Goal: Task Accomplishment & Management: Manage account settings

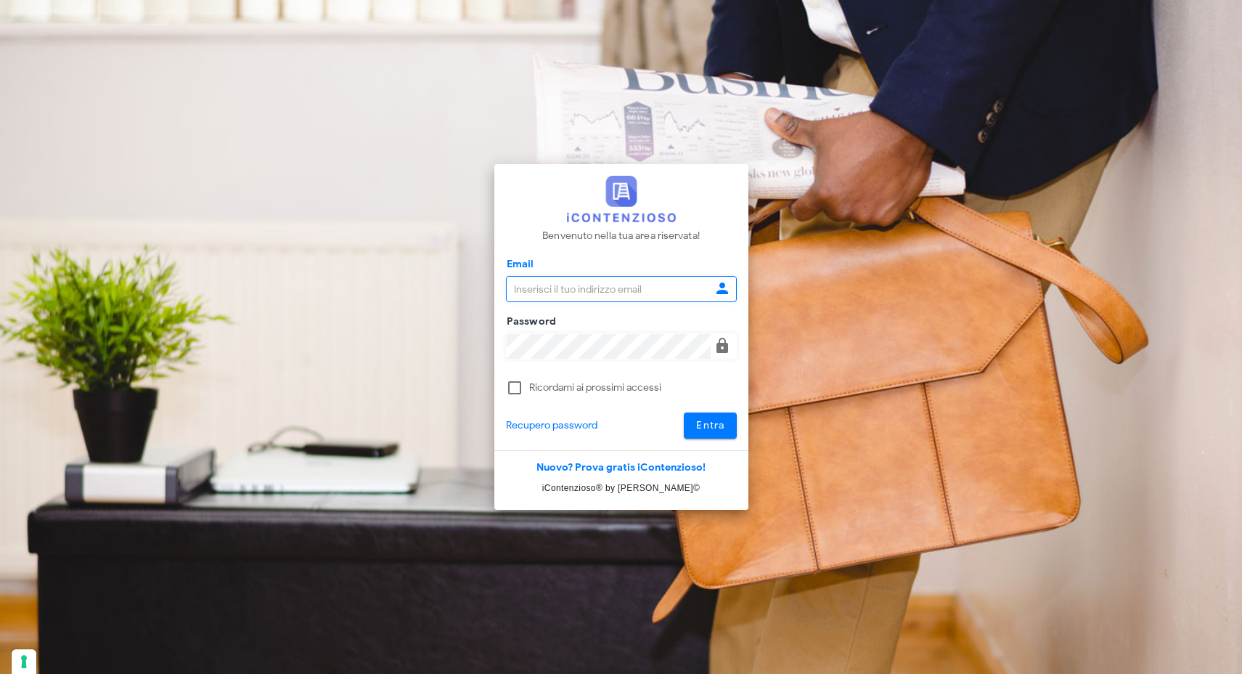
type input "info@corradomaugeri.it"
drag, startPoint x: 713, startPoint y: 448, endPoint x: 713, endPoint y: 437, distance: 10.9
click at [713, 445] on div "Benvenuto nella tua area riservata! Email info@corradomaugeri.it Password Ricor…" at bounding box center [621, 307] width 254 height 286
click at [716, 428] on span "Entra" at bounding box center [710, 425] width 30 height 12
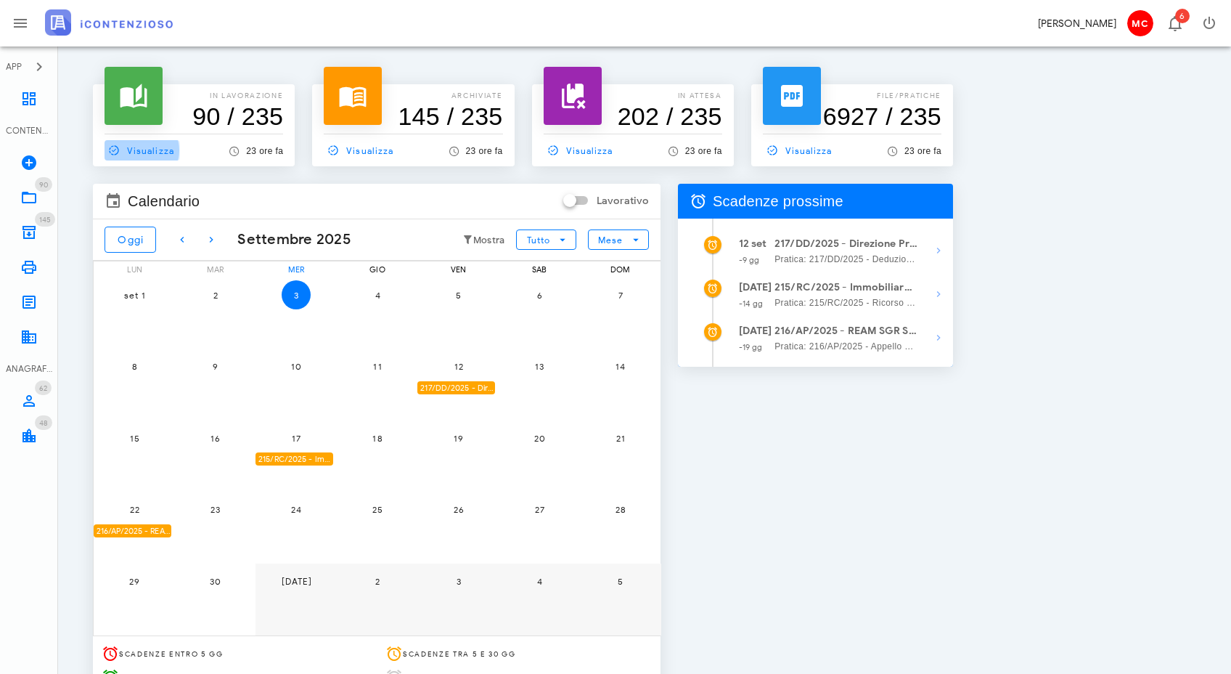
click at [144, 144] on span "Visualizza" at bounding box center [140, 150] width 70 height 13
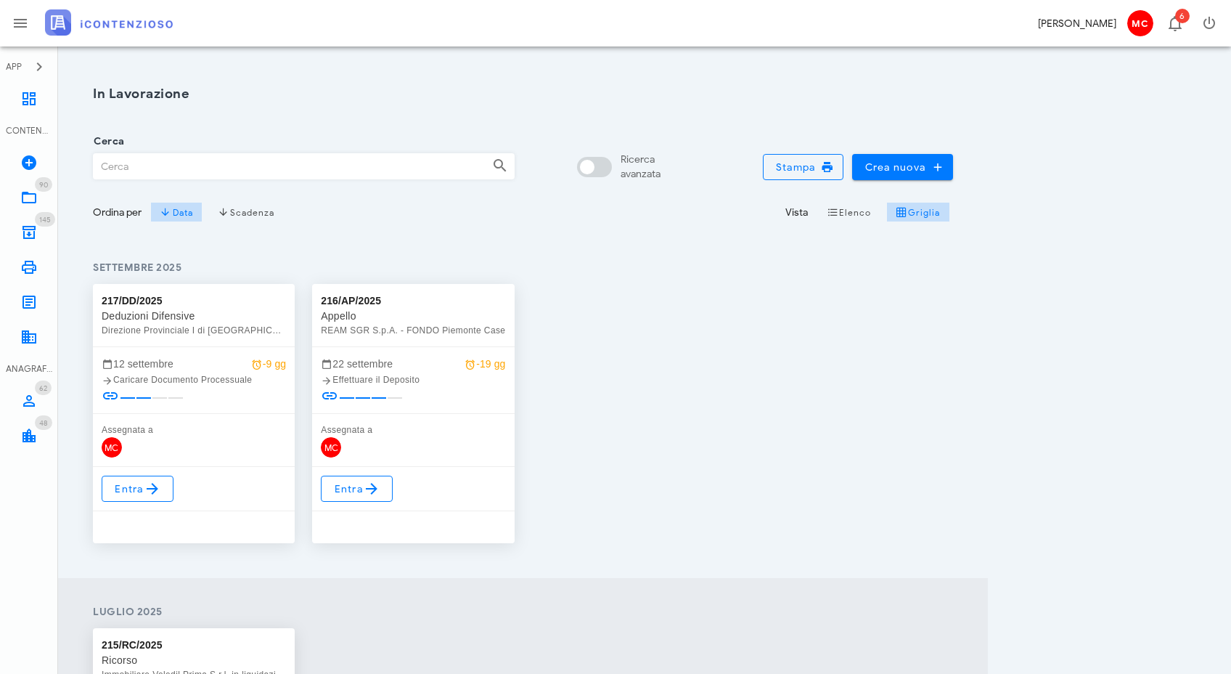
click at [274, 162] on input "Cerca" at bounding box center [287, 166] width 387 height 25
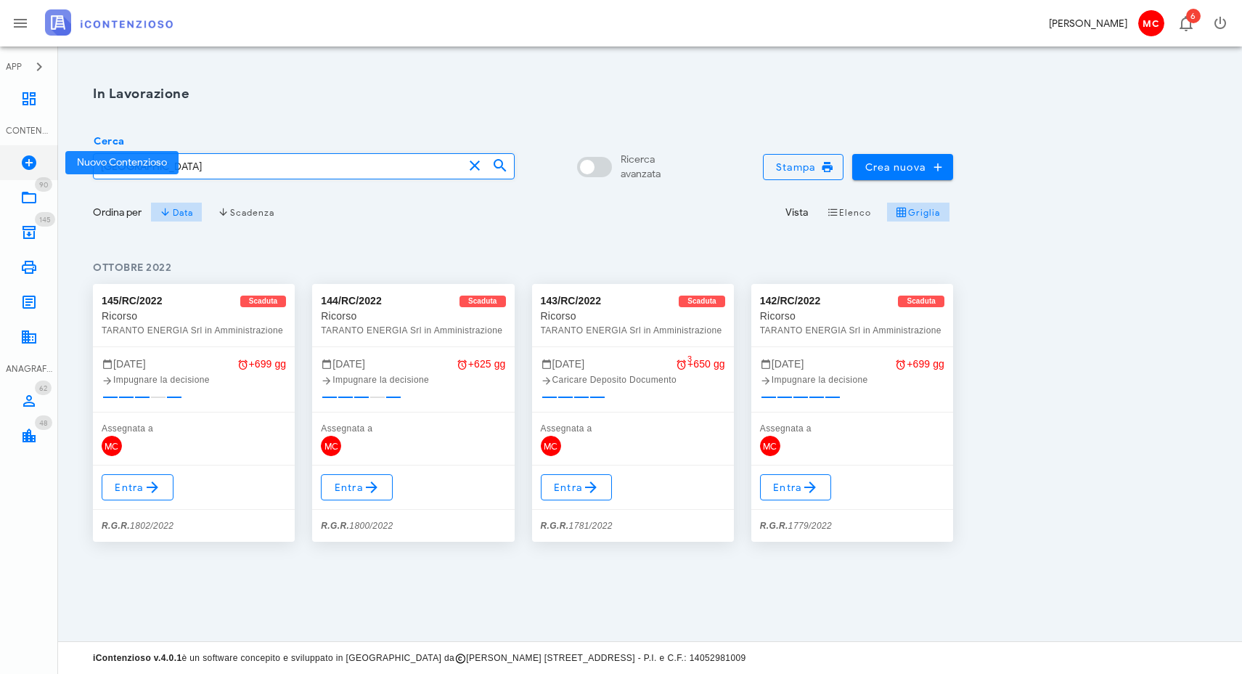
type input "Taranto"
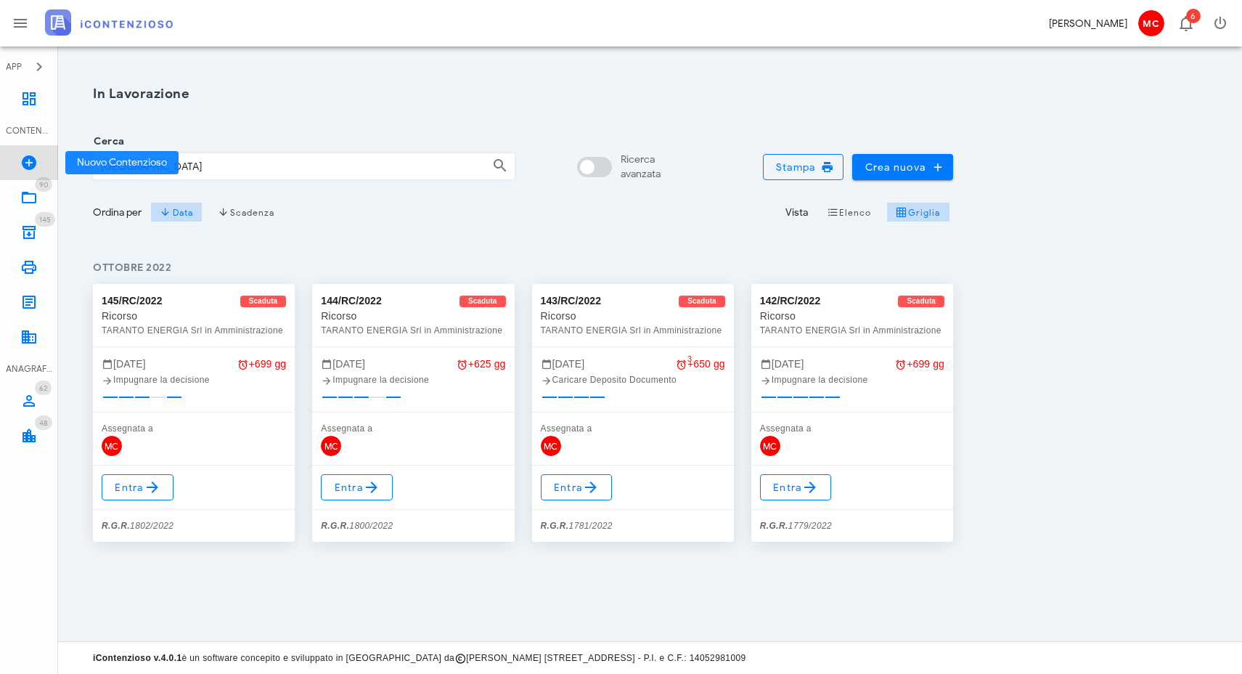
click at [31, 164] on icon at bounding box center [28, 162] width 17 height 17
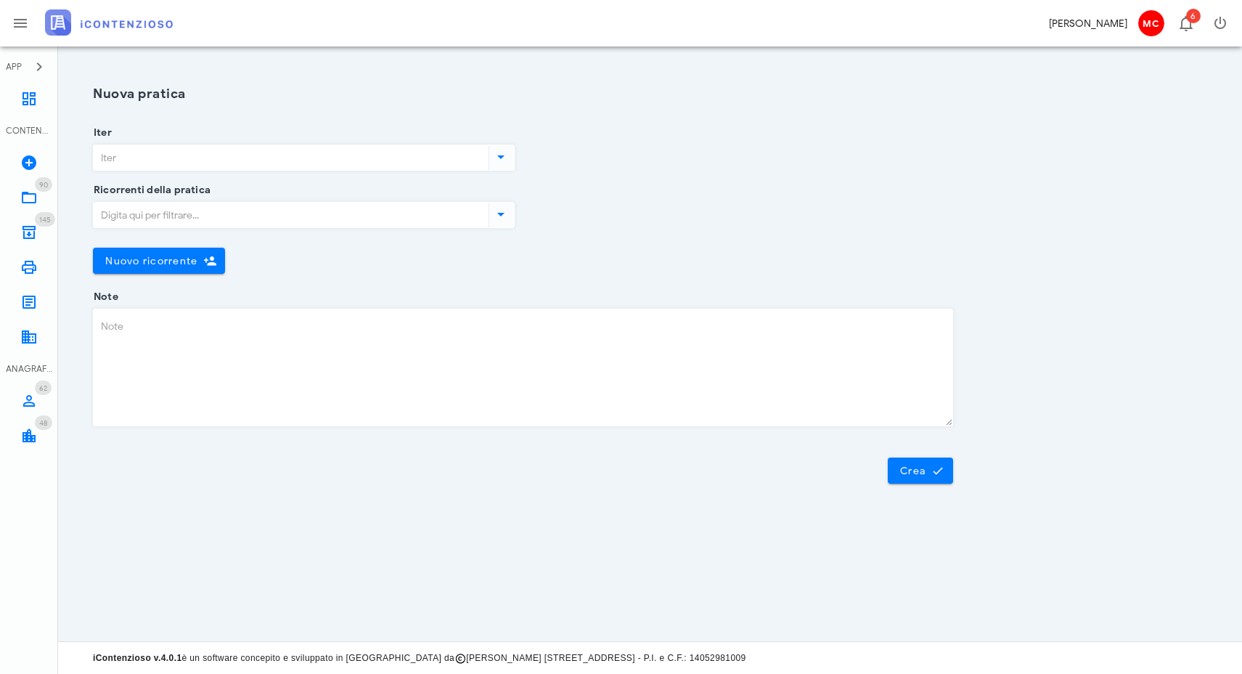
click at [499, 154] on icon at bounding box center [500, 156] width 17 height 17
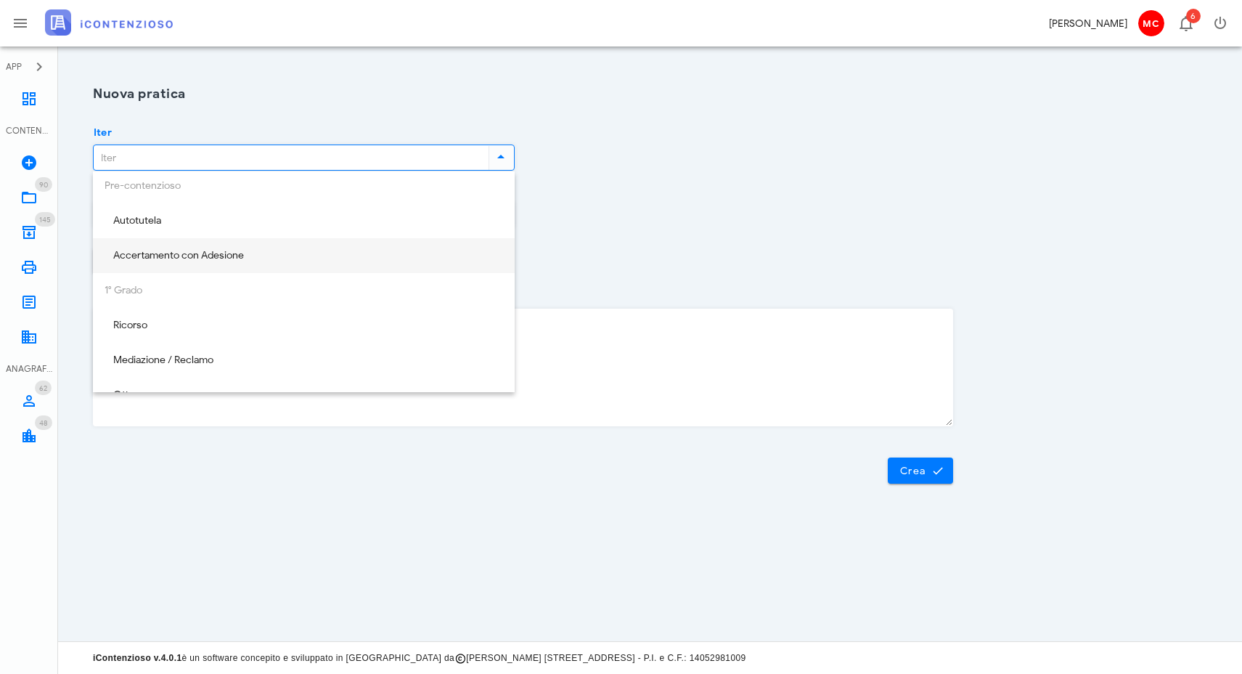
scroll to position [18, 0]
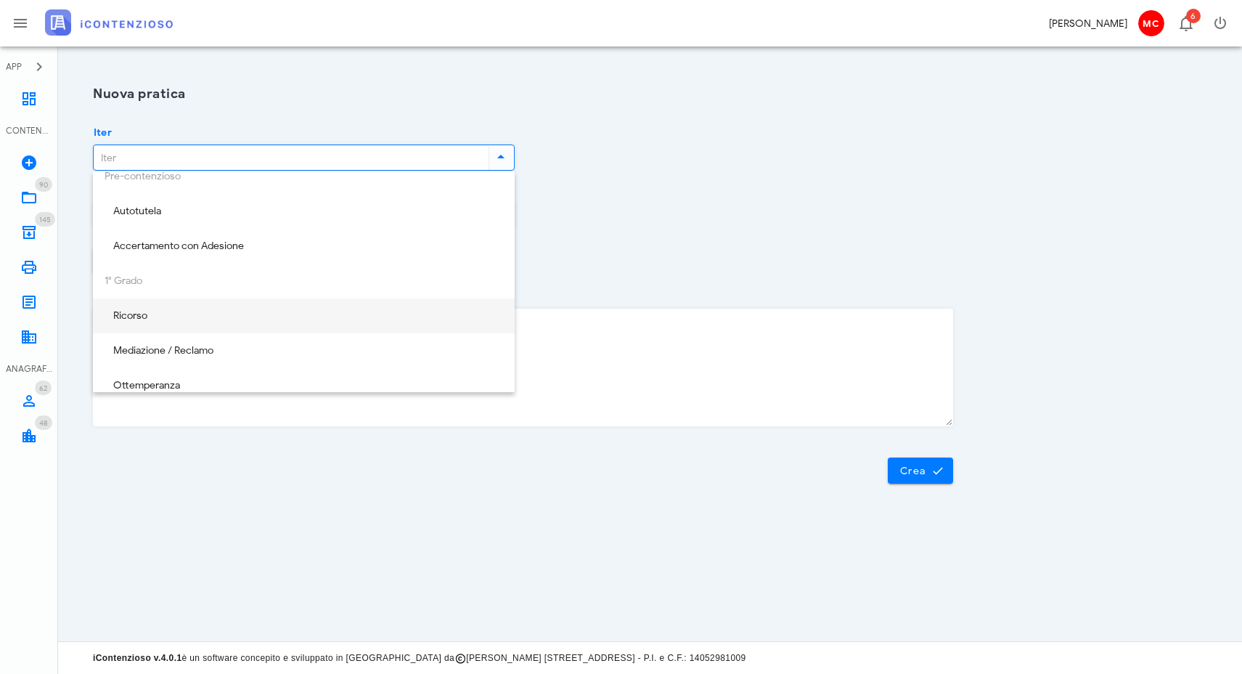
click at [391, 317] on div "Ricorso" at bounding box center [304, 316] width 399 height 12
type input "Ricorso"
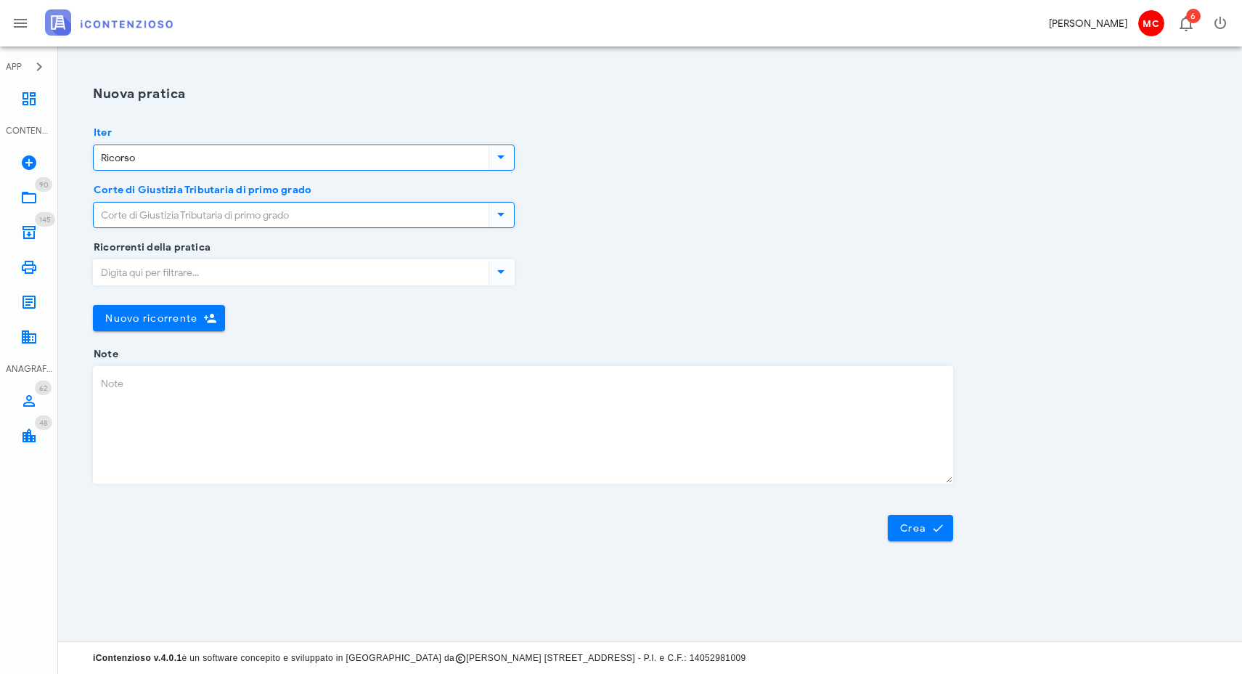
click at [322, 224] on input "Corte di Giustizia Tributaria di primo grado" at bounding box center [290, 215] width 392 height 25
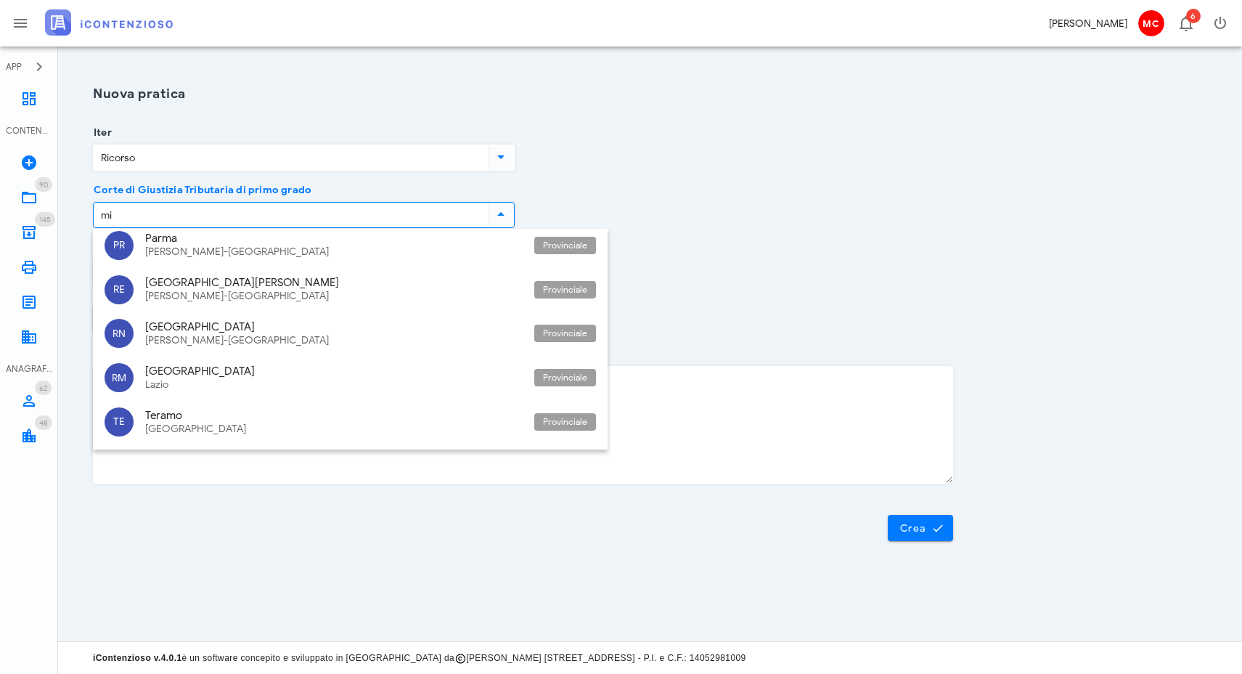
scroll to position [0, 0]
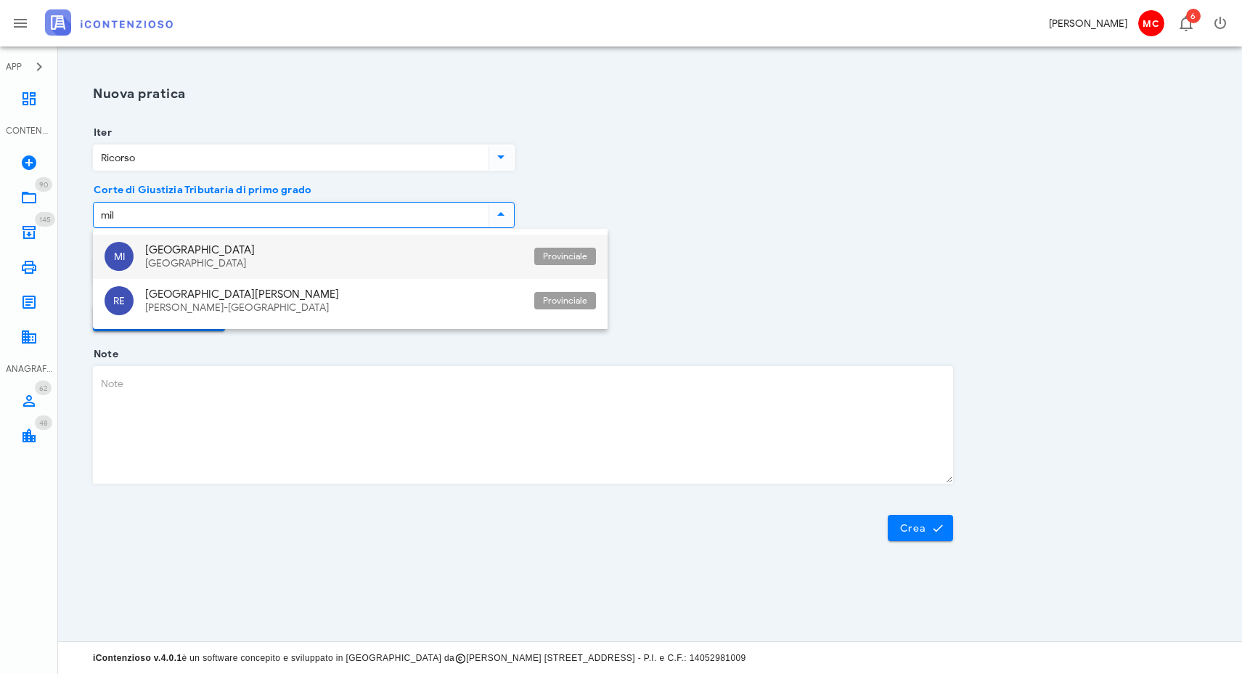
click at [239, 269] on div "Milano Lombardia" at bounding box center [334, 256] width 378 height 44
type input "Milano"
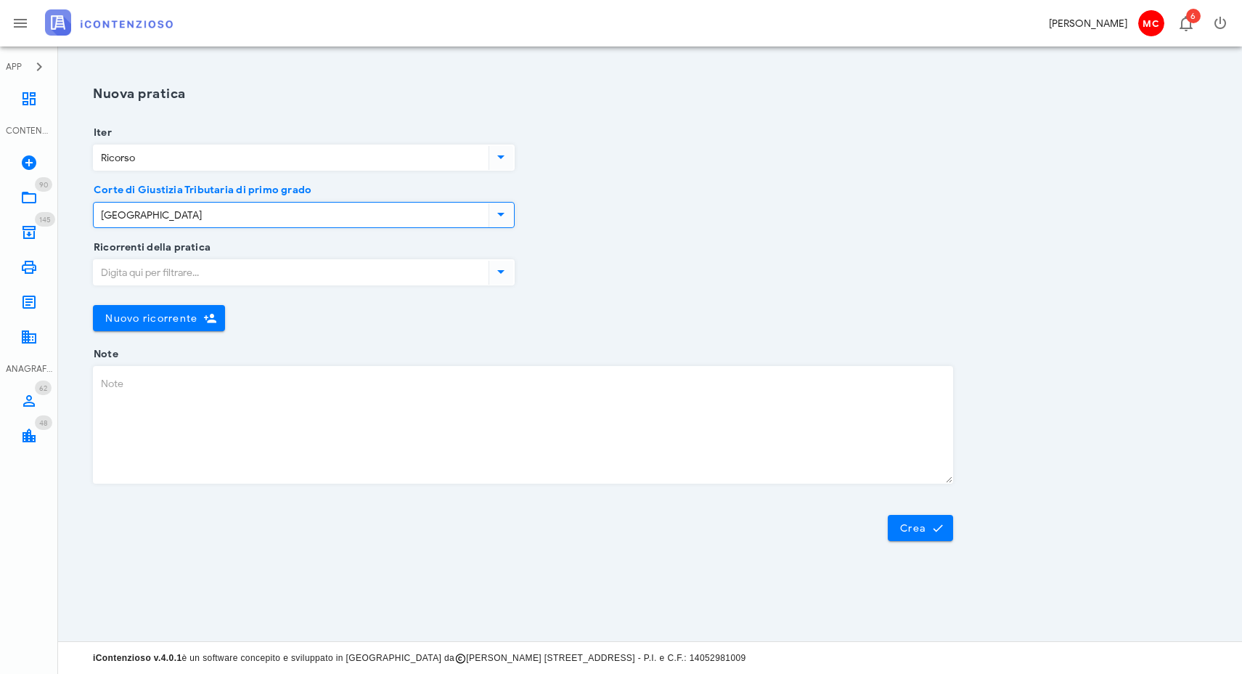
click at [239, 269] on input "Ricorrenti della pratica" at bounding box center [290, 272] width 392 height 25
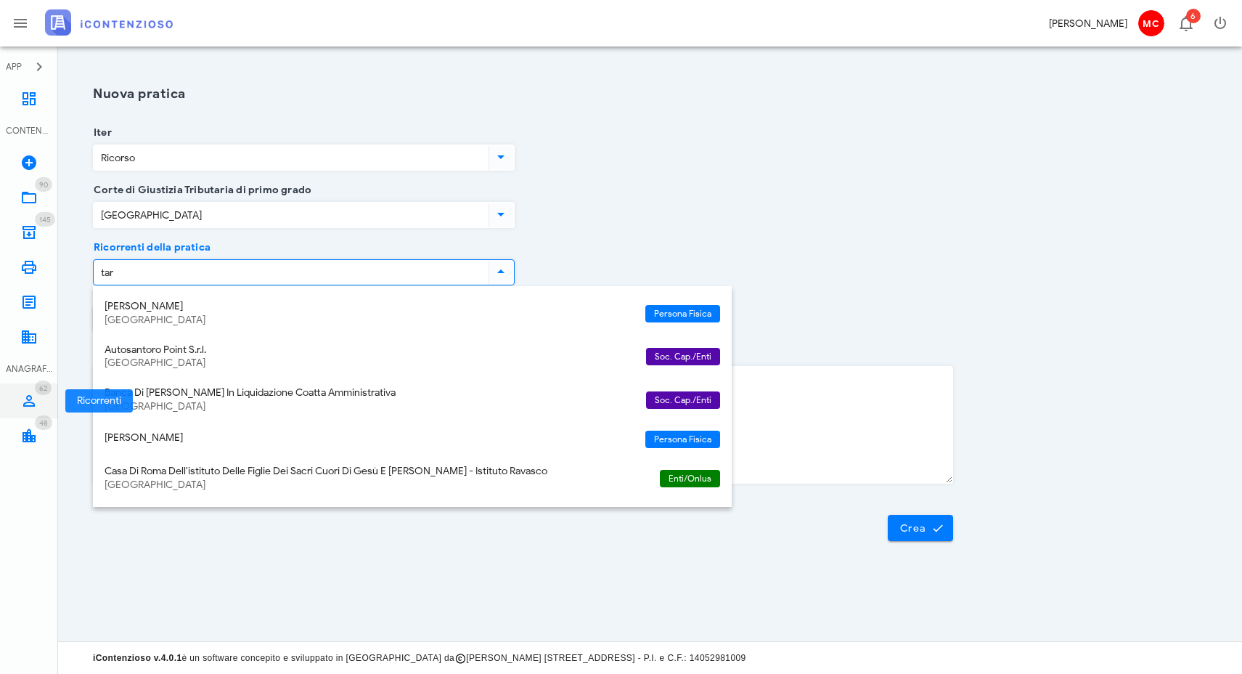
type input "tara"
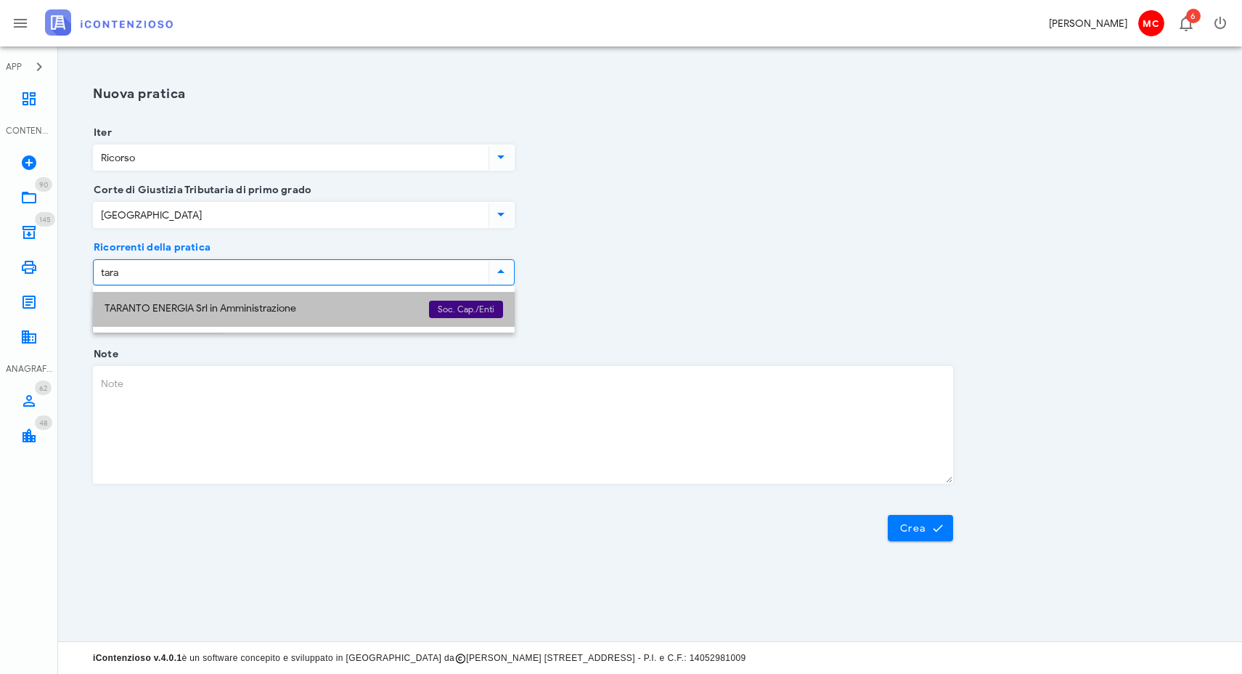
click at [184, 312] on div "TARANTO ENERGIA Srl in Amministrazione" at bounding box center [261, 309] width 313 height 12
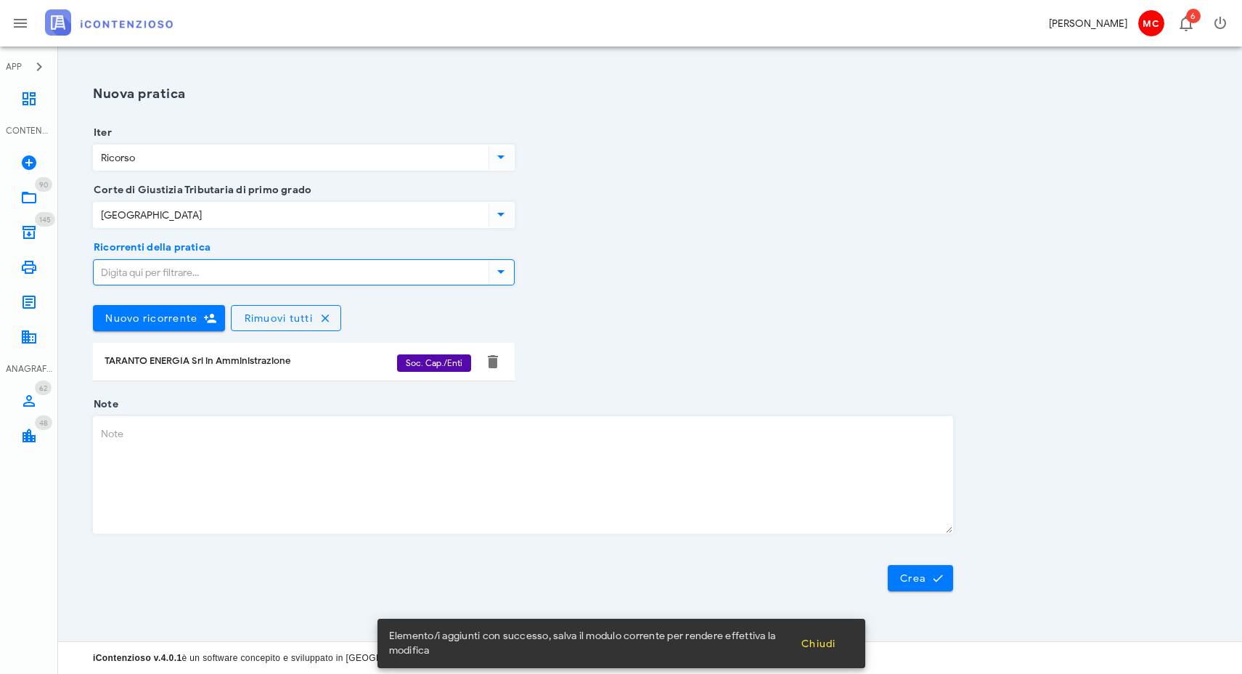
drag, startPoint x: 198, startPoint y: 436, endPoint x: 199, endPoint y: 426, distance: 10.2
click at [198, 436] on textarea "Note" at bounding box center [523, 475] width 859 height 116
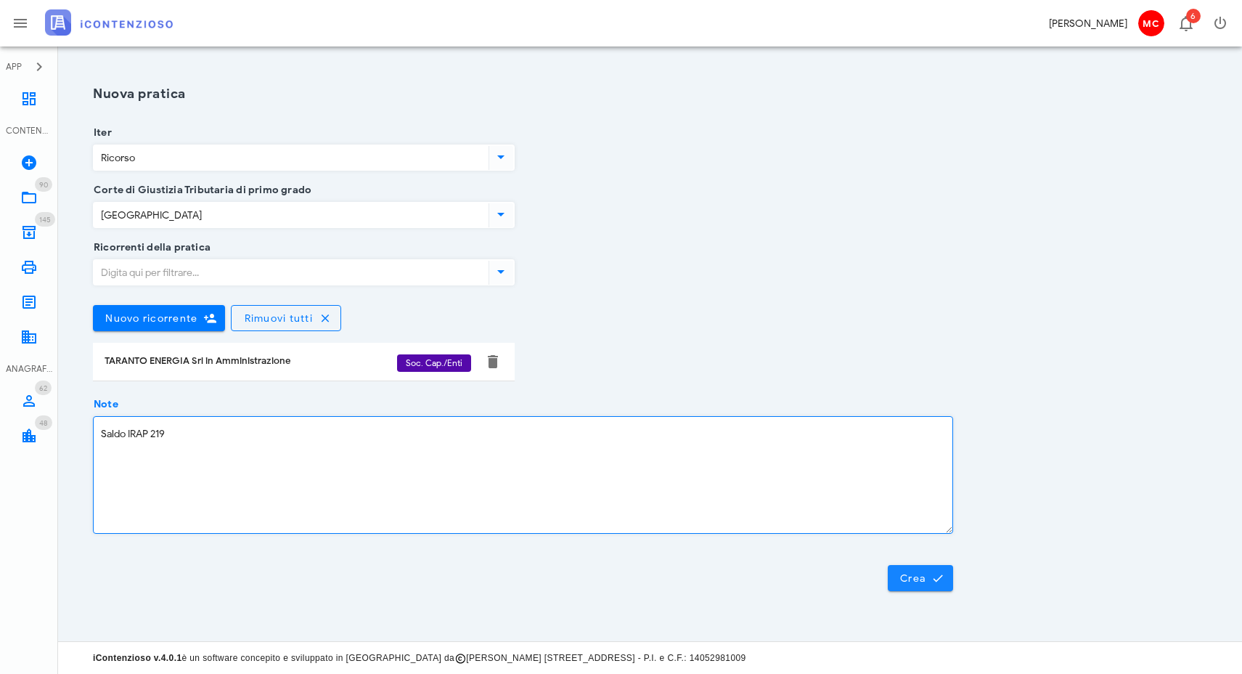
type textarea "Saldo IRAP 219"
click at [945, 578] on button "Crea" at bounding box center [920, 578] width 65 height 26
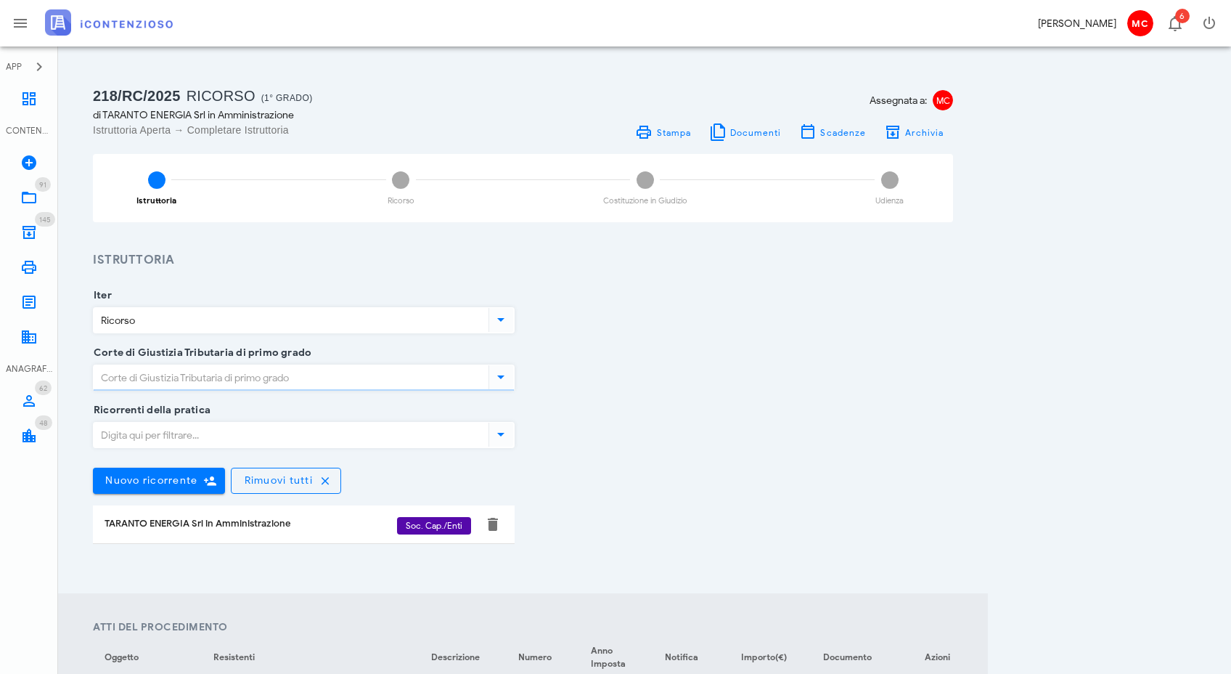
type input "[GEOGRAPHIC_DATA]"
click at [492, 438] on icon at bounding box center [500, 433] width 17 height 17
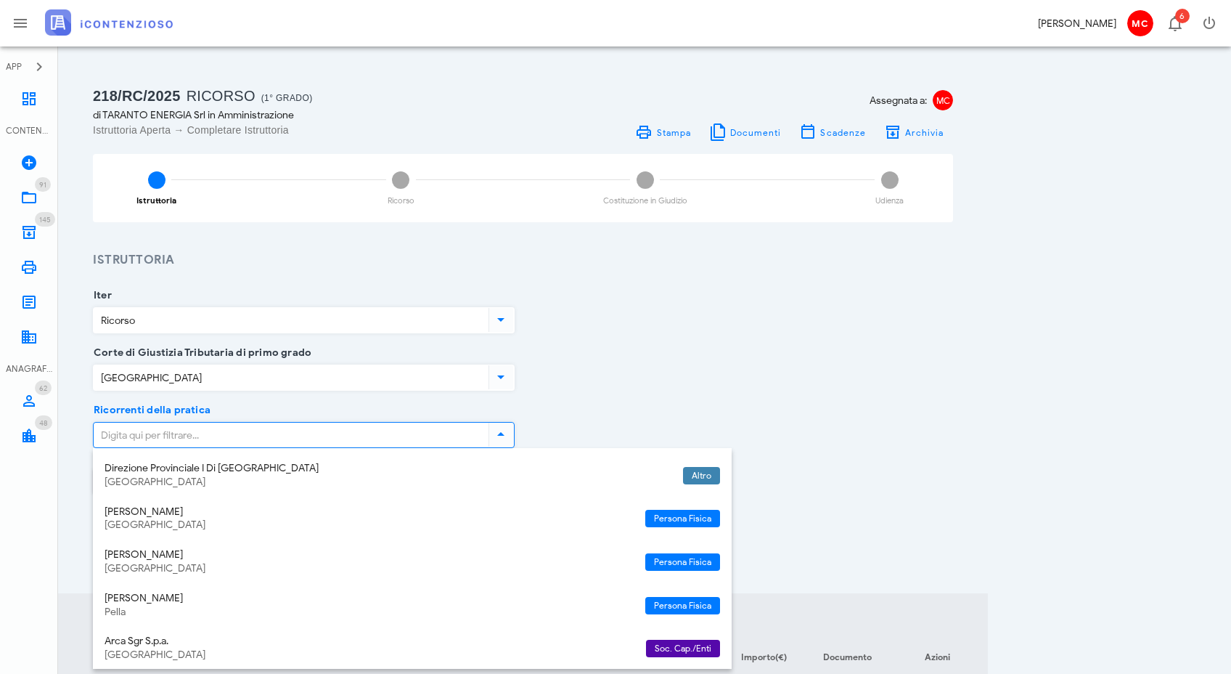
click at [739, 360] on div "Corte di Giustizia Tributaria di primo grado Milano" at bounding box center [523, 381] width 878 height 57
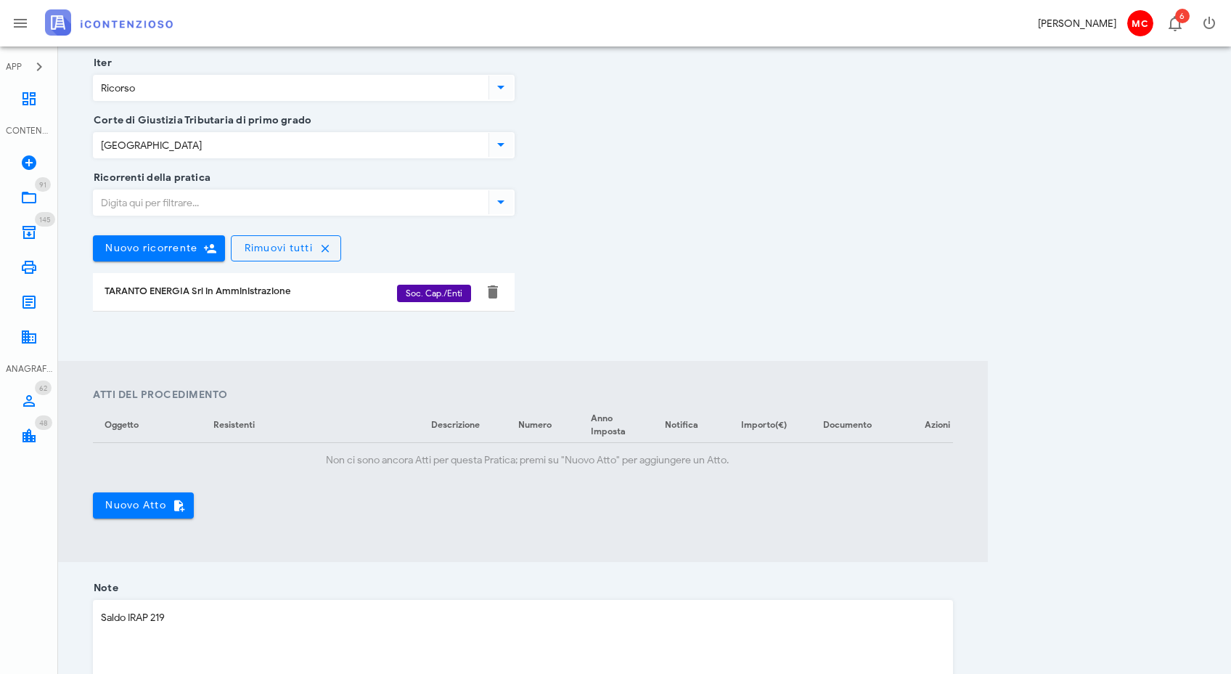
scroll to position [383, 0]
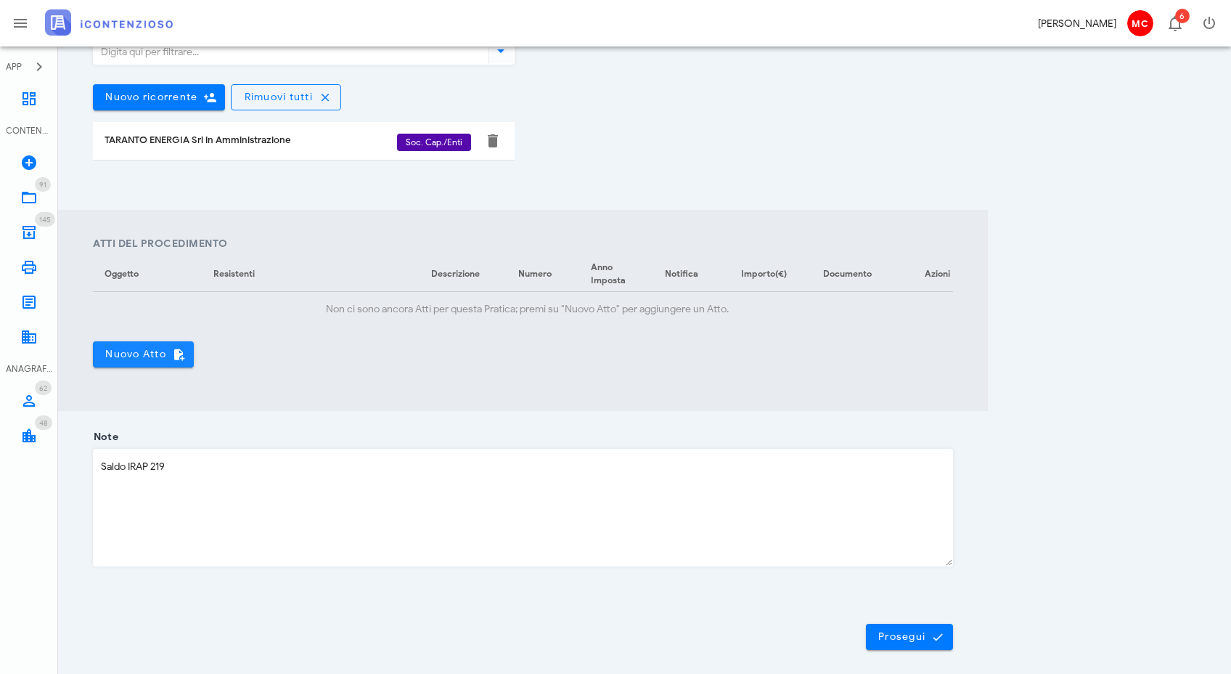
click at [122, 359] on span "Nuovo Atto" at bounding box center [144, 354] width 78 height 13
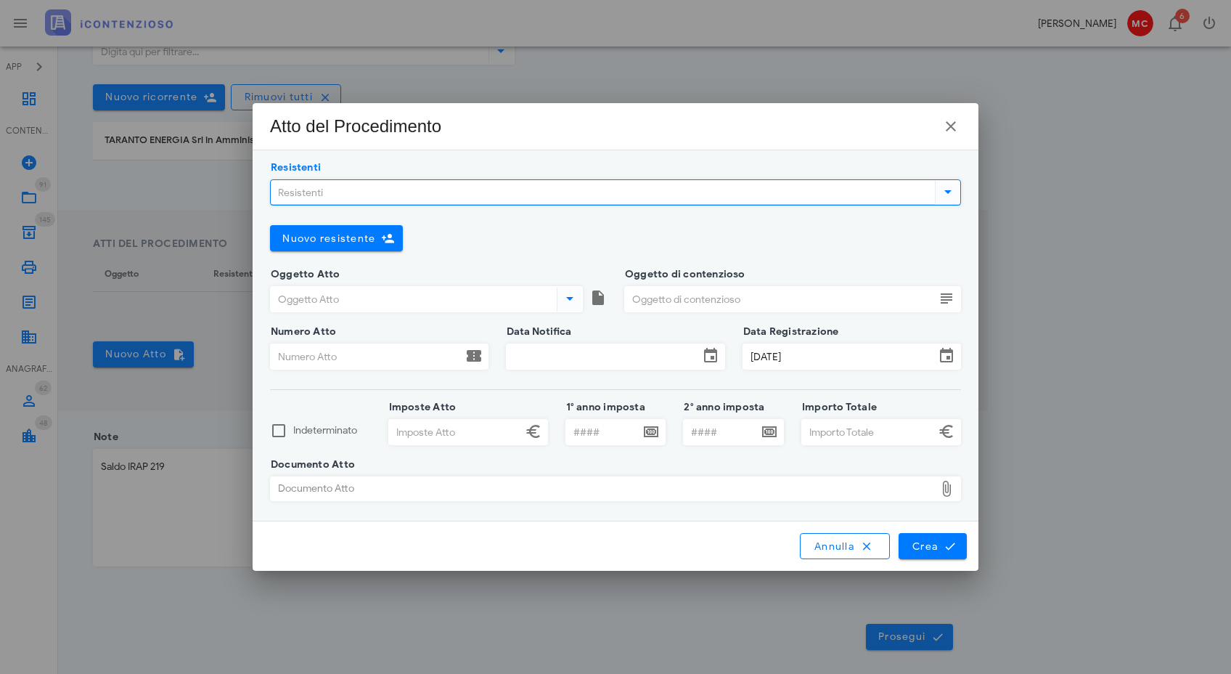
click at [889, 189] on input "Resistenti" at bounding box center [601, 192] width 661 height 25
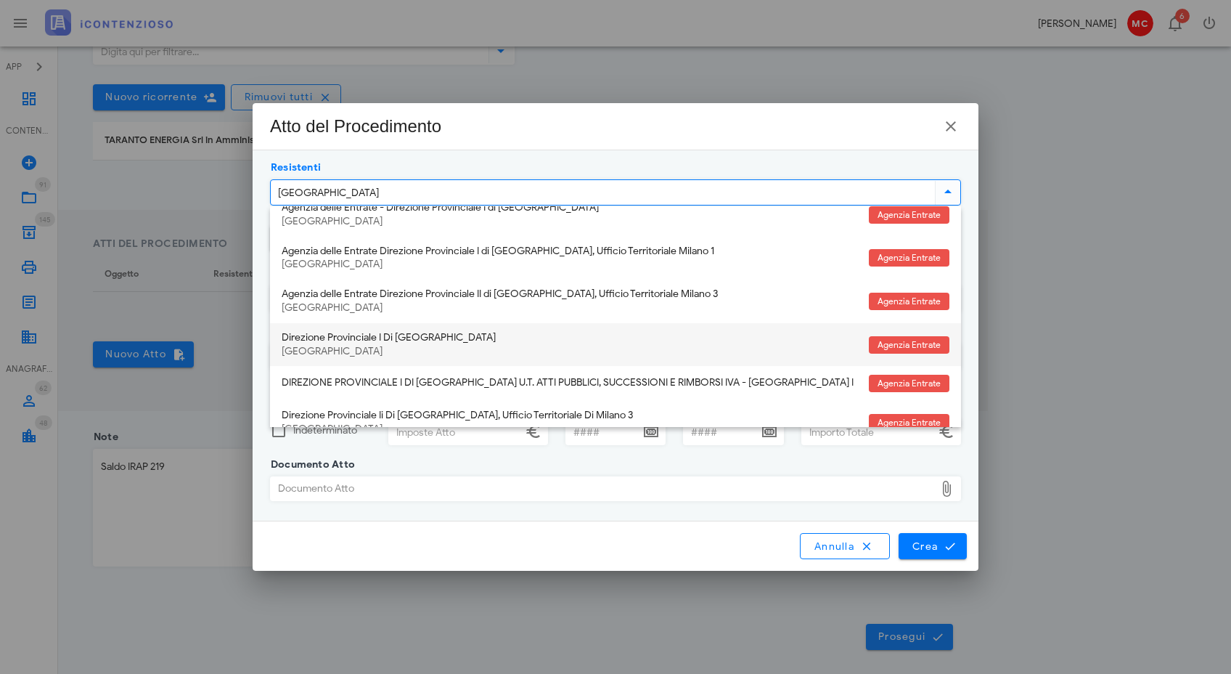
scroll to position [36, 0]
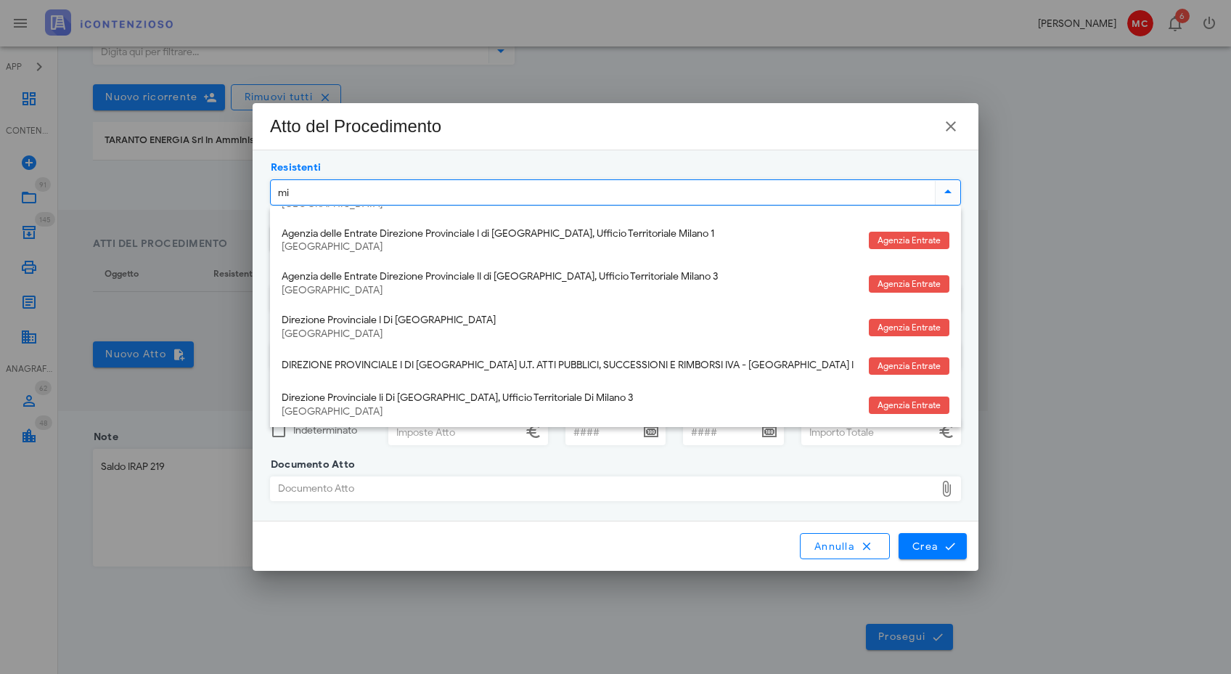
type input "m"
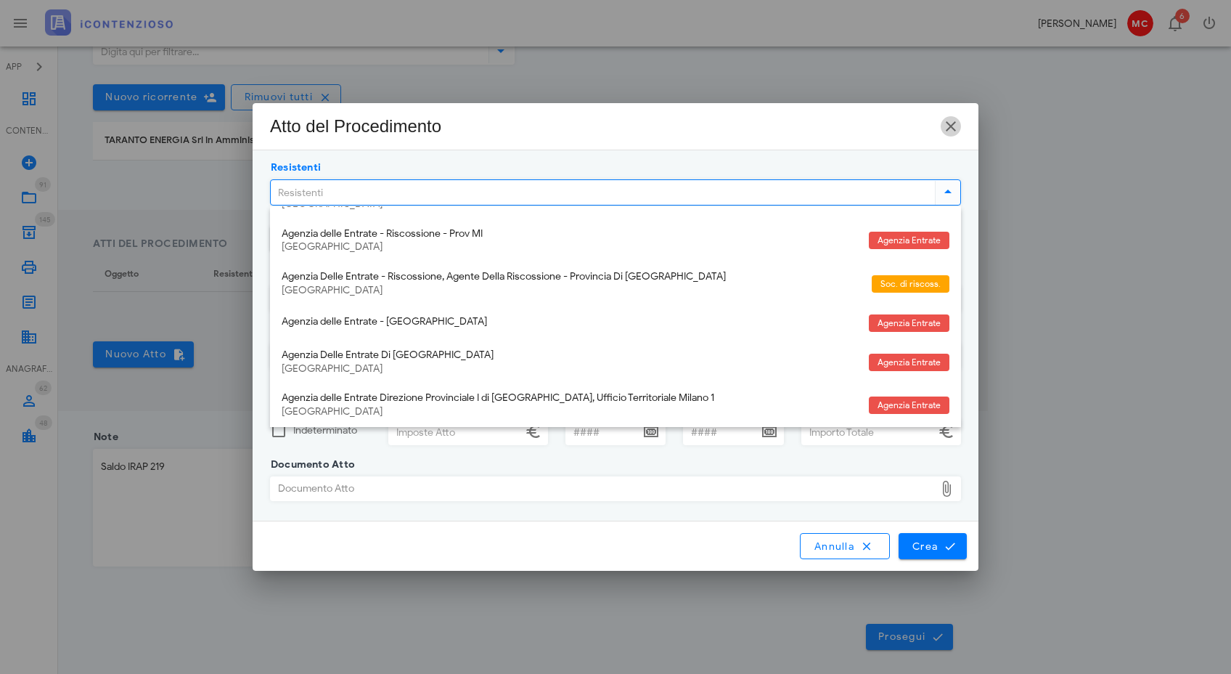
click at [952, 125] on icon "button" at bounding box center [950, 126] width 17 height 17
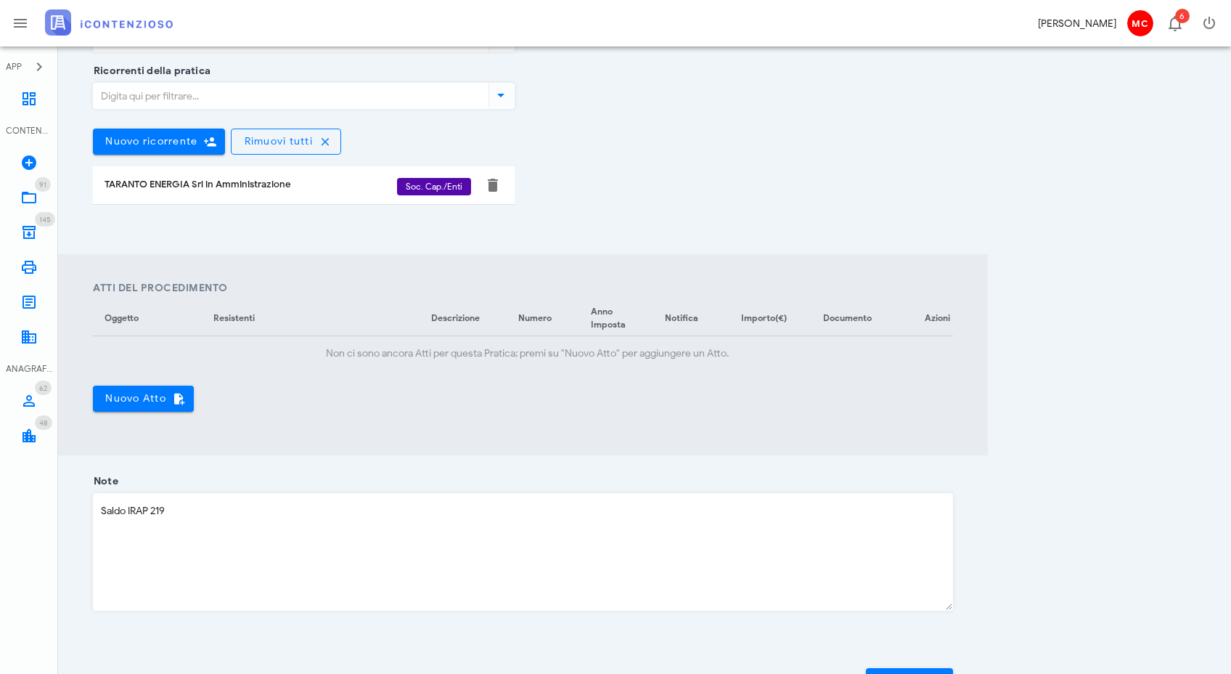
scroll to position [409, 0]
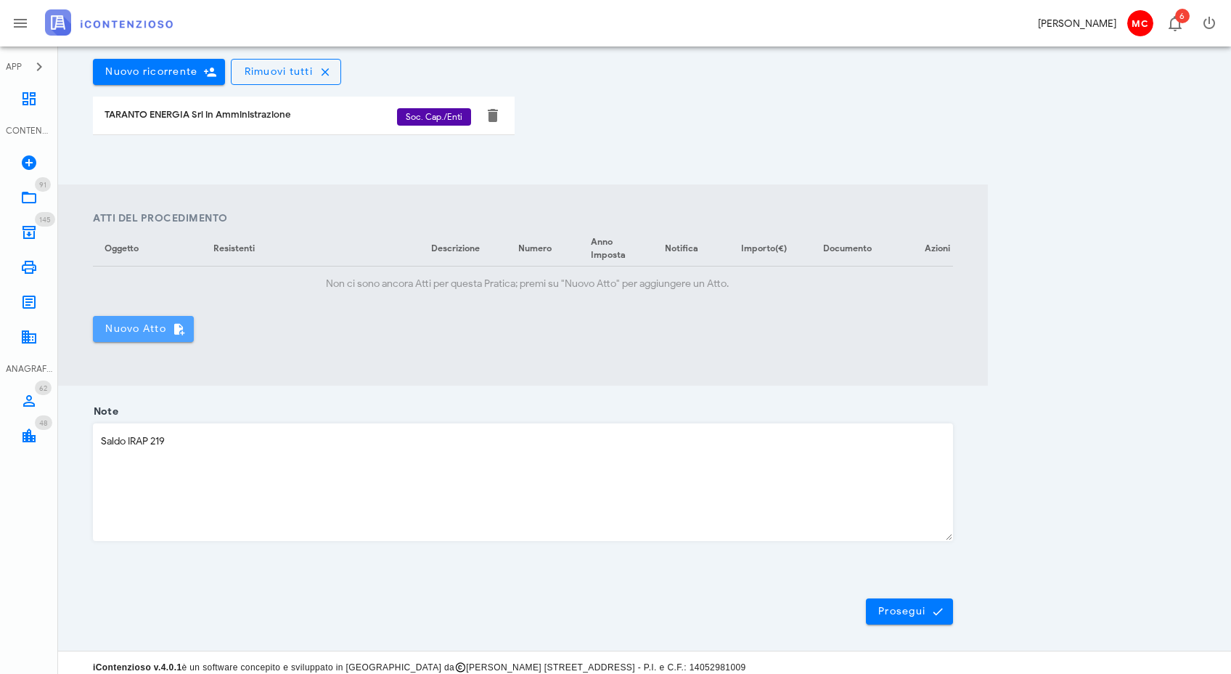
click at [166, 335] on span "Nuovo Atto" at bounding box center [144, 328] width 78 height 13
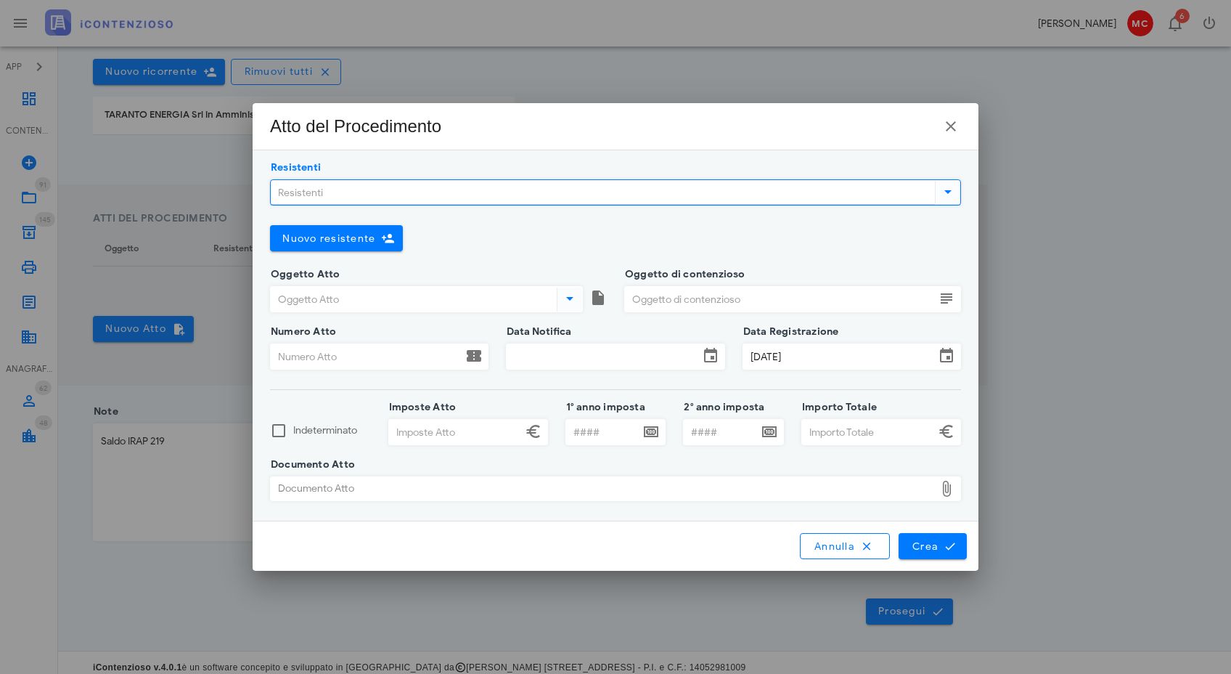
click at [884, 200] on input "Resistenti" at bounding box center [601, 192] width 661 height 25
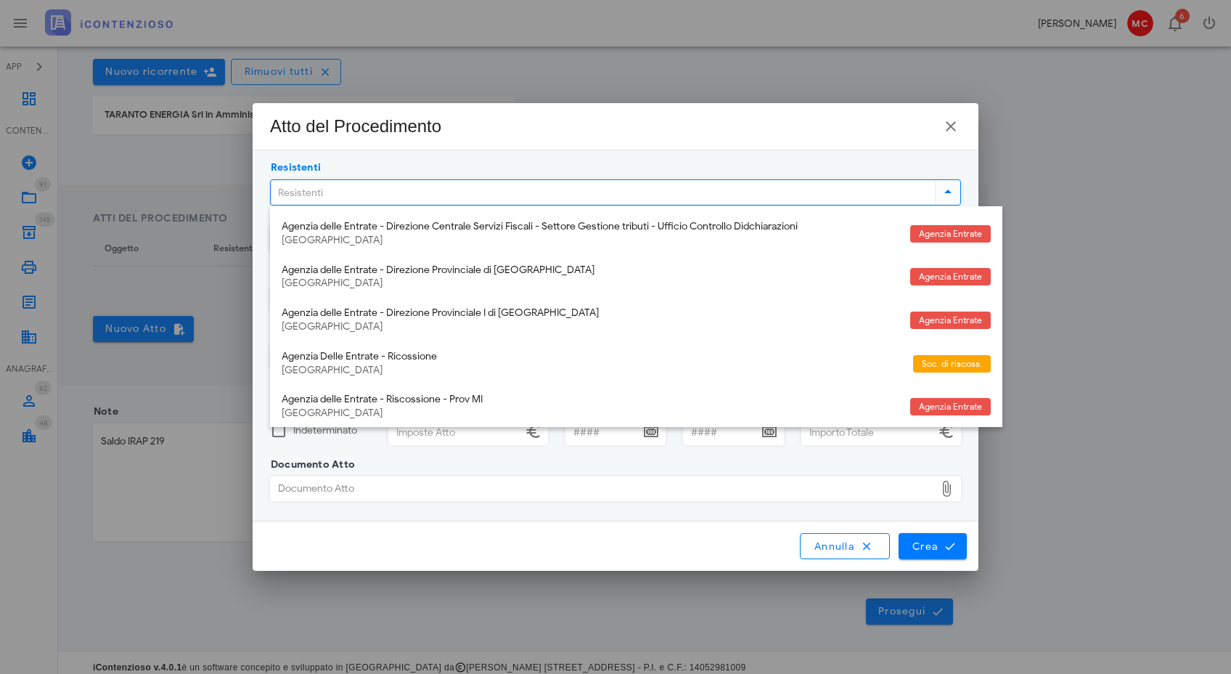
click at [605, 519] on div "Documento Atto Documento Atto" at bounding box center [615, 498] width 691 height 44
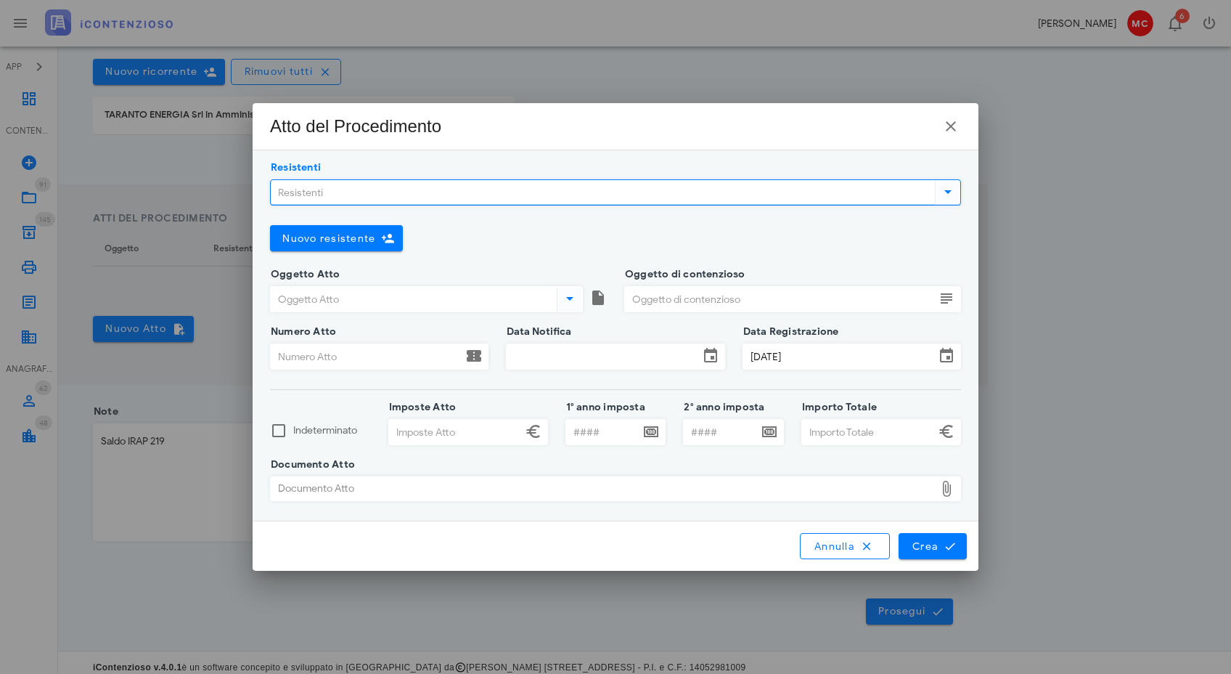
click at [390, 189] on input "Resistenti" at bounding box center [601, 192] width 661 height 25
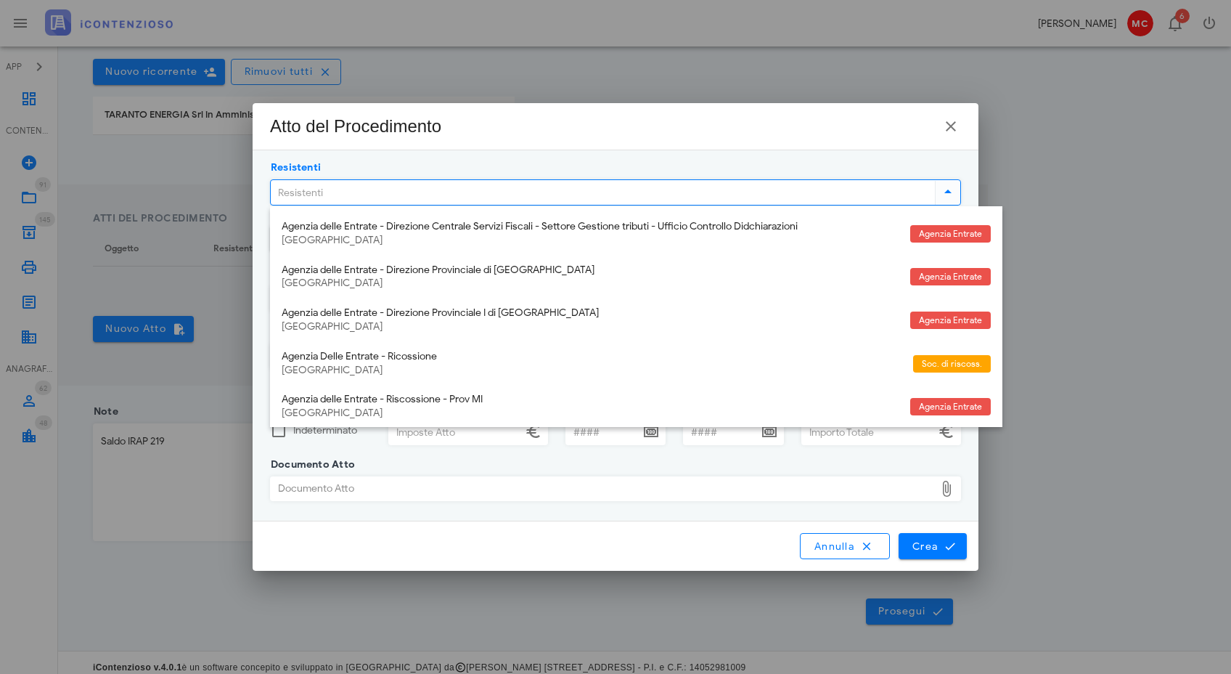
click at [497, 163] on div "Resistenti Nuovo resistente Chiudi Oggetto Atto Oggetto di contenzioso Numero A…" at bounding box center [616, 335] width 726 height 370
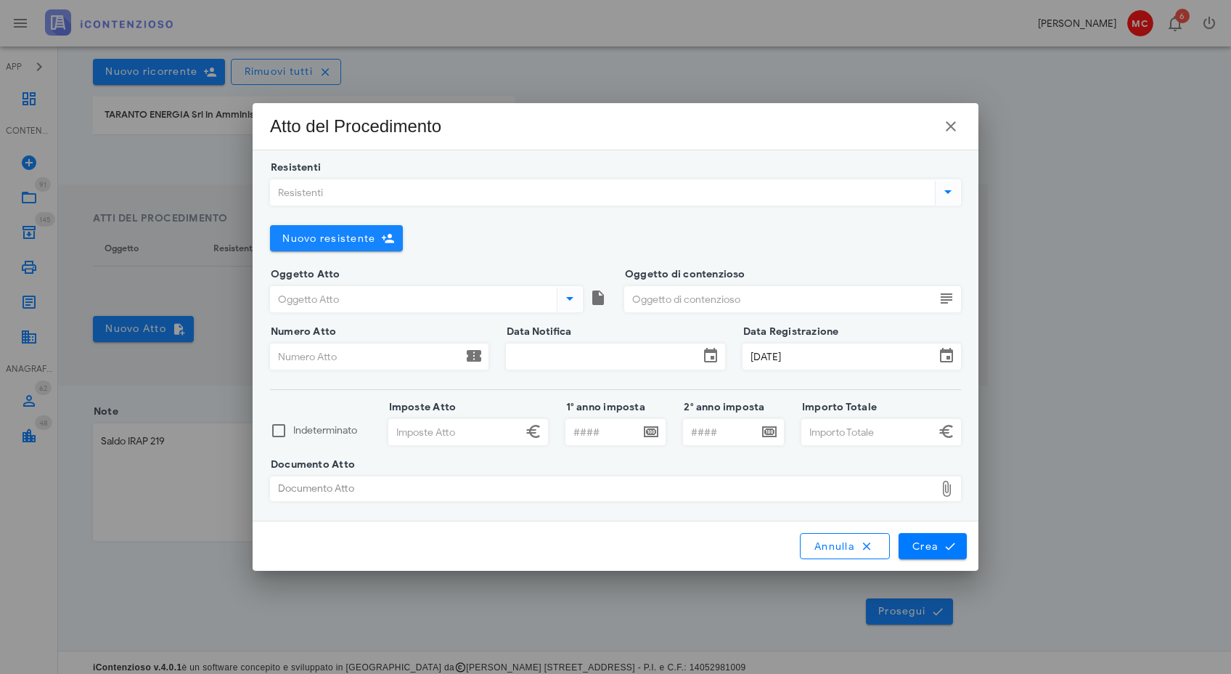
click at [326, 229] on button "Nuovo resistente" at bounding box center [336, 238] width 133 height 26
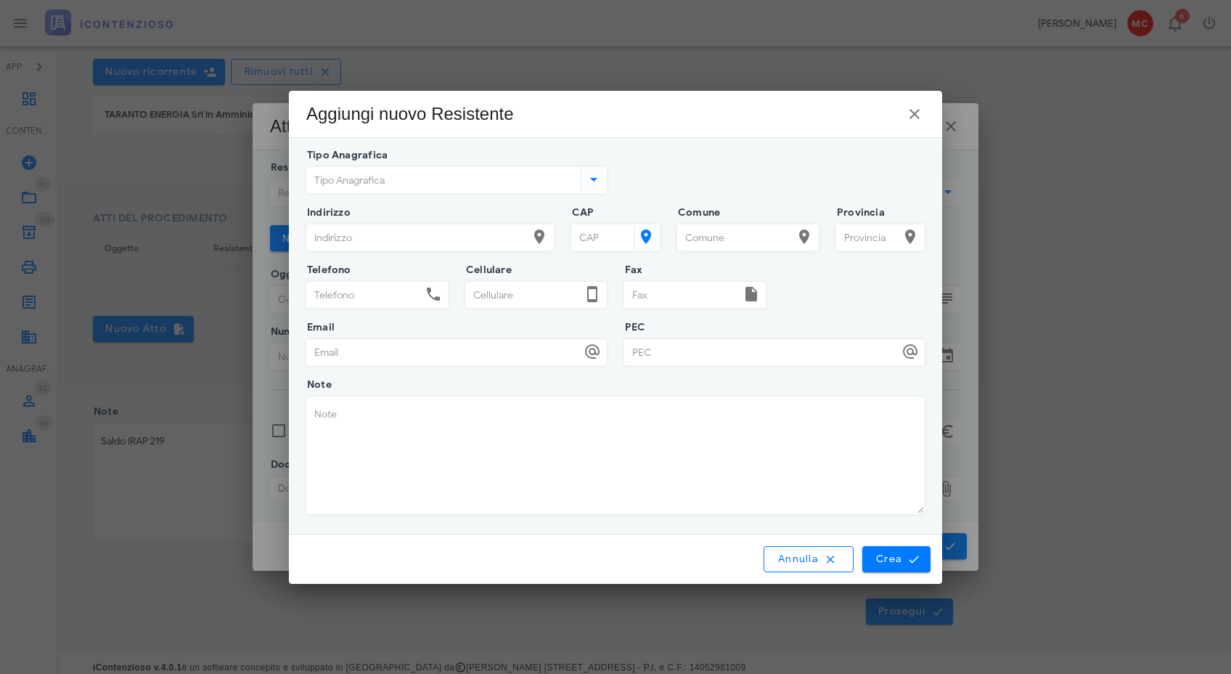
click at [591, 180] on icon at bounding box center [593, 179] width 17 height 17
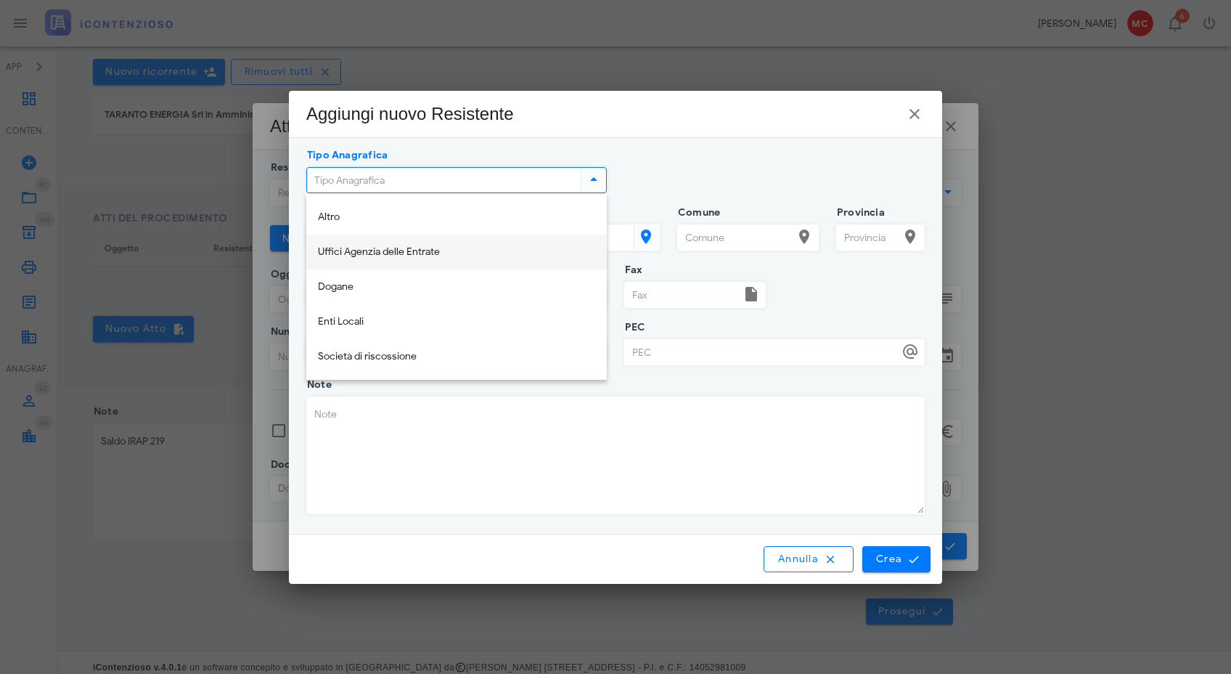
click at [507, 255] on div "Uffici Agenzia delle Entrate" at bounding box center [456, 252] width 277 height 12
type input "Uffici Agenzia delle Entrate"
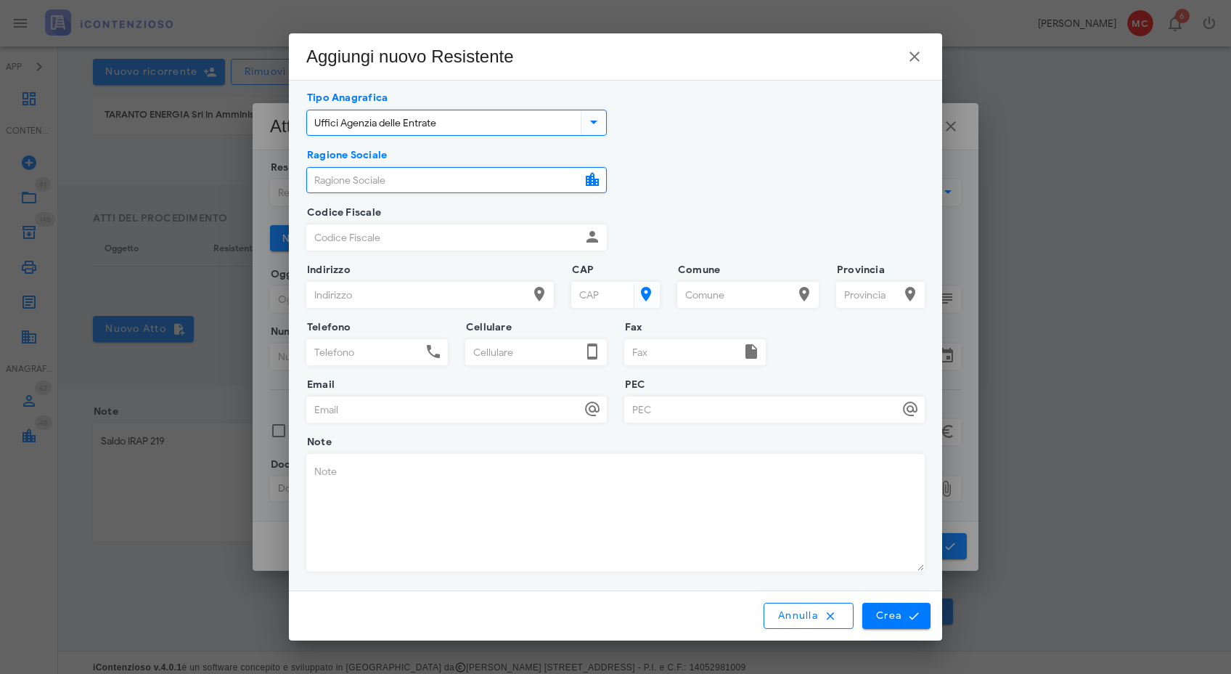
click at [493, 174] on input "Ragione Sociale" at bounding box center [444, 180] width 274 height 25
click at [495, 175] on input "Ragione Sociale" at bounding box center [444, 180] width 274 height 25
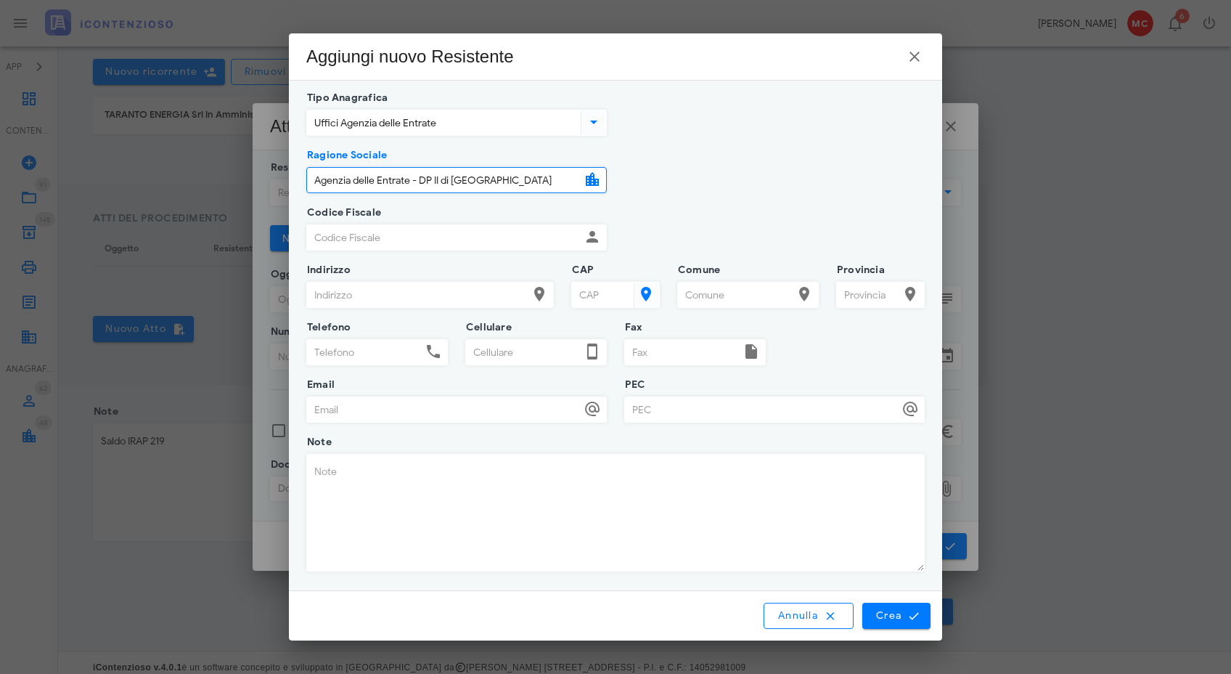
type input "Agenzia delle Entrate - DP II di Milano"
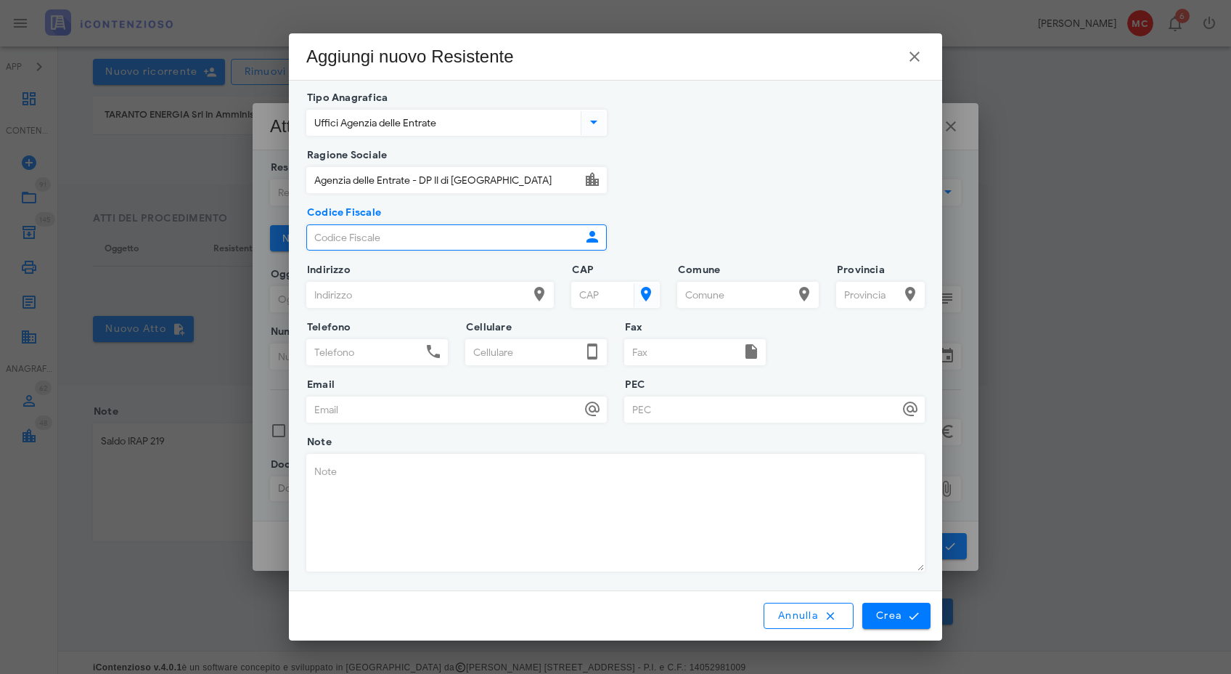
click at [507, 240] on input "Codice Fiscale" at bounding box center [444, 237] width 274 height 25
paste input "06363391001,"
type input "06363391001"
click at [657, 177] on div "Ragione Sociale Agenzia delle Entrate - DP II di Milano Nome Cognome" at bounding box center [616, 183] width 636 height 57
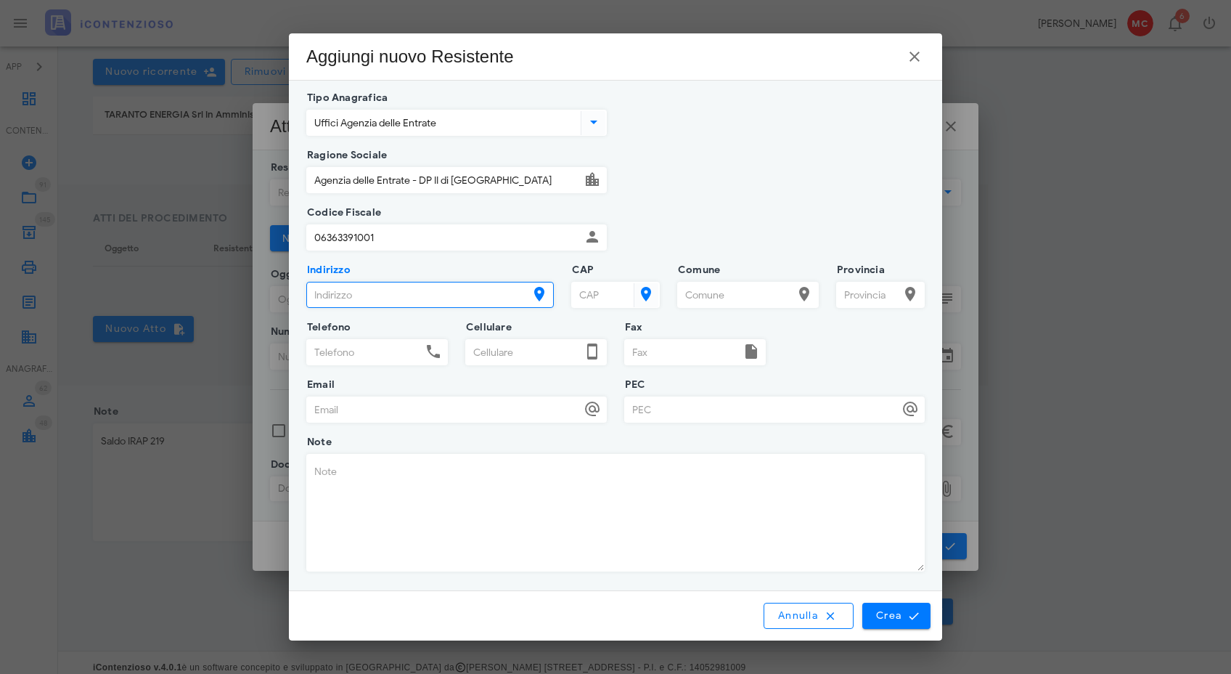
click at [498, 294] on input "Indirizzo" at bounding box center [417, 294] width 221 height 25
type input "Via Ugo Bassi 6/8"
click at [602, 301] on input "CAP" at bounding box center [601, 294] width 59 height 25
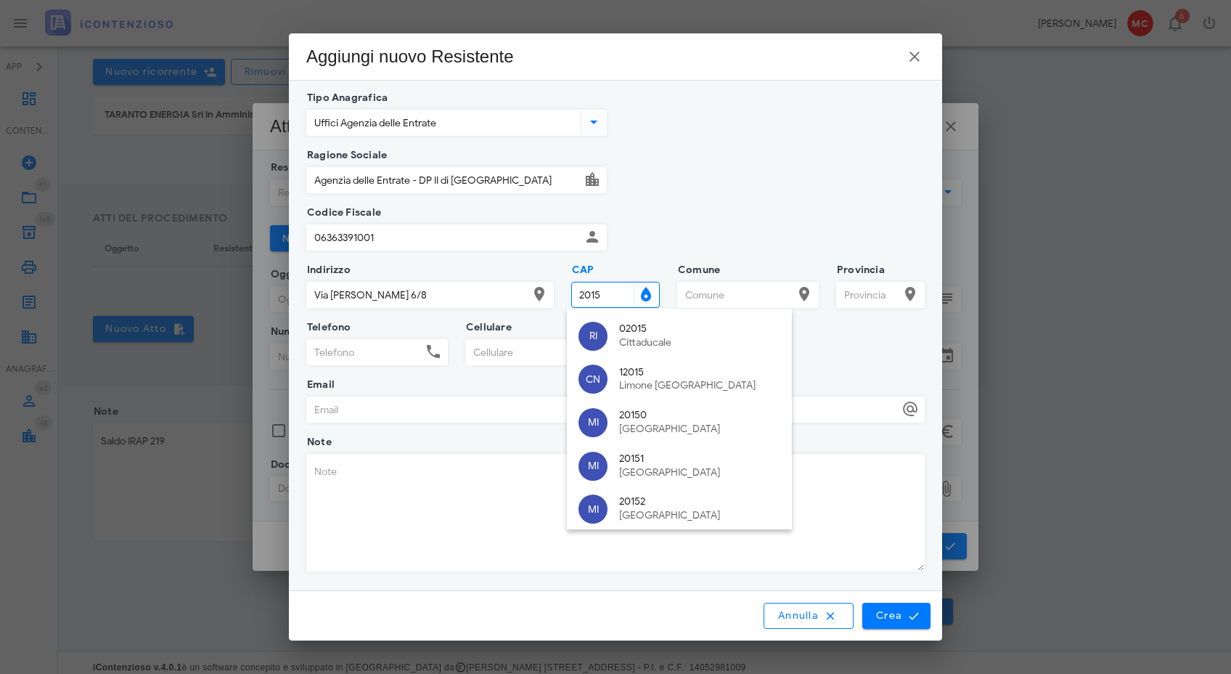
type input "20159"
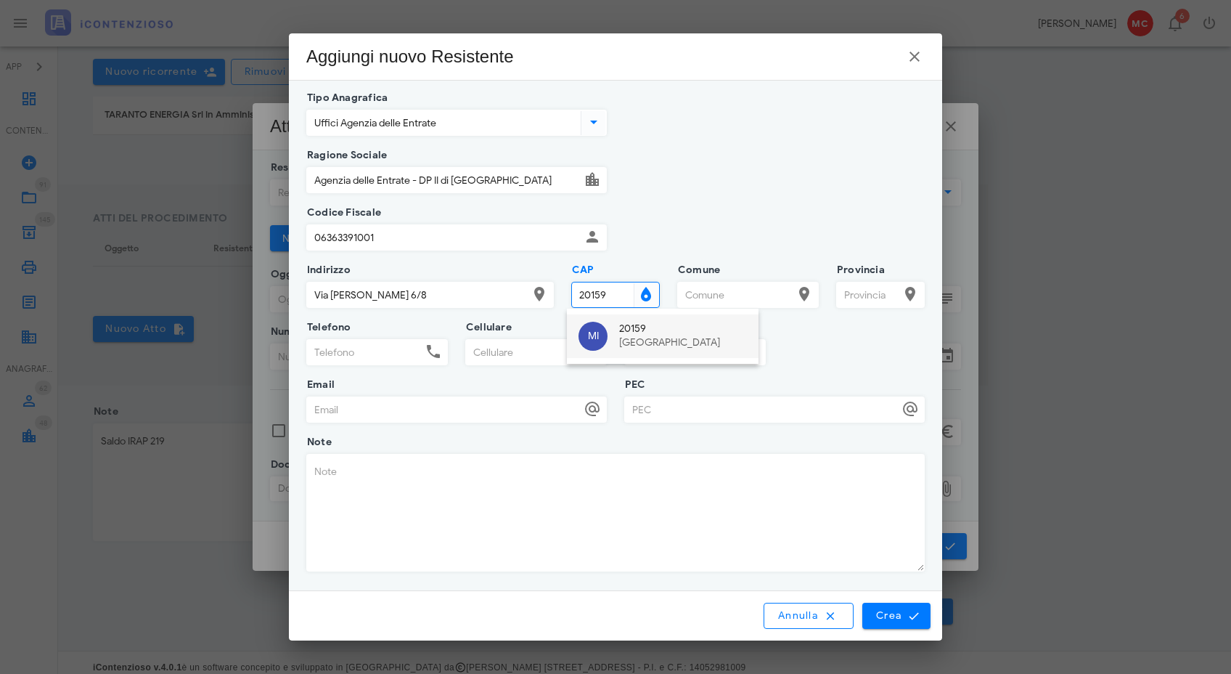
click at [651, 335] on div "20159 Milano" at bounding box center [683, 336] width 128 height 44
type input "Milano"
type input "MI"
type input "20159"
click at [640, 408] on input "PEC" at bounding box center [762, 409] width 274 height 25
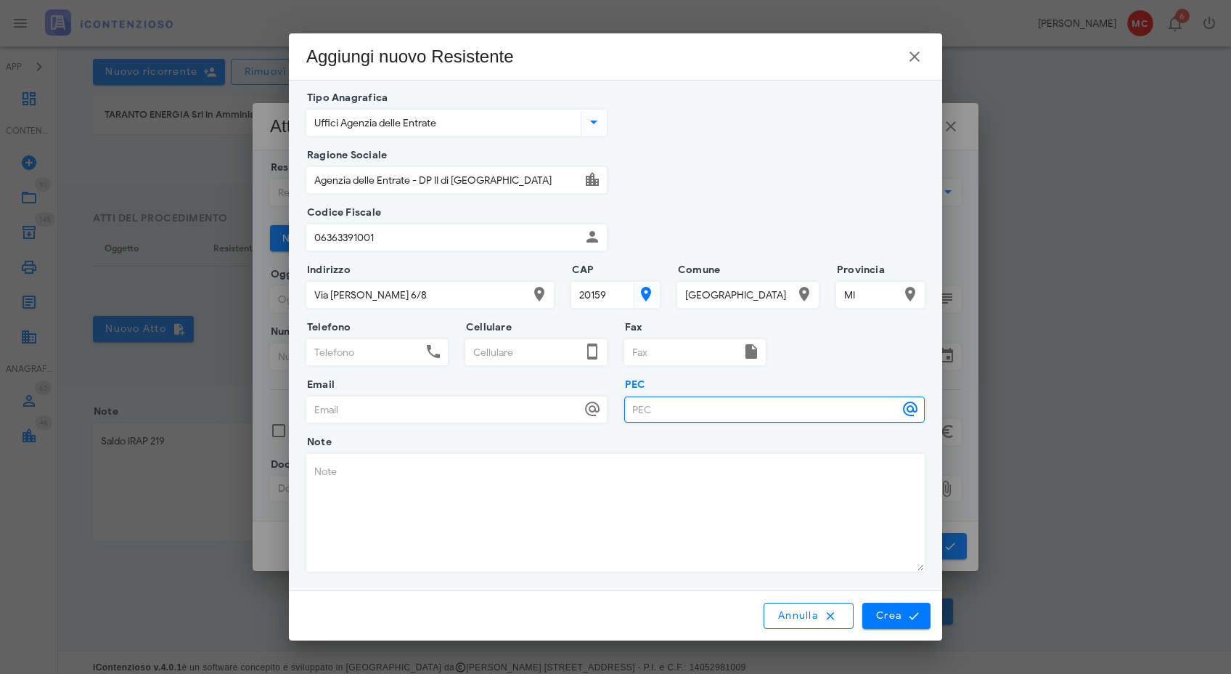
paste input "dp.2milano@pce.agenziaentrate.it"
type input "dp.2milano@pce.agenziaentrate.it"
click at [897, 627] on div "Annulla Crea" at bounding box center [615, 615] width 653 height 49
click at [897, 622] on button "Crea" at bounding box center [896, 616] width 68 height 26
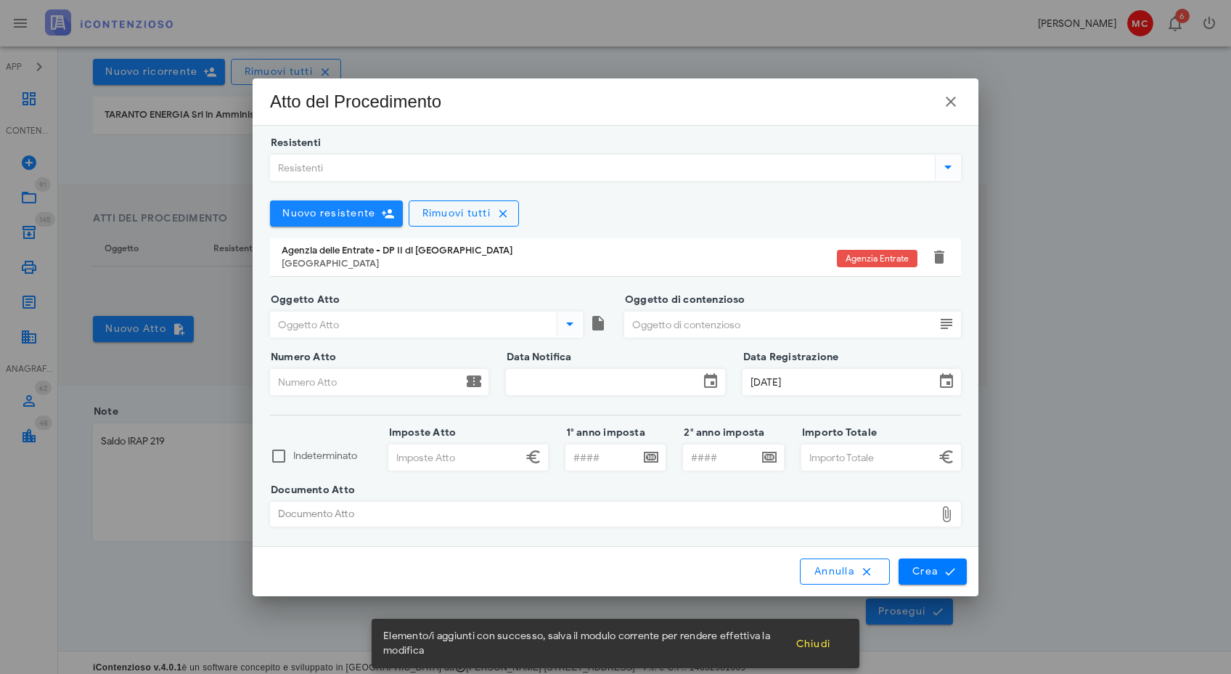
click at [343, 219] on span "Nuovo resistente" at bounding box center [329, 213] width 94 height 12
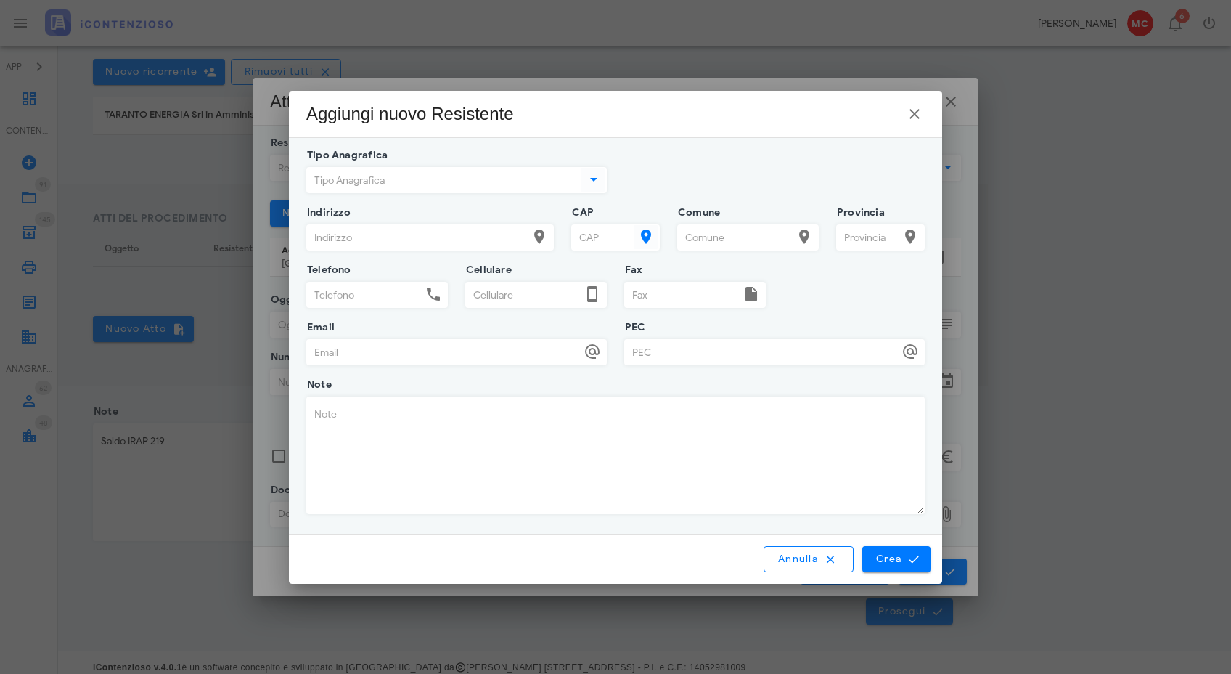
click at [590, 181] on icon at bounding box center [593, 179] width 17 height 17
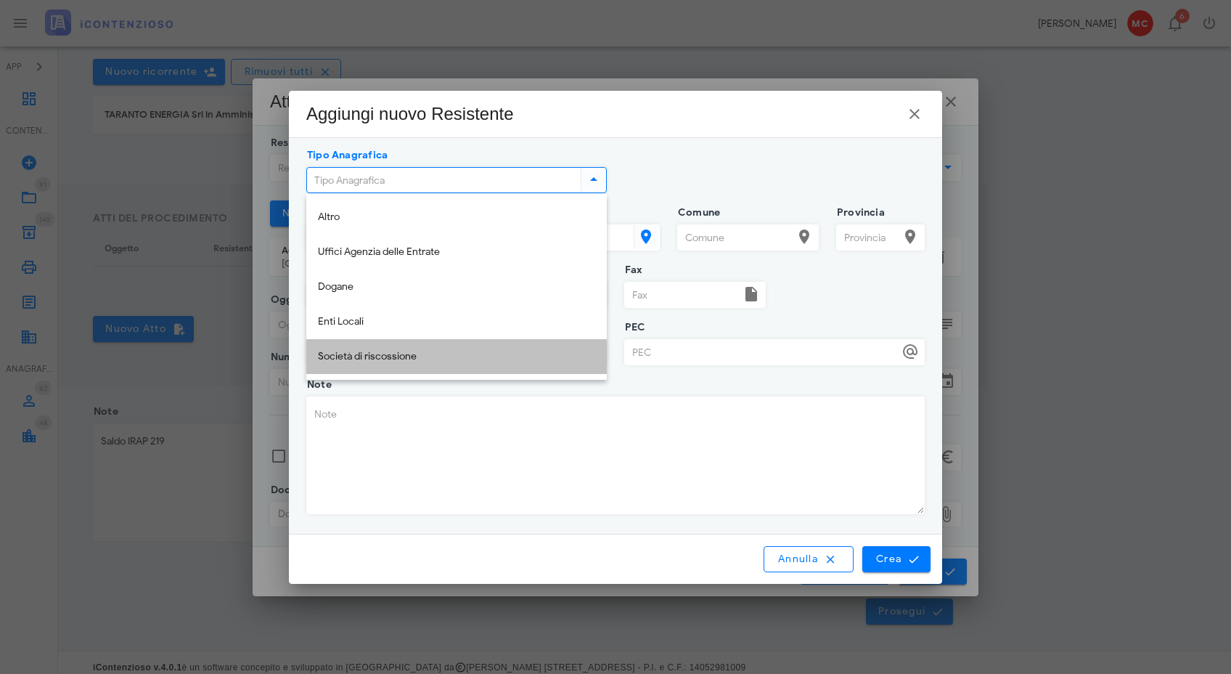
click at [509, 348] on div "Società di riscossione" at bounding box center [456, 357] width 277 height 30
type input "Società di riscossione"
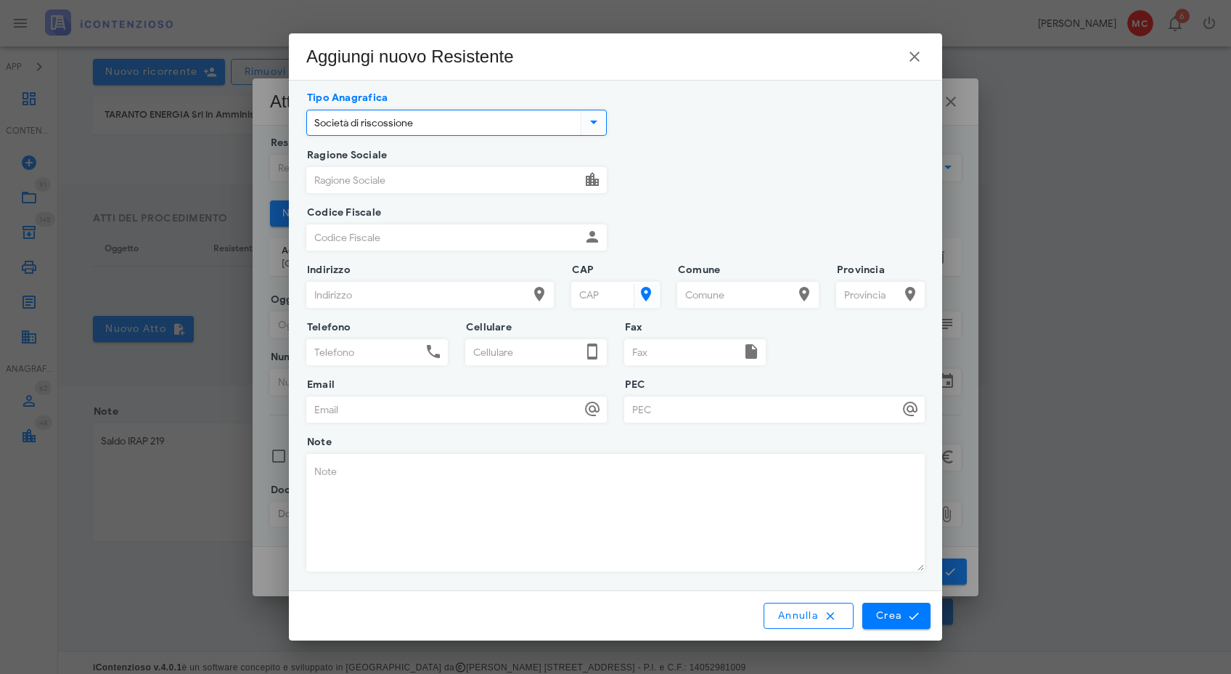
click at [470, 183] on input "Ragione Sociale" at bounding box center [444, 180] width 274 height 25
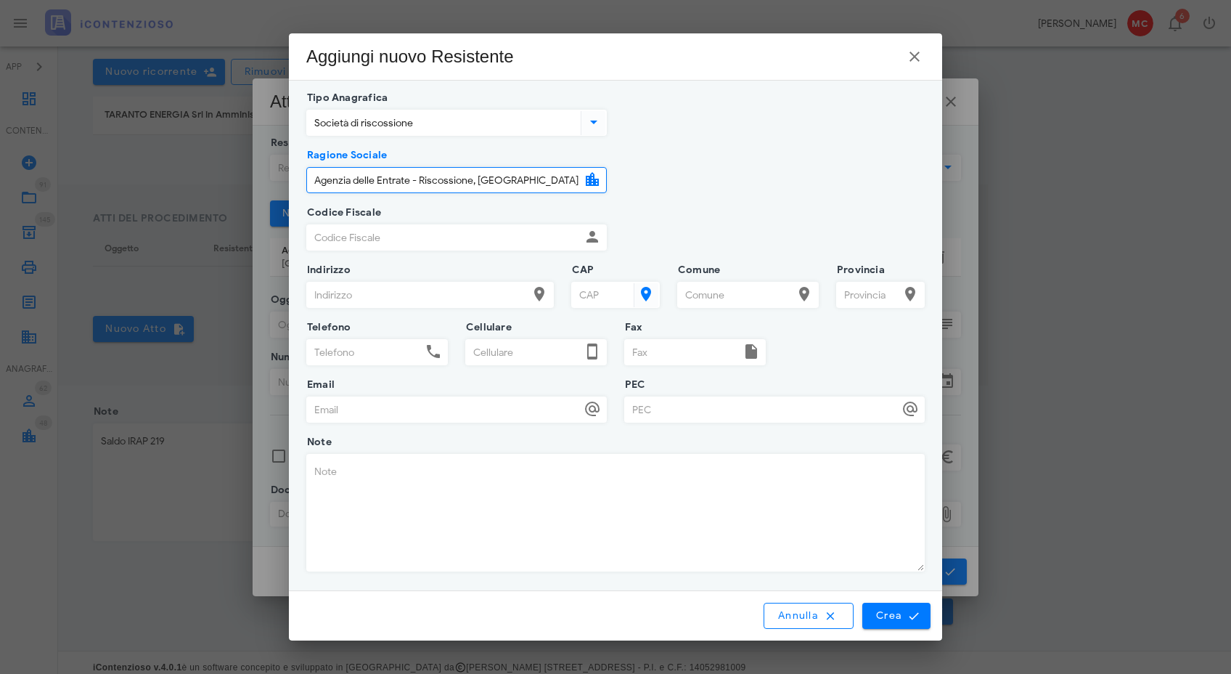
type input "Agenzia delle Entrate - Riscossione, Provincia di Milano"
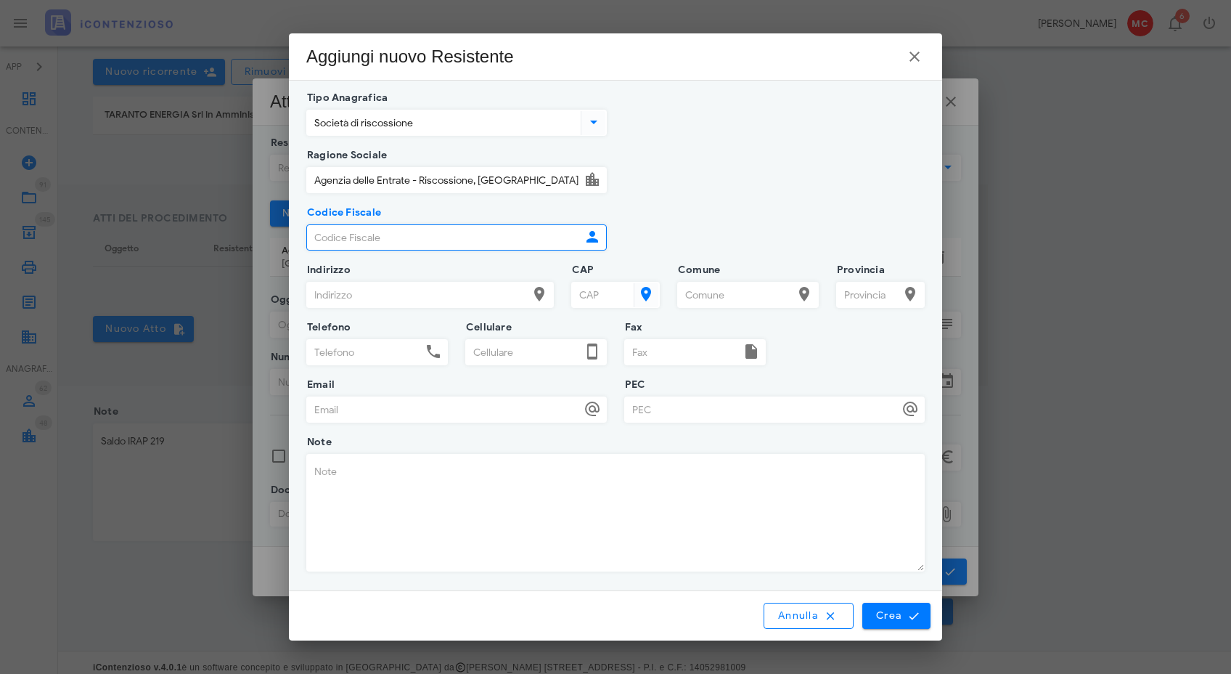
click at [436, 233] on input "Codice Fiscale" at bounding box center [444, 237] width 274 height 25
paste input "13756881002,"
type input "13756881002"
click at [446, 296] on input "Indirizzo" at bounding box center [417, 294] width 221 height 25
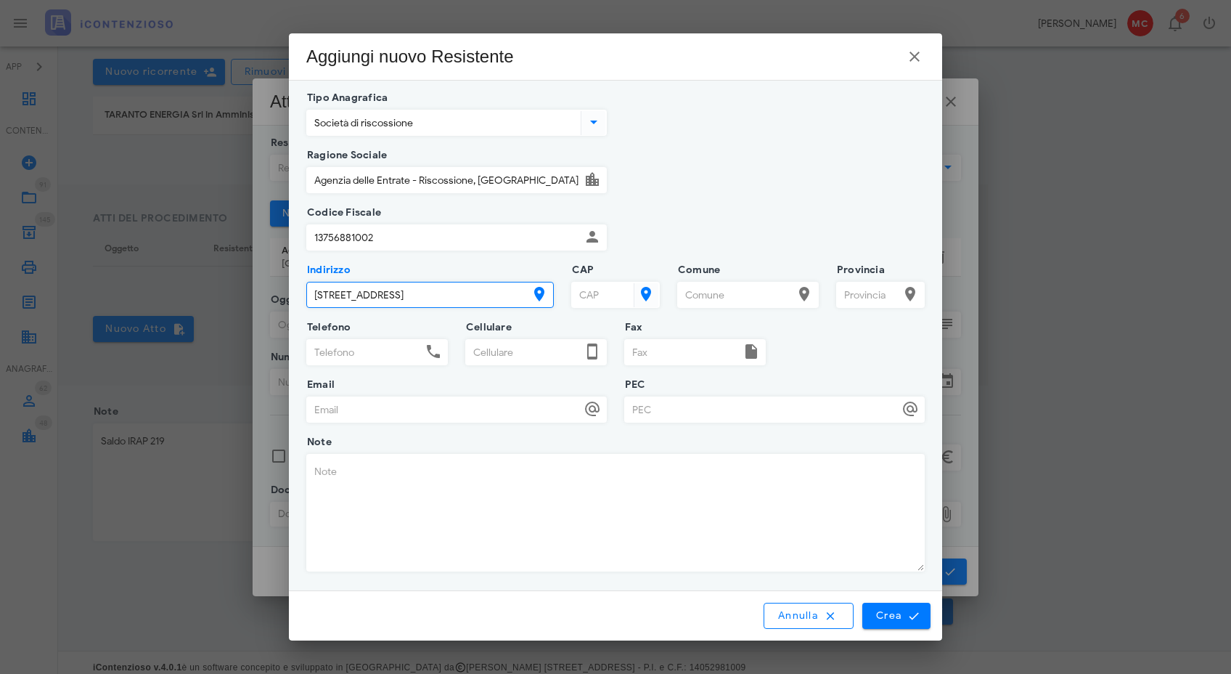
type input "Viale dell'Innovazione 1/b"
click at [605, 298] on input "CAP" at bounding box center [601, 294] width 59 height 25
type input "20126"
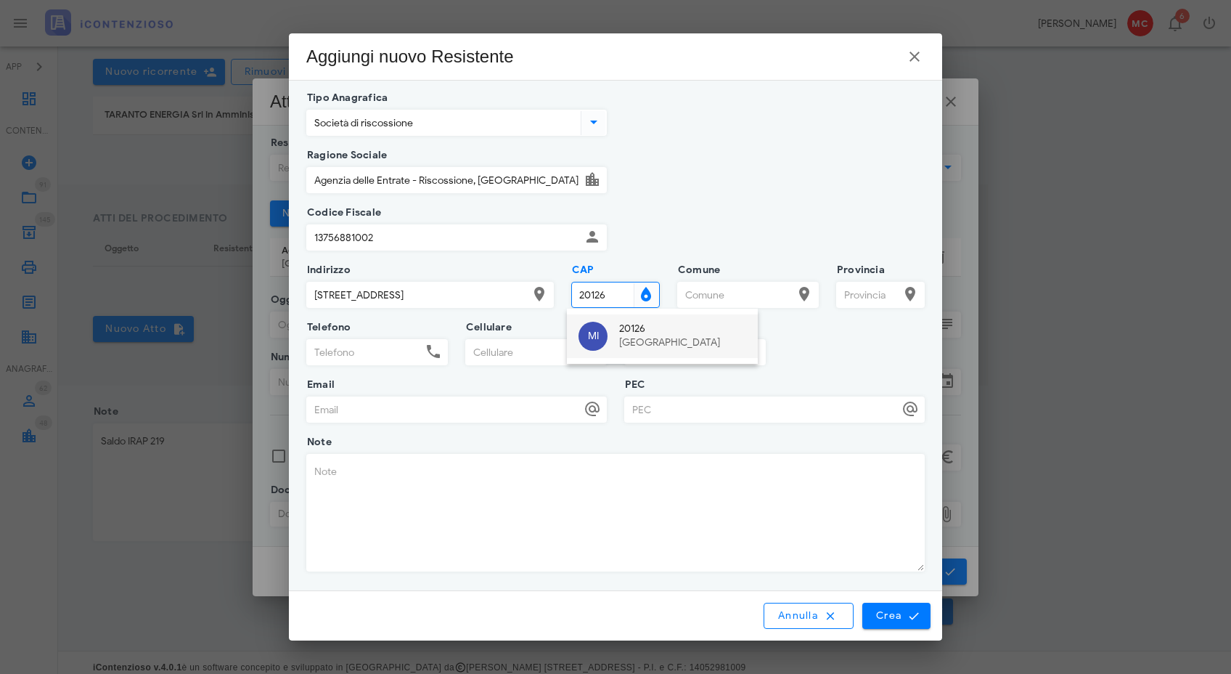
click at [633, 338] on div "Milano" at bounding box center [682, 343] width 127 height 12
type input "Milano"
type input "MI"
type input "20126"
click at [668, 416] on input "PEC" at bounding box center [762, 409] width 274 height 25
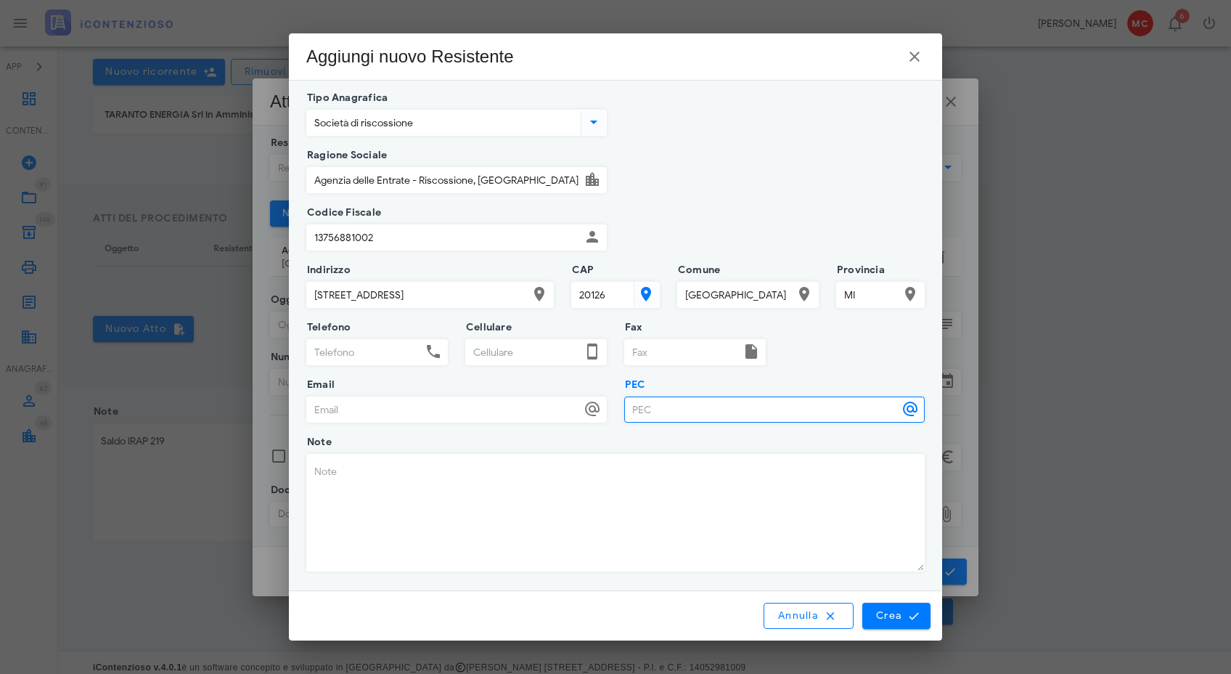
paste input "protocollo@pec.agenziariscossione.gov.it"
type input "protocollo@pec.agenziariscossione.gov.it"
click at [879, 612] on span "Crea" at bounding box center [897, 615] width 42 height 13
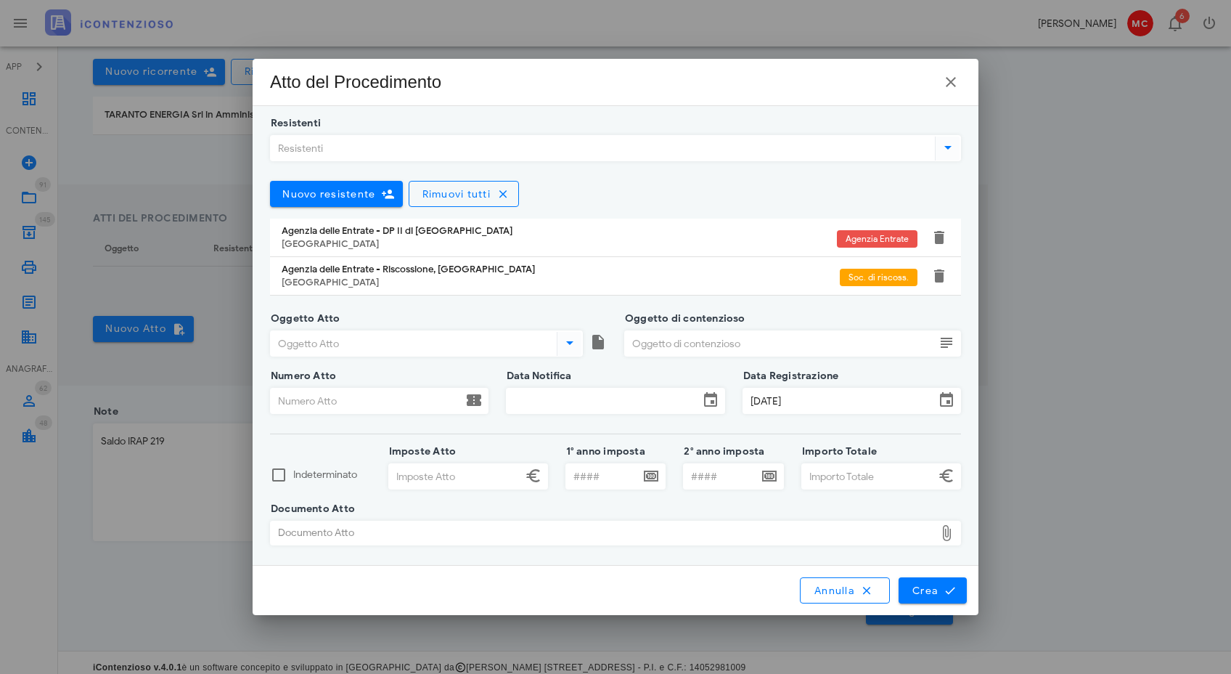
click at [575, 346] on icon at bounding box center [569, 342] width 17 height 17
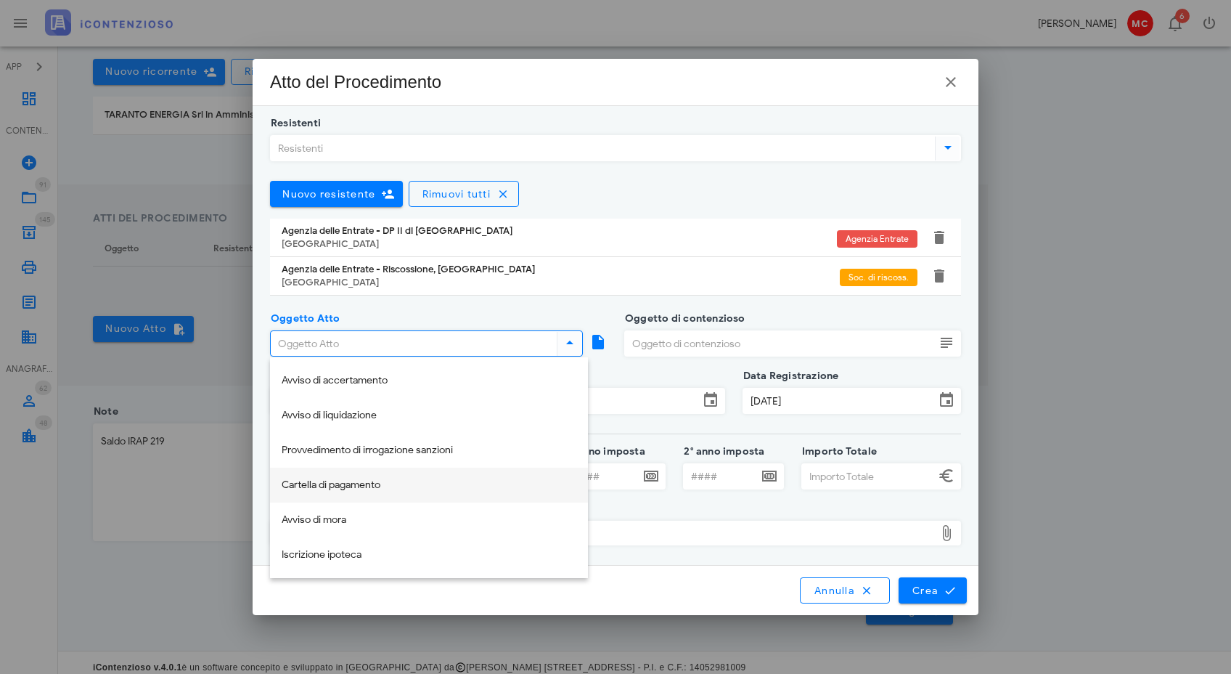
click at [499, 477] on div "Cartella di pagamento" at bounding box center [429, 485] width 295 height 30
type input "Cartella di pagamento"
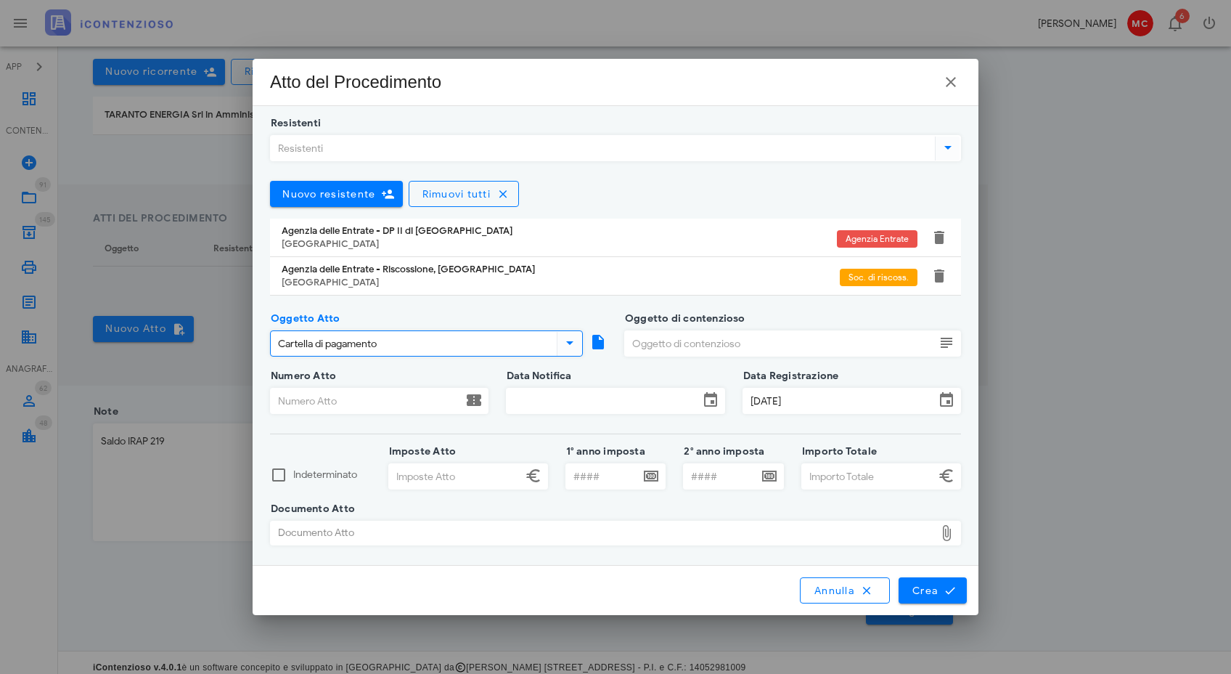
click at [729, 342] on input "Oggetto di contenzioso" at bounding box center [780, 343] width 310 height 25
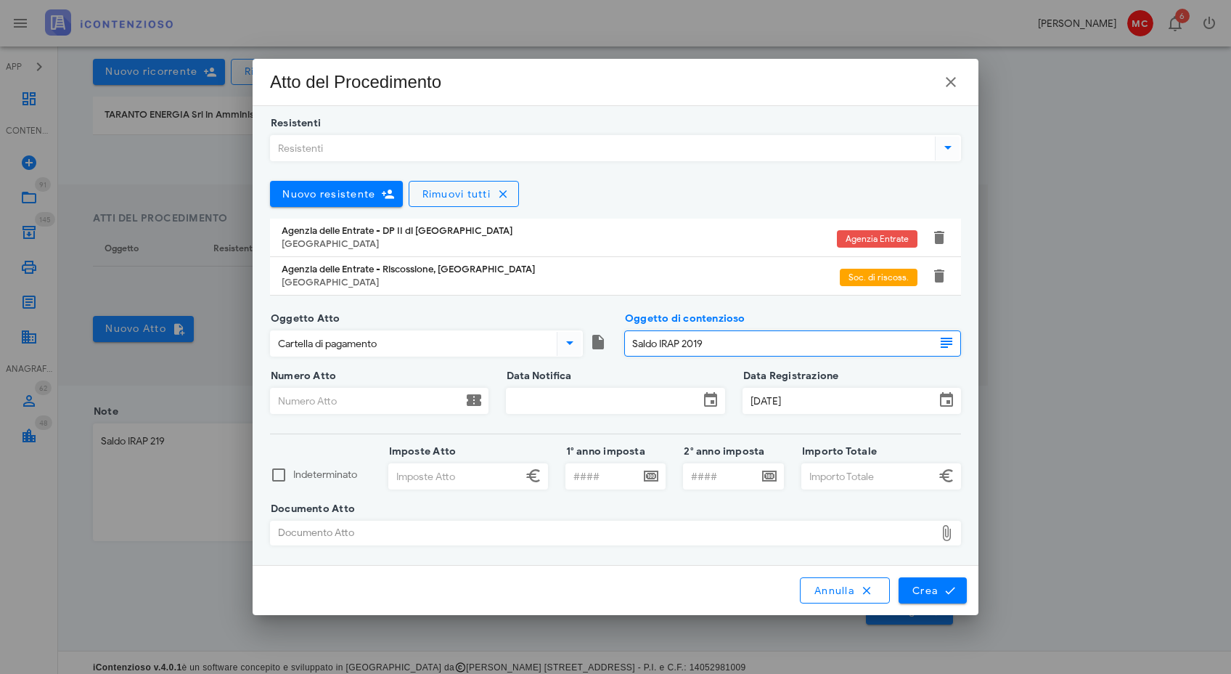
type input "Saldo IRAP 2019"
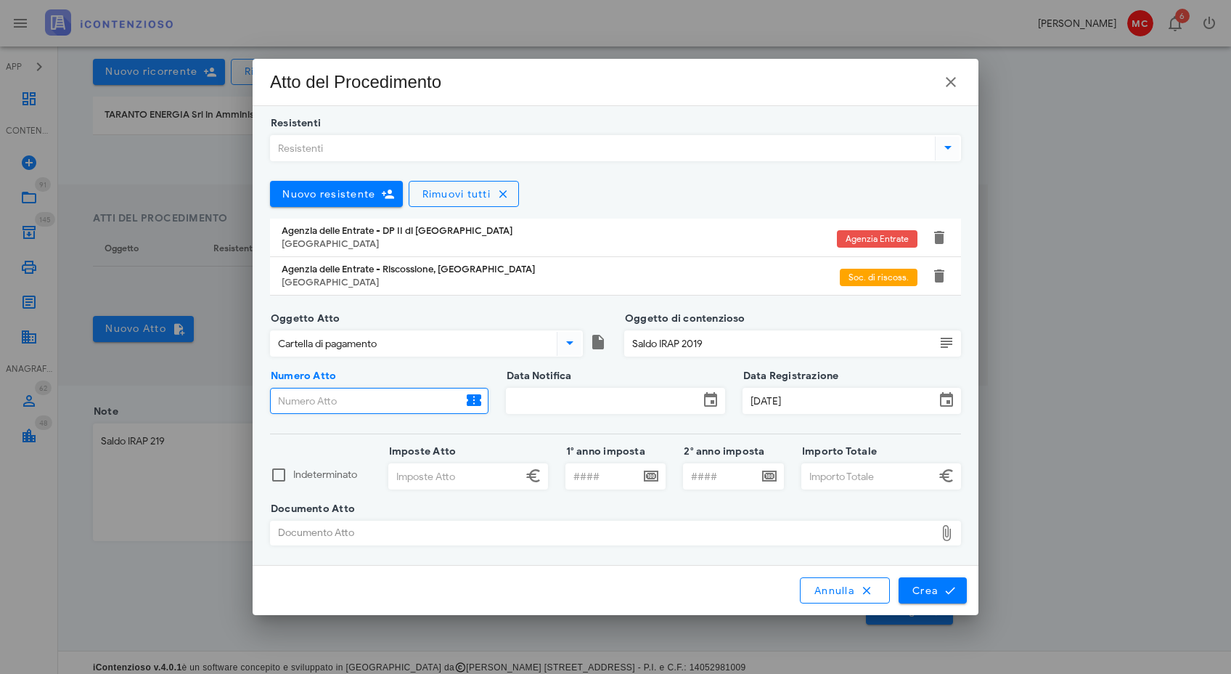
click at [406, 402] on input "Numero Atto" at bounding box center [367, 400] width 192 height 25
paste input "06820230139472011000"
type input "06820230139472011000"
click at [521, 404] on input "Data Notifica" at bounding box center [603, 400] width 192 height 25
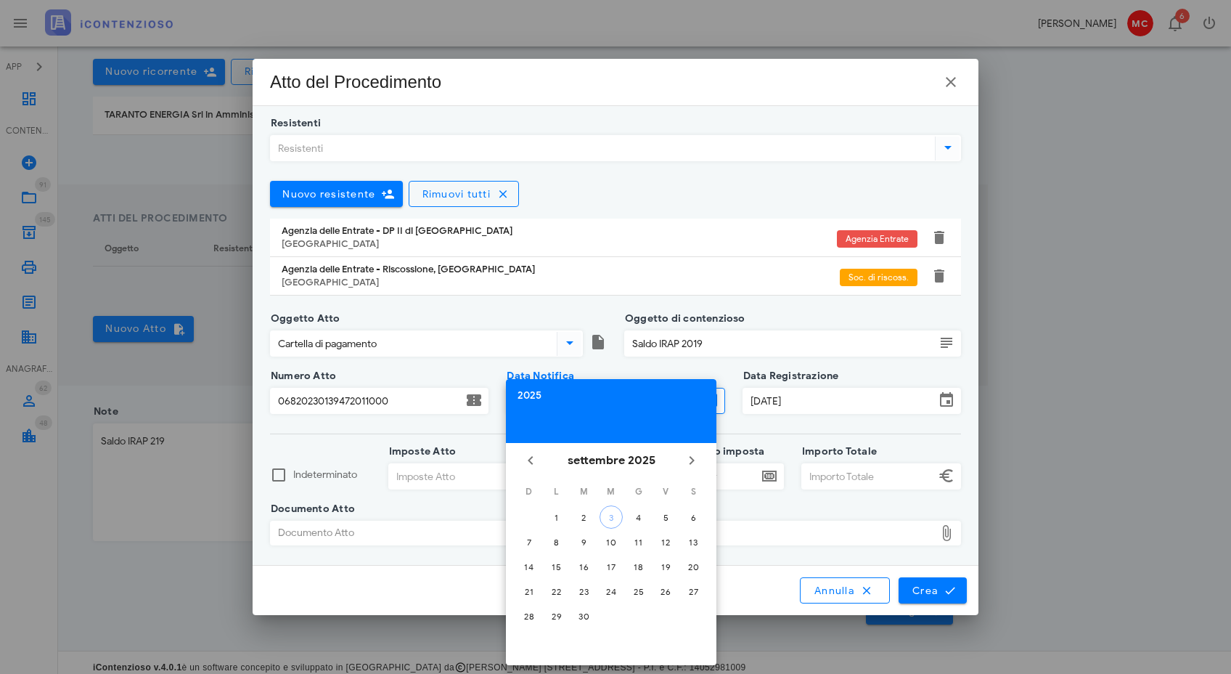
click at [537, 398] on div "2025" at bounding box center [611, 396] width 187 height 10
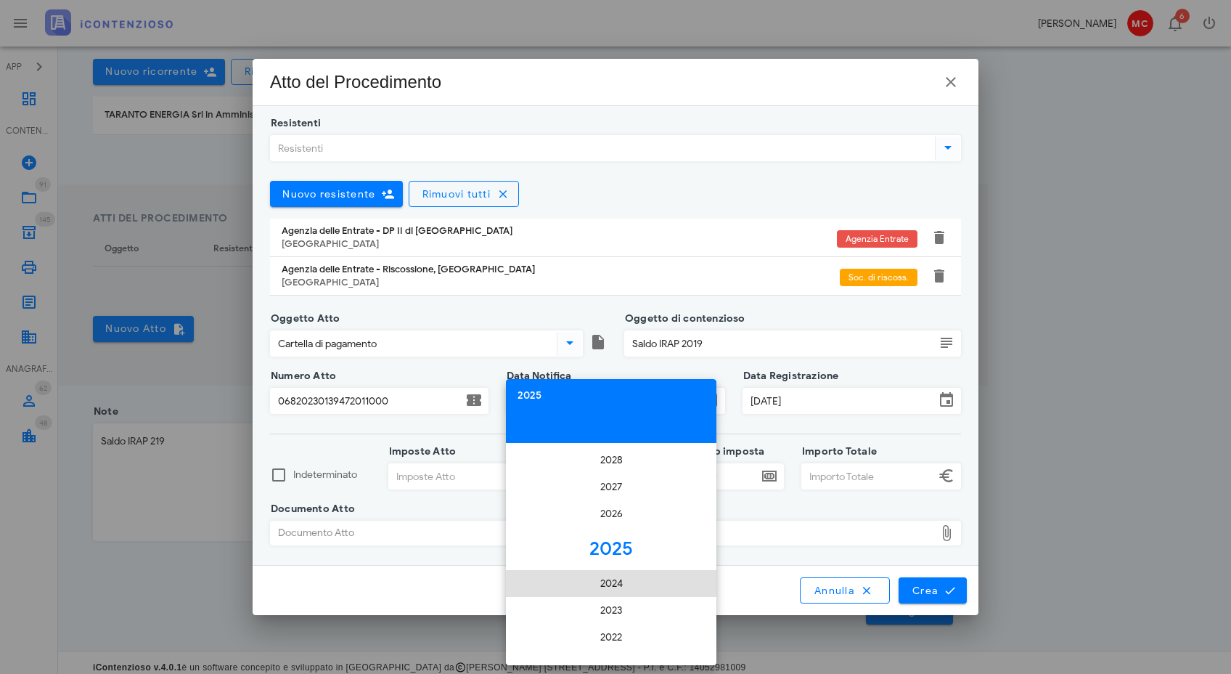
click at [618, 579] on li "2024" at bounding box center [611, 583] width 211 height 27
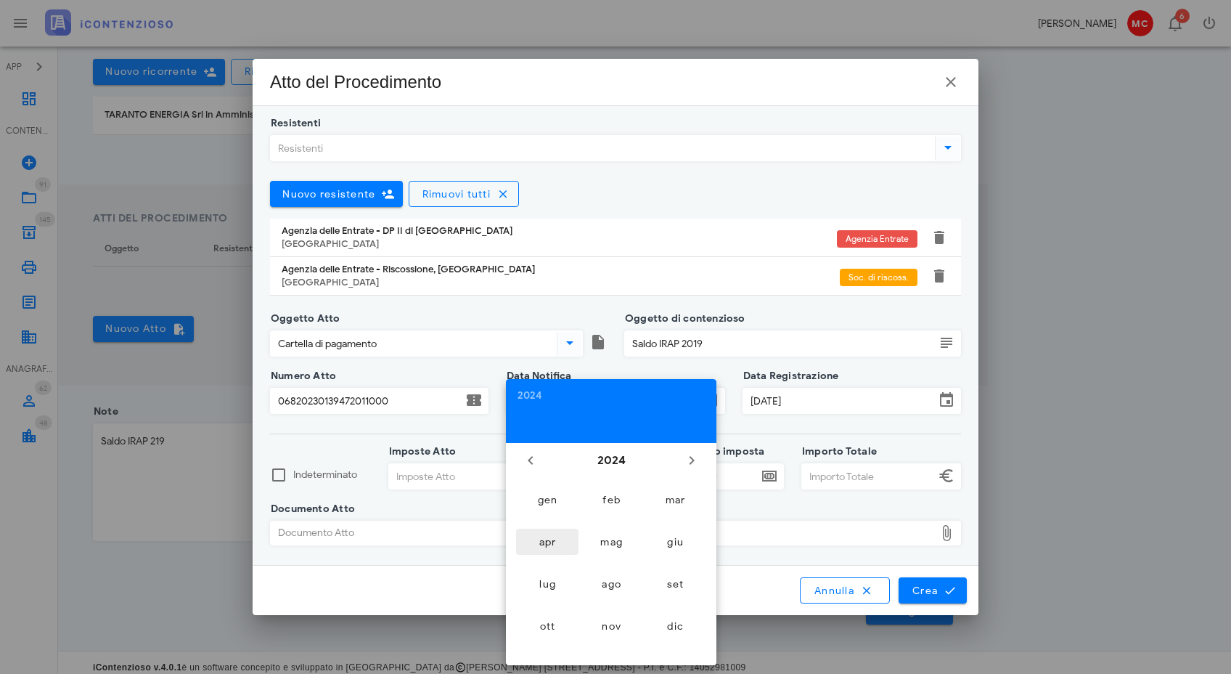
click at [565, 539] on div "apr" at bounding box center [547, 542] width 39 height 12
click at [639, 537] on div "11" at bounding box center [638, 542] width 23 height 11
type input "11/04/2024"
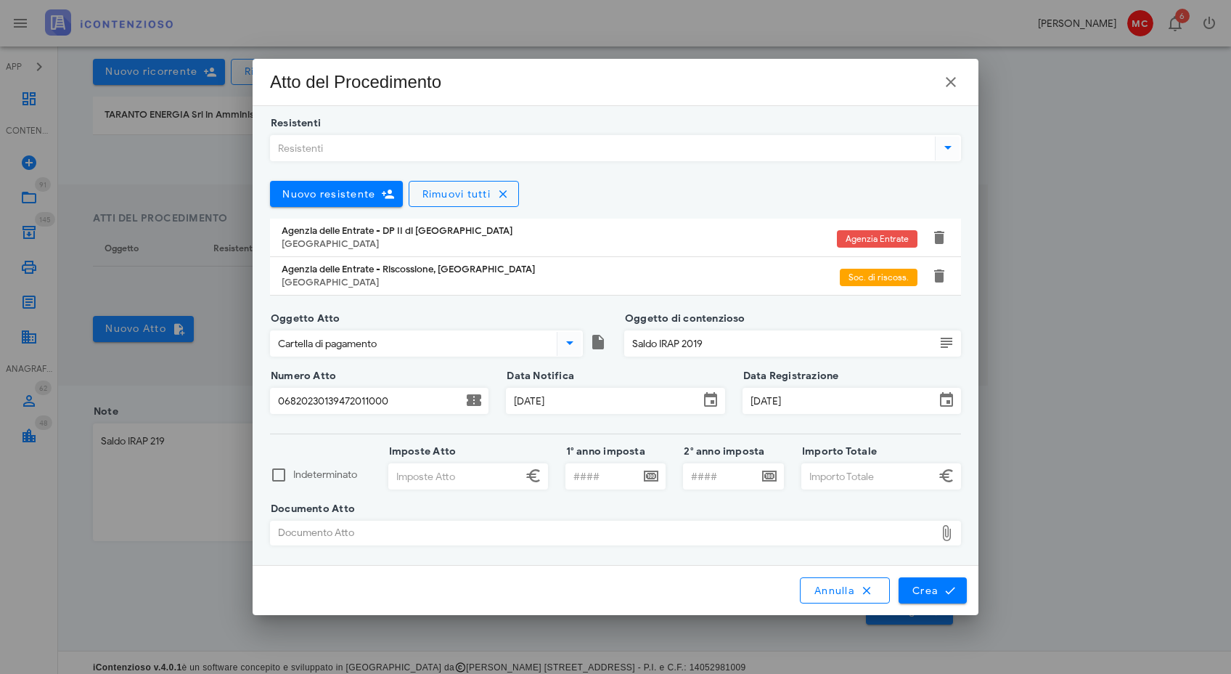
click at [467, 480] on input "Imposte Atto" at bounding box center [455, 476] width 133 height 25
click at [804, 346] on input "Saldo IRAP 2019" at bounding box center [780, 343] width 310 height 25
type input "Sanzioni Saldo IRAP 2019"
click at [438, 472] on input "Imposte Atto" at bounding box center [455, 476] width 133 height 25
type input "33.052,00"
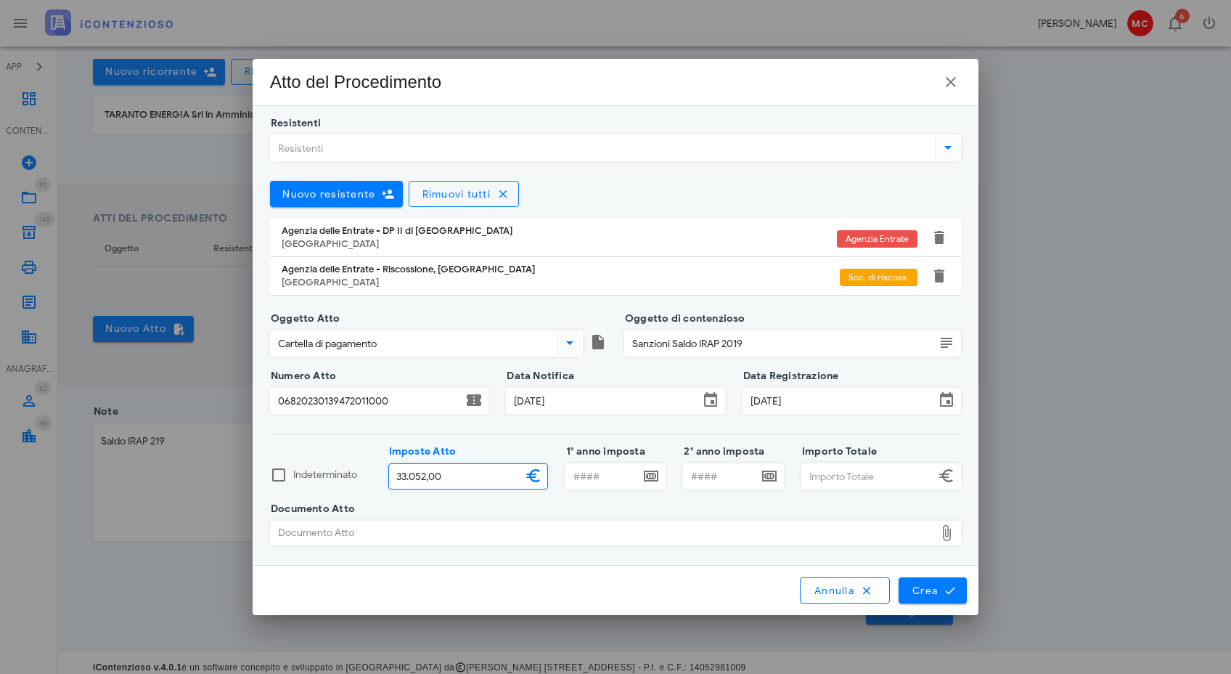
click at [824, 469] on input "Importo Totale" at bounding box center [868, 476] width 133 height 25
click at [810, 536] on div "Documento Atto" at bounding box center [603, 532] width 664 height 23
type input "33.052,57"
type input "C:\fakepath\All_01_Cartella_pagamento_06820230139472011000.pdf"
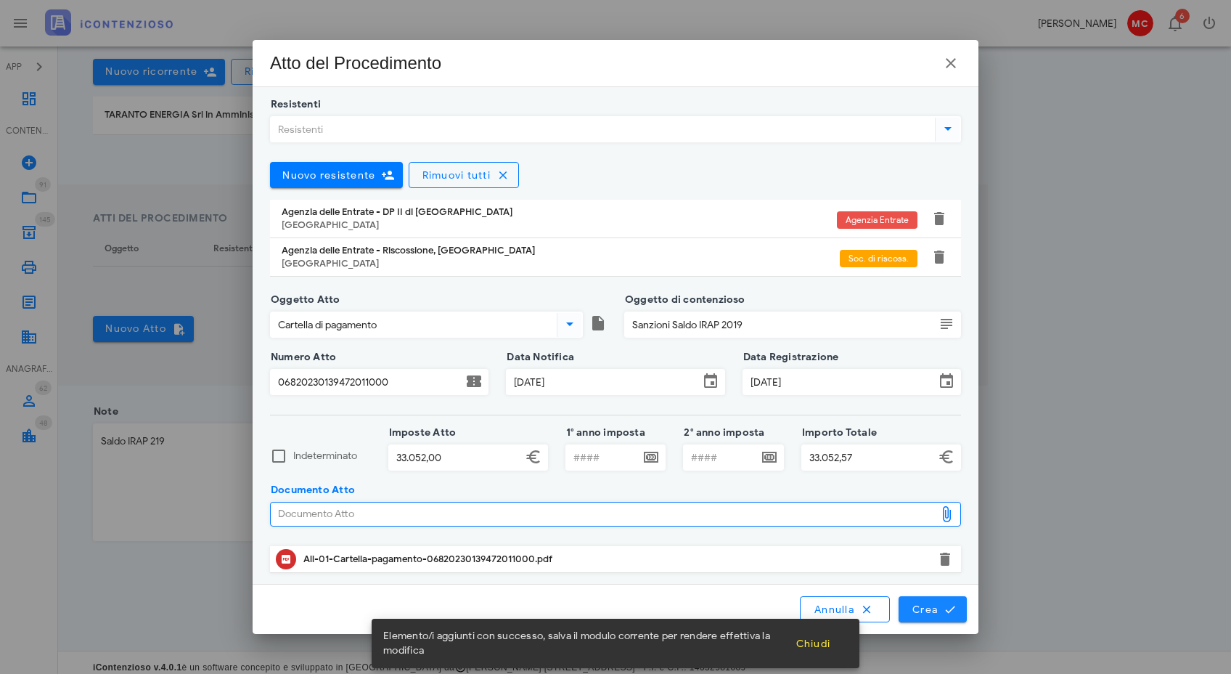
click at [939, 605] on span "Crea" at bounding box center [933, 609] width 42 height 13
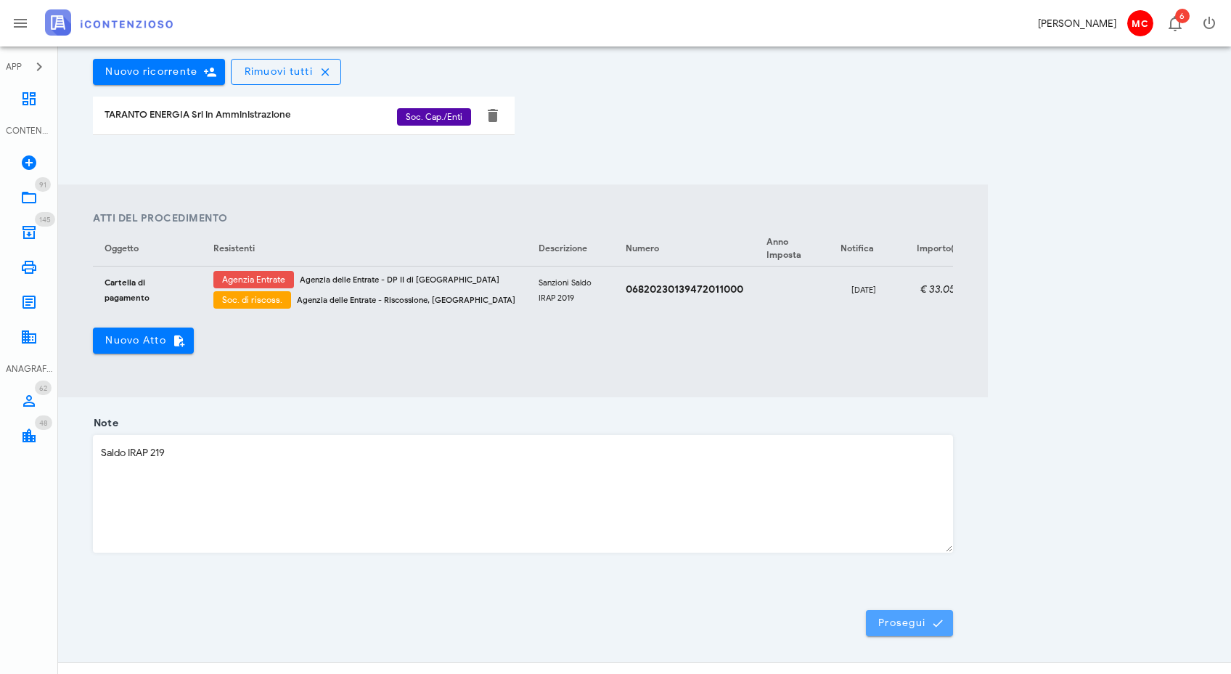
click at [936, 636] on button "Prosegui" at bounding box center [909, 623] width 87 height 26
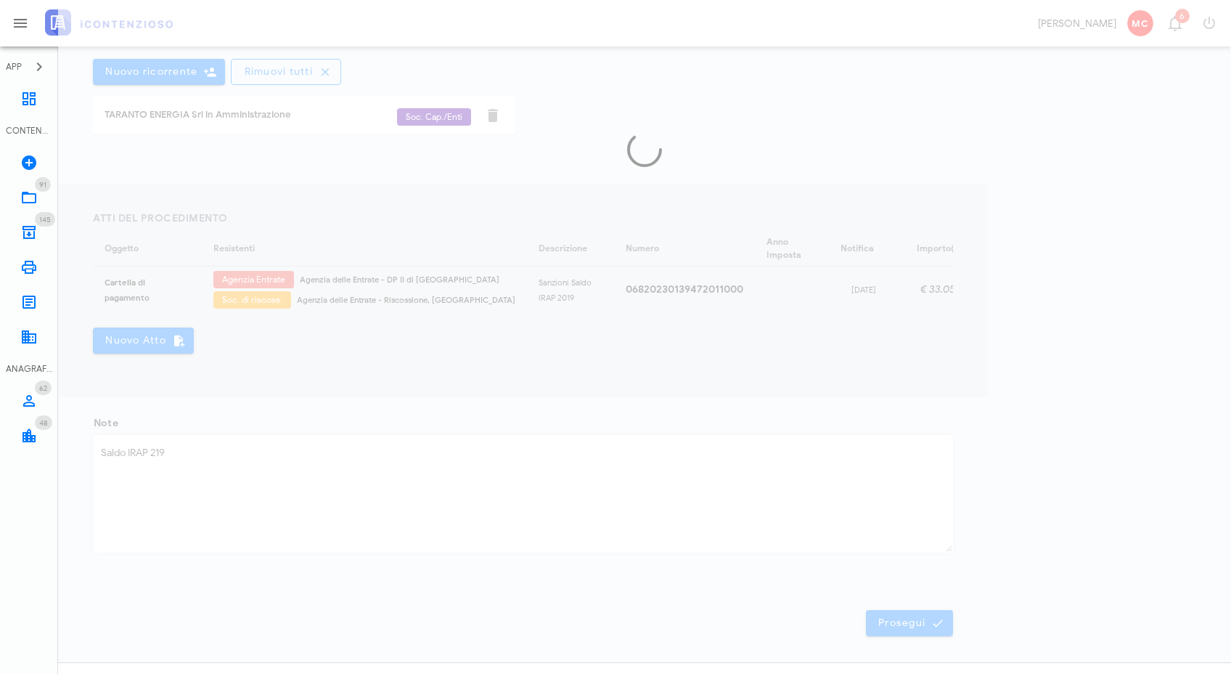
scroll to position [0, 0]
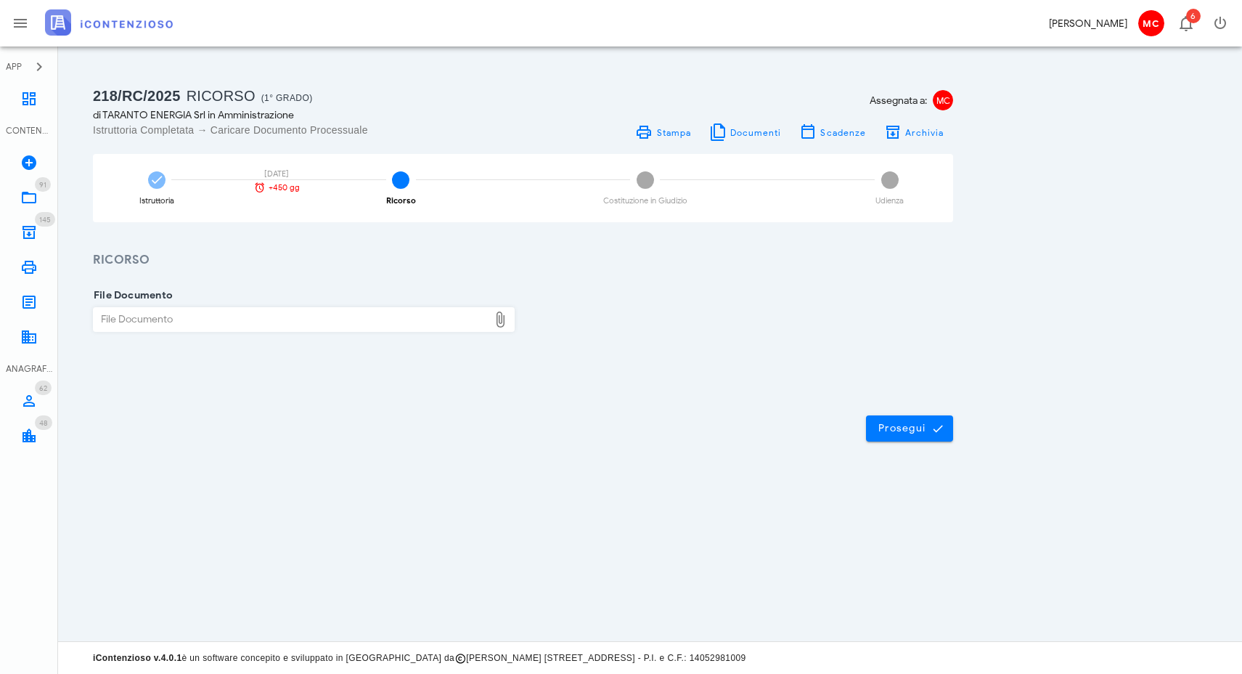
click at [336, 325] on div "File Documento" at bounding box center [291, 319] width 395 height 23
type input "C:\fakepath\Ricorso_TE.pdf"
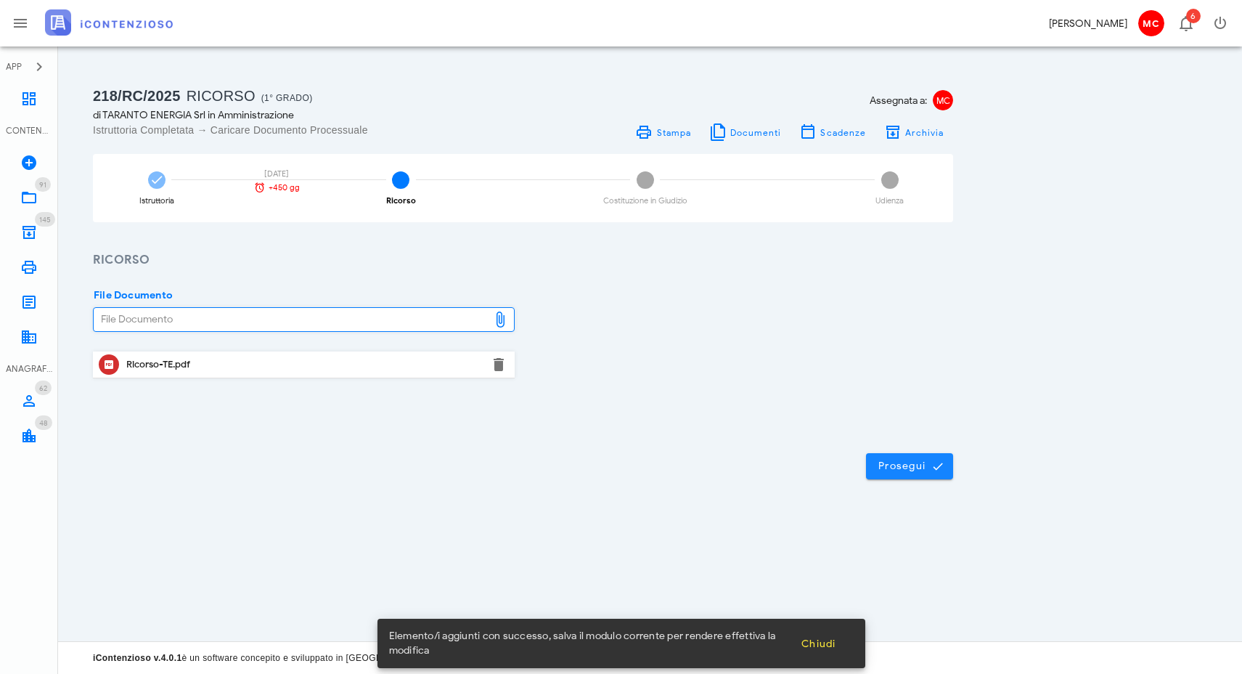
click at [950, 457] on button "Prosegui" at bounding box center [909, 466] width 87 height 26
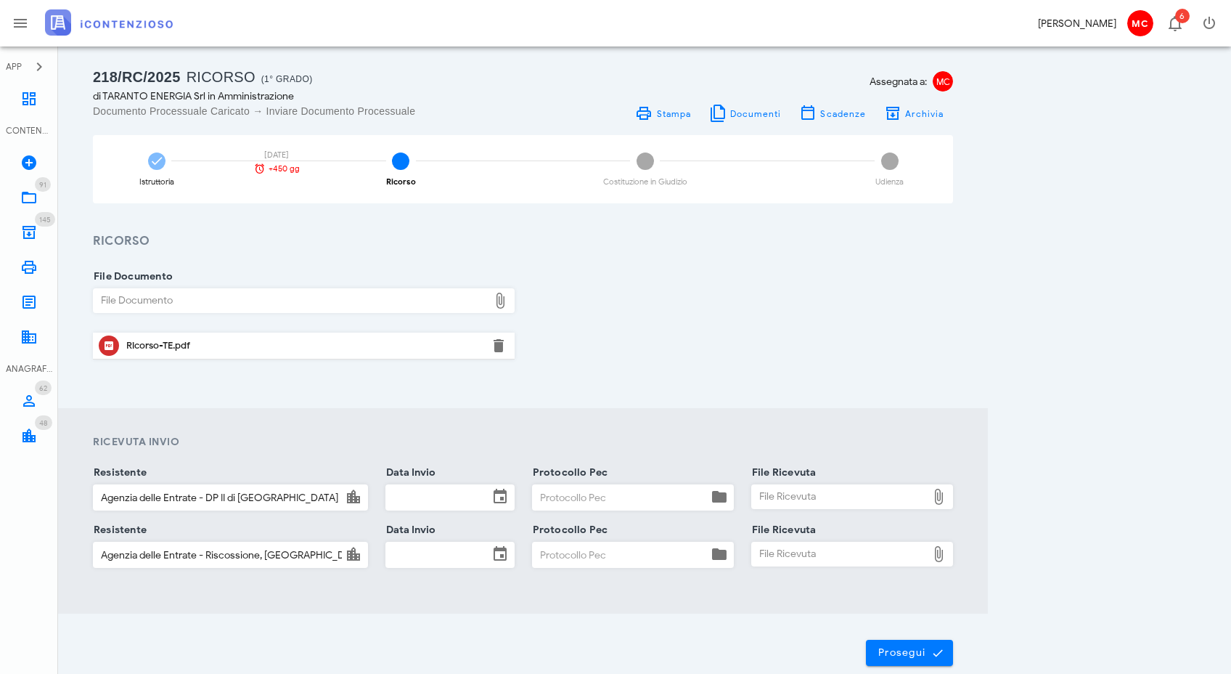
scroll to position [29, 0]
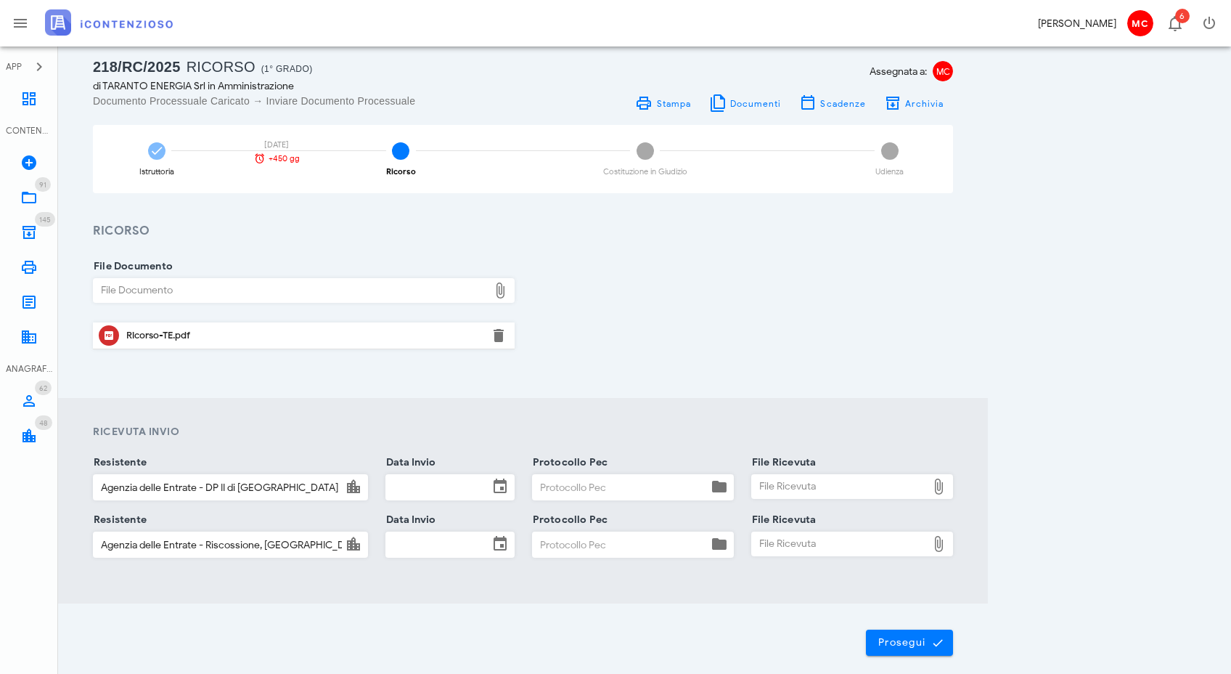
click at [425, 493] on input "Data Invio" at bounding box center [437, 487] width 102 height 25
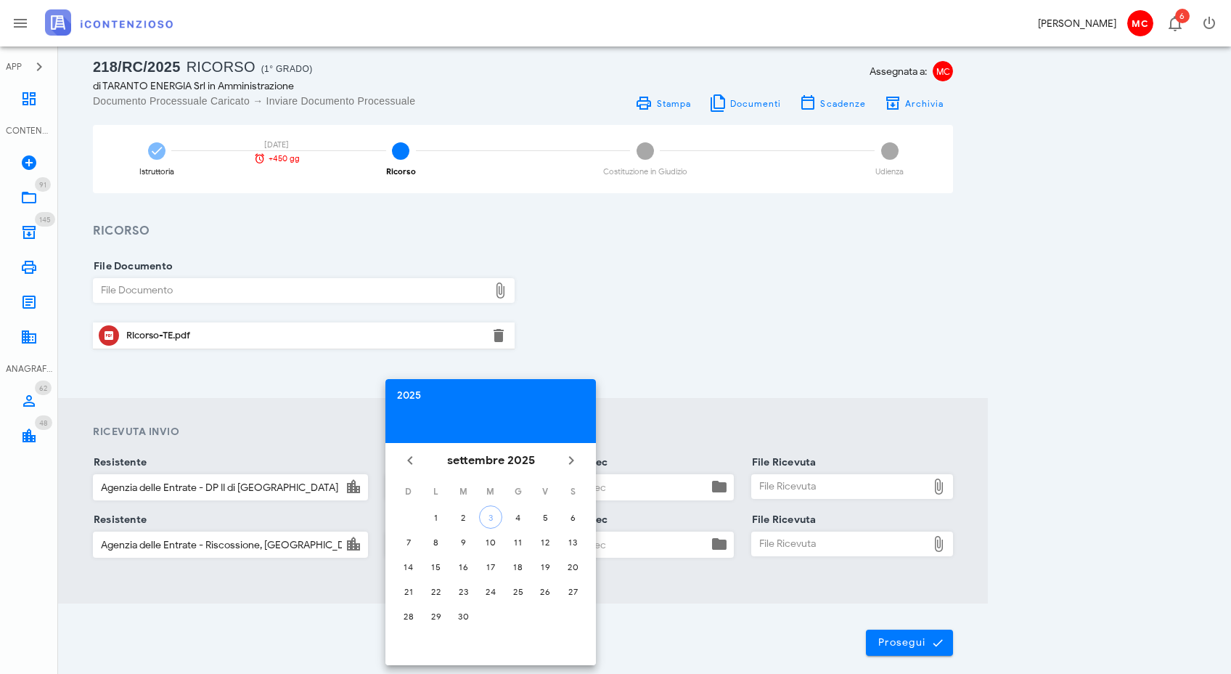
click at [406, 391] on div "2025" at bounding box center [490, 396] width 187 height 10
click at [478, 585] on li "2024" at bounding box center [490, 583] width 211 height 27
click at [482, 549] on button "mag" at bounding box center [491, 542] width 62 height 26
click at [568, 461] on icon "Il prossimo mese" at bounding box center [571, 460] width 17 height 17
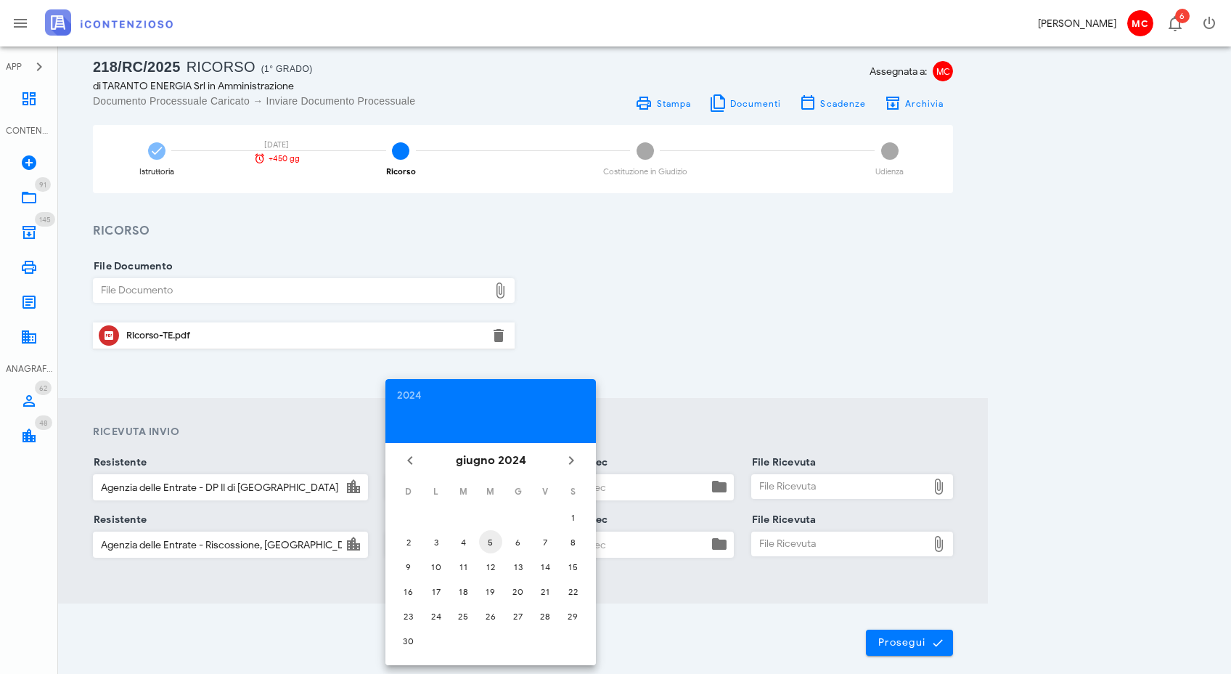
click at [487, 542] on div "5" at bounding box center [490, 542] width 23 height 11
type input "05/06/2024"
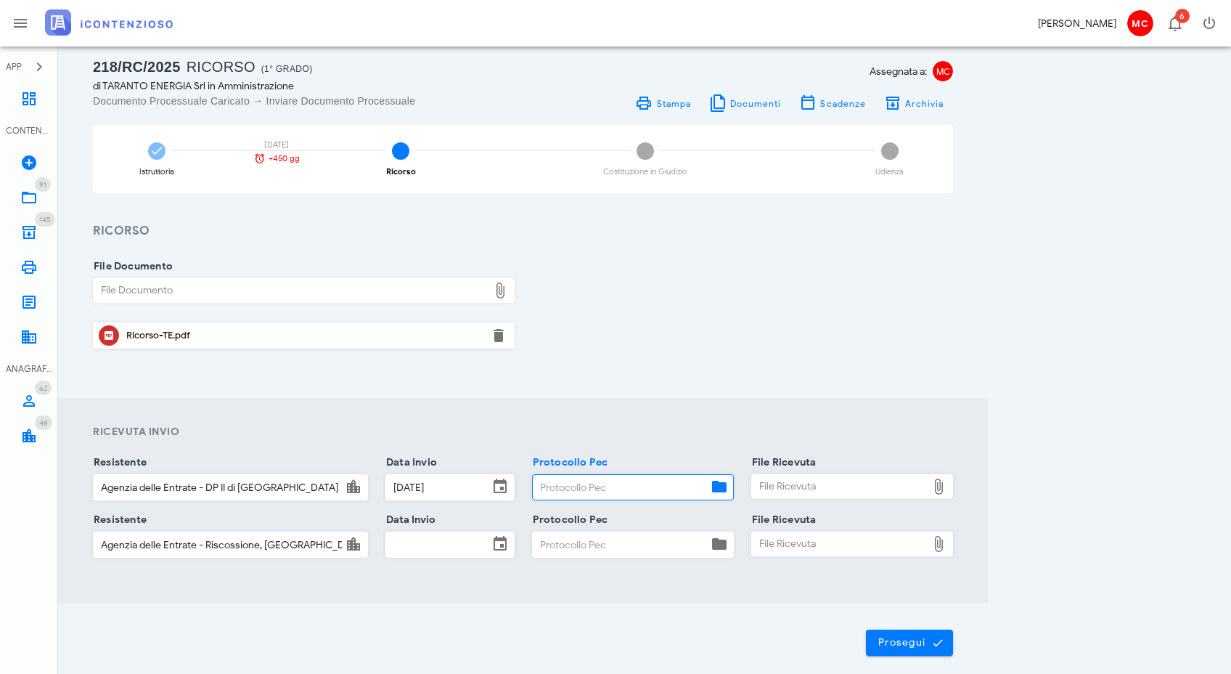
click at [561, 487] on input "Protocollo Pec" at bounding box center [620, 487] width 175 height 25
paste input "180745."
type input "180745"
click at [875, 491] on div "File Ricevuta" at bounding box center [839, 486] width 175 height 23
type input "C:\fakepath\CONSEGNA Notificazione Ricorso ai sensi D. Lgs n. 546 1992.eml"
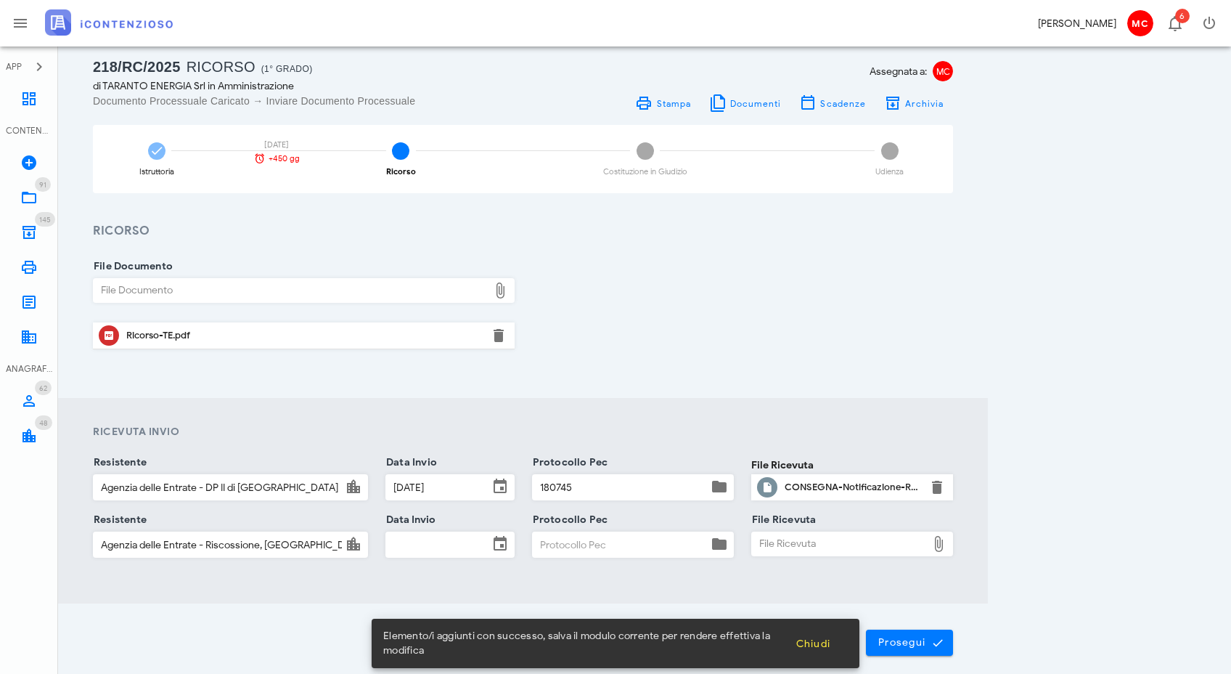
click at [467, 543] on input "Data Invio" at bounding box center [437, 544] width 102 height 25
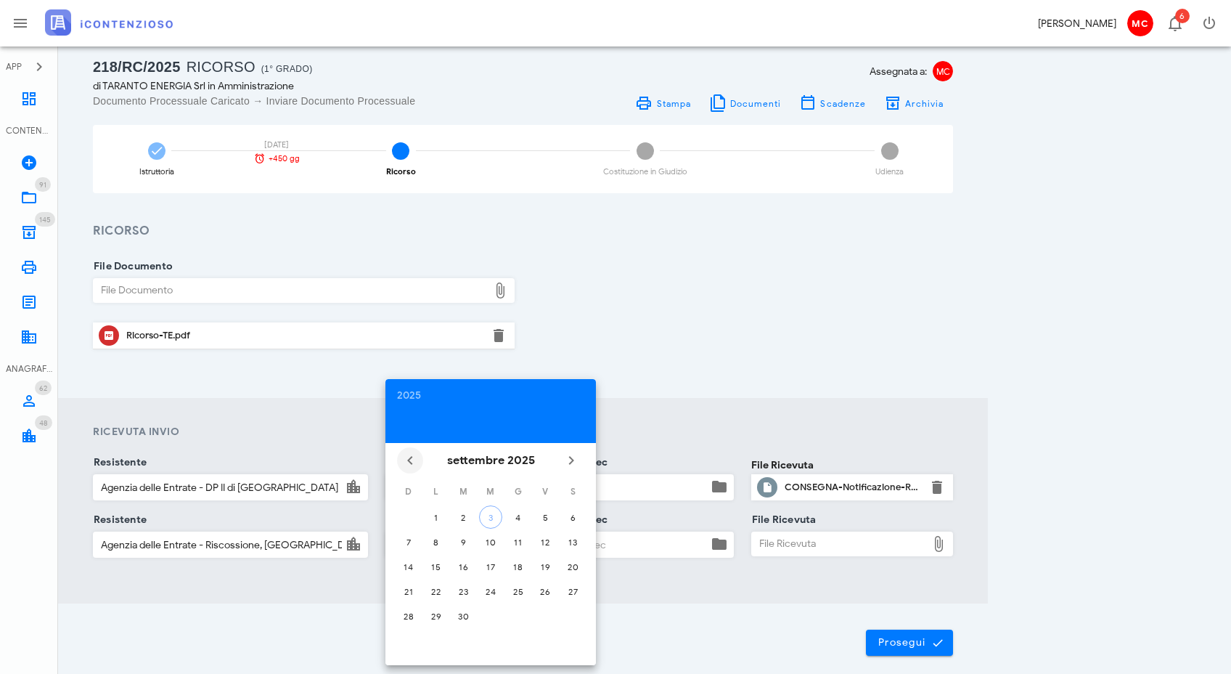
click at [412, 454] on icon "Il mese scorso" at bounding box center [409, 460] width 17 height 17
click at [417, 399] on div "2025" at bounding box center [490, 396] width 187 height 10
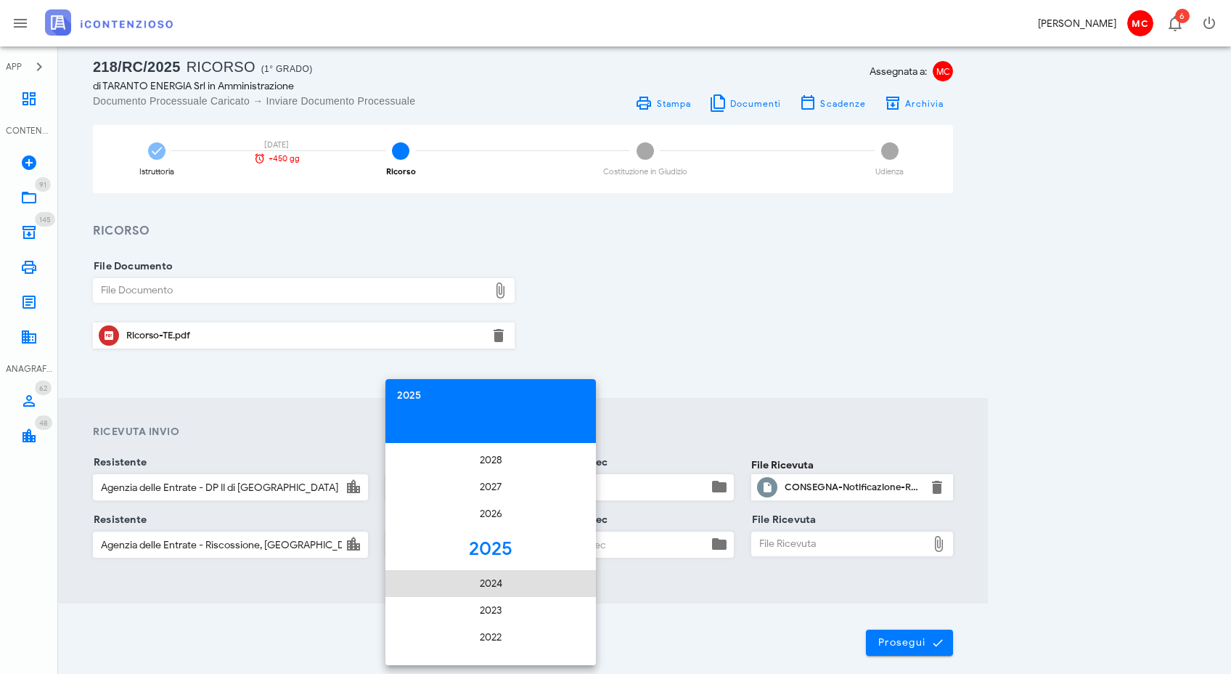
click at [490, 586] on li "2024" at bounding box center [490, 583] width 211 height 27
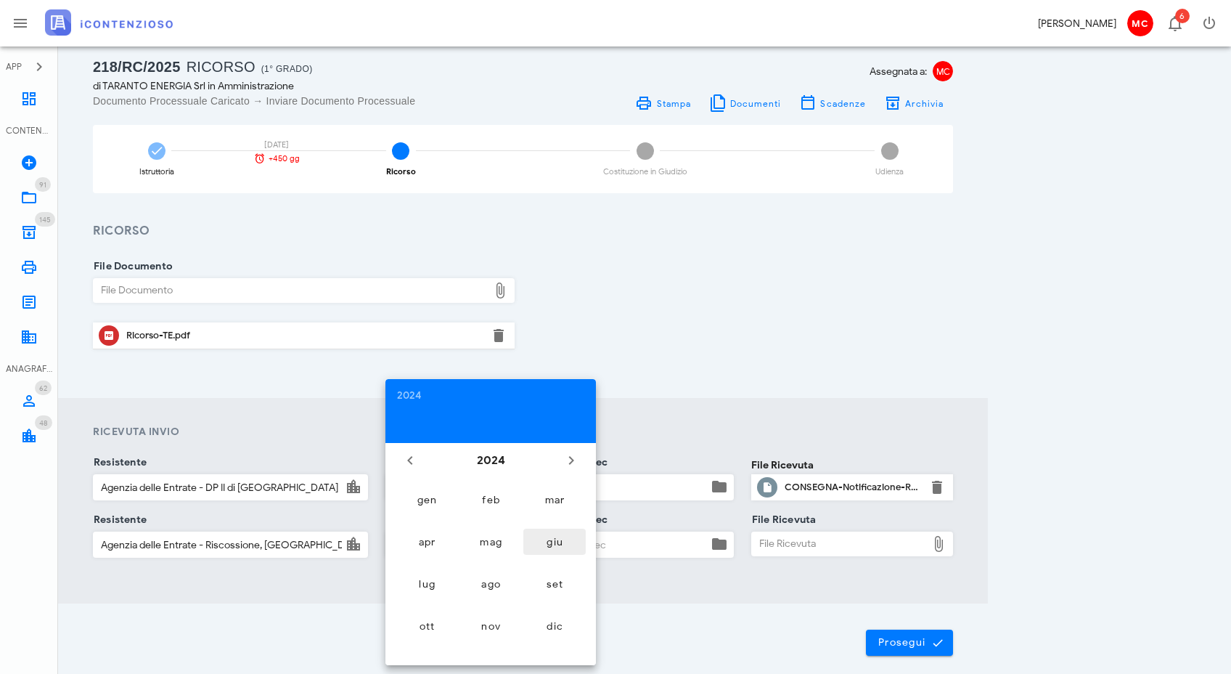
click at [568, 543] on div "giu" at bounding box center [554, 542] width 39 height 12
click at [497, 539] on div "5" at bounding box center [490, 542] width 23 height 11
type input "05/06/2024"
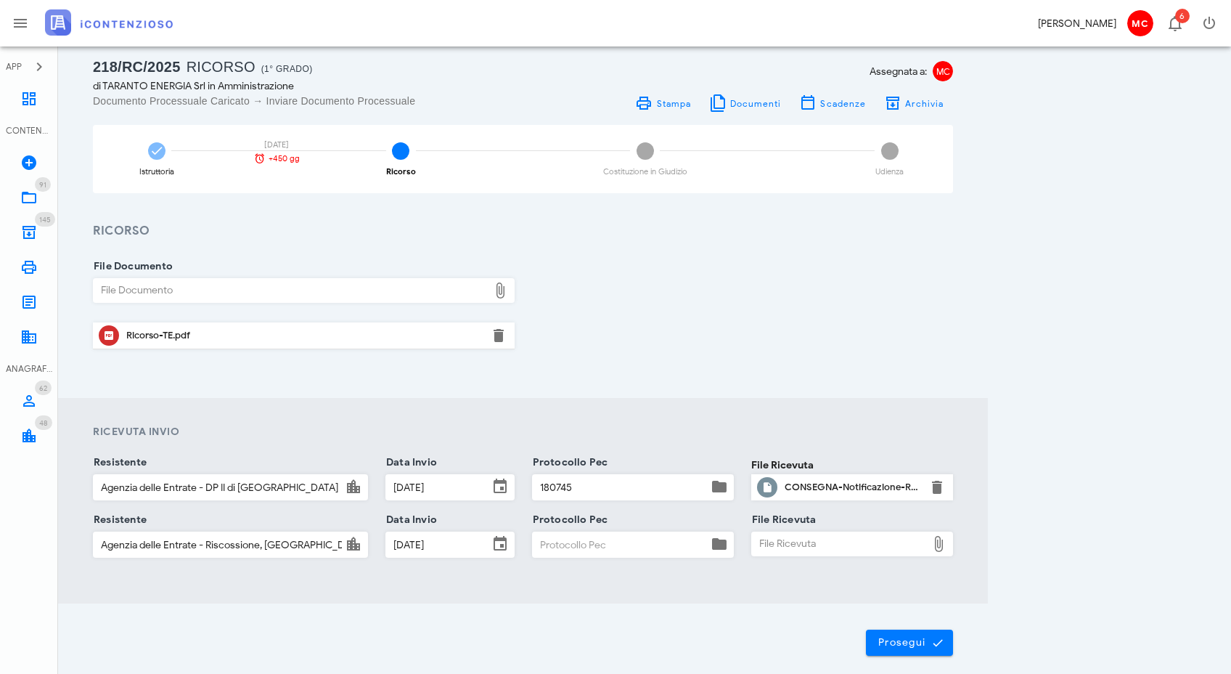
click at [778, 545] on div "File Ricevuta" at bounding box center [839, 543] width 175 height 23
type input "C:\fakepath\CONSEGNA Notificazione Ricorso ai sensi D. Lgs n. 546 1992.eml"
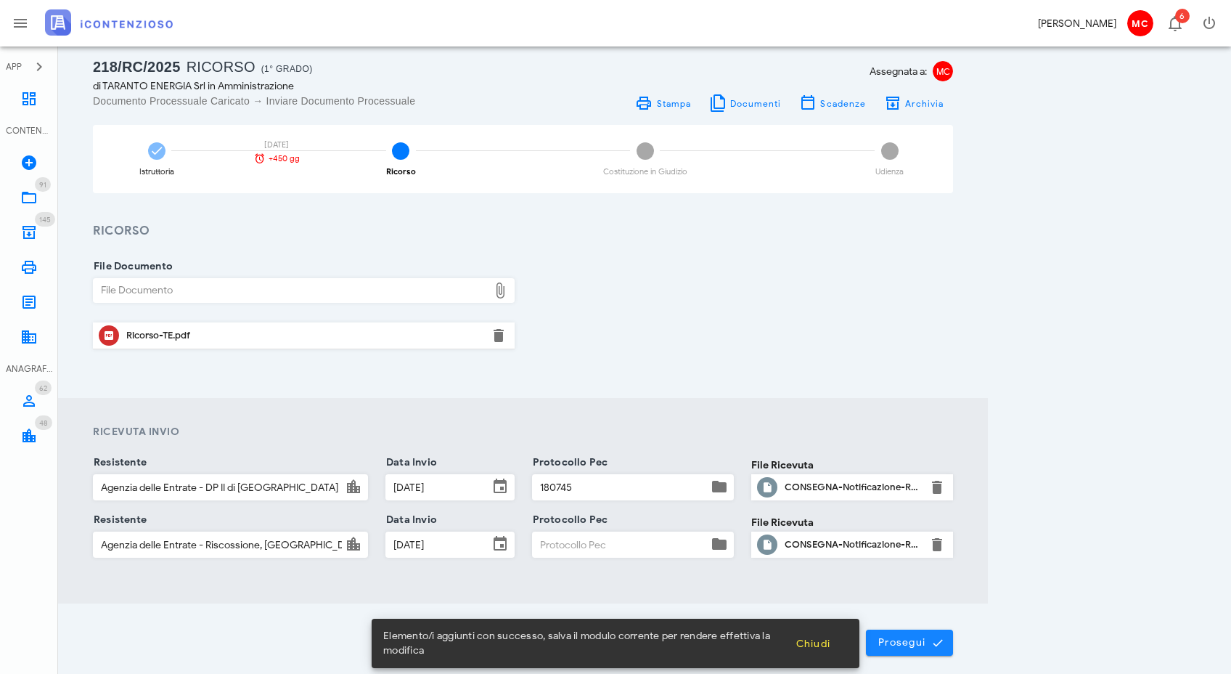
click at [938, 630] on button "Prosegui" at bounding box center [909, 642] width 87 height 26
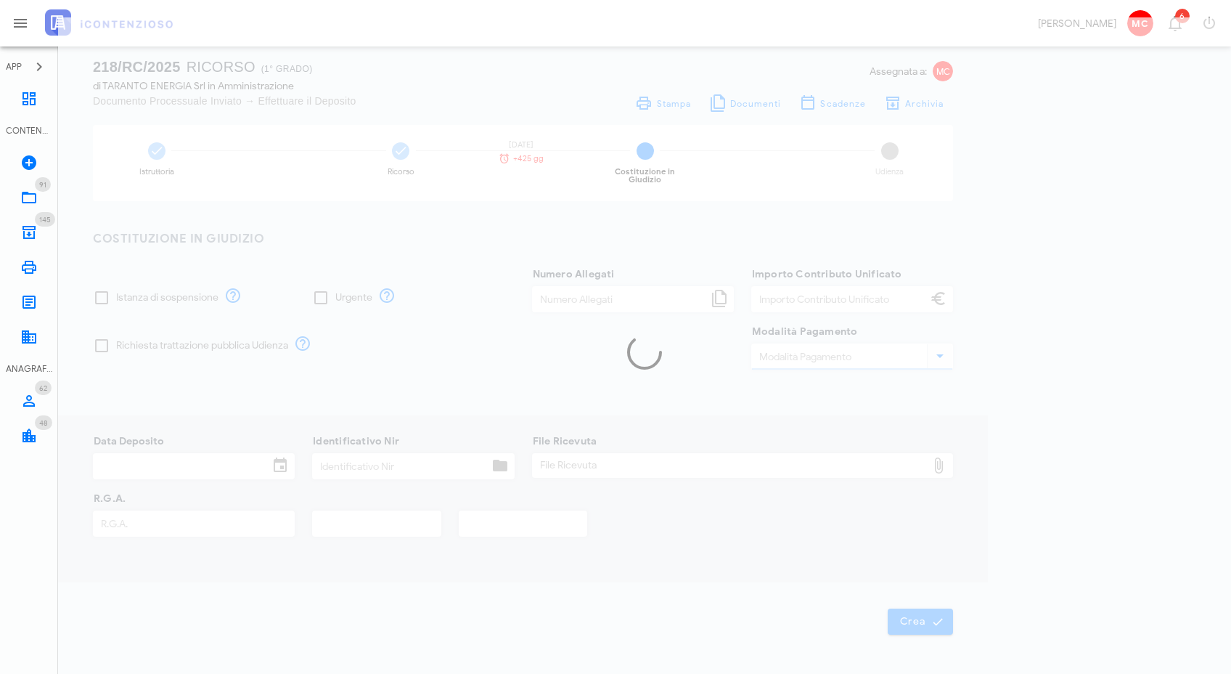
type input "250,00"
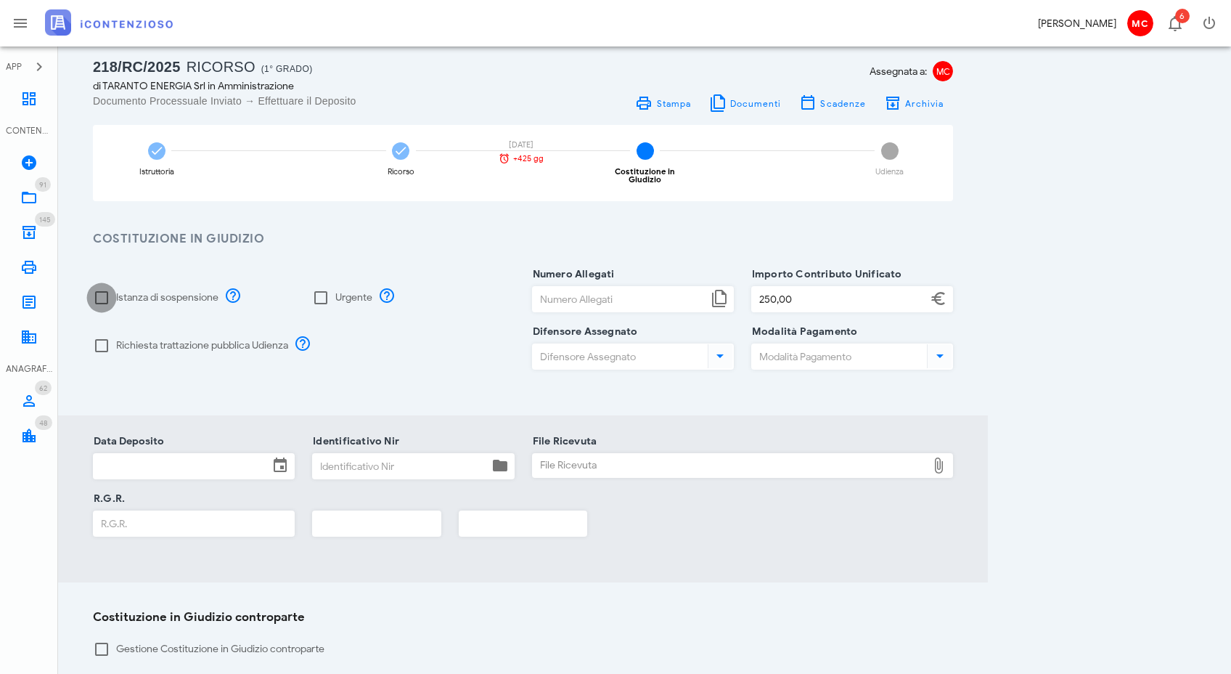
click at [102, 290] on div at bounding box center [101, 297] width 25 height 25
checkbox input "true"
click at [95, 338] on div at bounding box center [101, 345] width 25 height 25
checkbox input "true"
click at [622, 296] on input "Numero Allegati" at bounding box center [620, 299] width 175 height 25
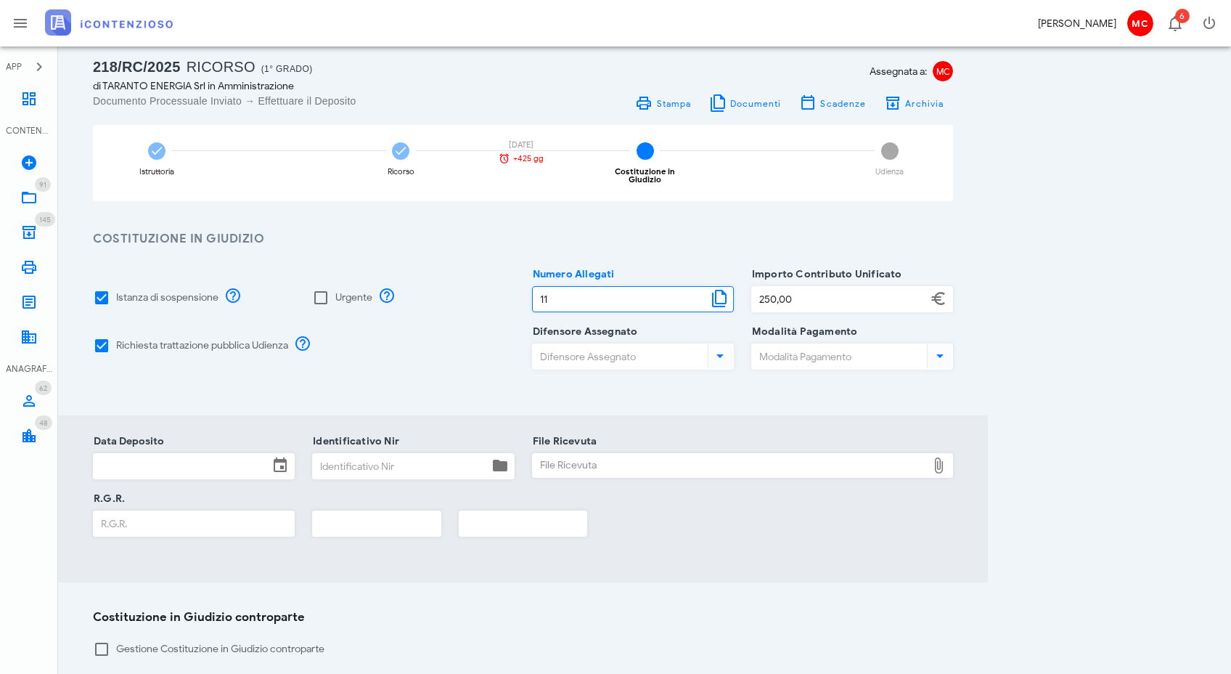
type input "11"
click at [717, 354] on icon at bounding box center [719, 355] width 17 height 17
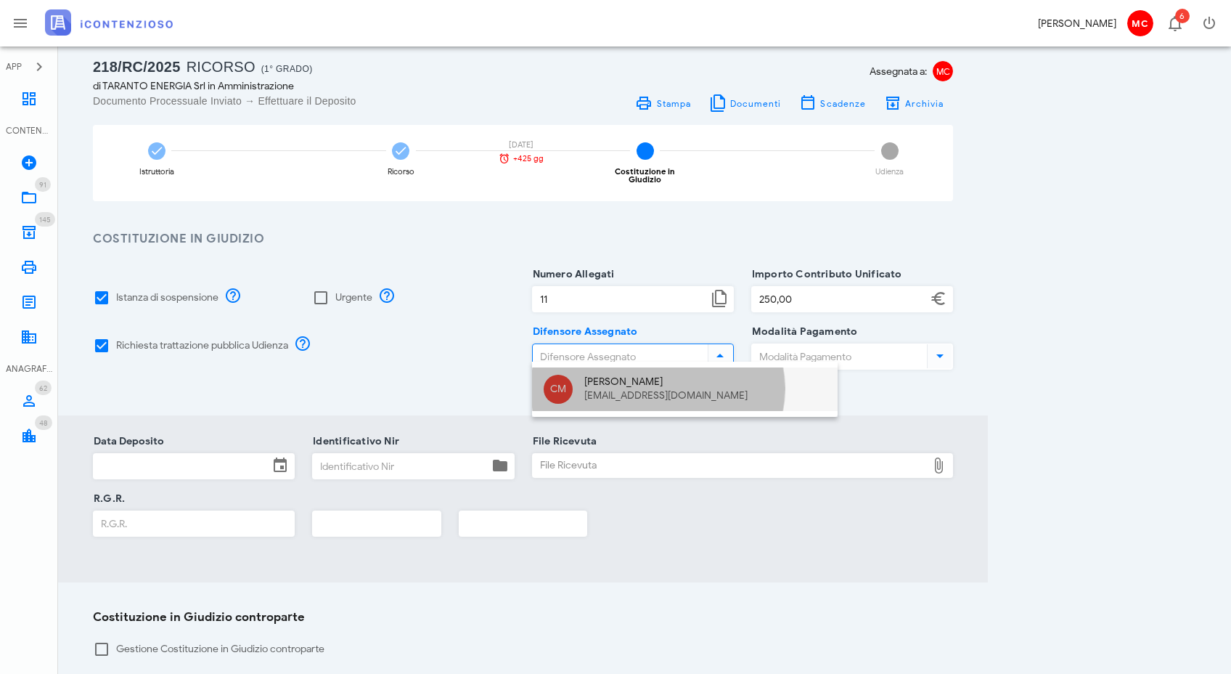
click at [682, 381] on div "Corrado Maugeri" at bounding box center [705, 382] width 242 height 12
type input "Corrado Maugeri"
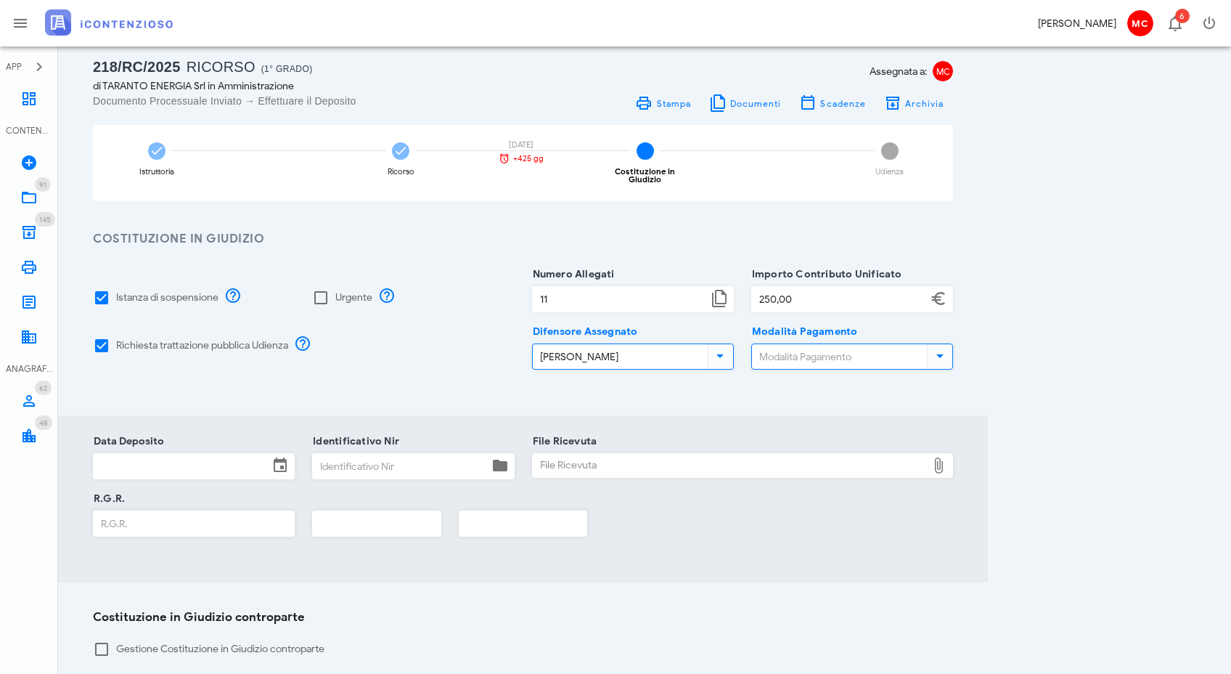
click at [794, 344] on input "Modalità Pagamento" at bounding box center [838, 356] width 172 height 25
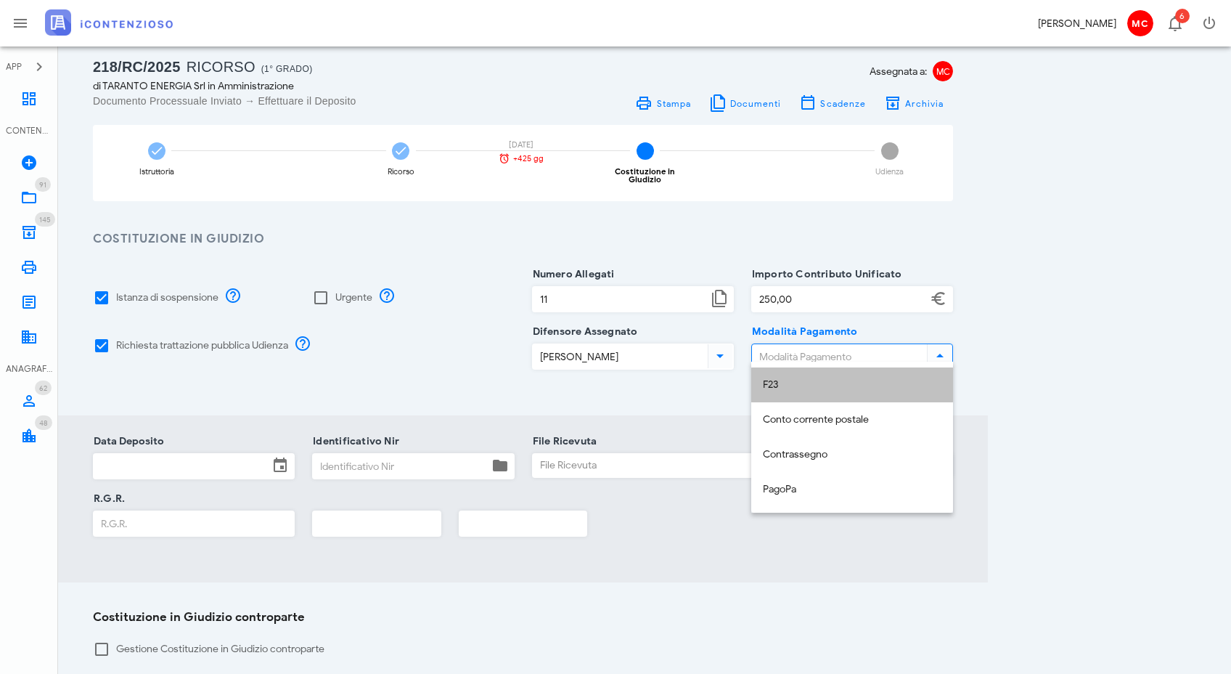
click at [799, 381] on div "F23" at bounding box center [852, 385] width 179 height 12
type input "F23"
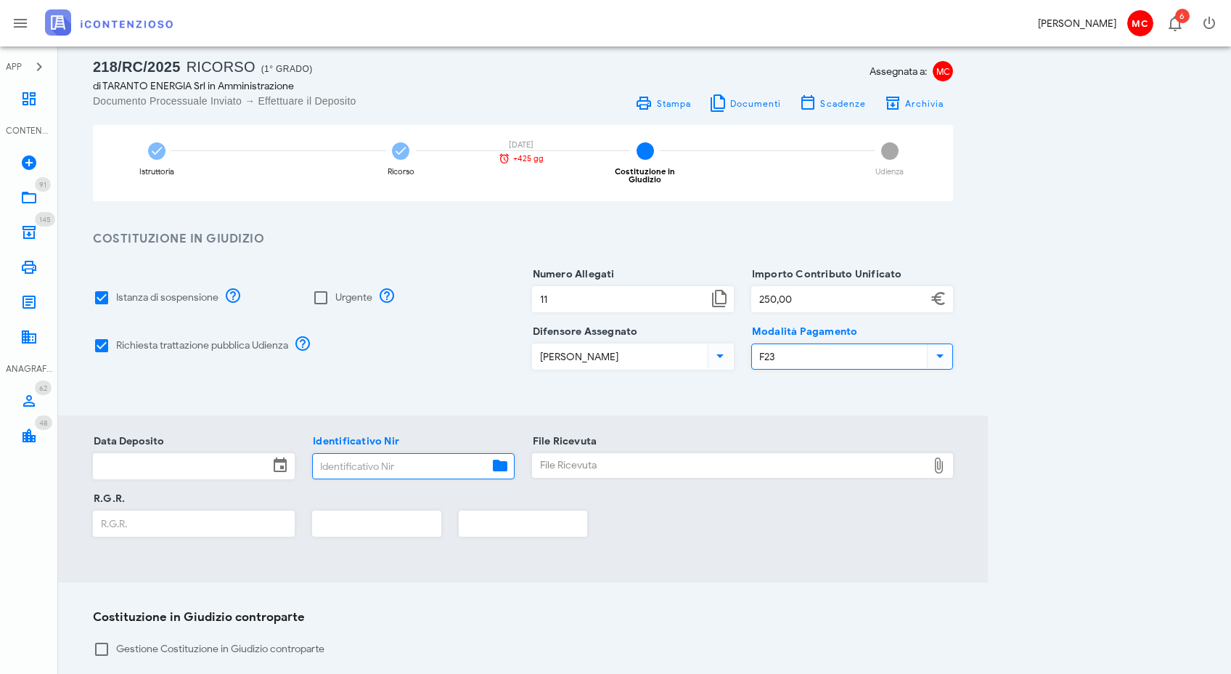
click at [385, 455] on input "Identificativo Nir" at bounding box center [400, 466] width 175 height 25
paste input "T-1105543/2024"
type input "T-1105543/2024"
click at [227, 459] on input "Data Deposito" at bounding box center [181, 466] width 175 height 25
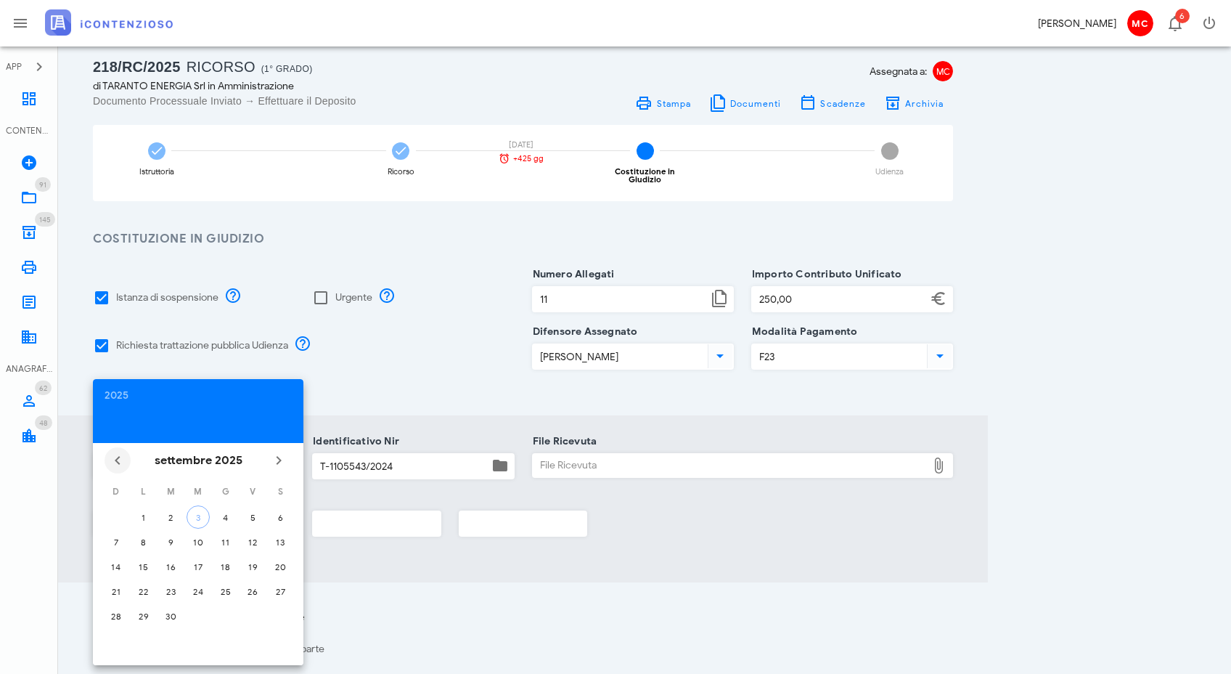
click at [123, 465] on icon "Il mese scorso" at bounding box center [117, 460] width 17 height 17
click at [171, 593] on div "24" at bounding box center [170, 591] width 23 height 11
type input "24/06/2025"
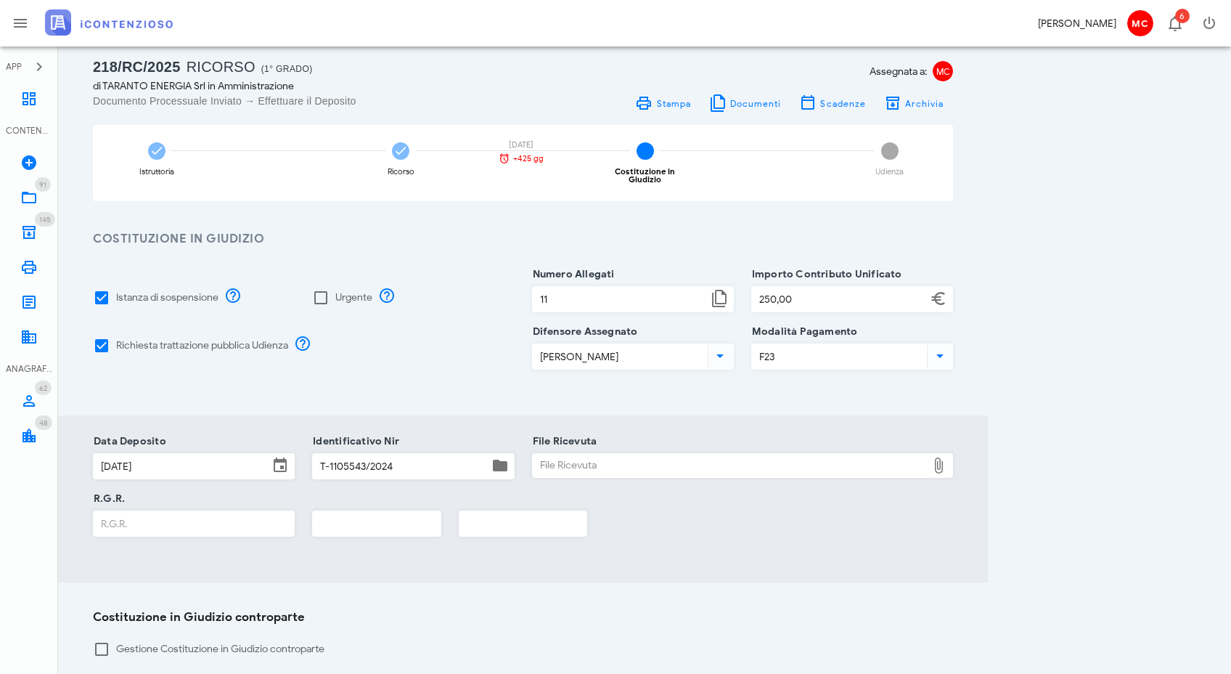
click at [581, 454] on div "File Ricevuta" at bounding box center [730, 465] width 395 height 23
type input "C:\fakepath\POSTA CERTIFICATA Acquisizione della pratica con ricevuta 240624174…"
click at [200, 516] on input "R.G.R." at bounding box center [194, 523] width 200 height 25
type input "3592"
click at [367, 516] on input "text" at bounding box center [377, 523] width 128 height 25
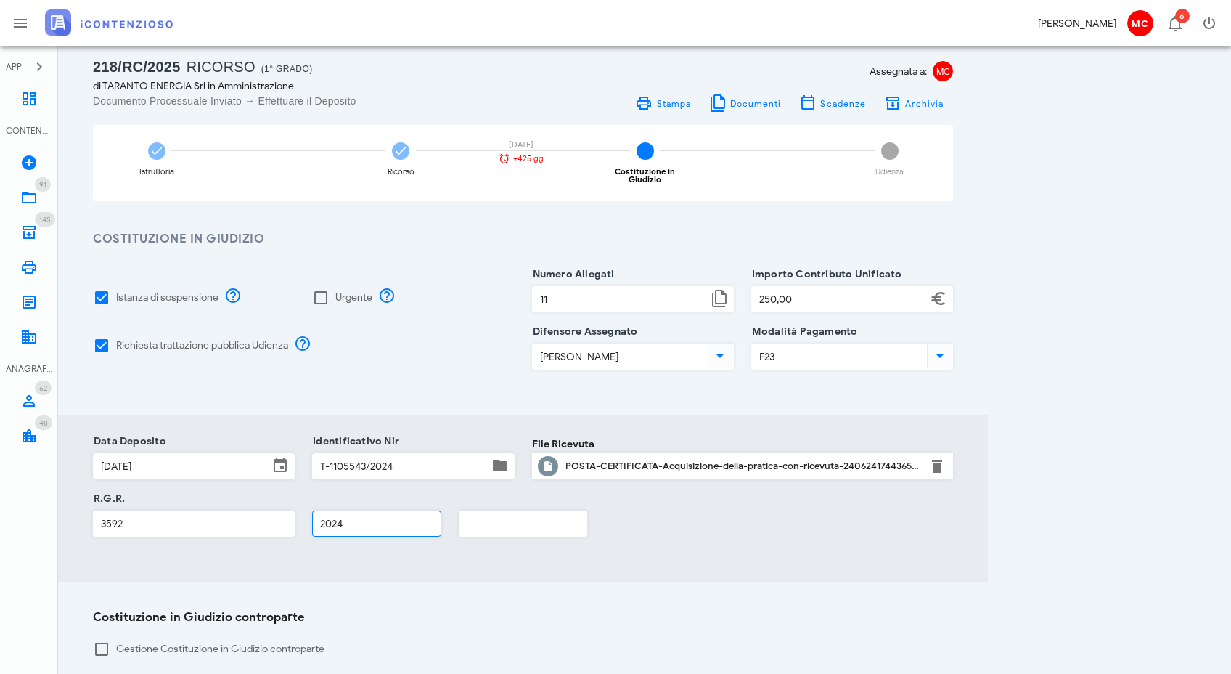
type input "2024"
click at [696, 529] on div "R.G.R. 3592 2024" at bounding box center [523, 527] width 878 height 57
click at [709, 487] on div "File Ricevuta POSTA-CERTIFICATA-Acquisizione-della-pratica-con-ricevuta-2406241…" at bounding box center [743, 476] width 422 height 46
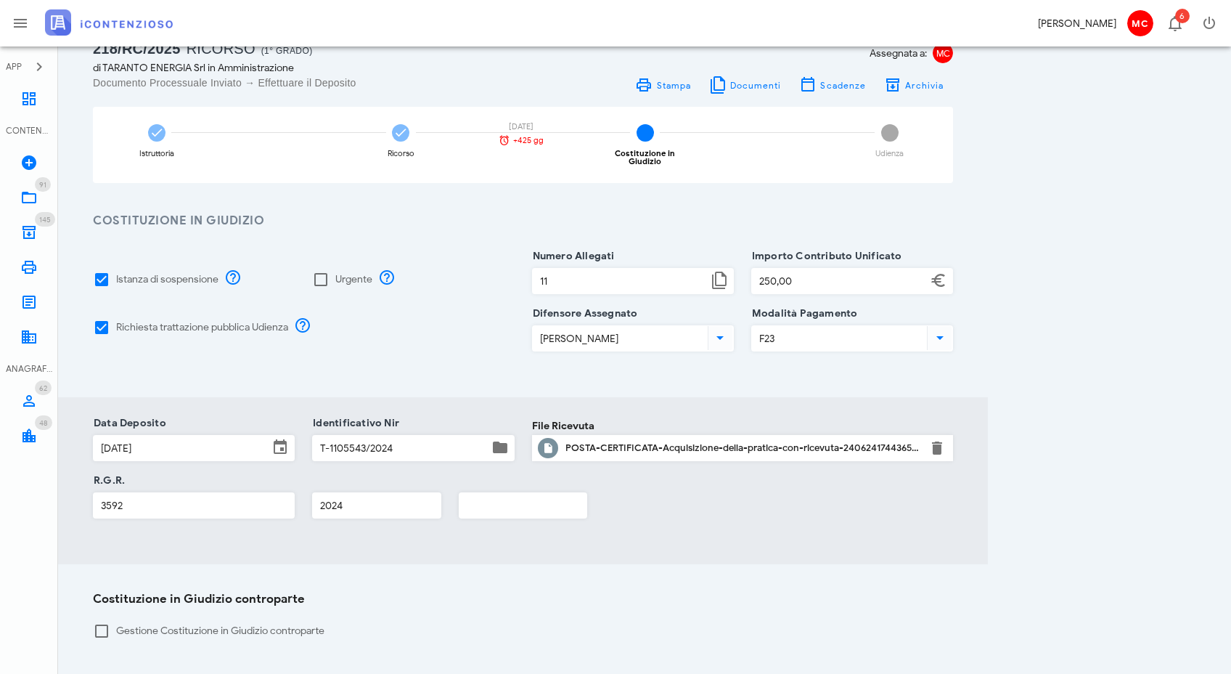
scroll to position [184, 0]
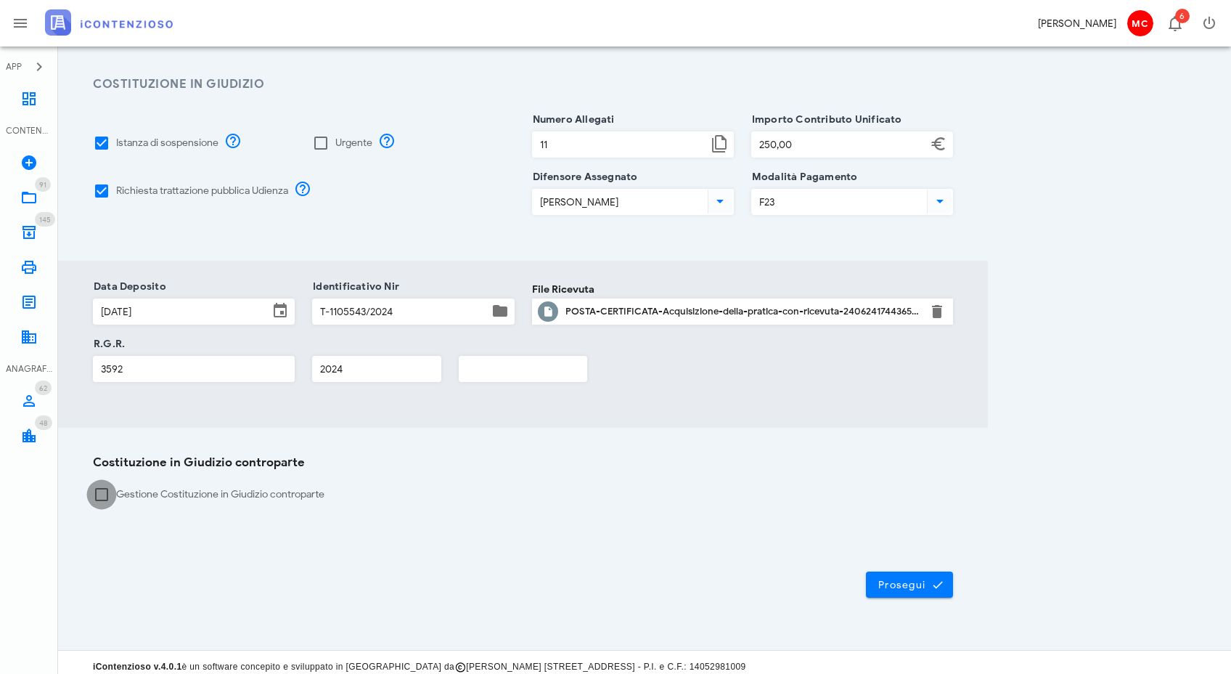
click at [98, 484] on div at bounding box center [101, 494] width 25 height 25
click at [945, 582] on button "Prosegui" at bounding box center [909, 584] width 87 height 26
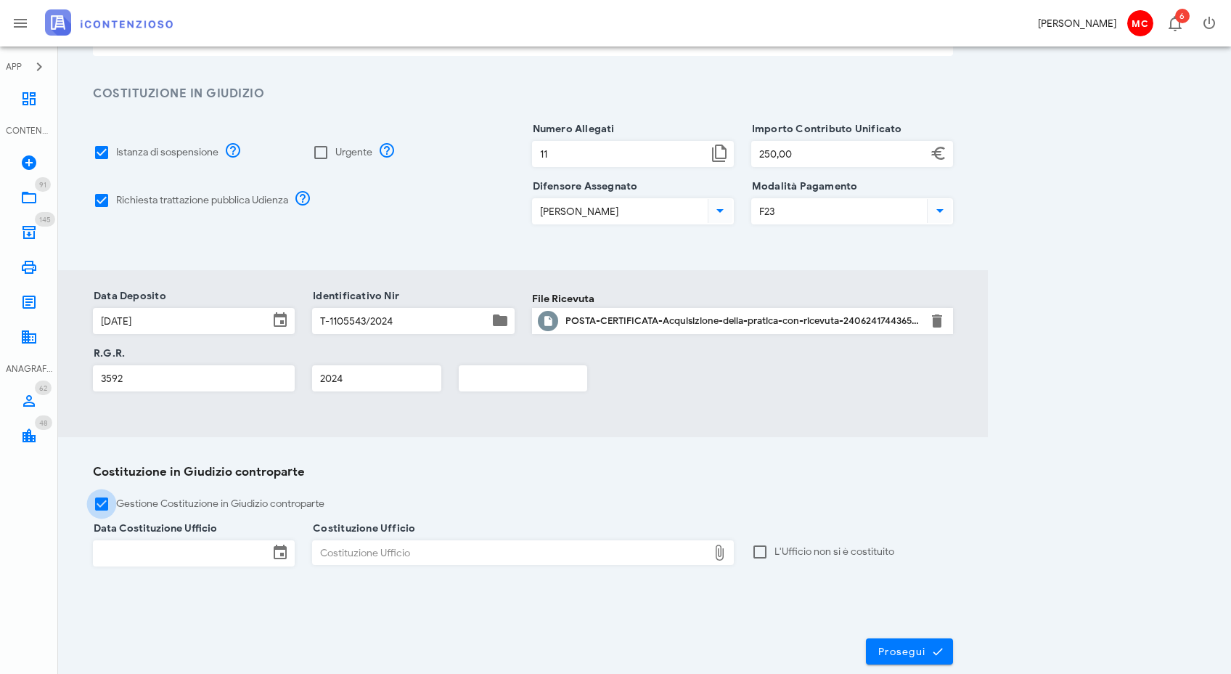
click at [102, 495] on div at bounding box center [101, 503] width 25 height 25
checkbox input "false"
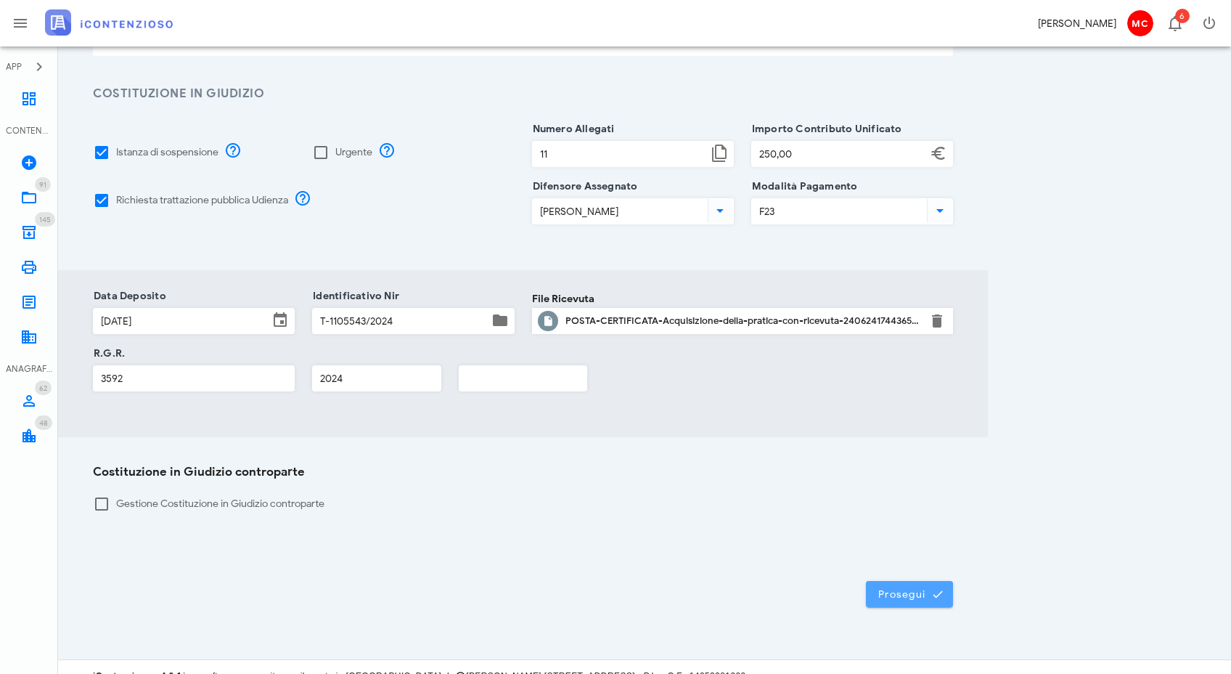
click at [918, 587] on span "Prosegui" at bounding box center [910, 593] width 64 height 13
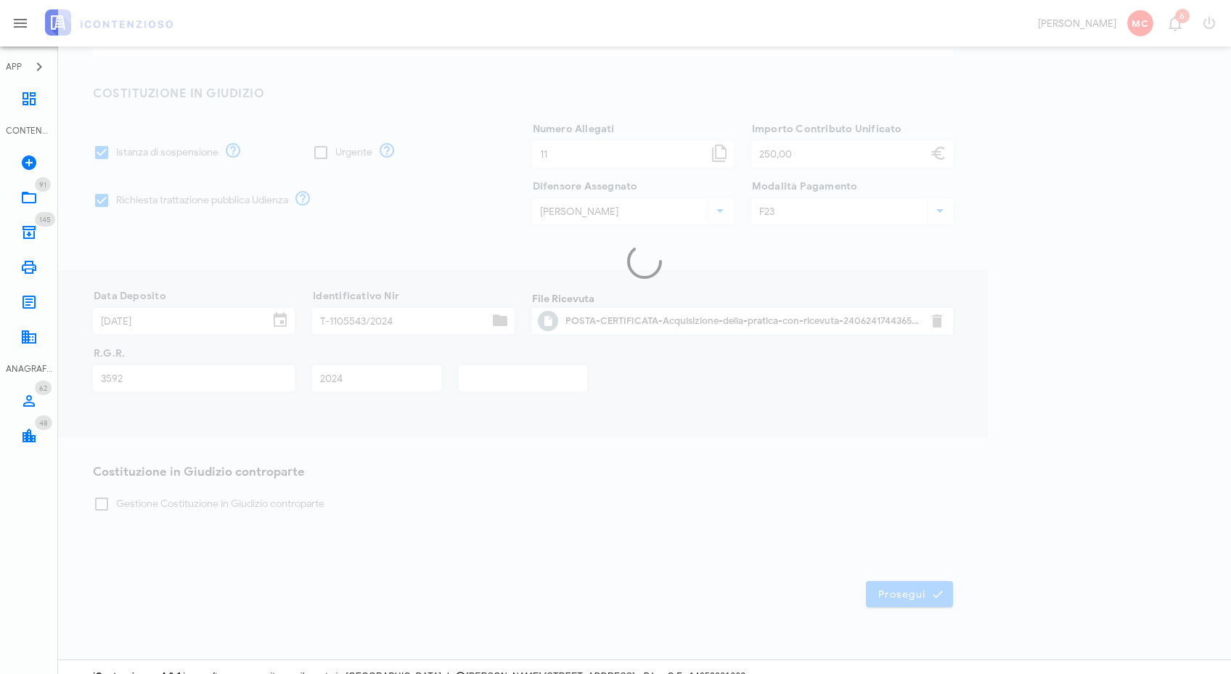
scroll to position [172, 0]
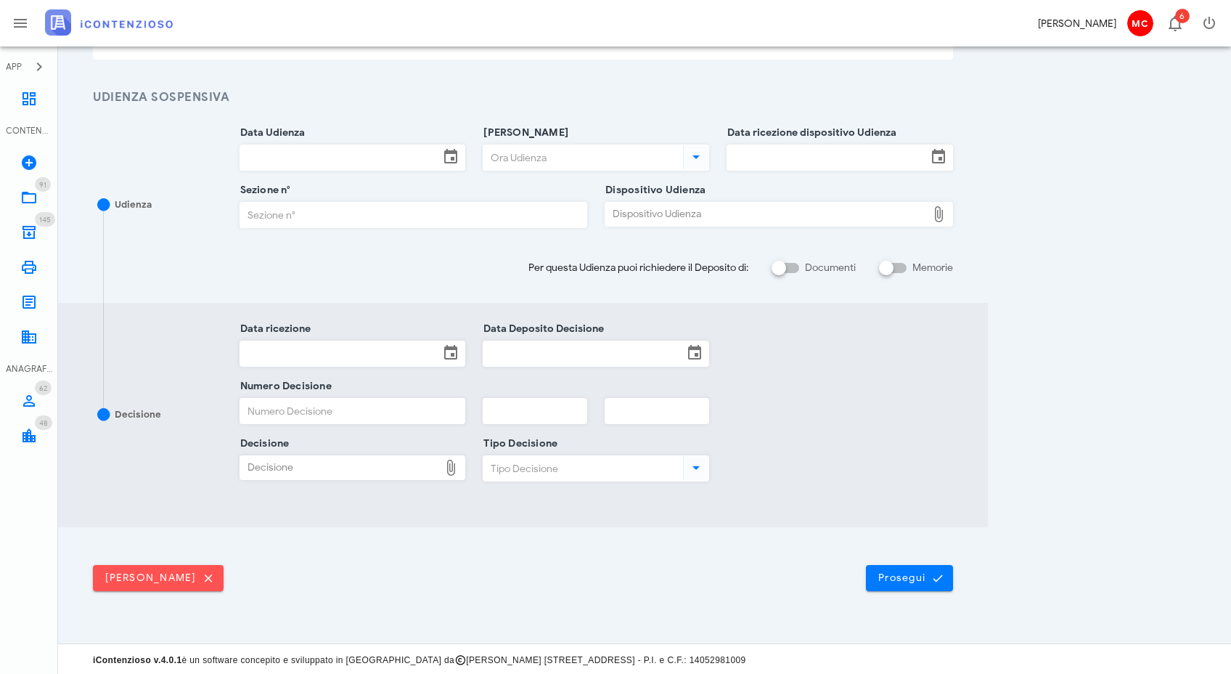
click at [346, 160] on input "Data Udienza" at bounding box center [340, 157] width 200 height 25
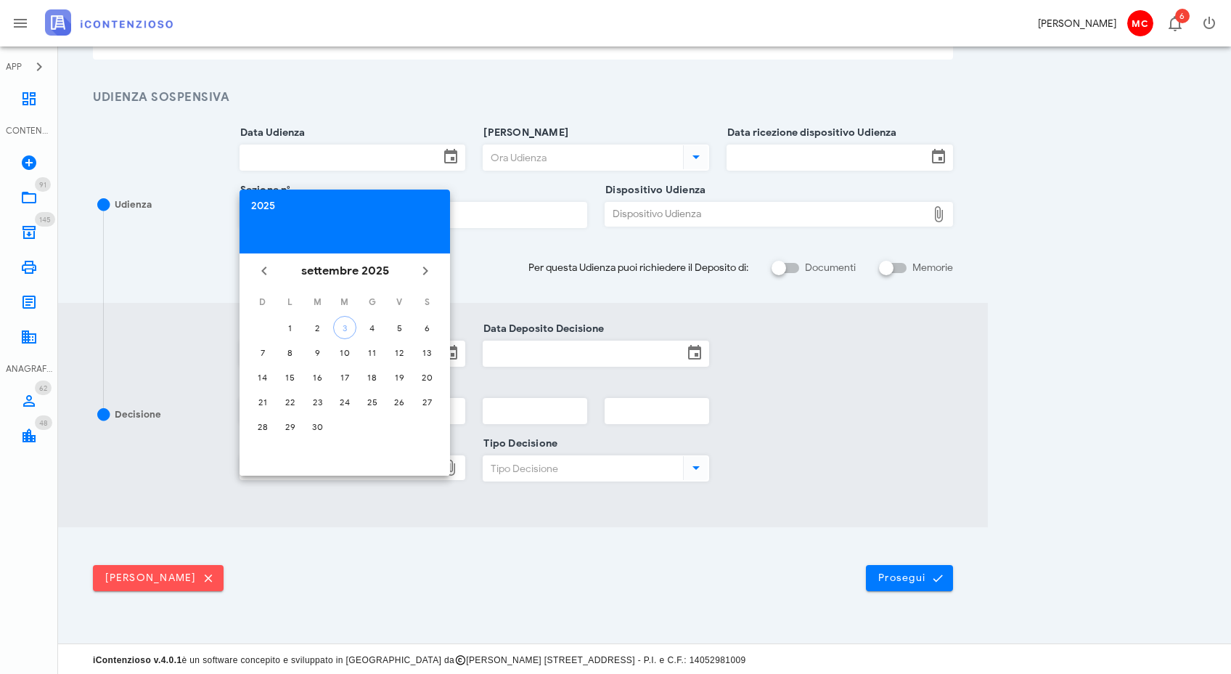
click at [253, 206] on div "2025" at bounding box center [344, 206] width 187 height 10
click at [343, 398] on li "2024" at bounding box center [345, 393] width 211 height 27
click at [284, 394] on div "lug" at bounding box center [280, 394] width 39 height 12
click at [344, 378] on div "17" at bounding box center [344, 377] width 23 height 11
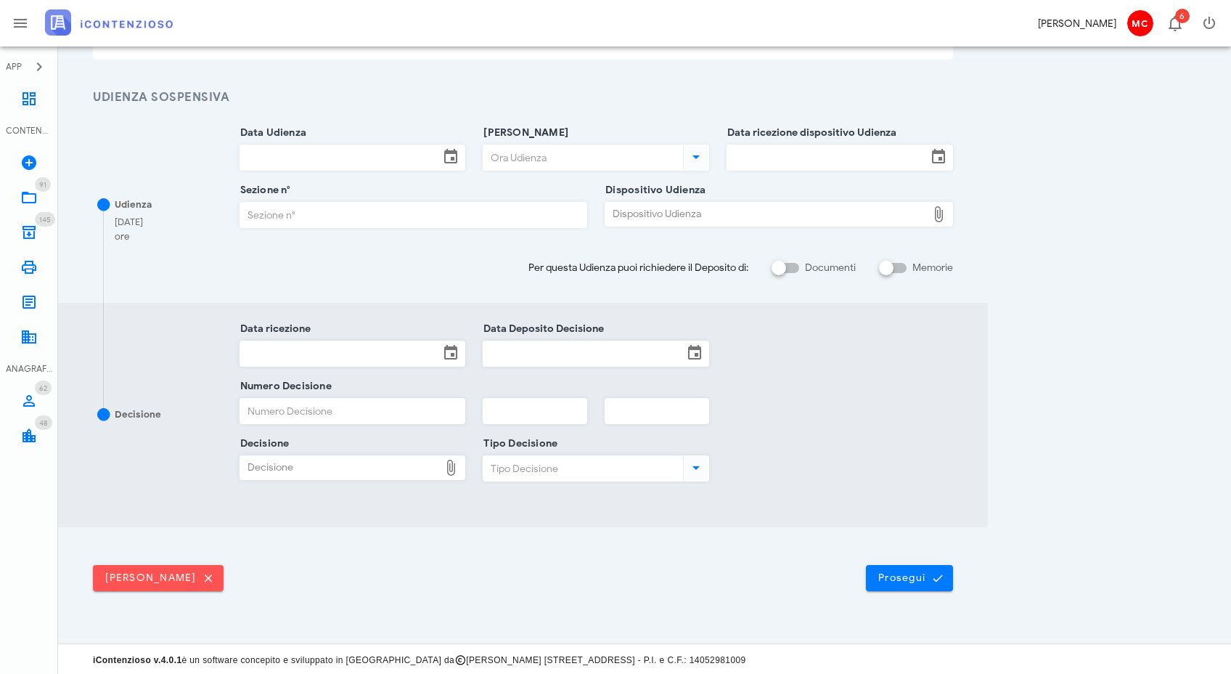
type input "17/07/2024"
click at [573, 162] on input "Ora Udienza" at bounding box center [582, 157] width 197 height 25
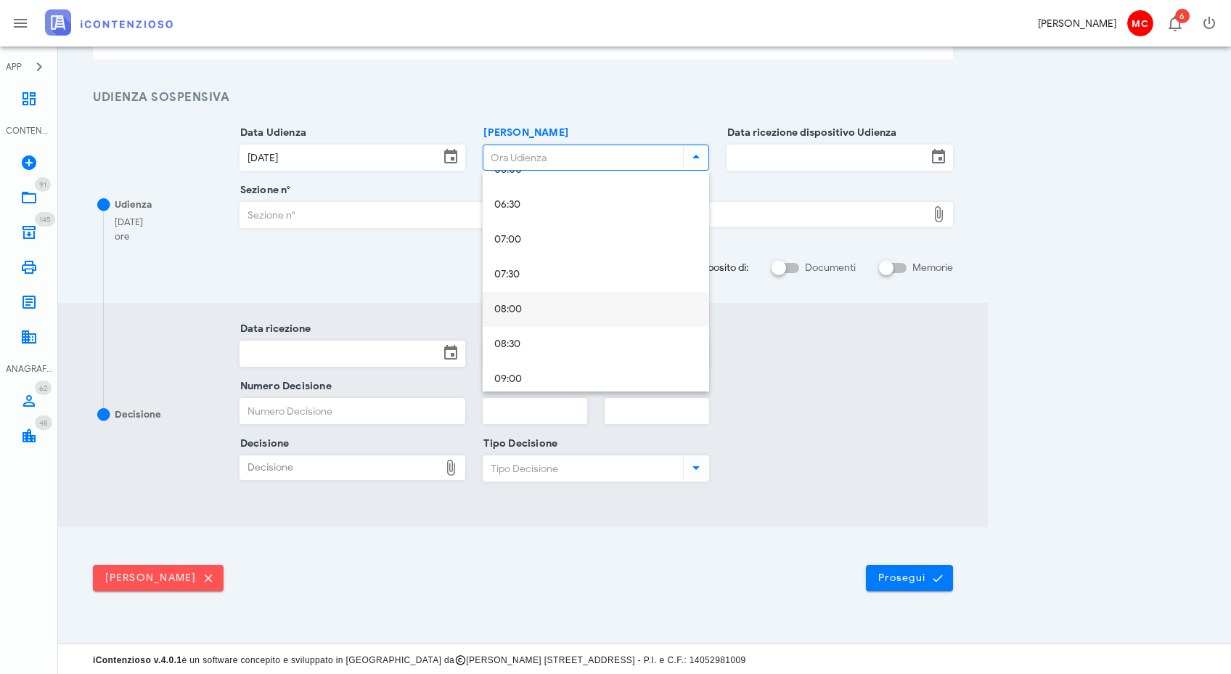
scroll to position [666, 0]
click at [560, 219] on div "10:00" at bounding box center [595, 226] width 203 height 30
type input "10:00"
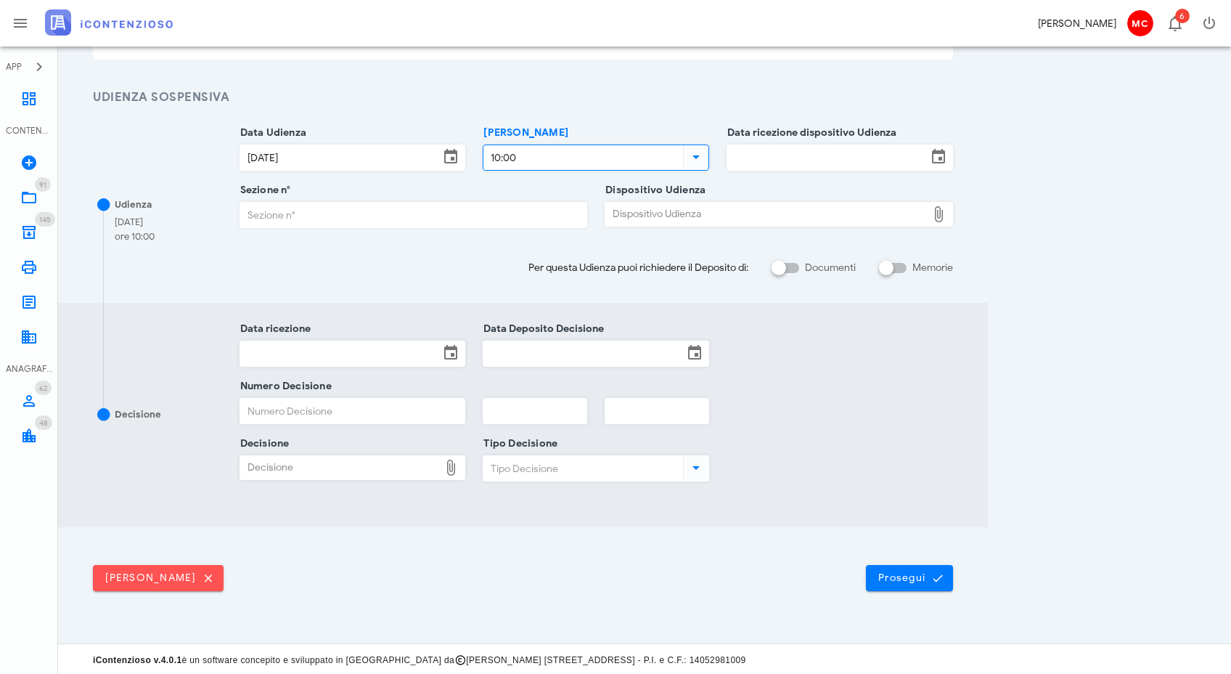
click at [294, 216] on input "Sezione n°" at bounding box center [413, 215] width 347 height 25
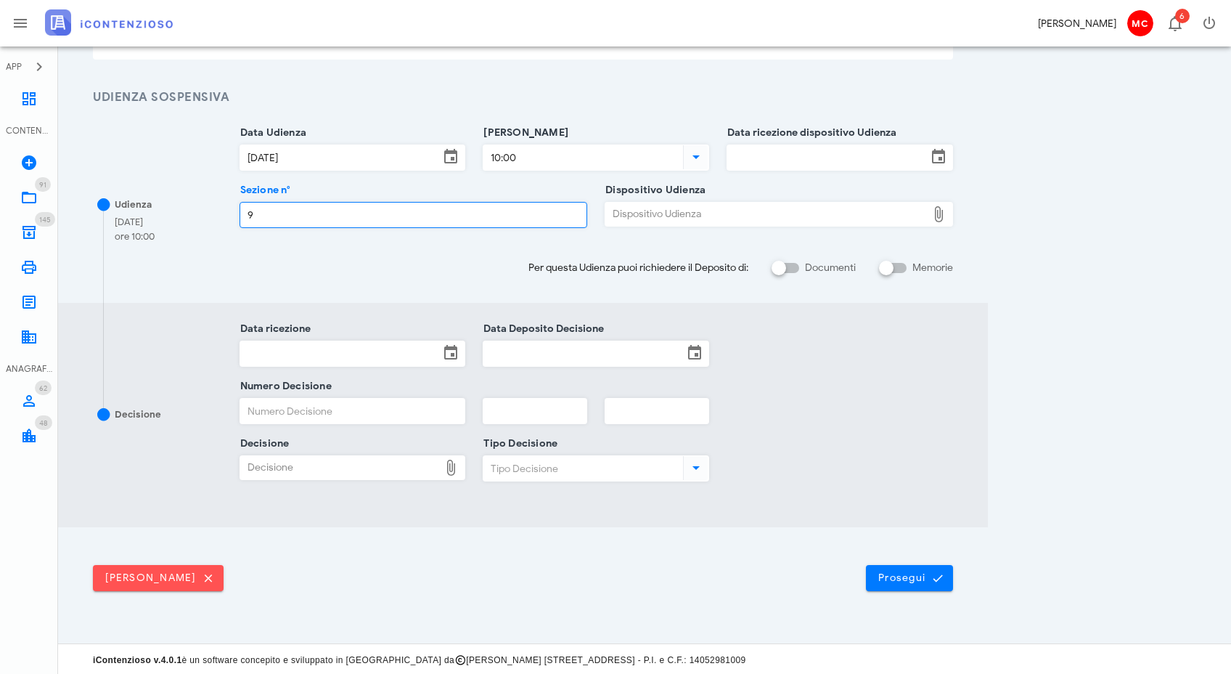
type input "9"
click at [756, 158] on input "Data ricezione dispositivo Udienza" at bounding box center [827, 157] width 200 height 25
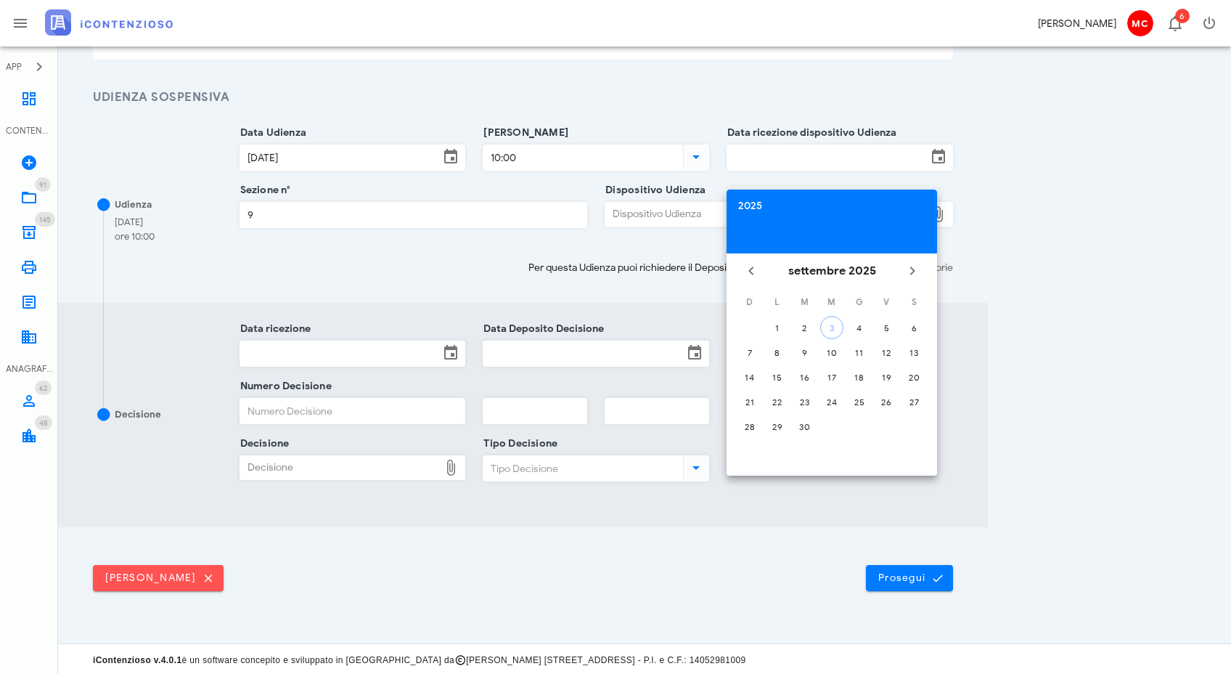
click at [754, 204] on div "2025" at bounding box center [831, 206] width 187 height 10
click at [827, 385] on li "2024" at bounding box center [832, 393] width 211 height 27
click at [760, 398] on div "lug" at bounding box center [767, 394] width 39 height 12
click at [785, 351] on div "8" at bounding box center [777, 352] width 23 height 11
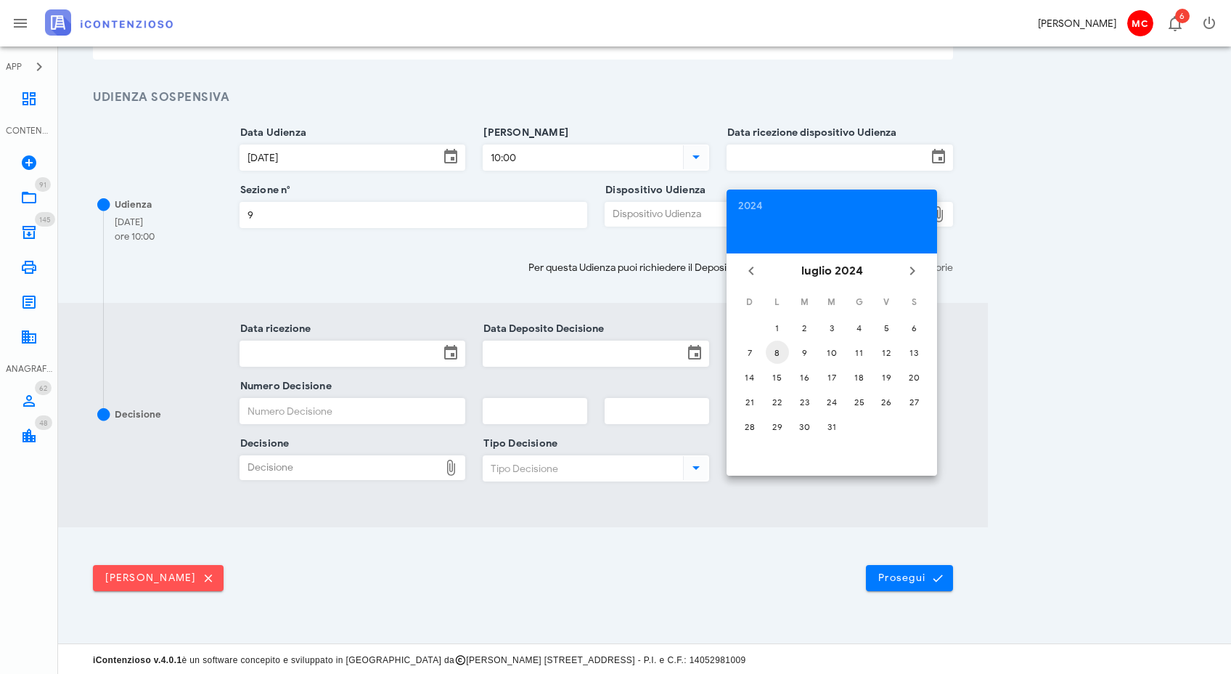
type input "08/07/2024"
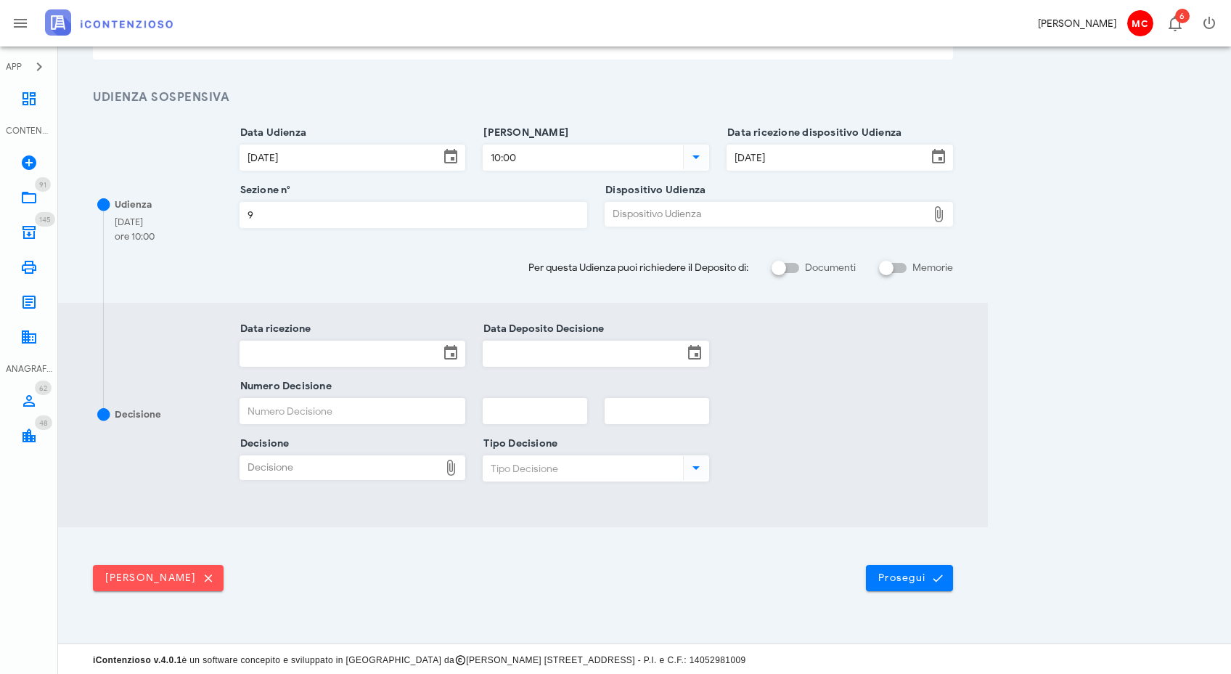
click at [763, 210] on div "Dispositivo Udienza" at bounding box center [766, 214] width 322 height 23
type input "C:\fakepath\AvvTratt___3592_2024.pdf"
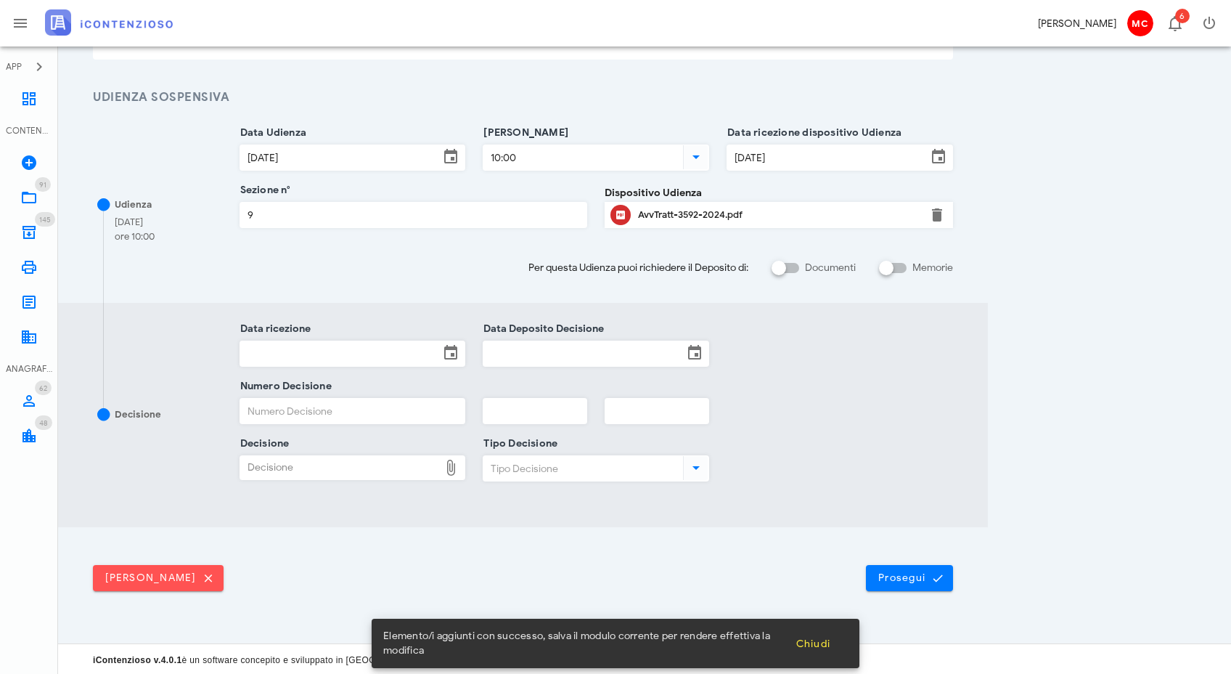
click at [326, 346] on input "Data ricezione" at bounding box center [340, 353] width 200 height 25
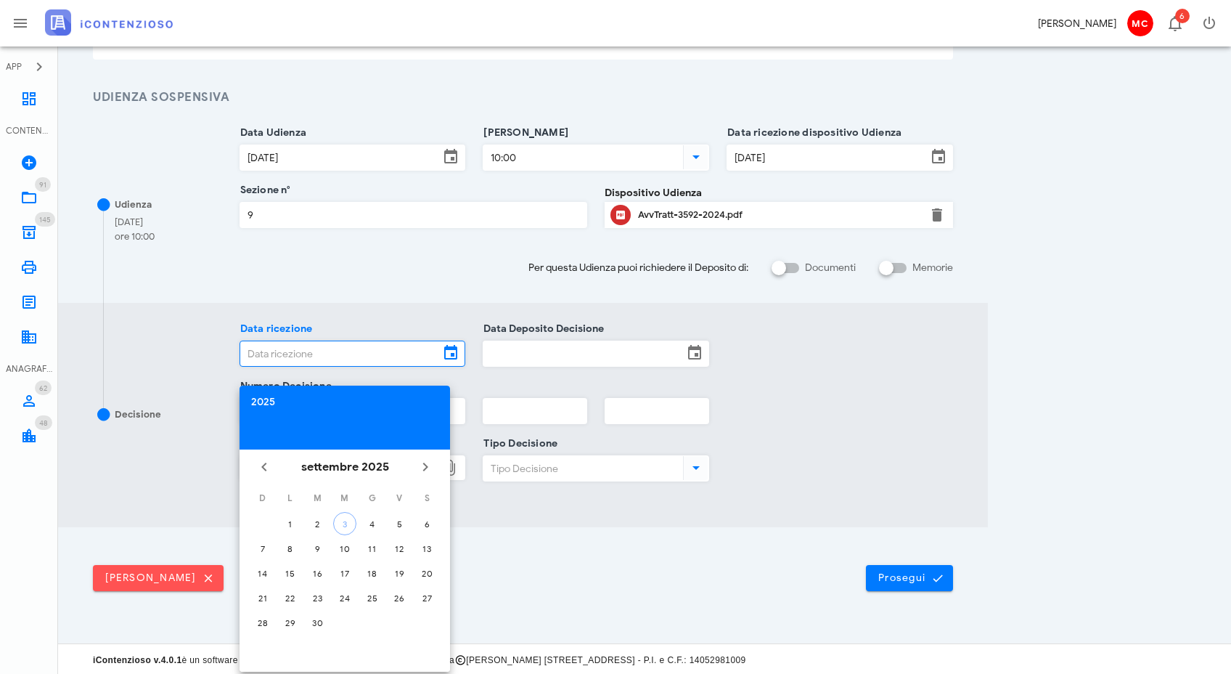
click at [258, 407] on div "2025" at bounding box center [344, 402] width 187 height 10
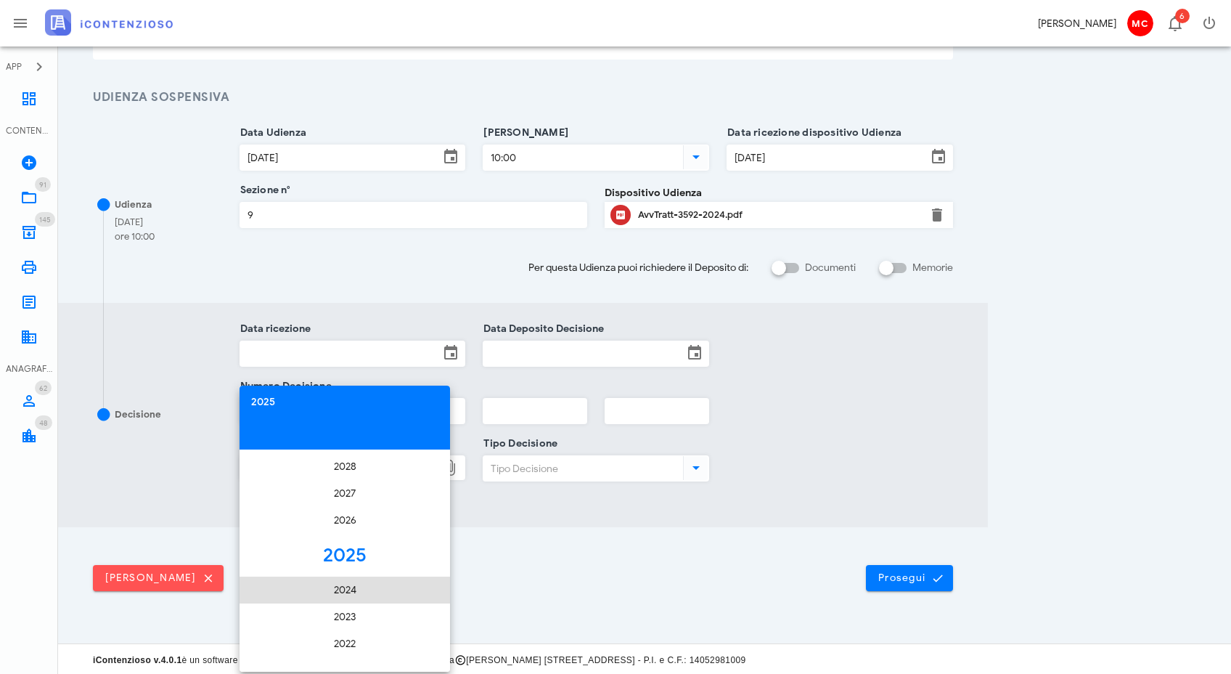
click at [367, 578] on li "2024" at bounding box center [345, 589] width 211 height 27
click at [282, 589] on div "lug" at bounding box center [280, 590] width 39 height 12
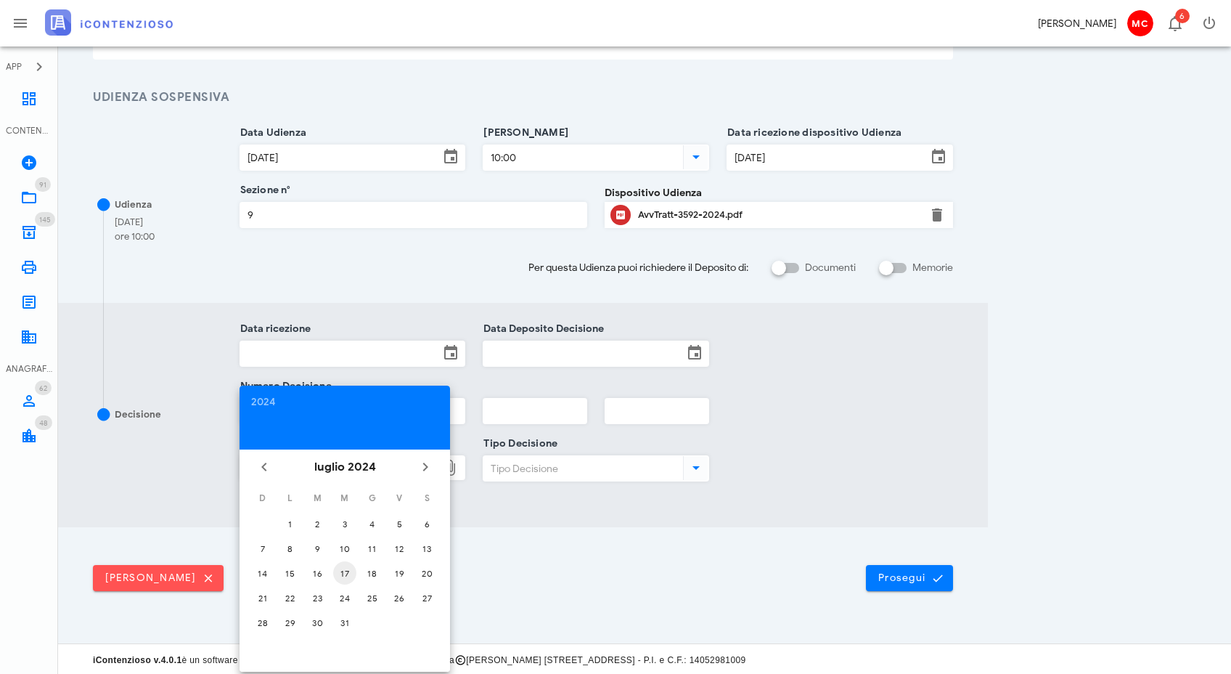
click at [343, 576] on div "17" at bounding box center [344, 573] width 23 height 11
type input "17/07/2024"
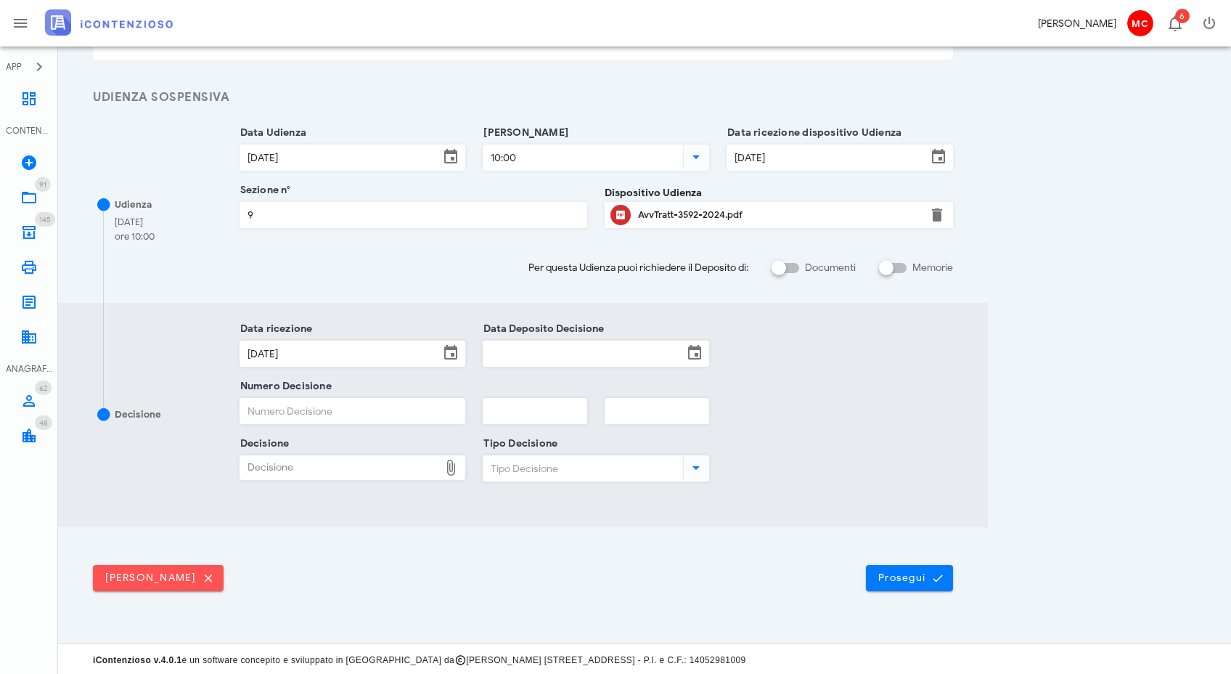
click at [565, 353] on input "Data Deposito Decisione" at bounding box center [584, 353] width 200 height 25
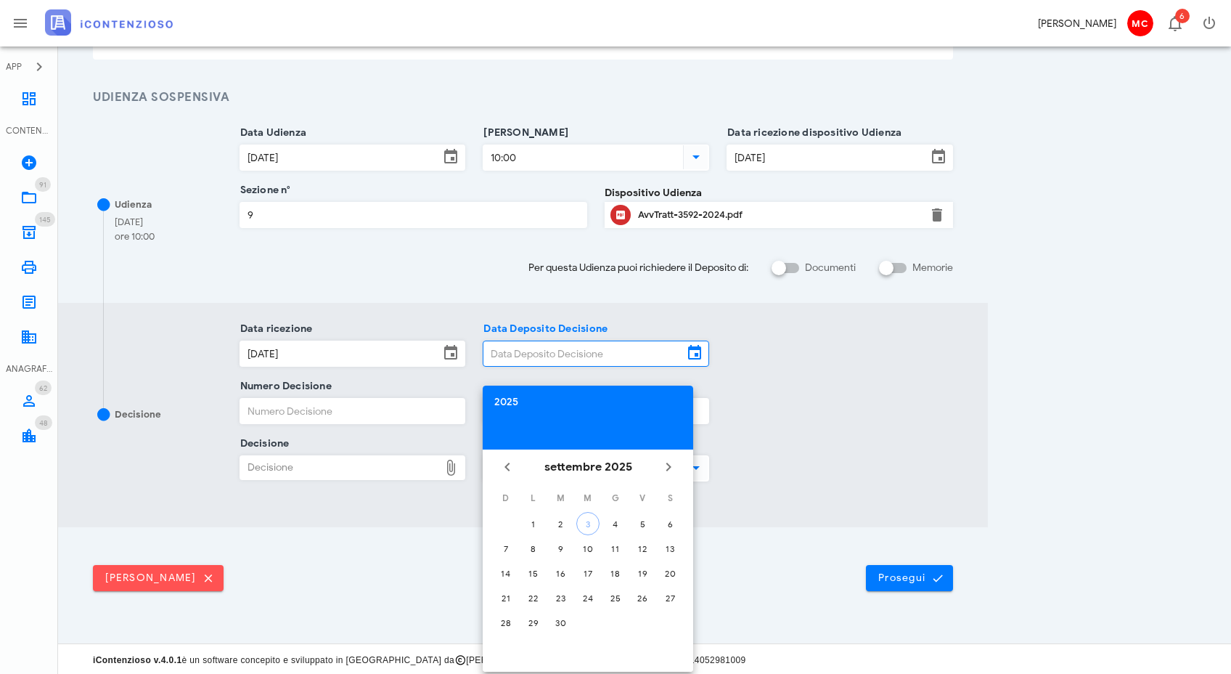
click at [497, 404] on div "2025" at bounding box center [587, 402] width 187 height 10
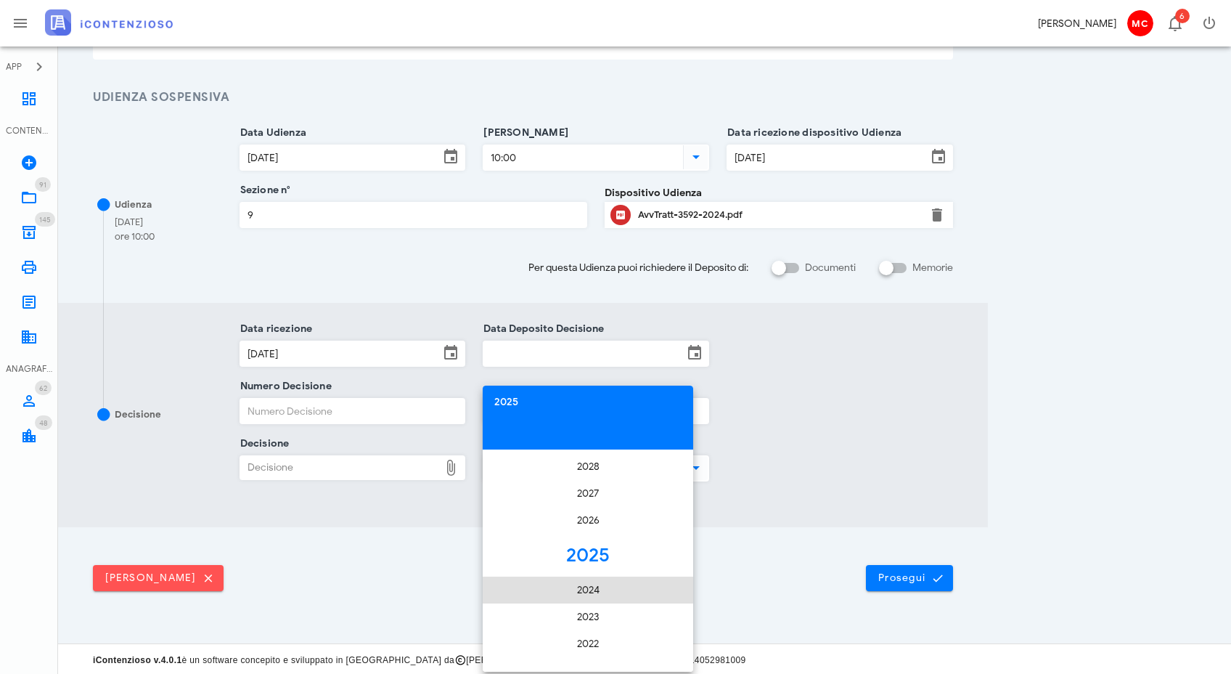
click at [586, 599] on li "2024" at bounding box center [588, 589] width 211 height 27
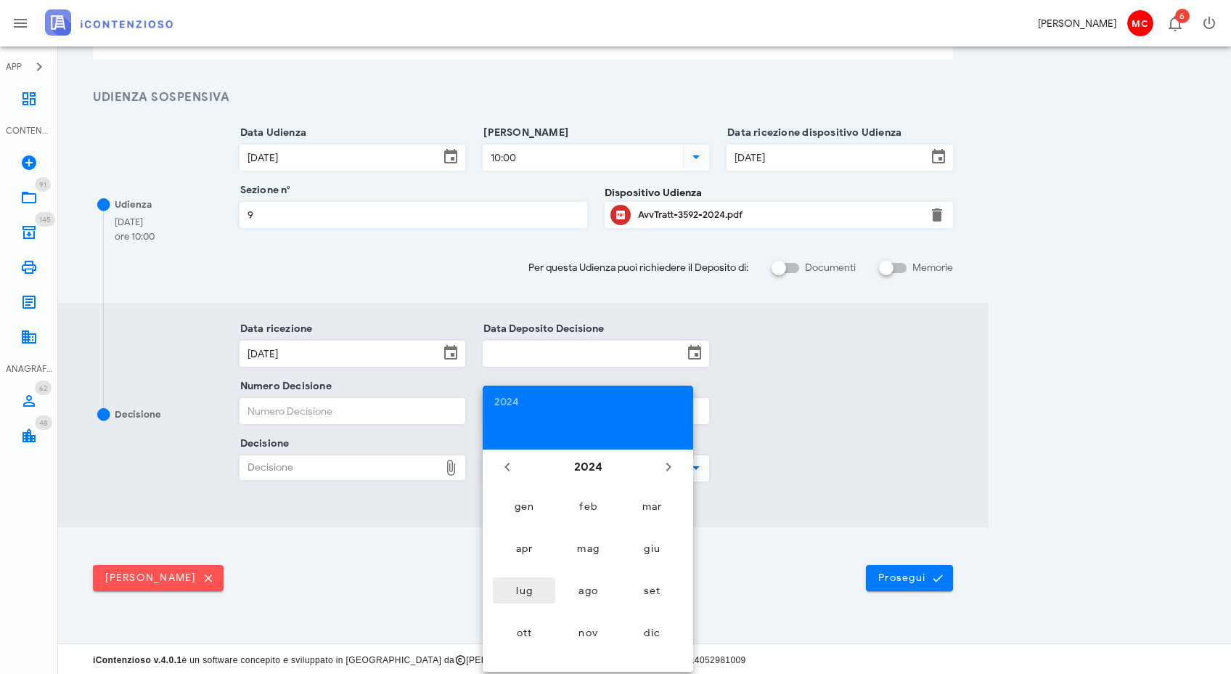
click at [535, 586] on div "lug" at bounding box center [524, 590] width 39 height 12
click at [595, 568] on div "17" at bounding box center [587, 573] width 23 height 11
type input "17/07/2024"
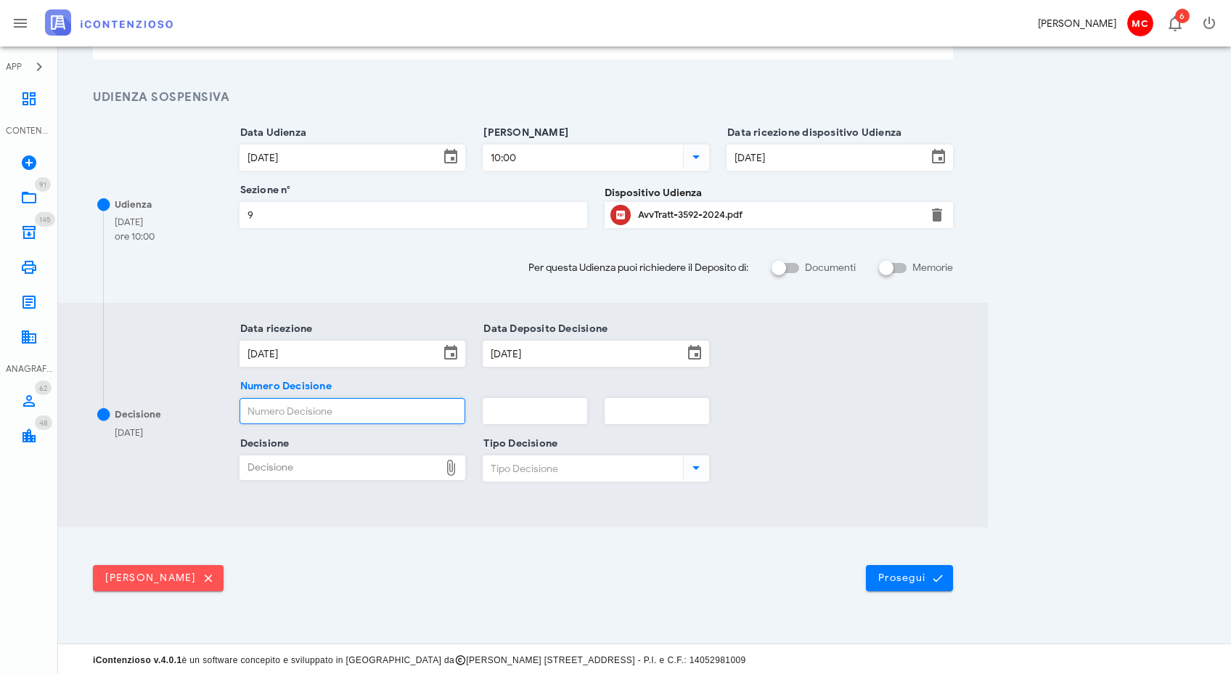
click at [299, 409] on input "Numero Decisione" at bounding box center [352, 411] width 225 height 25
type input "2219"
click at [527, 413] on input "text" at bounding box center [535, 411] width 103 height 25
type input "2024"
click at [362, 478] on div "Decisione" at bounding box center [340, 467] width 200 height 23
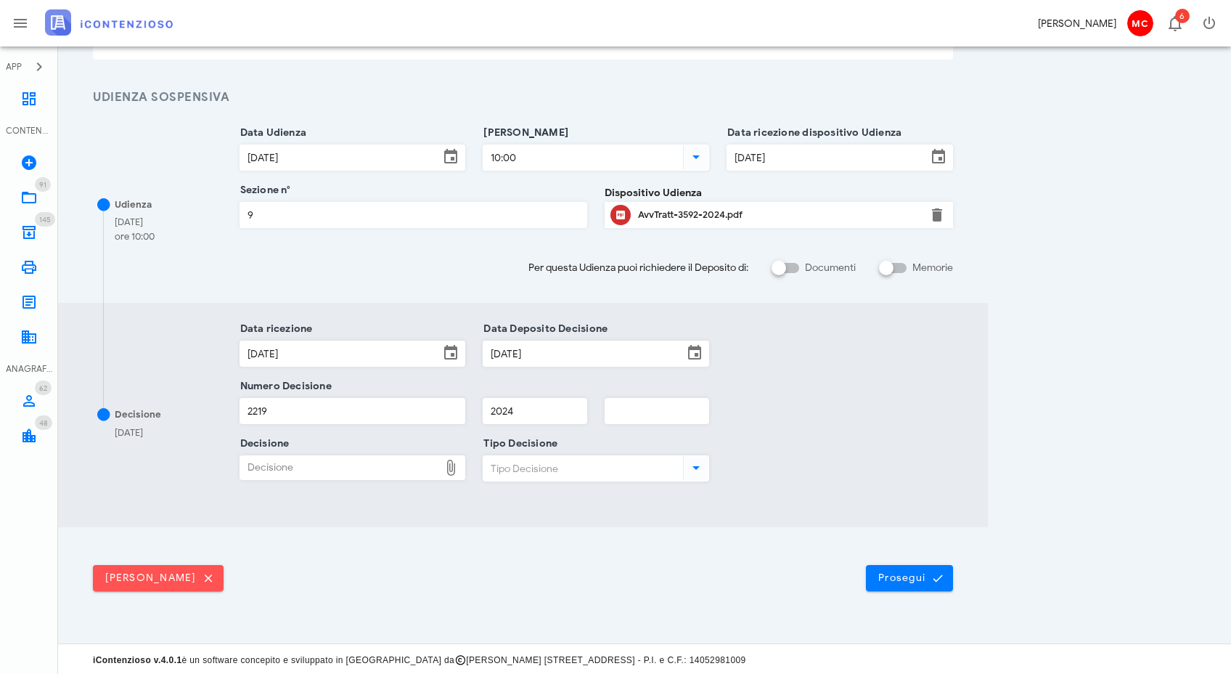
type input "C:\fakepath\Ordinanza_interlocutoria_RG_003592_2024_UD_17072024.pdf"
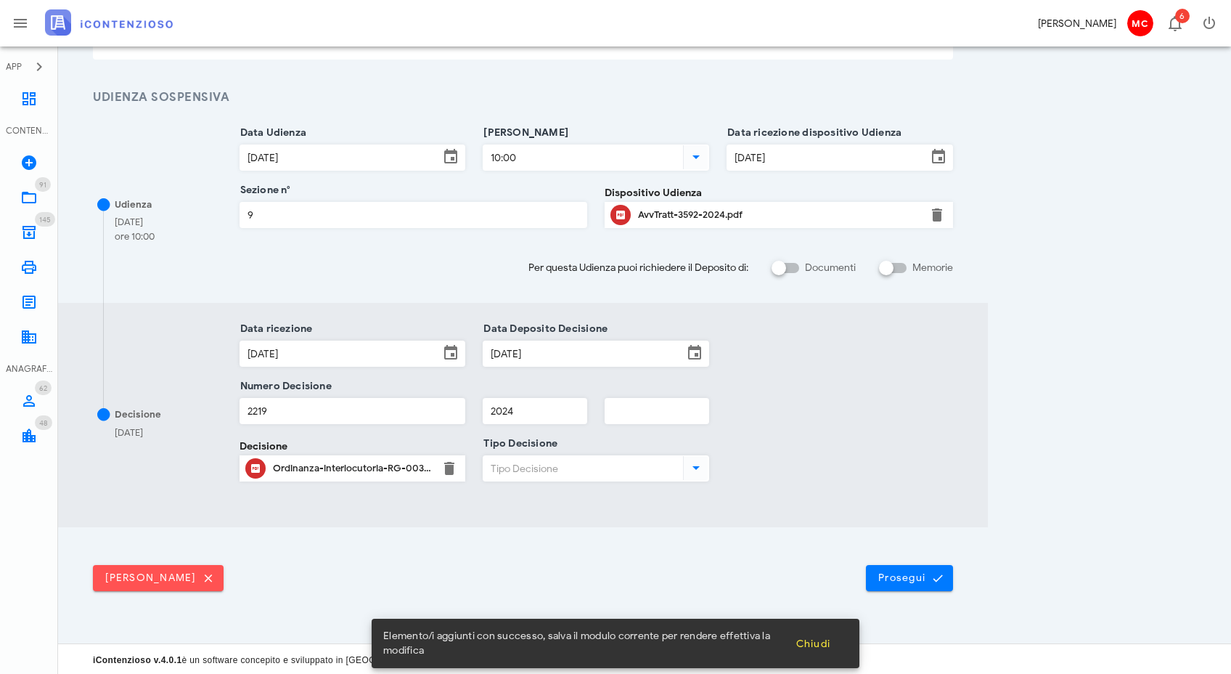
click at [697, 468] on icon at bounding box center [696, 467] width 17 height 17
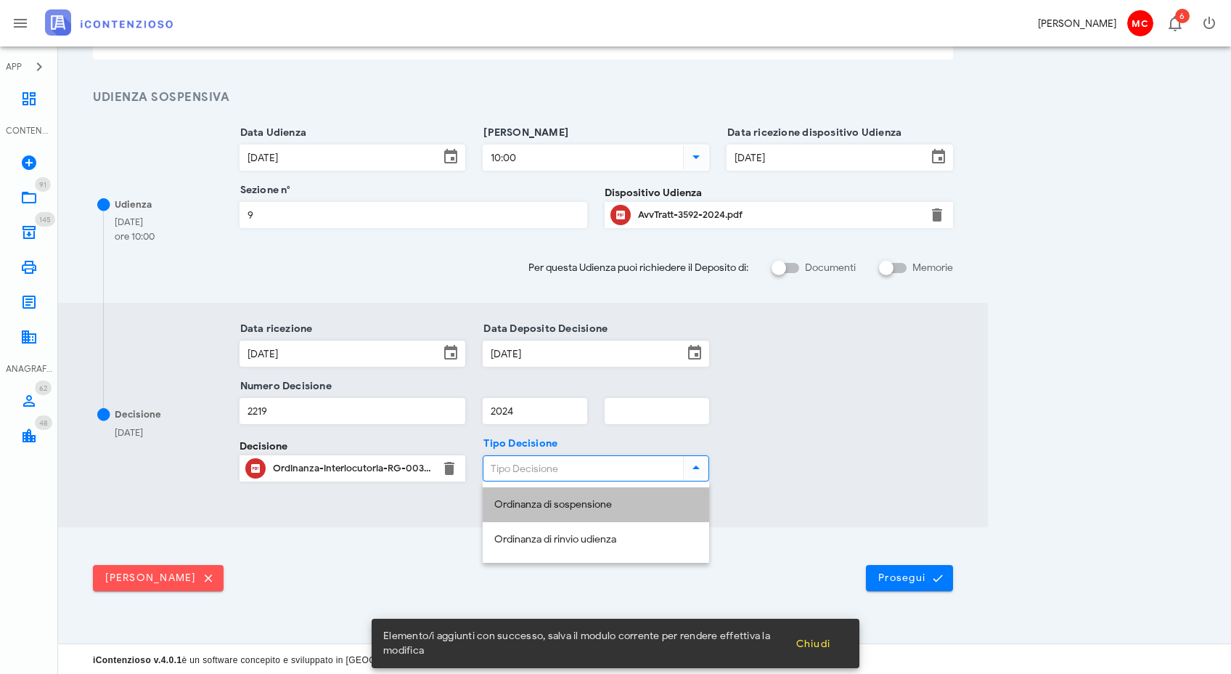
click at [642, 502] on div "Ordinanza di sospensione" at bounding box center [595, 505] width 203 height 12
type input "Ordinanza di sospensione"
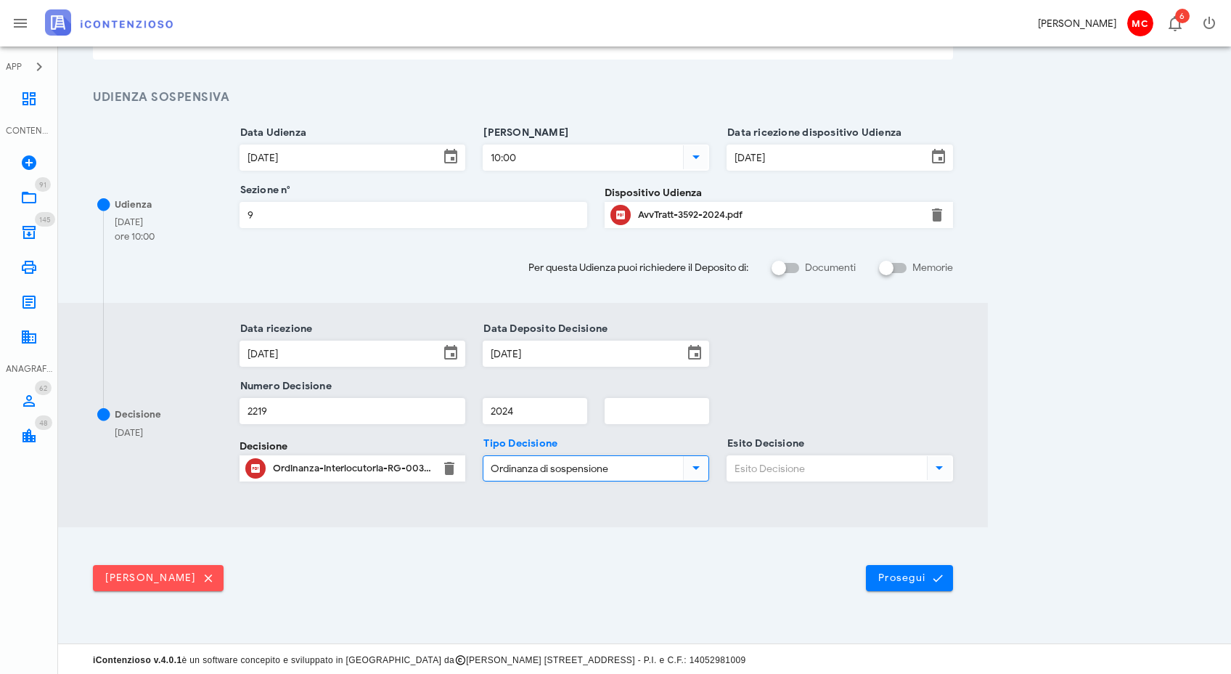
click at [939, 461] on icon at bounding box center [939, 467] width 17 height 17
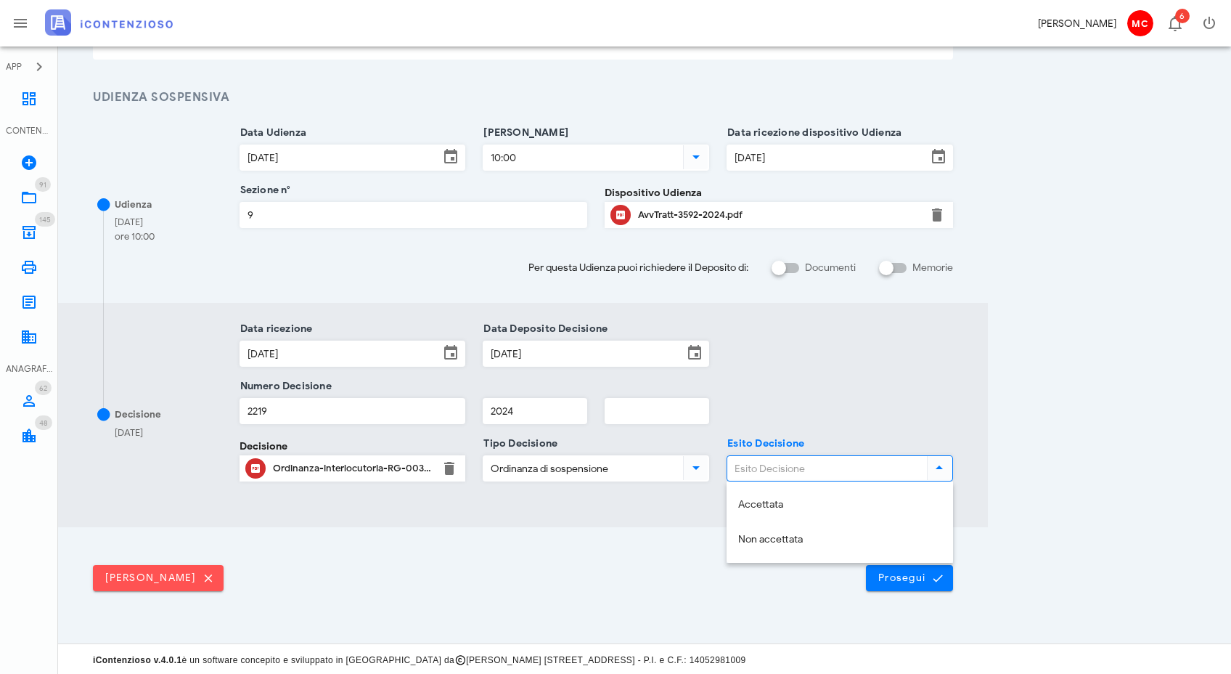
drag, startPoint x: 870, startPoint y: 518, endPoint x: 880, endPoint y: 534, distance: 17.9
click at [870, 518] on div "Accettata" at bounding box center [839, 505] width 203 height 30
type input "Accettata"
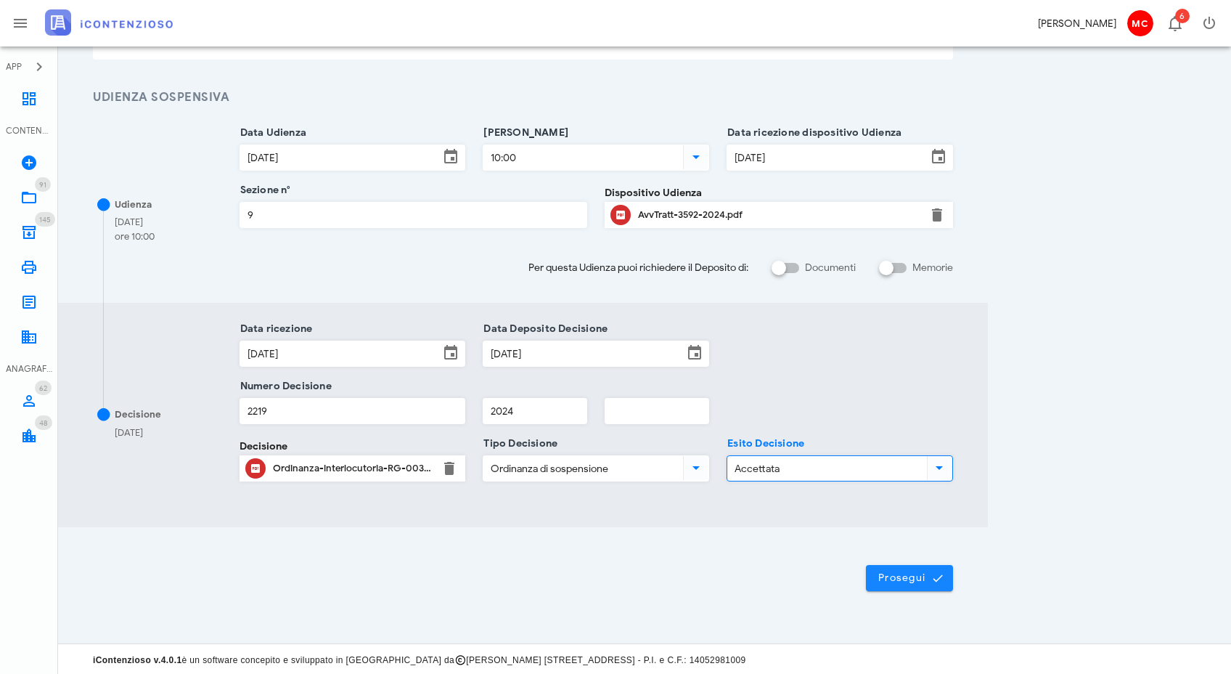
click at [902, 578] on span "Prosegui" at bounding box center [910, 577] width 64 height 13
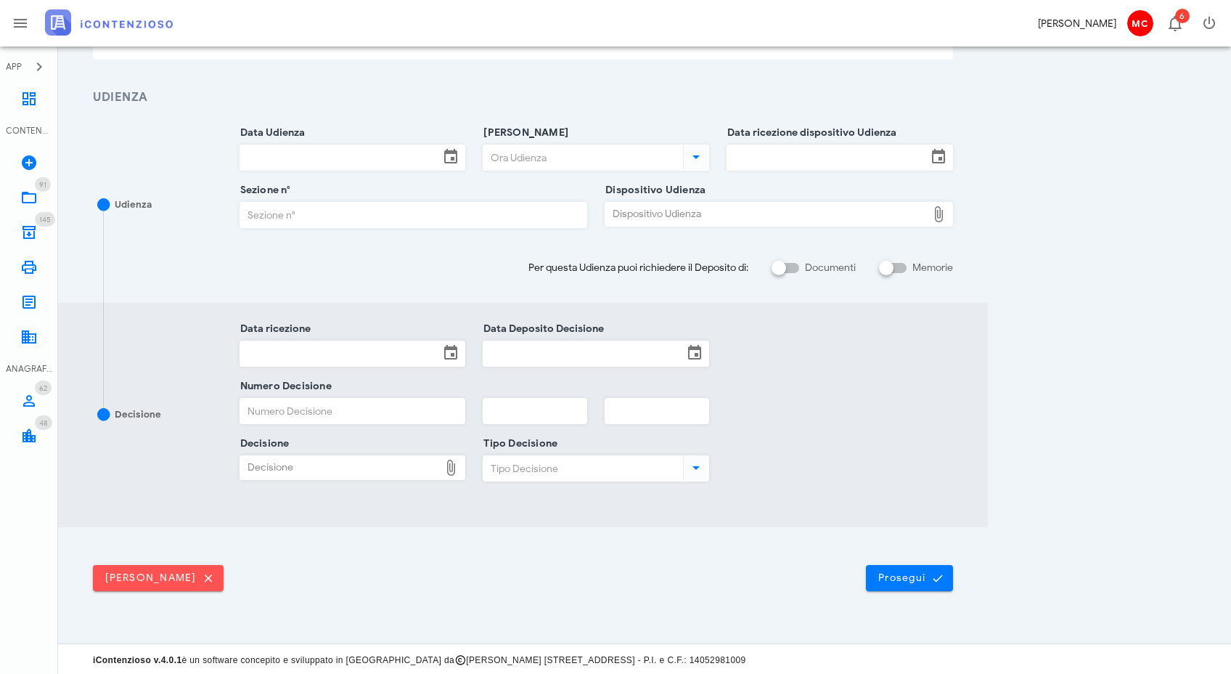
click at [340, 155] on input "Data Udienza" at bounding box center [340, 157] width 200 height 25
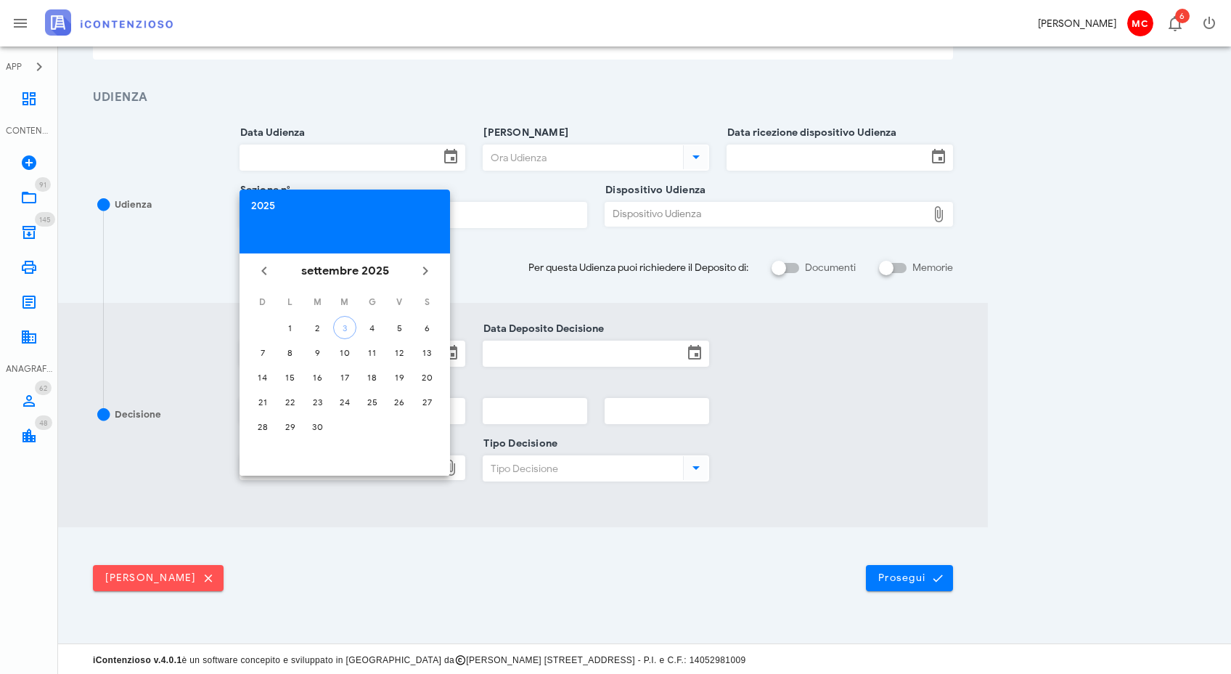
click at [256, 205] on div "2025" at bounding box center [344, 206] width 187 height 10
click at [354, 382] on li "2024" at bounding box center [345, 393] width 211 height 27
click at [293, 448] on button "ott" at bounding box center [281, 436] width 62 height 26
click at [345, 408] on button "23" at bounding box center [344, 401] width 23 height 23
type input "23/10/2024"
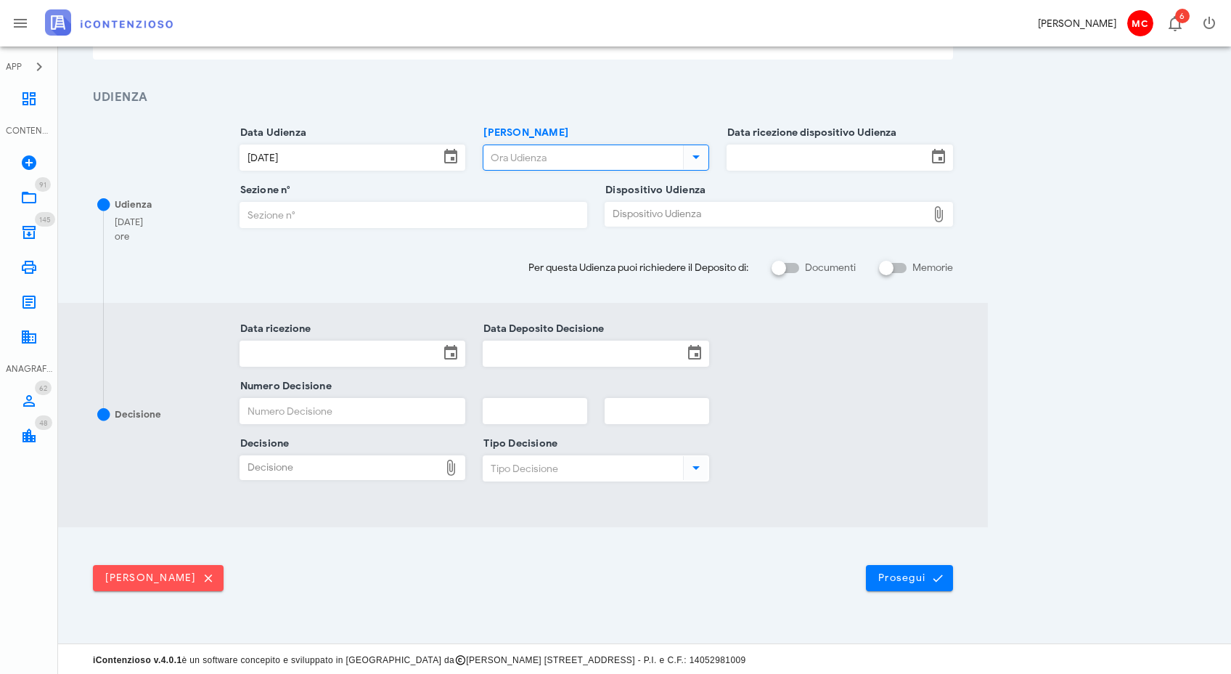
click at [535, 160] on input "Ora Udienza" at bounding box center [582, 157] width 197 height 25
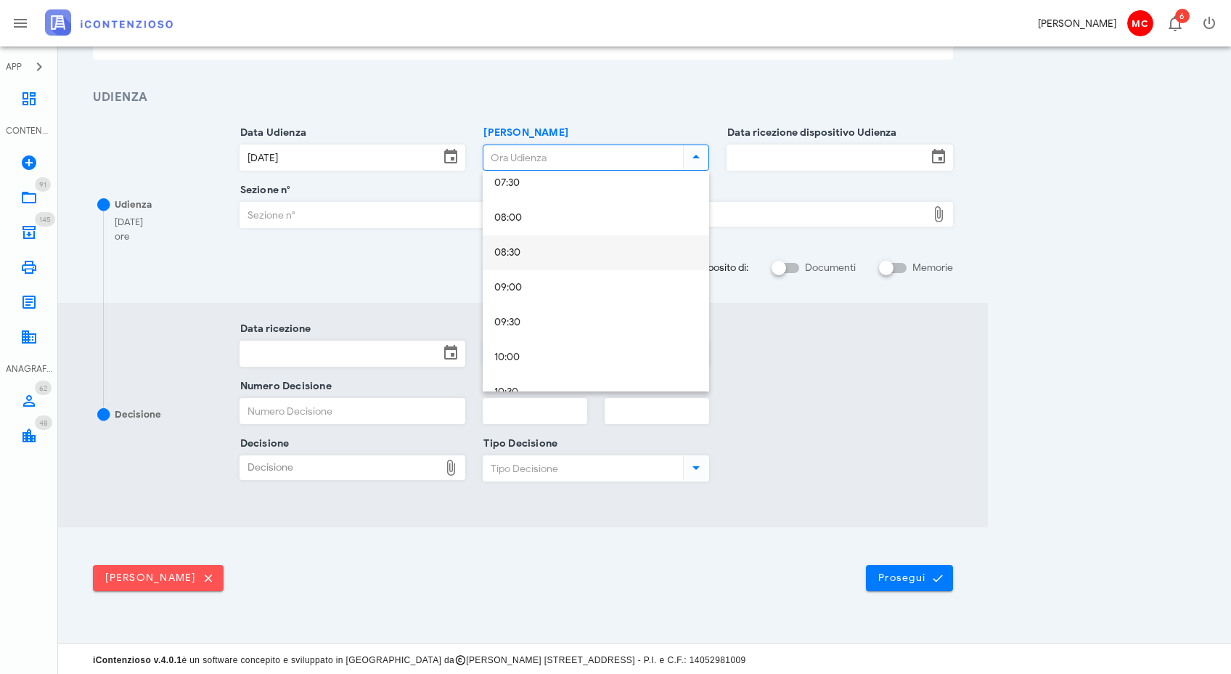
scroll to position [714, 0]
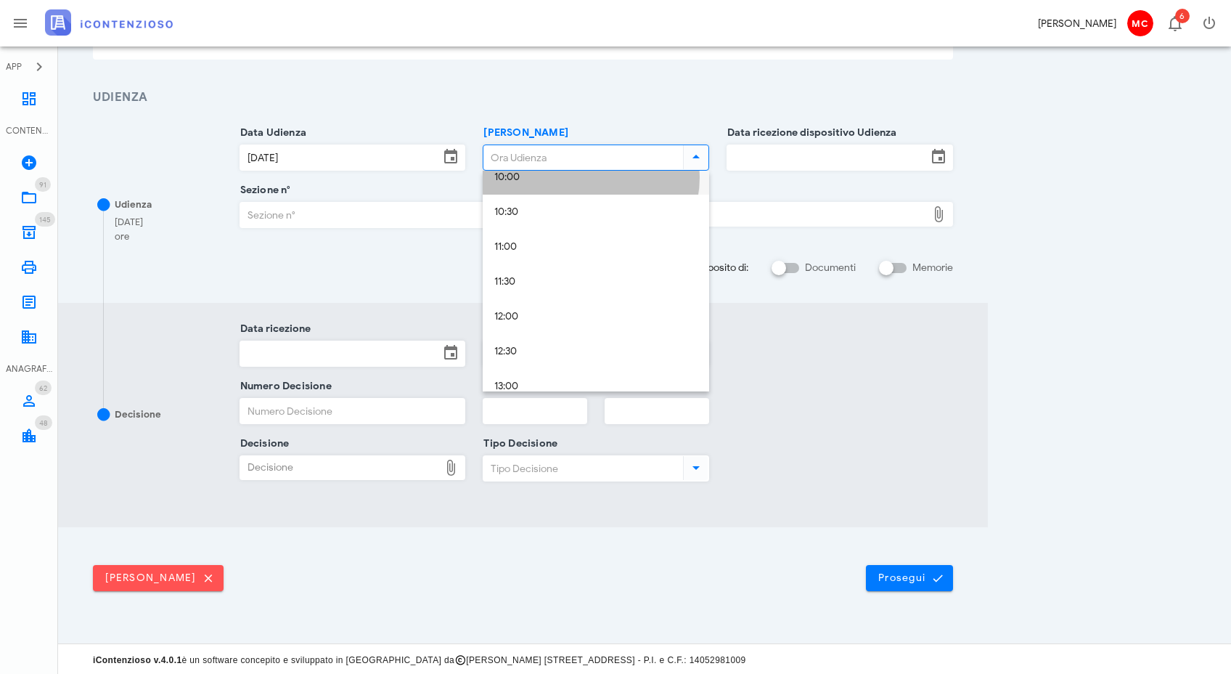
click at [544, 173] on div "10:00" at bounding box center [595, 177] width 203 height 12
type input "10:00"
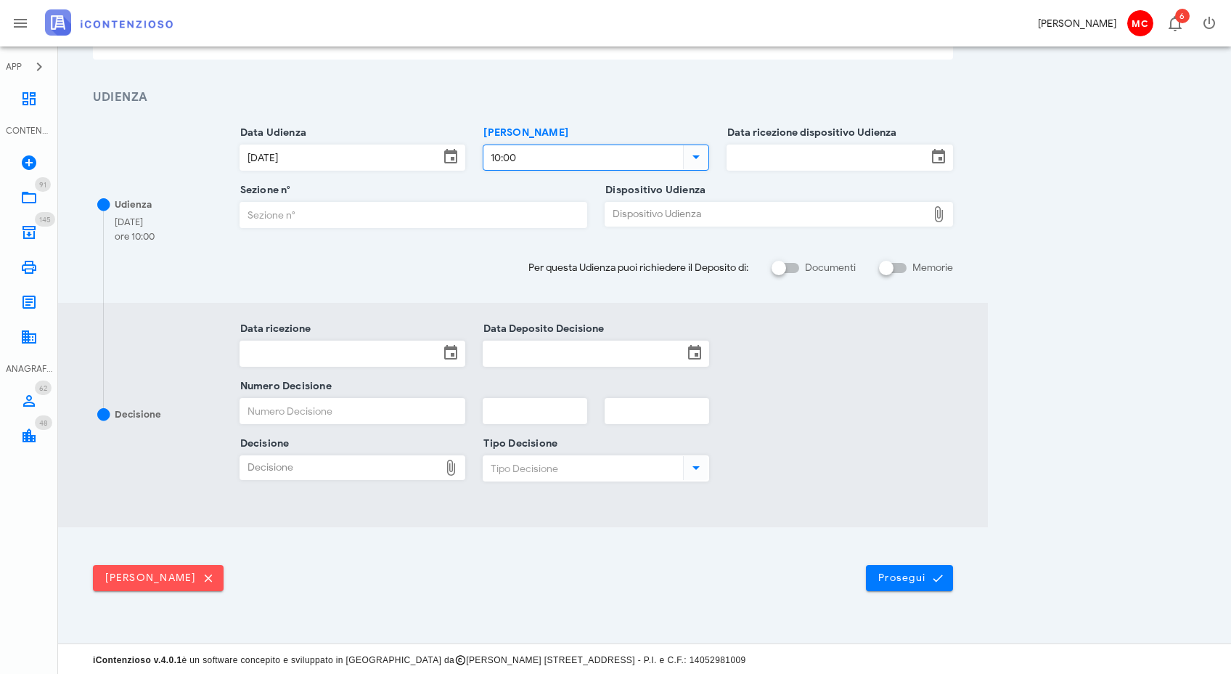
click at [772, 160] on input "Data ricezione dispositivo Udienza" at bounding box center [827, 157] width 200 height 25
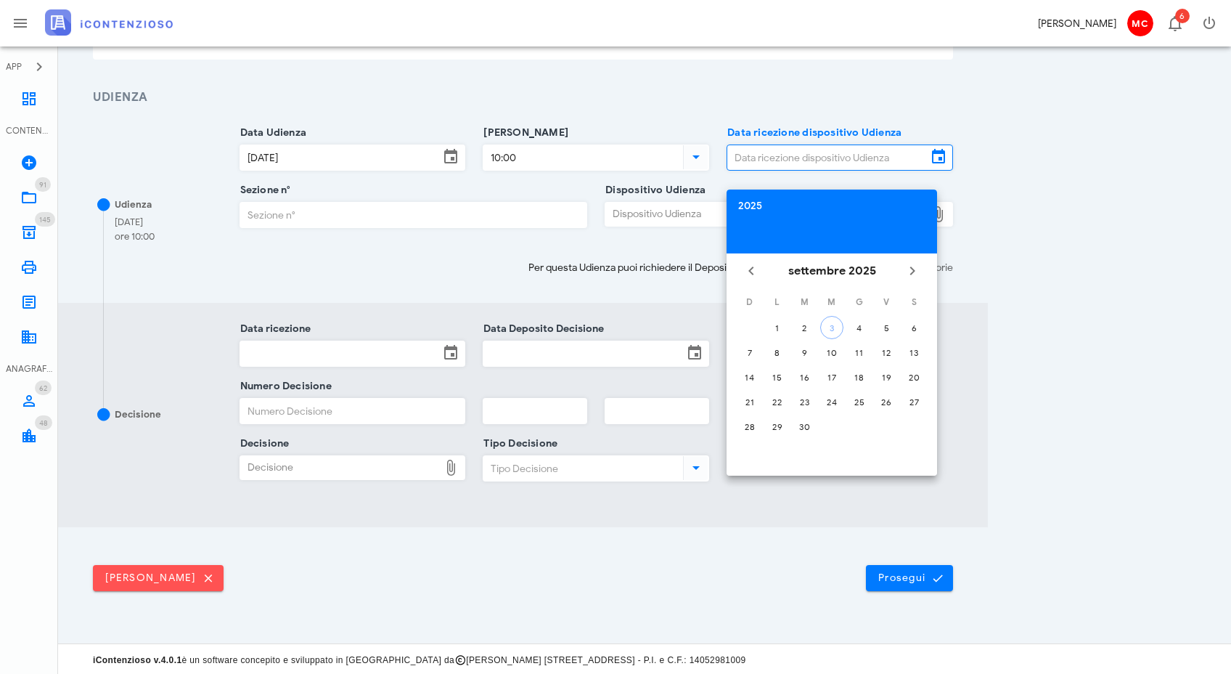
click at [738, 206] on div "2025" at bounding box center [831, 206] width 187 height 10
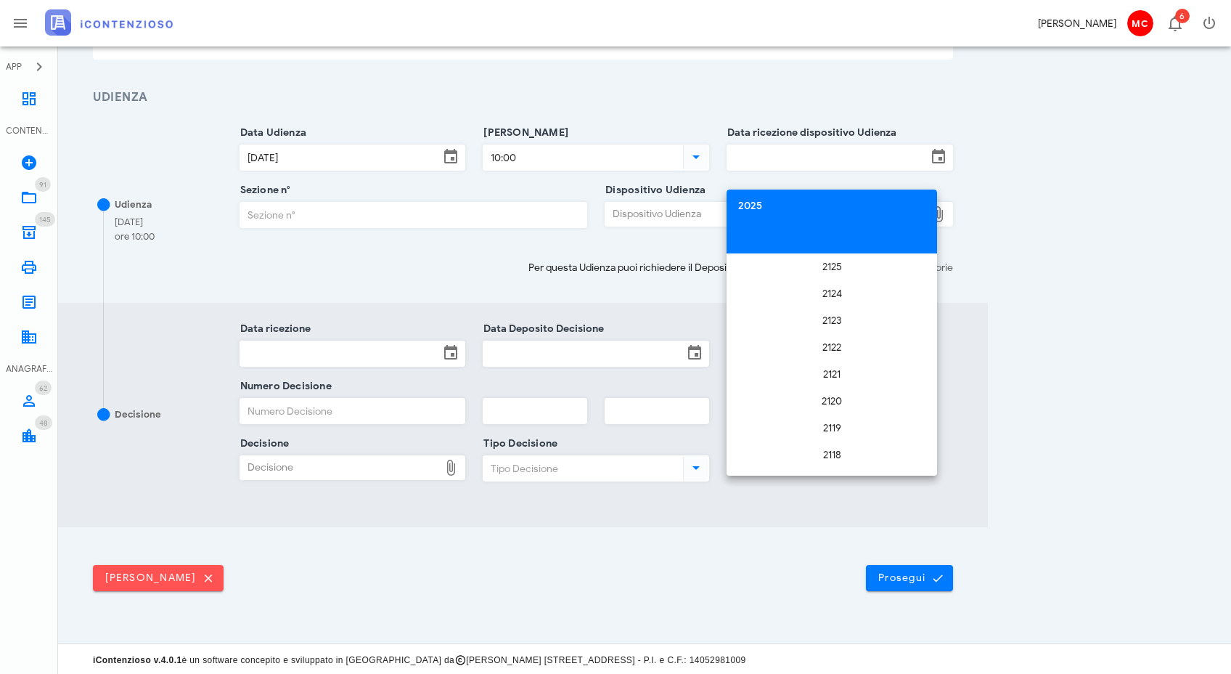
scroll to position [2602, 0]
click at [824, 391] on li "2024" at bounding box center [832, 393] width 211 height 27
click at [783, 393] on div "lug" at bounding box center [767, 394] width 39 height 12
click at [825, 380] on div "17" at bounding box center [831, 377] width 23 height 11
type input "17/07/2024"
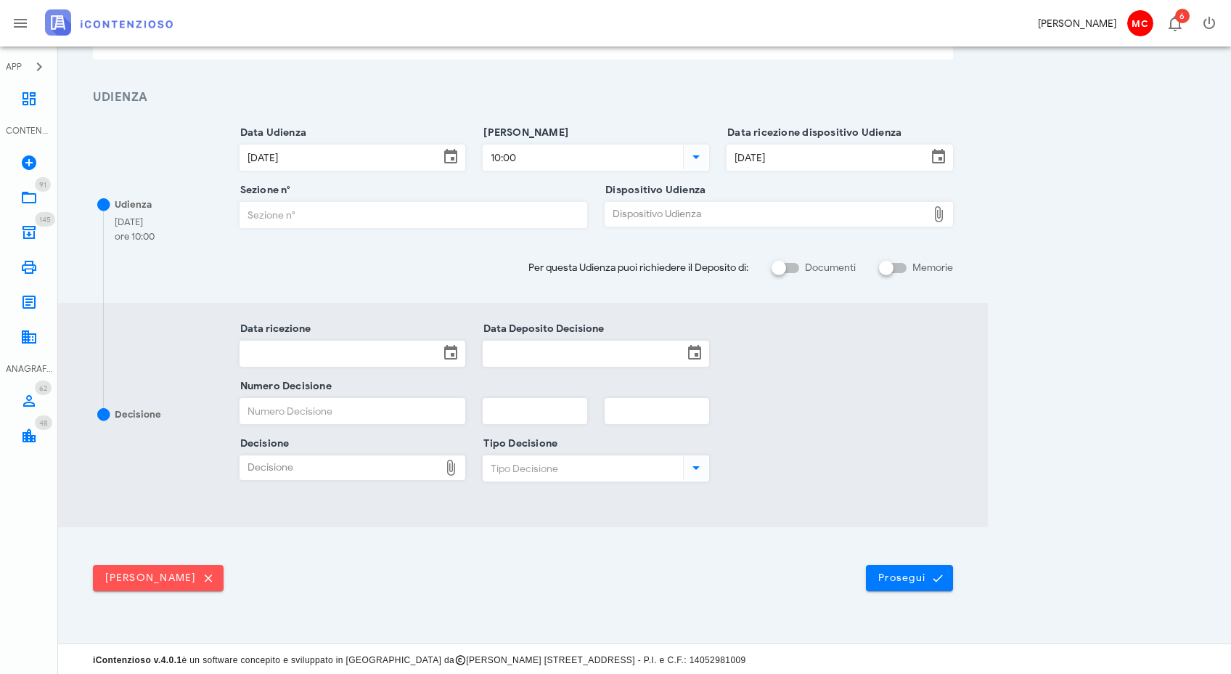
click at [319, 219] on input "Sezione n°" at bounding box center [413, 215] width 347 height 25
type input "9"
click at [629, 214] on div "Dispositivo Udienza" at bounding box center [766, 214] width 322 height 23
type input "C:\fakepath\Ordinanza_interlocutoria_RG_003592_2024_UD_17072024.pdf"
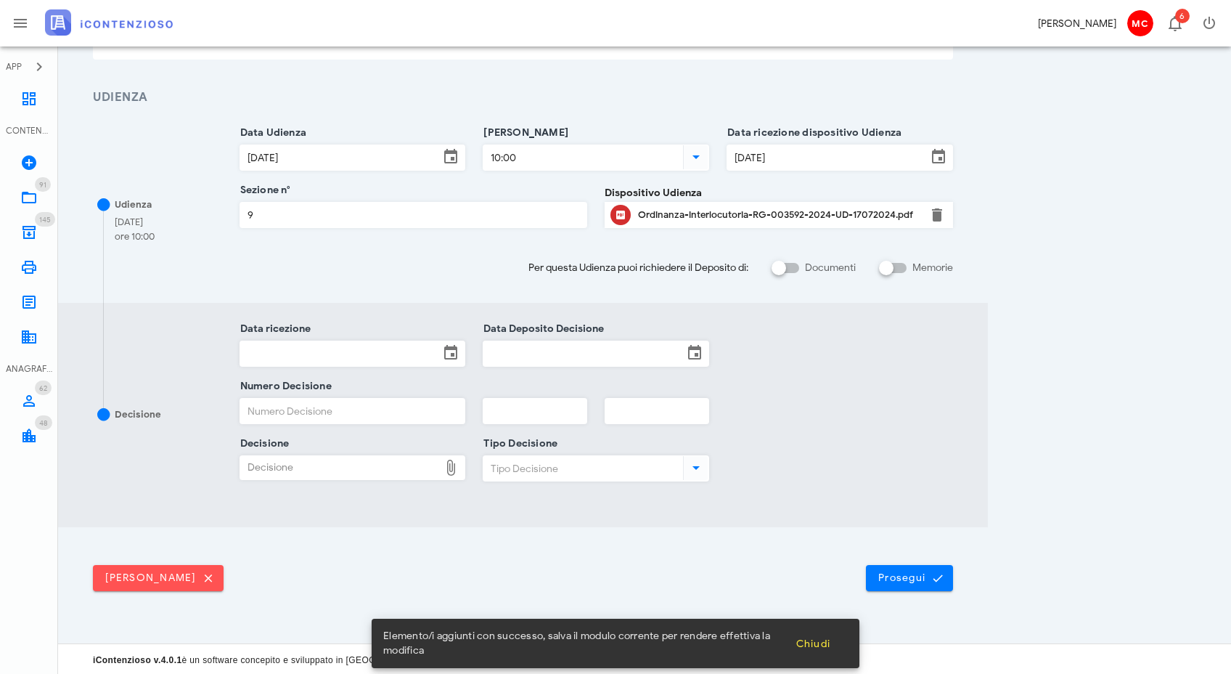
click at [383, 362] on input "Data ricezione" at bounding box center [340, 353] width 200 height 25
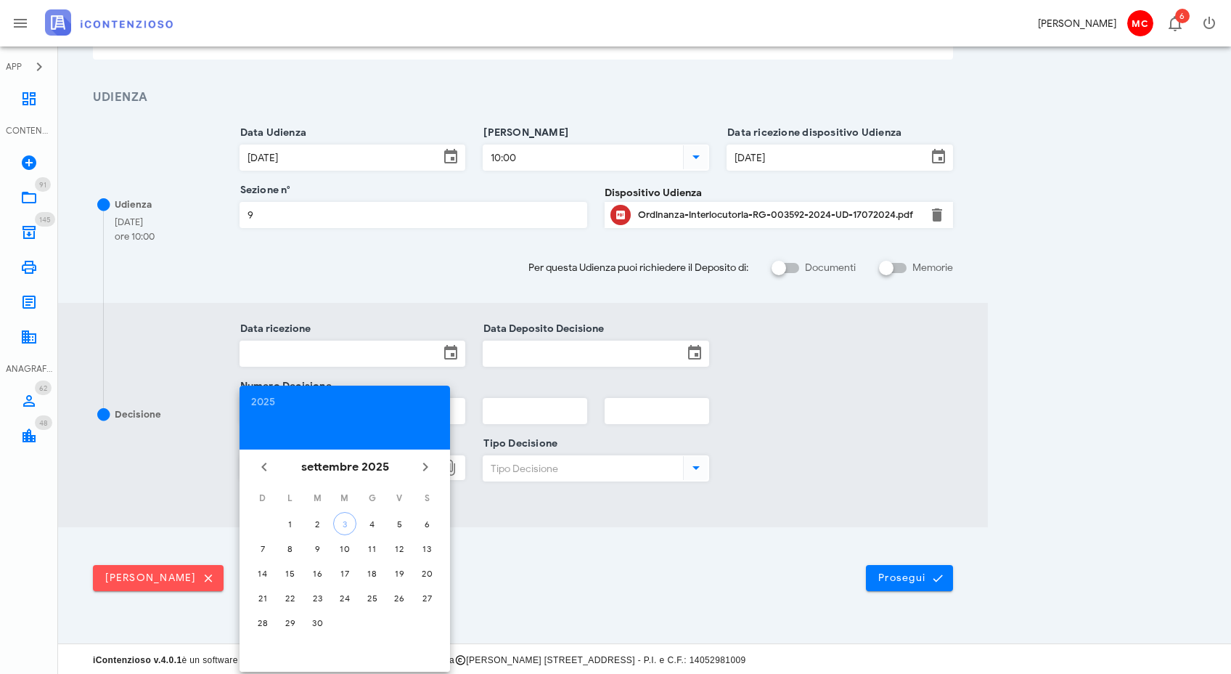
click at [264, 466] on icon "Il mese scorso" at bounding box center [264, 466] width 17 height 17
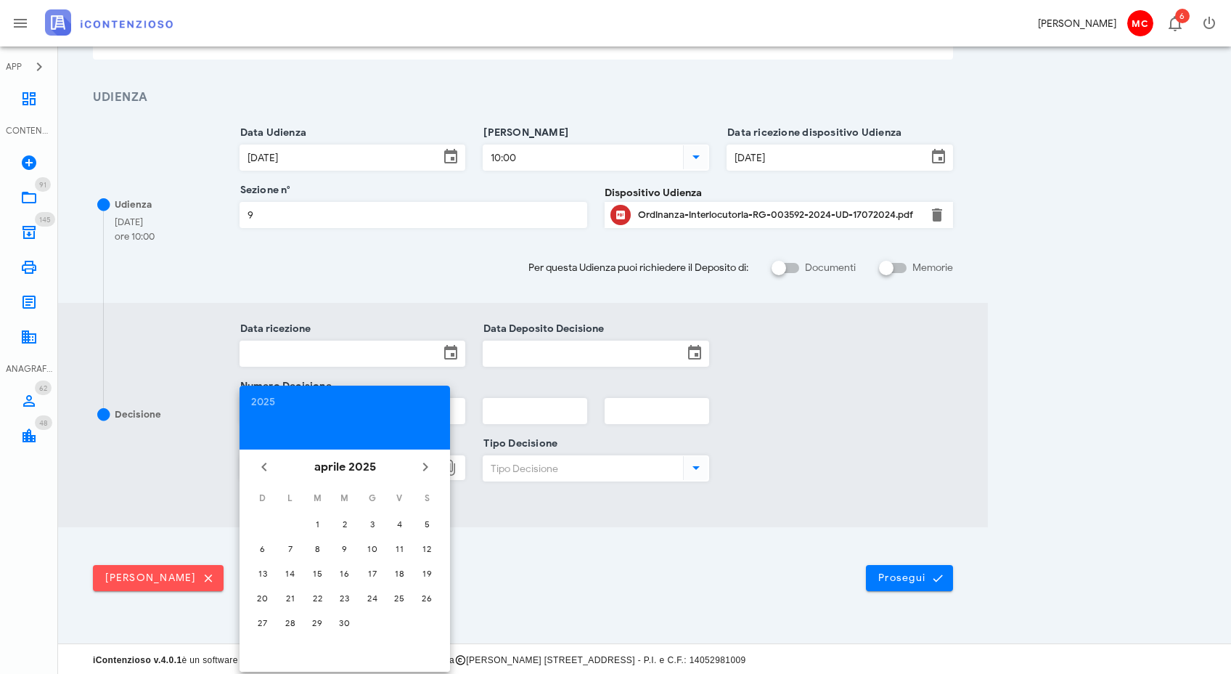
click at [264, 466] on icon "Il mese scorso" at bounding box center [264, 466] width 17 height 17
click at [399, 552] on div "10" at bounding box center [399, 548] width 23 height 11
type input "10/01/2025"
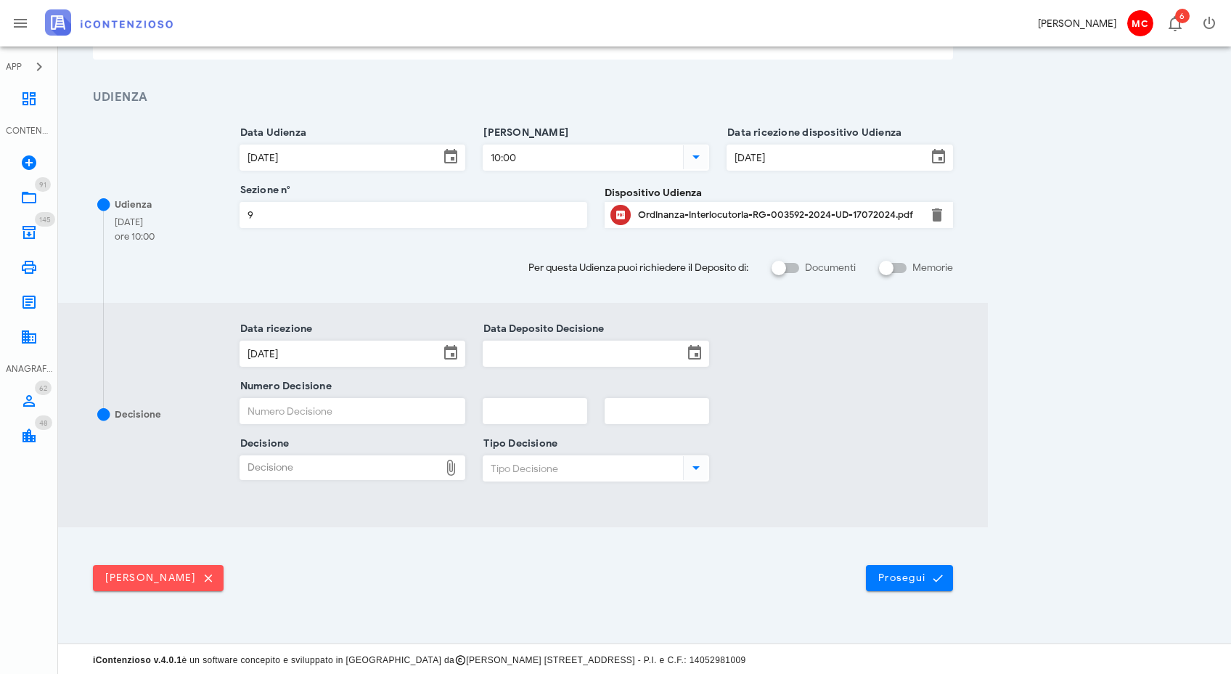
click at [566, 354] on input "Data Deposito Decisione" at bounding box center [584, 353] width 200 height 25
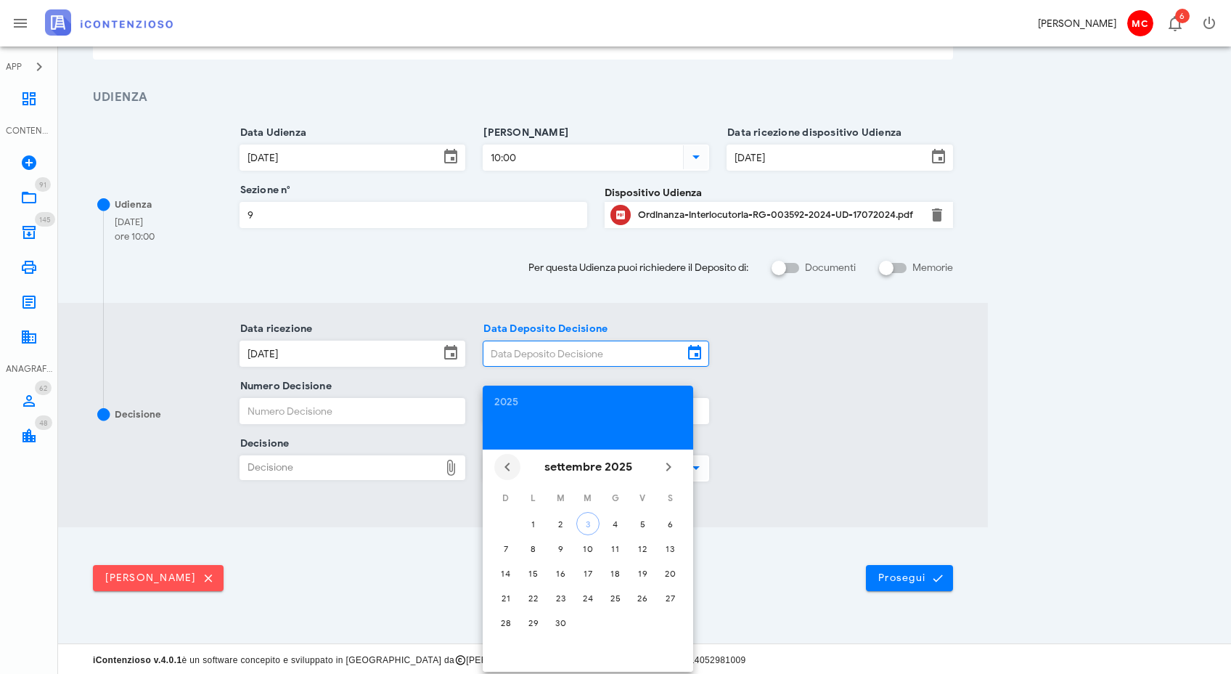
click at [512, 465] on icon "Il mese scorso" at bounding box center [507, 466] width 17 height 17
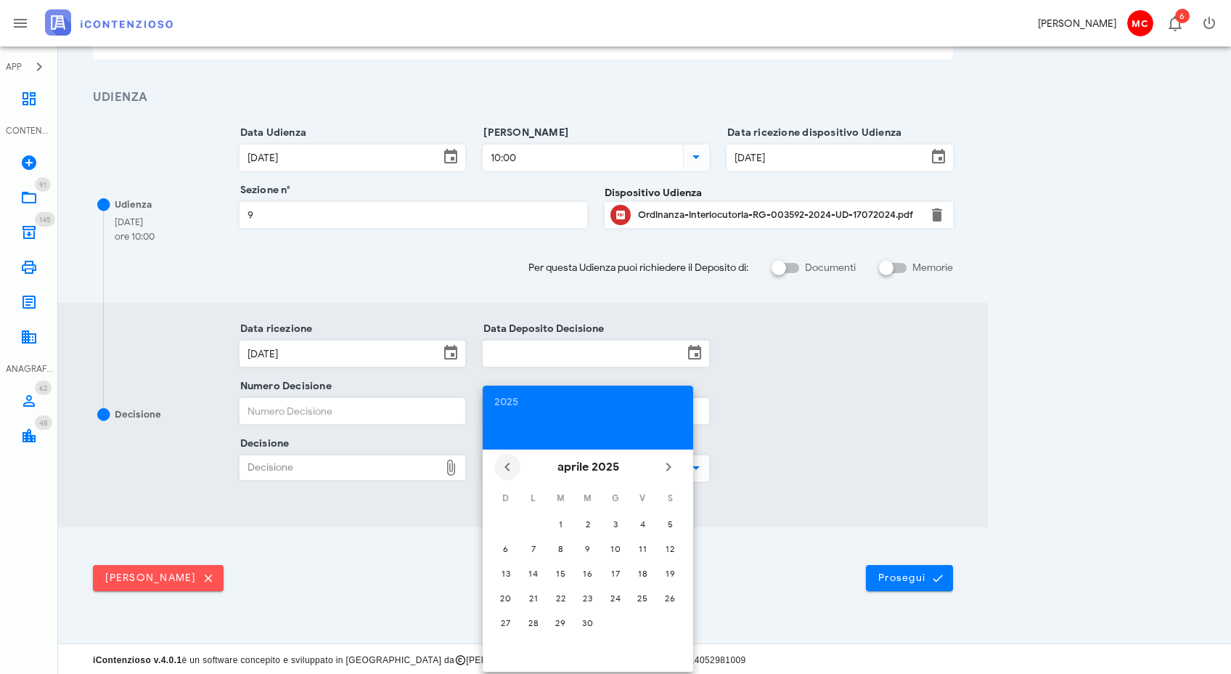
click at [512, 465] on icon "Il mese scorso" at bounding box center [507, 466] width 17 height 17
click at [644, 551] on div "10" at bounding box center [642, 548] width 23 height 11
type input "10/01/2025"
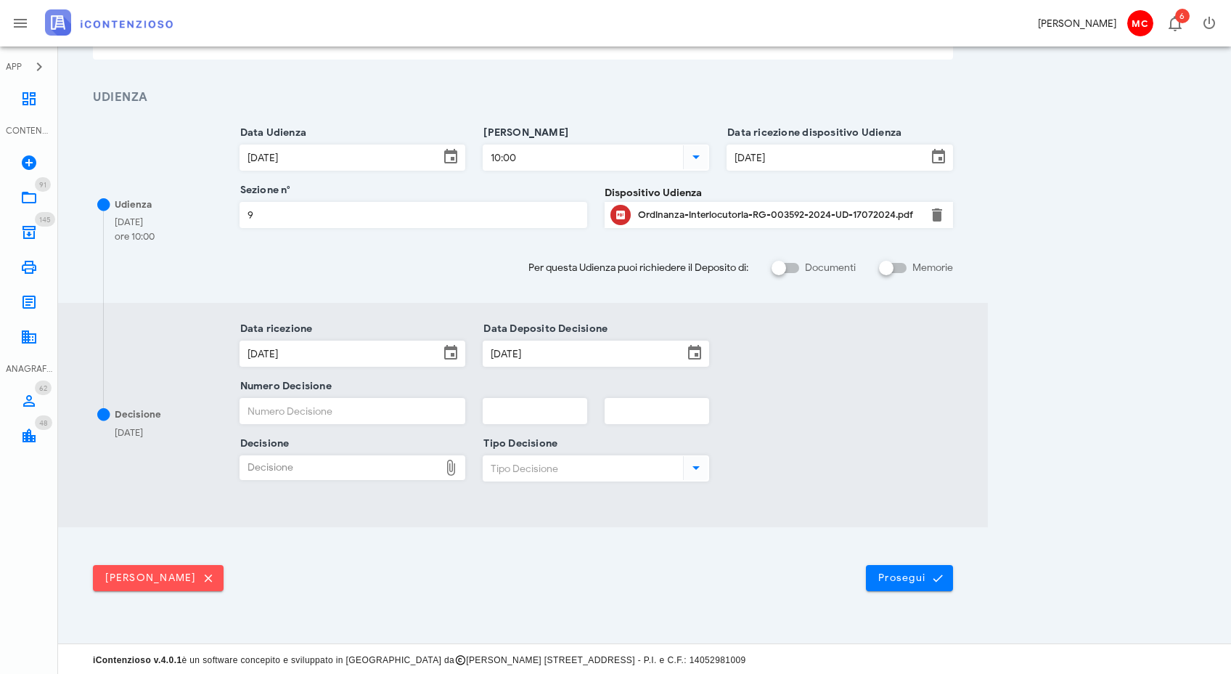
click at [295, 408] on input "Numero Decisione" at bounding box center [352, 411] width 225 height 25
type input "77"
click at [538, 416] on input "text" at bounding box center [535, 411] width 103 height 25
type input "2025"
click at [423, 472] on div "Decisione" at bounding box center [340, 467] width 200 height 23
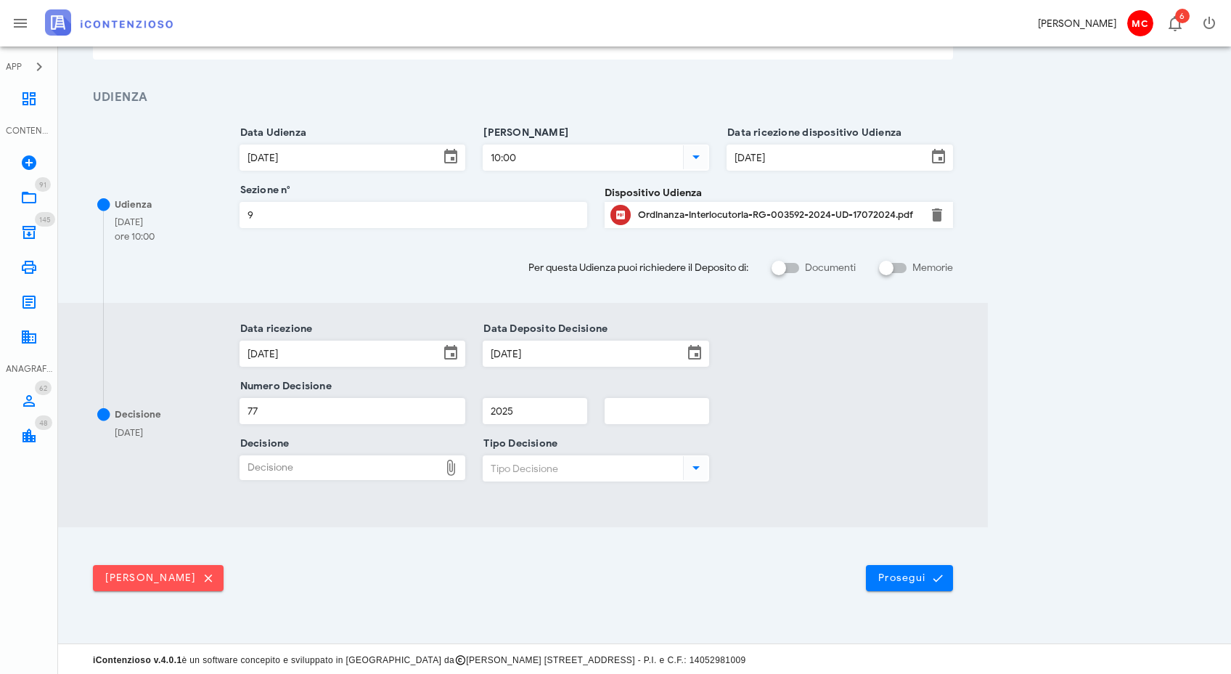
type input "C:\fakepath\Sentenza_RG_003592_2024_UD_23102024.pdf"
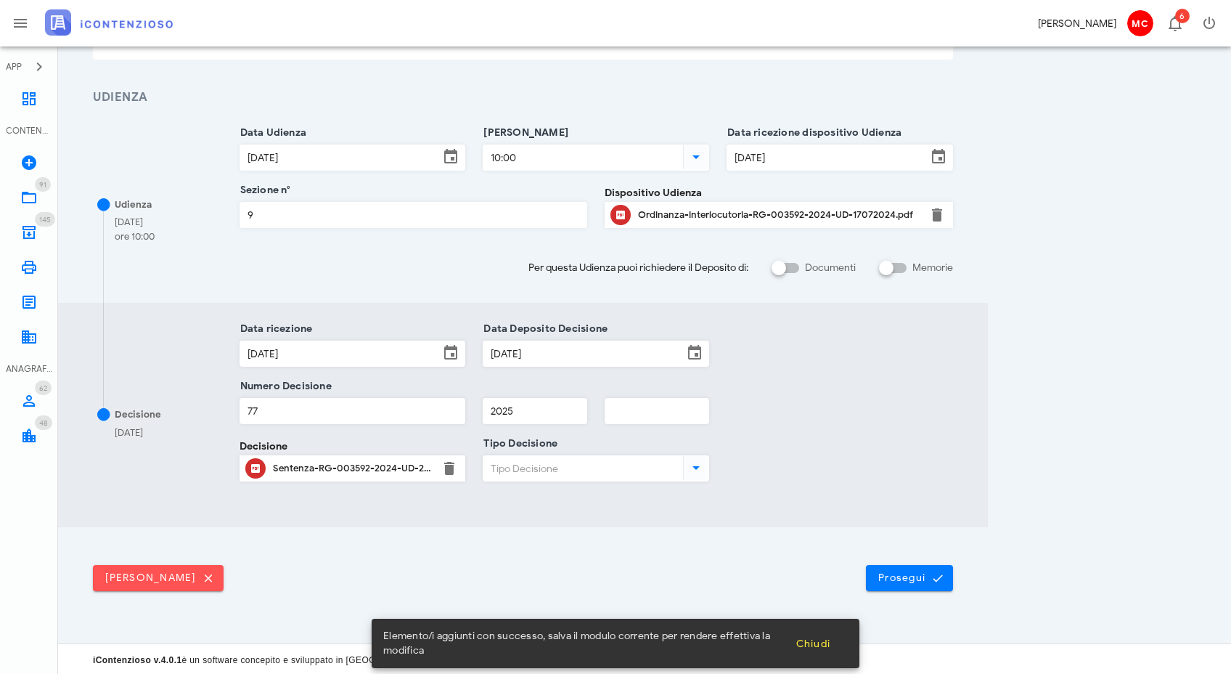
click at [563, 466] on input "Tipo Decisione" at bounding box center [582, 468] width 197 height 25
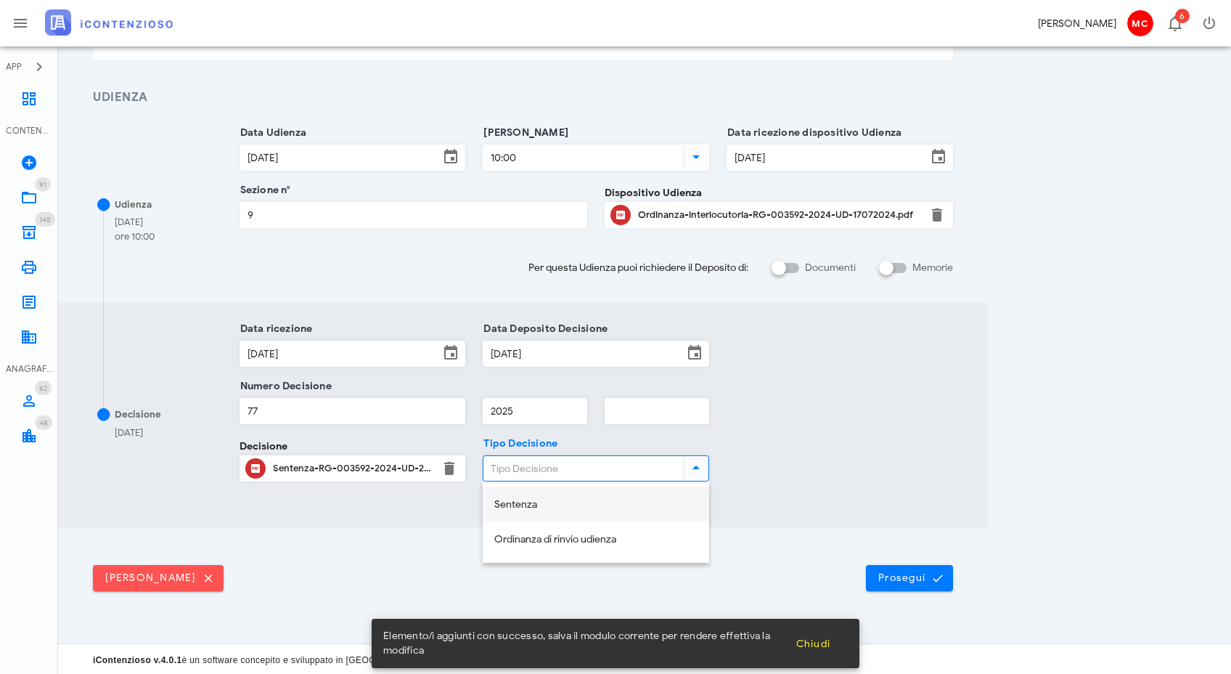
click at [571, 498] on div "Sentenza" at bounding box center [595, 505] width 203 height 30
type input "Sentenza"
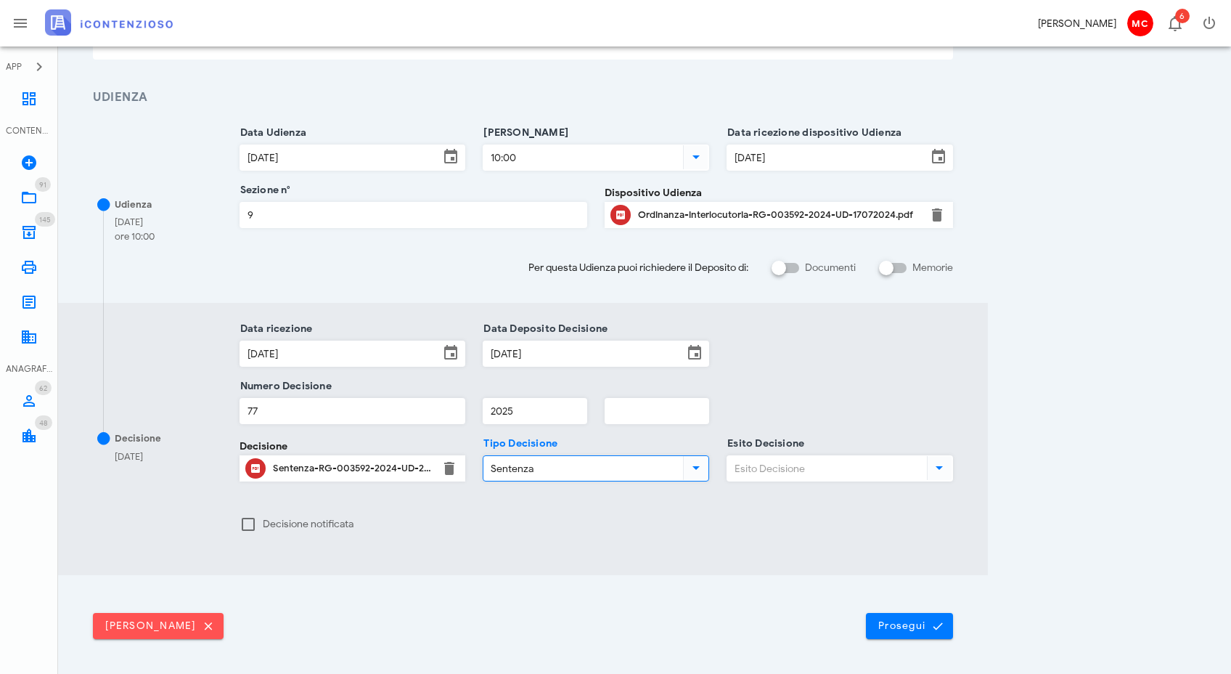
click at [800, 468] on input "Esito Decisione" at bounding box center [825, 468] width 197 height 25
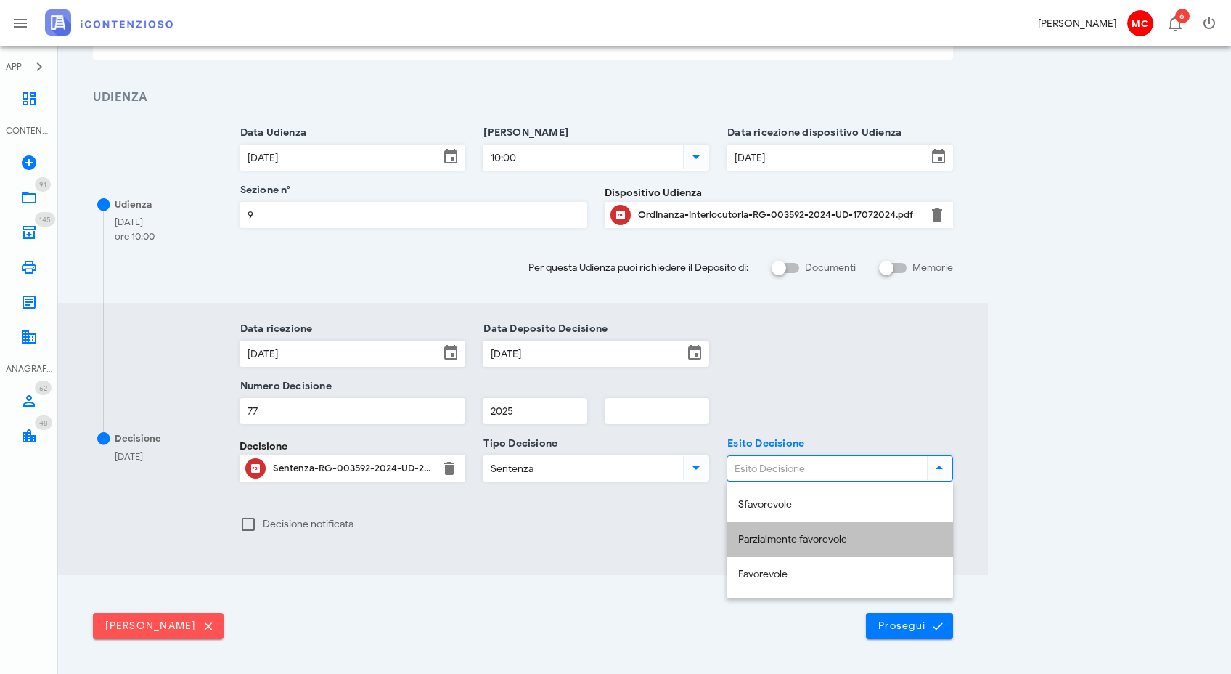
click at [807, 534] on div "Parzialmente favorevole" at bounding box center [839, 540] width 203 height 12
type input "Parzialmente favorevole"
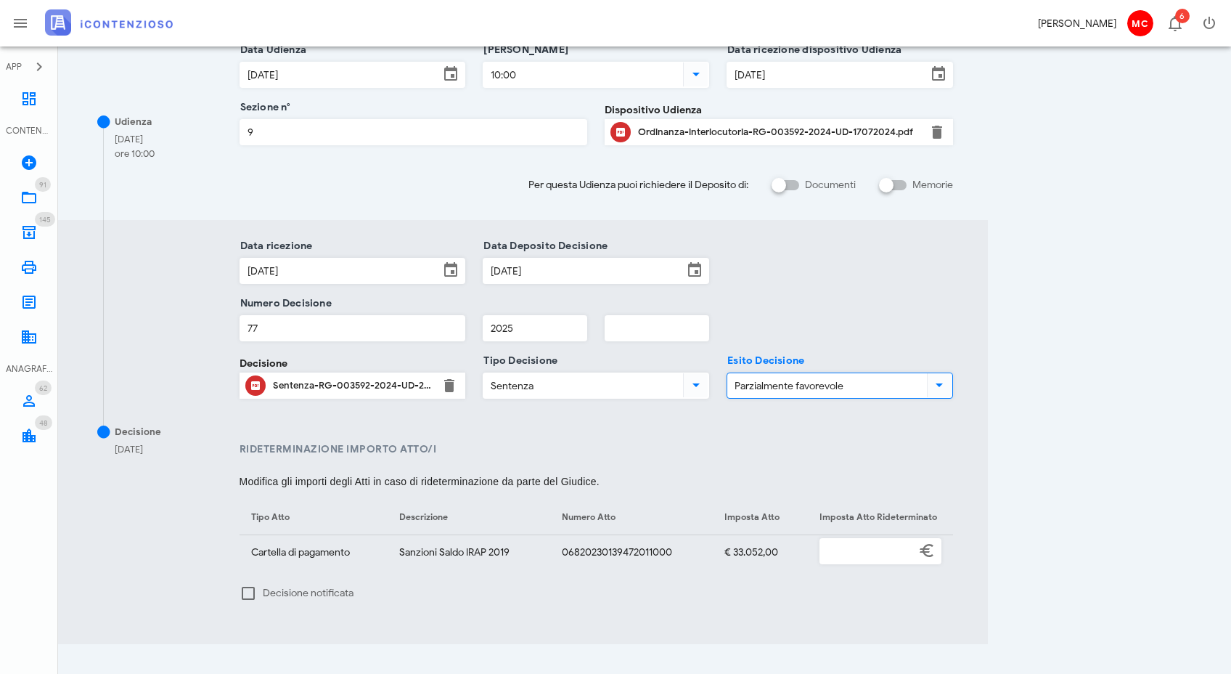
scroll to position [311, 0]
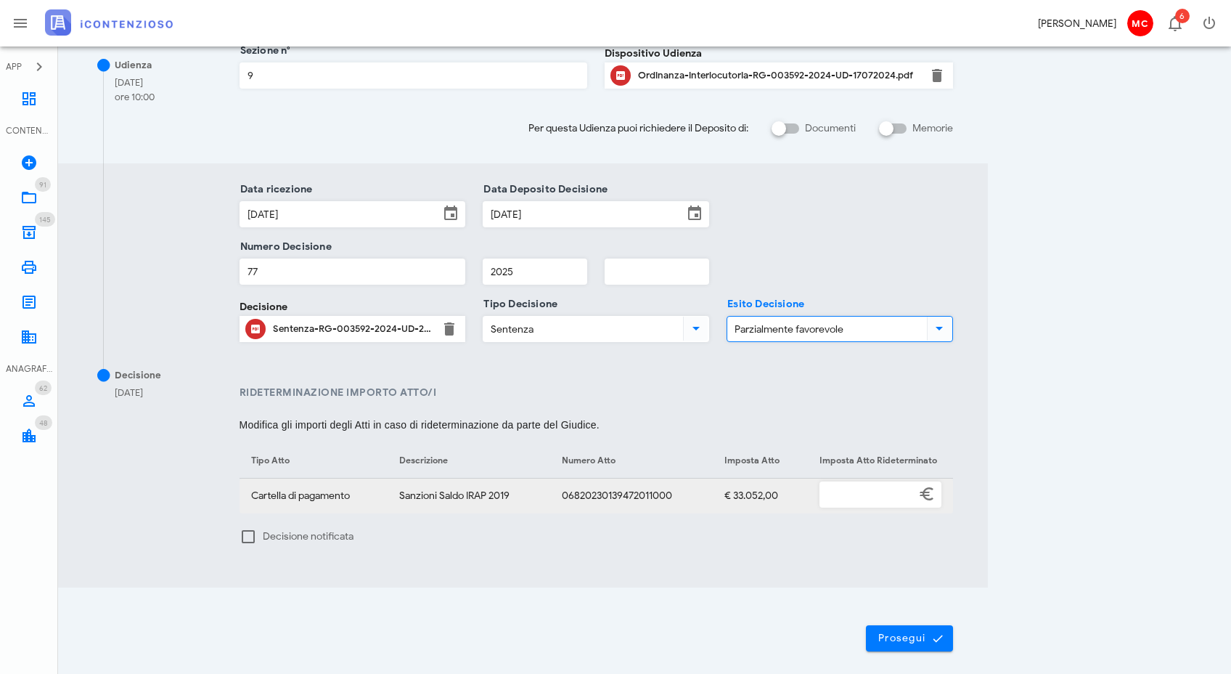
click at [868, 496] on input "tel" at bounding box center [867, 494] width 95 height 25
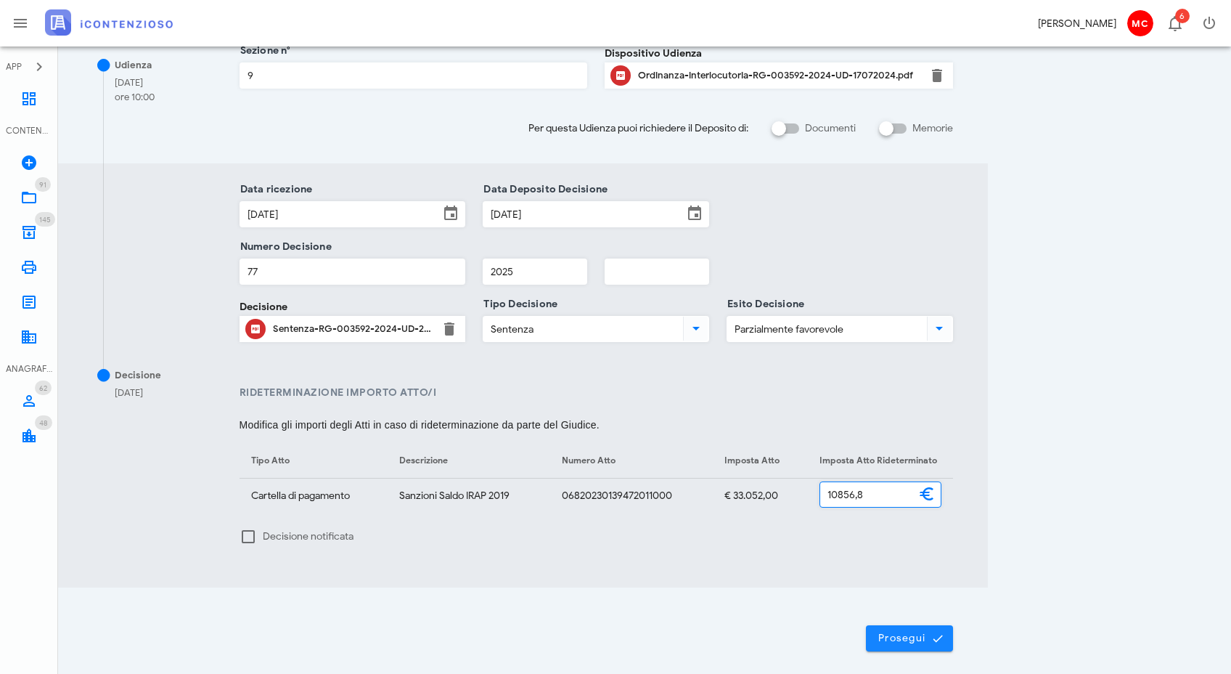
type input "10.856,80"
click at [925, 637] on span "Prosegui" at bounding box center [910, 638] width 64 height 13
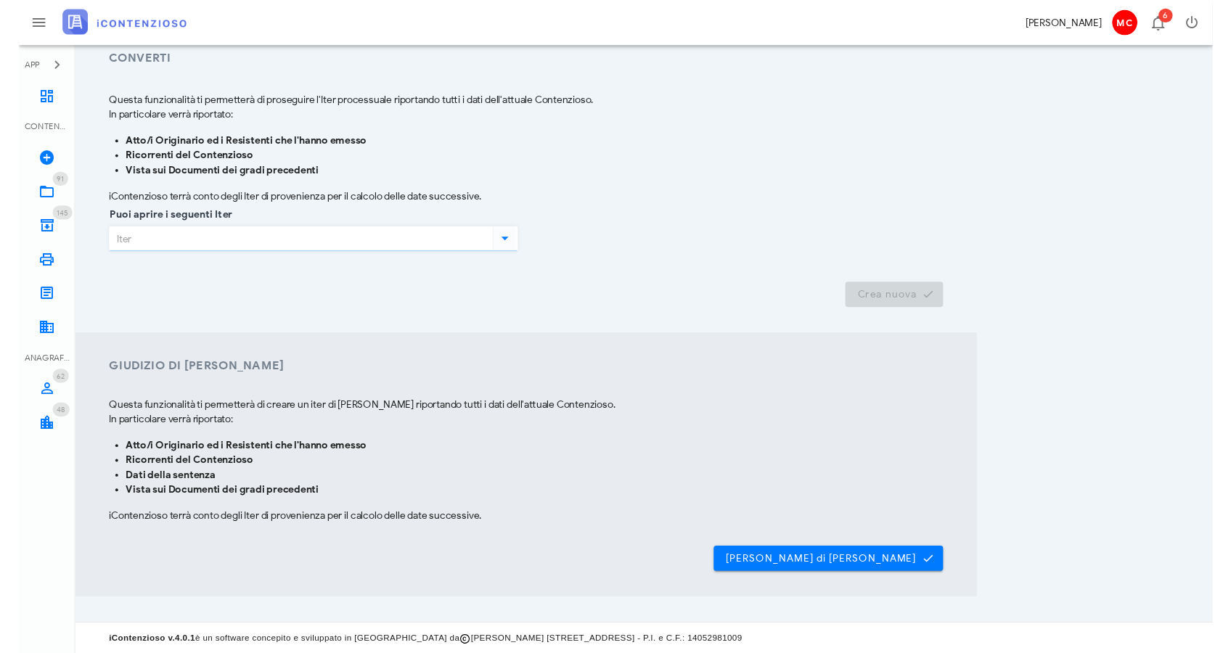
scroll to position [0, 0]
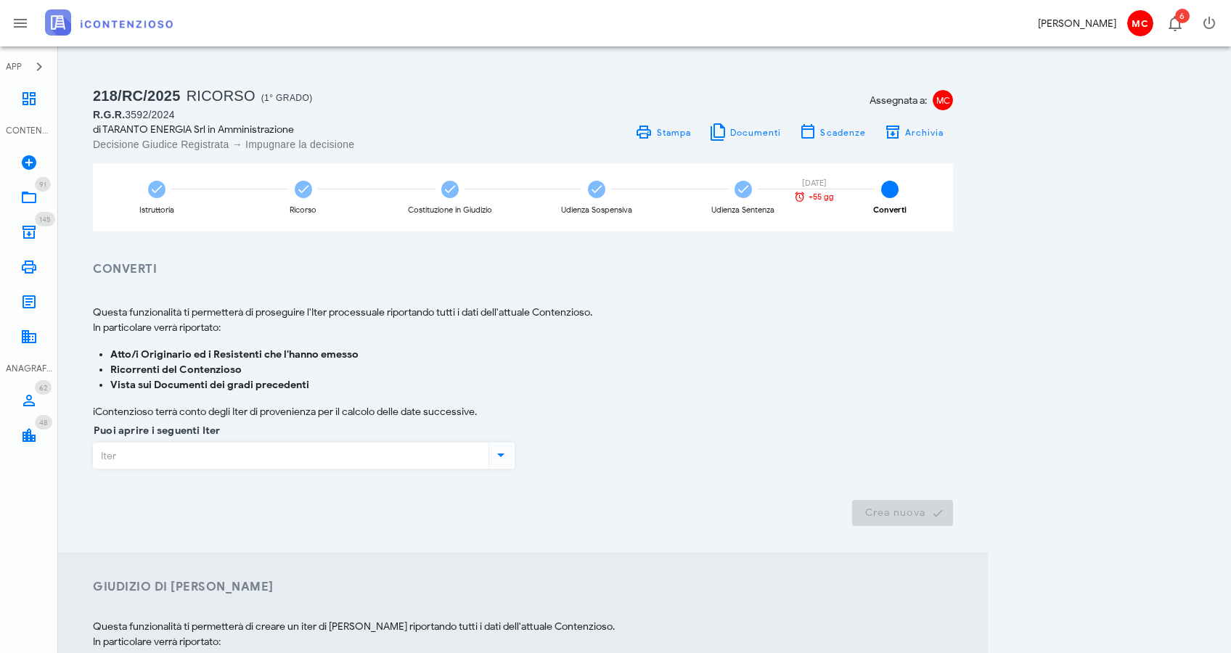
click at [495, 454] on icon at bounding box center [500, 454] width 17 height 17
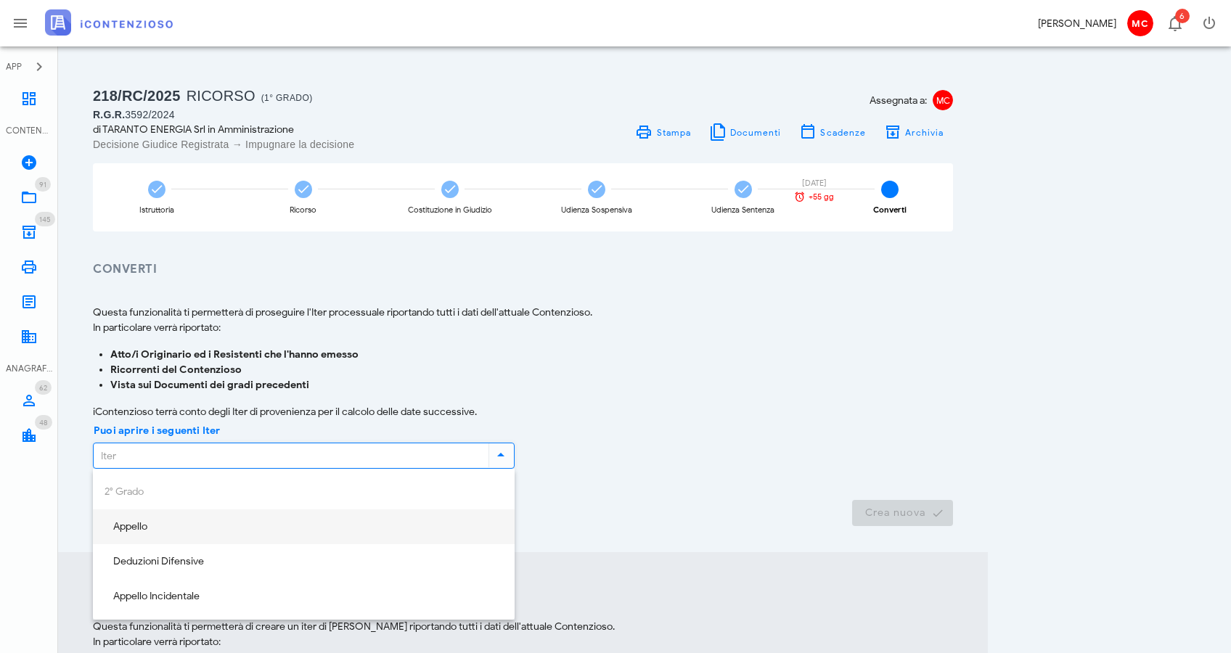
scroll to position [19, 0]
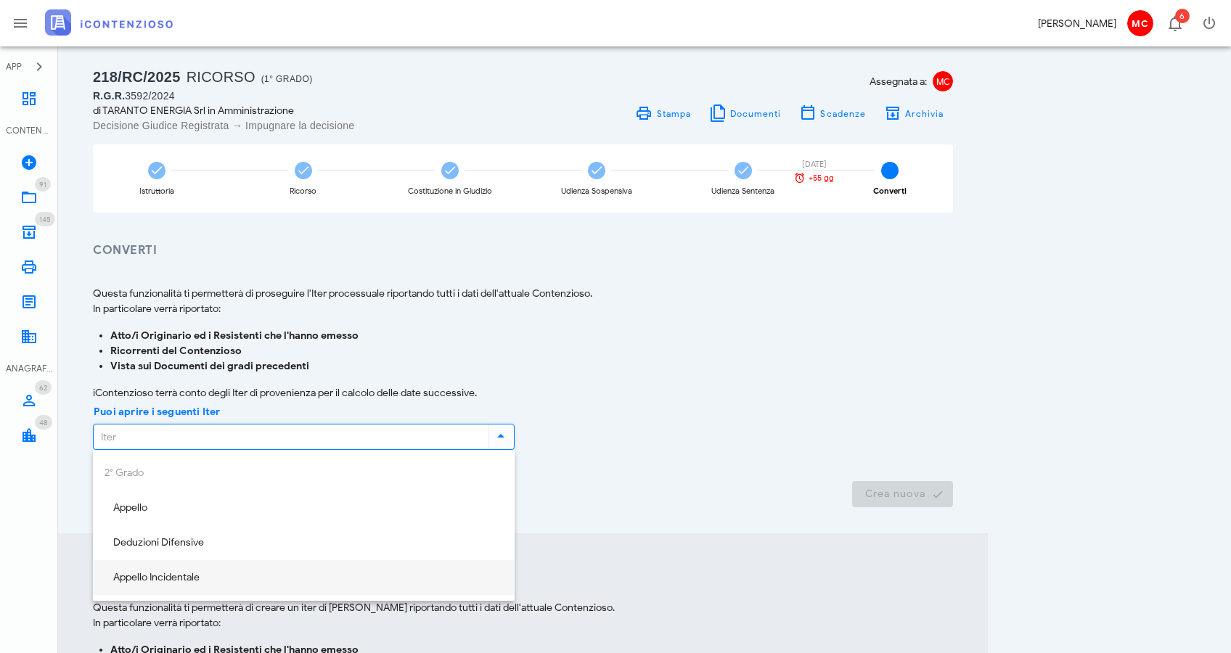
click at [428, 579] on div "Appello Incidentale" at bounding box center [304, 578] width 399 height 12
type input "Appello Incidentale"
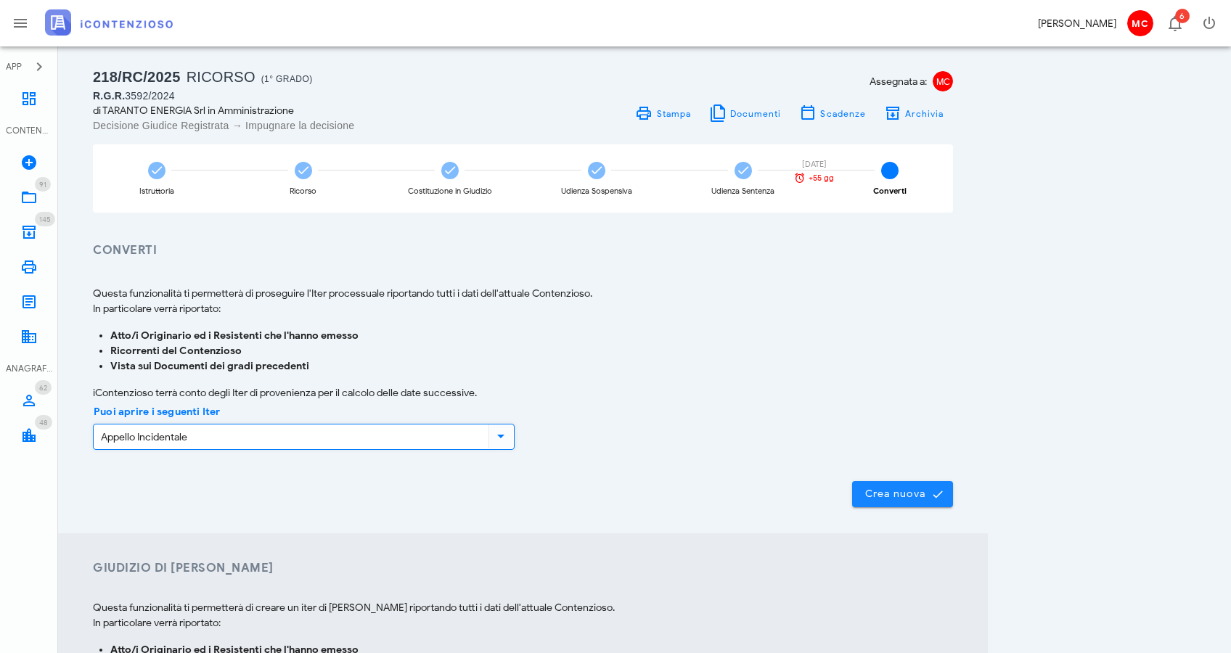
click at [932, 499] on icon "submit" at bounding box center [937, 494] width 13 height 13
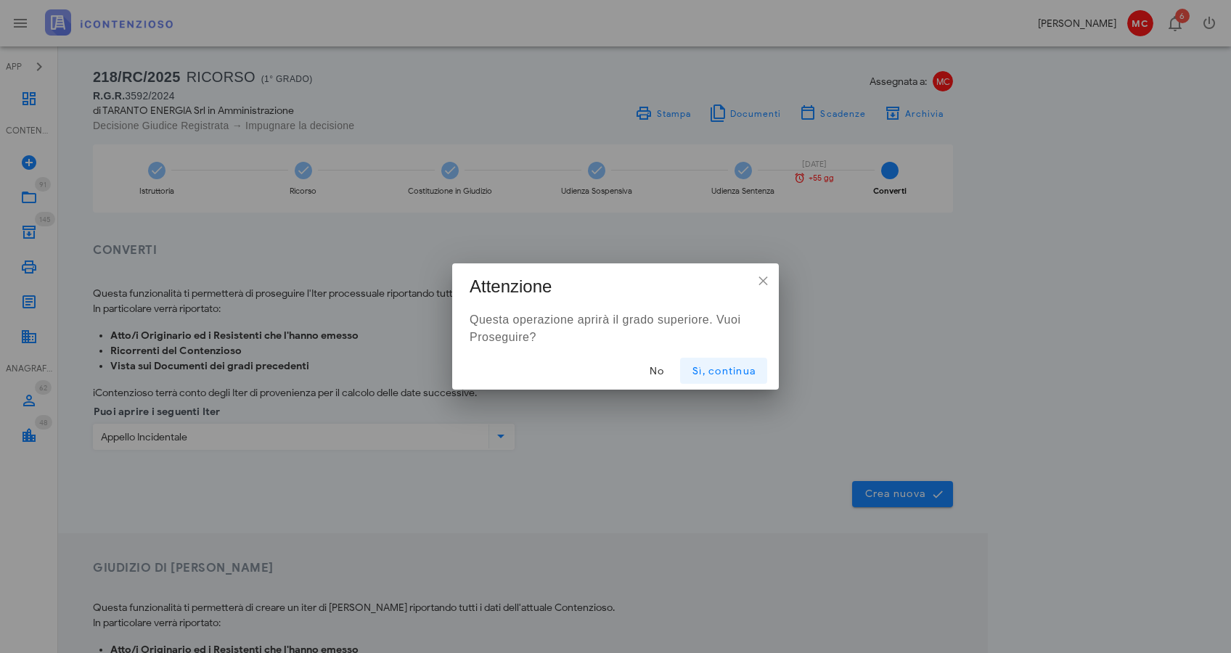
click at [726, 370] on span "Sì, continua" at bounding box center [724, 371] width 64 height 12
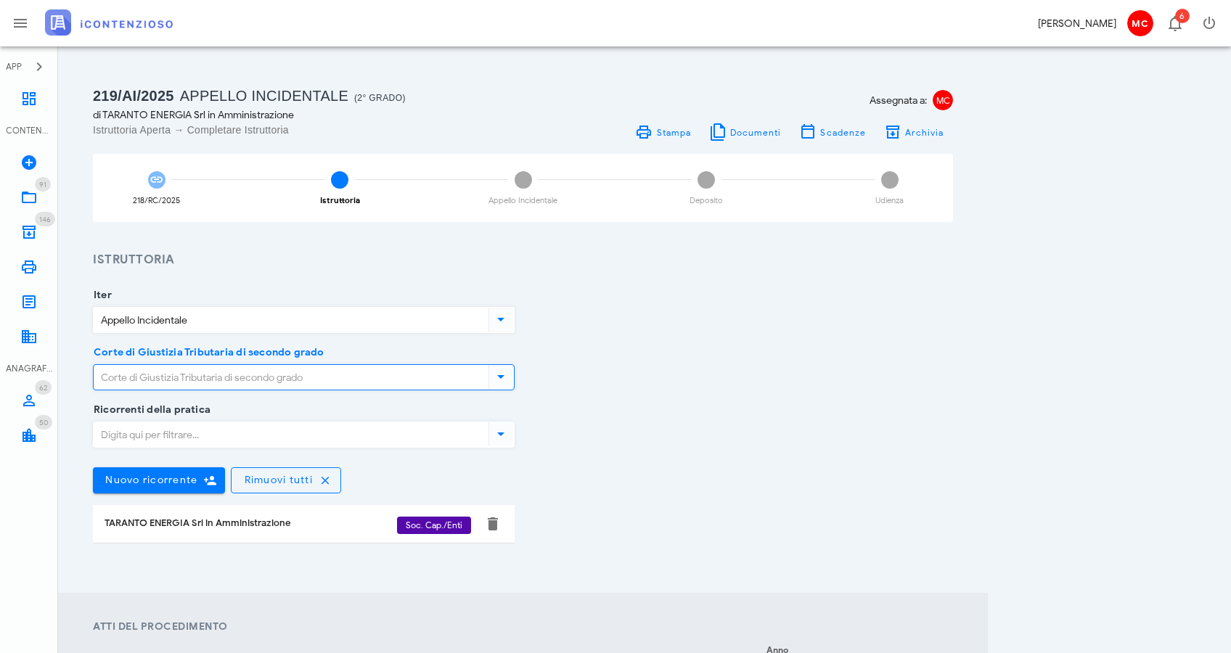
click at [437, 381] on input "Corte di Giustizia Tributaria di secondo grado" at bounding box center [290, 377] width 392 height 25
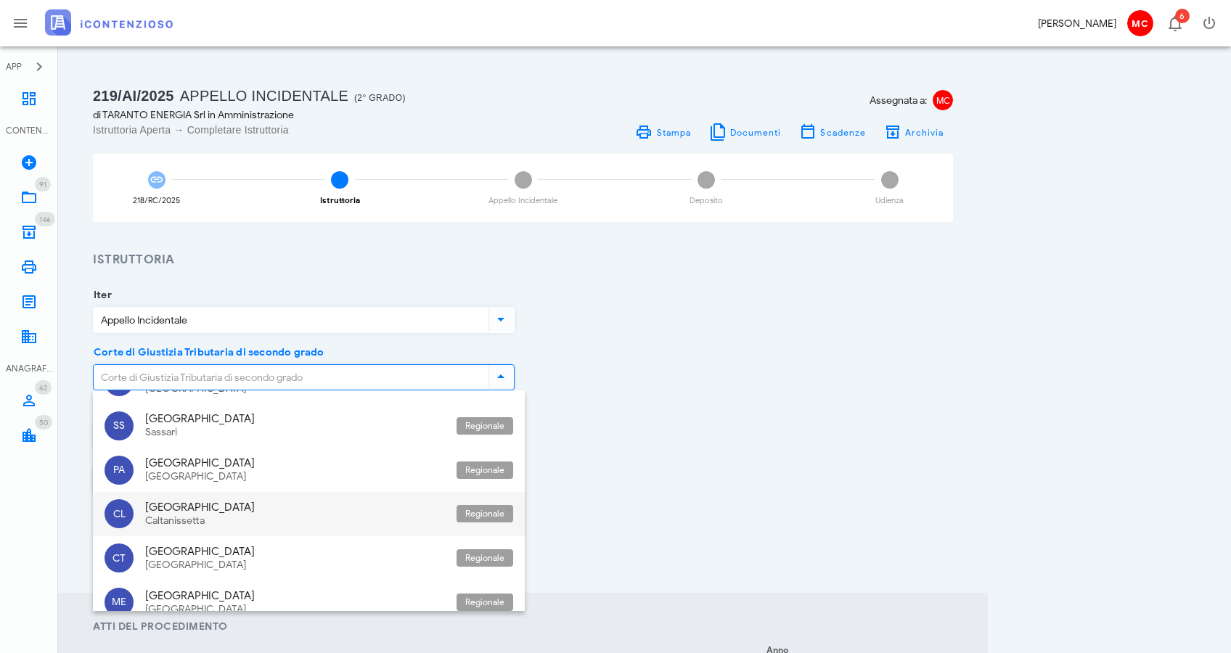
scroll to position [540, 0]
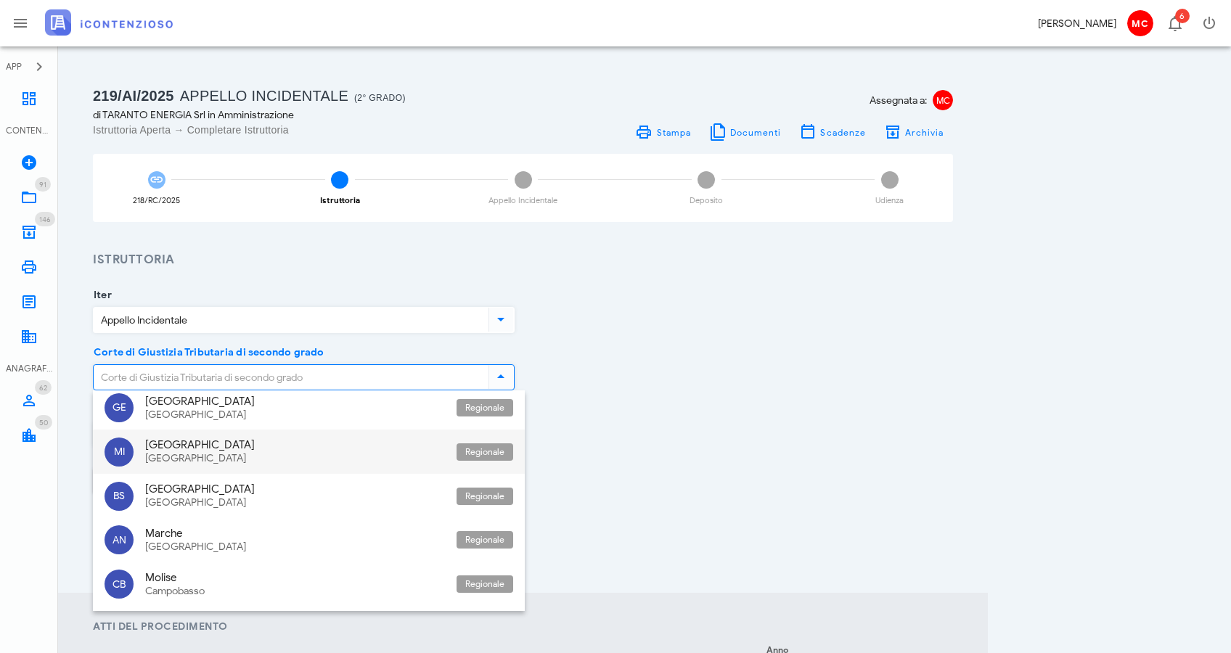
click at [299, 453] on div "Milano" at bounding box center [295, 459] width 300 height 12
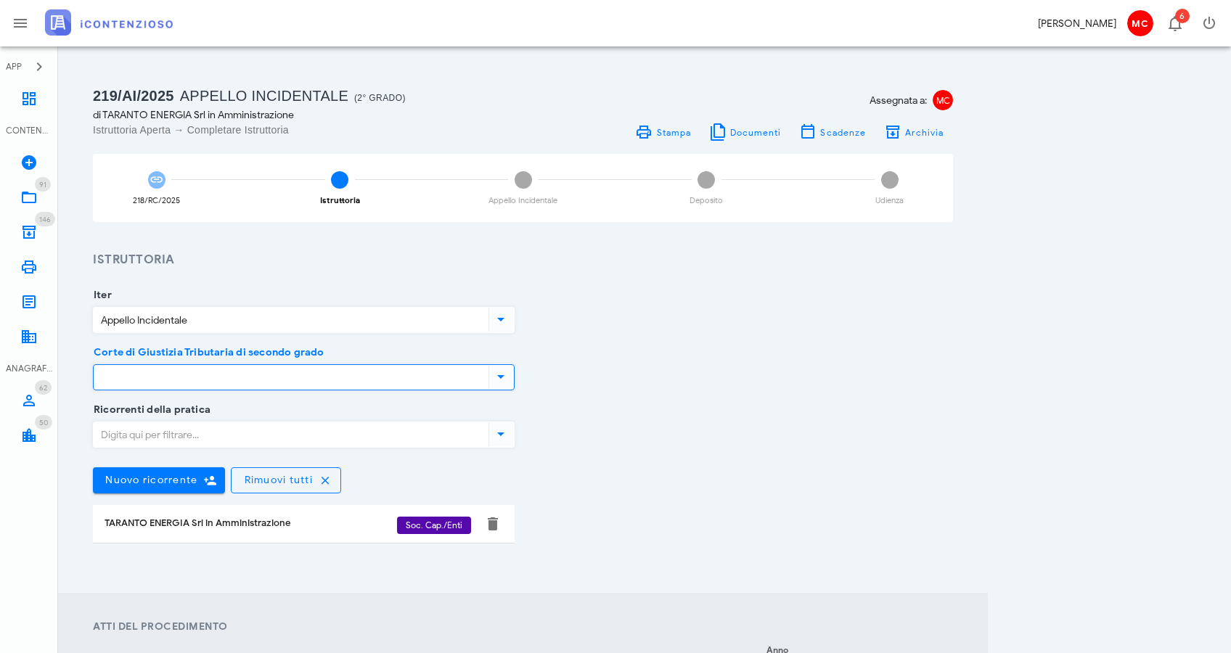
type input "Lombardia - Milano"
click at [298, 438] on input "Ricorrenti della pratica" at bounding box center [290, 435] width 392 height 25
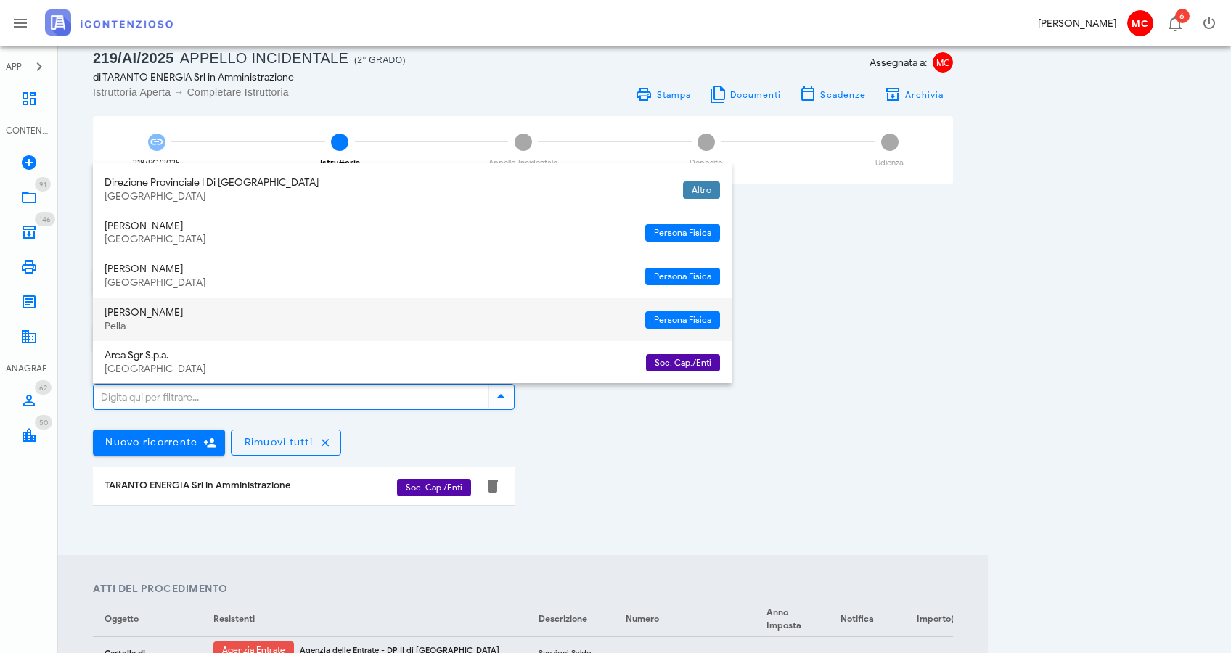
scroll to position [0, 0]
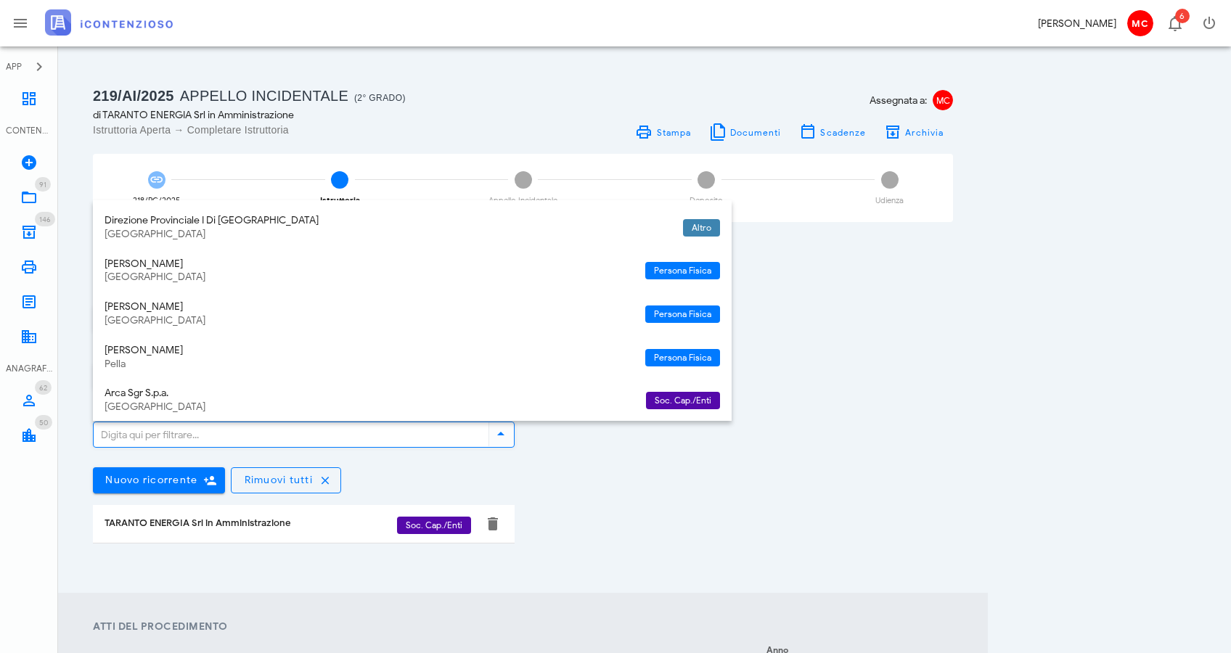
click at [790, 382] on div "Corte di Giustizia Tributaria di secondo grado Lombardia - Milano" at bounding box center [523, 381] width 878 height 57
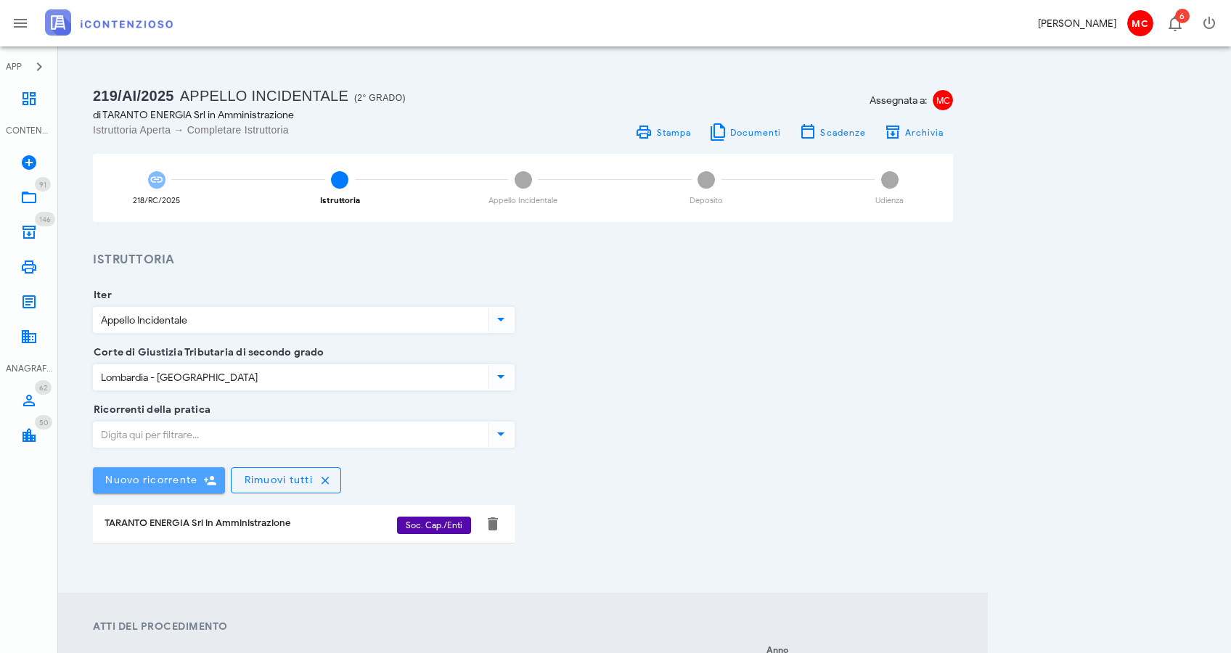
click at [208, 482] on icon "button" at bounding box center [209, 480] width 13 height 13
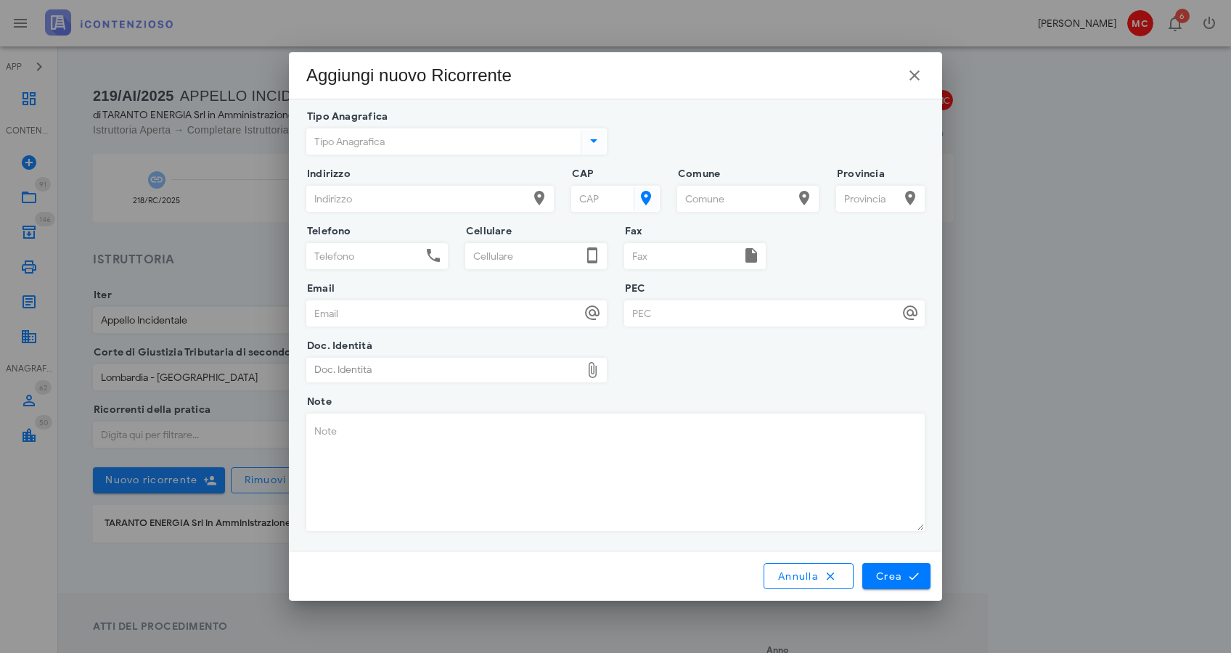
click at [507, 150] on input "Tipo Anagrafica" at bounding box center [442, 141] width 271 height 25
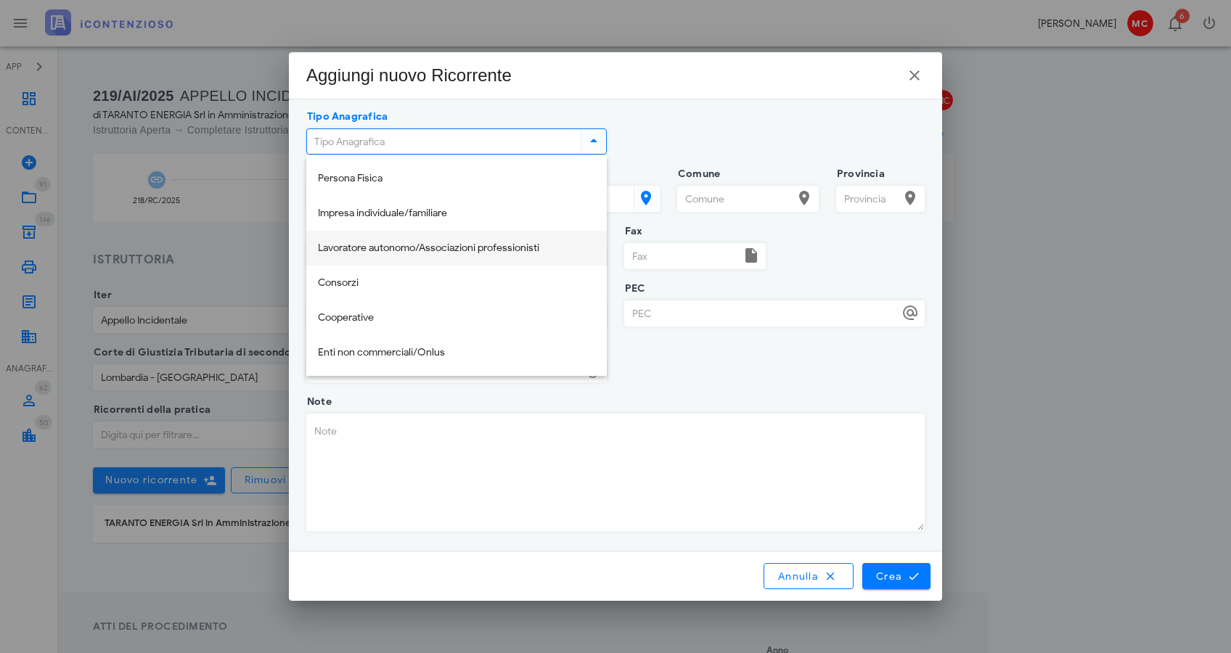
scroll to position [174, 0]
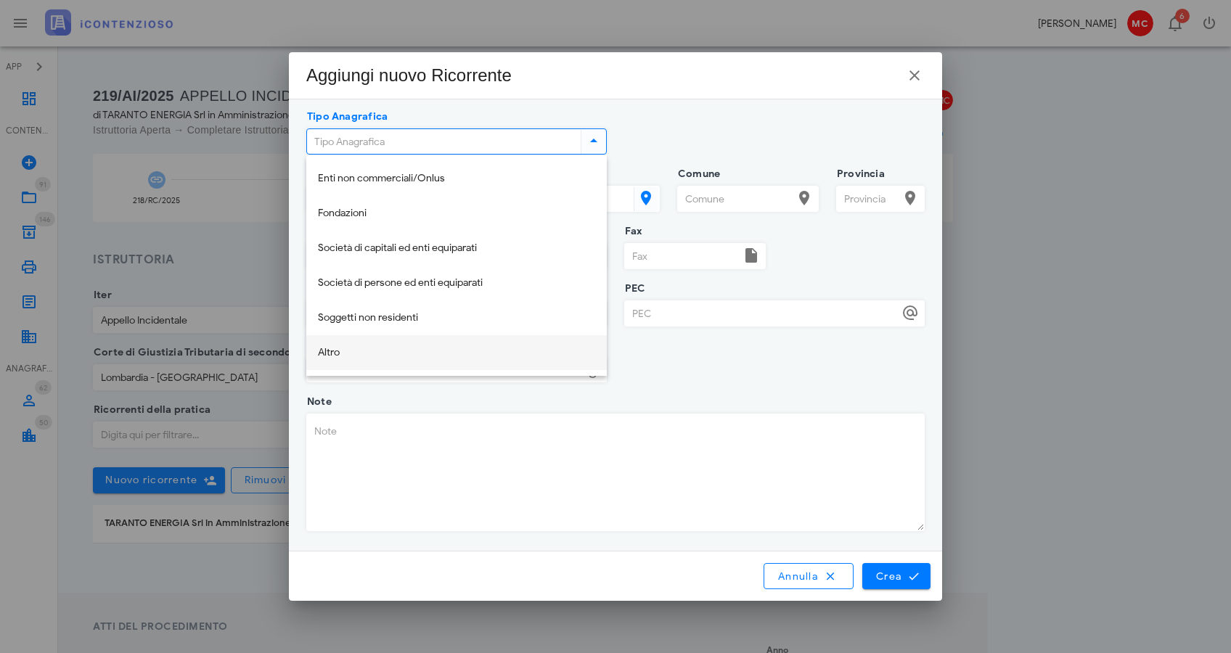
click at [503, 344] on div "Altro" at bounding box center [456, 353] width 277 height 30
type input "Altro"
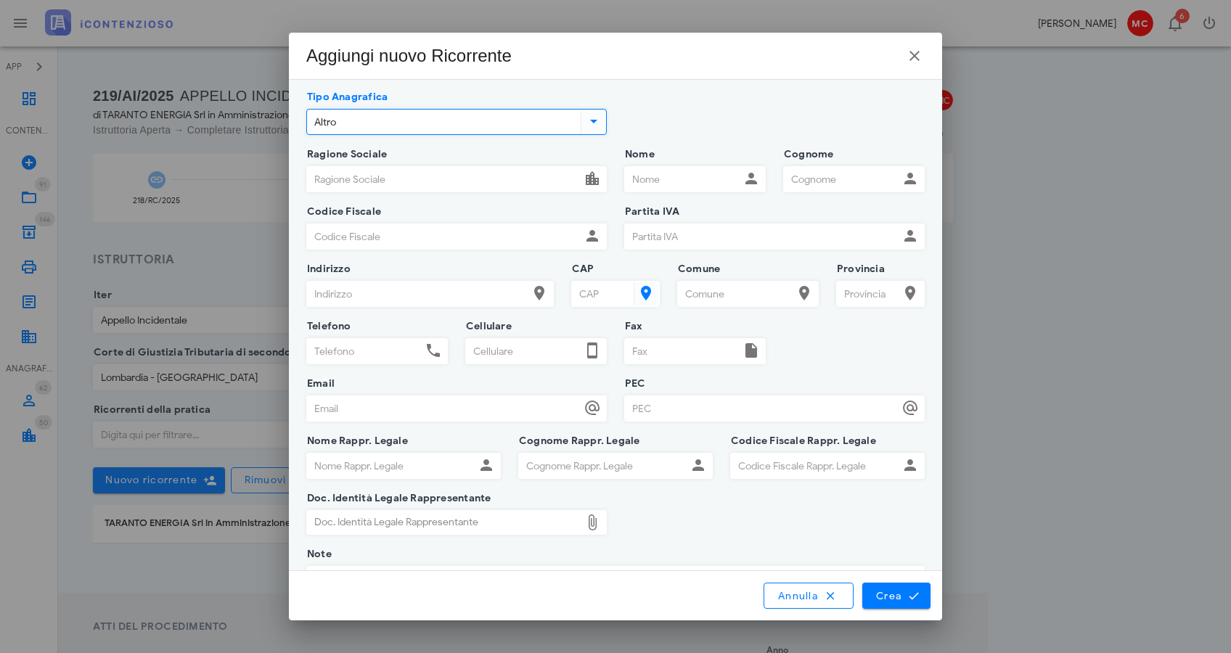
click at [444, 180] on input "Ragione Sociale" at bounding box center [444, 179] width 274 height 25
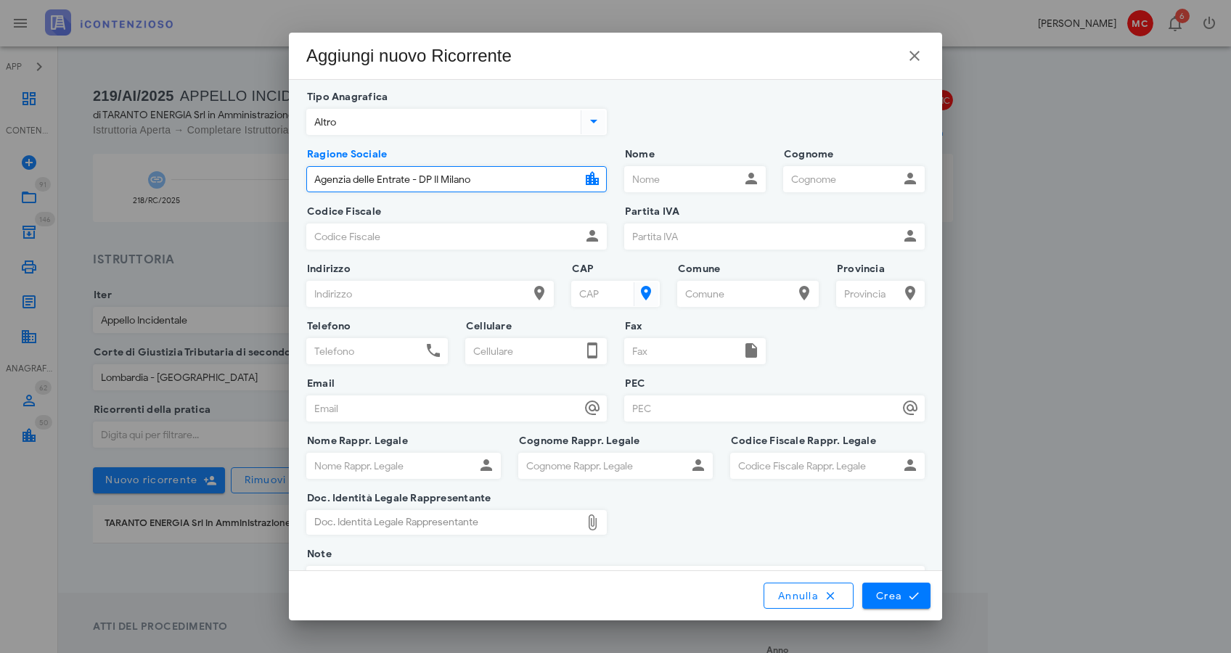
type input "Agenzia delle Entrate - DP II Milano"
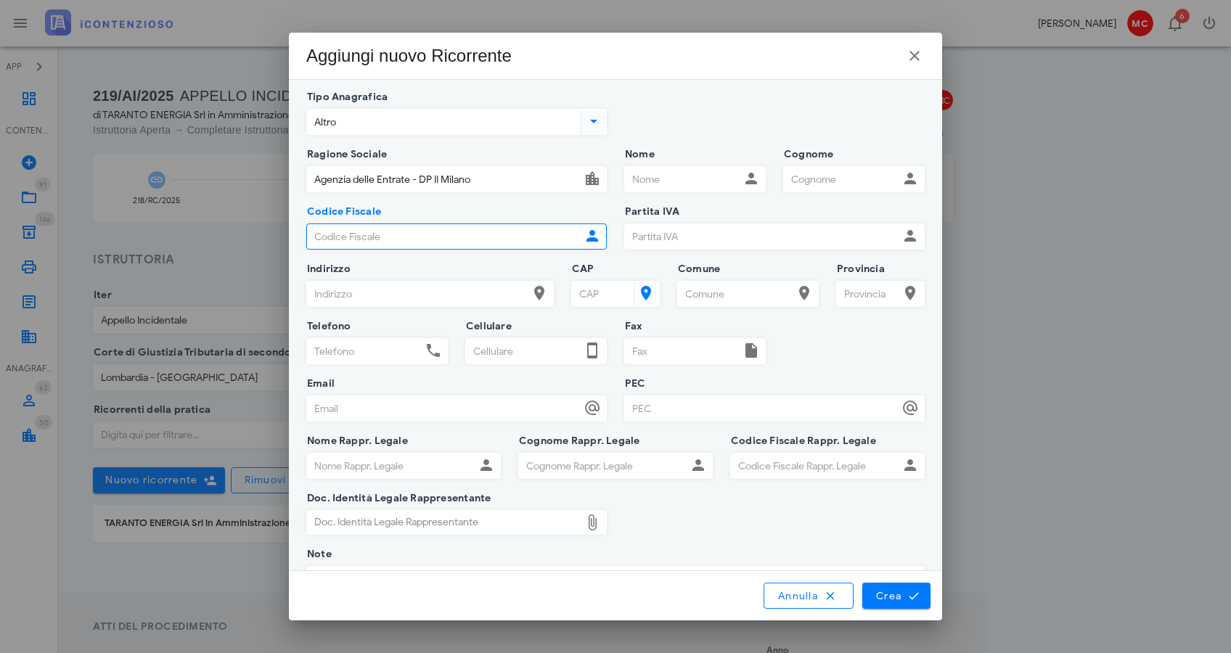
click at [472, 231] on input "Codice Fiscale" at bounding box center [444, 236] width 274 height 25
paste input "06363391001,"
type input "06363391001"
click at [773, 605] on button "Annulla" at bounding box center [809, 596] width 90 height 26
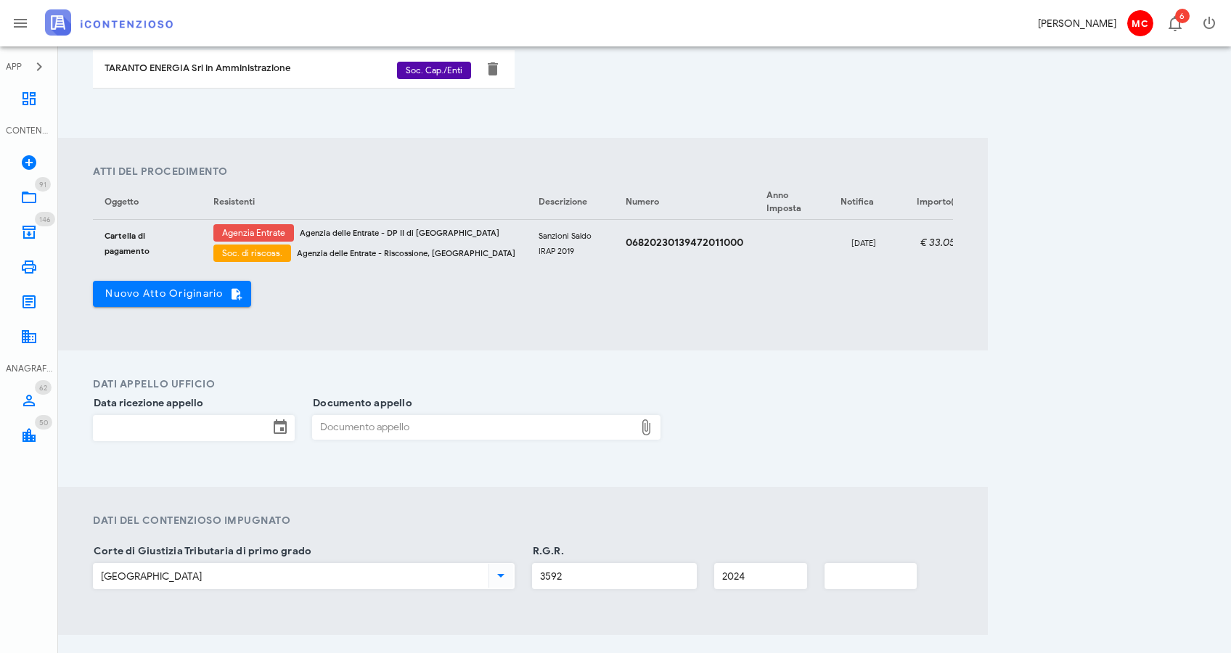
scroll to position [474, 0]
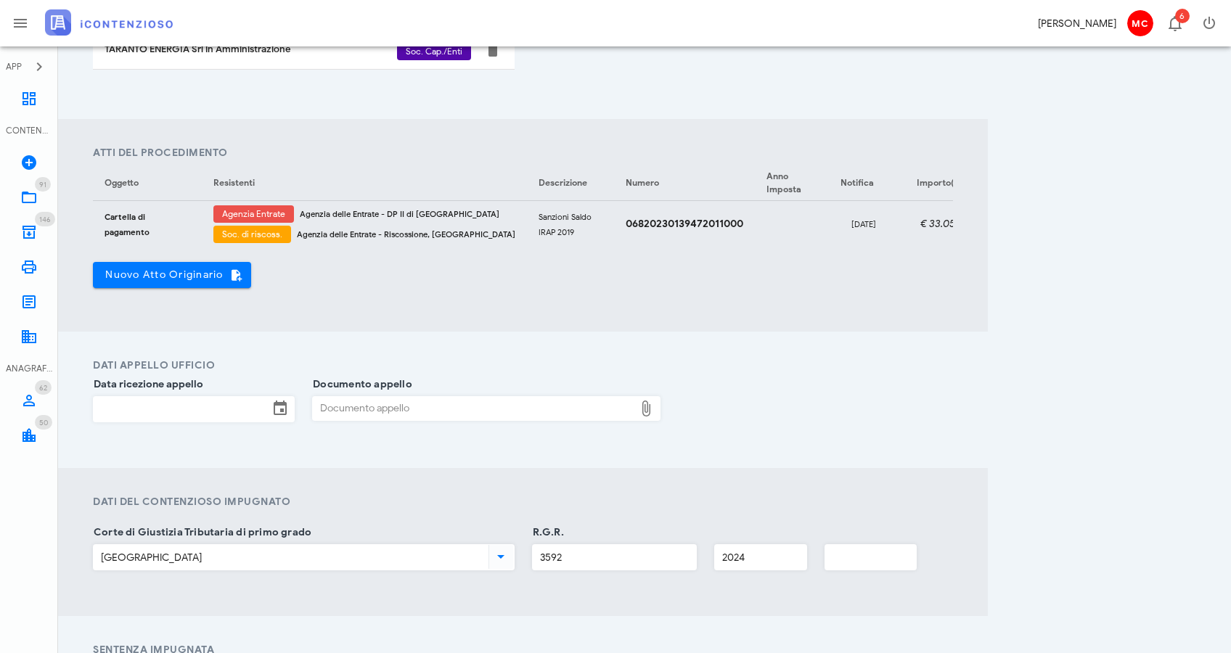
click at [164, 414] on input "Data ricezione appello" at bounding box center [181, 409] width 175 height 25
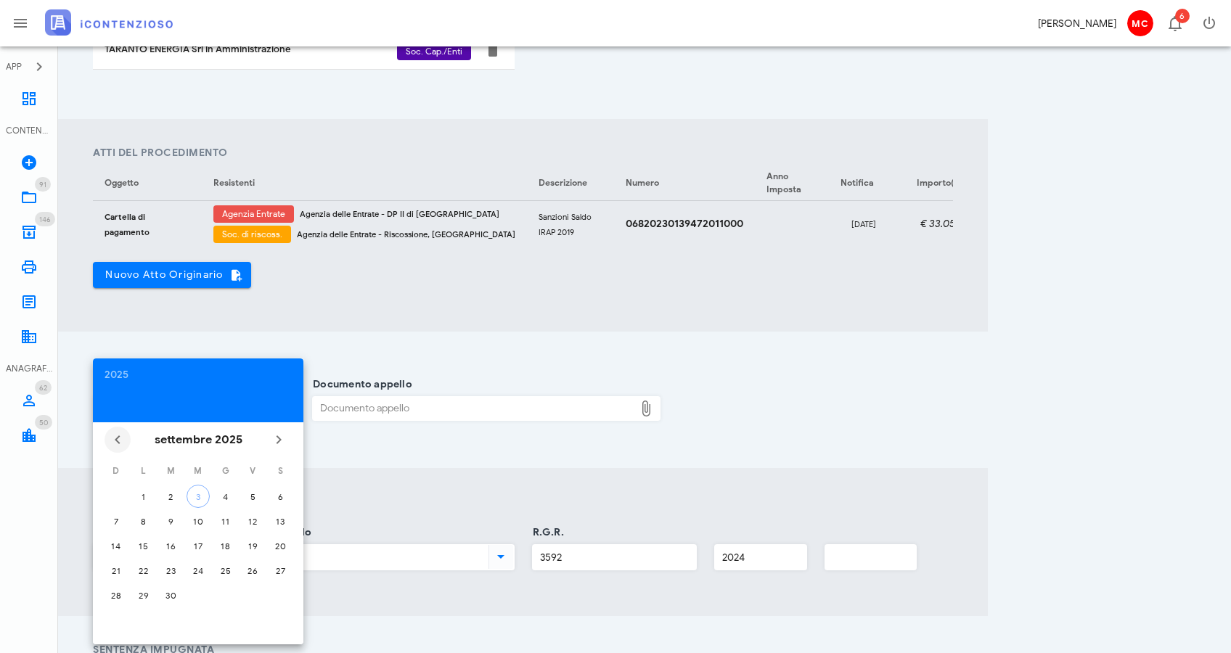
click at [122, 437] on icon "Il mese scorso" at bounding box center [117, 439] width 17 height 17
click at [250, 506] on button "4" at bounding box center [252, 496] width 23 height 23
type input "04/07/2025"
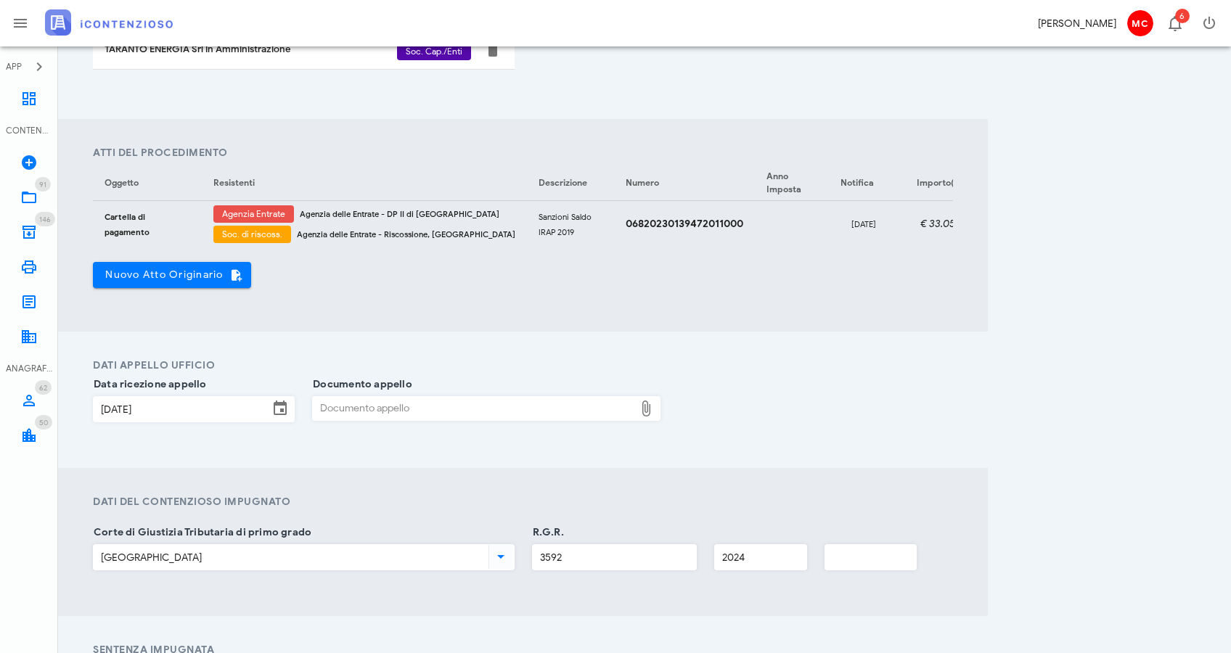
click at [491, 419] on div "Documento appello" at bounding box center [474, 408] width 322 height 23
type input "C:\fakepath\AGEDP2MI_229539_2025_1464.pdf"
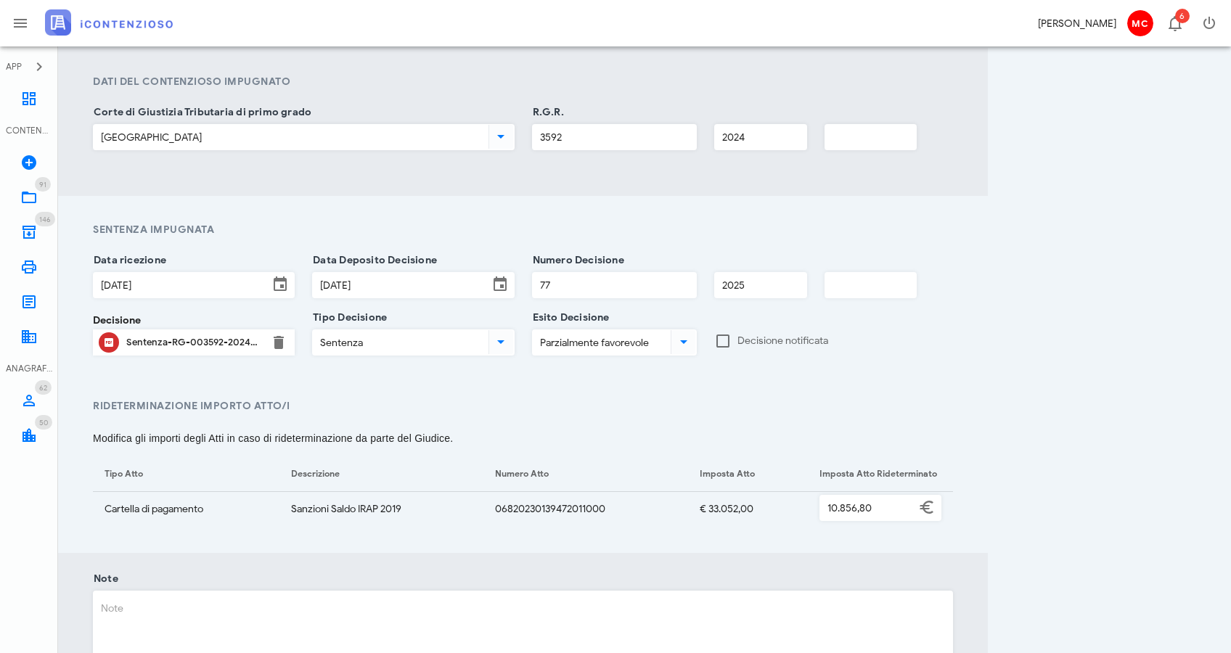
scroll to position [1056, 0]
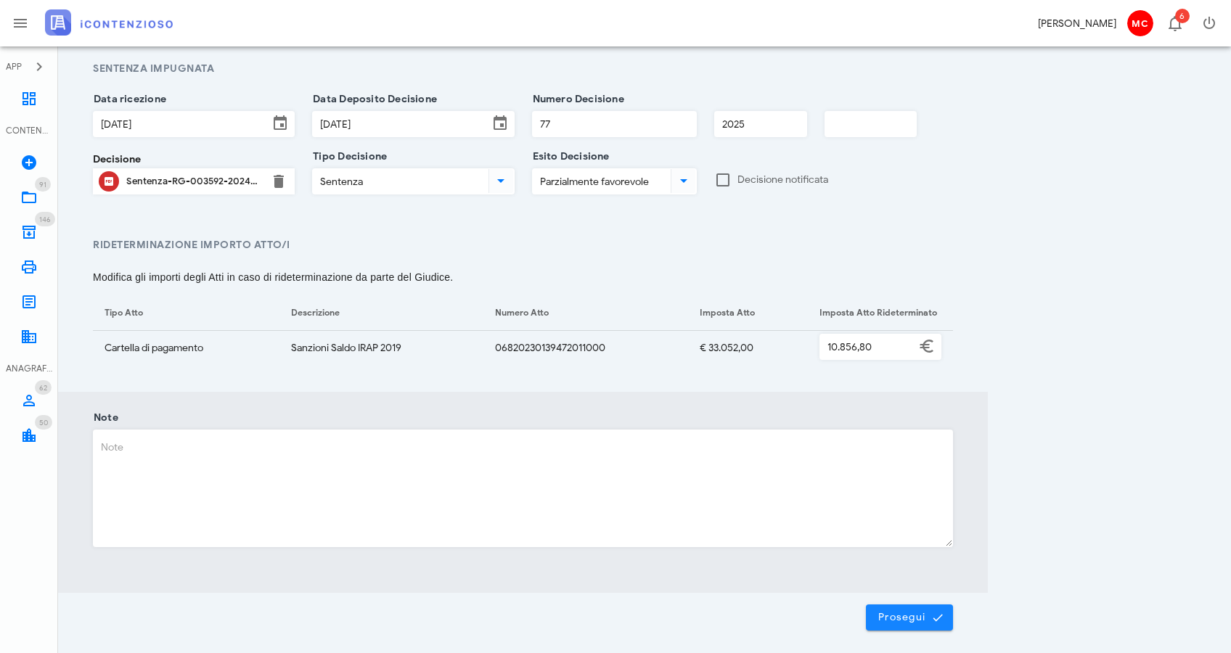
click at [911, 624] on span "Prosegui" at bounding box center [910, 617] width 64 height 13
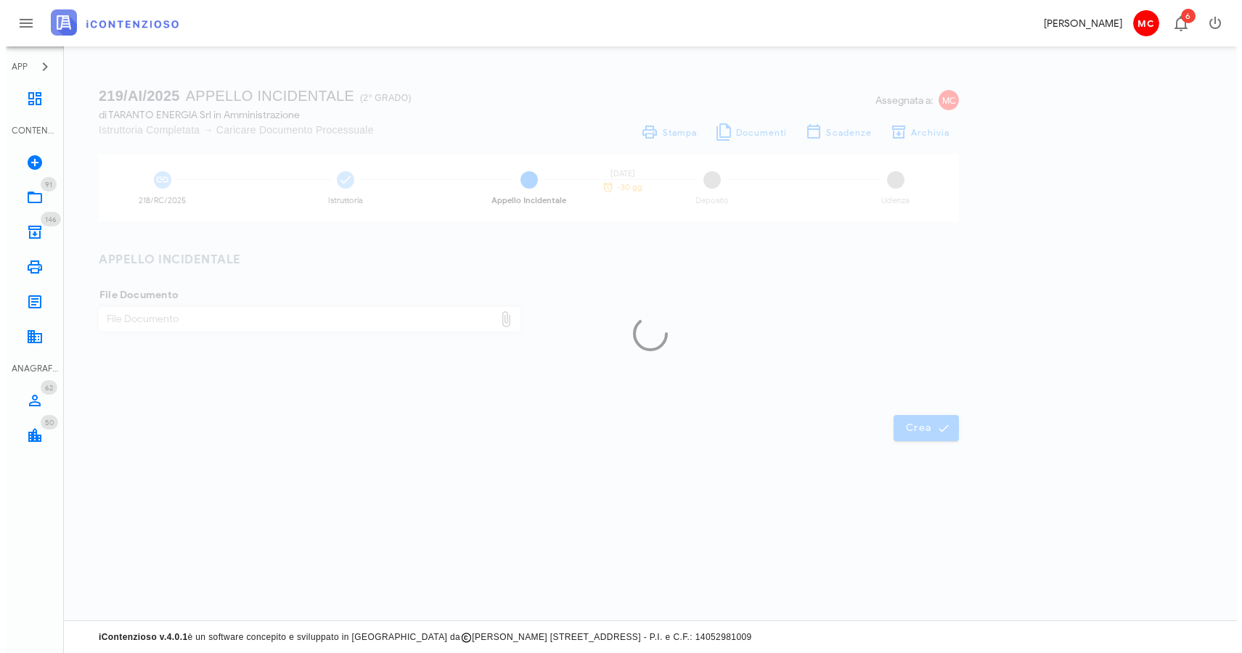
scroll to position [0, 0]
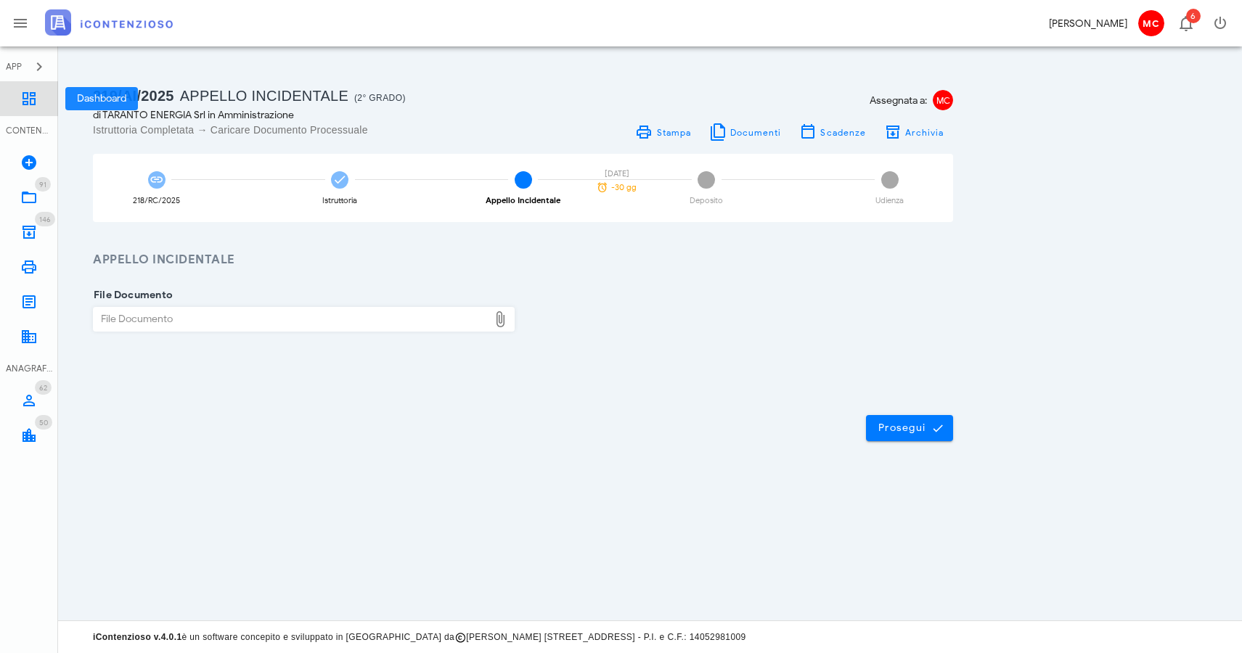
click at [37, 105] on icon at bounding box center [28, 98] width 17 height 17
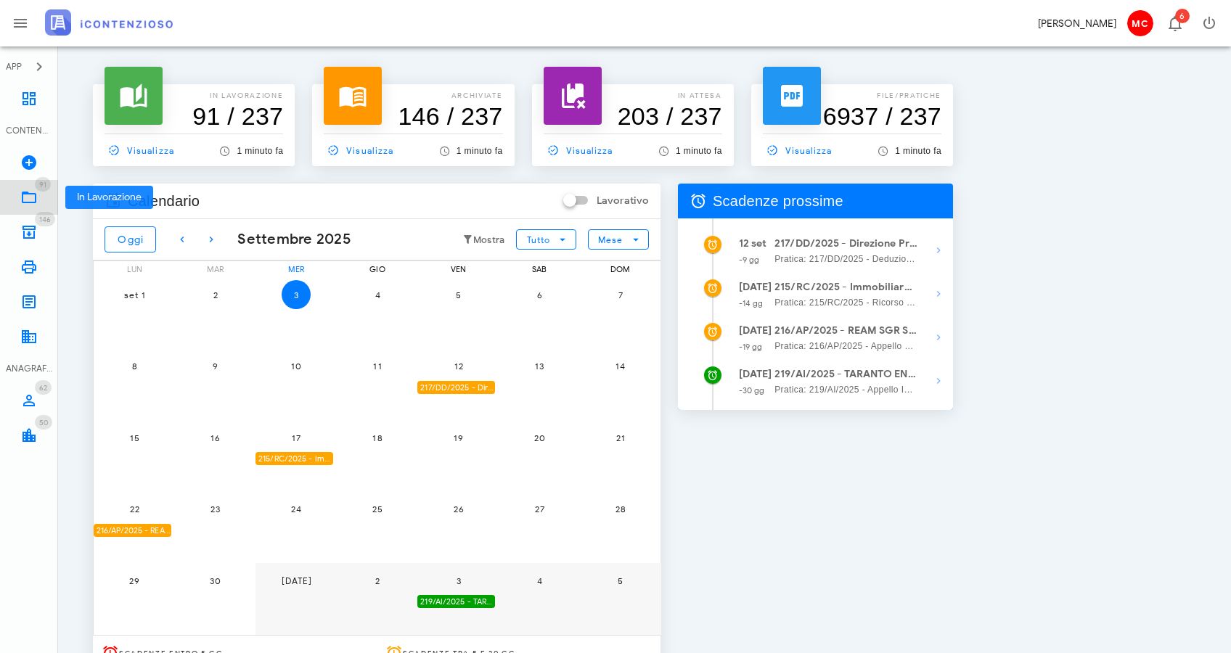
click at [28, 191] on icon at bounding box center [28, 197] width 17 height 17
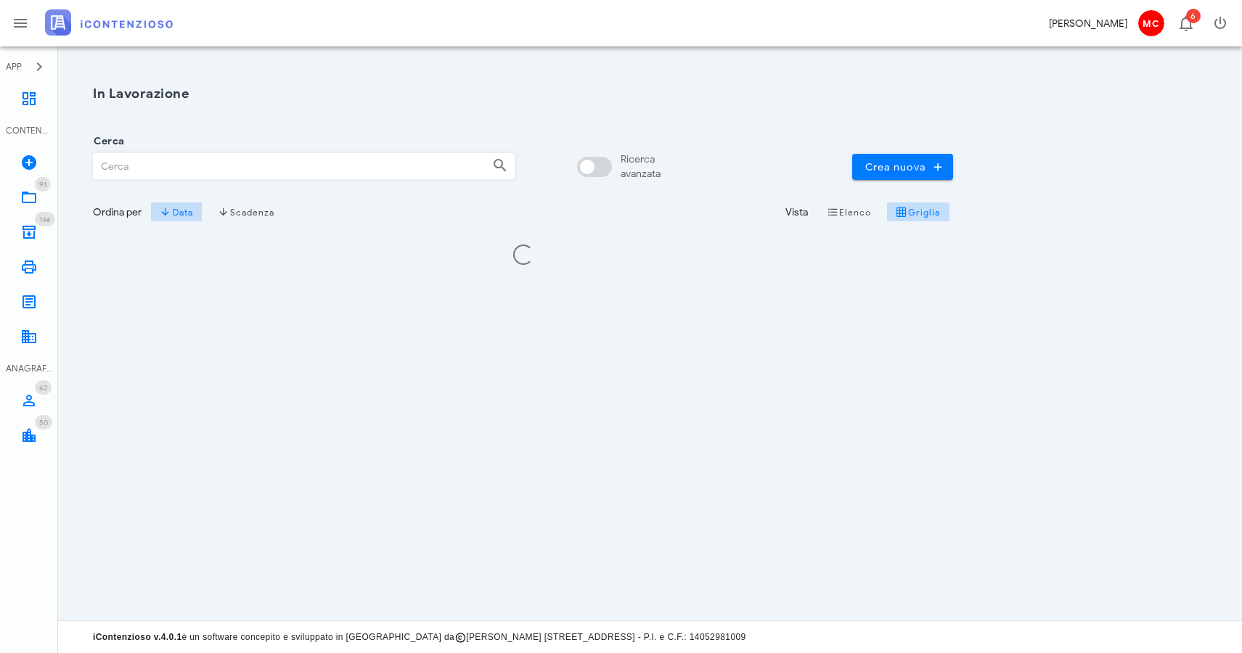
click at [216, 171] on input "Cerca" at bounding box center [287, 166] width 387 height 25
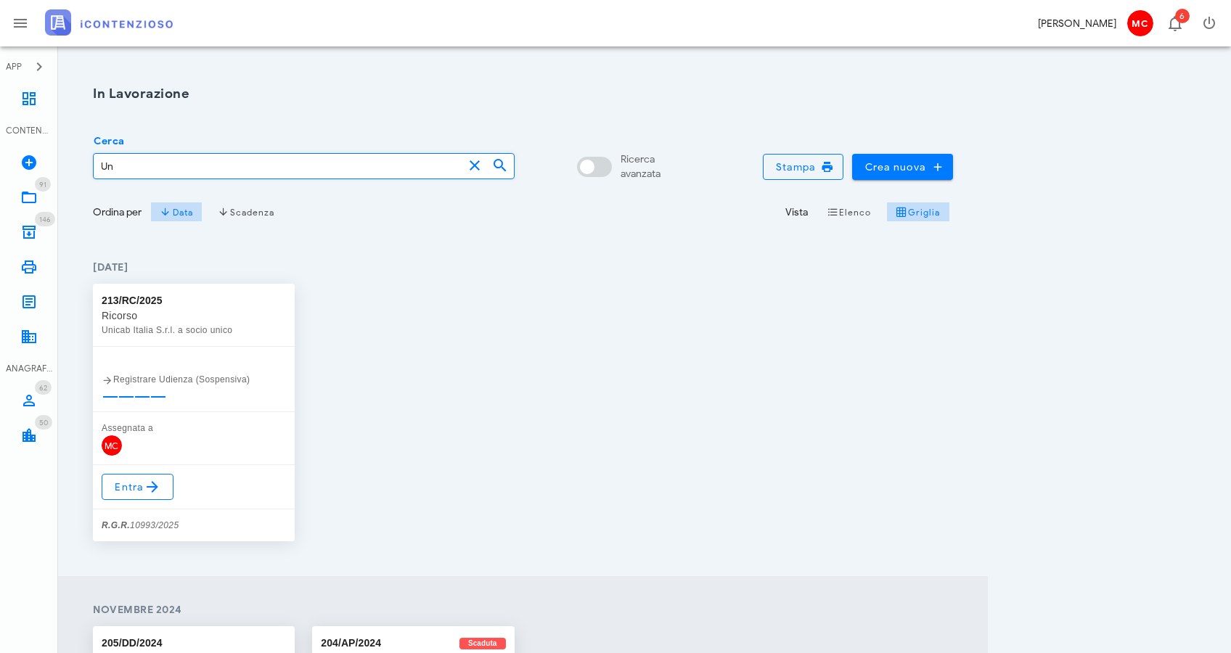
type input "U"
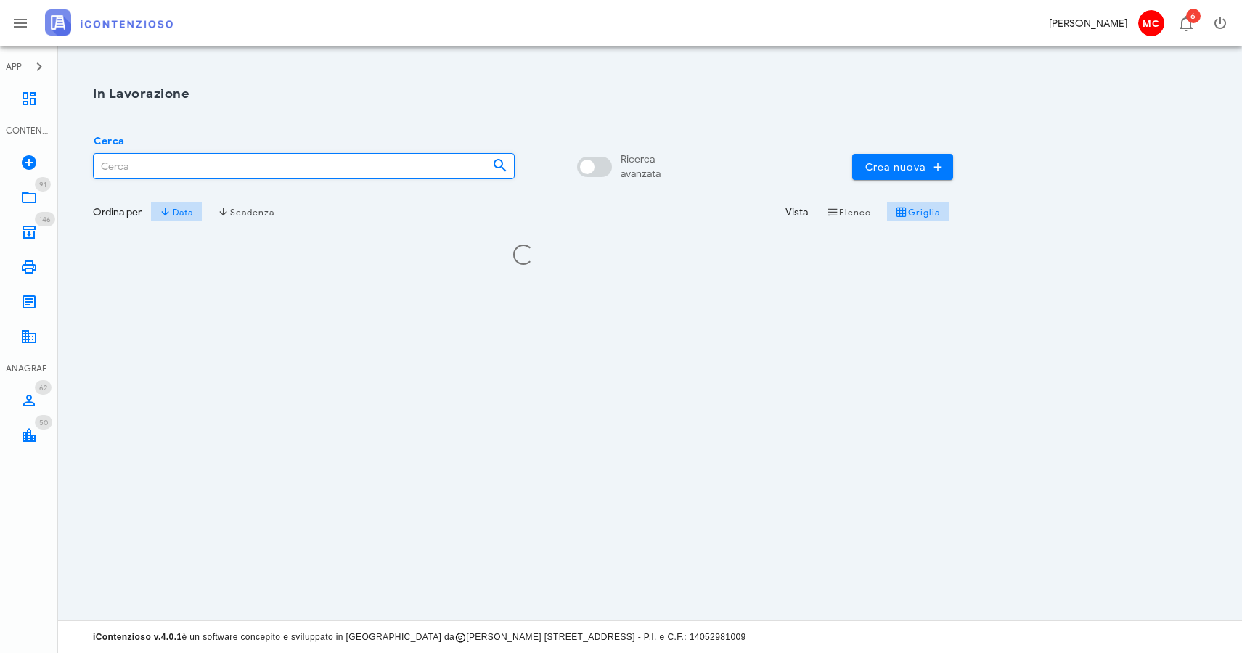
click at [452, 484] on div "In Lavorazione Cerca Ricerca avanzata Crea nuova Ordina per Data Scadenza Vista…" at bounding box center [650, 333] width 1184 height 574
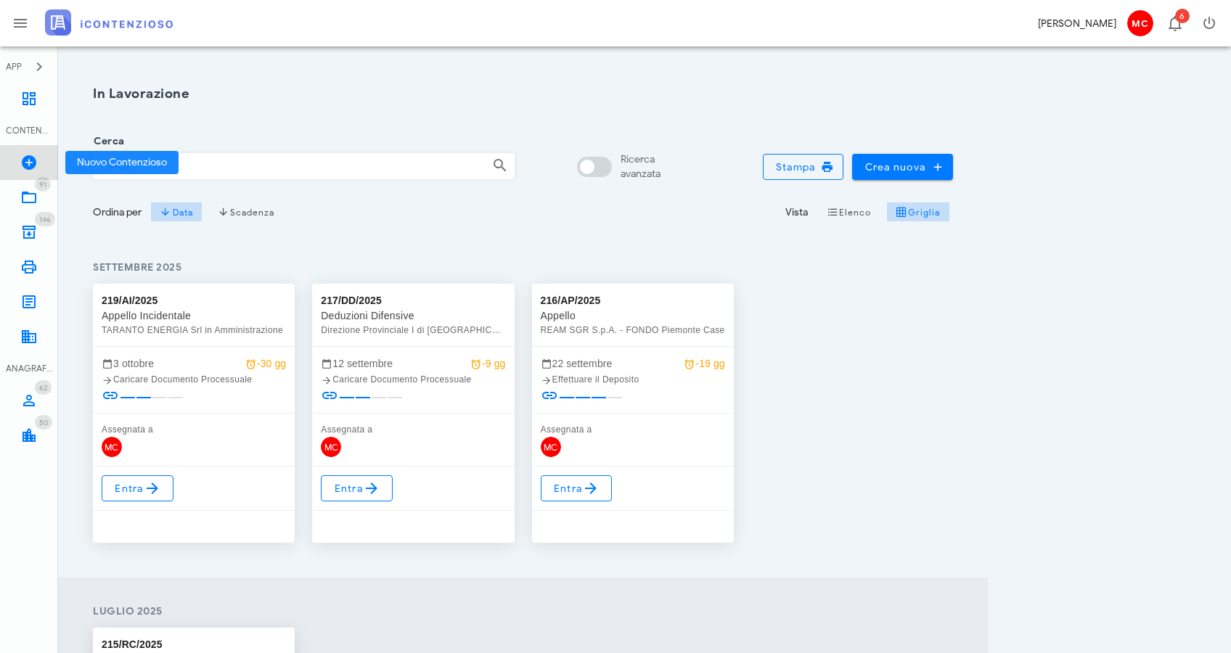
click at [37, 168] on icon at bounding box center [28, 162] width 17 height 17
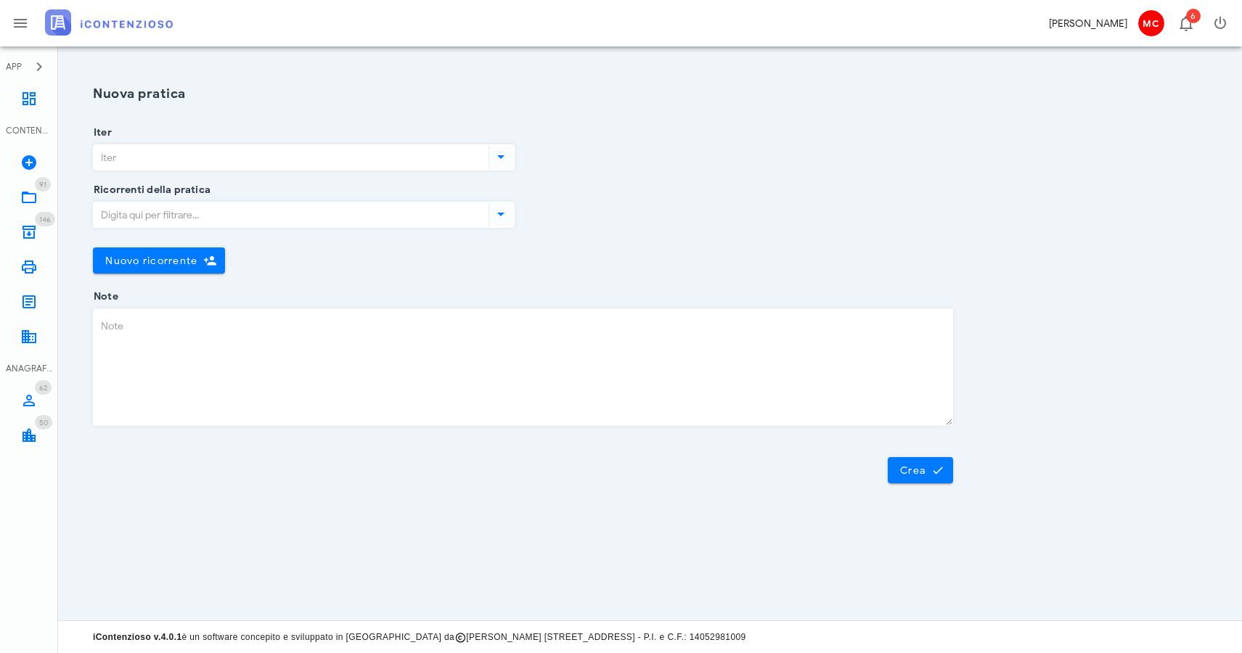
click at [419, 164] on input "Iter" at bounding box center [290, 157] width 392 height 25
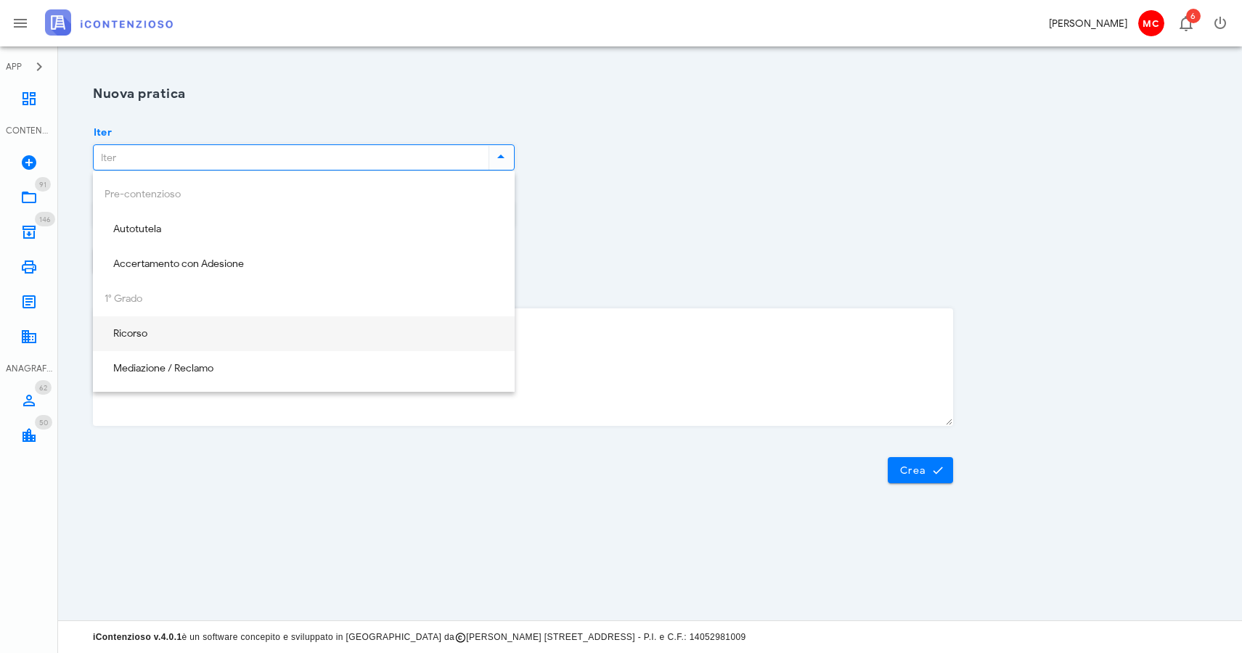
click at [410, 349] on div "Ricorso" at bounding box center [304, 334] width 422 height 35
type input "Ricorso"
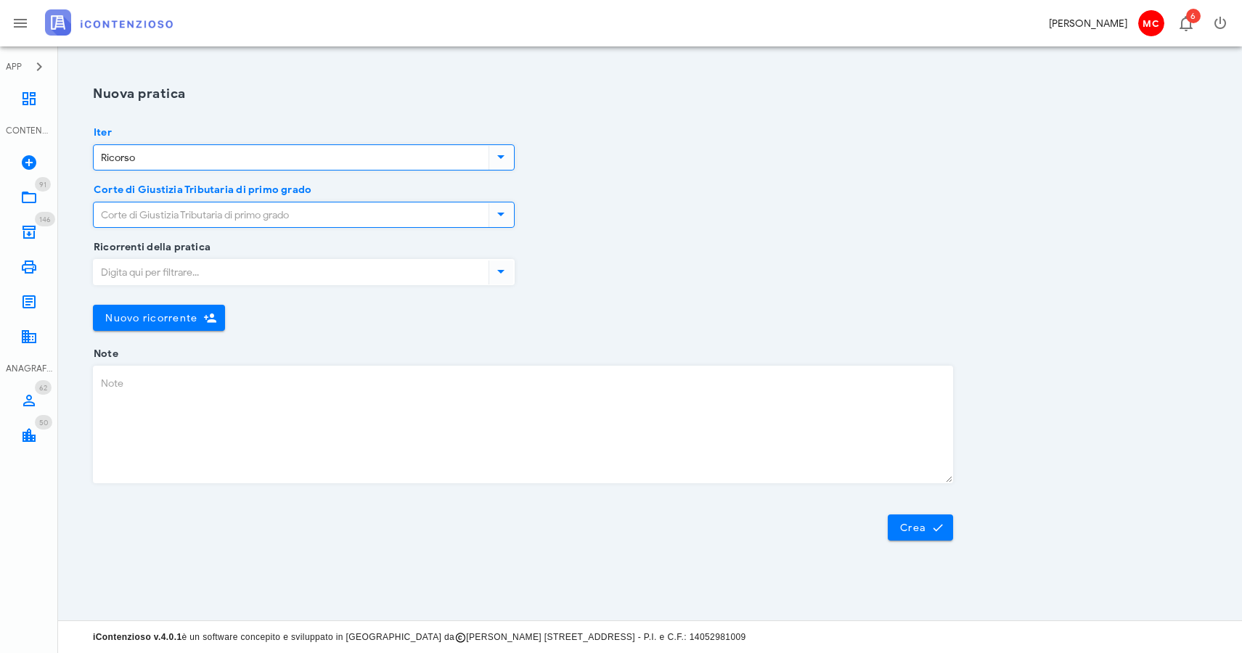
click at [296, 220] on input "Corte di Giustizia Tributaria di primo grado" at bounding box center [290, 215] width 392 height 25
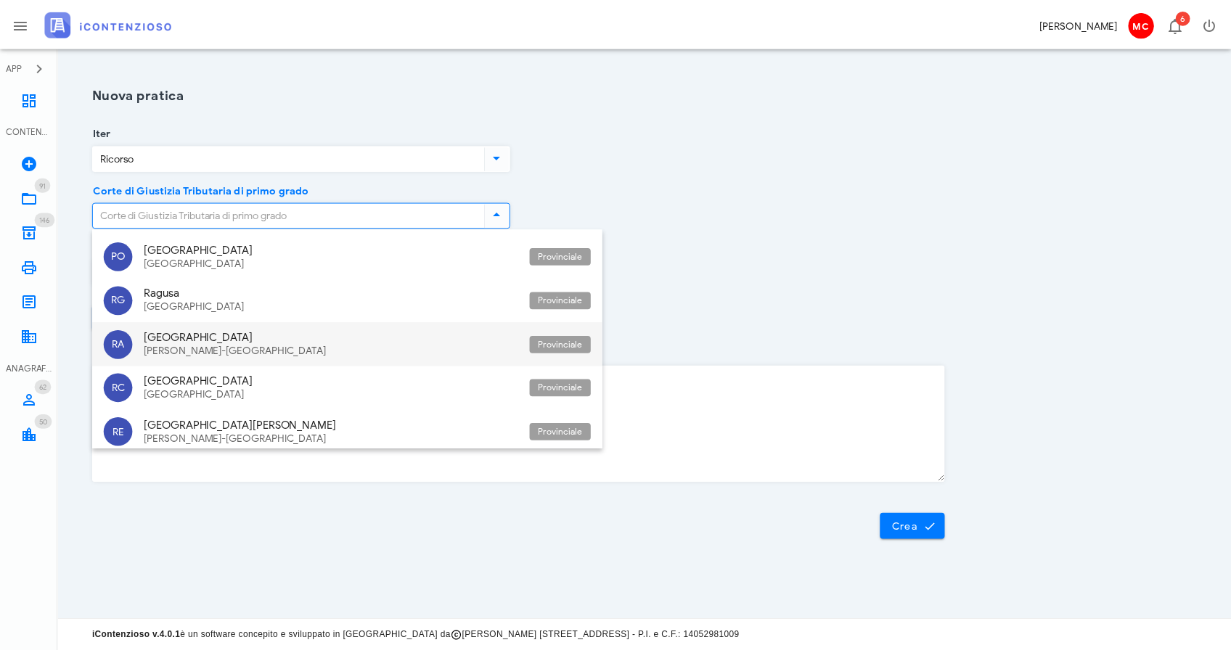
scroll to position [3395, 0]
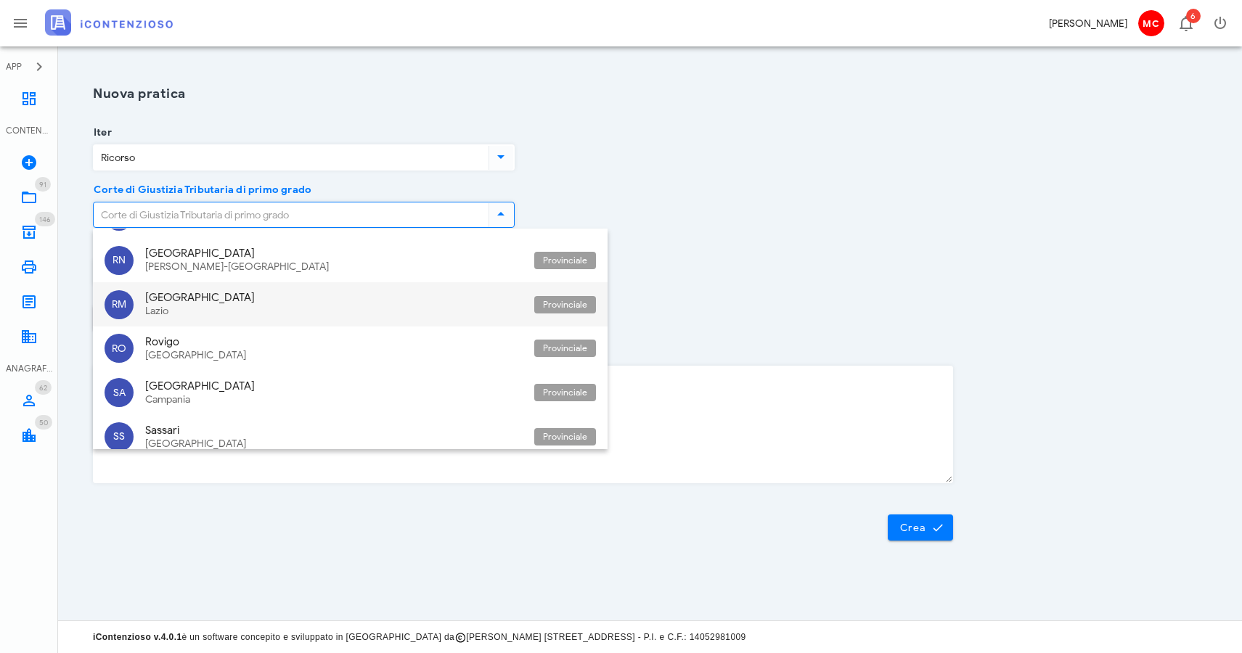
click at [314, 306] on div "Lazio" at bounding box center [334, 312] width 378 height 12
type input "[GEOGRAPHIC_DATA]"
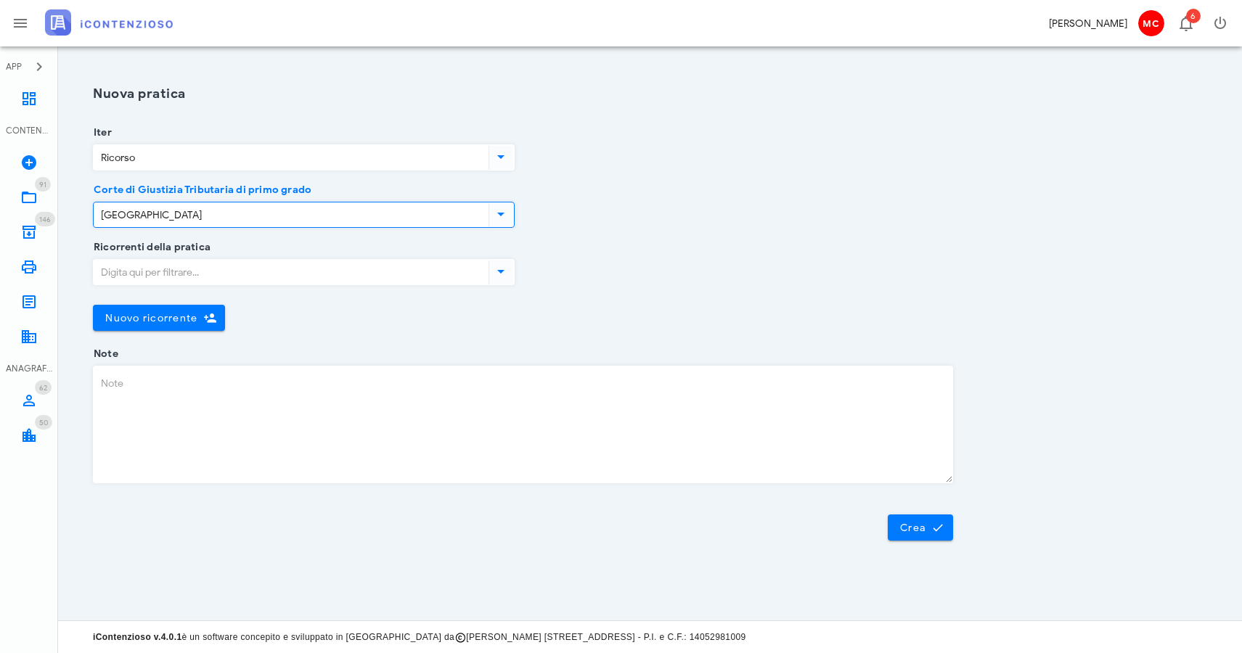
click at [314, 266] on input "Ricorrenti della pratica" at bounding box center [290, 272] width 392 height 25
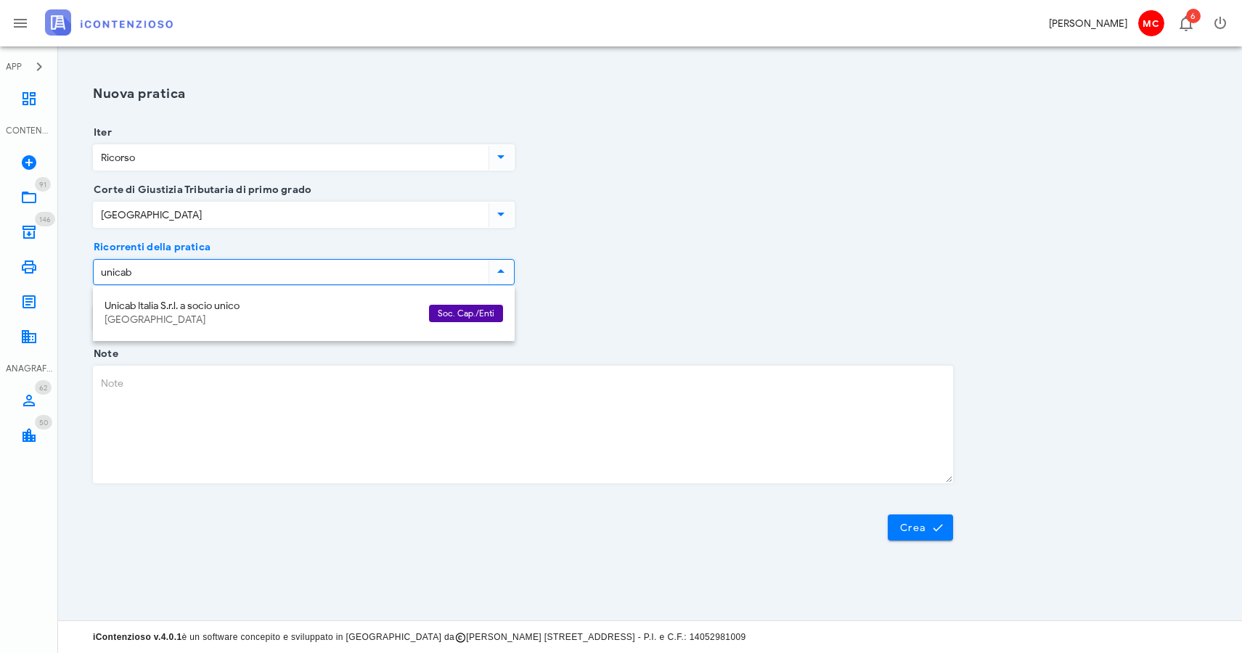
type input "unica"
drag, startPoint x: 266, startPoint y: 276, endPoint x: 295, endPoint y: 313, distance: 46.6
click at [295, 313] on div "Unicab Italia S.r.l. a socio unico [GEOGRAPHIC_DATA]" at bounding box center [261, 314] width 313 height 44
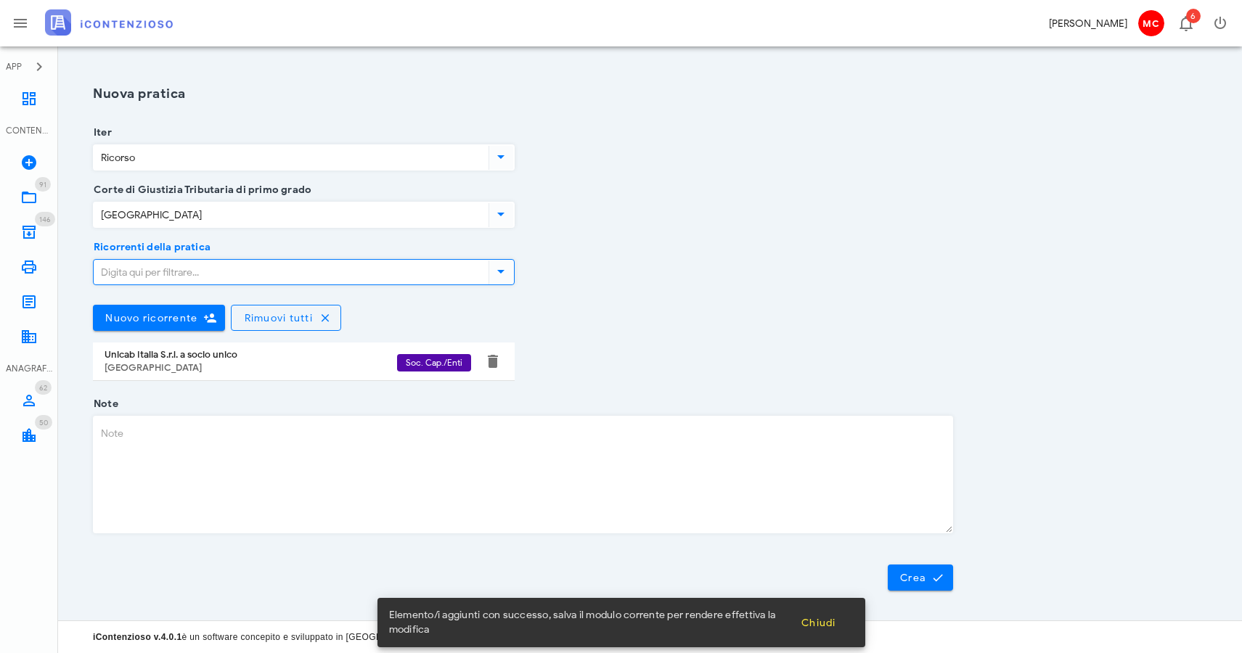
click at [306, 449] on textarea "Note" at bounding box center [523, 475] width 859 height 116
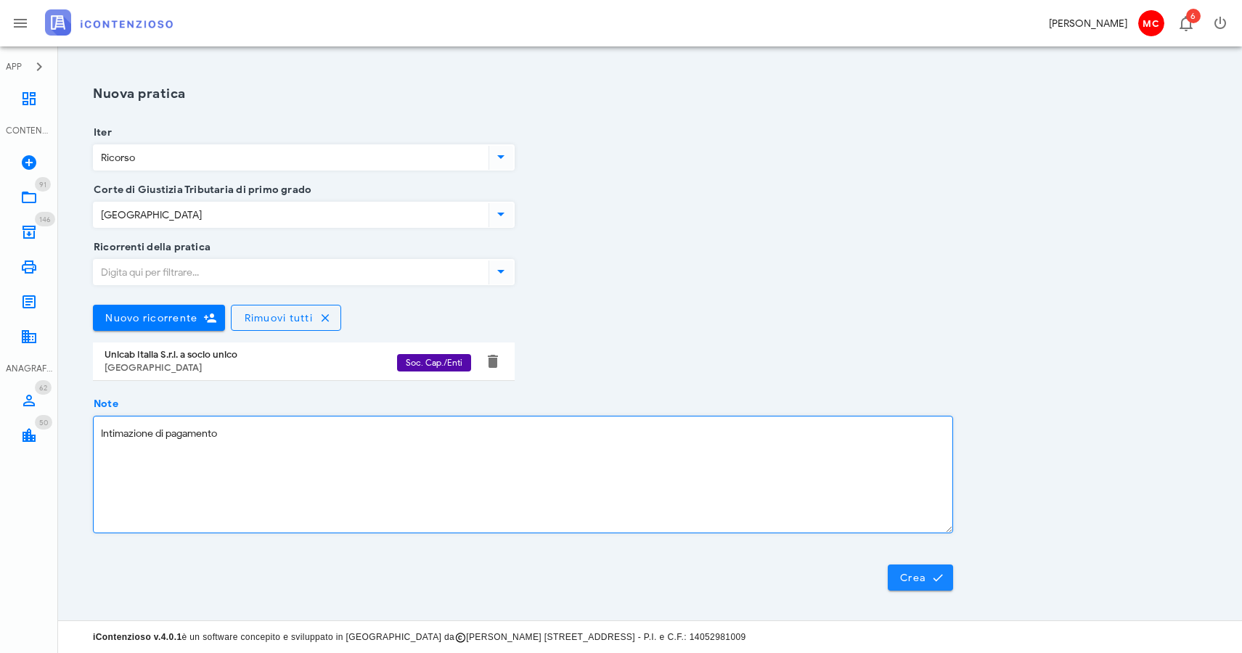
type textarea "Intimazione di pagamento"
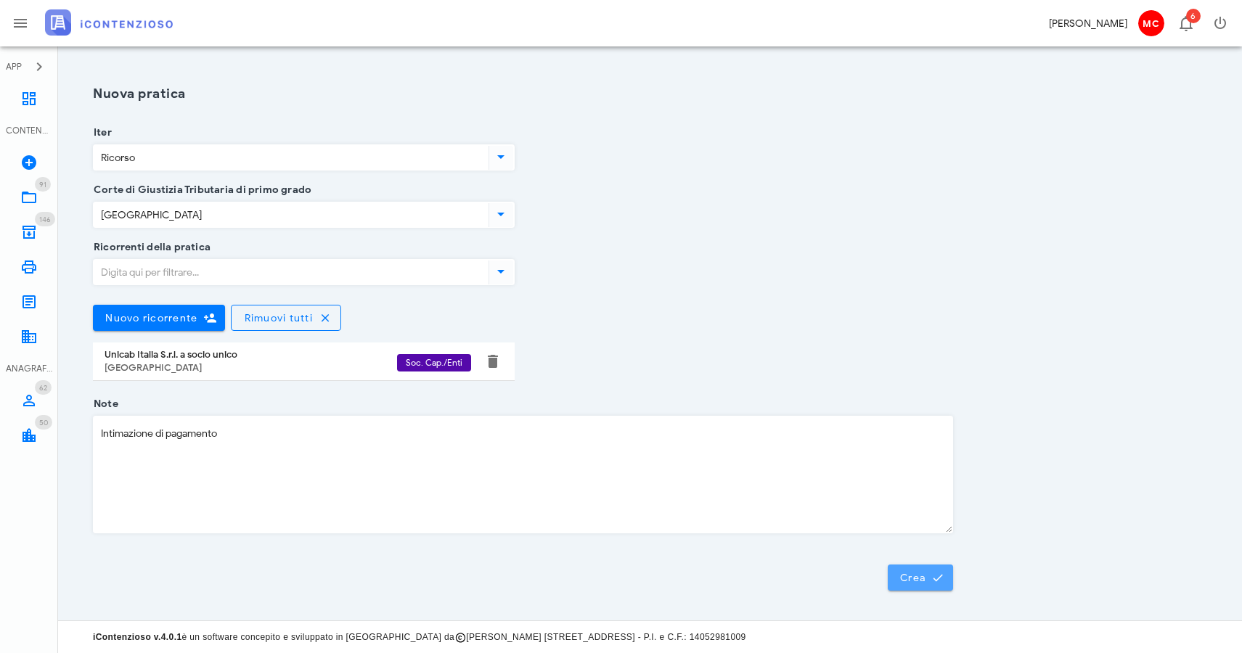
click at [927, 574] on span "Crea" at bounding box center [920, 577] width 42 height 13
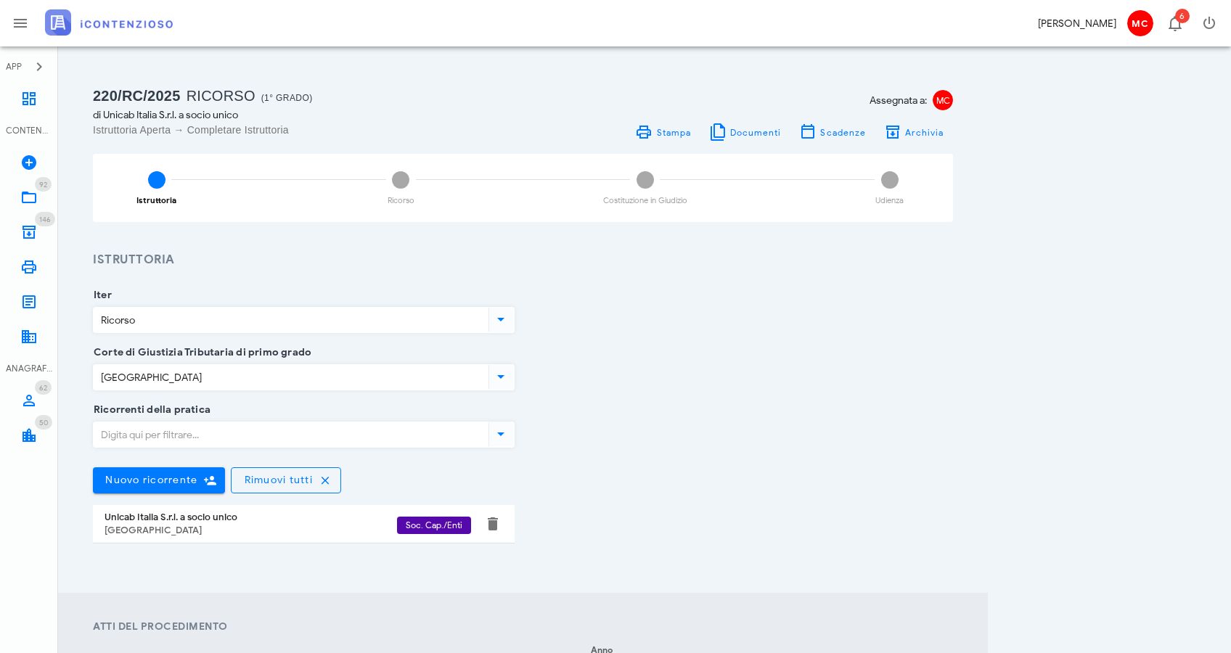
scroll to position [341, 0]
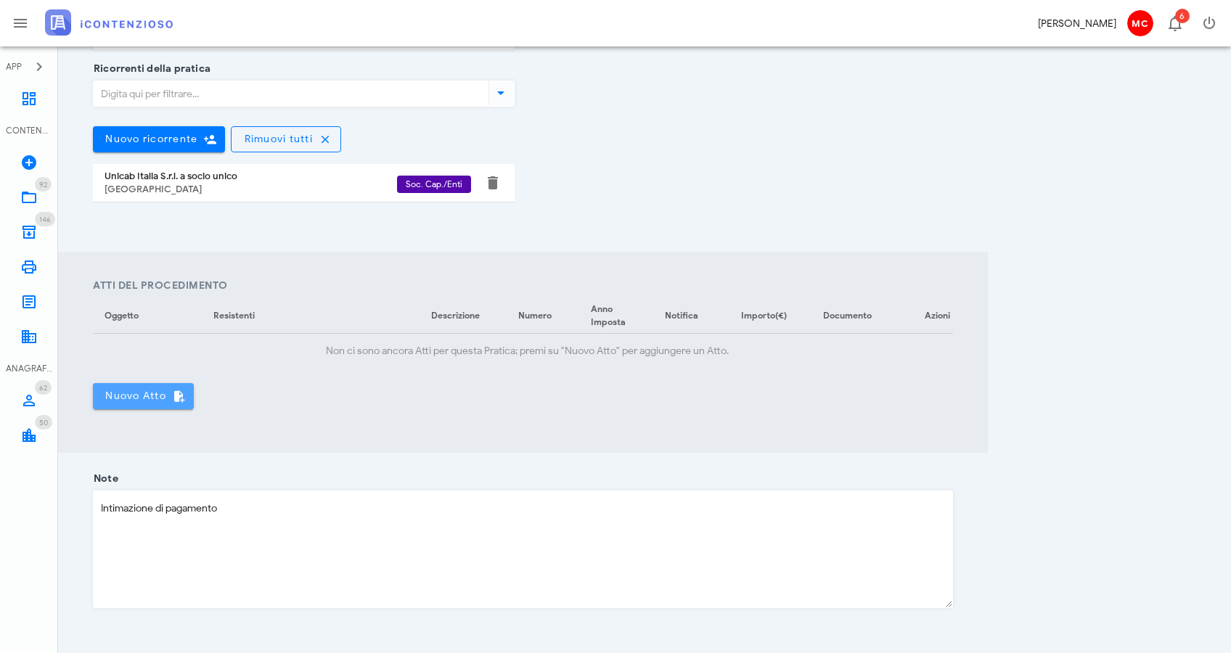
click at [142, 409] on button "Nuovo Atto" at bounding box center [143, 396] width 101 height 26
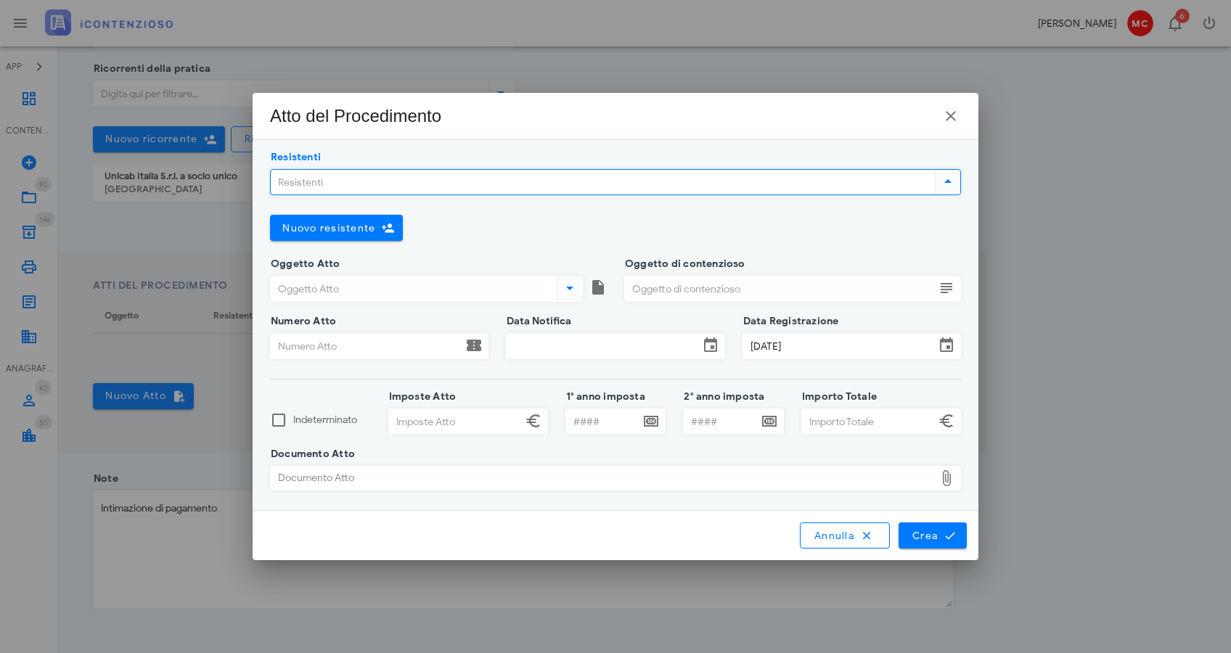
click at [468, 191] on input "Resistenti" at bounding box center [601, 182] width 661 height 25
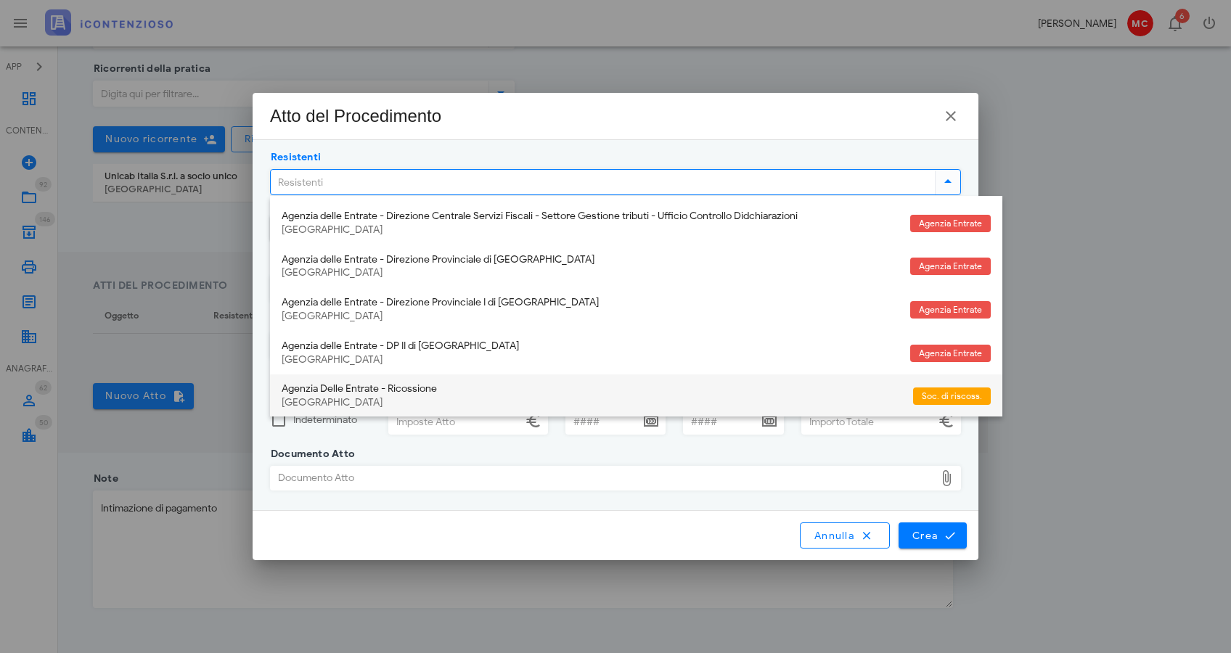
click at [423, 388] on div "Agenzia Delle Entrate - Ricossione" at bounding box center [592, 389] width 620 height 12
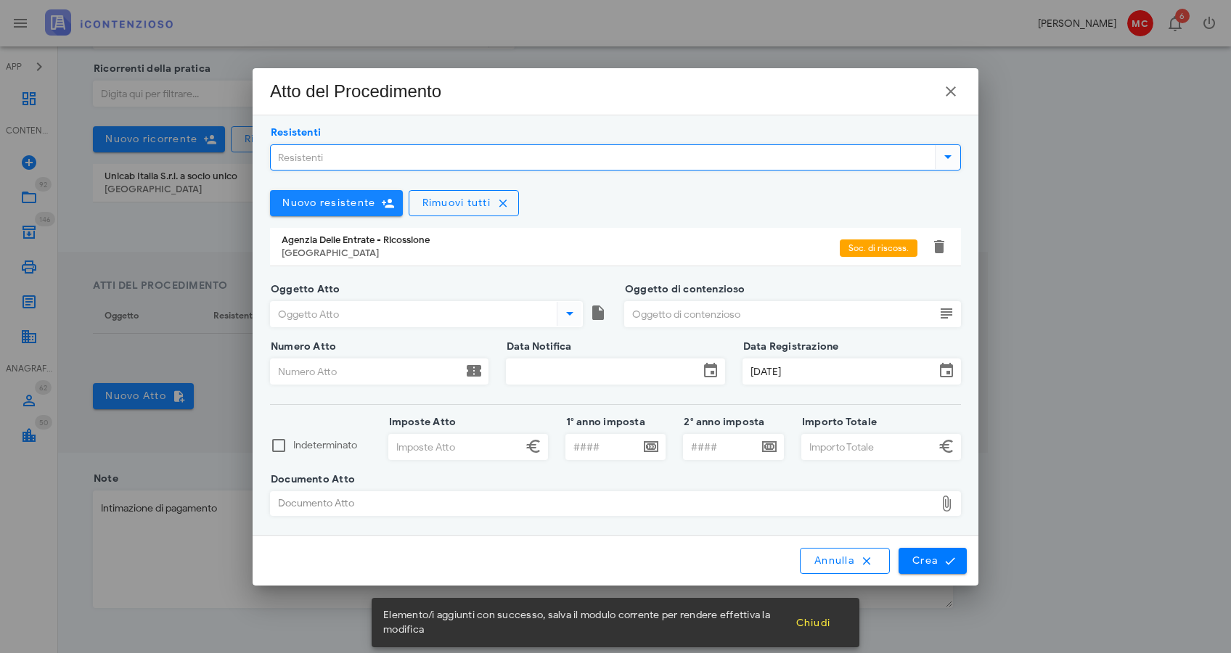
click at [354, 203] on span "Nuovo resistente" at bounding box center [329, 203] width 94 height 12
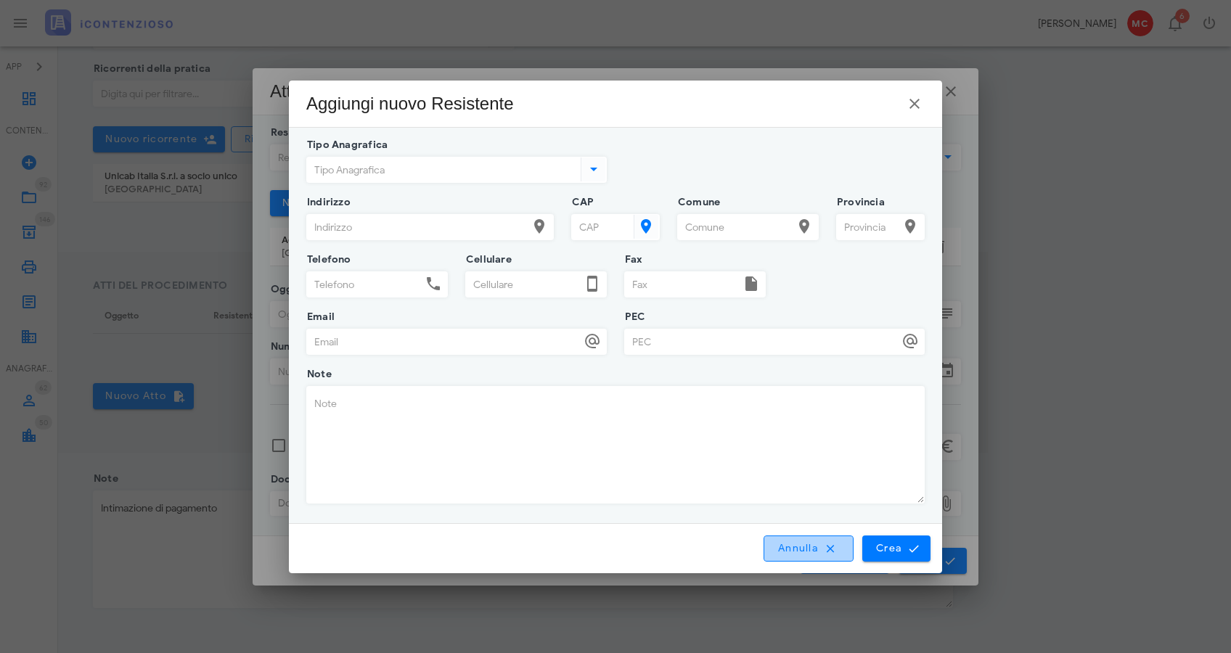
click at [802, 554] on span "Annulla" at bounding box center [809, 548] width 62 height 13
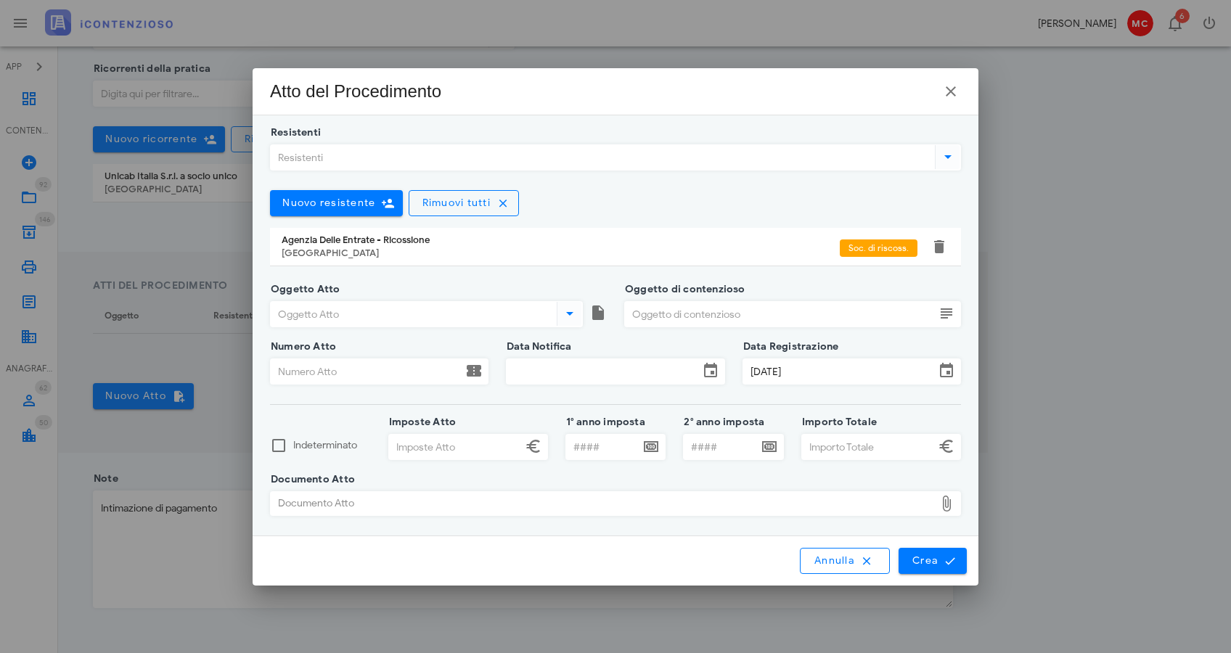
click at [937, 158] on div at bounding box center [947, 156] width 25 height 17
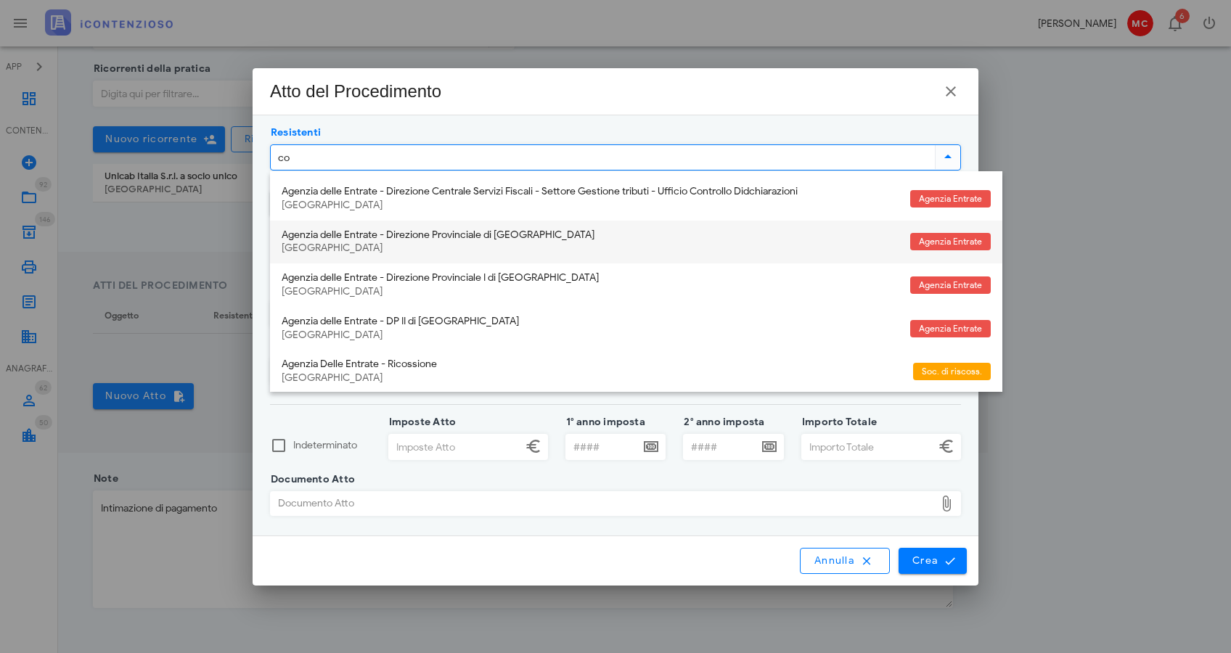
type input "com"
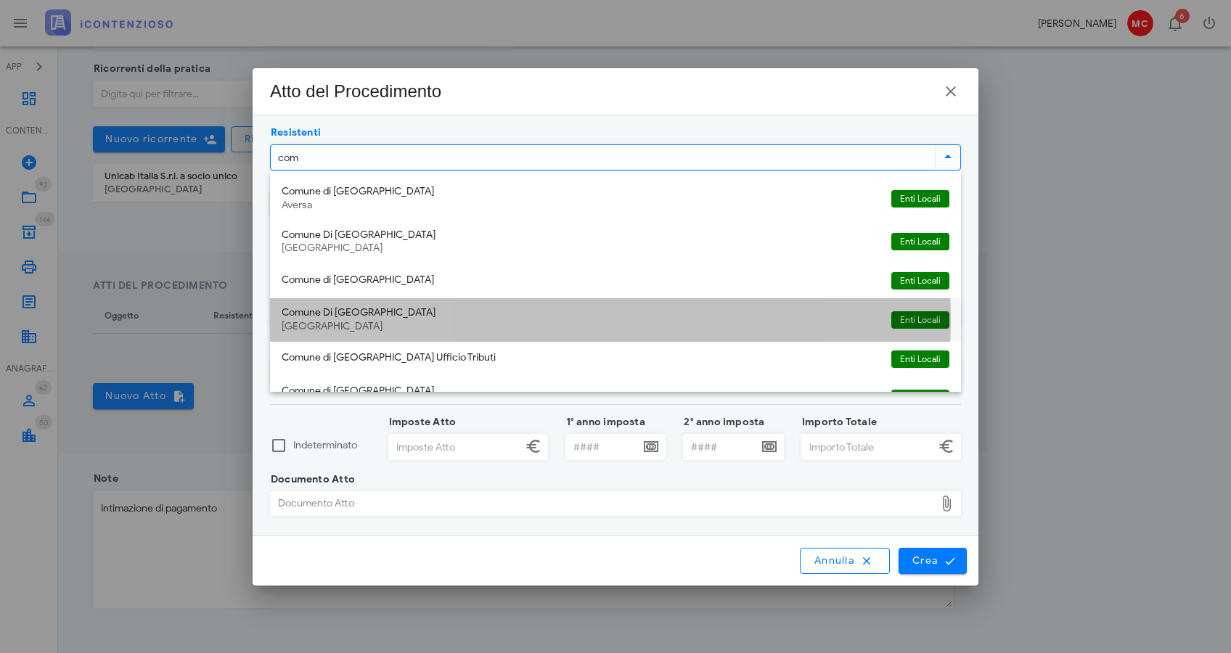
click at [407, 315] on div "Comune Di Roma" at bounding box center [581, 313] width 598 height 12
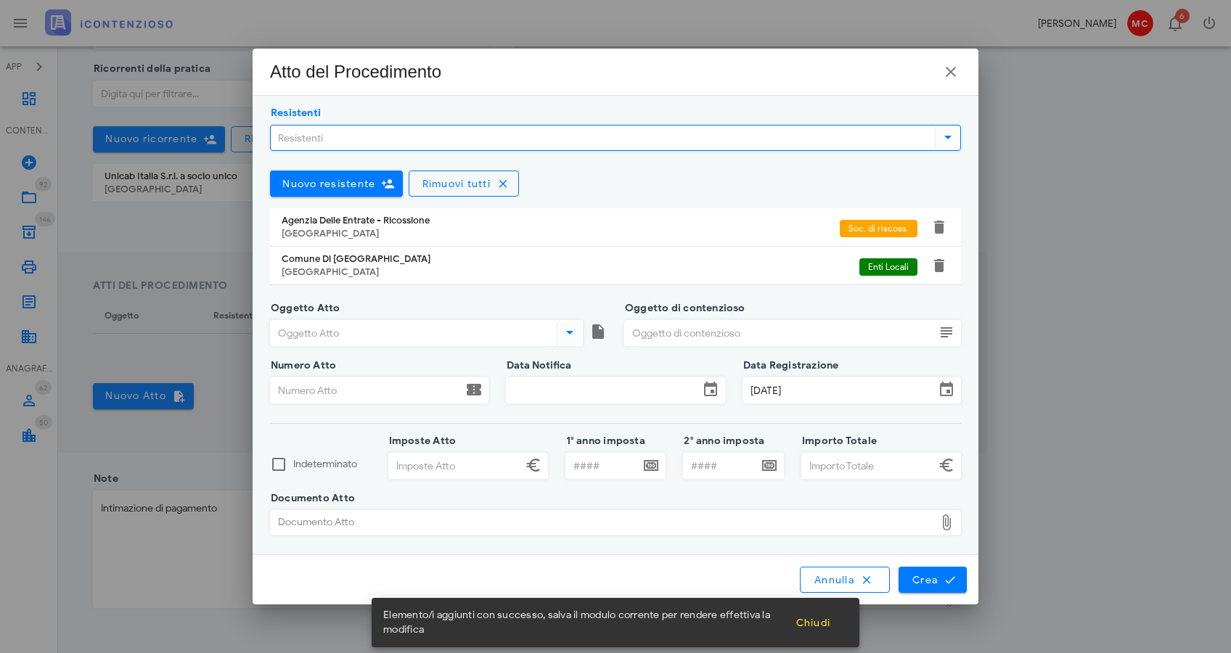
click at [411, 333] on input "Oggetto Atto" at bounding box center [412, 333] width 283 height 25
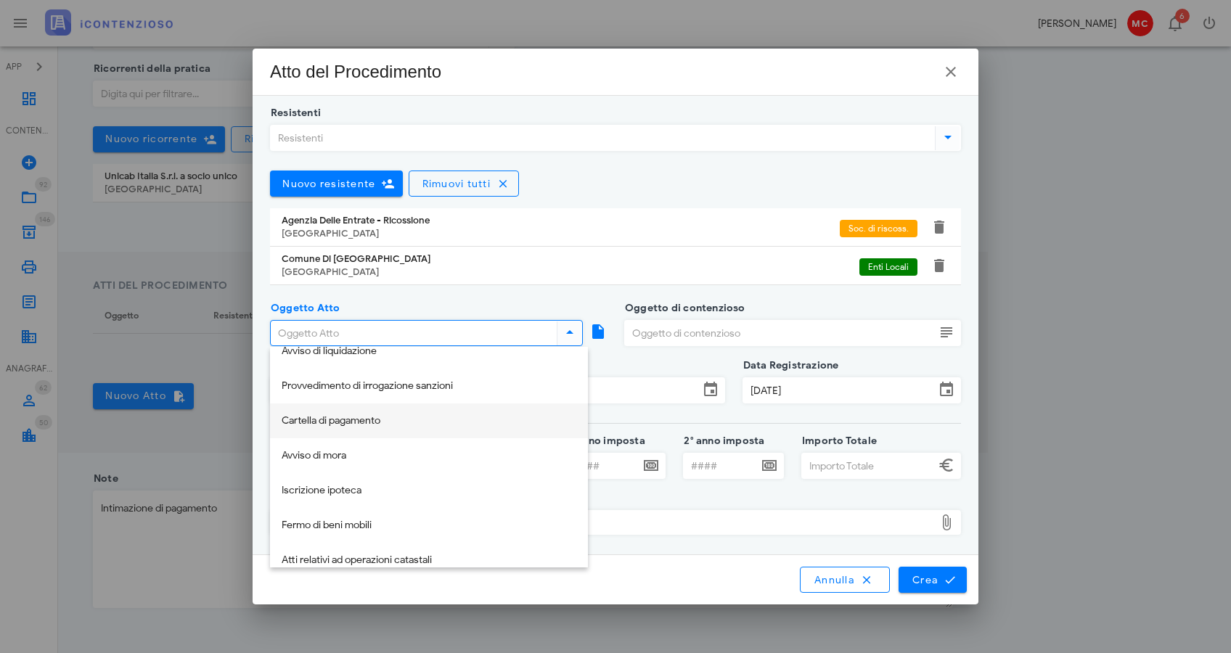
scroll to position [0, 0]
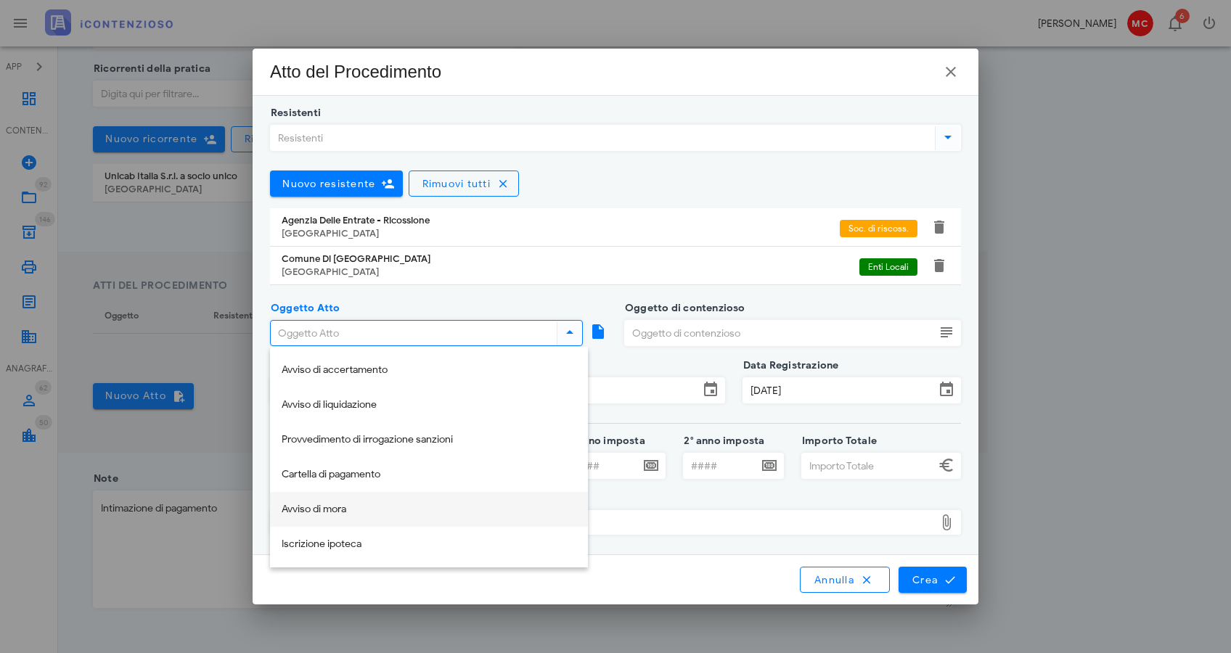
click at [446, 505] on div "Avviso di mora" at bounding box center [429, 510] width 295 height 12
type input "Avviso di mora"
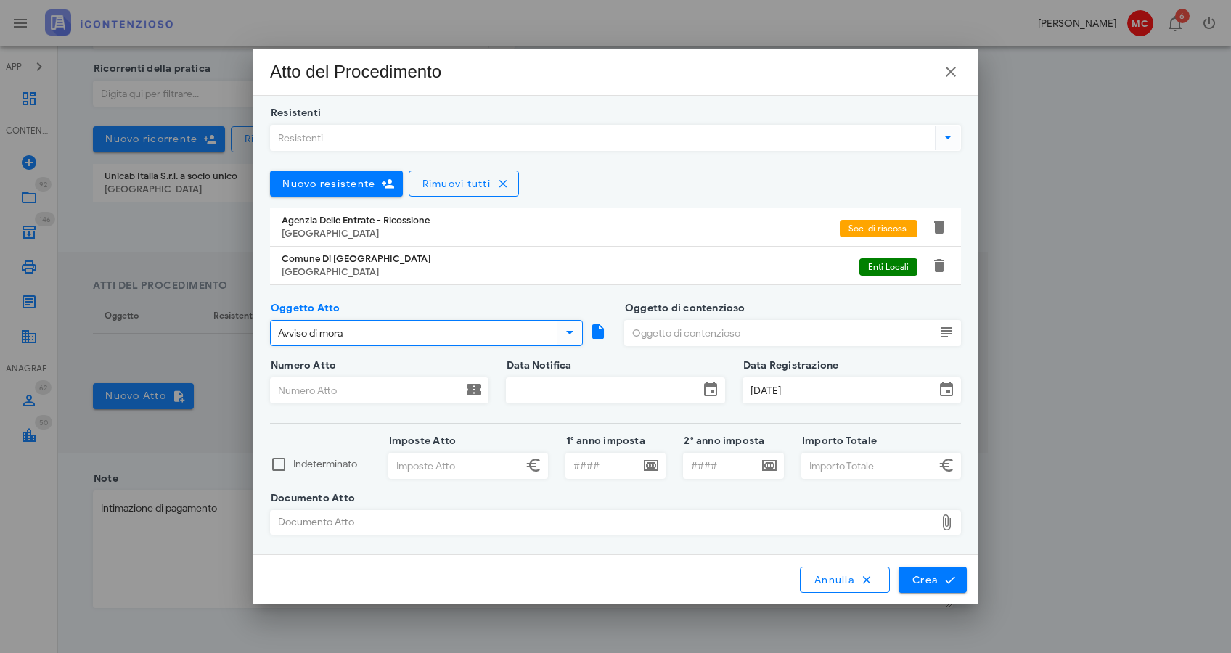
click at [690, 336] on input "Oggetto di contenzioso" at bounding box center [780, 333] width 310 height 25
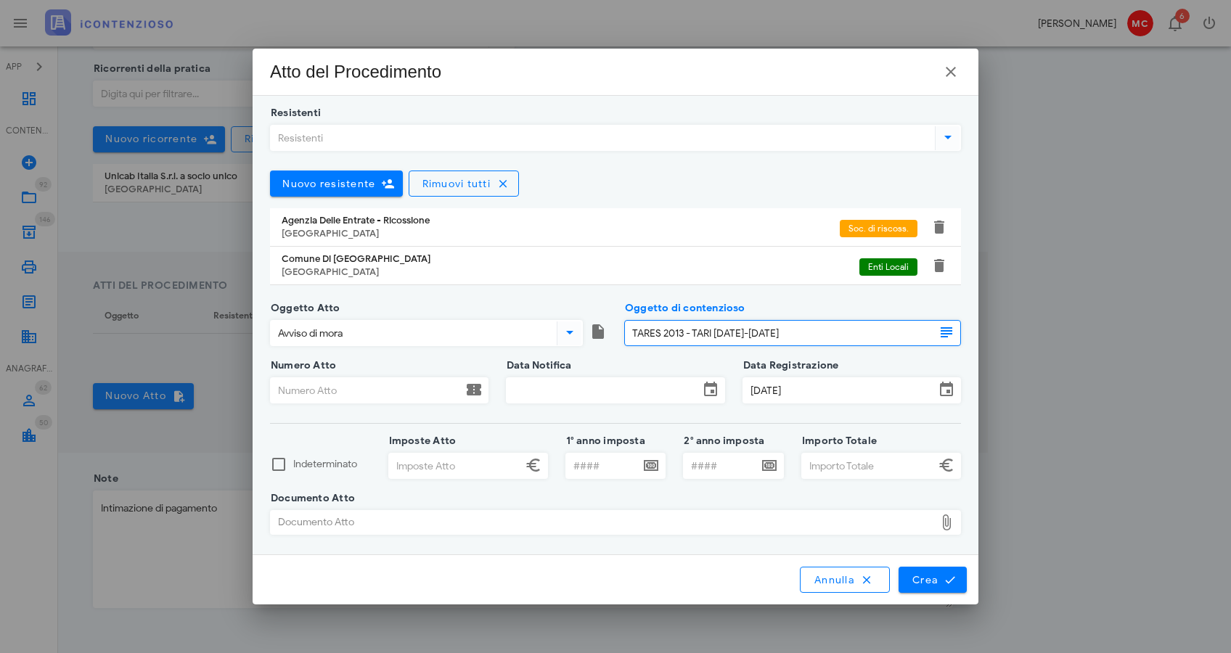
type input "TARES 2013 - TARI 2013-2018"
click at [334, 392] on input "Numero Atto" at bounding box center [367, 390] width 192 height 25
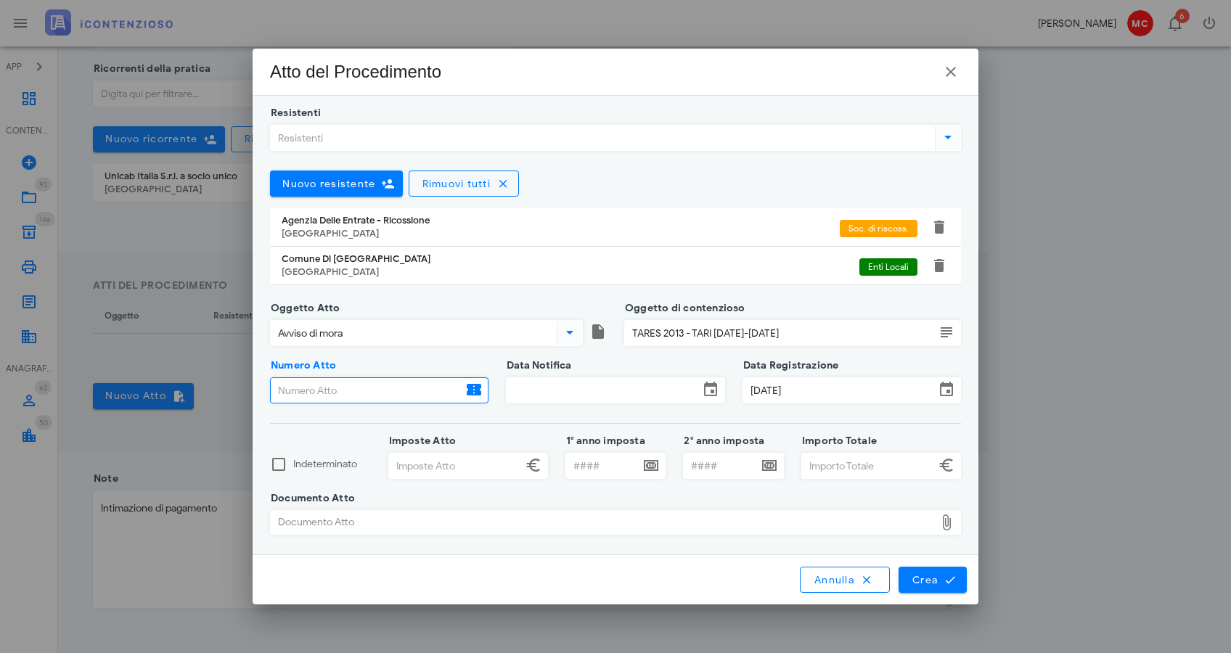
paste input "09720249075474259000,"
type input "09720249075474259000"
click at [515, 390] on input "Data Notifica" at bounding box center [603, 390] width 192 height 25
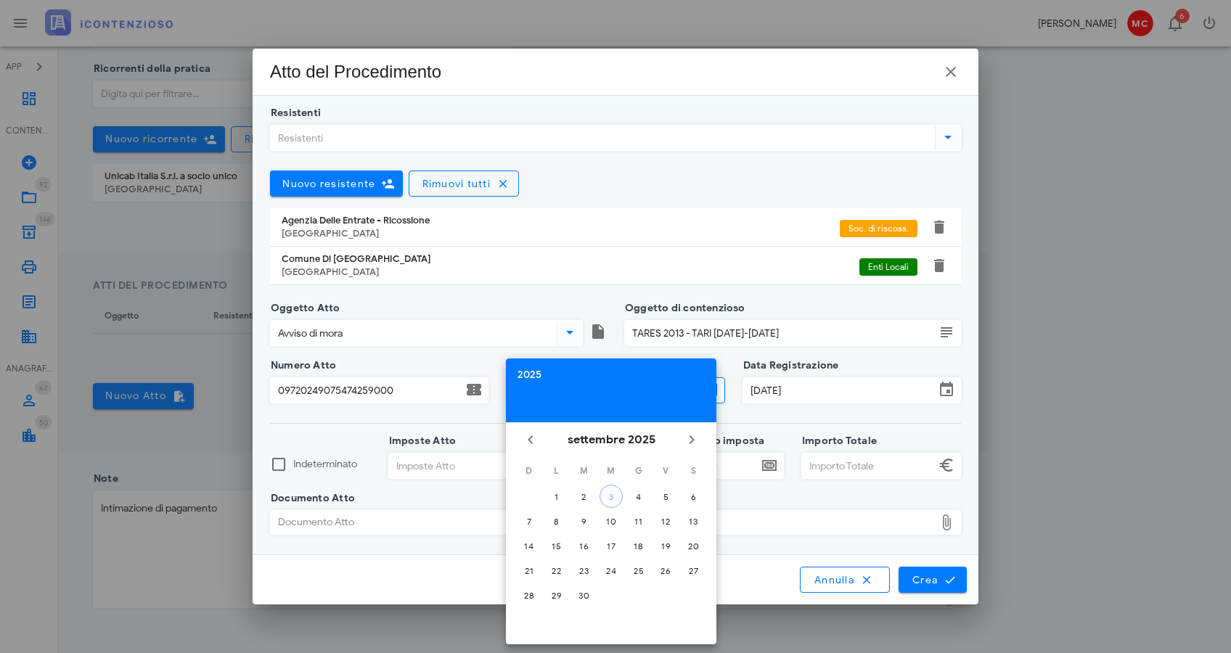
click at [528, 372] on div "2025" at bounding box center [611, 375] width 187 height 10
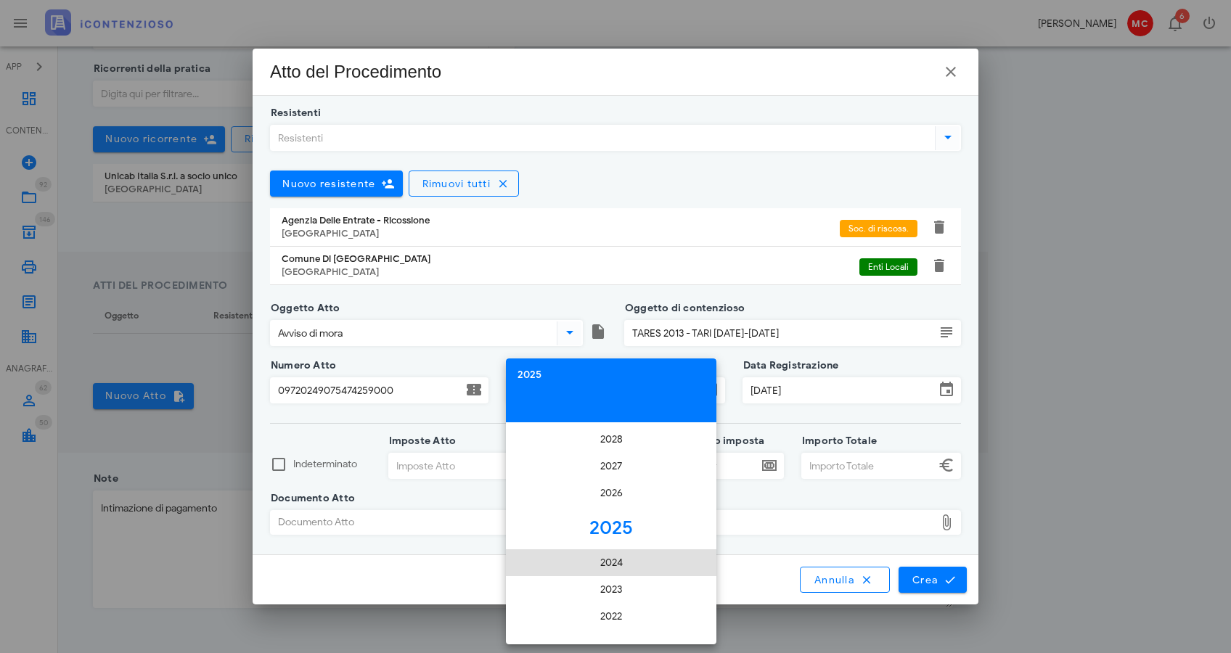
click at [630, 561] on li "2024" at bounding box center [611, 563] width 211 height 27
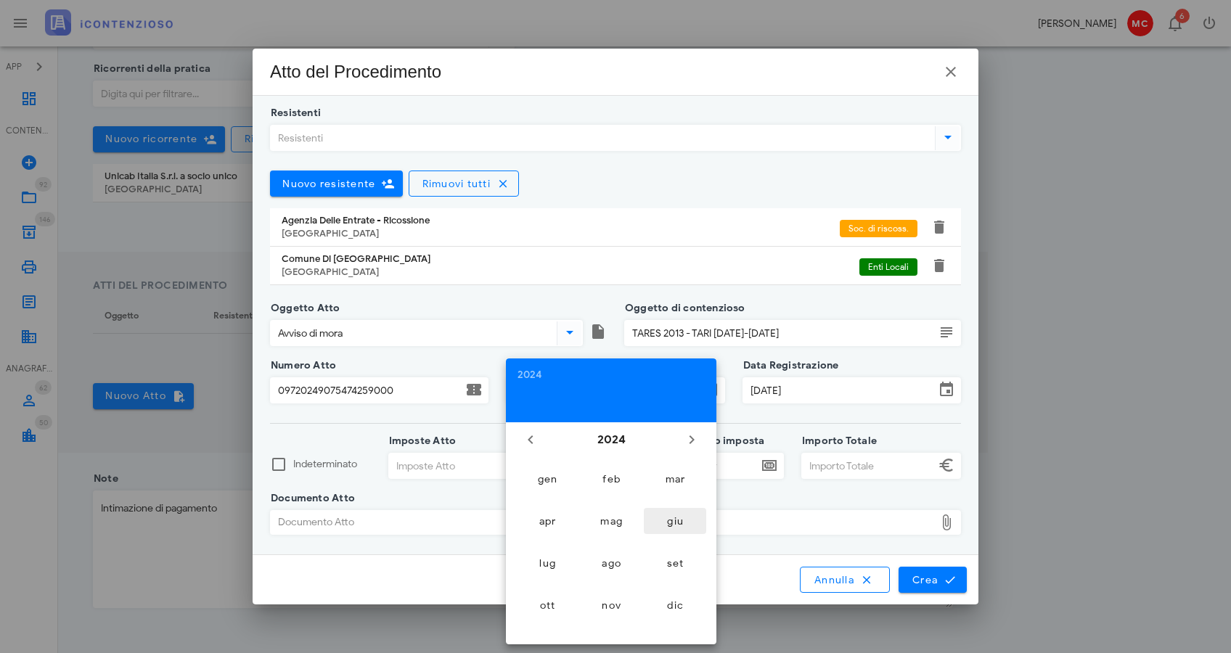
click at [662, 522] on div "giu" at bounding box center [675, 521] width 39 height 12
click at [635, 576] on div "20" at bounding box center [638, 571] width 23 height 11
type input "20/06/2024"
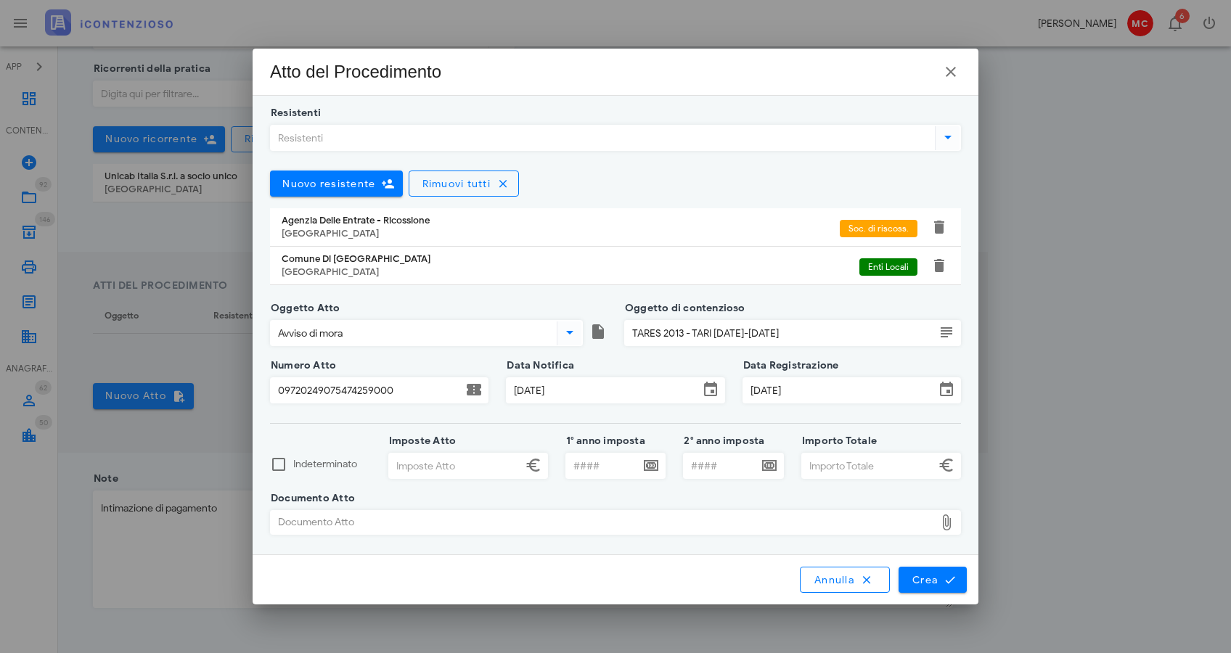
click at [433, 466] on input "Imposte Atto" at bounding box center [455, 466] width 133 height 25
type input "374.372,72"
click at [844, 456] on input "Importo Totale" at bounding box center [868, 466] width 133 height 25
click at [748, 514] on div "Documento Atto" at bounding box center [603, 522] width 664 height 23
type input "374.539,59"
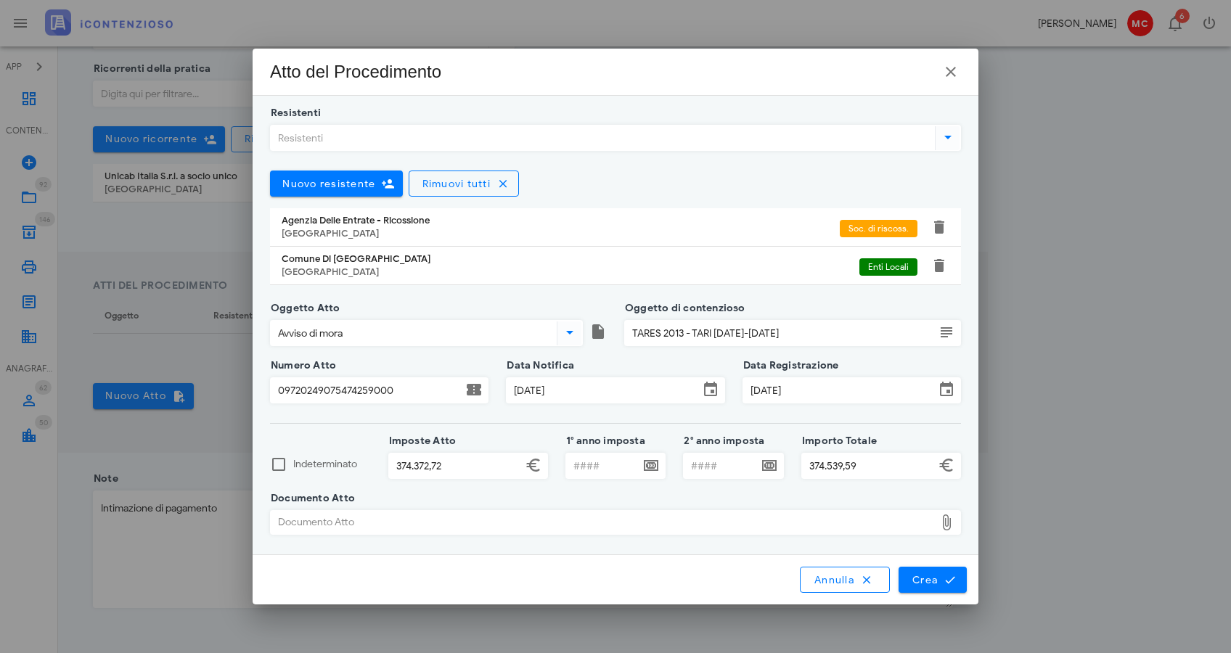
type input "C:\fakepath\097-AVI-00009726-09720249075474259000-signed.pdf"
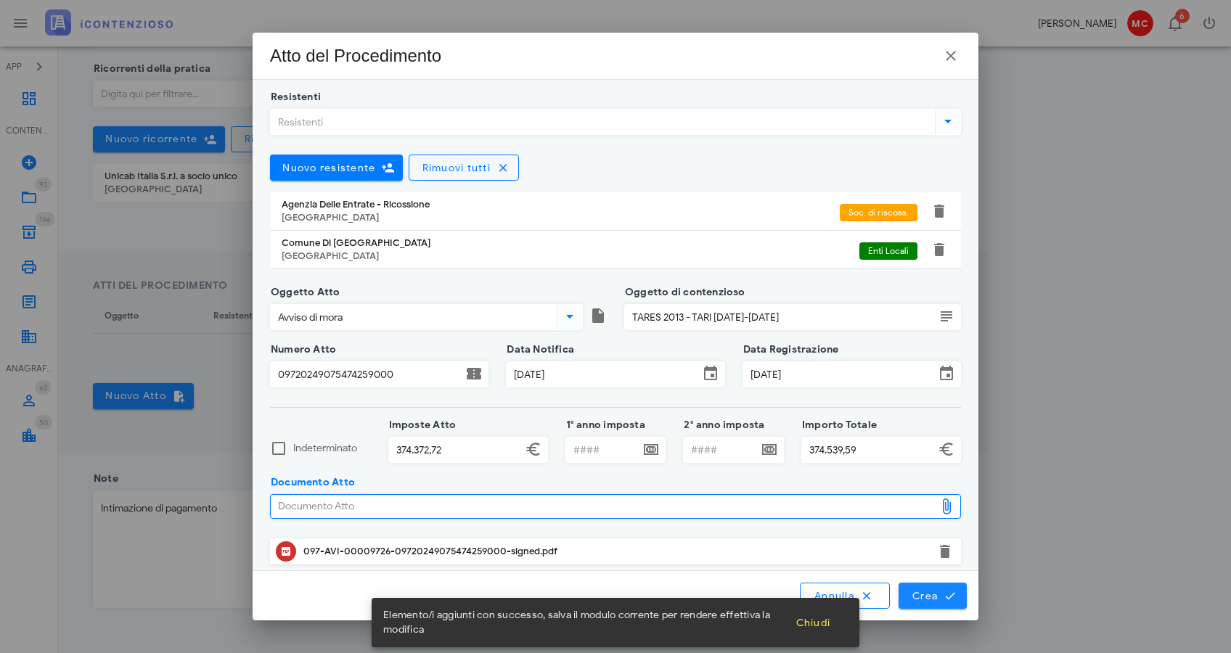
click at [927, 595] on span "Crea" at bounding box center [933, 596] width 42 height 13
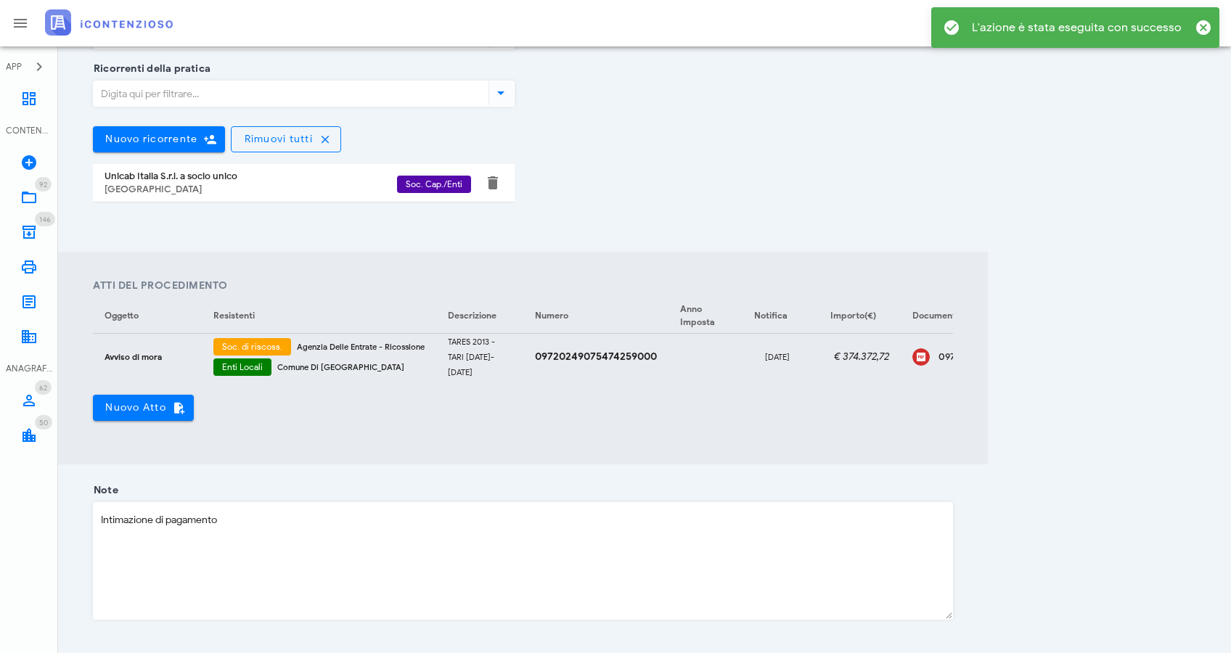
scroll to position [460, 0]
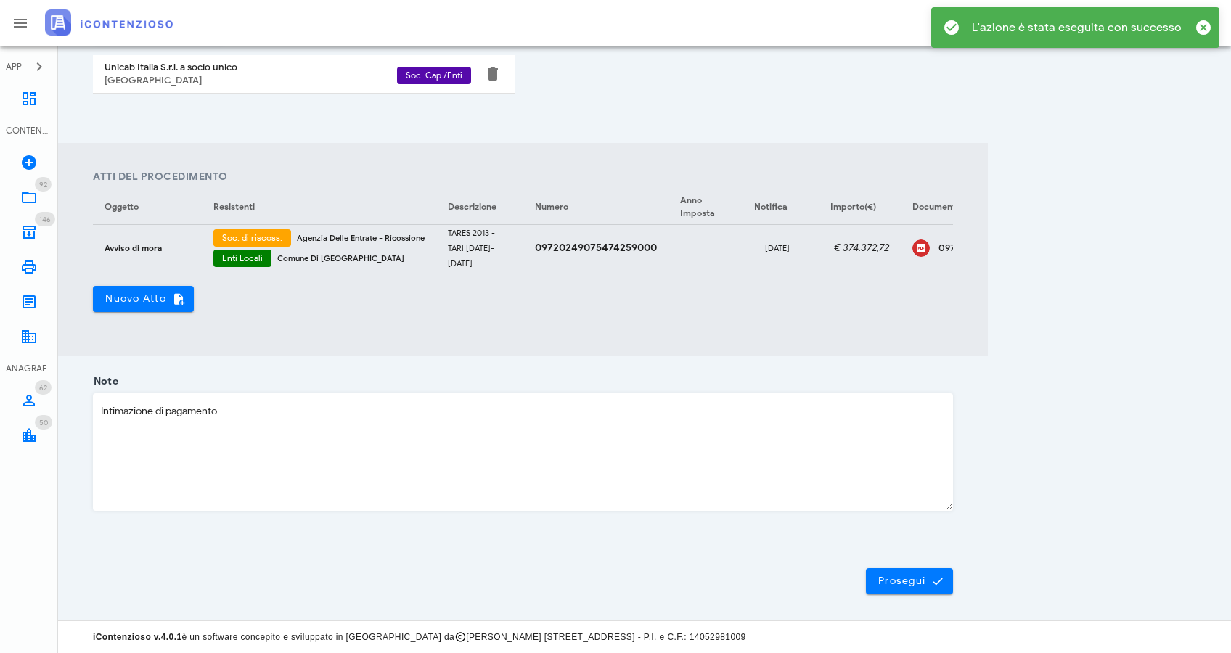
click at [393, 403] on textarea "Intimazione di pagamento" at bounding box center [523, 452] width 859 height 116
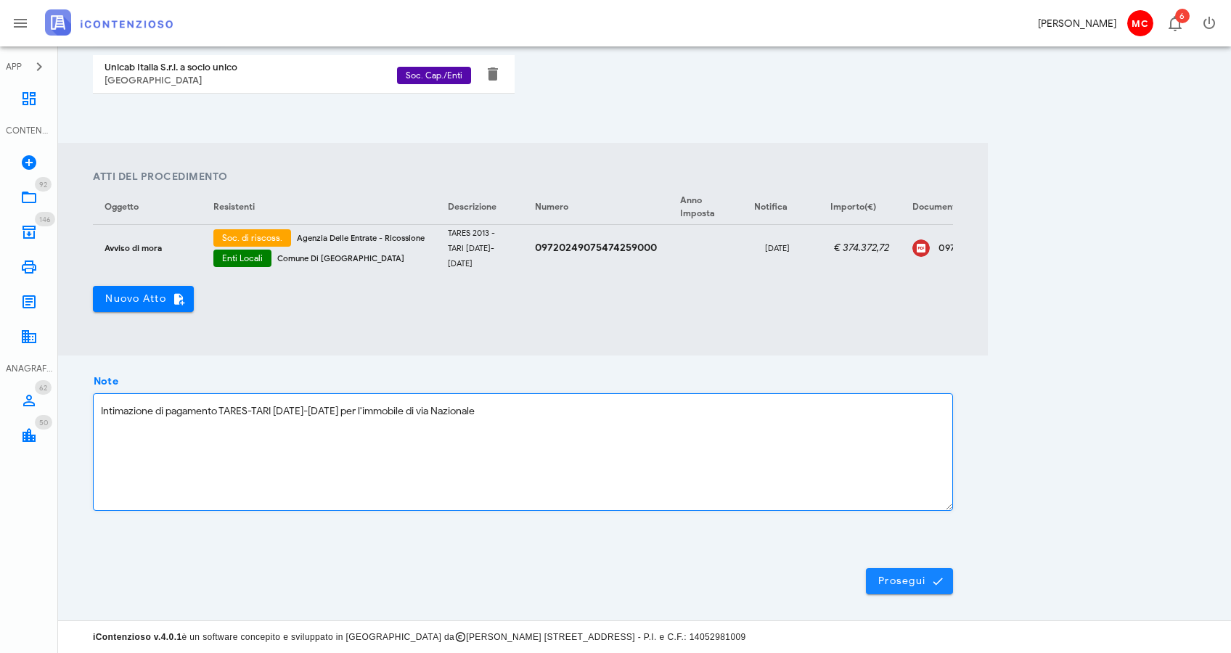
type textarea "Intimazione di pagamento TARES-TARI 2013-2018 per l'immobile di via Nazionale"
click at [928, 583] on span "Prosegui" at bounding box center [910, 581] width 64 height 13
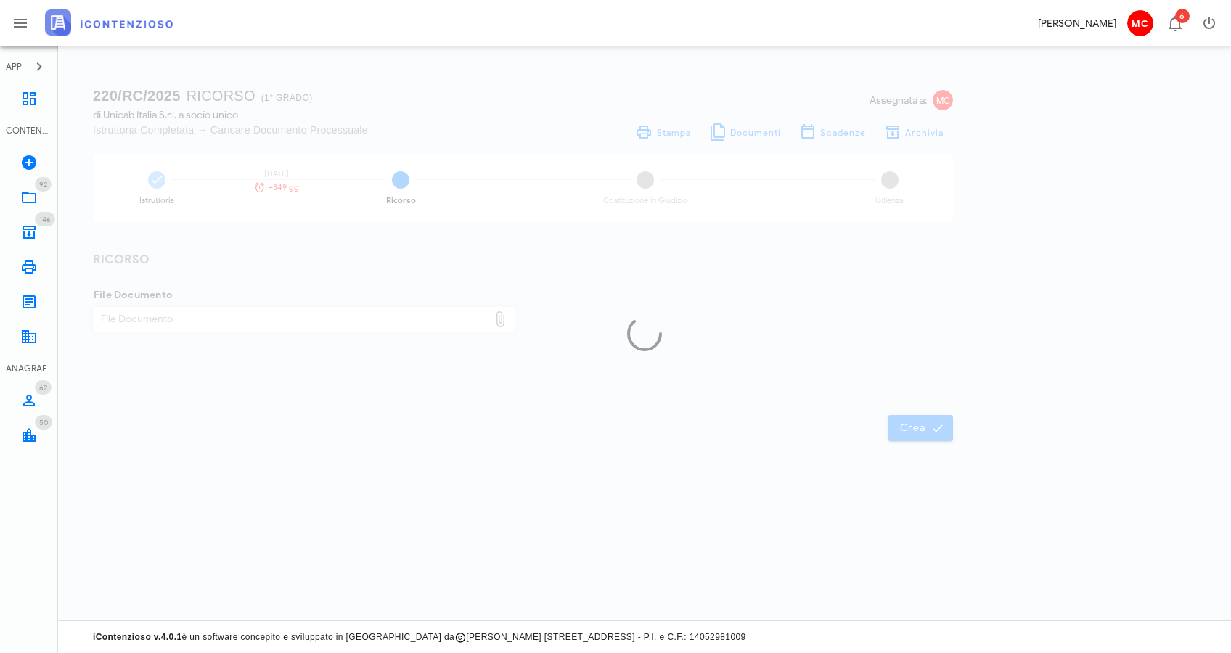
scroll to position [0, 0]
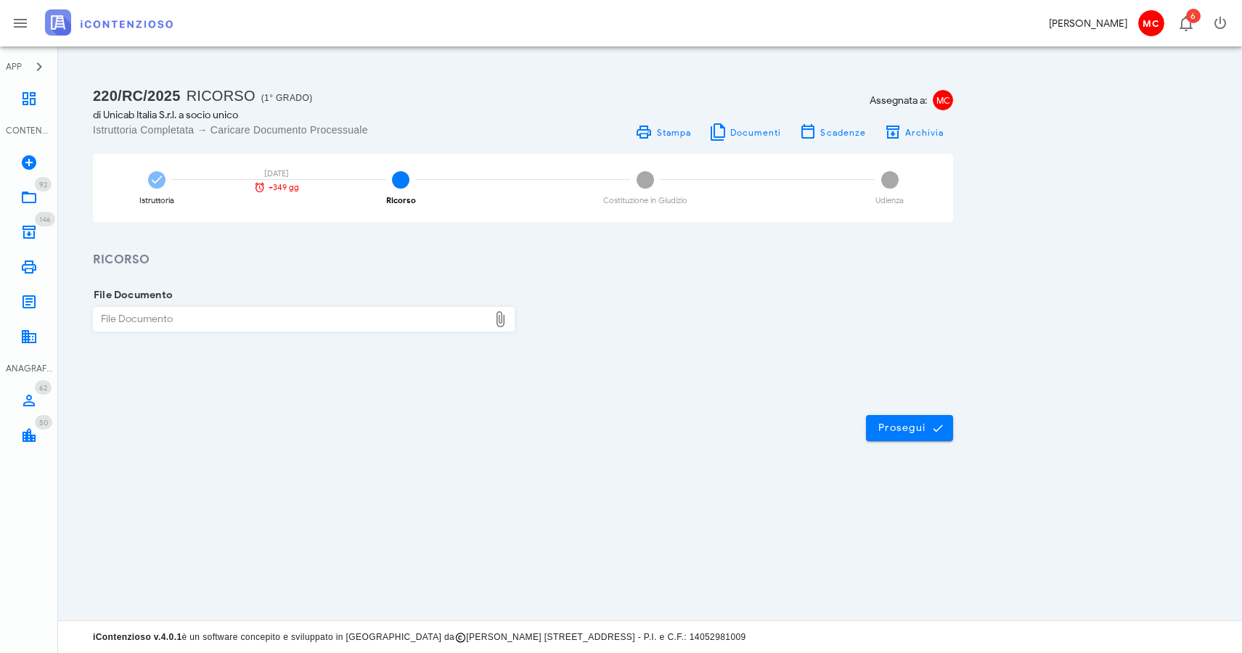
click at [242, 319] on div "File Documento" at bounding box center [291, 319] width 395 height 23
type input "C:\fakepath\UNICAB_Ricorso.pdf"
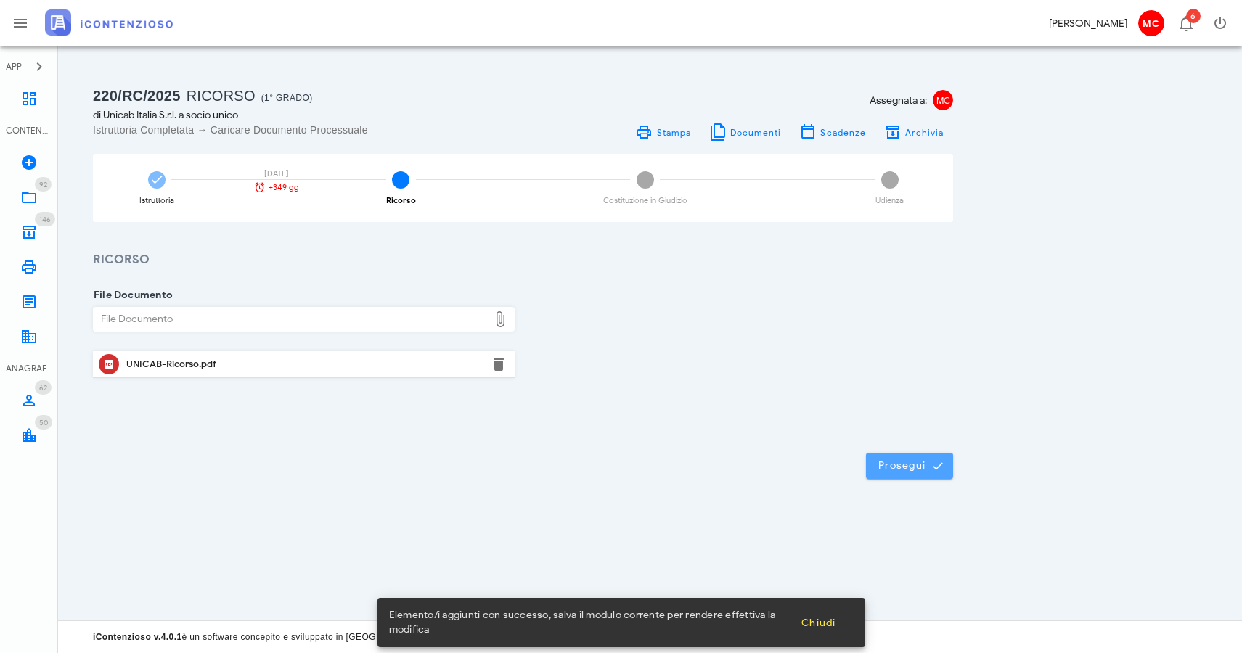
click at [934, 460] on icon "submit" at bounding box center [937, 466] width 13 height 13
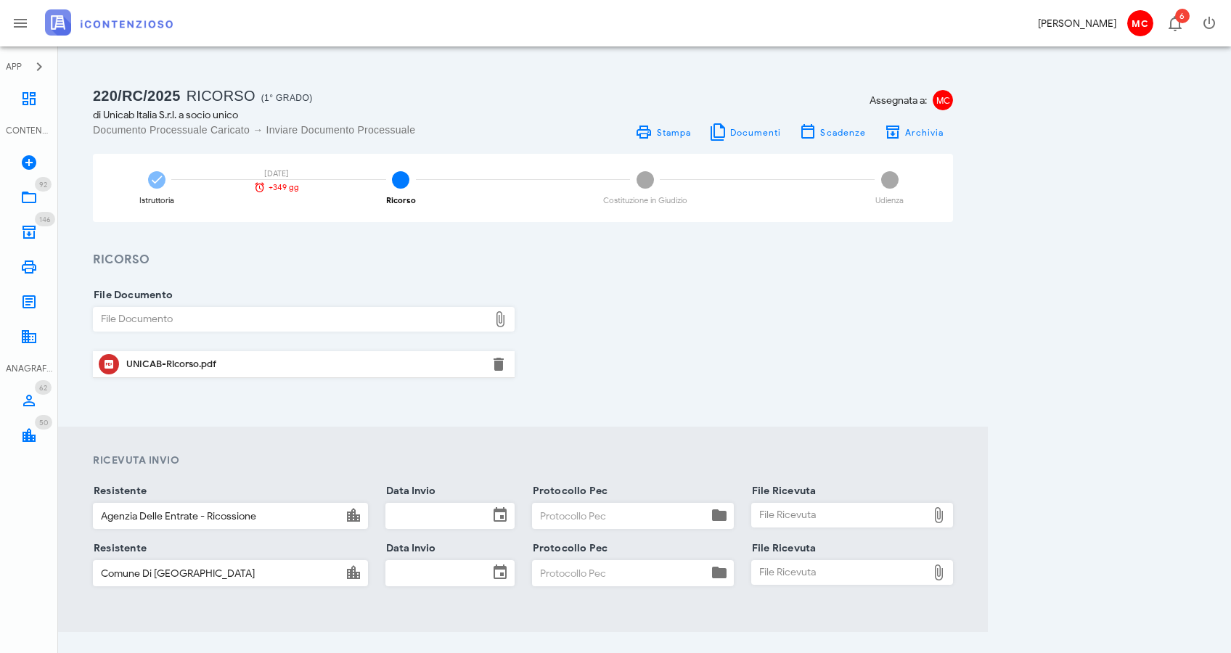
click at [430, 514] on input "Data Invio" at bounding box center [437, 516] width 102 height 25
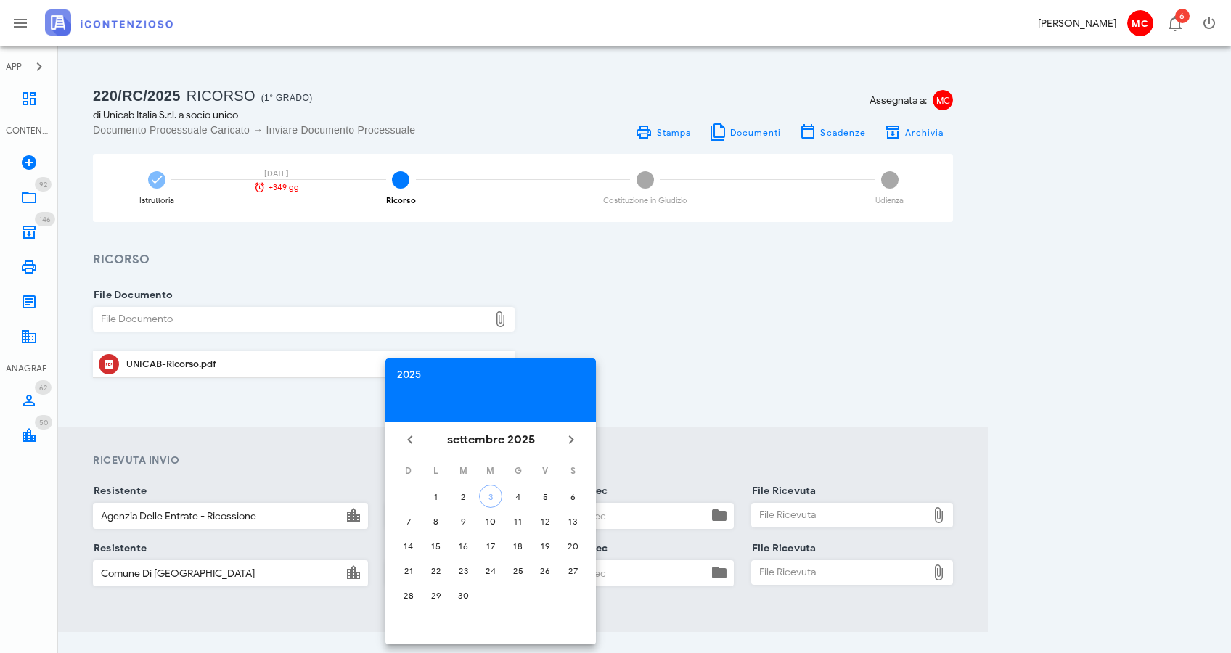
click at [413, 378] on div "2025" at bounding box center [490, 375] width 187 height 10
click at [513, 568] on li "2024" at bounding box center [490, 563] width 211 height 27
click at [541, 574] on button "set" at bounding box center [554, 563] width 62 height 26
click at [495, 543] on div "18" at bounding box center [490, 546] width 23 height 11
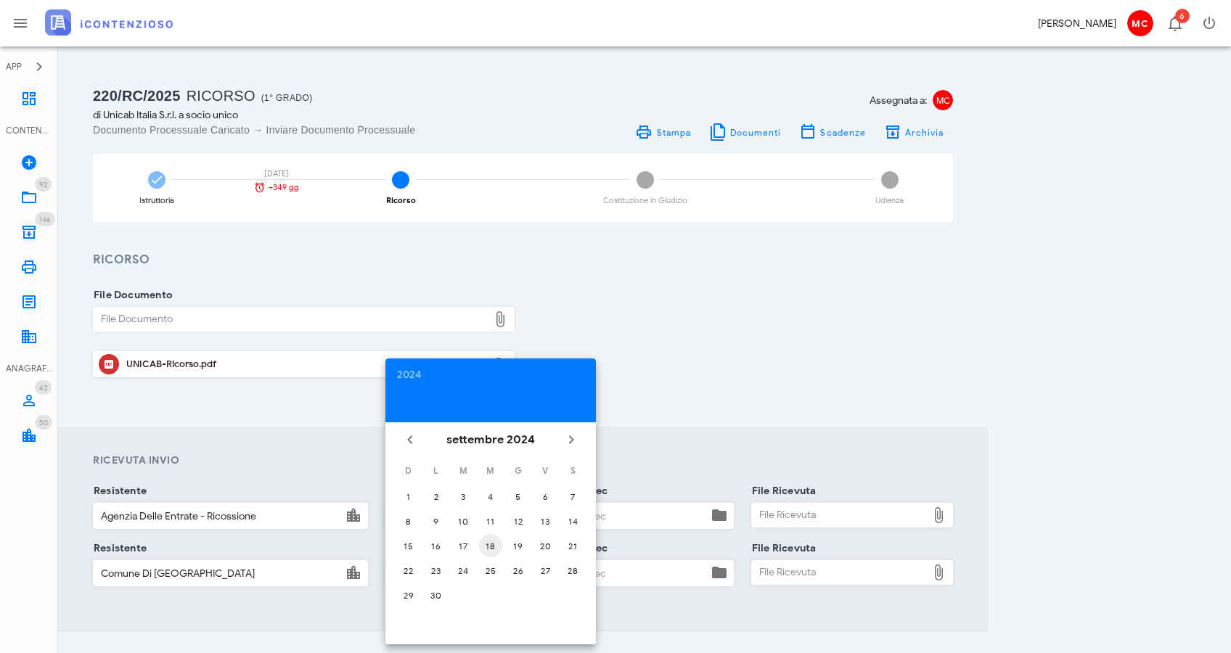
type input "18/09/2024"
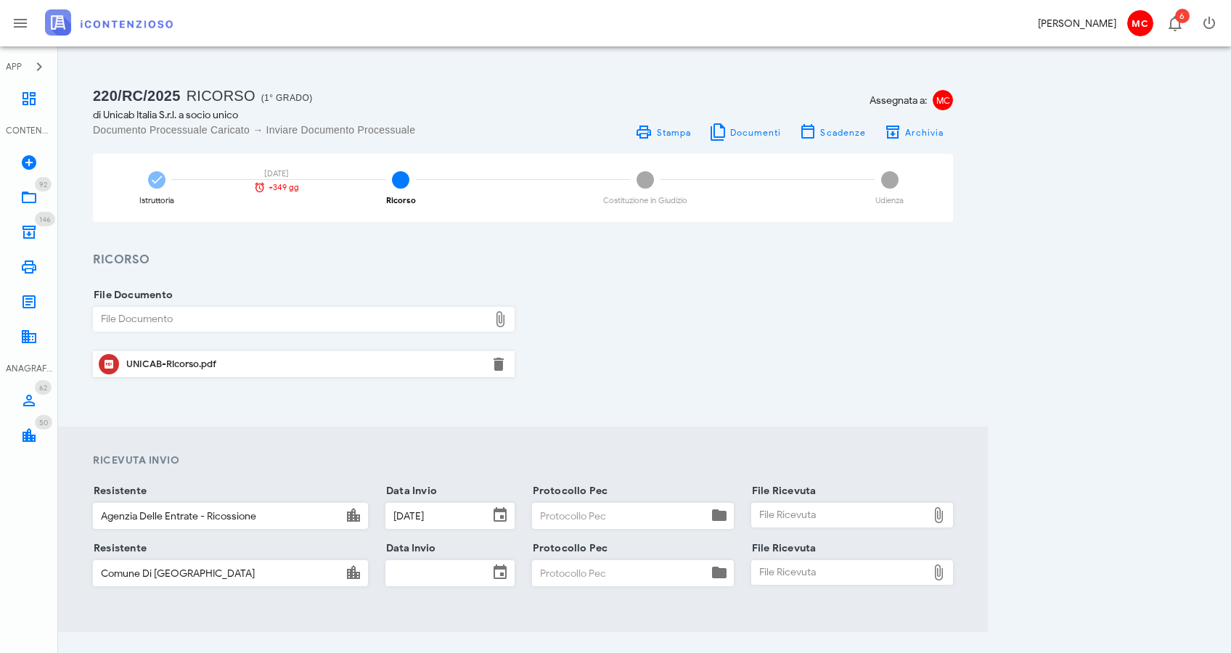
click at [463, 575] on input "Data Invio" at bounding box center [437, 573] width 102 height 25
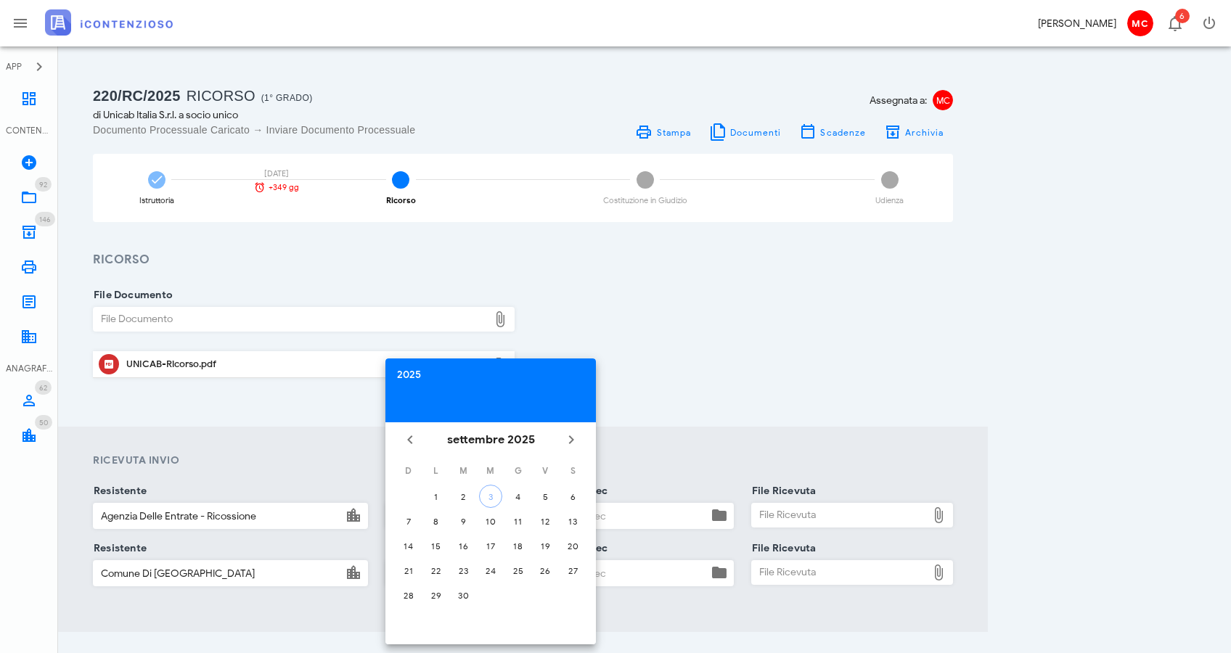
click at [414, 378] on div "2025" at bounding box center [490, 375] width 187 height 10
click at [499, 566] on li "2024" at bounding box center [490, 563] width 211 height 27
click at [555, 566] on div "set" at bounding box center [554, 564] width 39 height 12
click at [486, 548] on div "18" at bounding box center [490, 546] width 23 height 11
type input "18/09/2024"
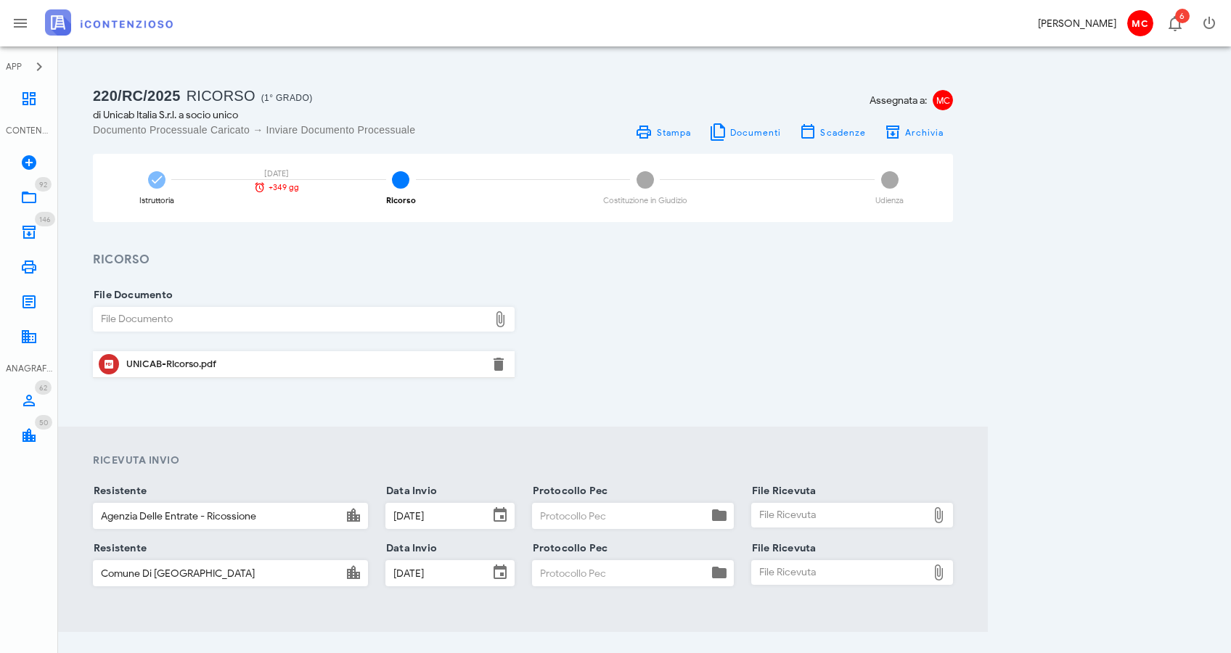
click at [787, 515] on div "File Ricevuta" at bounding box center [839, 515] width 175 height 23
type input "C:\fakepath\CONSEGNA Notificazione Ricorso ai sensi D. Lgs n. 546 1992.eml"
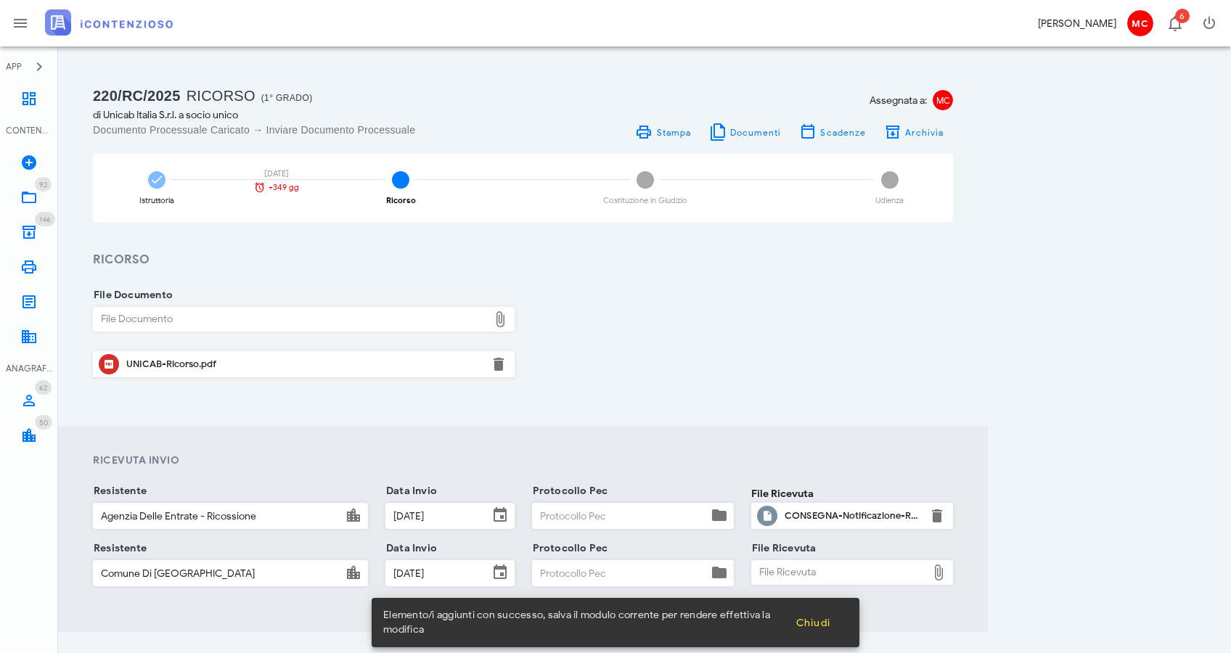
click at [896, 576] on div "File Ricevuta" at bounding box center [839, 572] width 175 height 23
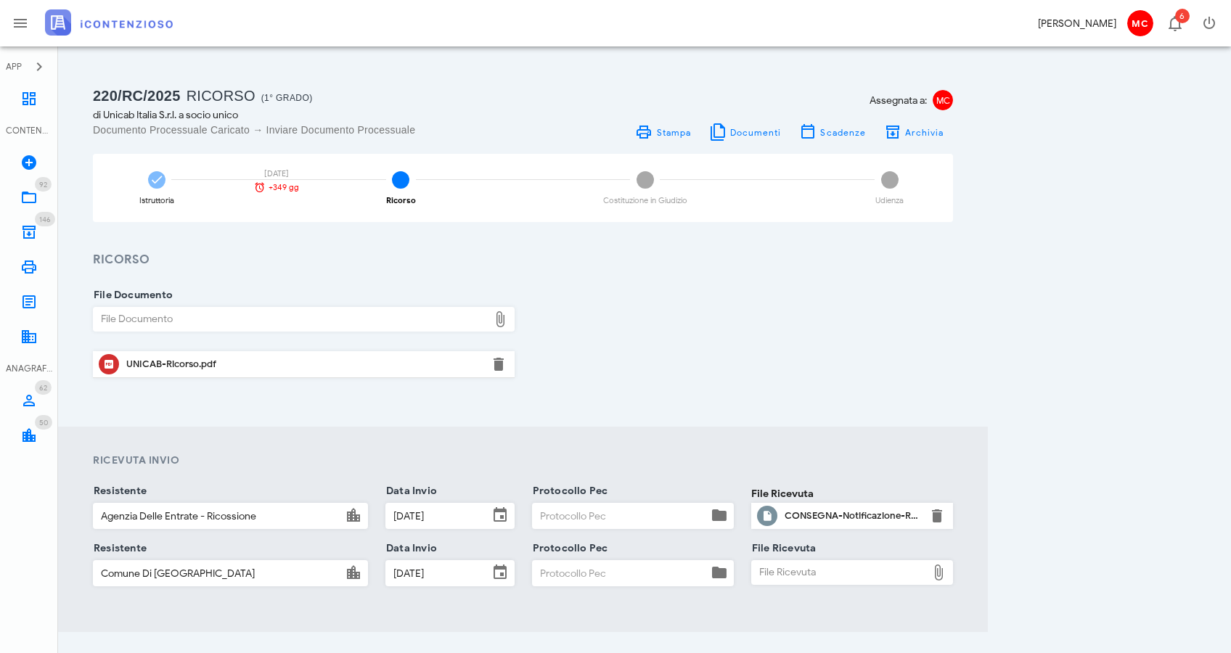
type input "C:\fakepath\CONSEGNA Notificazione Ricorso ai sensi D. Lgs n. 546 1992.eml"
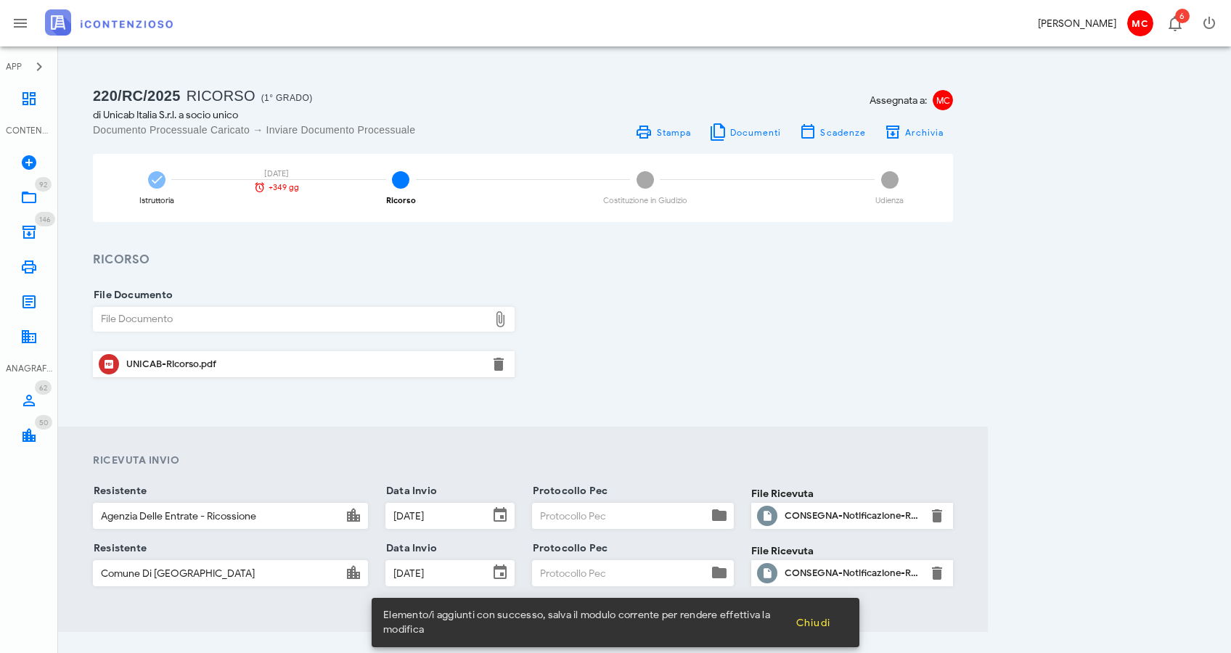
scroll to position [115, 0]
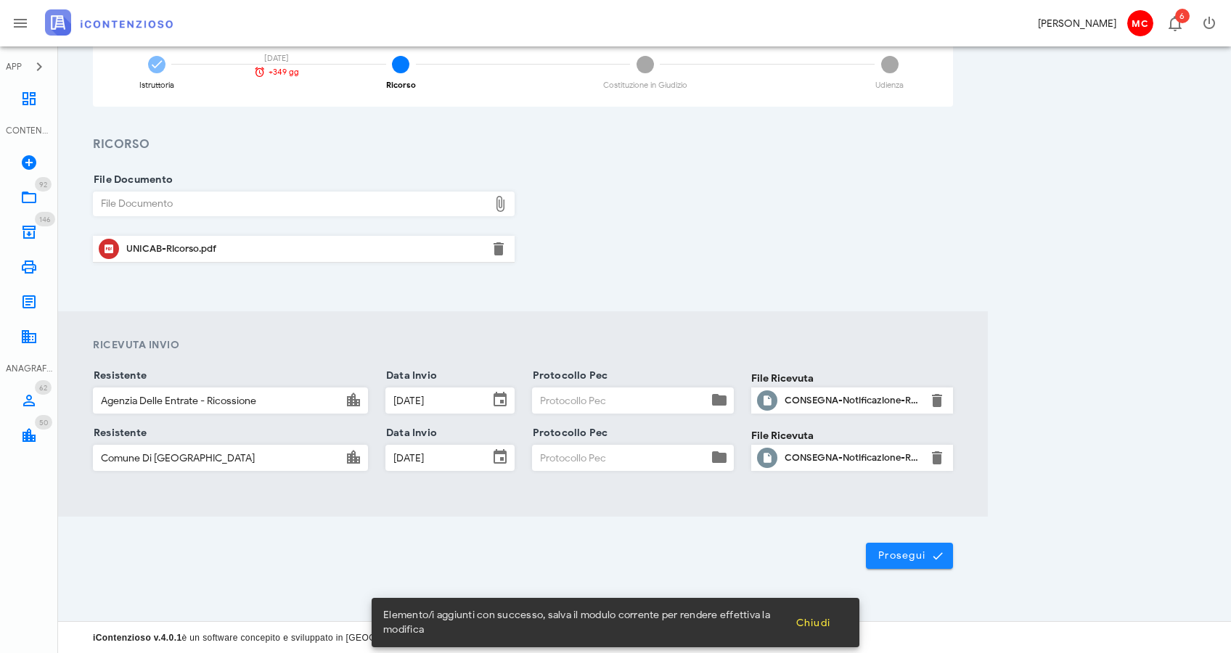
click at [945, 563] on button "Prosegui" at bounding box center [909, 556] width 87 height 26
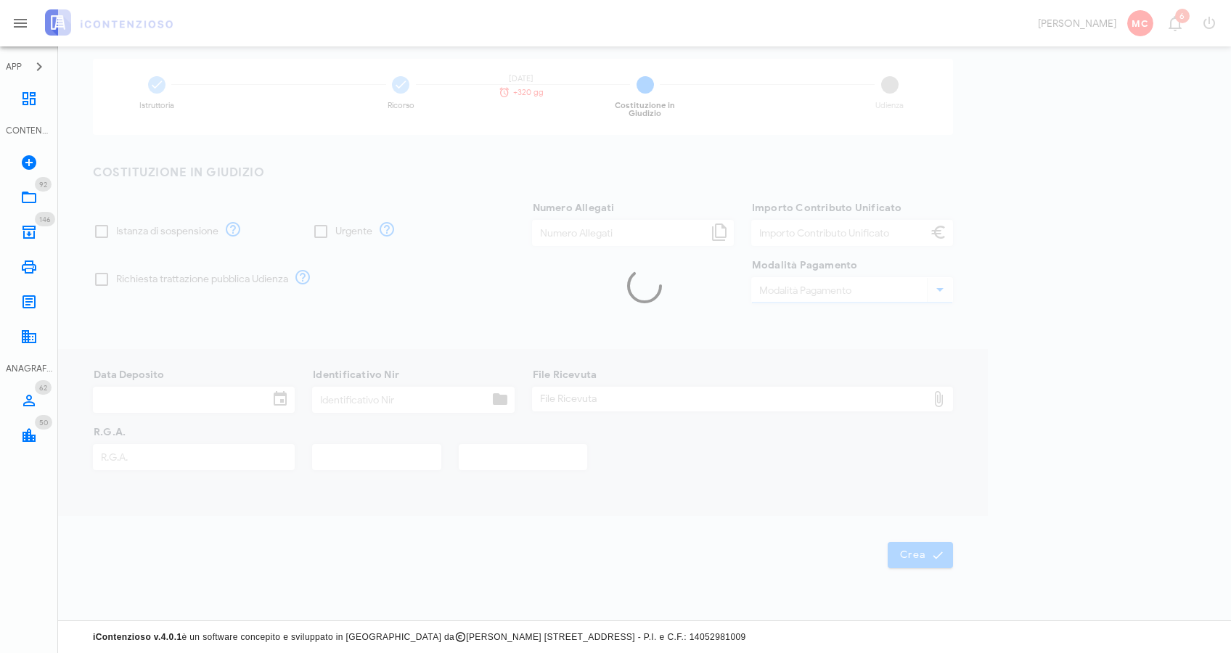
scroll to position [68, 0]
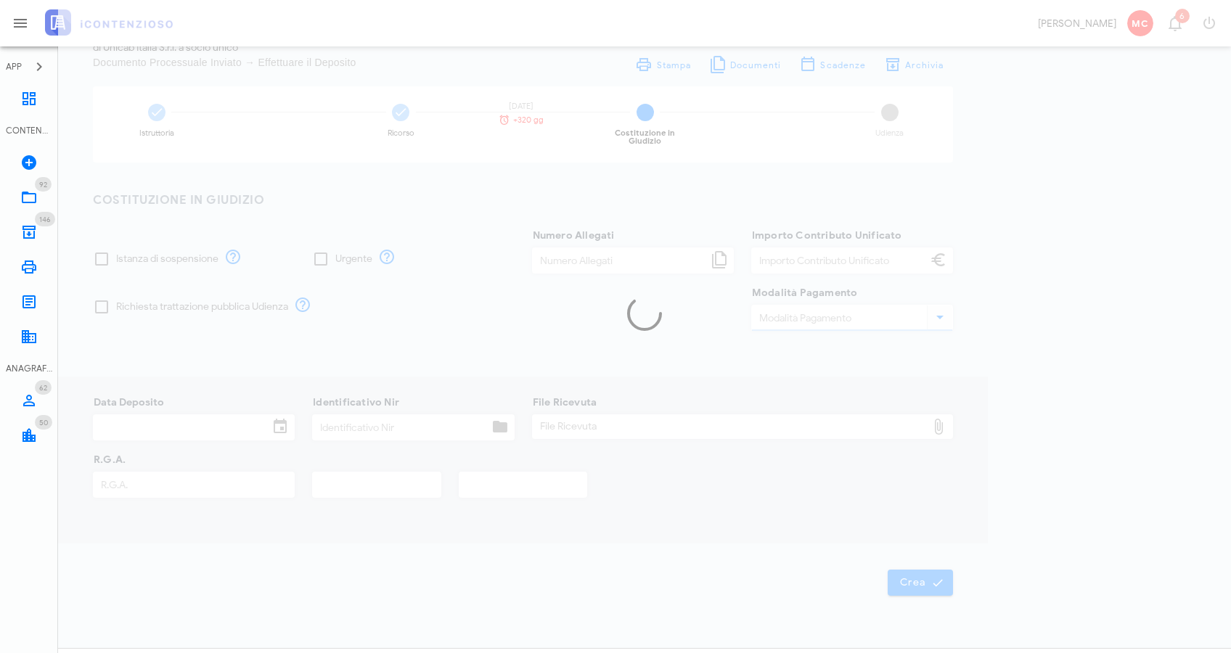
type input "1.500,00"
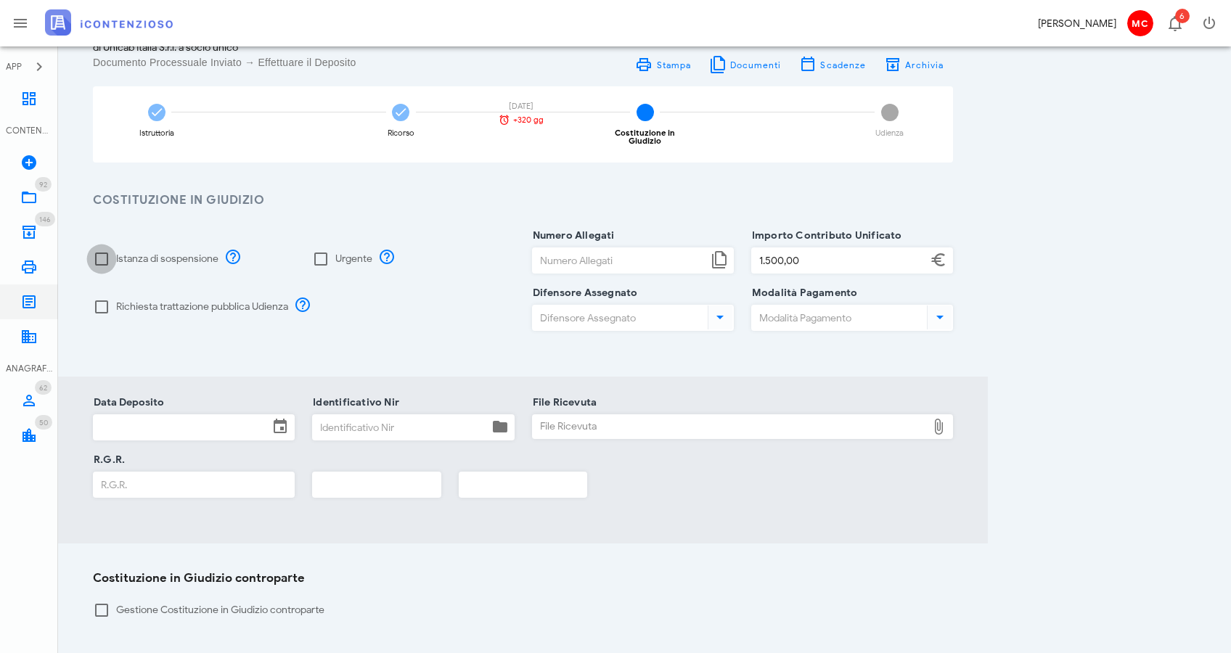
click at [101, 251] on div at bounding box center [101, 259] width 25 height 25
checkbox input "true"
click at [101, 306] on div at bounding box center [101, 307] width 25 height 25
checkbox input "true"
click at [593, 250] on input "Numero Allegati" at bounding box center [620, 260] width 175 height 25
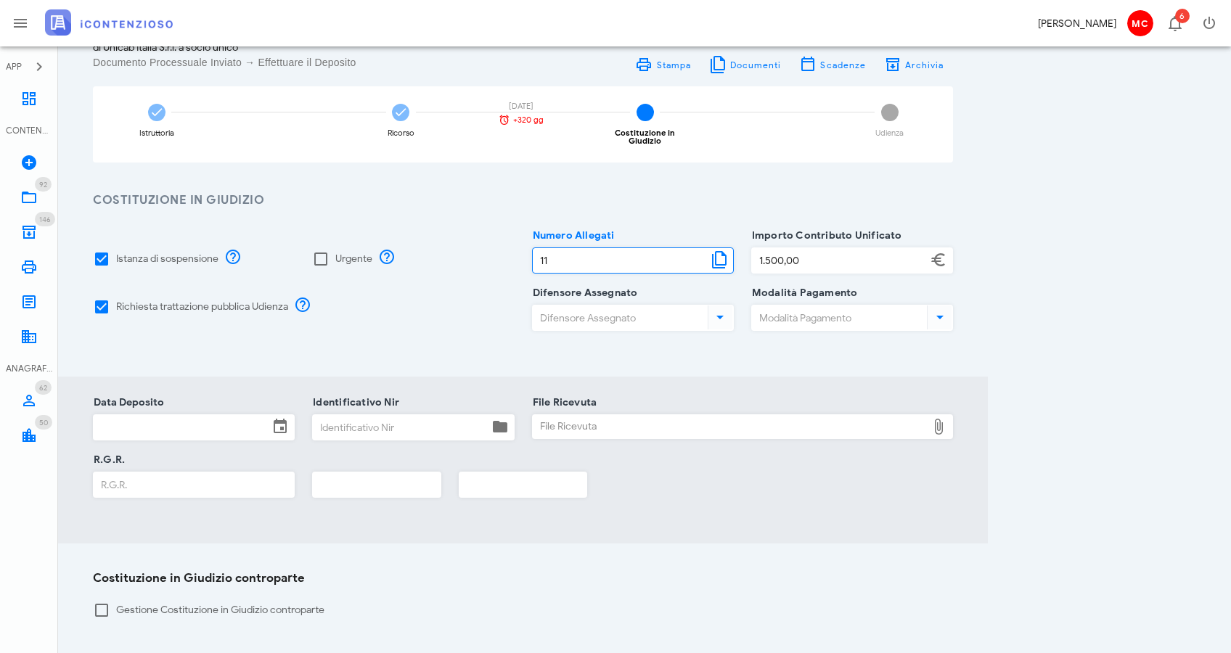
type input "11"
click at [572, 312] on input "Difensore Assegnato" at bounding box center [619, 318] width 172 height 25
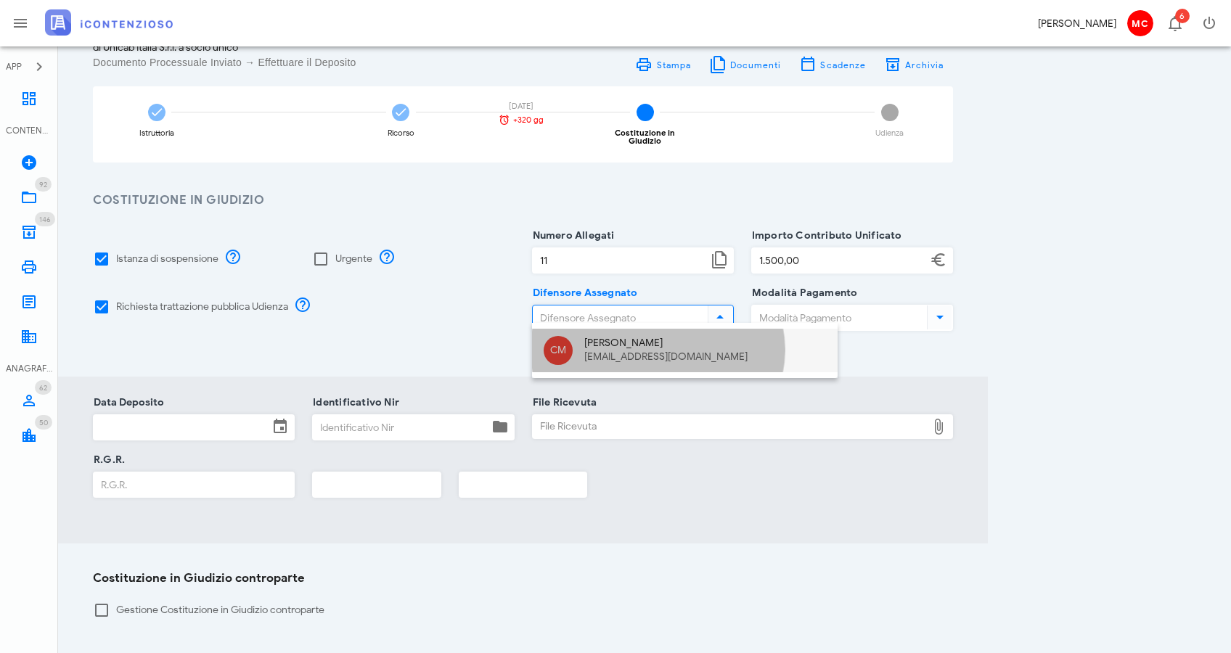
click at [579, 337] on div "CM Corrado Maugeri info@corradomaugeri.it" at bounding box center [685, 351] width 306 height 44
type input "Corrado Maugeri"
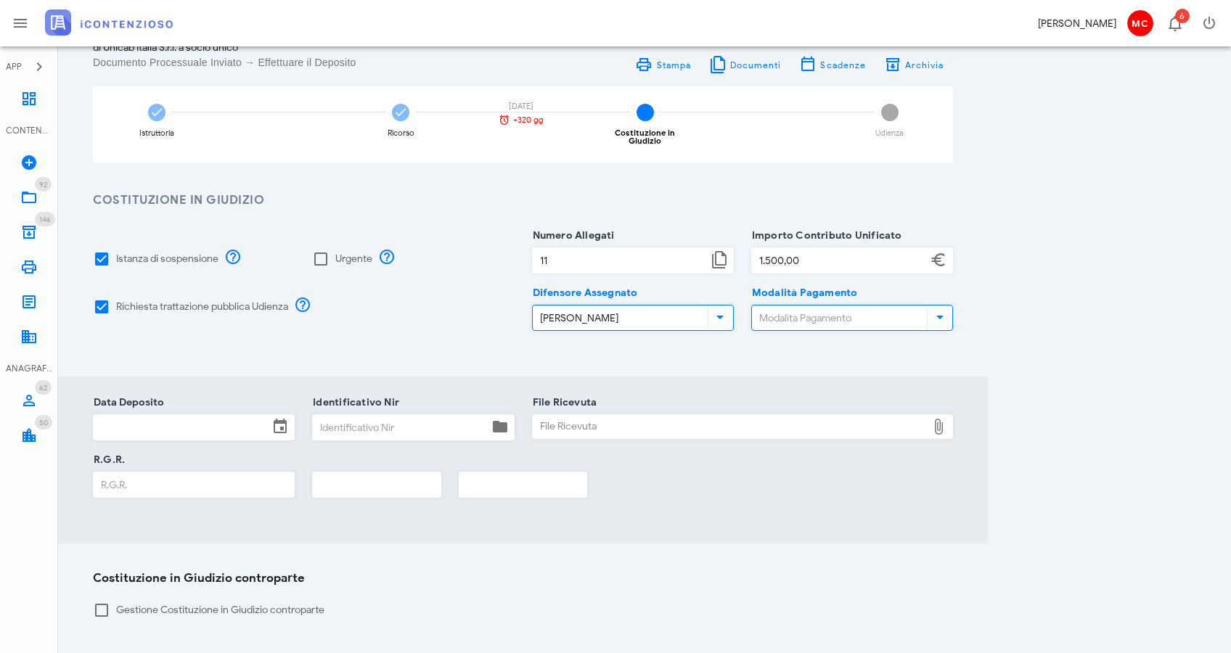
click at [793, 306] on input "Modalità Pagamento" at bounding box center [838, 318] width 172 height 25
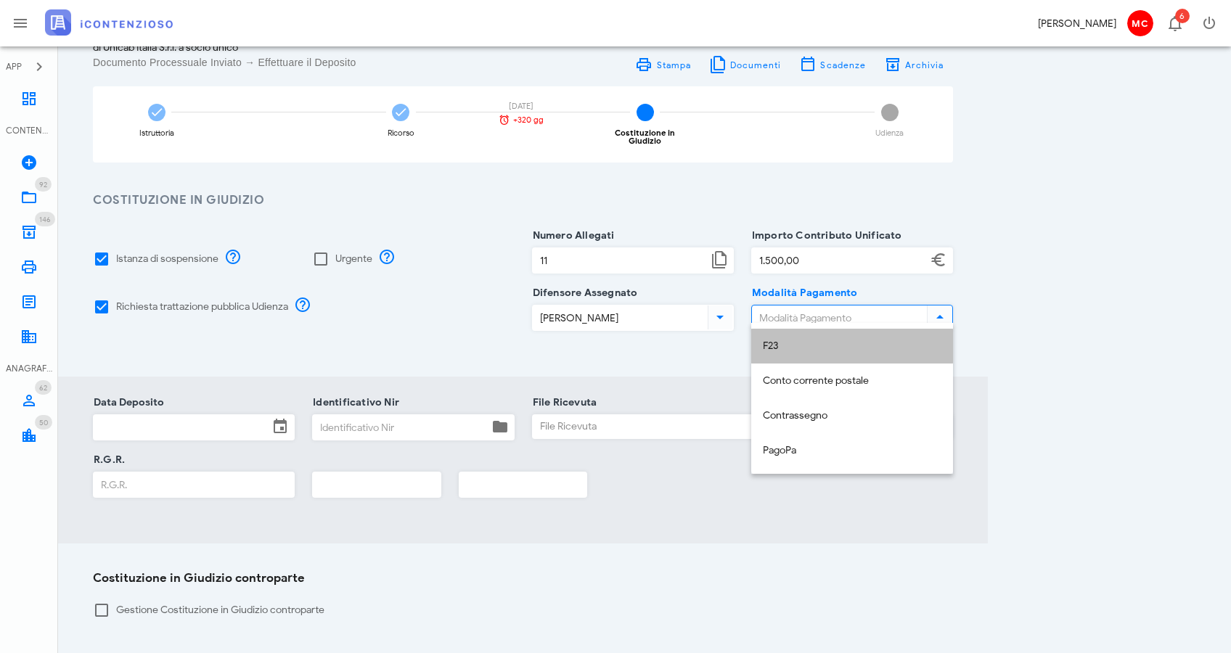
click at [794, 340] on div "F23" at bounding box center [852, 347] width 179 height 30
type input "F23"
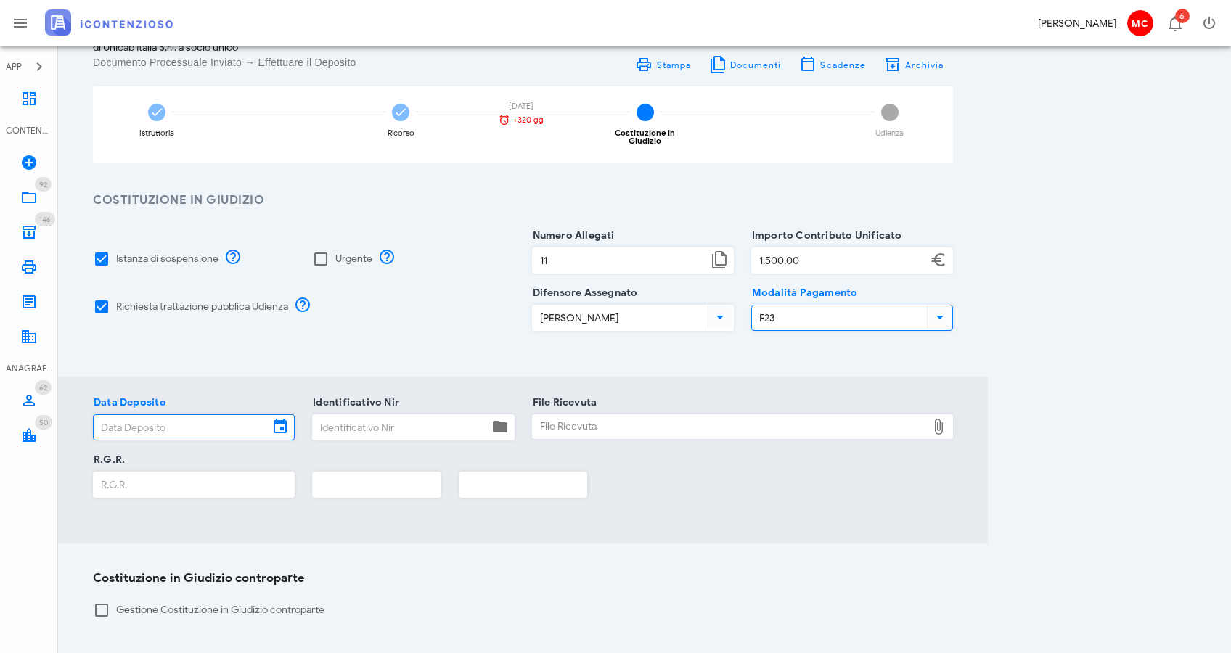
click at [180, 420] on input "Data Deposito" at bounding box center [181, 427] width 175 height 25
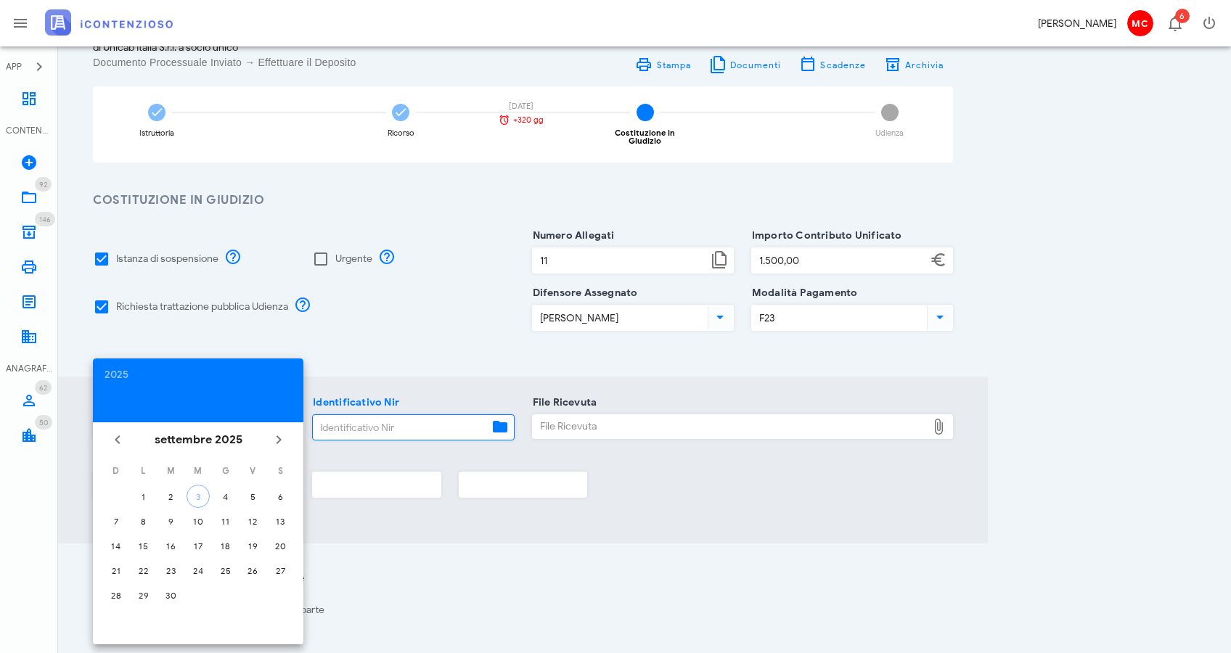
click at [383, 419] on input "Identificativo Nir" at bounding box center [400, 427] width 175 height 25
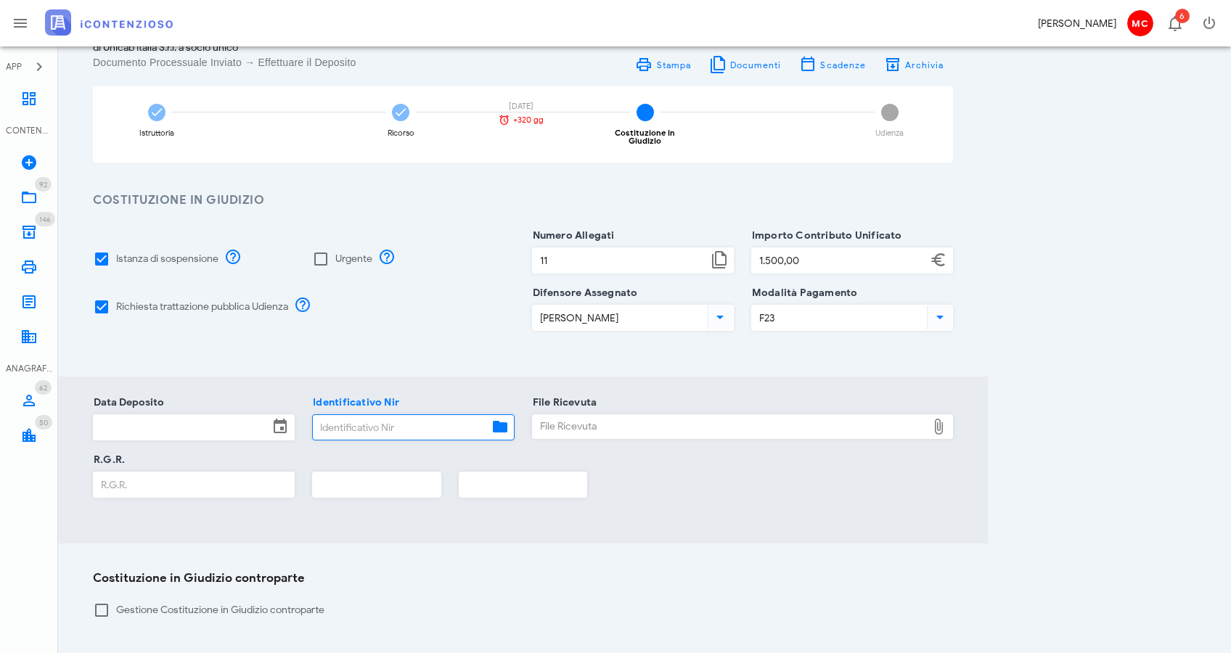
paste input "T-1165646/2024"
type input "T-1165646/2024"
click at [175, 415] on input "Data Deposito" at bounding box center [181, 427] width 175 height 25
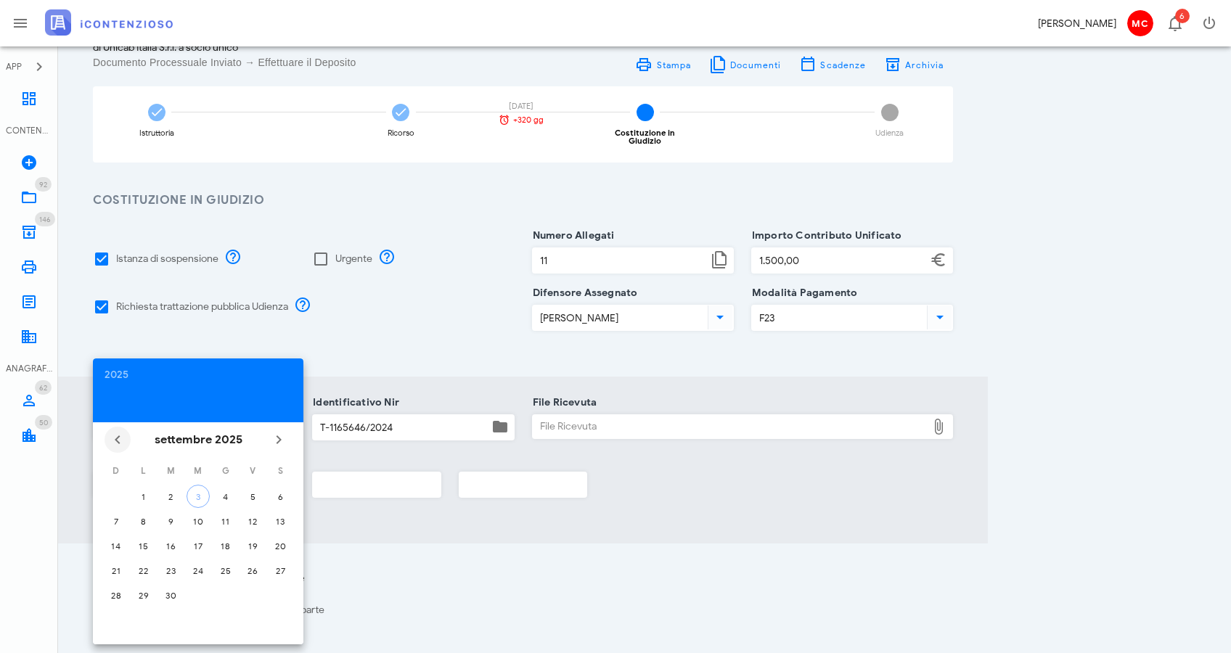
click at [112, 441] on icon "Il mese scorso" at bounding box center [117, 439] width 17 height 17
click at [123, 376] on div "2025" at bounding box center [198, 375] width 187 height 10
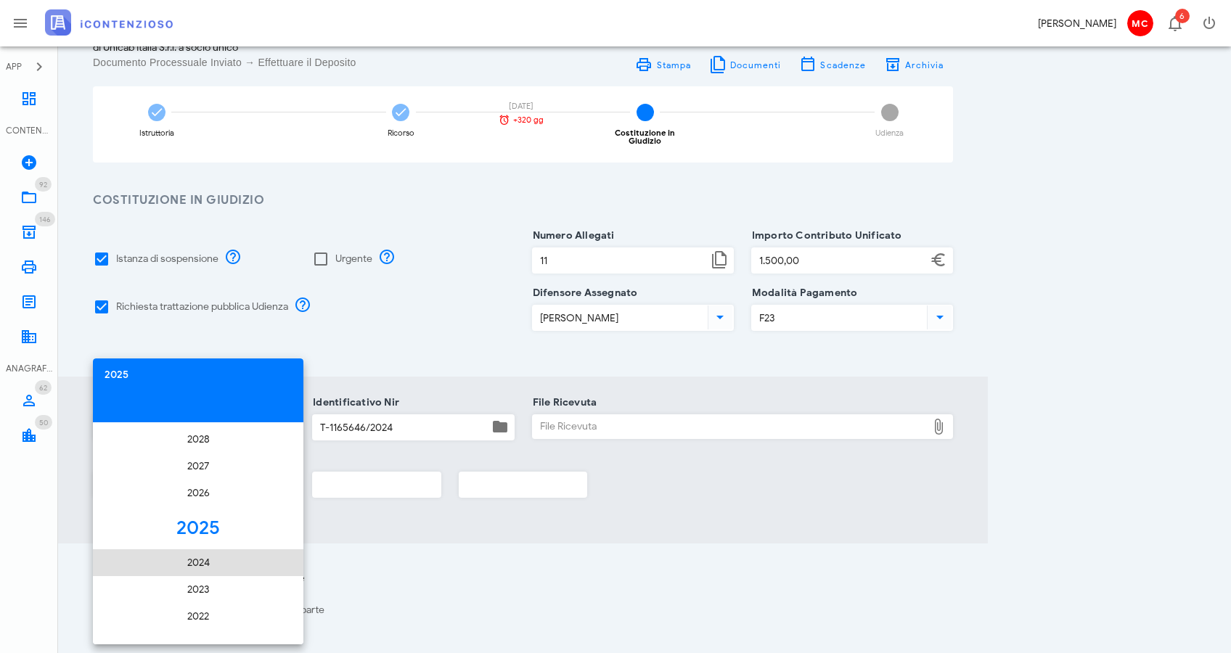
click at [199, 558] on li "2024" at bounding box center [198, 563] width 211 height 27
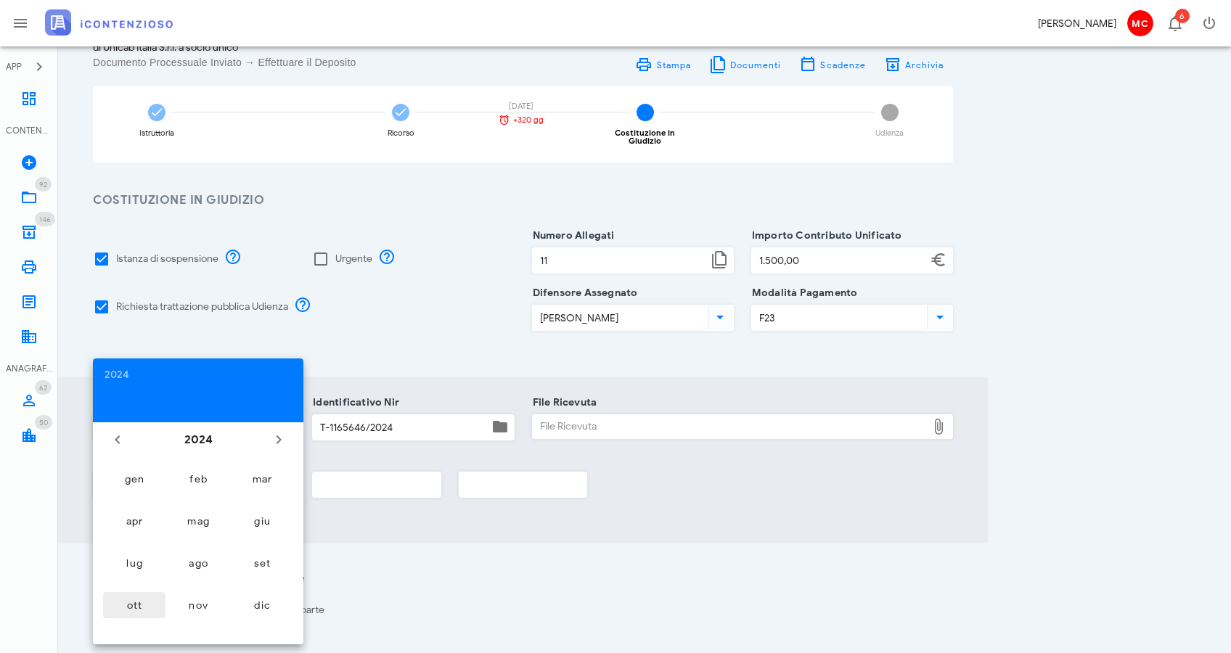
click at [139, 594] on button "ott" at bounding box center [134, 605] width 62 height 26
click at [193, 548] on div "16" at bounding box center [198, 546] width 23 height 11
type input "16/10/2024"
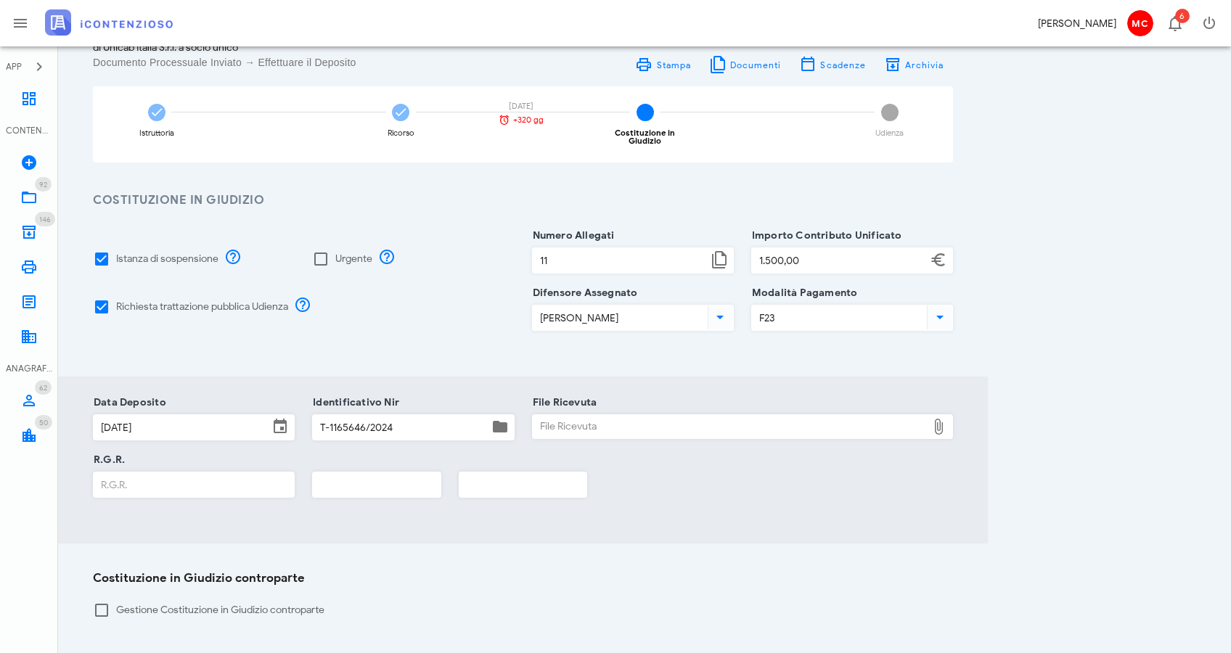
click at [619, 419] on div "File Ricevuta" at bounding box center [730, 426] width 395 height 23
type input "C:\fakepath\Pec SicurezzaPostale Webmail :: POSTA CERTIFICATA: Acquisizione del…"
click at [171, 488] on input "R.G.R." at bounding box center [194, 485] width 200 height 25
type input "15677"
click at [371, 473] on input "text" at bounding box center [377, 485] width 128 height 25
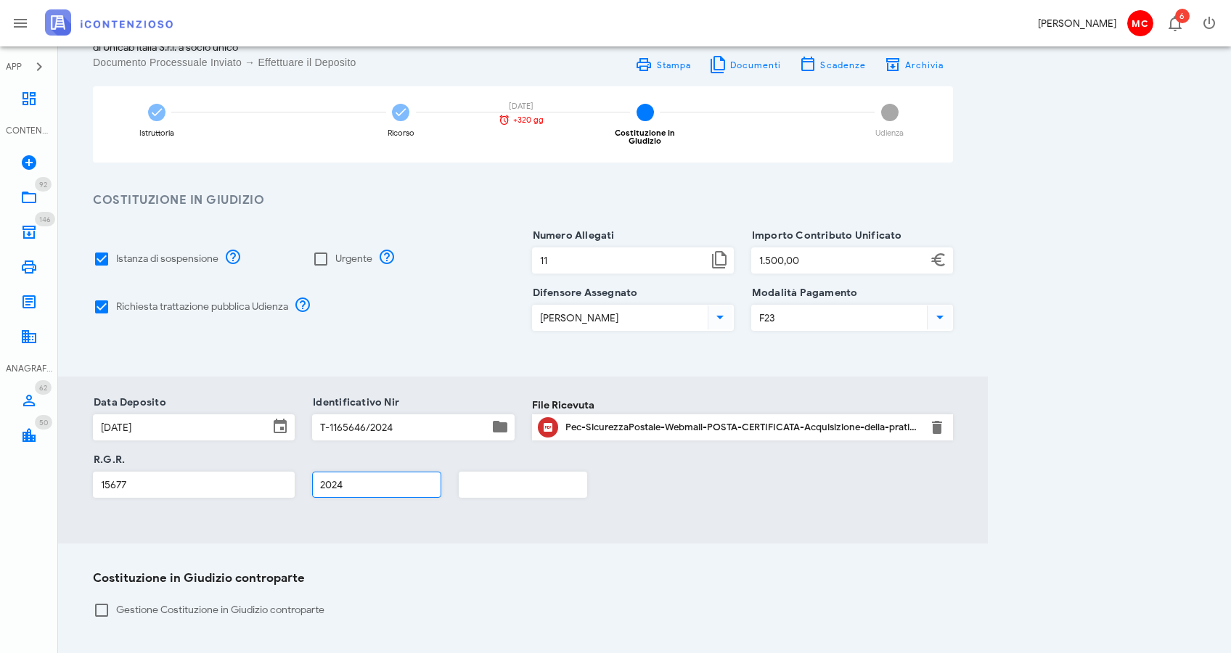
type input "2024"
click at [417, 550] on div "Costituzione in Giudizio controparte Gestione Costituzione in Giudizio contropa…" at bounding box center [523, 603] width 930 height 118
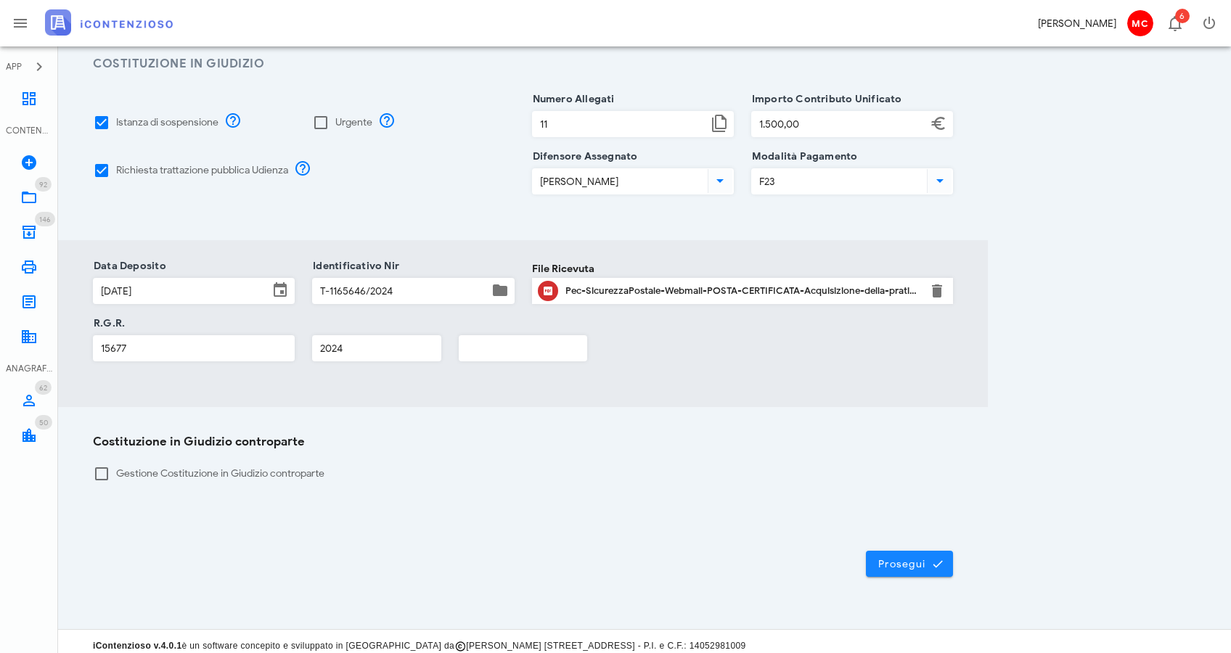
click at [928, 560] on span "Prosegui" at bounding box center [910, 564] width 64 height 13
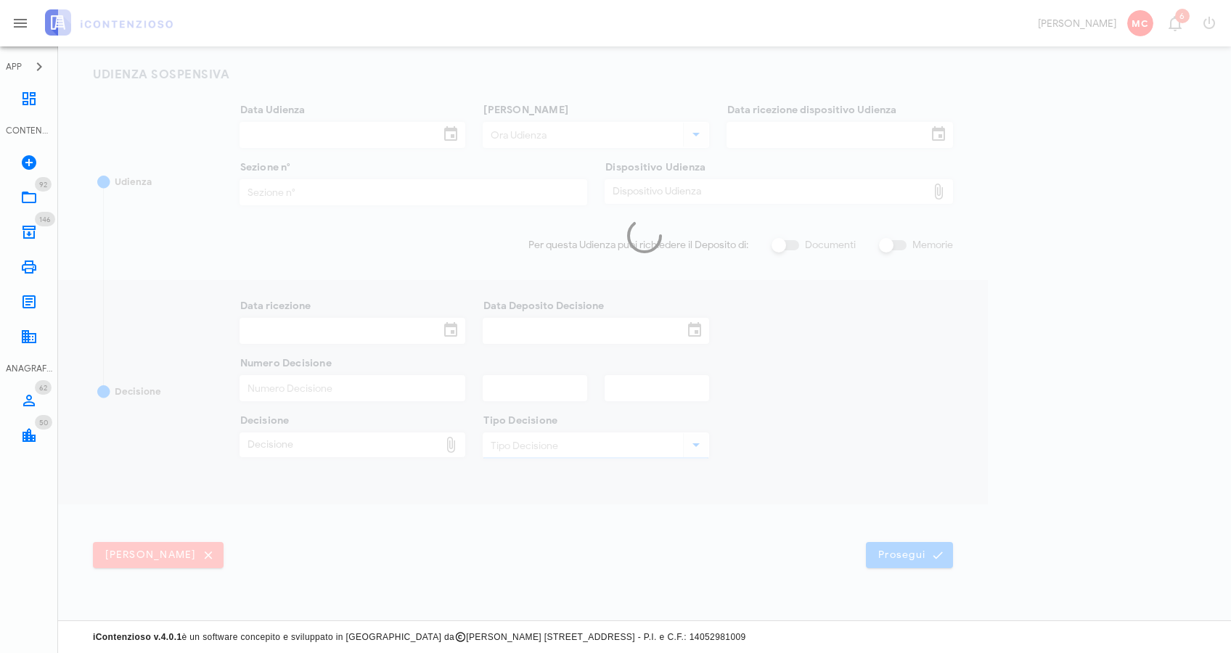
scroll to position [194, 0]
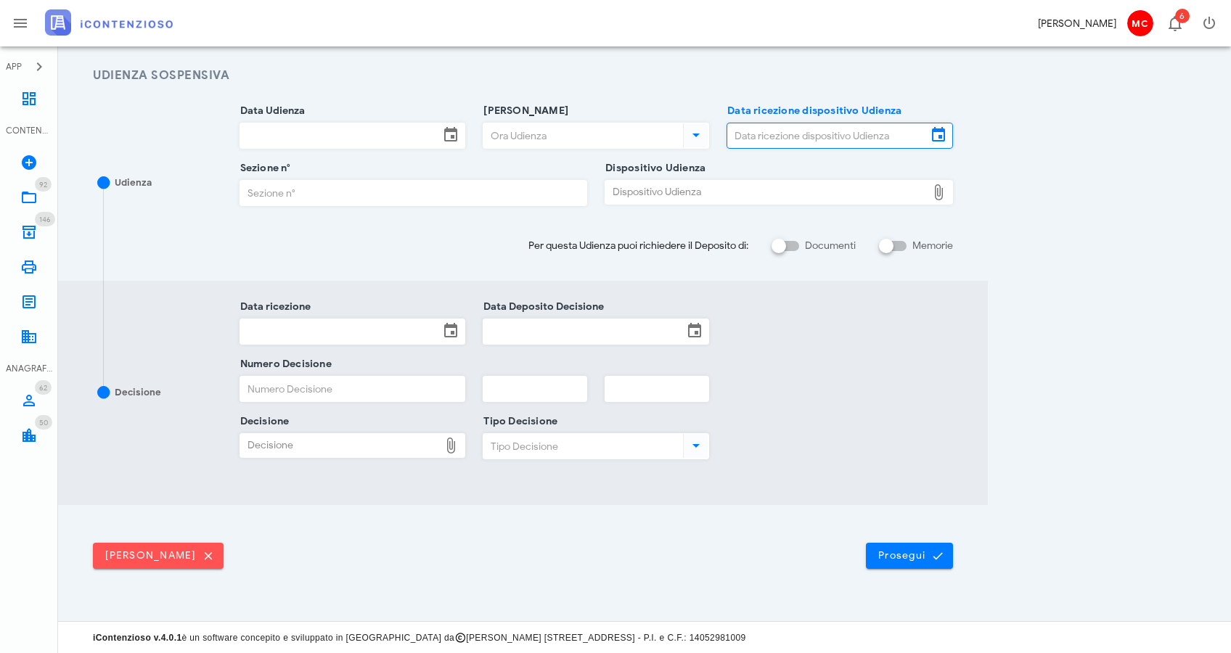
click at [856, 142] on input "Data ricezione dispositivo Udienza" at bounding box center [827, 135] width 200 height 25
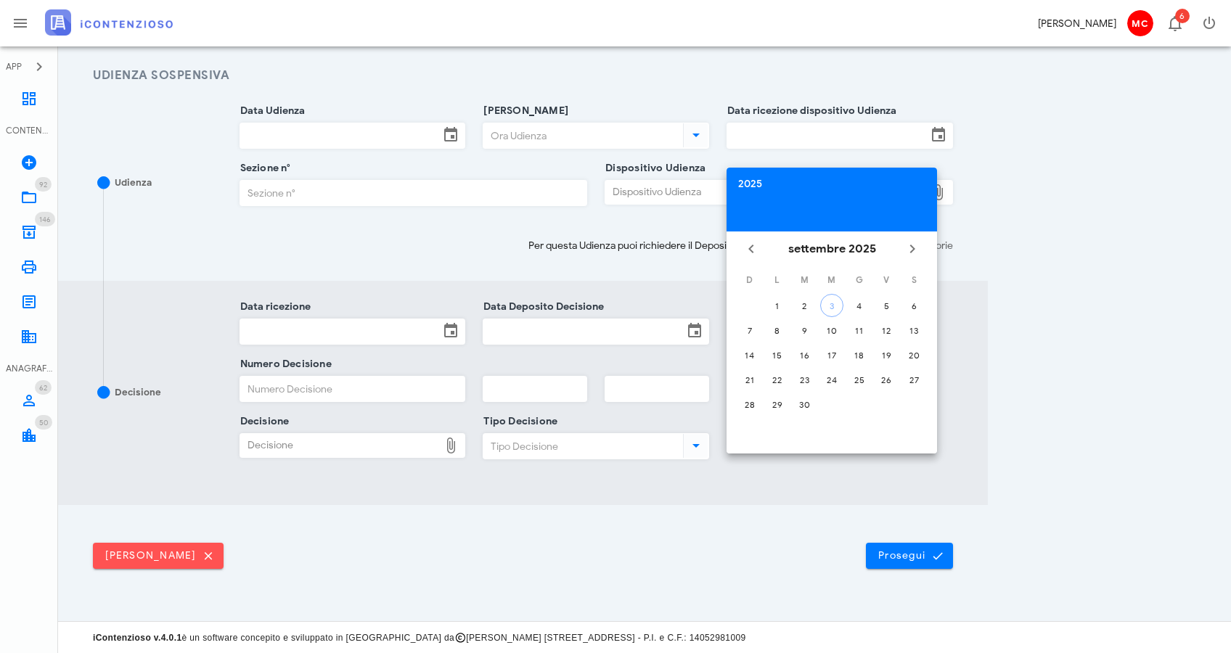
click at [748, 184] on div "2025" at bounding box center [831, 184] width 187 height 10
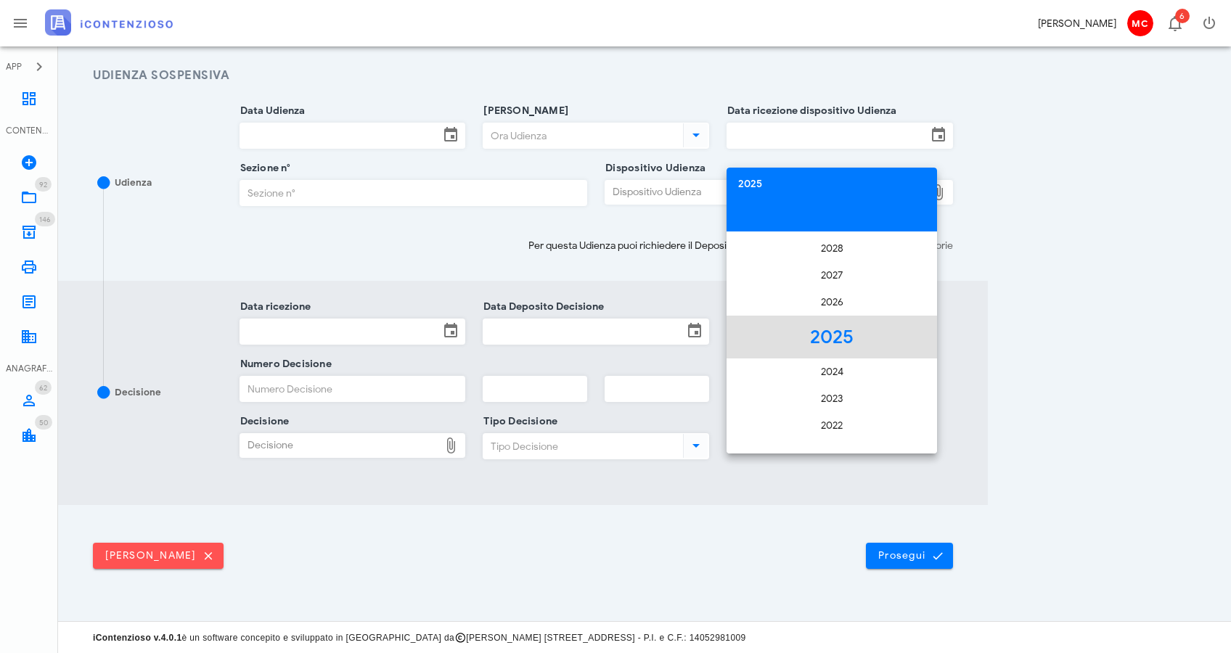
click at [837, 329] on li "2025" at bounding box center [832, 337] width 211 height 43
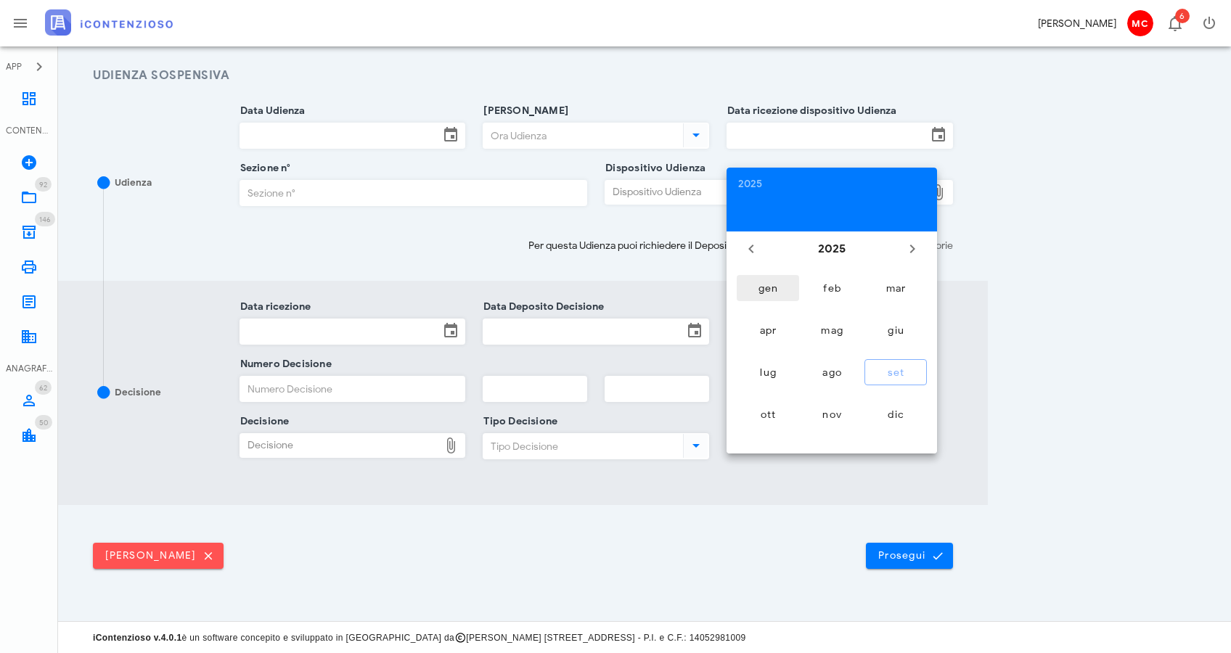
click at [780, 282] on div "gen" at bounding box center [767, 288] width 39 height 12
click at [911, 250] on icon "Il prossimo mese" at bounding box center [912, 248] width 17 height 17
click at [910, 250] on icon "Il prossimo mese" at bounding box center [912, 248] width 17 height 17
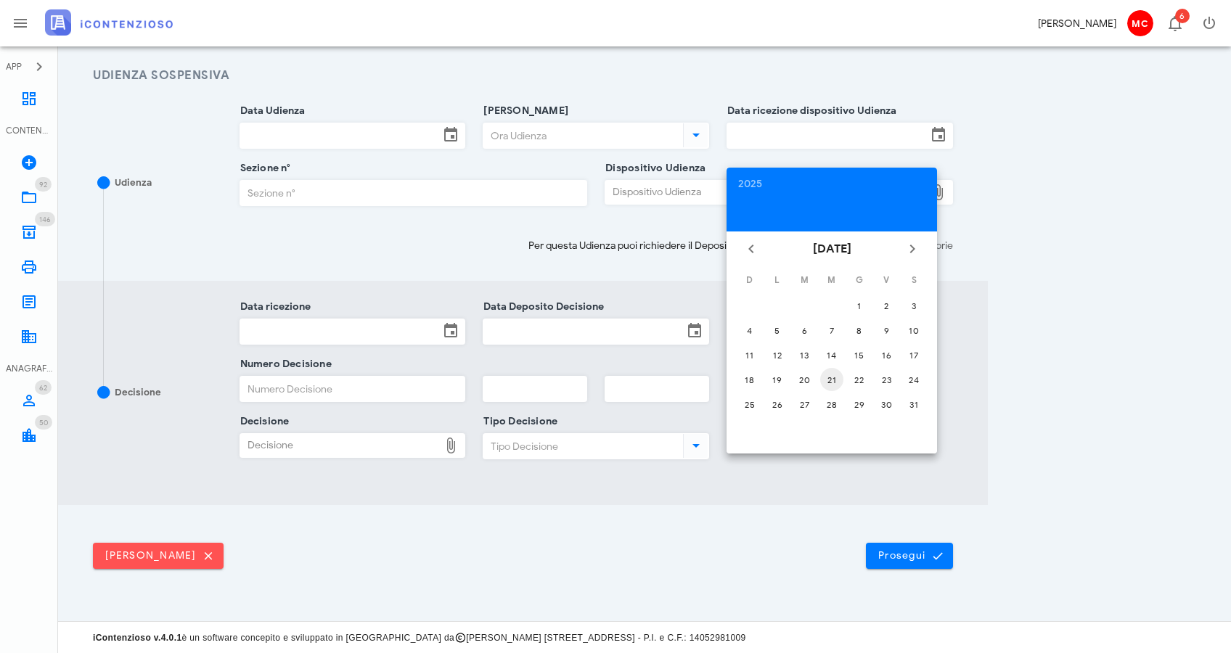
click at [828, 378] on div "21" at bounding box center [831, 380] width 23 height 11
type input "21/05/2025"
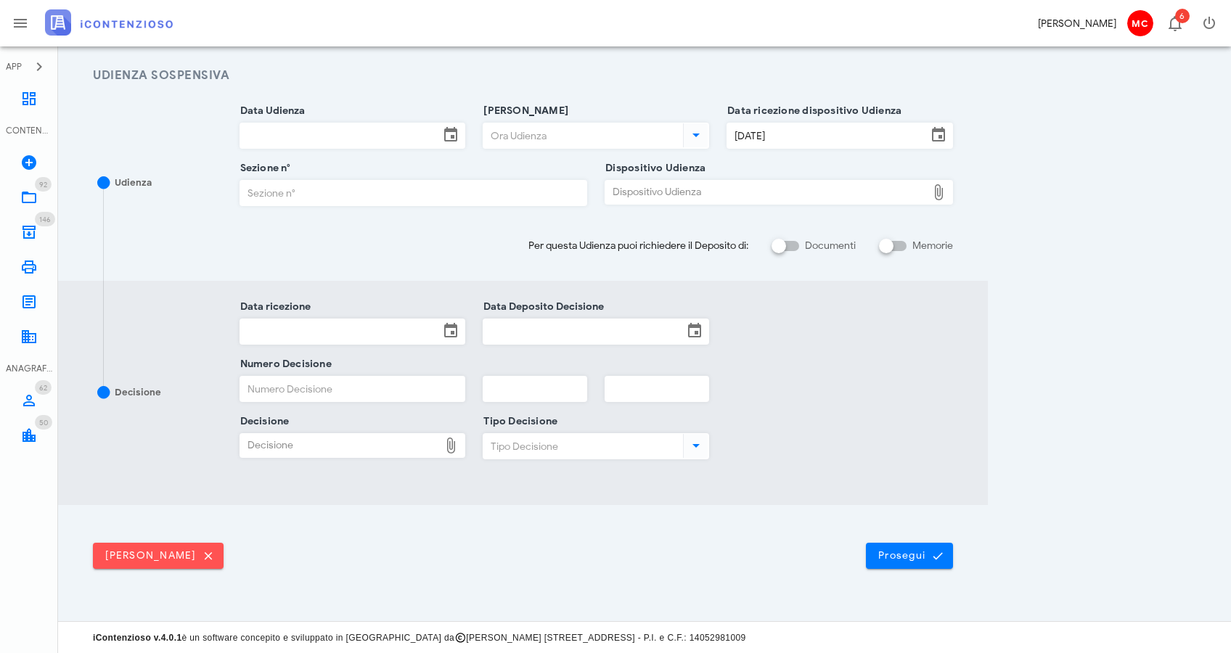
click at [338, 144] on input "Data Udienza" at bounding box center [340, 135] width 200 height 25
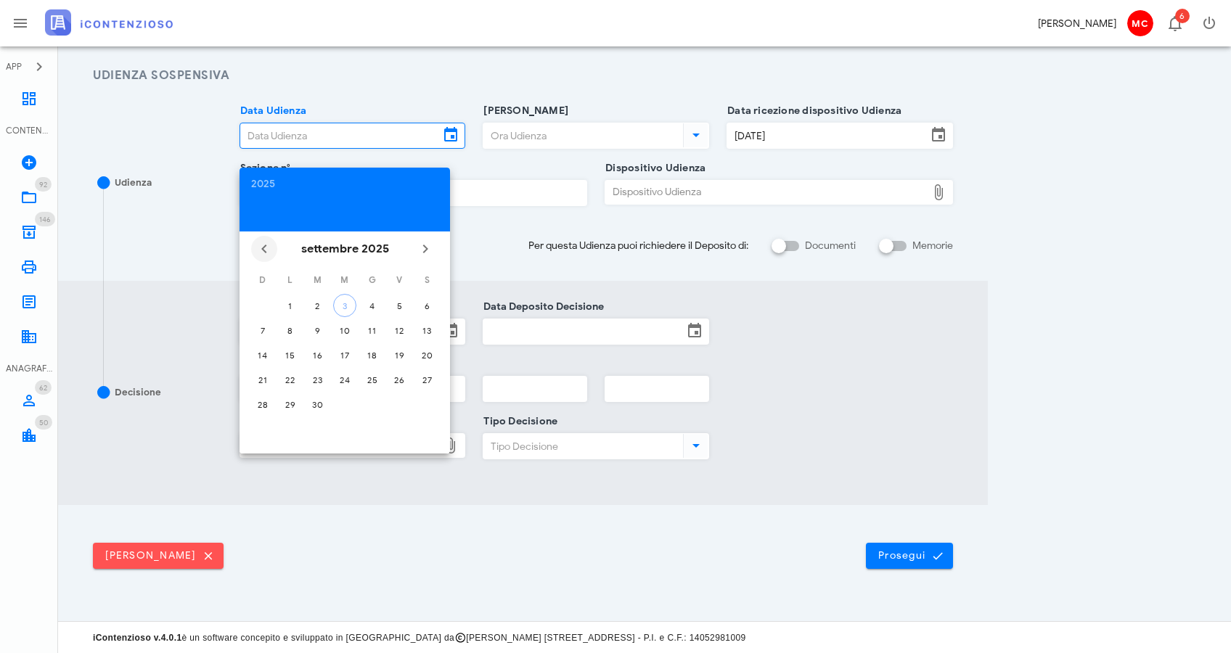
click at [264, 246] on icon "Il mese scorso" at bounding box center [264, 248] width 17 height 17
click at [311, 353] on div "15" at bounding box center [317, 355] width 23 height 11
type input "15/07/2025"
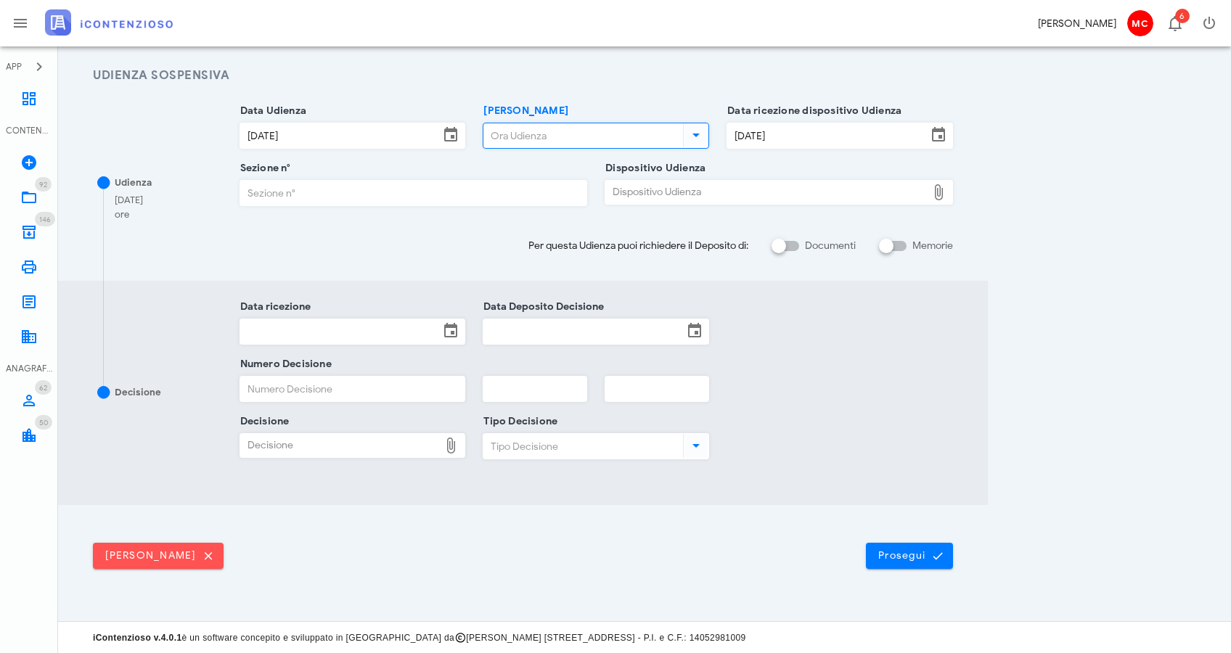
click at [612, 139] on input "Ora Udienza" at bounding box center [582, 135] width 197 height 25
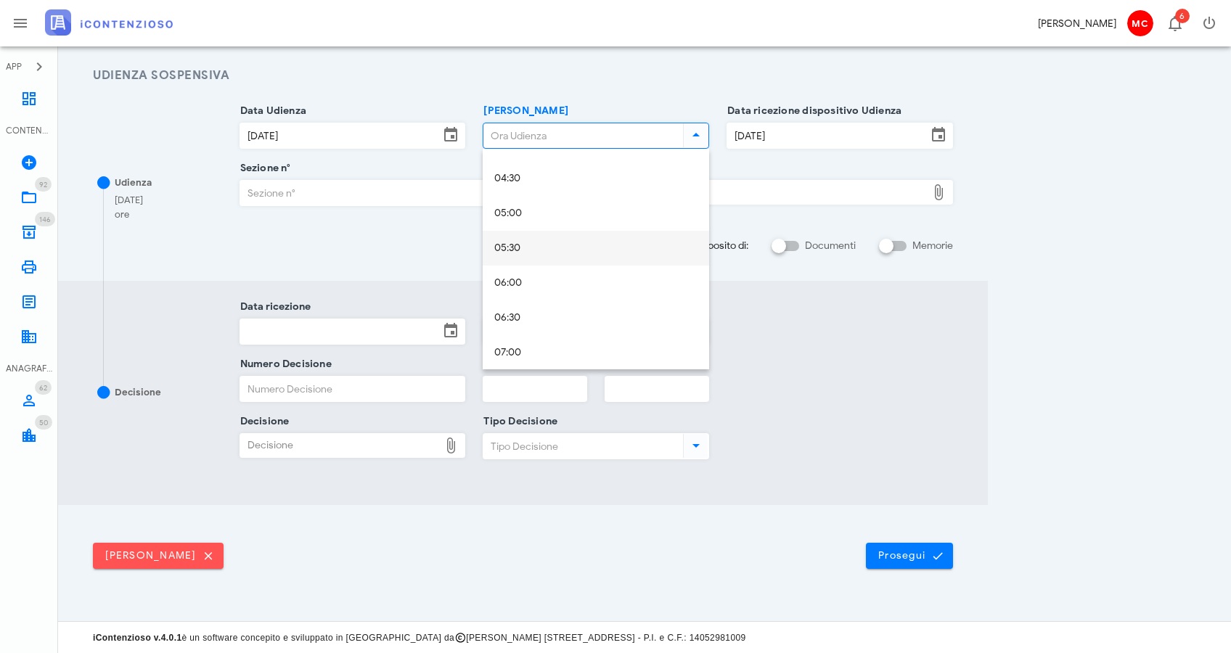
scroll to position [777, 0]
click at [599, 243] on div "12:00" at bounding box center [595, 232] width 203 height 30
type input "12:00"
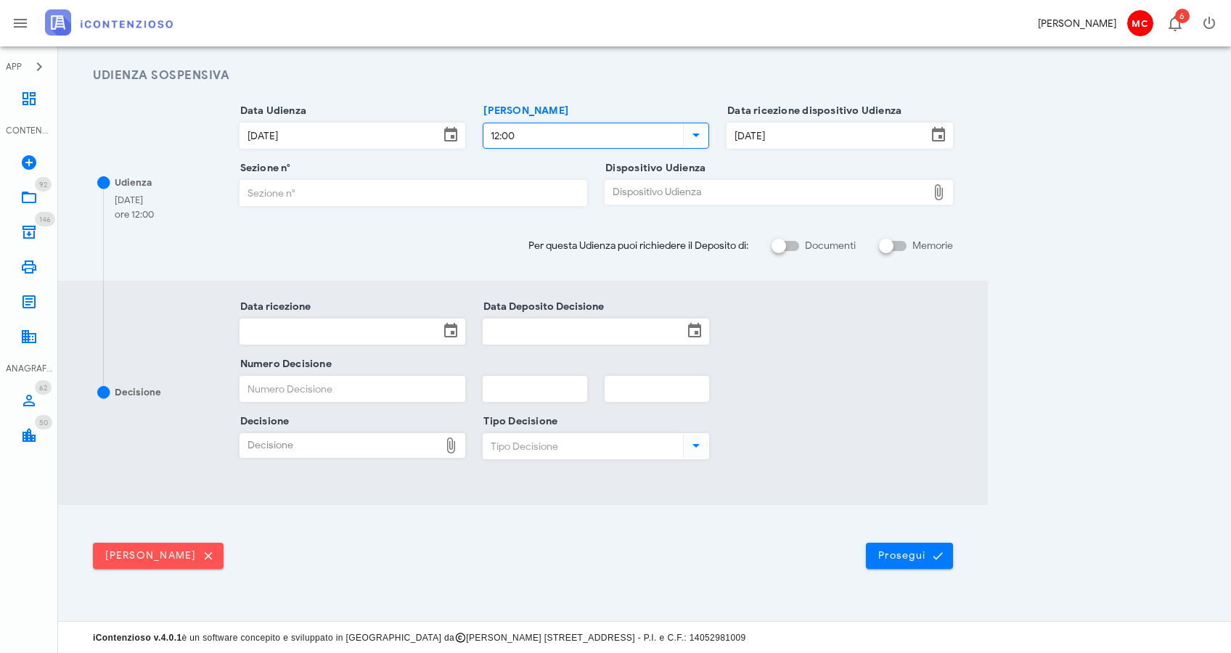
click at [409, 197] on input "Sezione n°" at bounding box center [413, 193] width 347 height 25
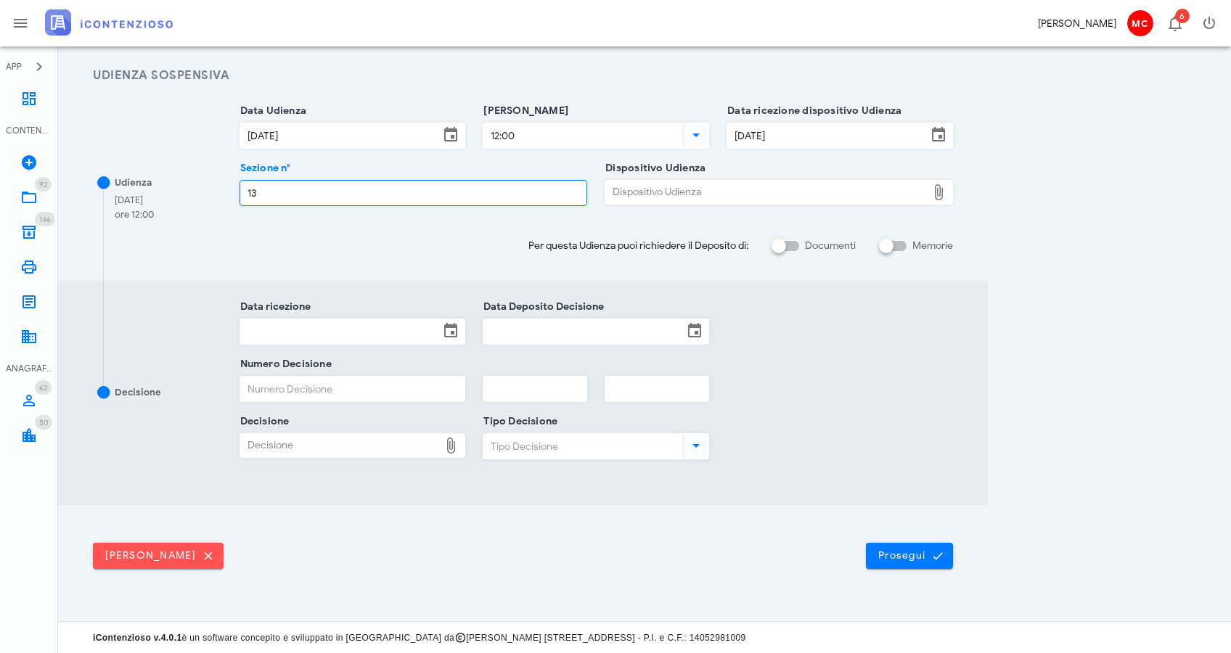
type input "13"
click at [640, 194] on div "Dispositivo Udienza" at bounding box center [766, 192] width 322 height 23
type input "C:\fakepath\AvvTratt___15677_2024.pdf"
click at [370, 330] on input "Data ricezione" at bounding box center [340, 331] width 200 height 25
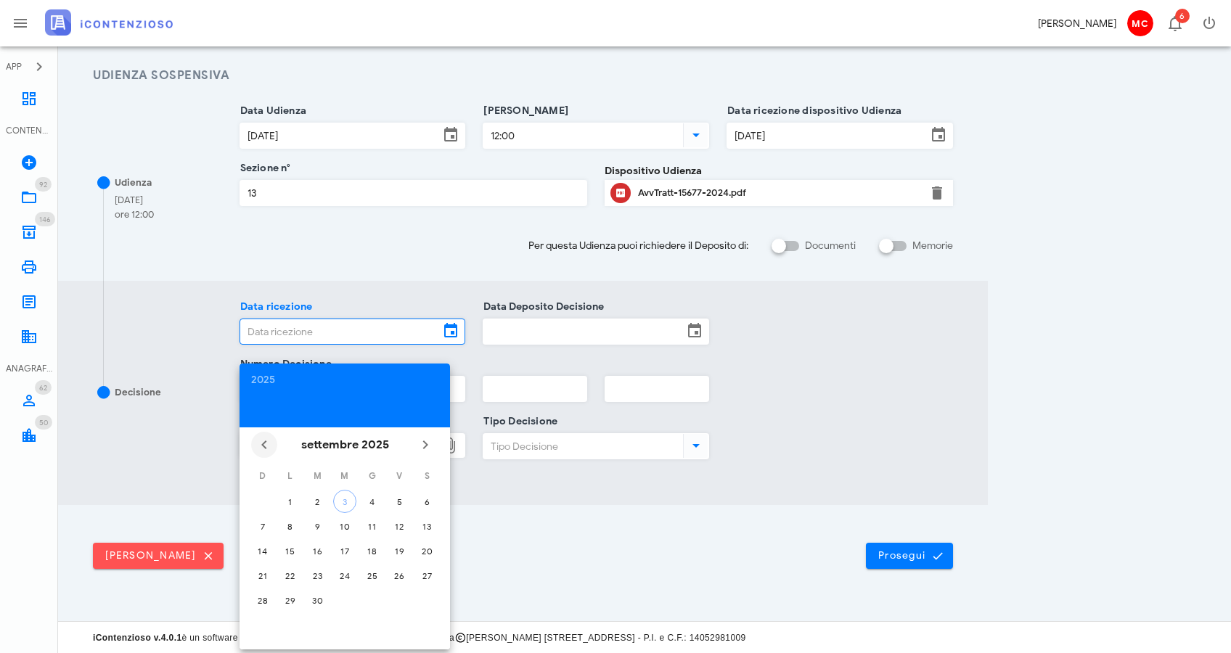
click at [268, 449] on icon "Il mese scorso" at bounding box center [264, 444] width 17 height 17
click at [322, 557] on button "15" at bounding box center [317, 550] width 23 height 23
type input "15/07/2025"
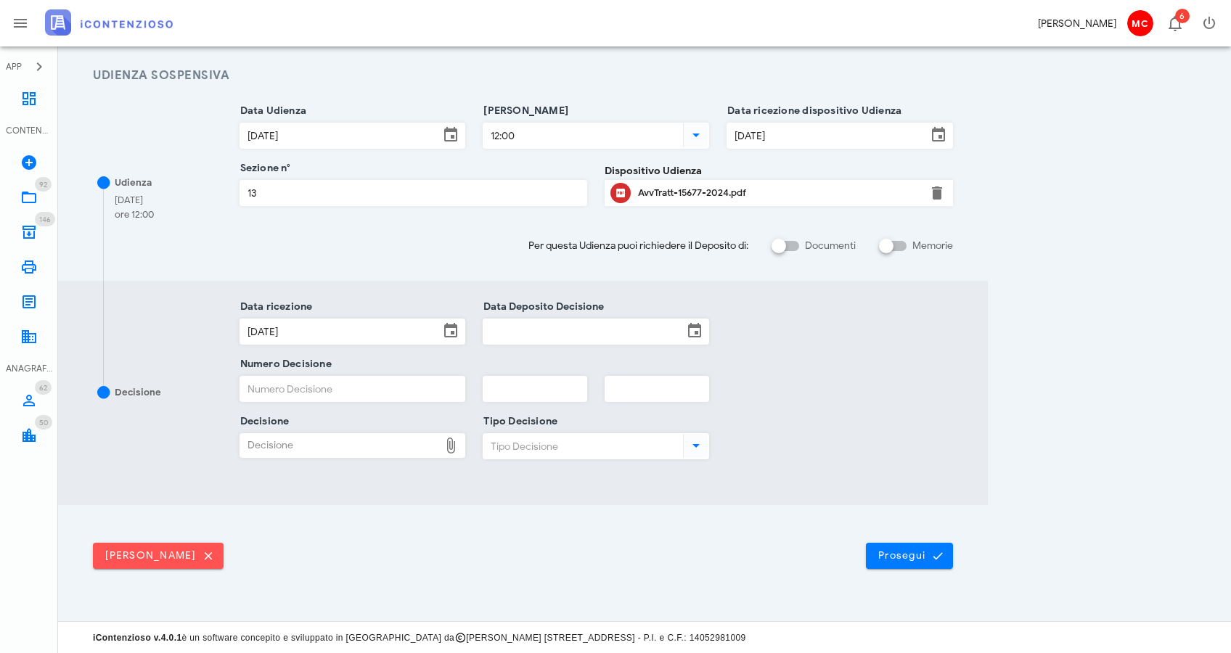
click at [563, 334] on input "Data Deposito Decisione" at bounding box center [584, 331] width 200 height 25
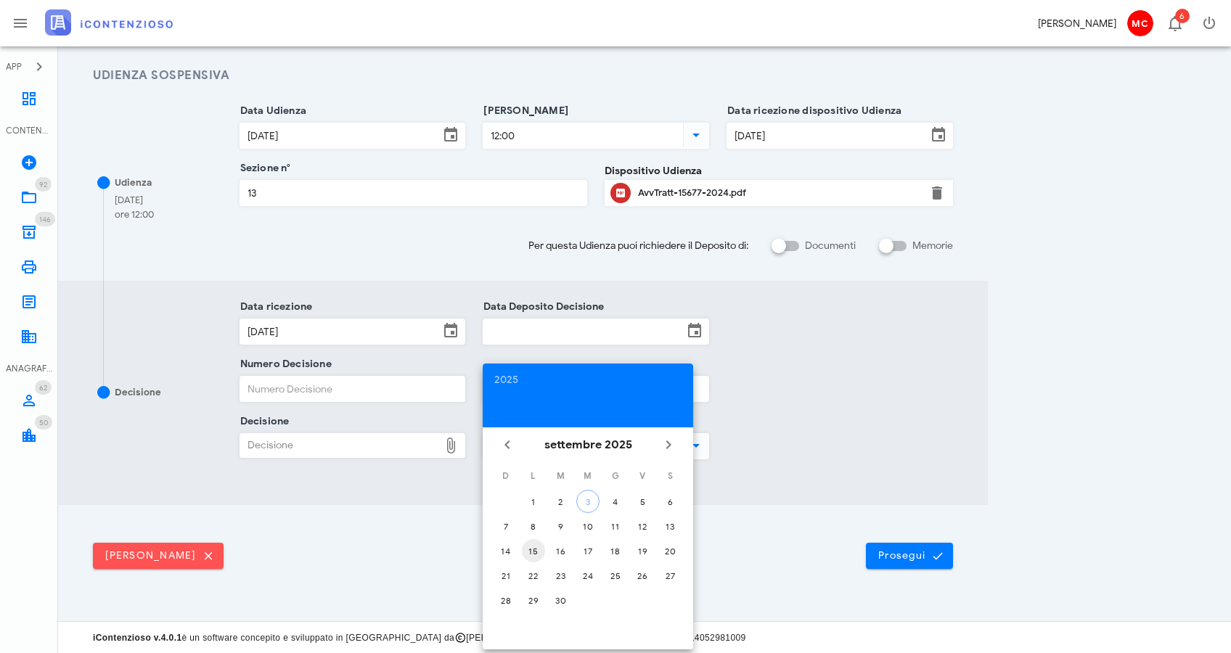
click at [542, 553] on div "15" at bounding box center [533, 551] width 23 height 11
type input "15/09/2025"
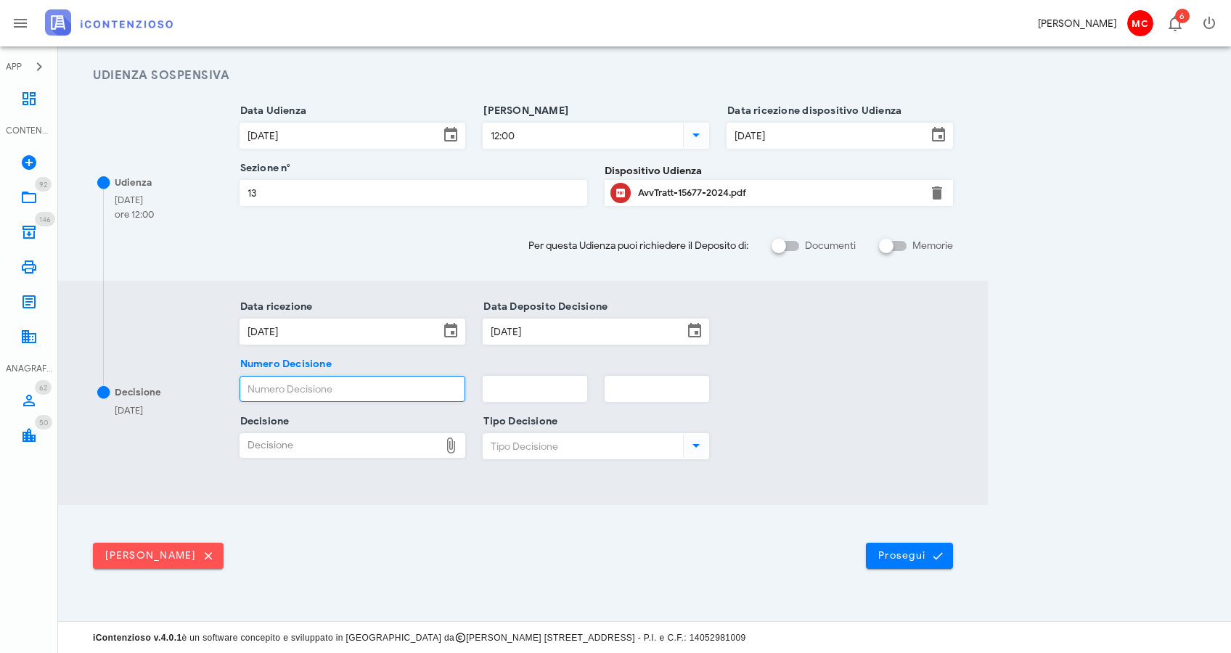
click at [431, 391] on input "Numero Decisione" at bounding box center [352, 389] width 225 height 25
type input "2264"
click at [561, 392] on input "text" at bounding box center [535, 389] width 103 height 25
type input "2025"
click at [431, 441] on div "Decisione" at bounding box center [340, 445] width 200 height 23
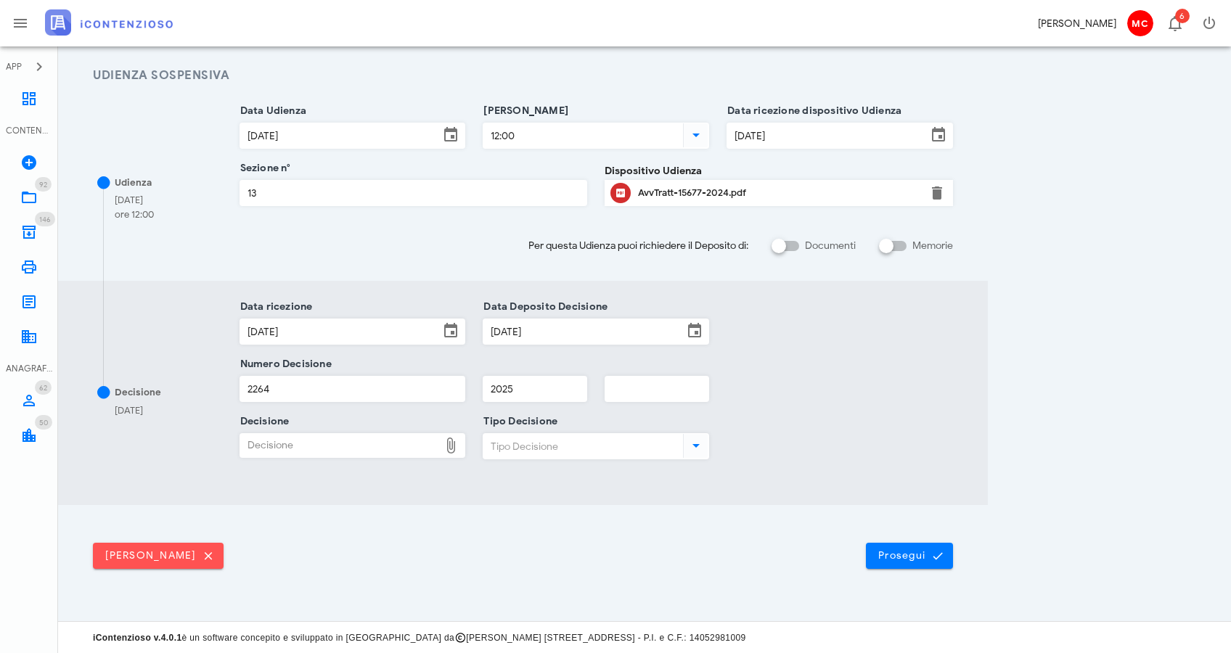
type input "C:\fakepath\ComProvv___15677_2024.pdf"
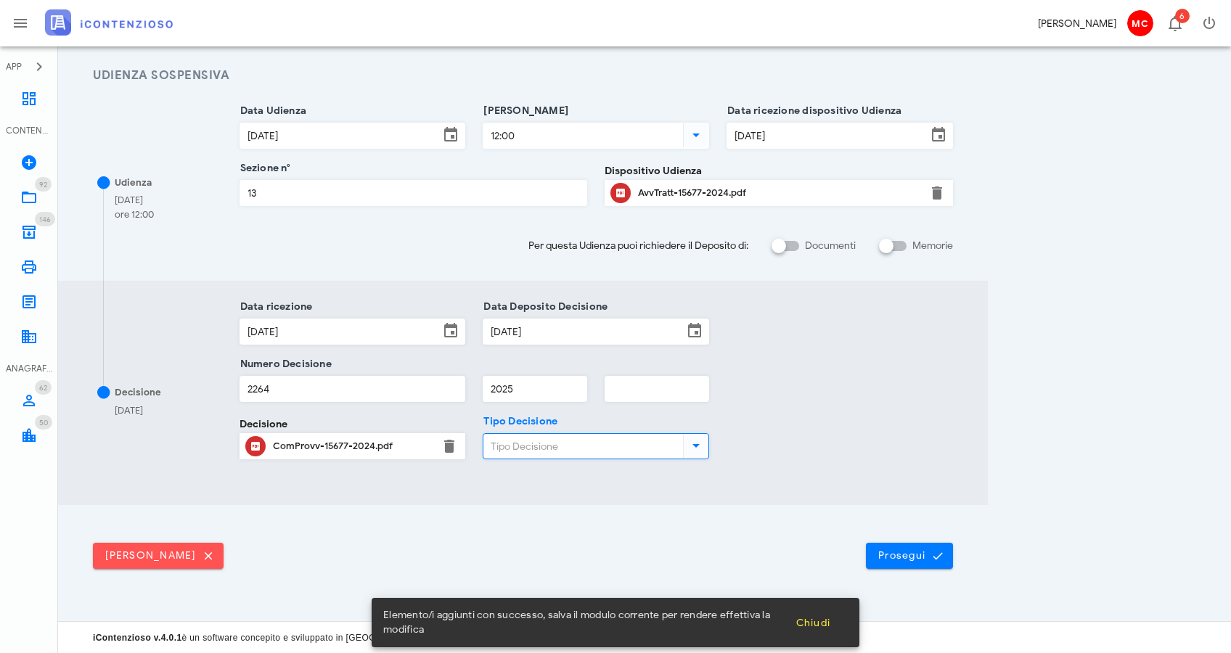
click at [584, 442] on input "Tipo Decisione" at bounding box center [582, 446] width 197 height 25
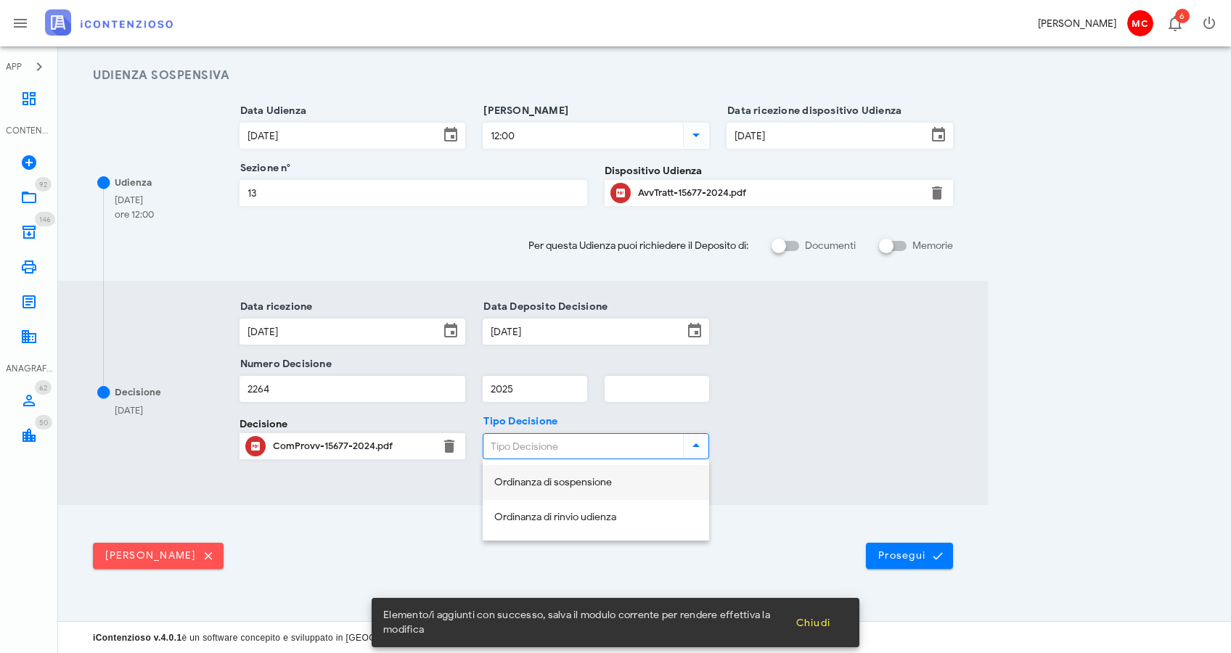
click at [590, 474] on div "Ordinanza di sospensione" at bounding box center [595, 483] width 203 height 30
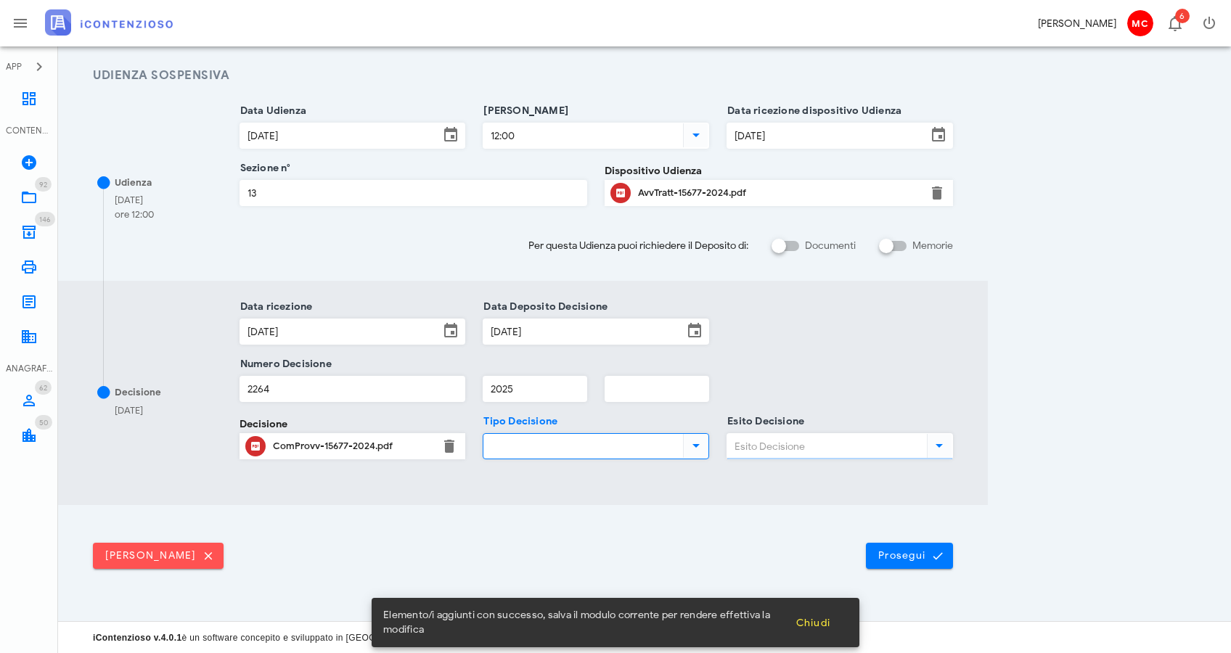
type input "Ordinanza di sospensione"
click at [774, 444] on input "Esito Decisione" at bounding box center [825, 446] width 197 height 25
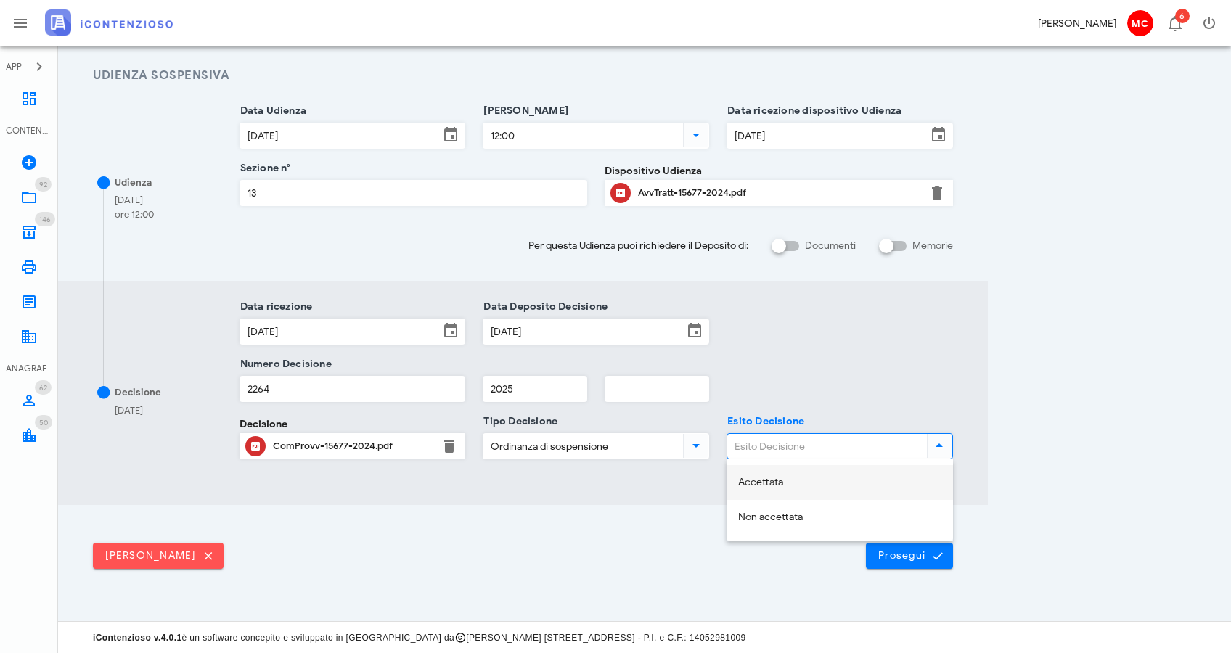
click at [786, 497] on div "Accettata" at bounding box center [840, 482] width 227 height 35
type input "Accettata"
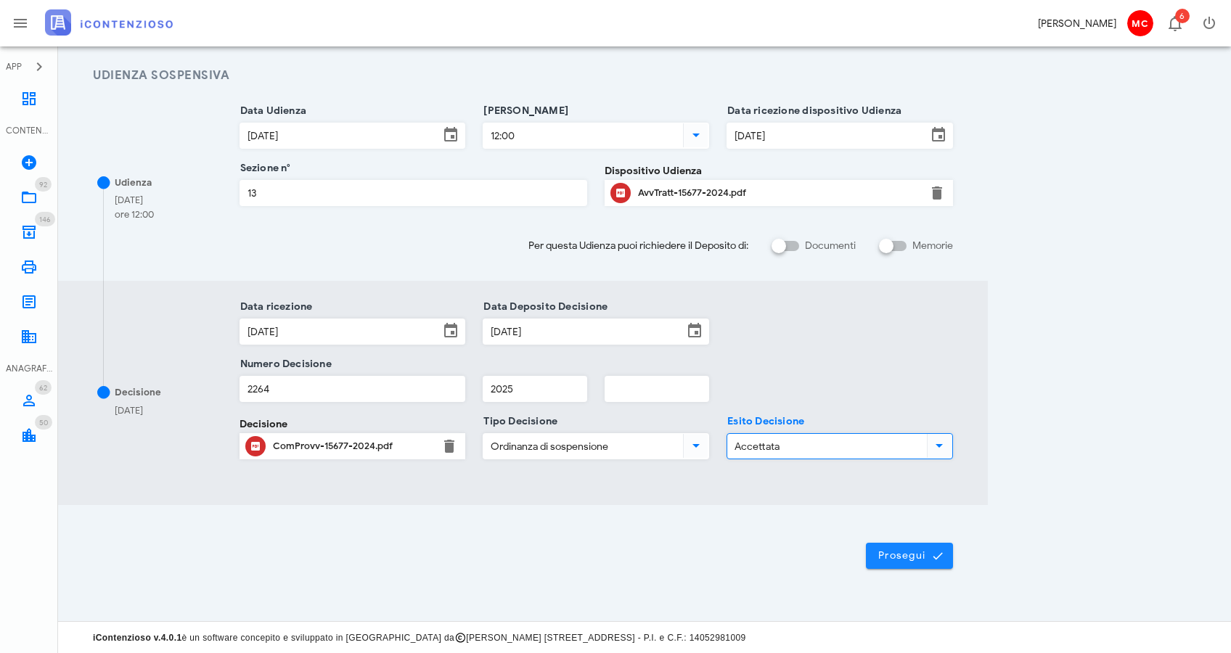
click at [894, 561] on span "Prosegui" at bounding box center [910, 556] width 64 height 13
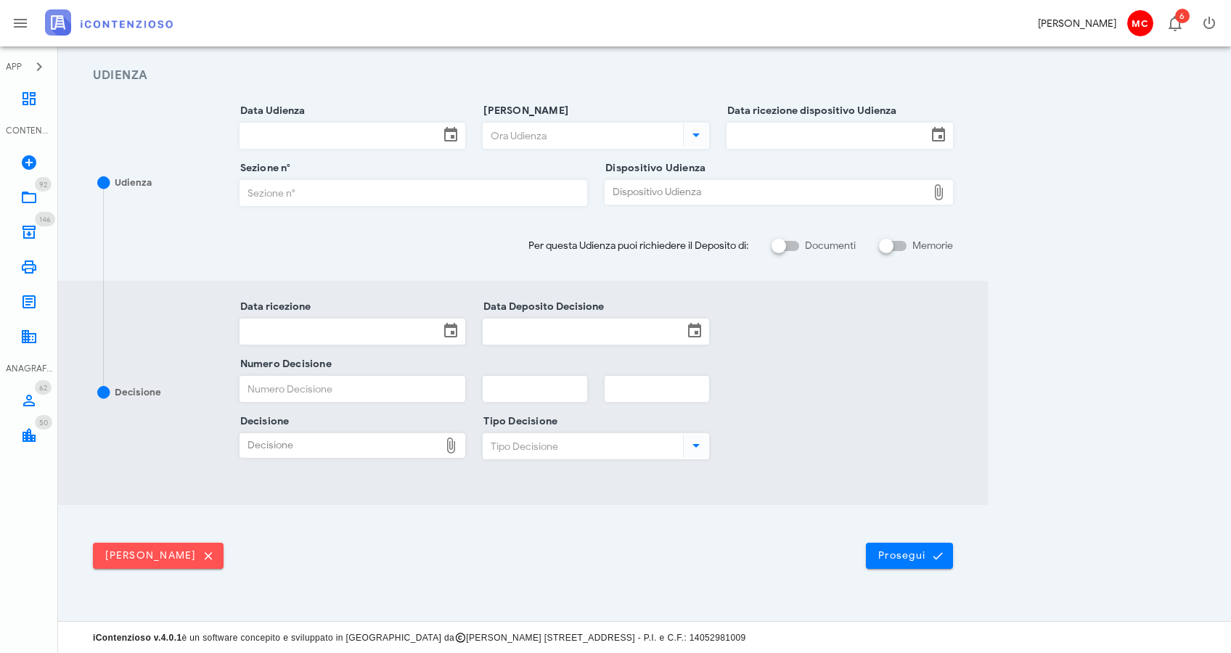
click at [362, 123] on div "Data Udienza" at bounding box center [353, 136] width 227 height 26
click at [247, 138] on input "Data Udienza" at bounding box center [340, 135] width 200 height 25
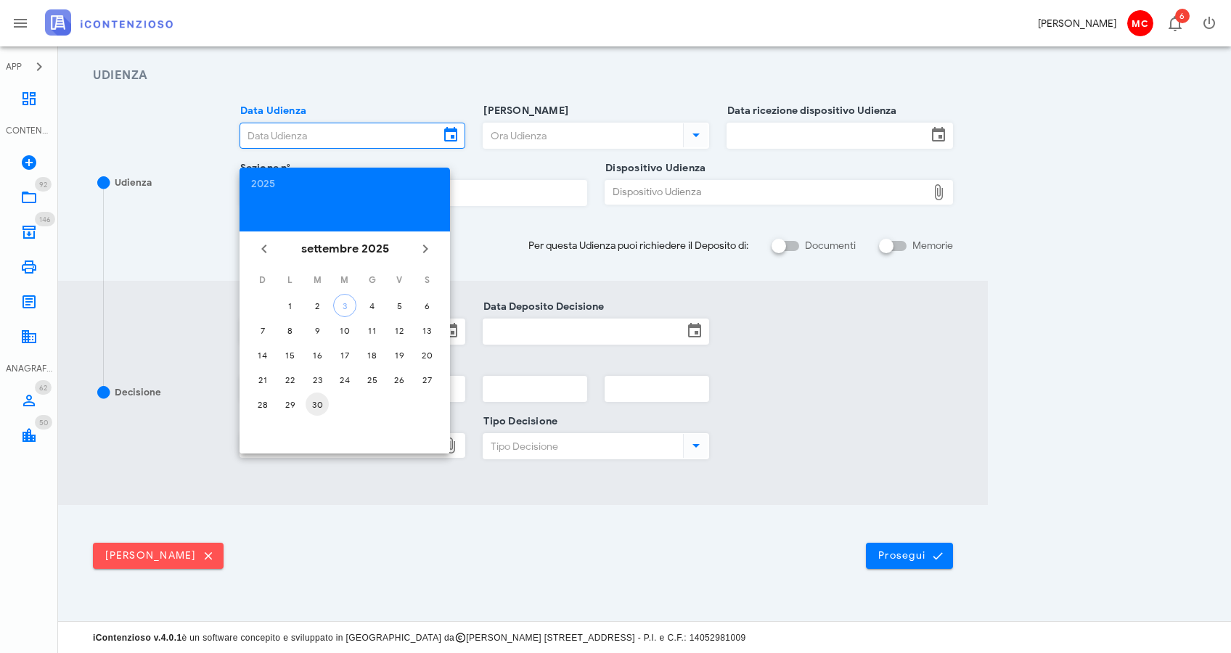
click at [321, 402] on div "30" at bounding box center [317, 404] width 23 height 11
type input "30/09/2025"
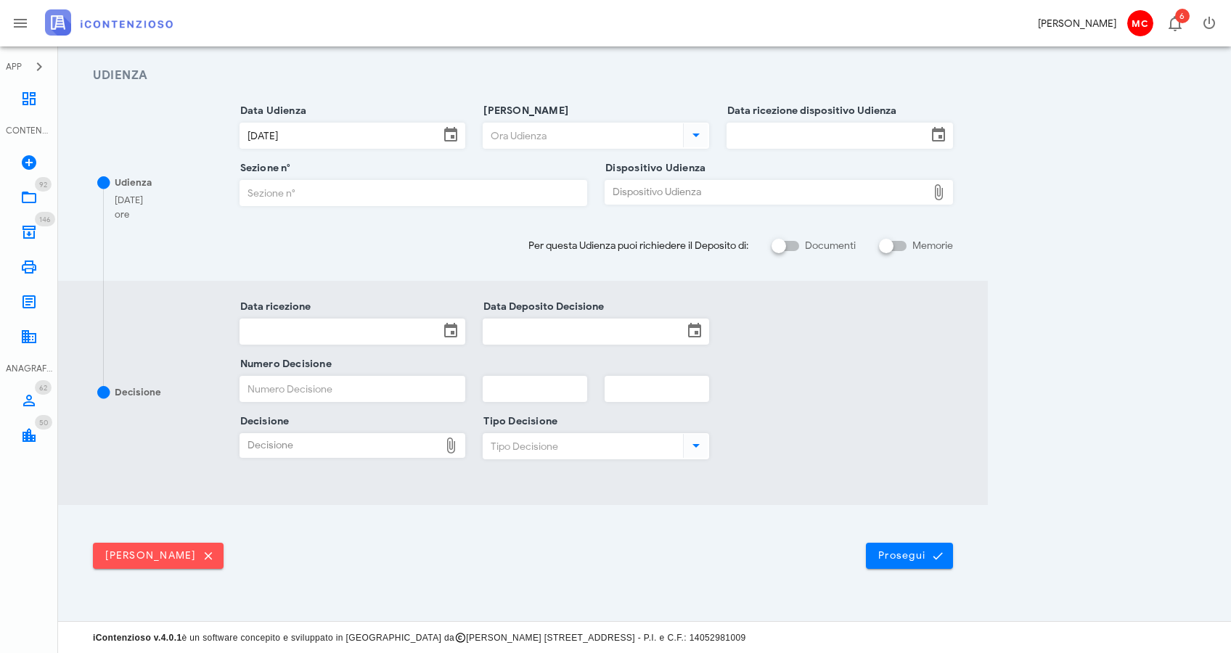
click at [522, 136] on input "Ora Udienza" at bounding box center [582, 135] width 197 height 25
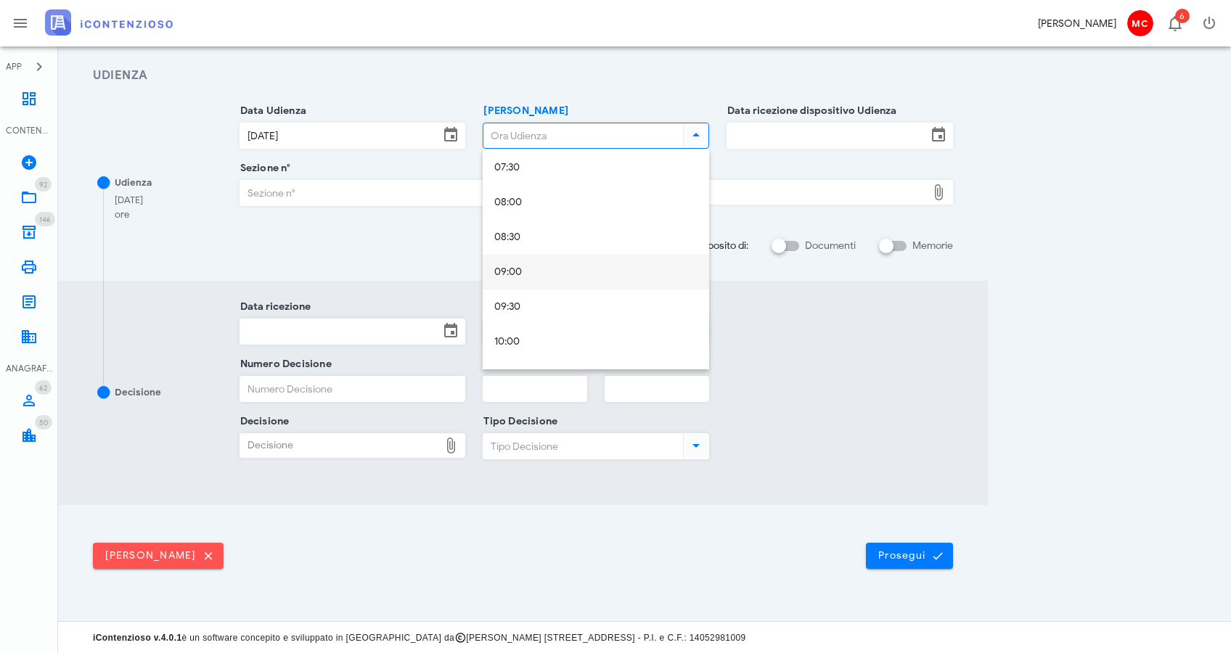
scroll to position [537, 0]
click at [572, 296] on div "09:30" at bounding box center [595, 298] width 203 height 12
type input "09:30"
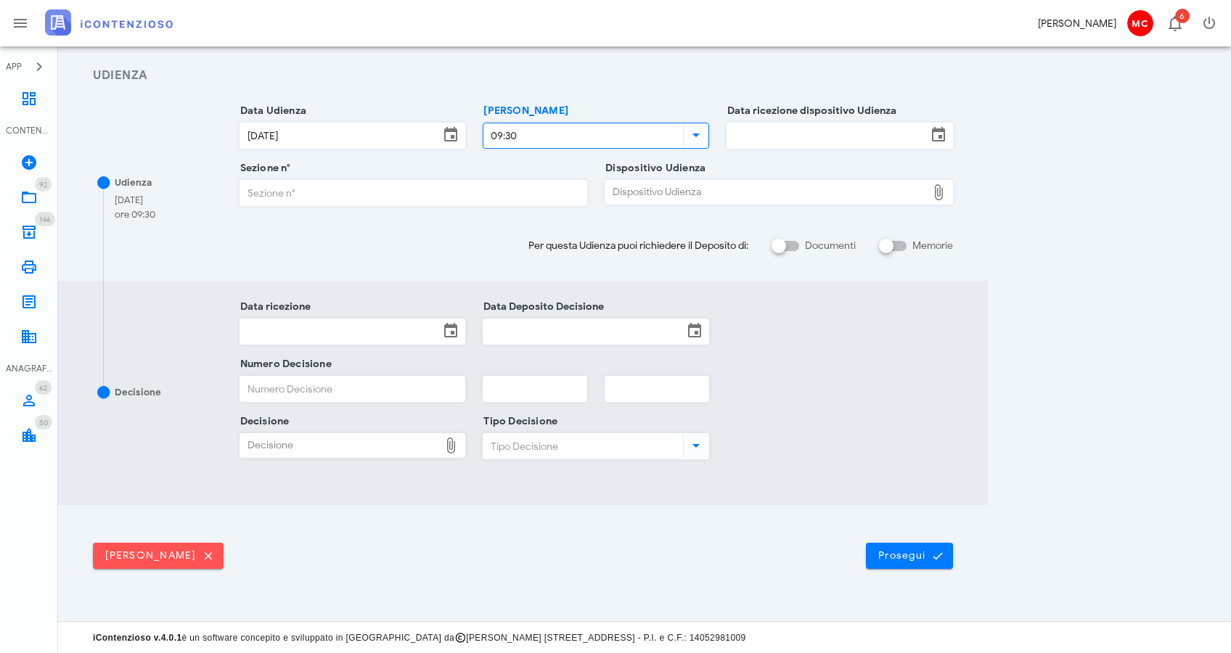
click at [786, 135] on input "Data ricezione dispositivo Udienza" at bounding box center [827, 135] width 200 height 25
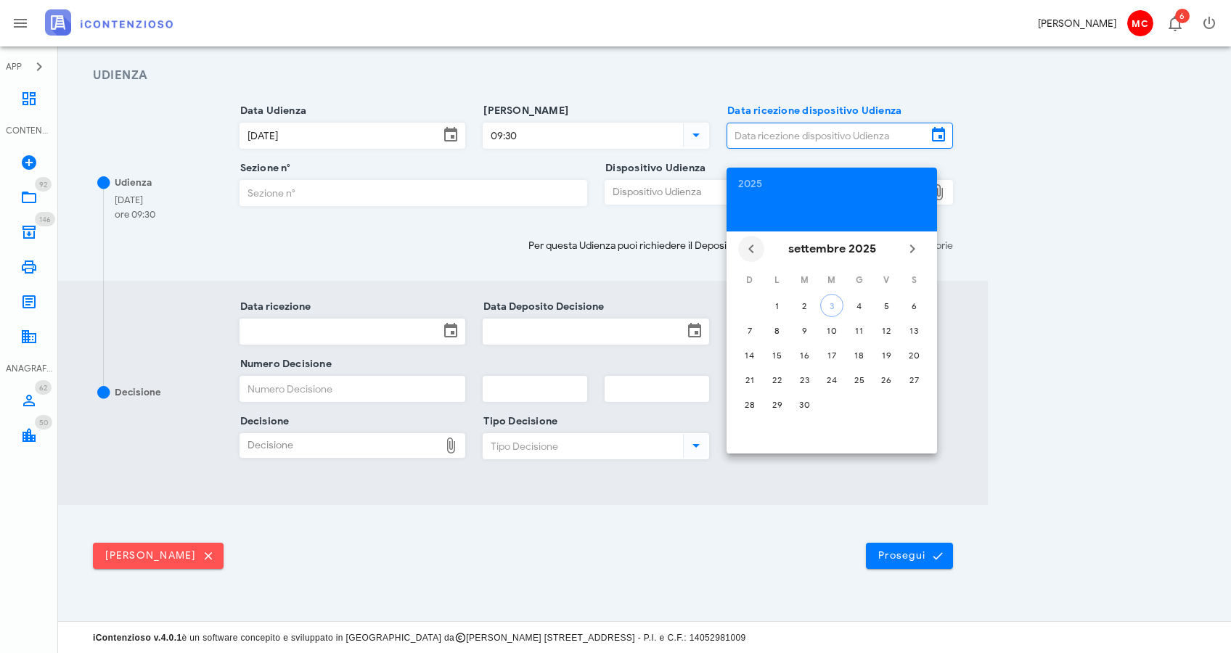
click at [756, 242] on icon "Il mese scorso" at bounding box center [751, 248] width 17 height 17
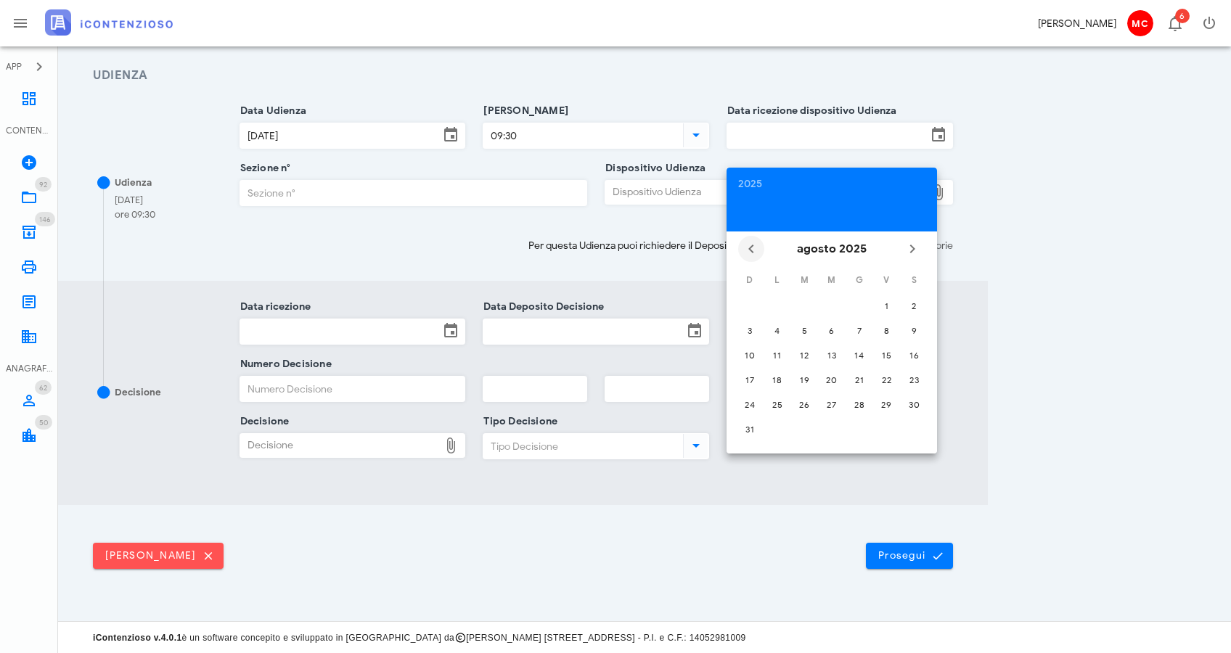
click at [756, 242] on icon "Il mese scorso" at bounding box center [751, 248] width 17 height 17
click at [865, 351] on div "17" at bounding box center [859, 355] width 23 height 11
type input "17/07/2025"
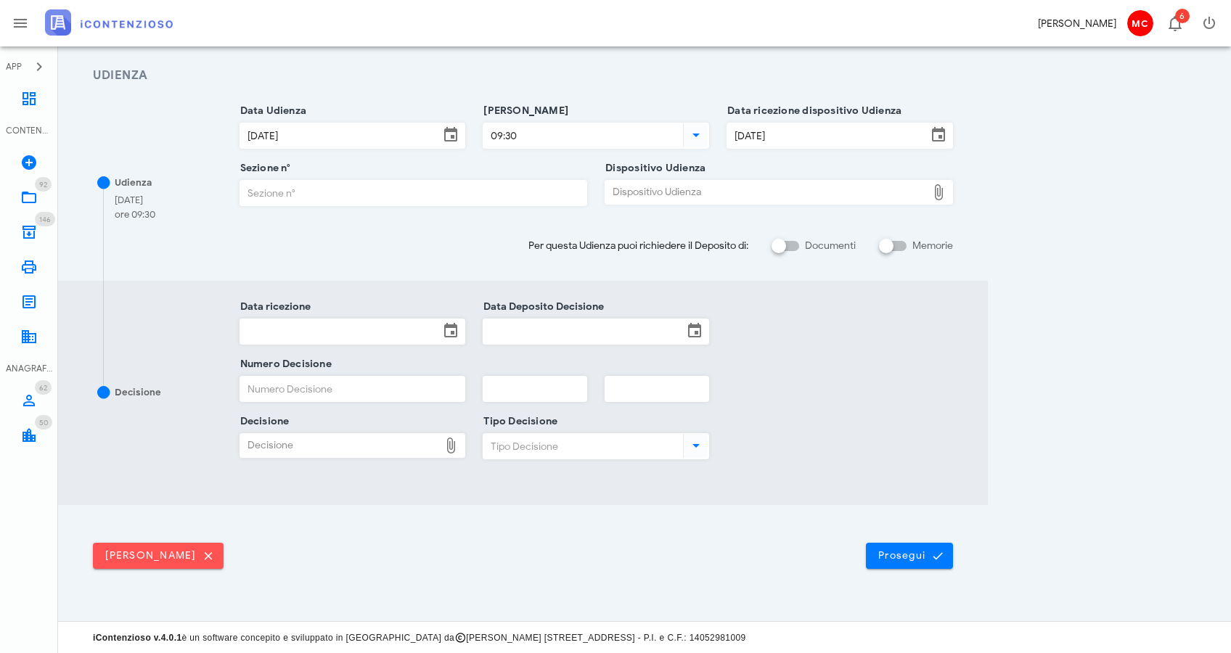
click at [442, 194] on input "Sezione n°" at bounding box center [413, 193] width 347 height 25
type input "13"
click at [840, 195] on div "Dispositivo Udienza" at bounding box center [766, 192] width 322 height 23
type input "C:\fakepath\ComProvv___15677_2024.pdf"
click at [894, 474] on div at bounding box center [840, 450] width 244 height 57
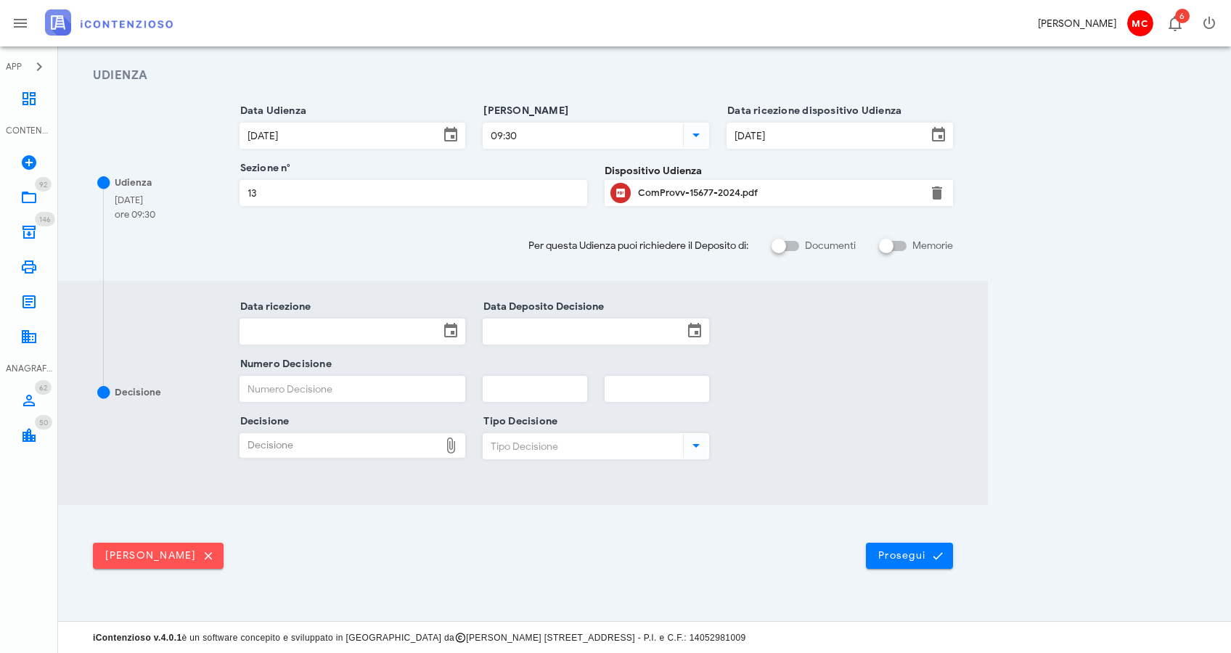
click at [909, 550] on span "Prosegui" at bounding box center [910, 556] width 64 height 13
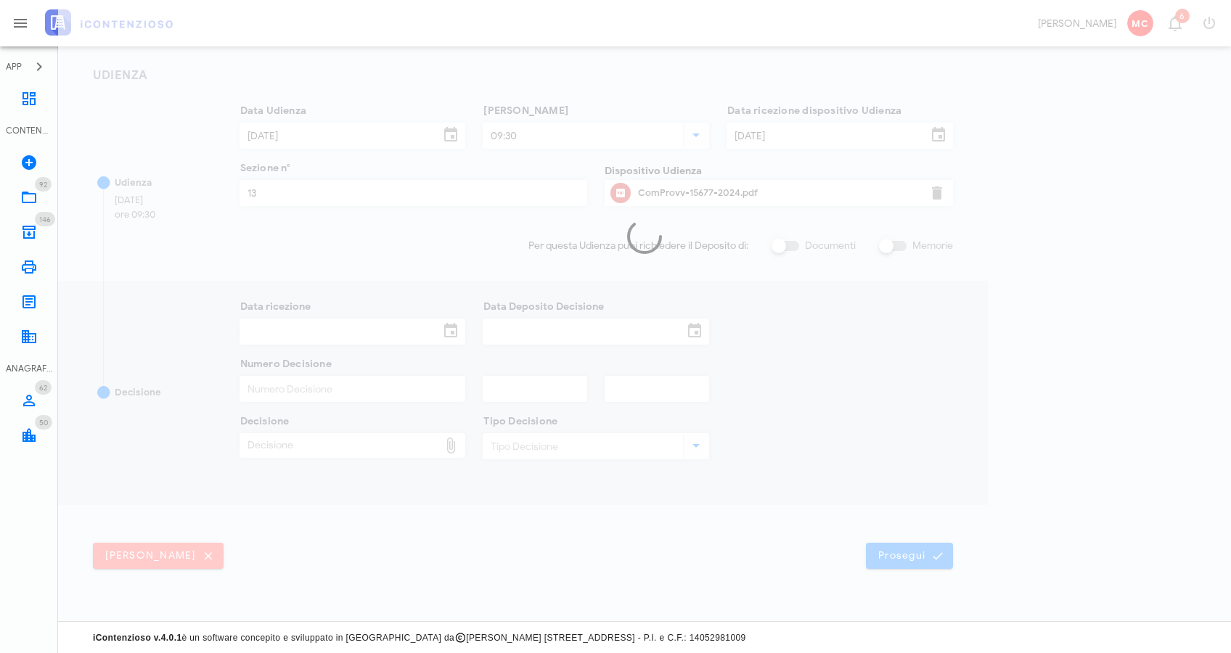
scroll to position [0, 0]
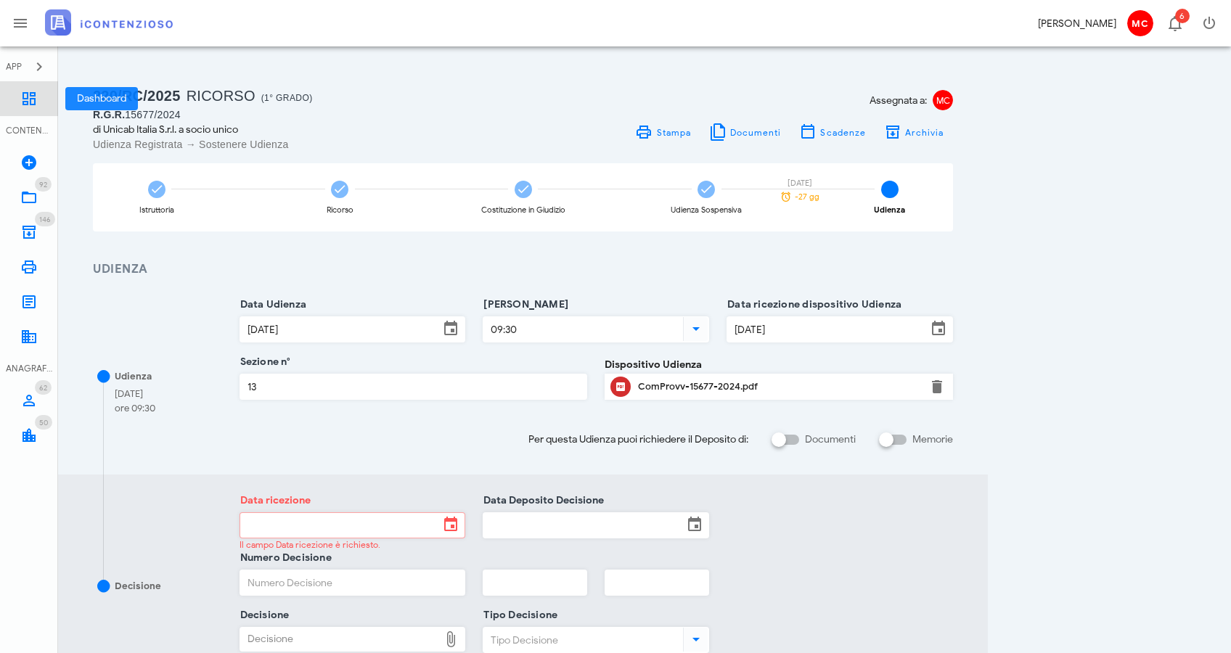
click at [16, 103] on link "Dashboard" at bounding box center [29, 98] width 58 height 35
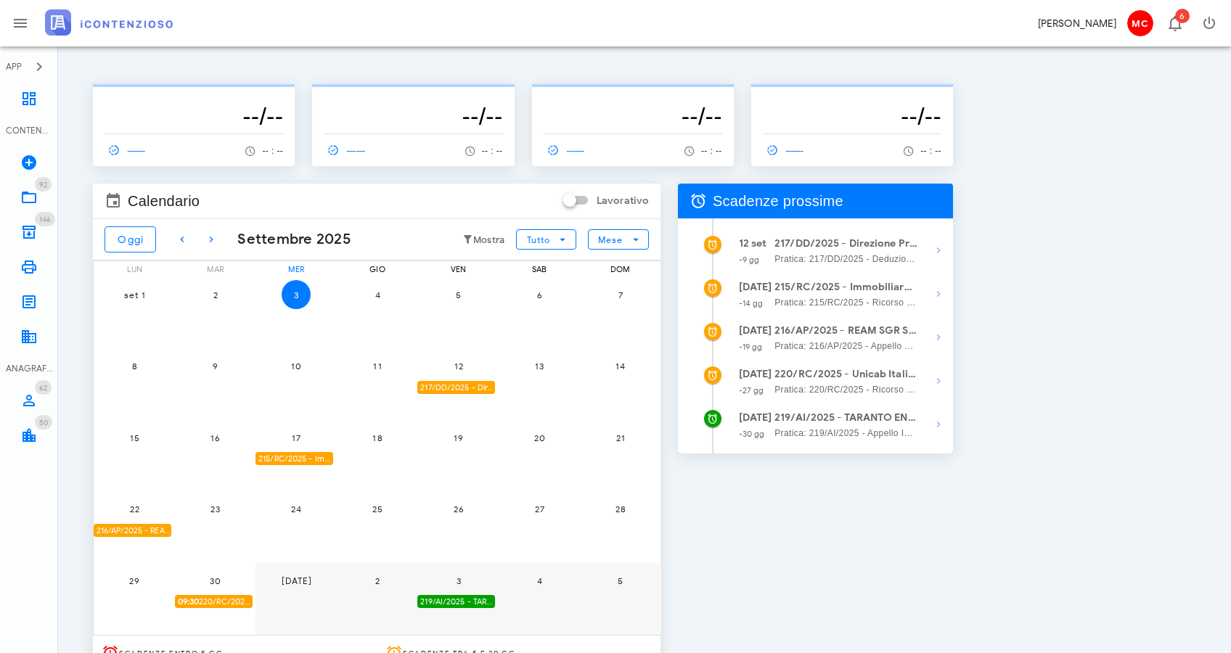
click at [460, 385] on div "217/DD/2025 - Direzione Provinciale I di Milano - Depositare i documenti proces…" at bounding box center [456, 388] width 78 height 14
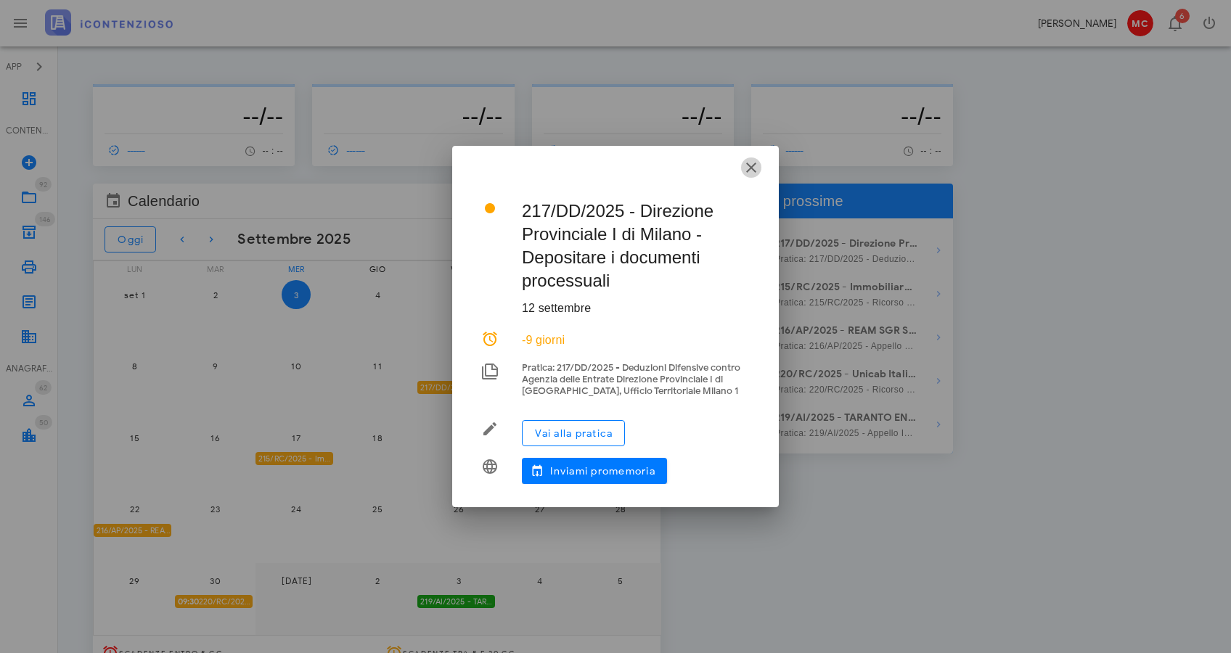
click at [756, 163] on icon "button" at bounding box center [751, 167] width 17 height 17
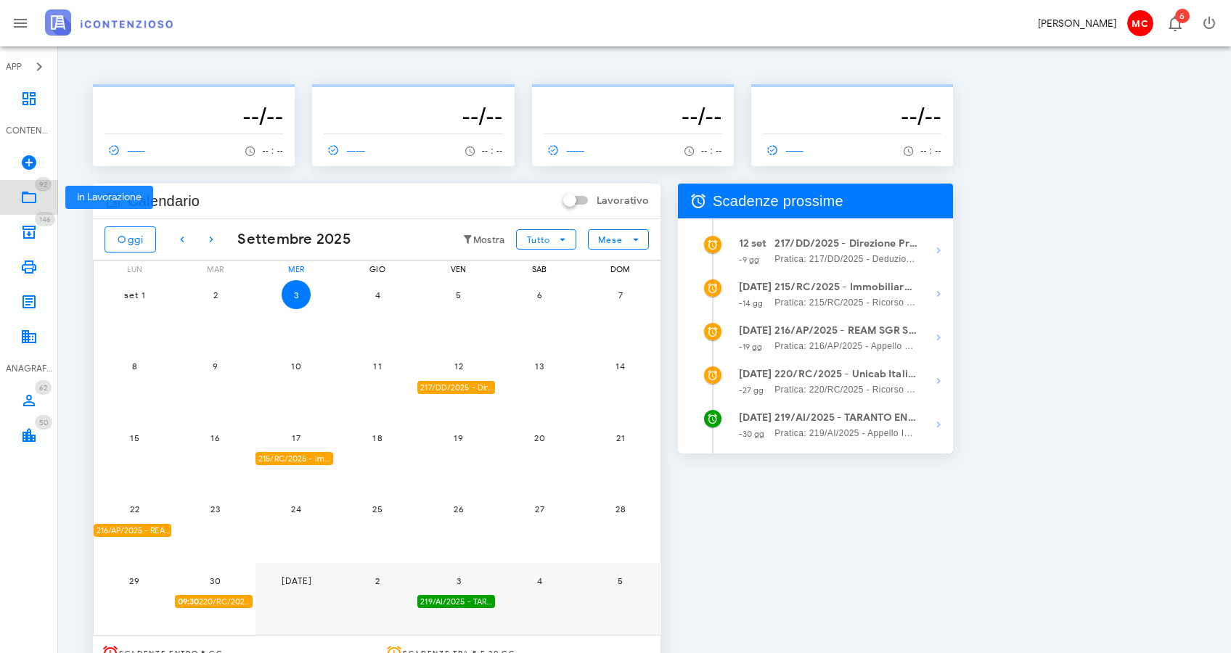
click at [25, 197] on icon at bounding box center [28, 197] width 17 height 17
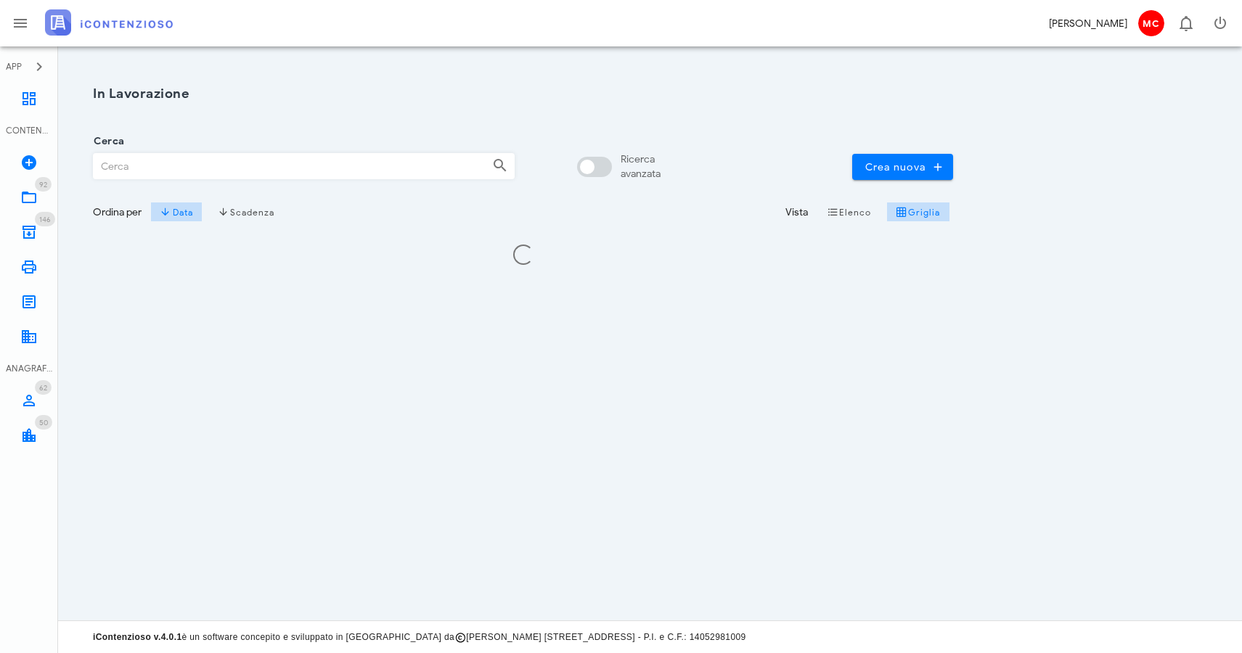
click at [196, 163] on input "Cerca" at bounding box center [287, 166] width 387 height 25
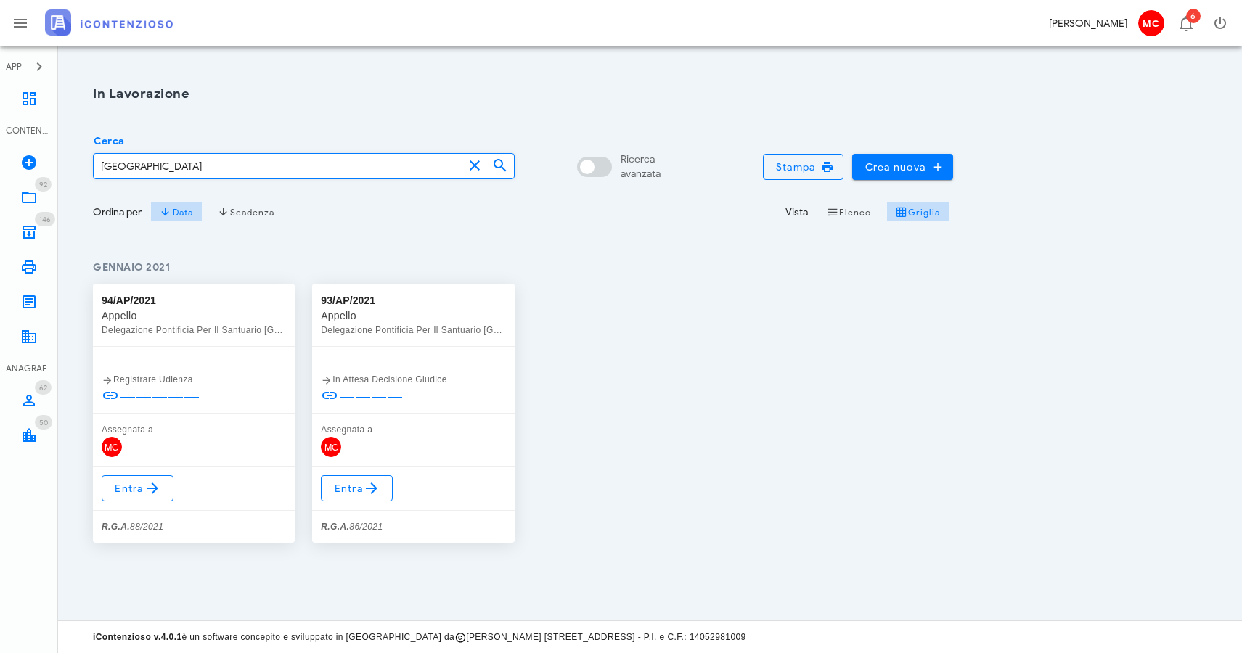
type input "[GEOGRAPHIC_DATA]"
click at [815, 414] on div "94/AP/2021 Appello Delegazione Pontificia Per Il Santuario [GEOGRAPHIC_DATA] Re…" at bounding box center [523, 413] width 878 height 277
click at [386, 489] on link "Entra" at bounding box center [357, 489] width 72 height 26
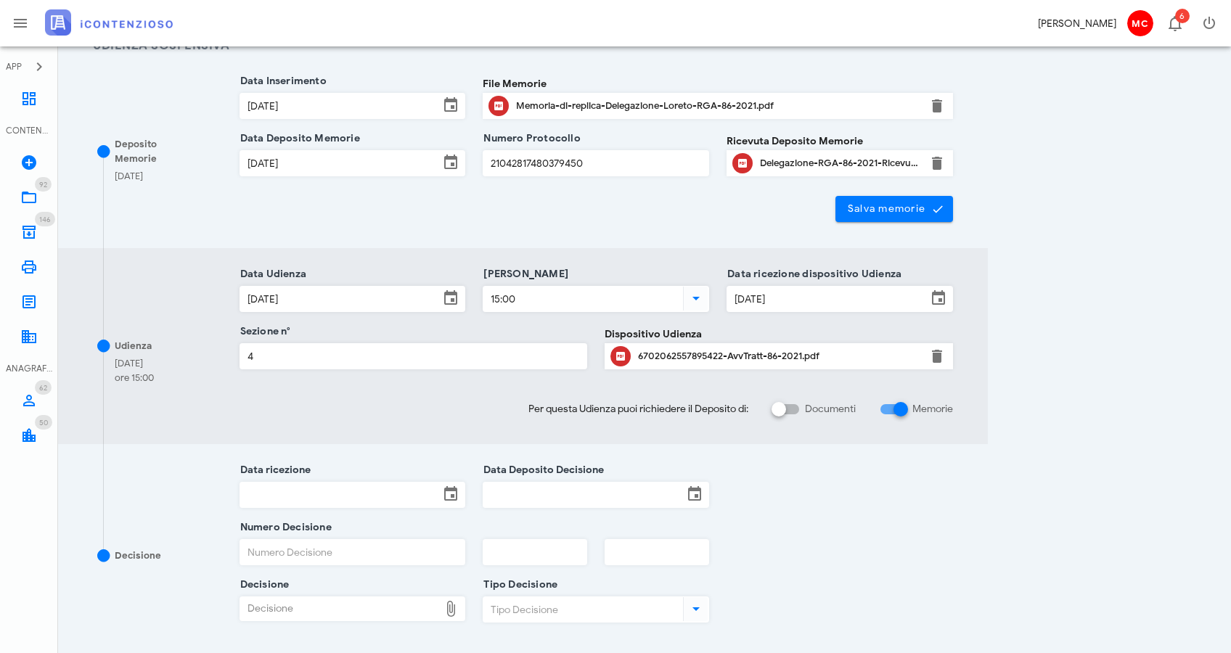
scroll to position [387, 0]
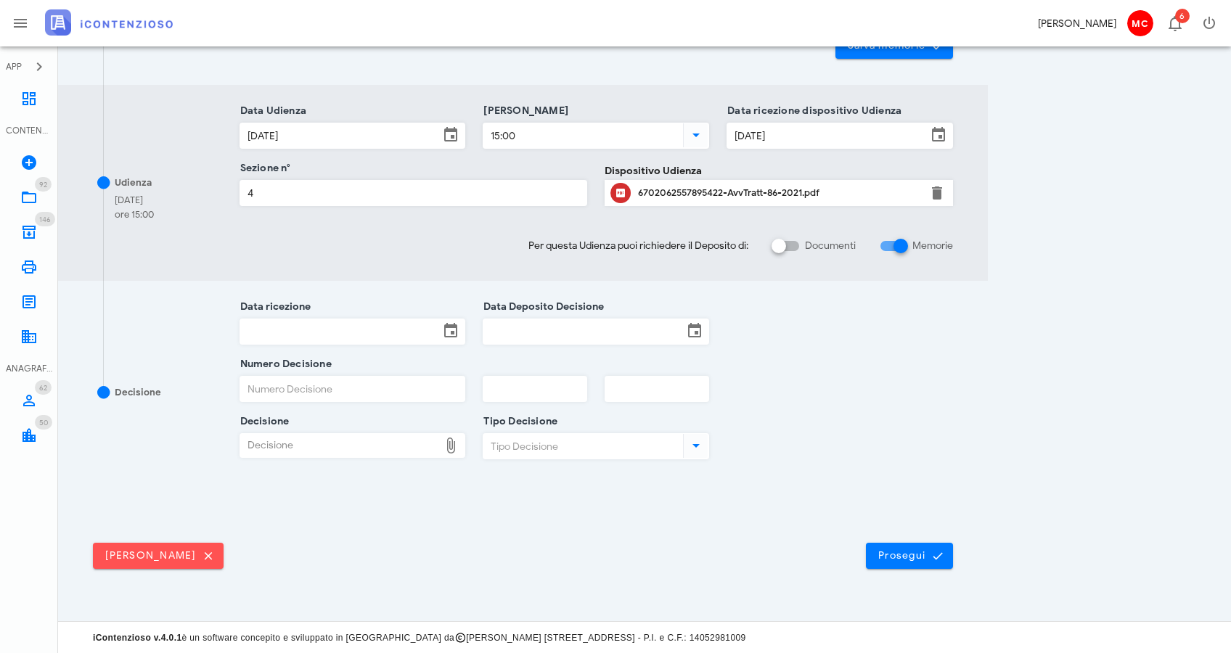
click at [701, 448] on icon at bounding box center [696, 445] width 17 height 17
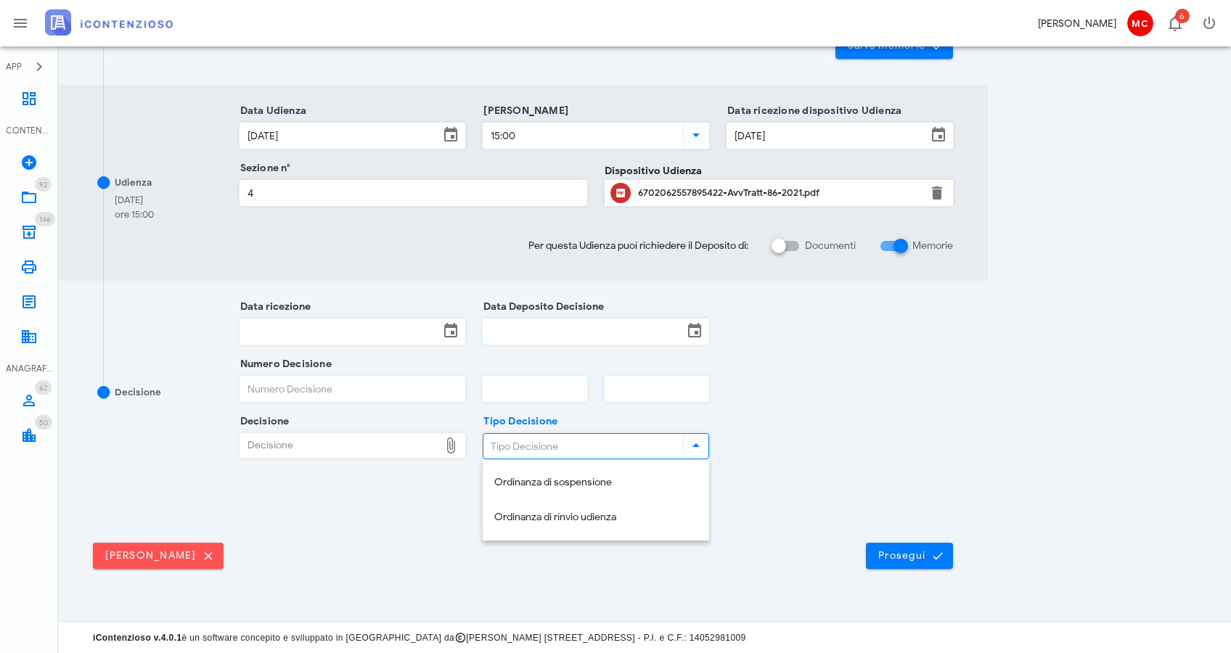
click at [849, 420] on div "Numero Decisione" at bounding box center [597, 392] width 732 height 57
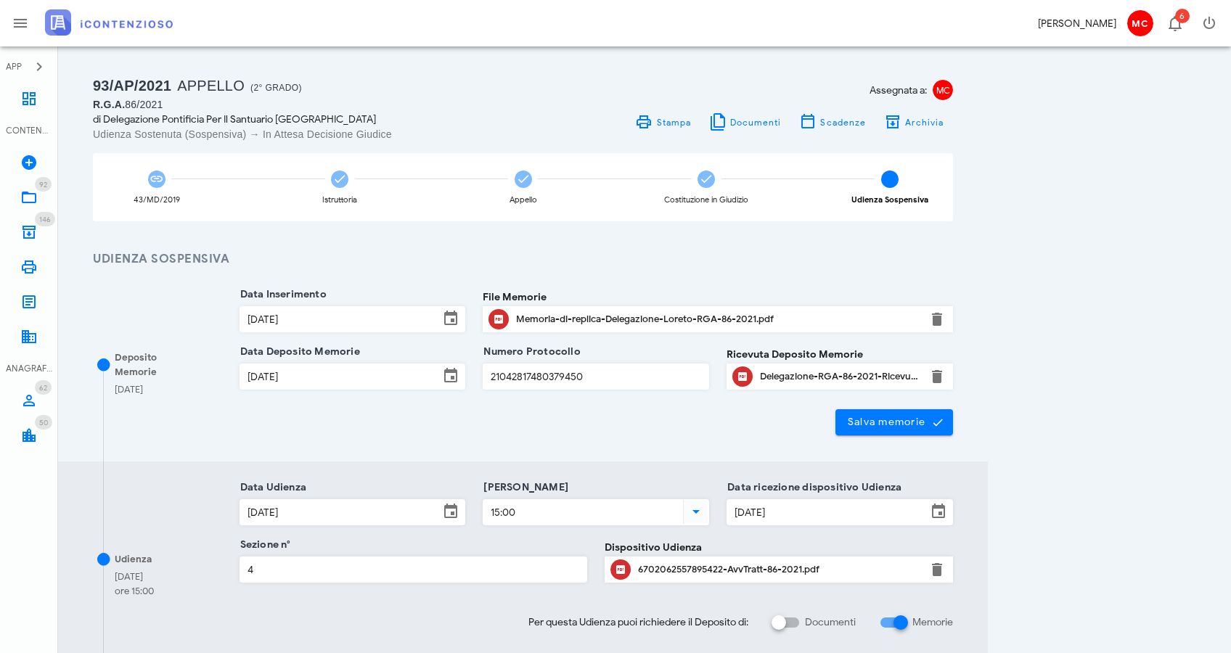
scroll to position [270, 0]
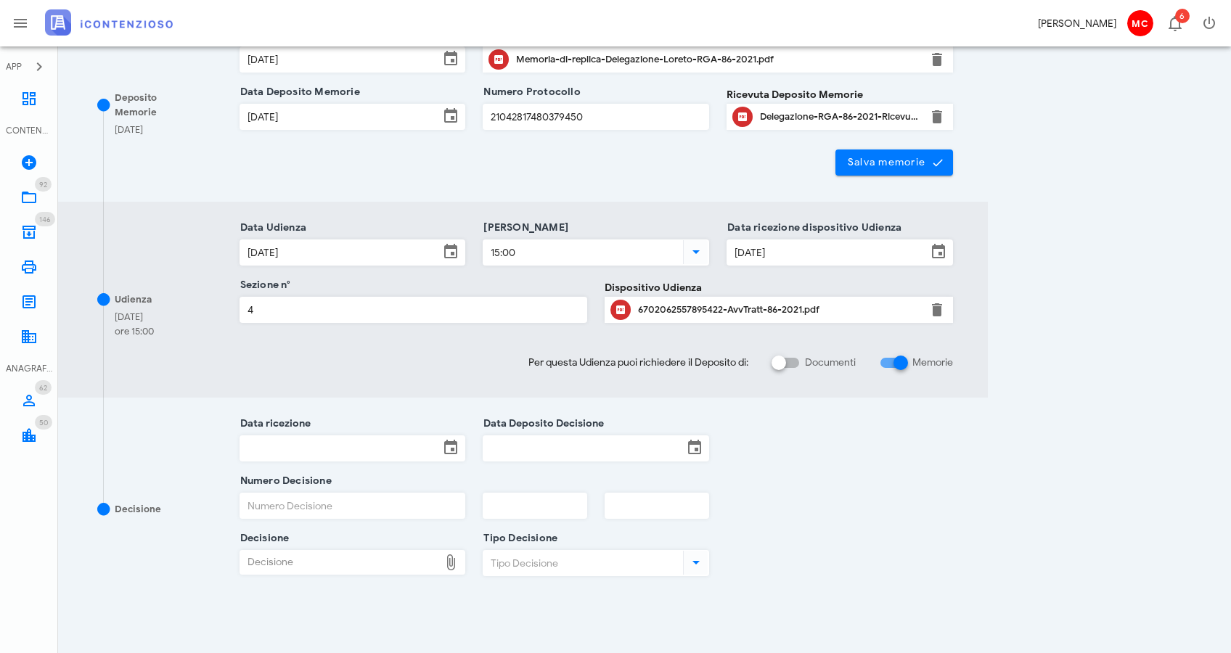
click at [344, 452] on input "Data ricezione" at bounding box center [340, 448] width 200 height 25
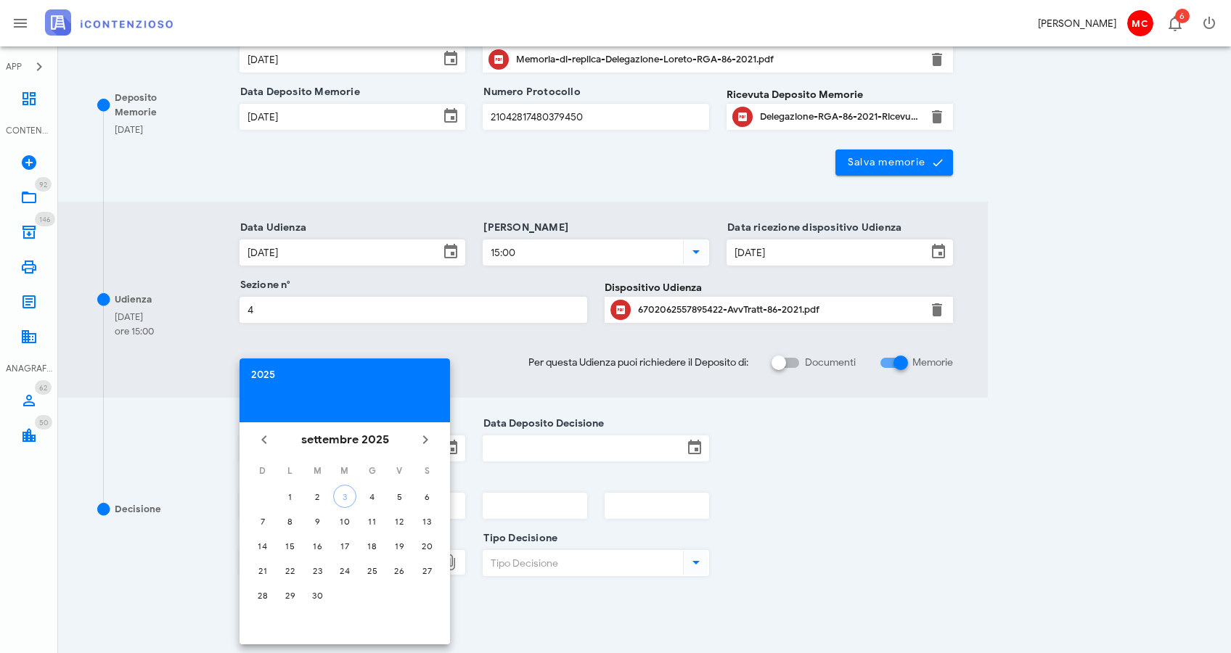
click at [266, 372] on div "2025" at bounding box center [344, 375] width 187 height 10
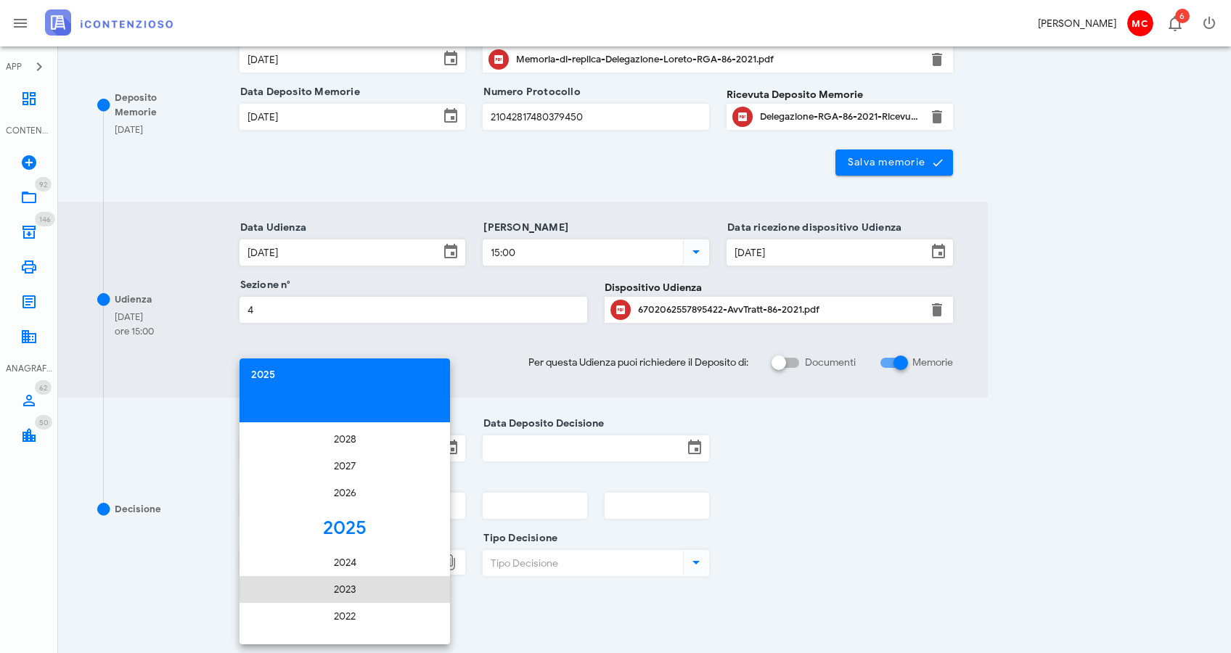
scroll to position [2646, 0]
click at [364, 597] on li "2021" at bounding box center [345, 599] width 211 height 27
click at [348, 520] on div "mag" at bounding box center [344, 521] width 39 height 12
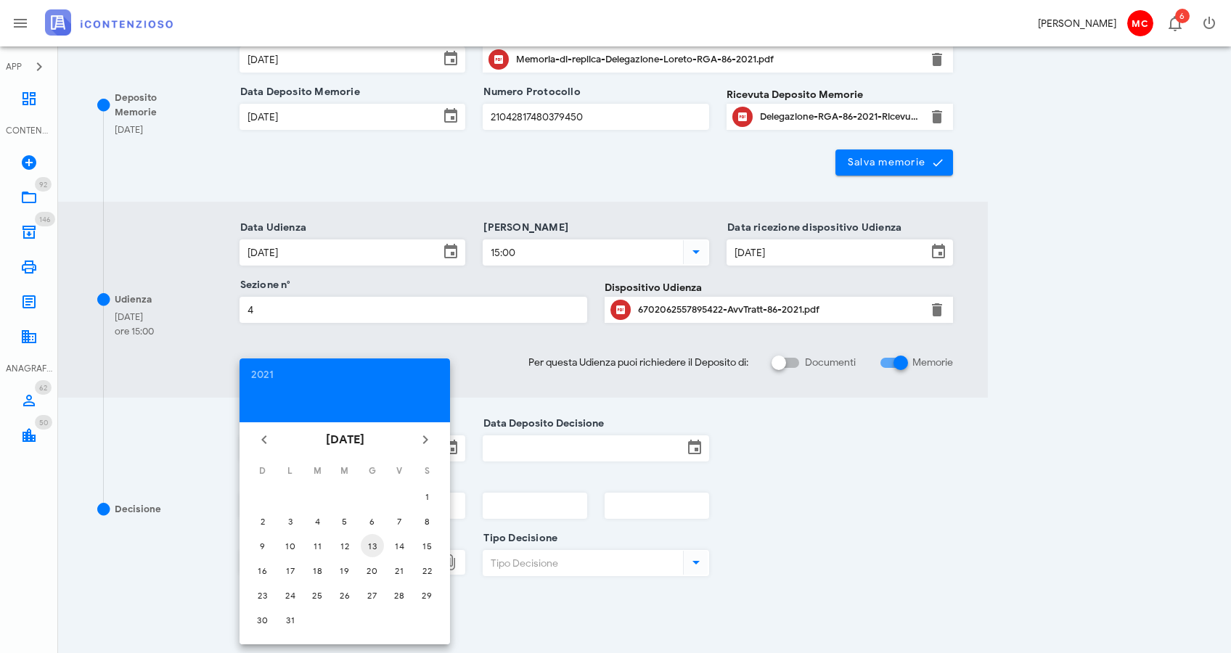
click at [372, 545] on div "13" at bounding box center [372, 546] width 23 height 11
type input "[DATE]"
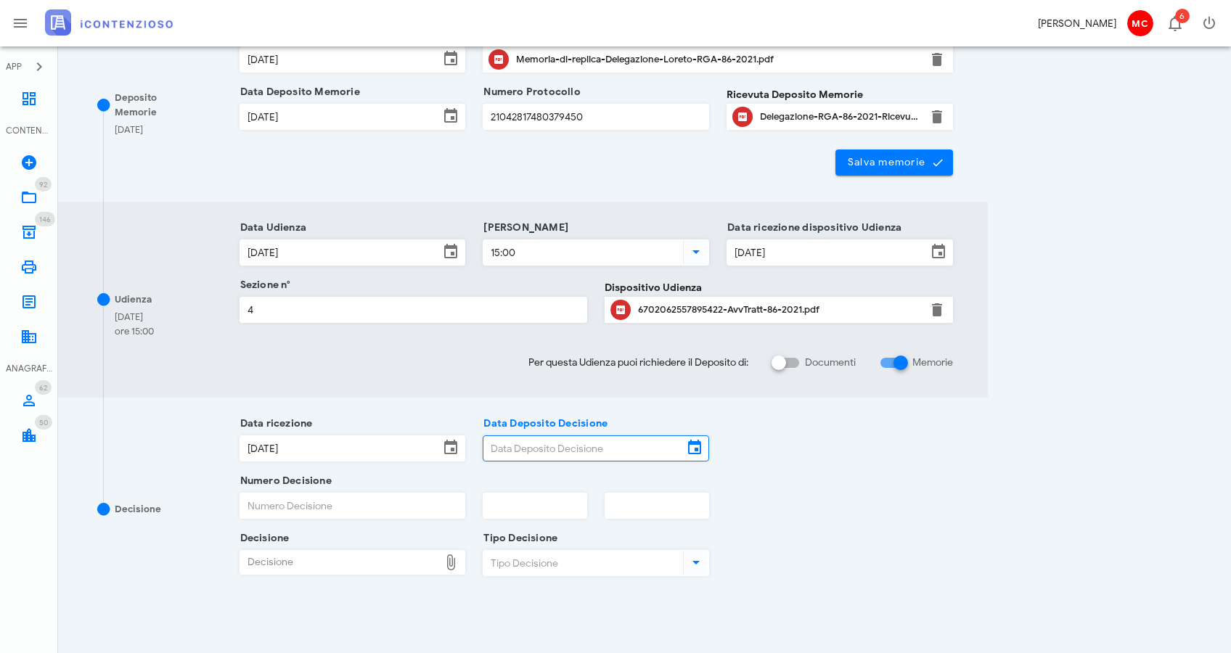
click at [573, 451] on input "Data Deposito Decisione" at bounding box center [584, 448] width 200 height 25
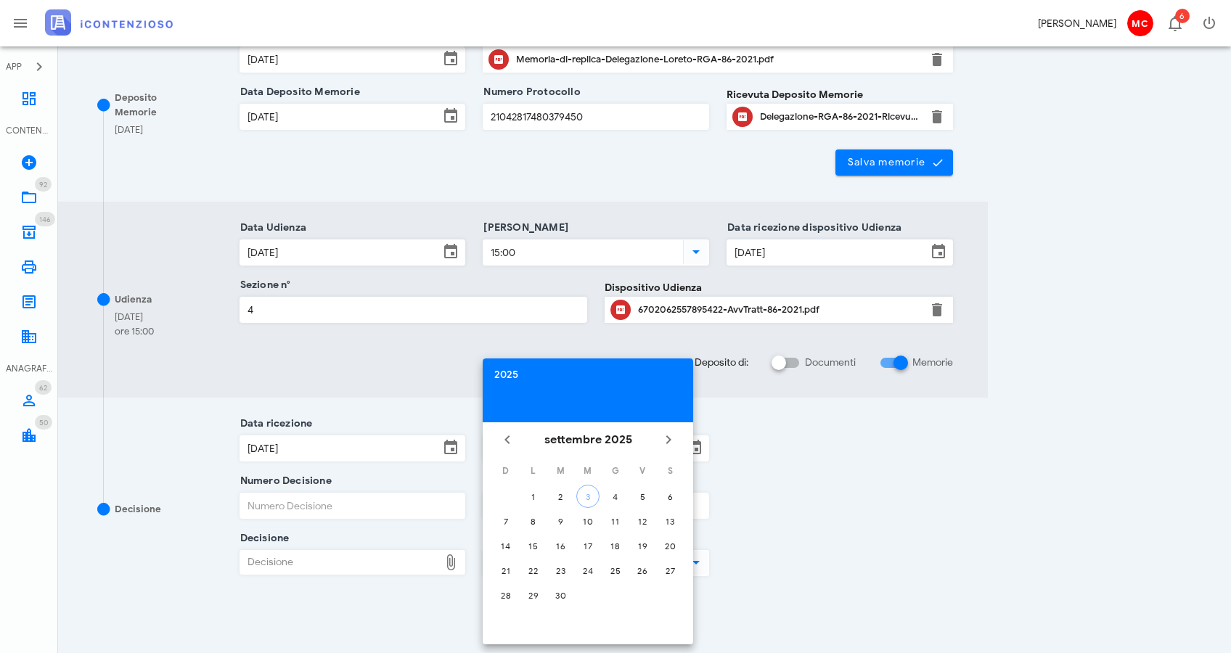
click at [510, 376] on div "2025" at bounding box center [587, 375] width 187 height 10
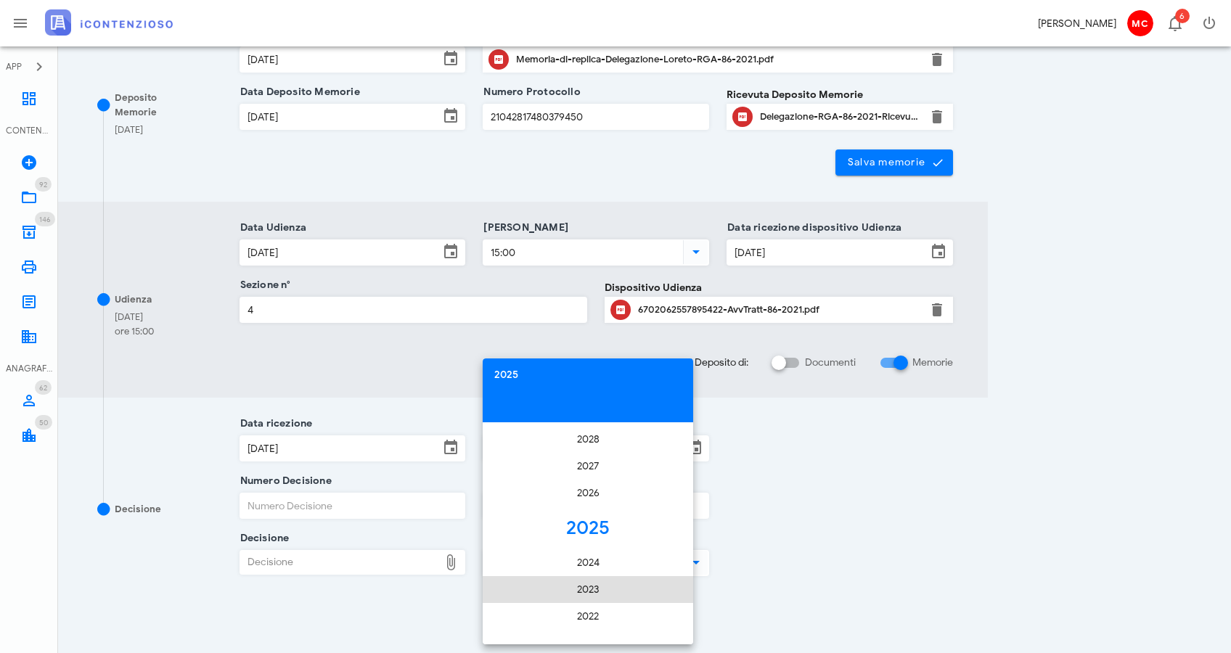
scroll to position [2656, 0]
click at [584, 593] on li "2021" at bounding box center [588, 589] width 211 height 27
click at [605, 518] on div "mag" at bounding box center [587, 521] width 39 height 12
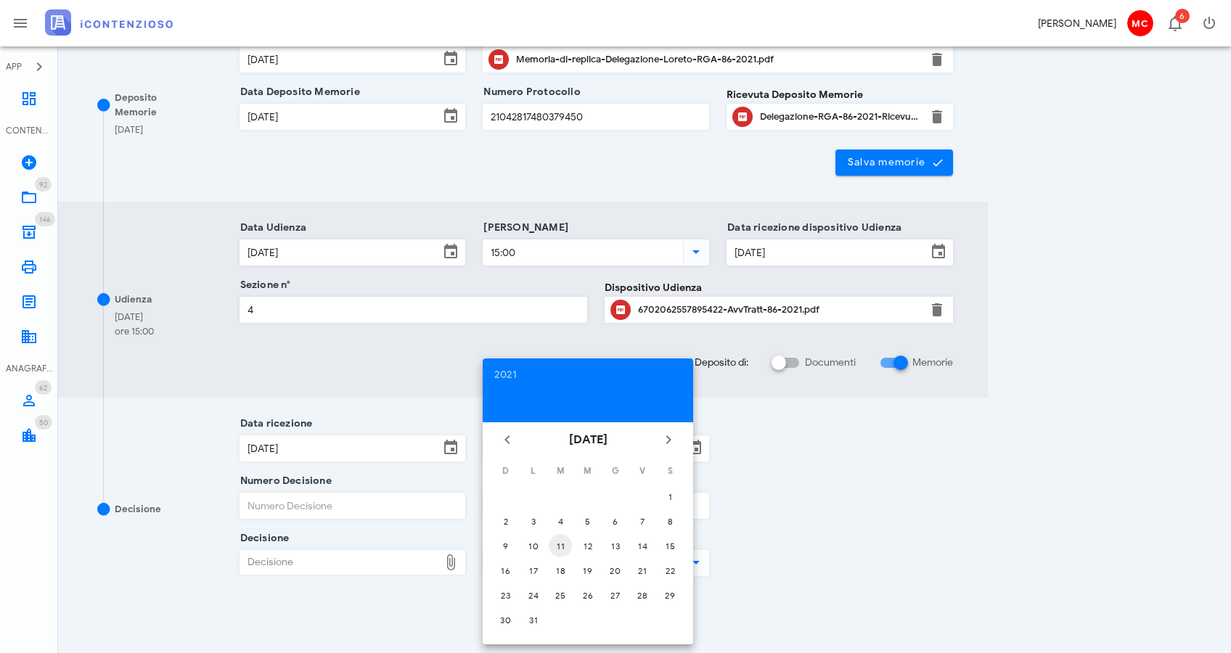
click at [568, 550] on div "11" at bounding box center [560, 546] width 23 height 11
type input "[DATE]"
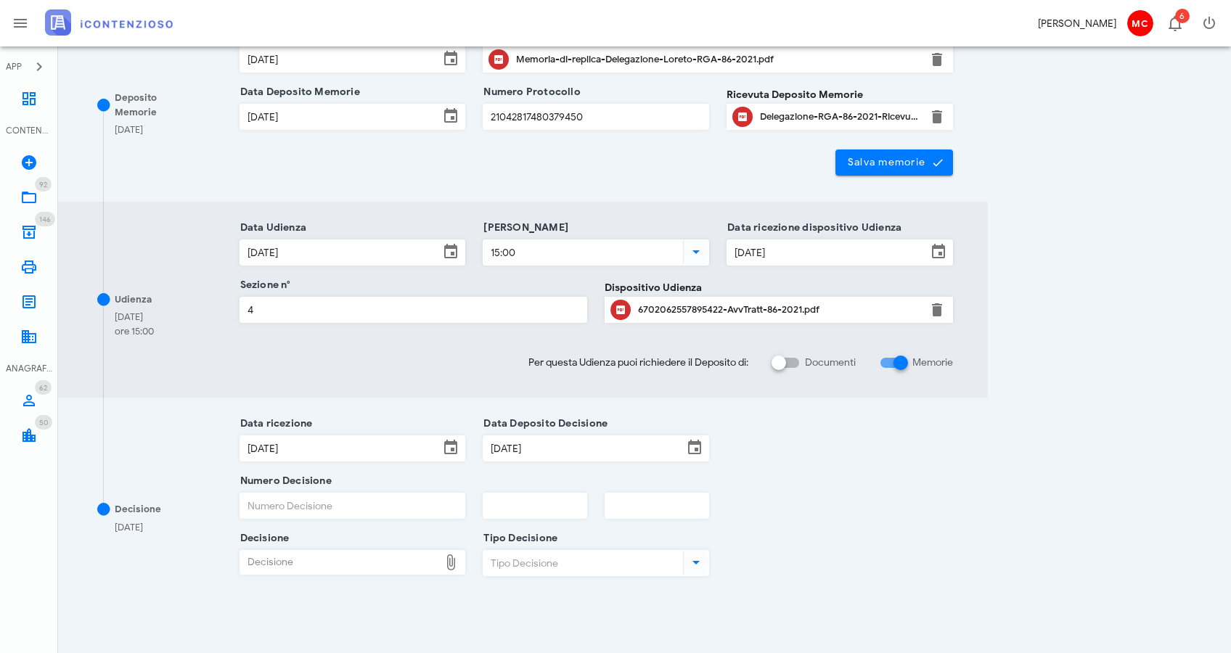
click at [309, 509] on input "Numero Decisione" at bounding box center [352, 506] width 225 height 25
type input "357"
click at [537, 510] on input "text" at bounding box center [535, 506] width 103 height 25
type input "2021"
click at [396, 575] on div "Decisione Decisione" at bounding box center [353, 572] width 227 height 44
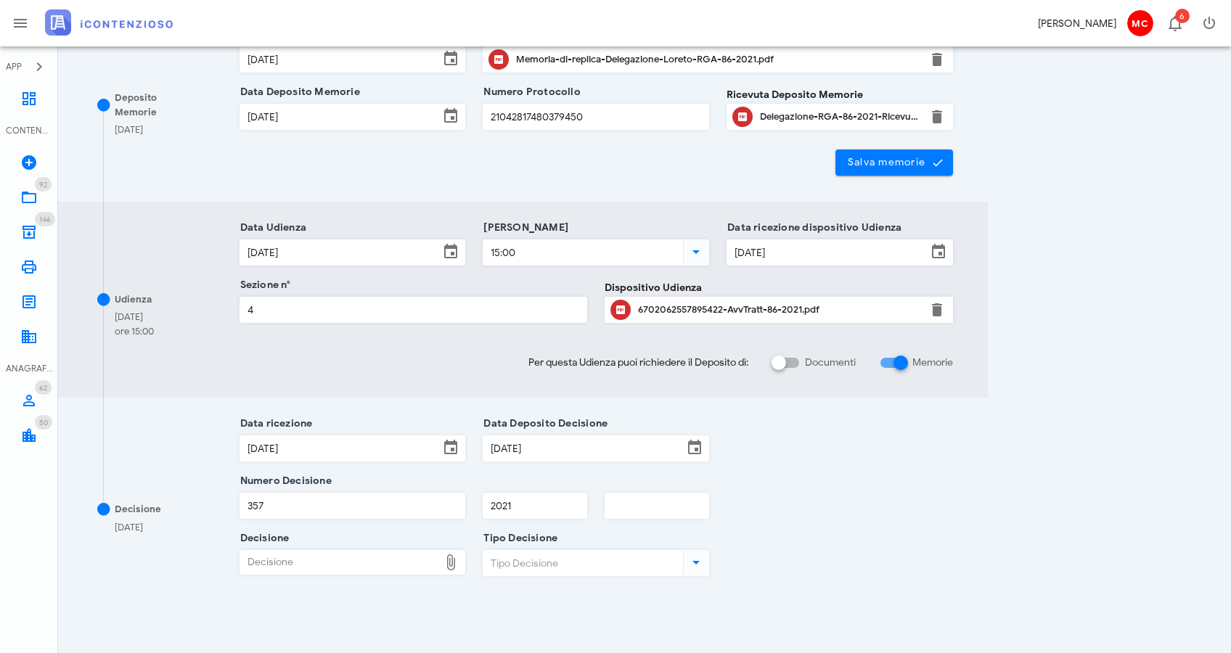
click at [376, 562] on div "Decisione" at bounding box center [340, 562] width 200 height 23
type input "C:\fakepath\12932081267391459_ComDisp - 86-2021.pdf"
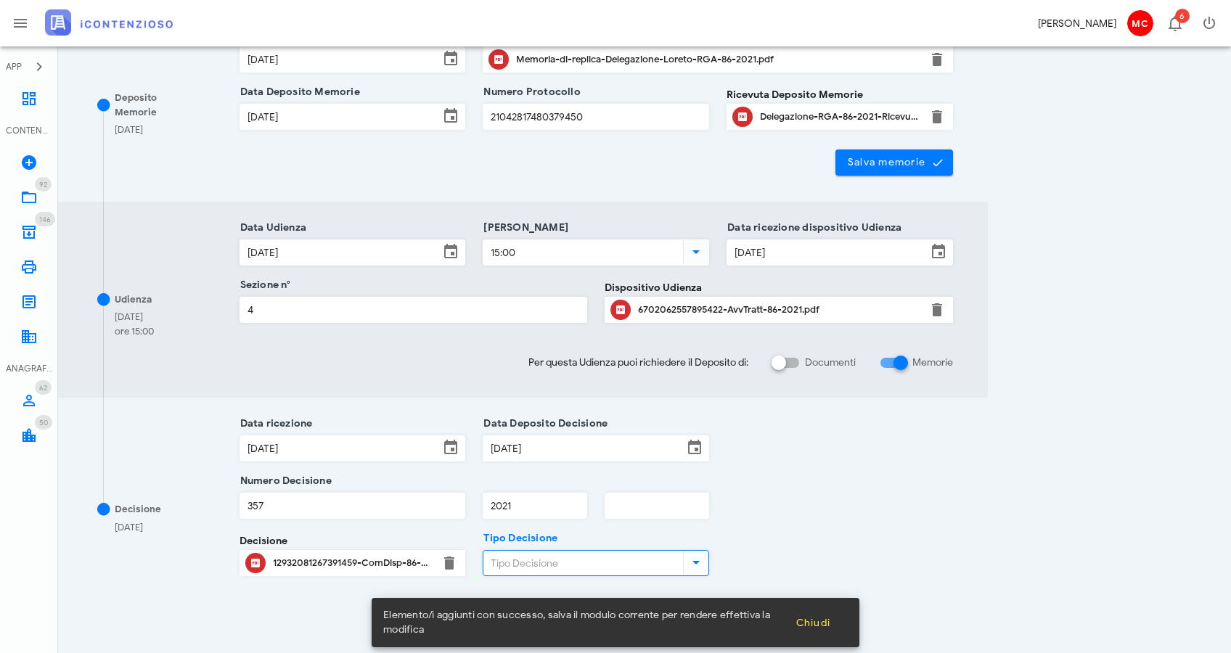
click at [669, 555] on input "Tipo Decisione" at bounding box center [582, 563] width 197 height 25
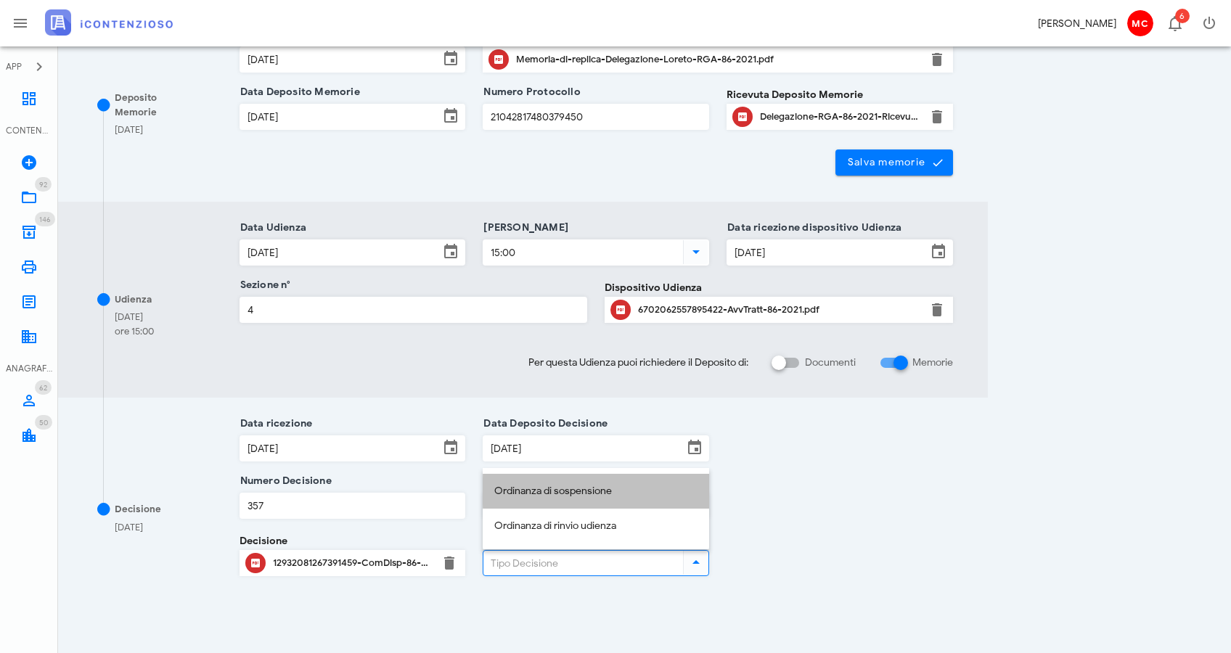
click at [669, 495] on div "Ordinanza di sospensione" at bounding box center [595, 492] width 203 height 12
type input "Ordinanza di sospensione"
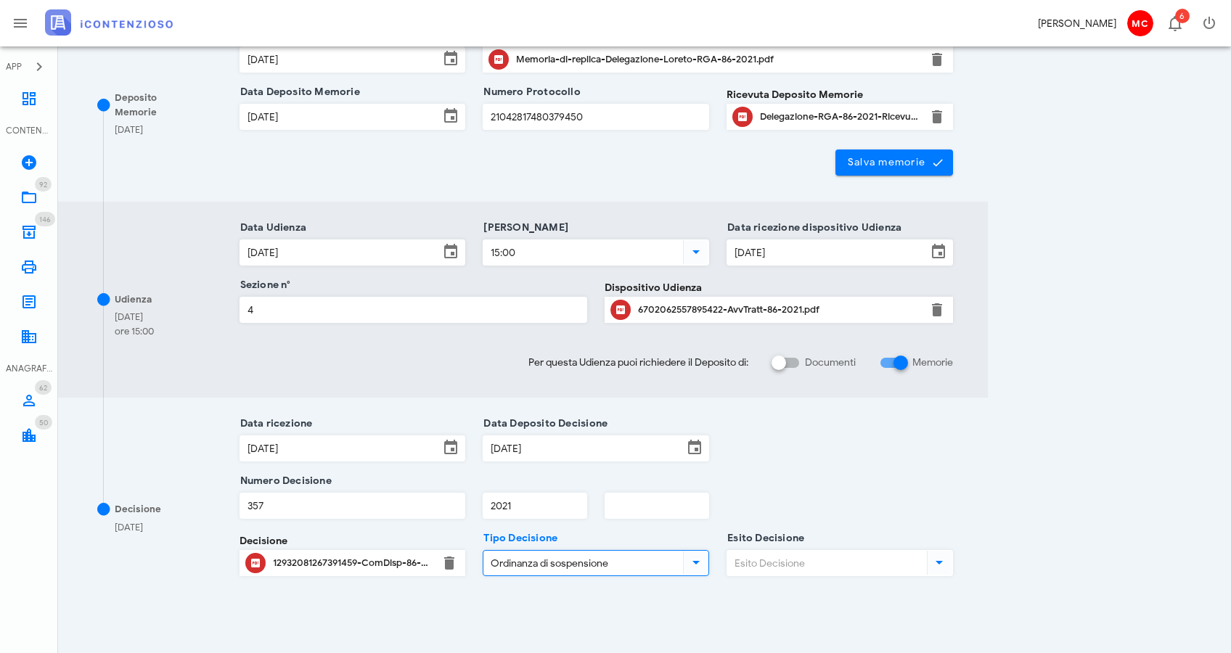
click at [776, 560] on input "Esito Decisione" at bounding box center [825, 563] width 197 height 25
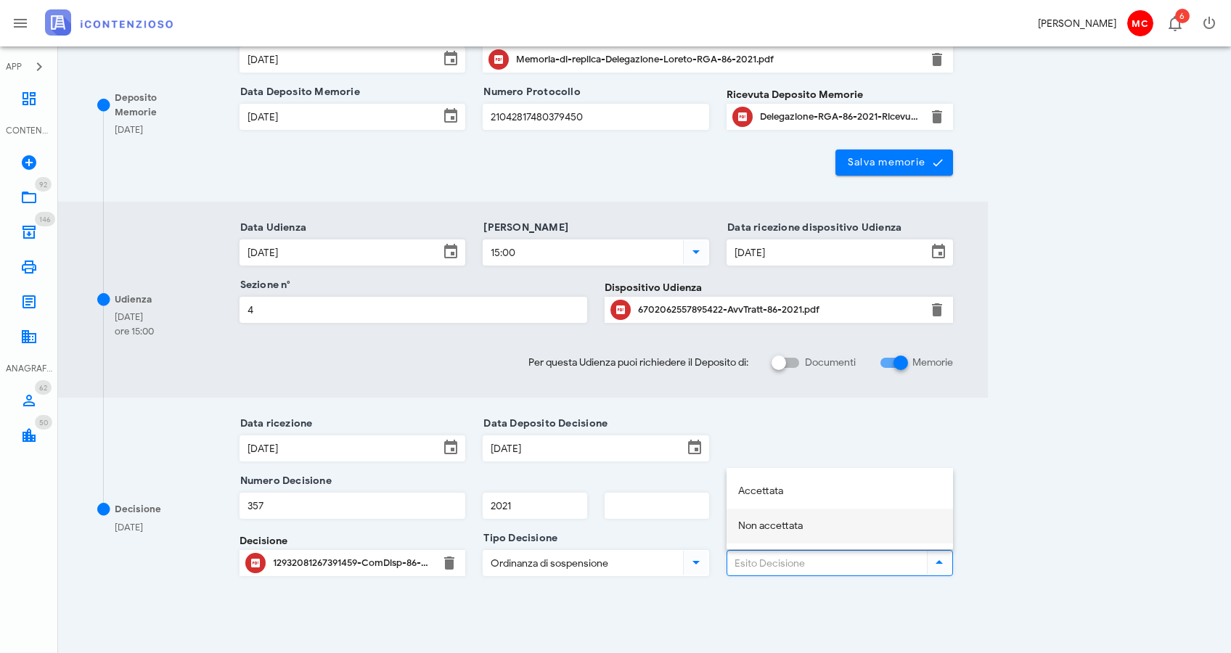
click at [778, 528] on div "Non accettata" at bounding box center [839, 527] width 203 height 12
type input "Non accettata"
click at [1005, 487] on div "93/AP/2021 Appello (2° Grado) R.G.A. 86/2021 di Delegazione Pontificia Per Il S…" at bounding box center [645, 257] width 1138 height 927
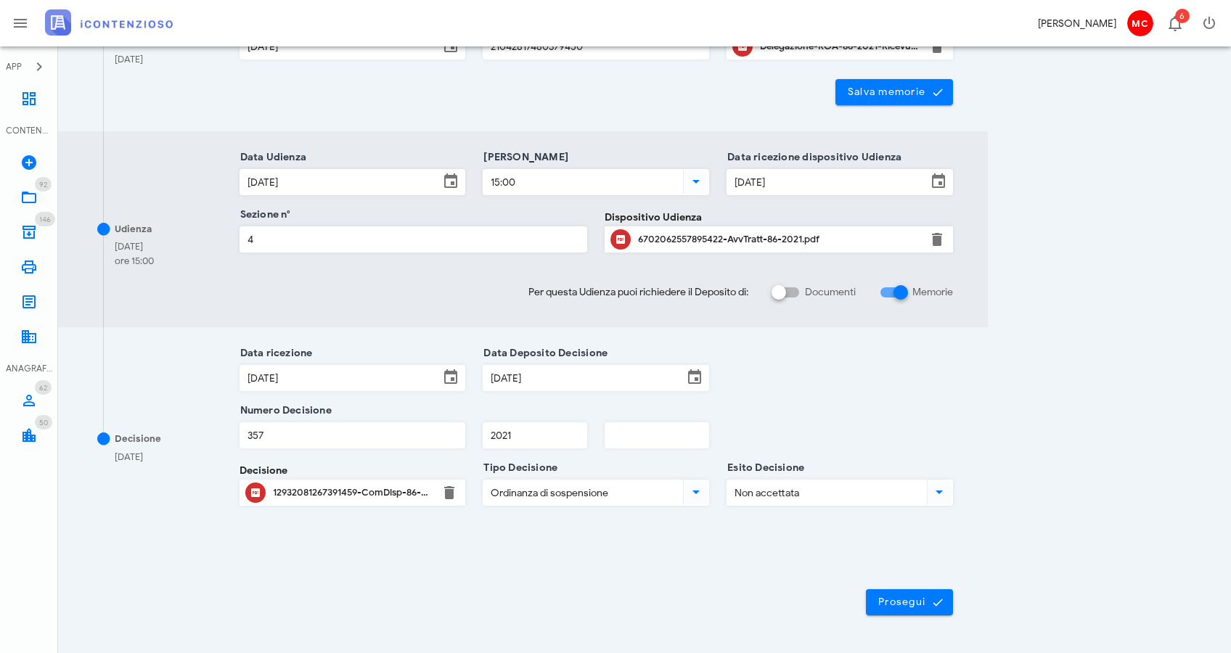
scroll to position [387, 0]
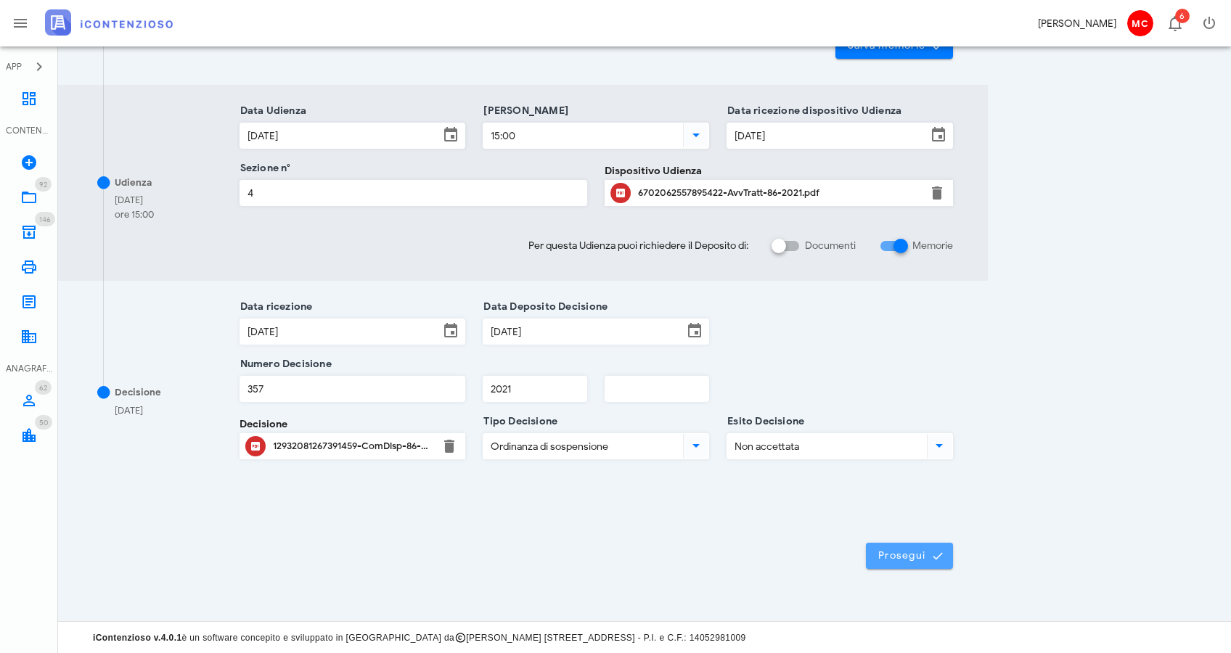
click at [921, 559] on span "Prosegui" at bounding box center [910, 556] width 64 height 13
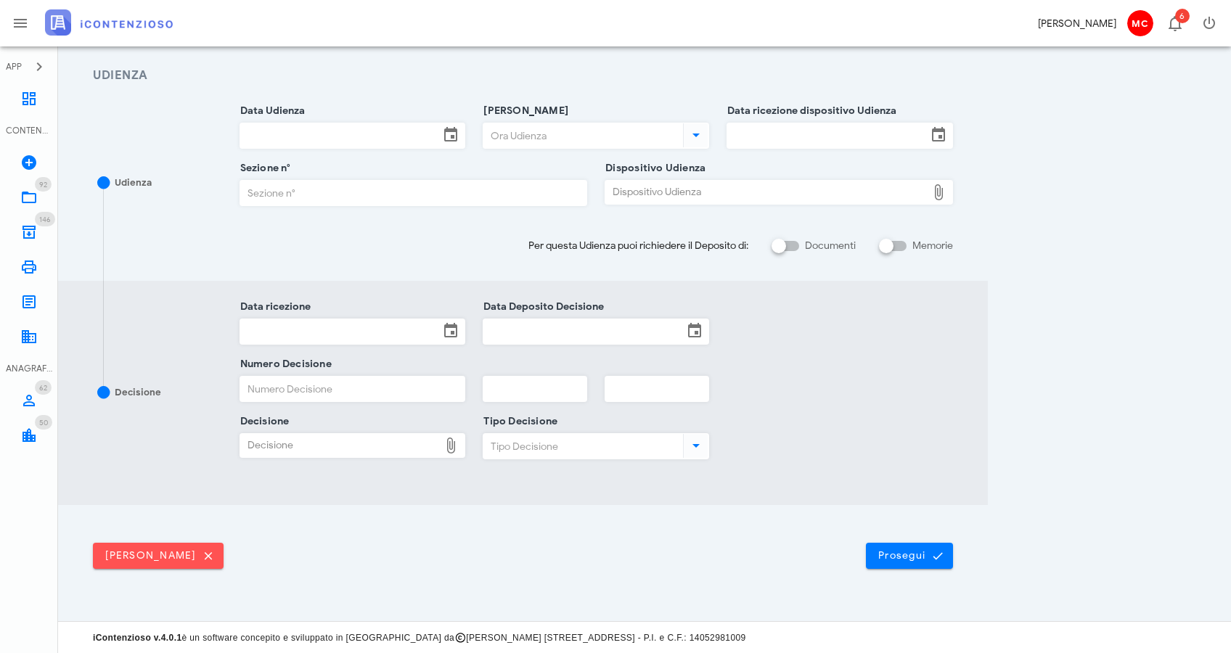
scroll to position [123, 0]
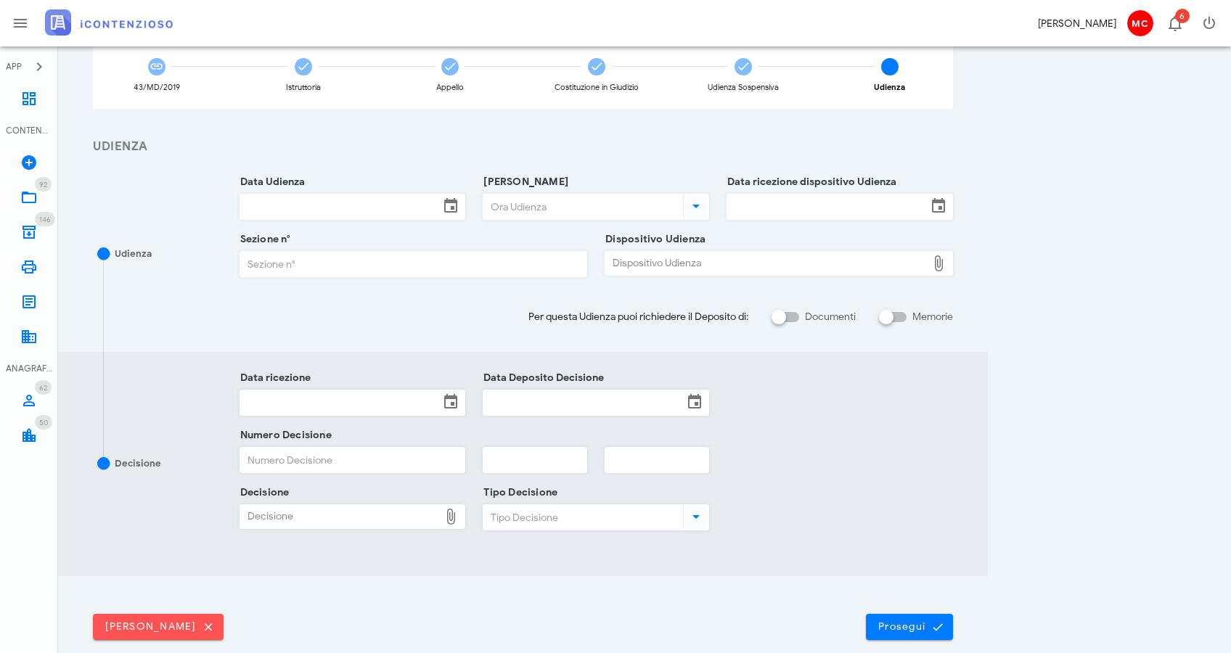
click at [322, 210] on input "Data Udienza" at bounding box center [340, 207] width 200 height 25
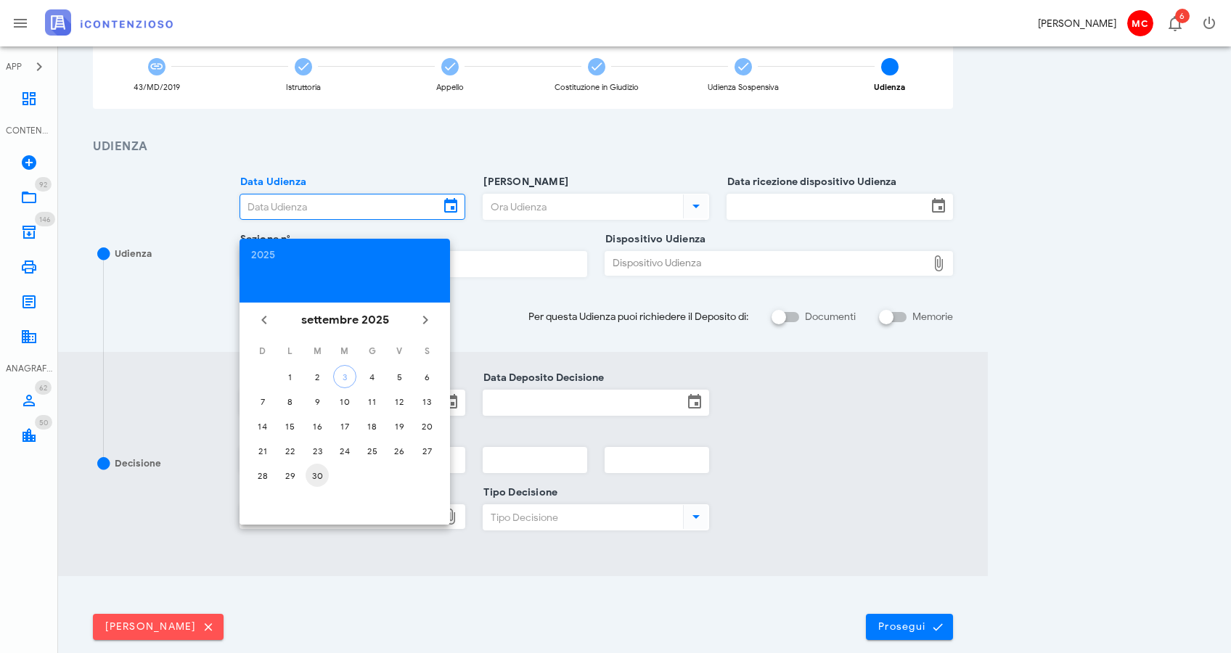
click at [326, 479] on div "30" at bounding box center [317, 475] width 23 height 11
type input "[DATE]"
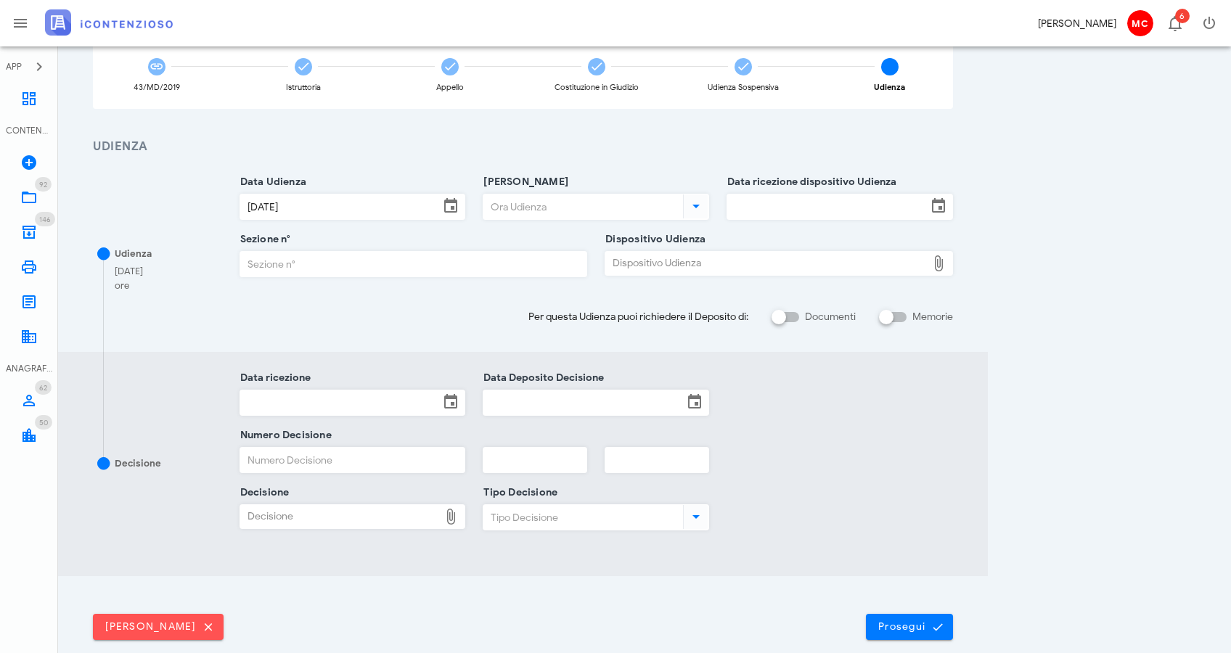
click at [699, 212] on icon at bounding box center [696, 205] width 17 height 17
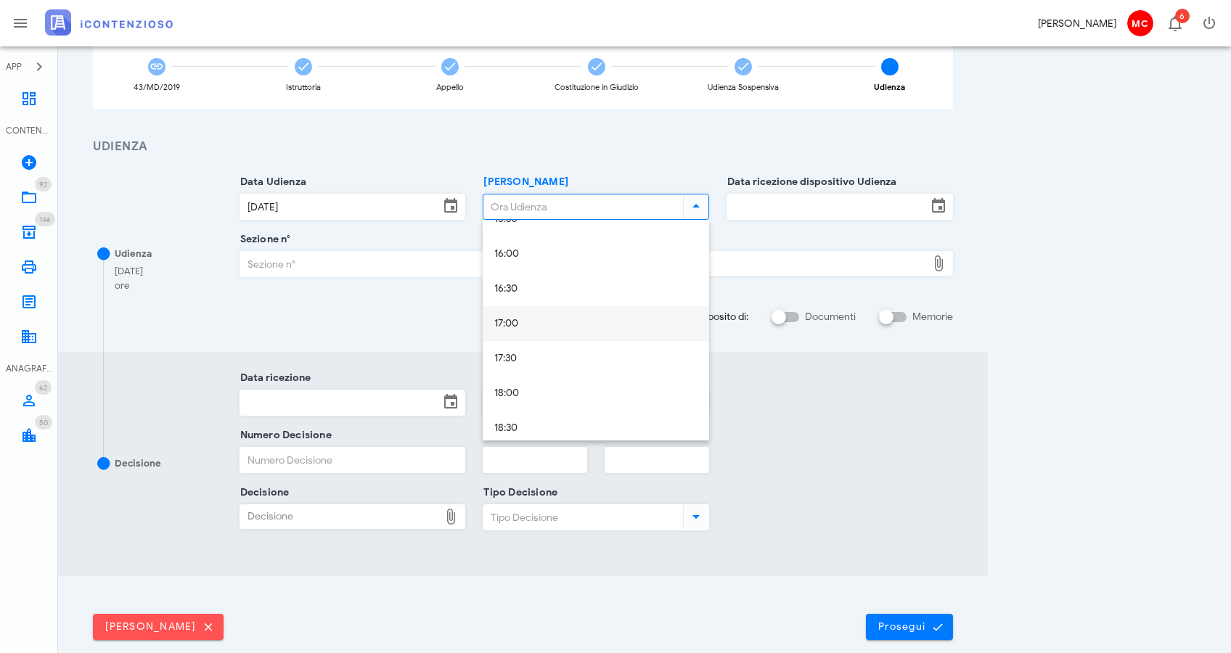
scroll to position [1085, 0]
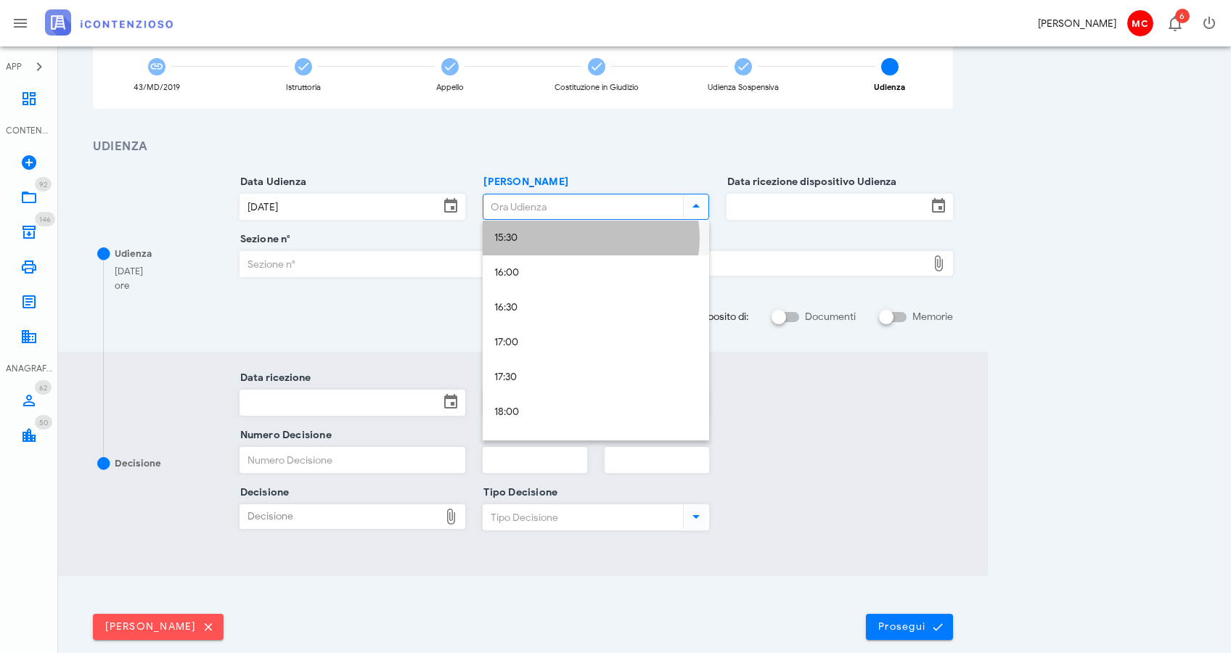
click at [599, 241] on div "15:30" at bounding box center [595, 238] width 203 height 12
type input "15:30"
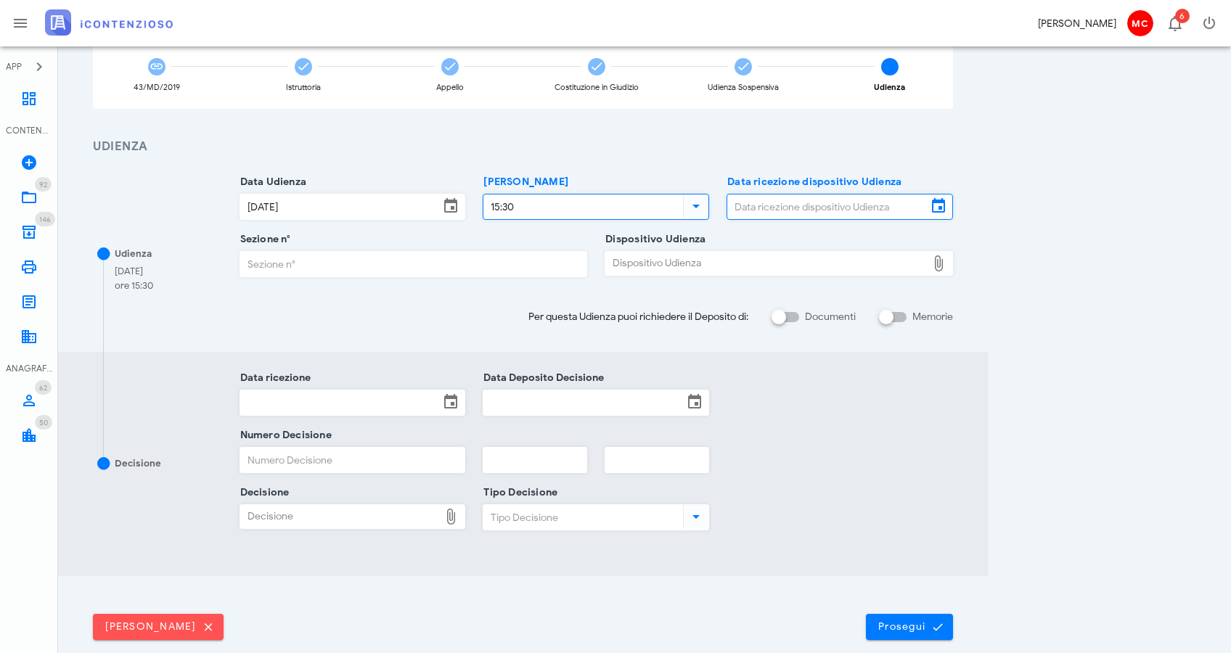
click at [863, 209] on input "Data ricezione dispositivo Udienza" at bounding box center [827, 207] width 200 height 25
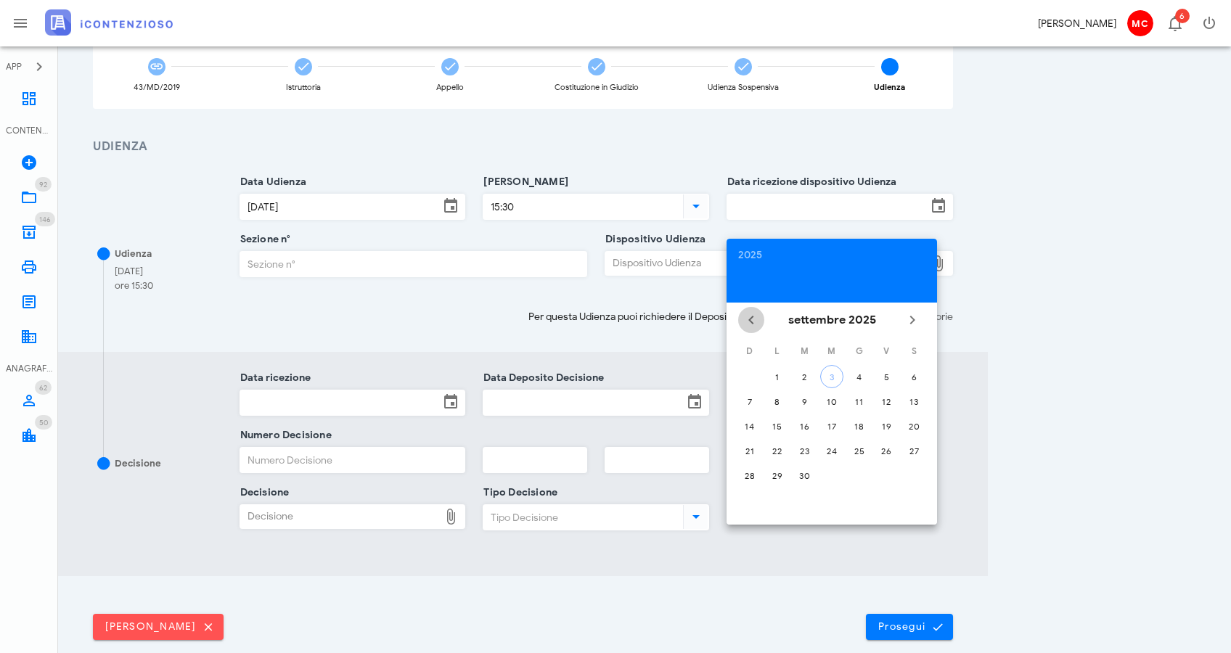
click at [751, 323] on icon "Il mese scorso" at bounding box center [751, 319] width 17 height 17
click at [865, 404] on div "10" at bounding box center [859, 401] width 23 height 11
type input "[DATE]"
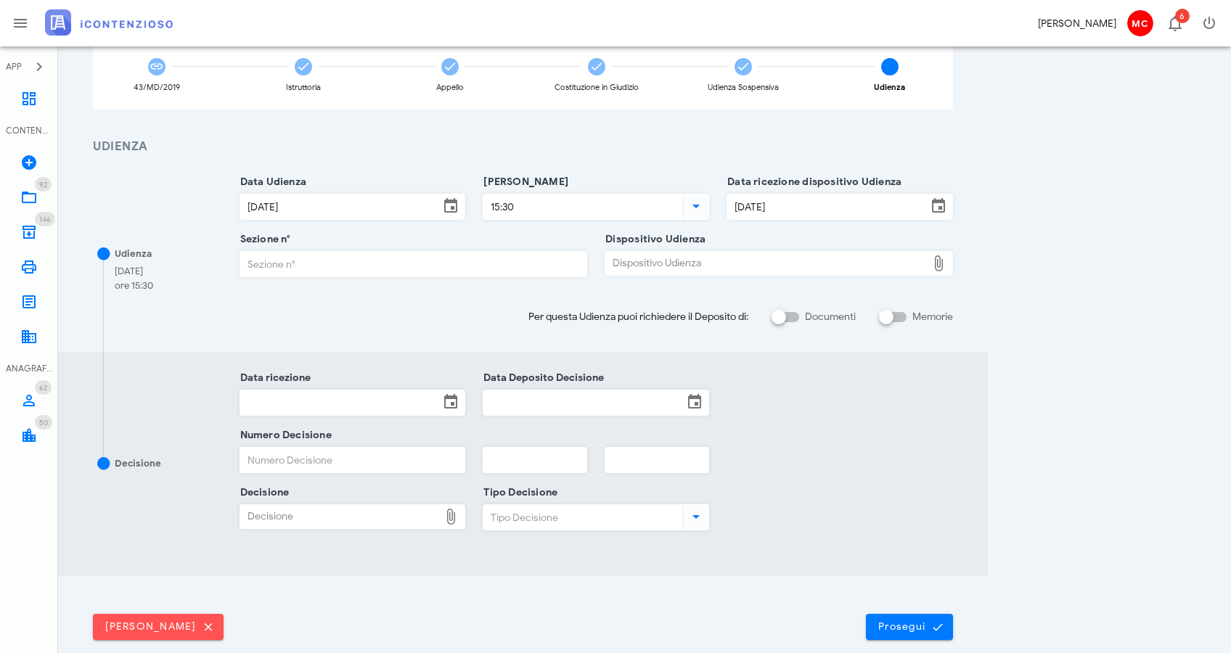
click at [462, 258] on input "Sezione n°" at bounding box center [413, 264] width 347 height 25
type input "4"
click at [782, 258] on div "Dispositivo Udienza" at bounding box center [766, 263] width 322 height 23
click at [774, 262] on div "Dispositivo Udienza" at bounding box center [766, 263] width 322 height 23
type input "C:\fakepath\AvvTratt___86_2021.pdf"
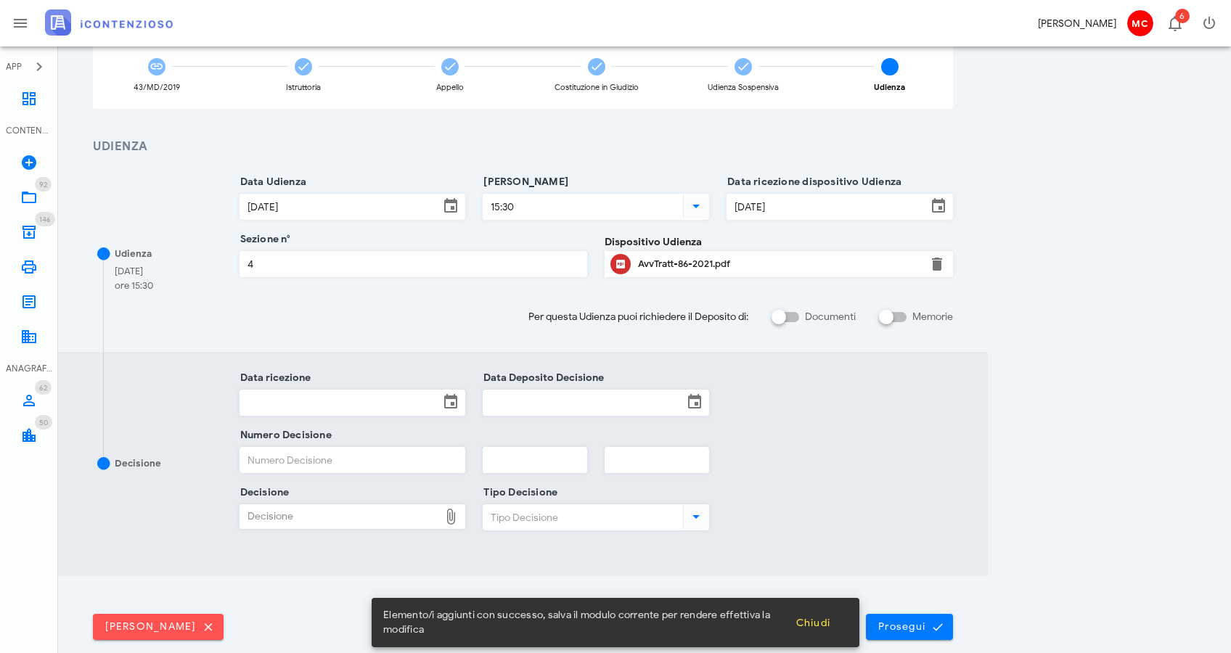
click at [1149, 367] on div "93/AP/2021 Appello (2° Grado) R.G.A. 86/2021 di Delegazione Pontificia Per Il S…" at bounding box center [645, 308] width 1138 height 734
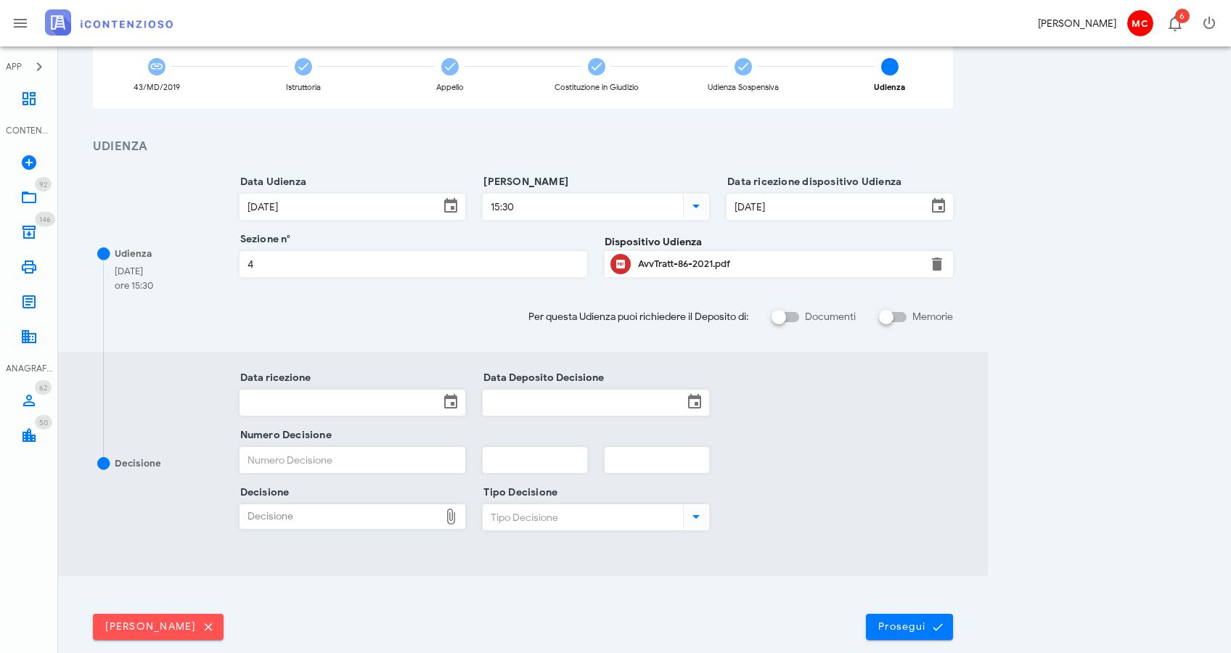
click at [1102, 321] on div "93/AP/2021 Appello (2° Grado) R.G.A. 86/2021 di Delegazione Pontificia Per Il S…" at bounding box center [645, 308] width 1138 height 734
click at [927, 627] on span "Prosegui" at bounding box center [910, 627] width 64 height 13
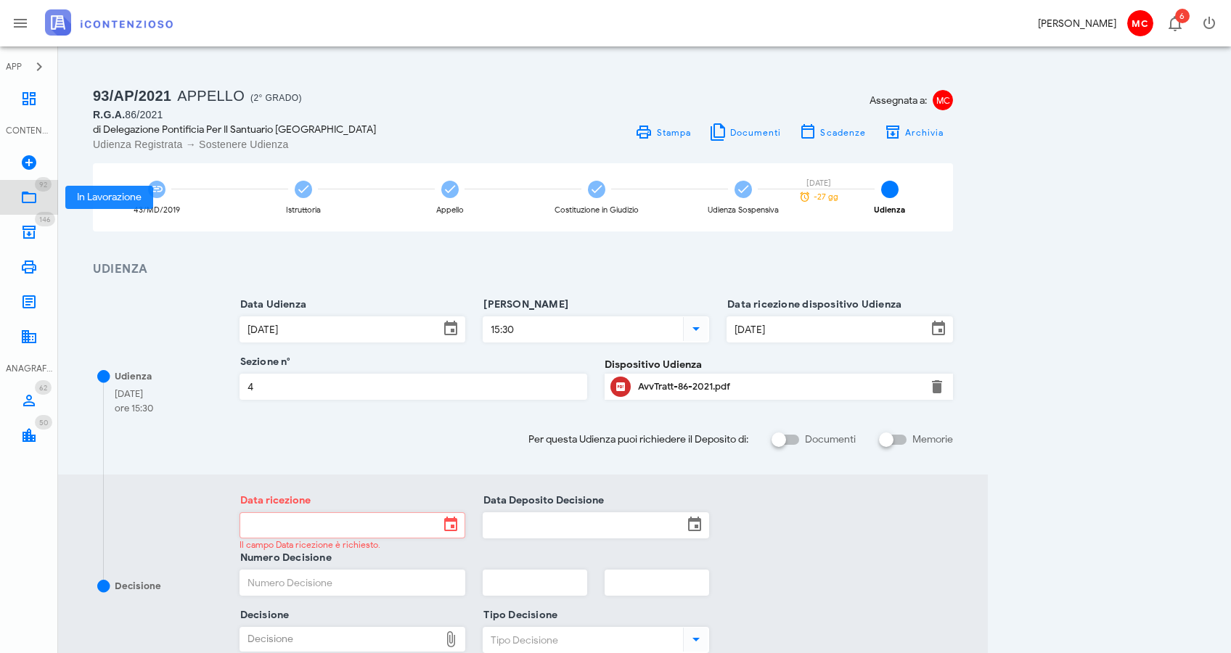
click at [17, 196] on link "92 In Lavorazione 92" at bounding box center [29, 197] width 58 height 35
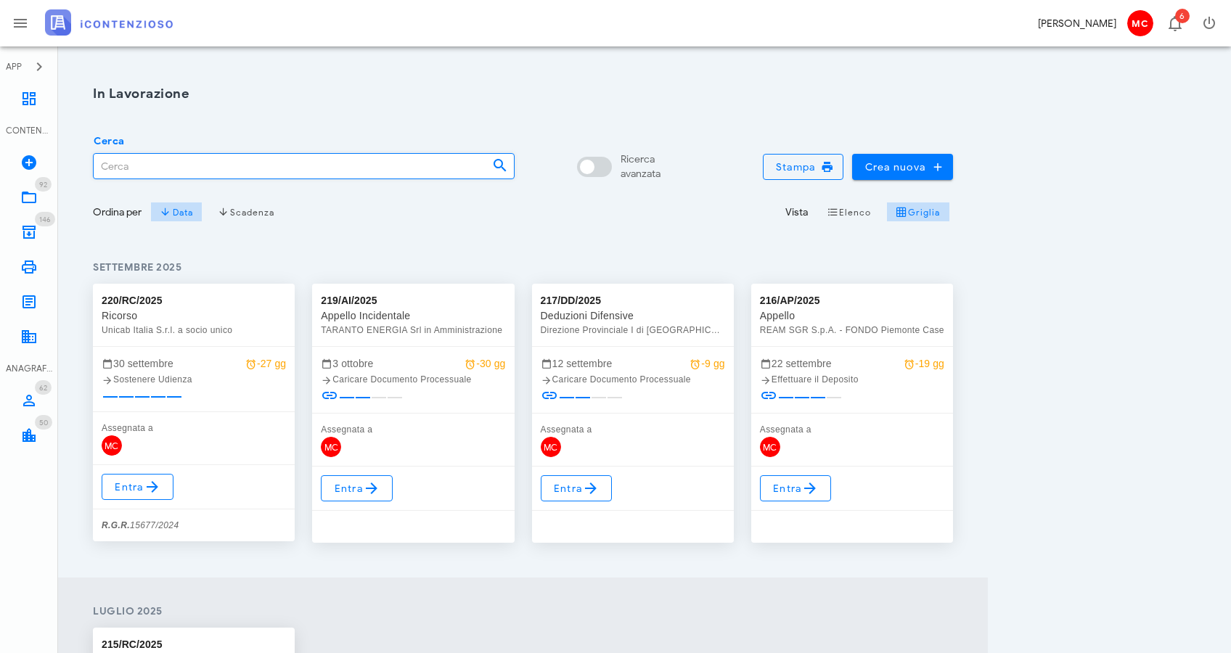
click at [275, 171] on input "Cerca" at bounding box center [287, 166] width 387 height 25
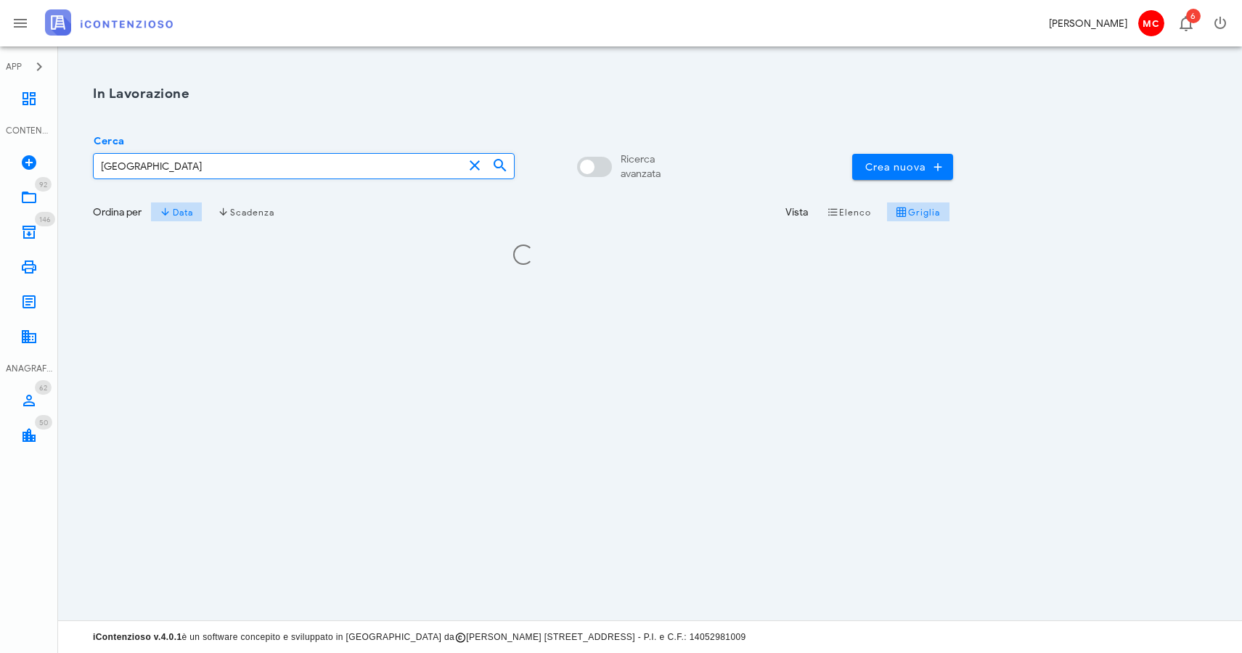
type input "Loreto"
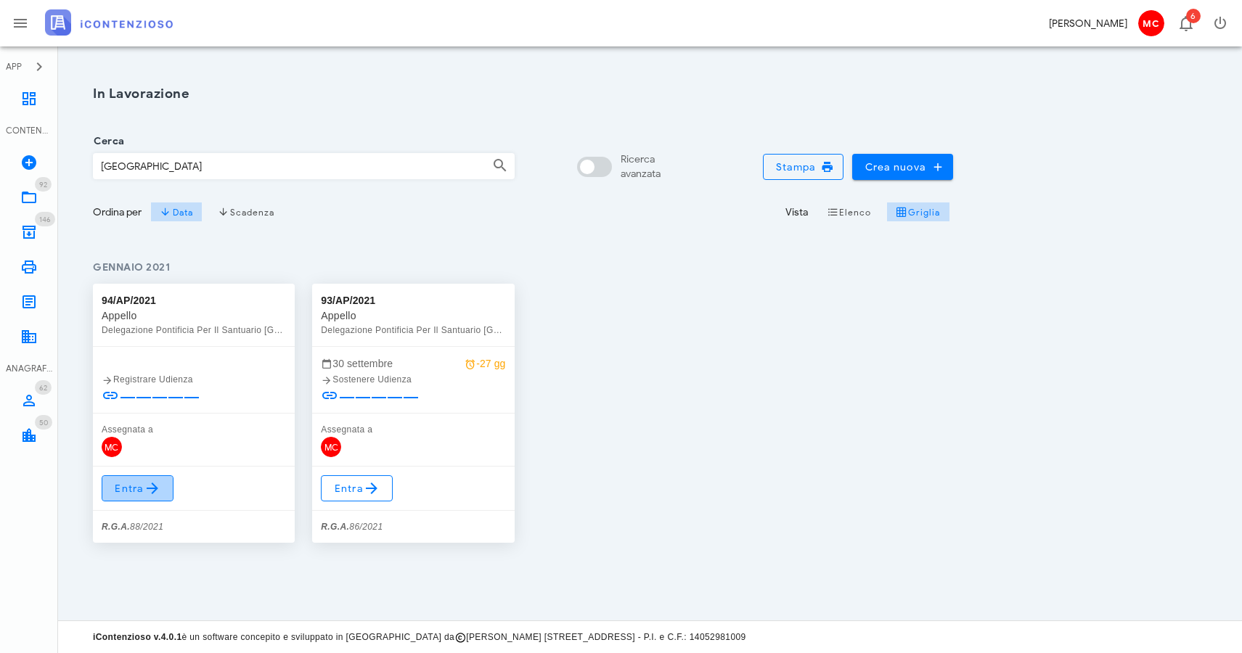
click at [121, 481] on span "Entra" at bounding box center [137, 488] width 47 height 17
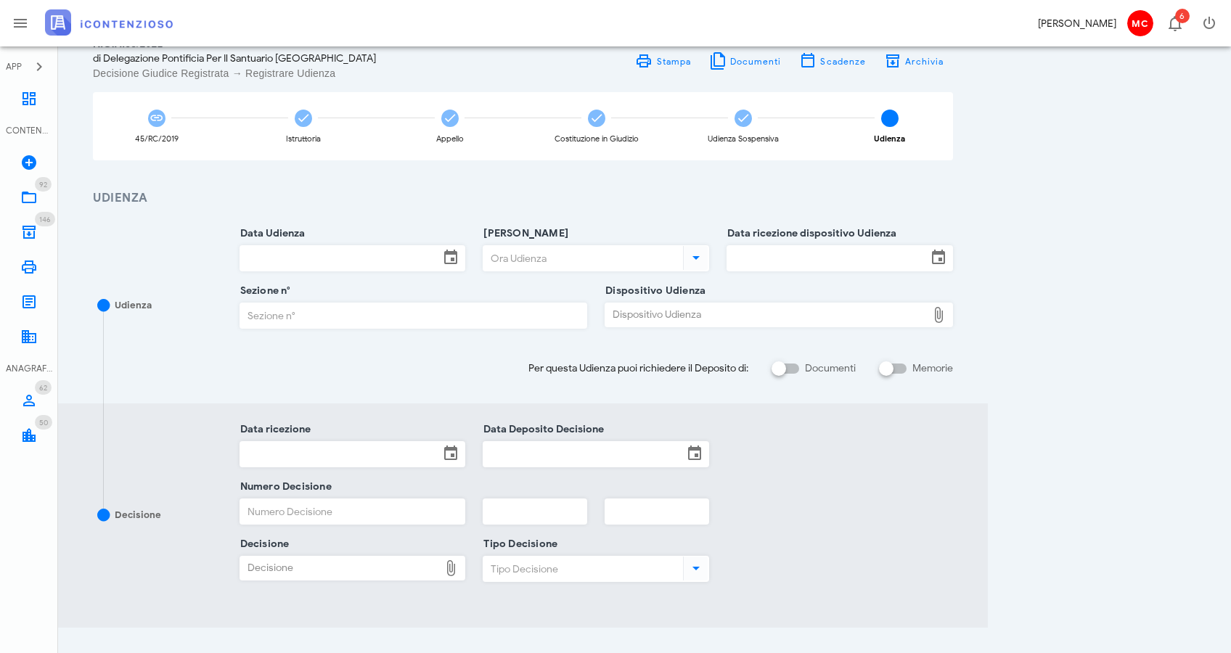
scroll to position [194, 0]
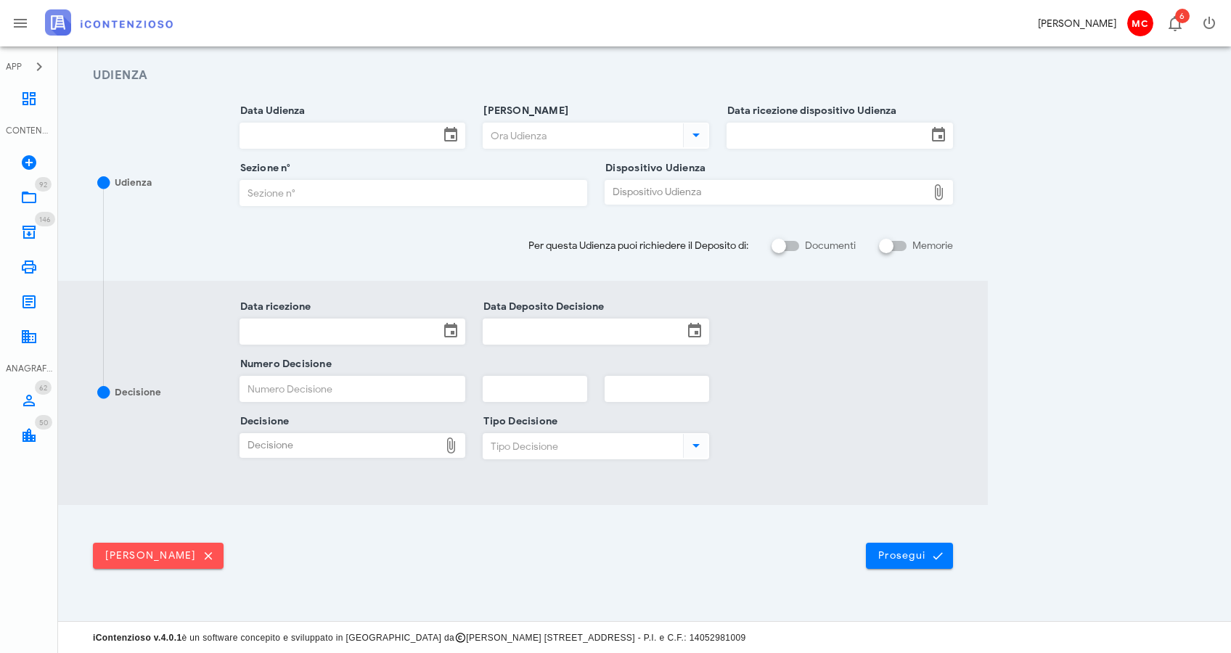
click at [277, 334] on input "Data ricezione" at bounding box center [340, 331] width 200 height 25
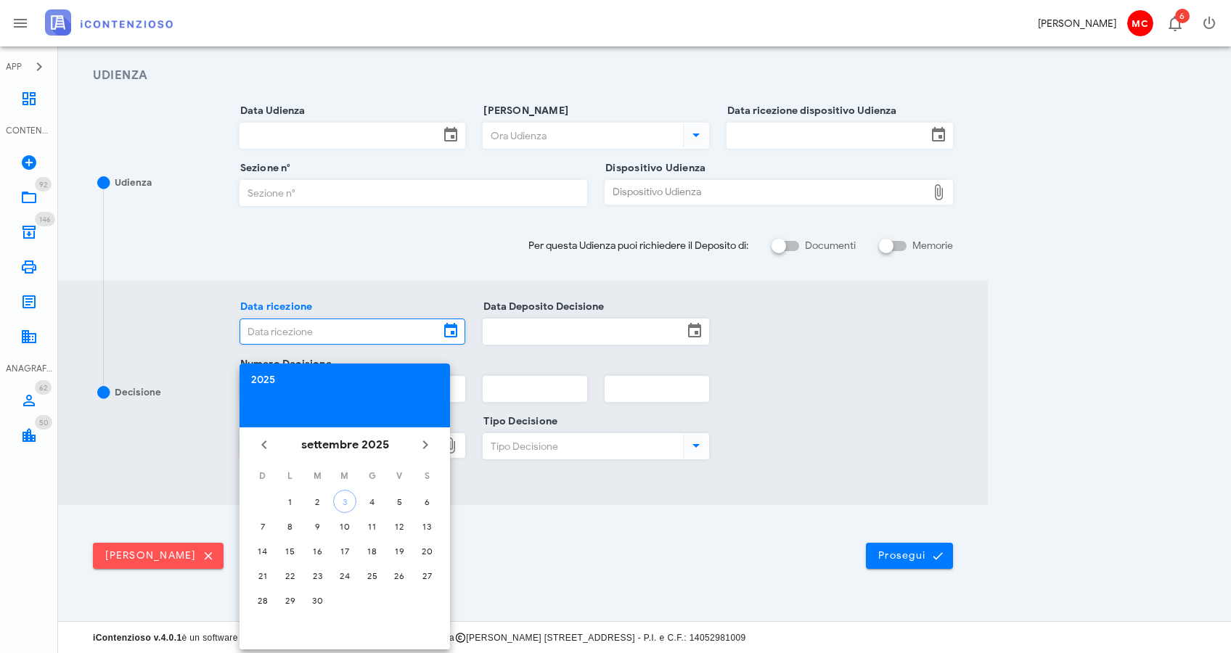
click at [269, 380] on div "2025" at bounding box center [344, 380] width 187 height 10
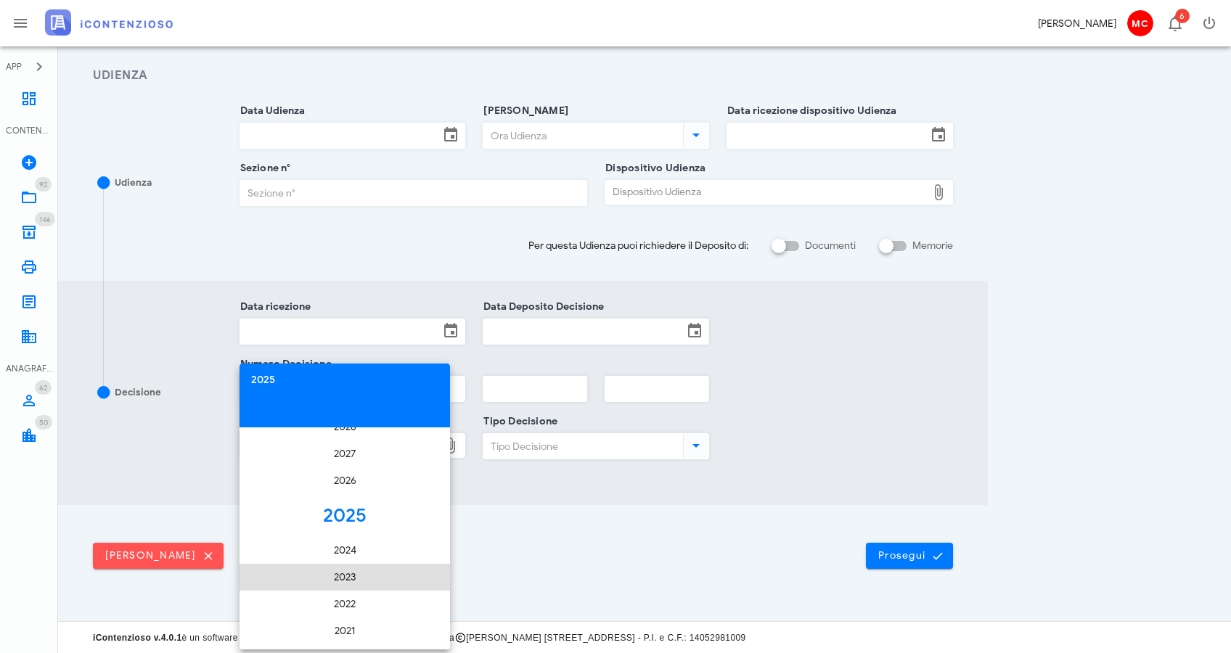
scroll to position [2629, 0]
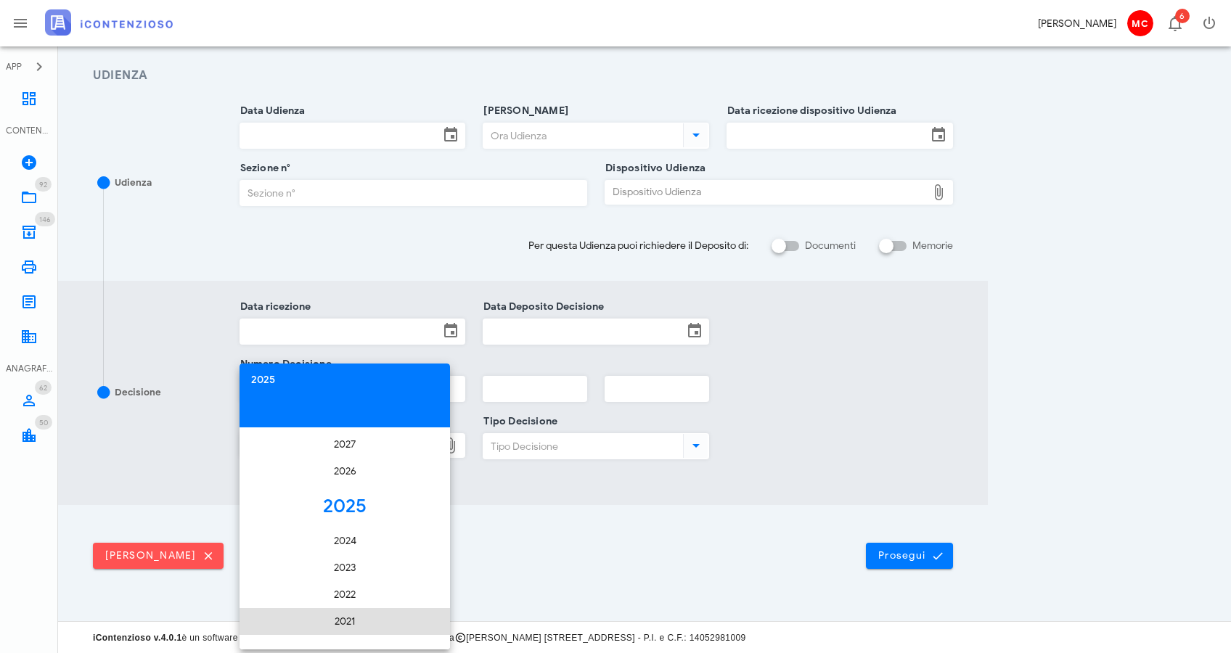
click at [380, 620] on li "2021" at bounding box center [345, 621] width 211 height 27
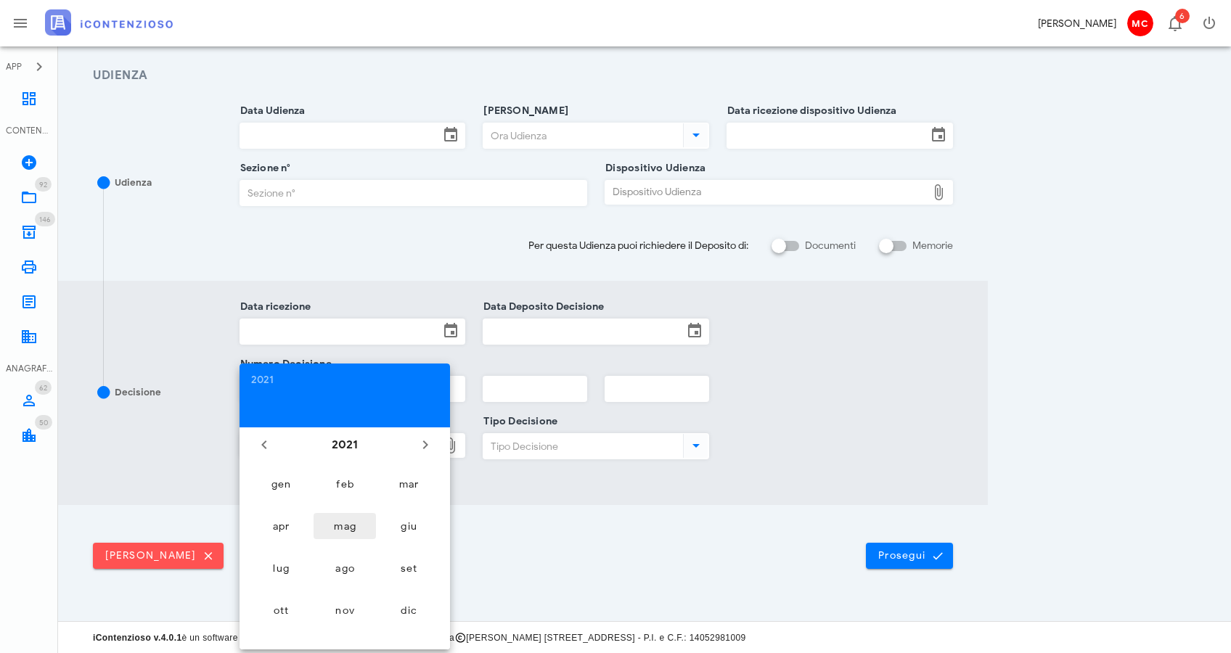
click at [343, 517] on button "mag" at bounding box center [345, 526] width 62 height 26
click at [314, 560] on button "11" at bounding box center [317, 550] width 23 height 23
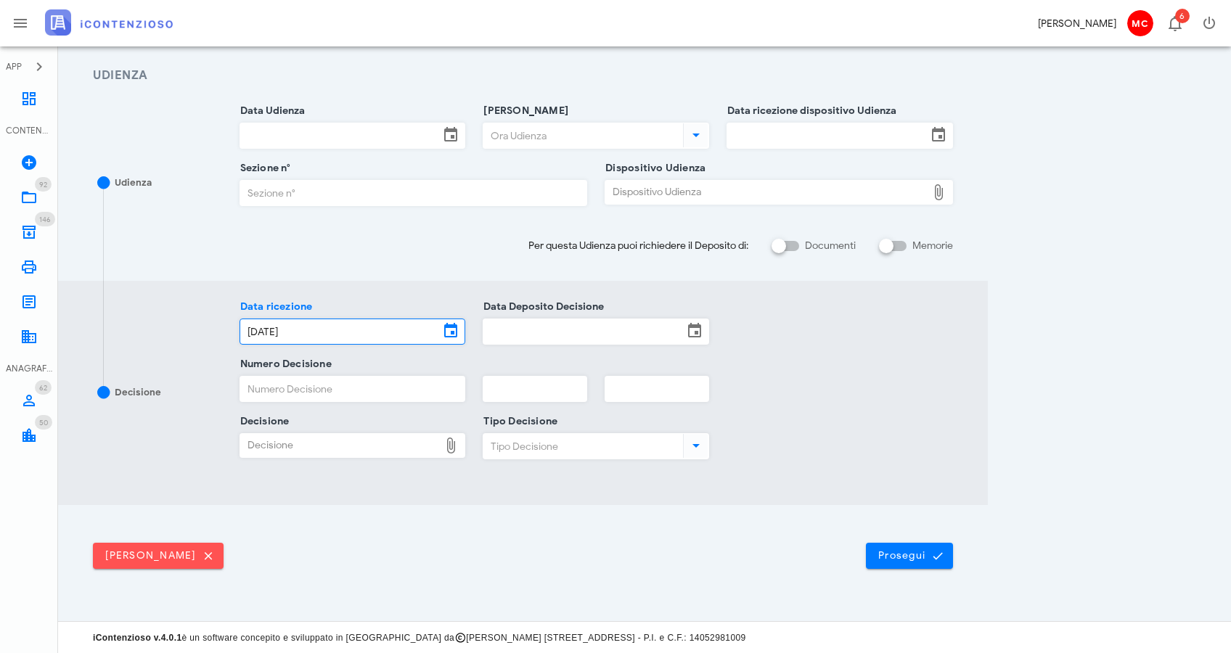
click at [333, 342] on input "[DATE]" at bounding box center [340, 331] width 200 height 25
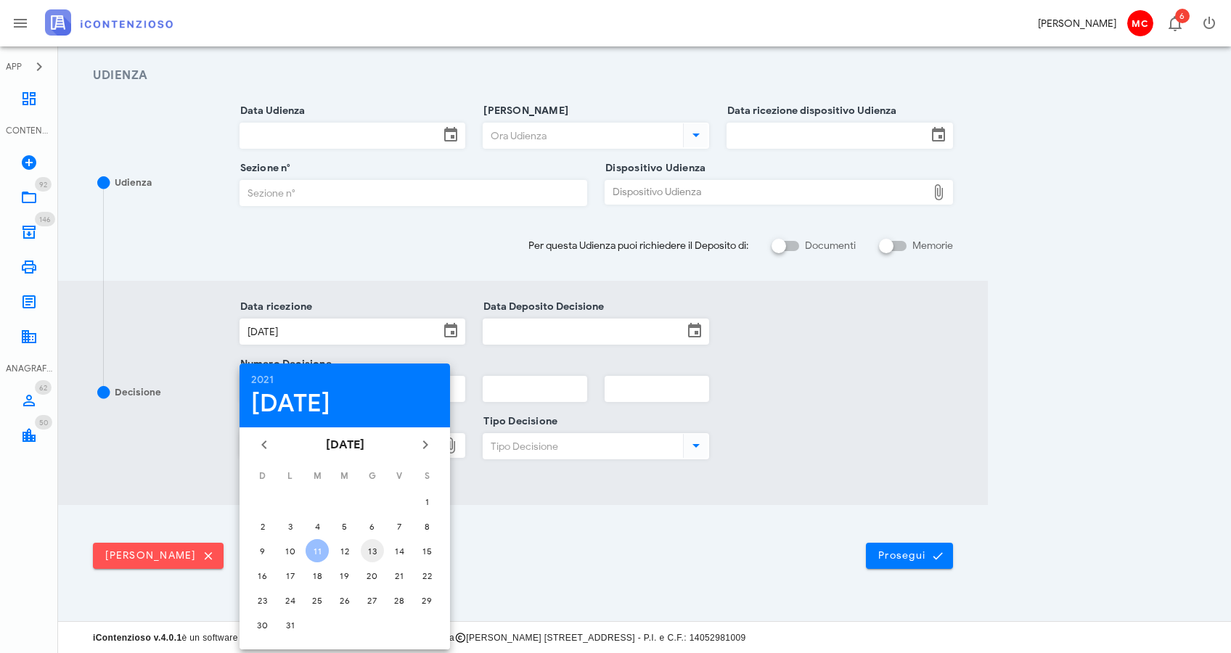
click at [370, 552] on div "13" at bounding box center [372, 551] width 23 height 11
type input "[DATE]"
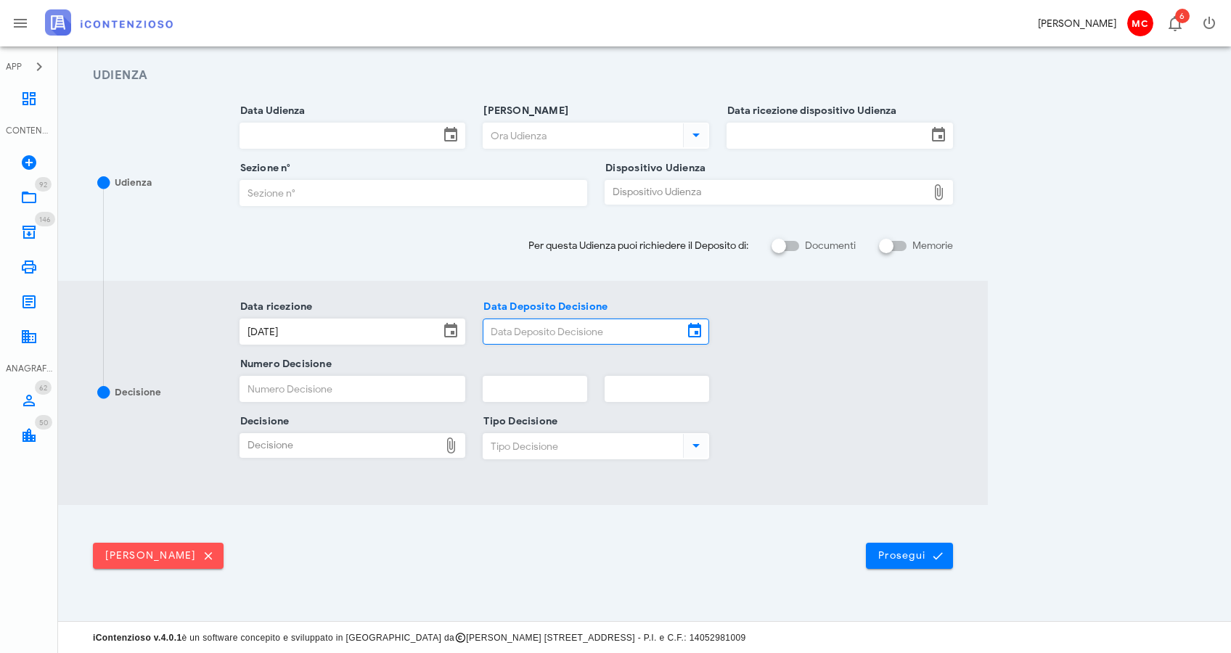
click at [539, 336] on input "Data Deposito Decisione" at bounding box center [584, 331] width 200 height 25
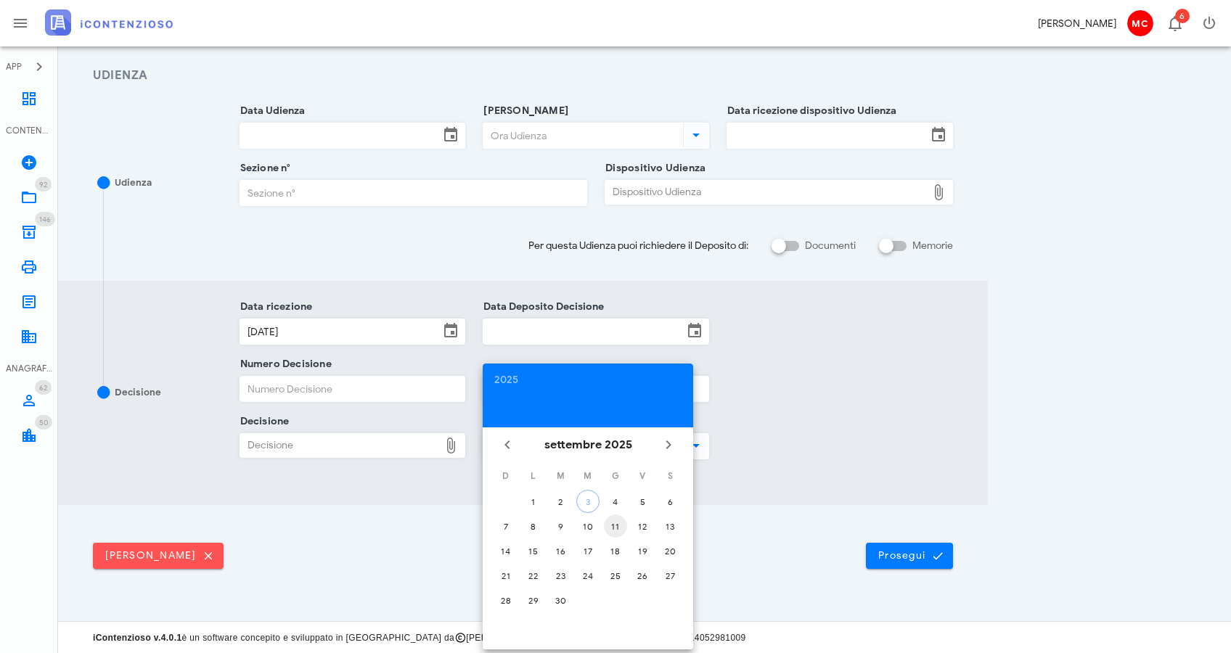
click at [611, 532] on button "11" at bounding box center [615, 526] width 23 height 23
type input "[DATE]"
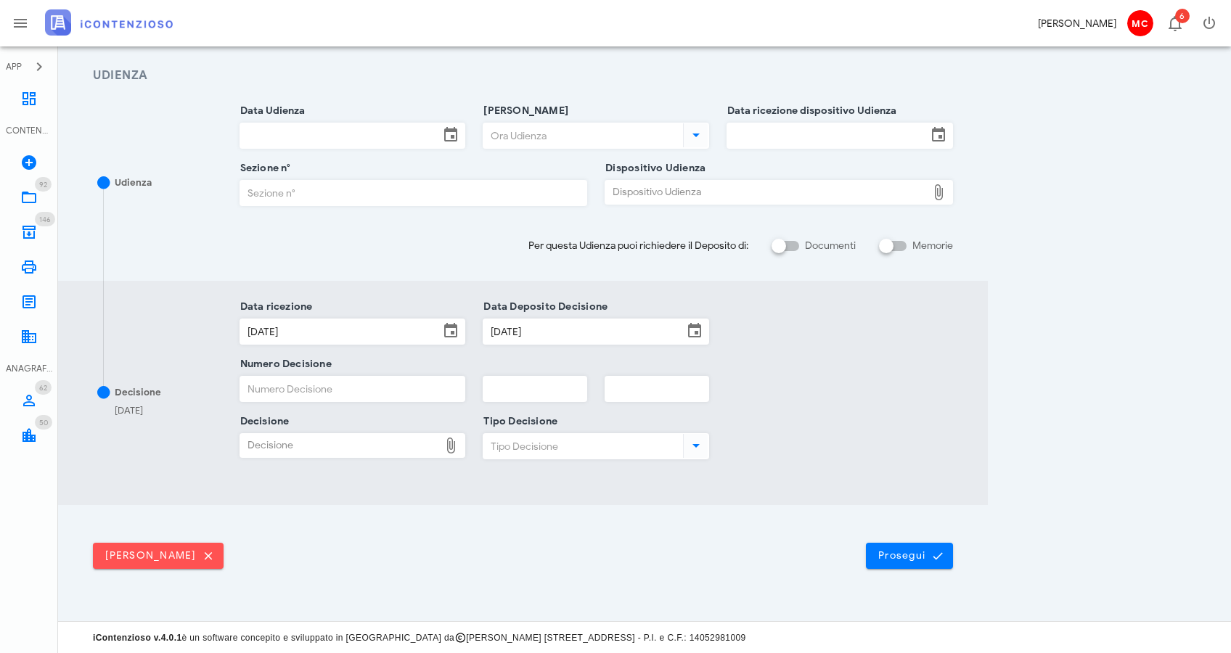
click at [296, 388] on input "Numero Decisione" at bounding box center [352, 389] width 225 height 25
type input "358"
click at [568, 384] on input "text" at bounding box center [535, 389] width 103 height 25
type input "2021"
click at [274, 448] on div "Decisione" at bounding box center [340, 445] width 200 height 23
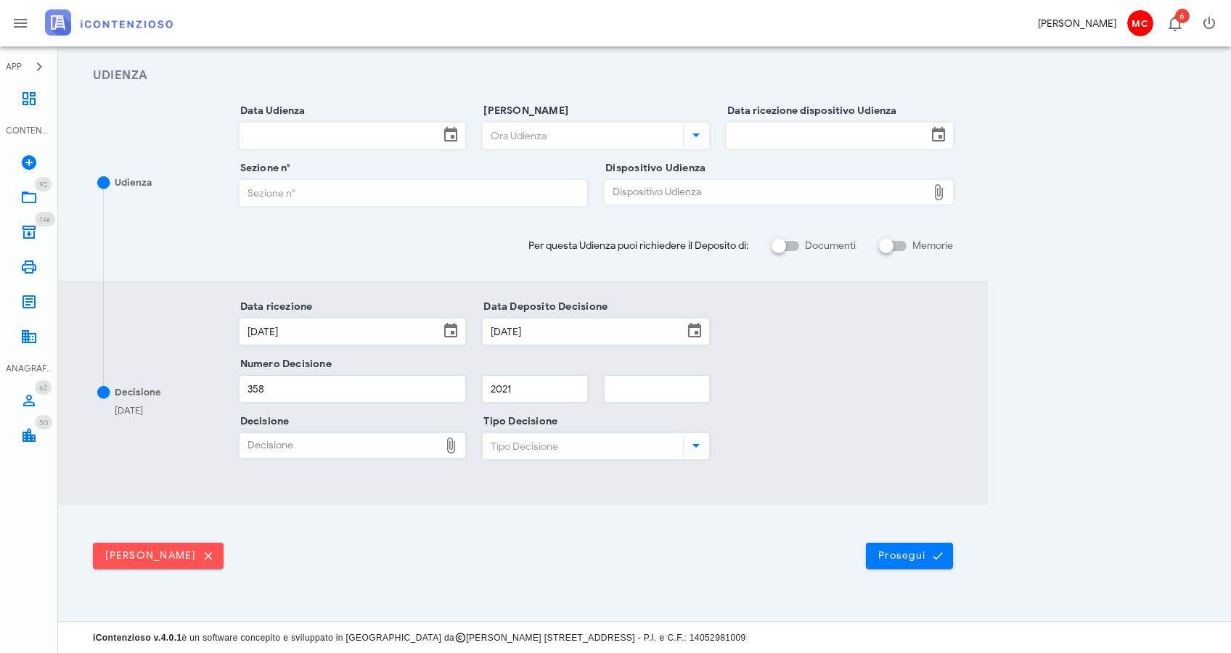
type input "C:\fakepath\10607204529453647-ORD 358 21.pdf"
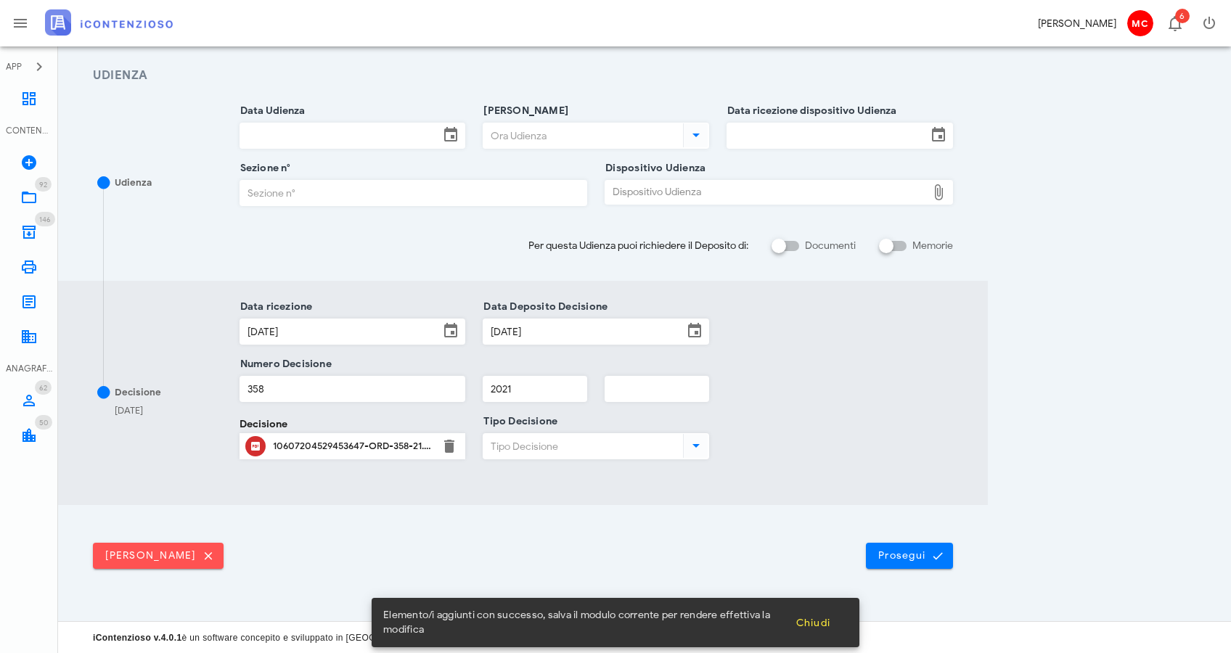
click at [629, 446] on input "Tipo Decisione" at bounding box center [582, 446] width 197 height 25
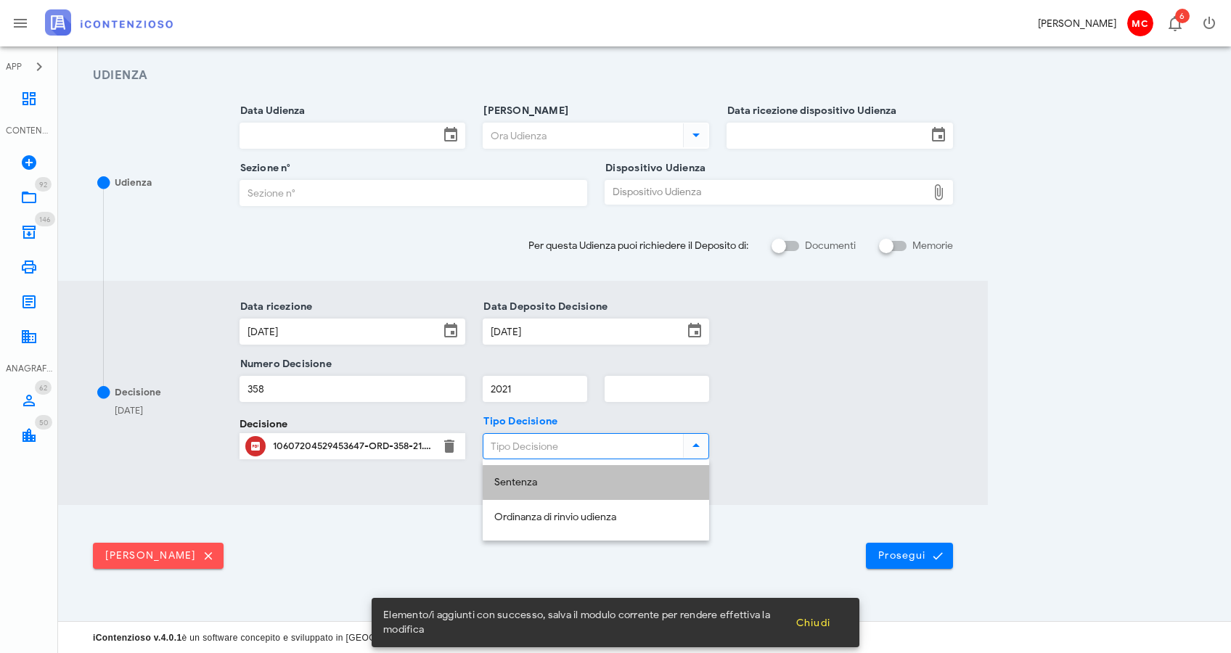
click at [634, 490] on div "Sentenza" at bounding box center [595, 483] width 203 height 30
type input "Sentenza"
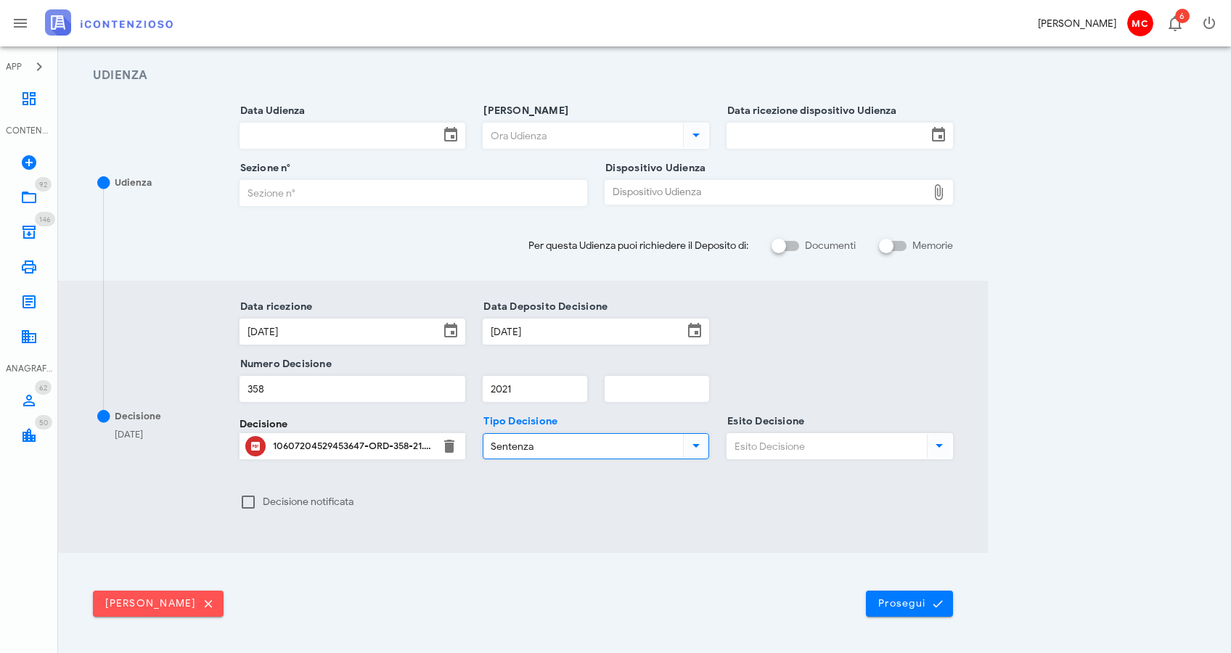
click at [621, 443] on input "Sentenza" at bounding box center [582, 446] width 197 height 25
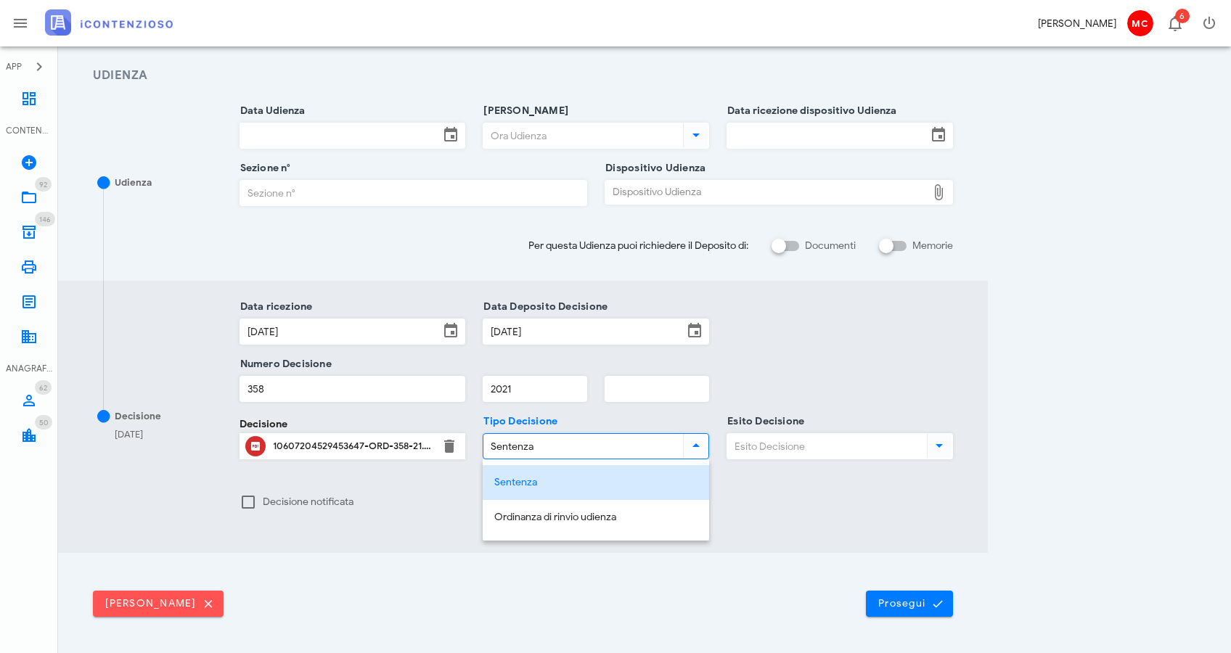
click at [760, 482] on div "Decisione notificata" at bounding box center [597, 503] width 732 height 48
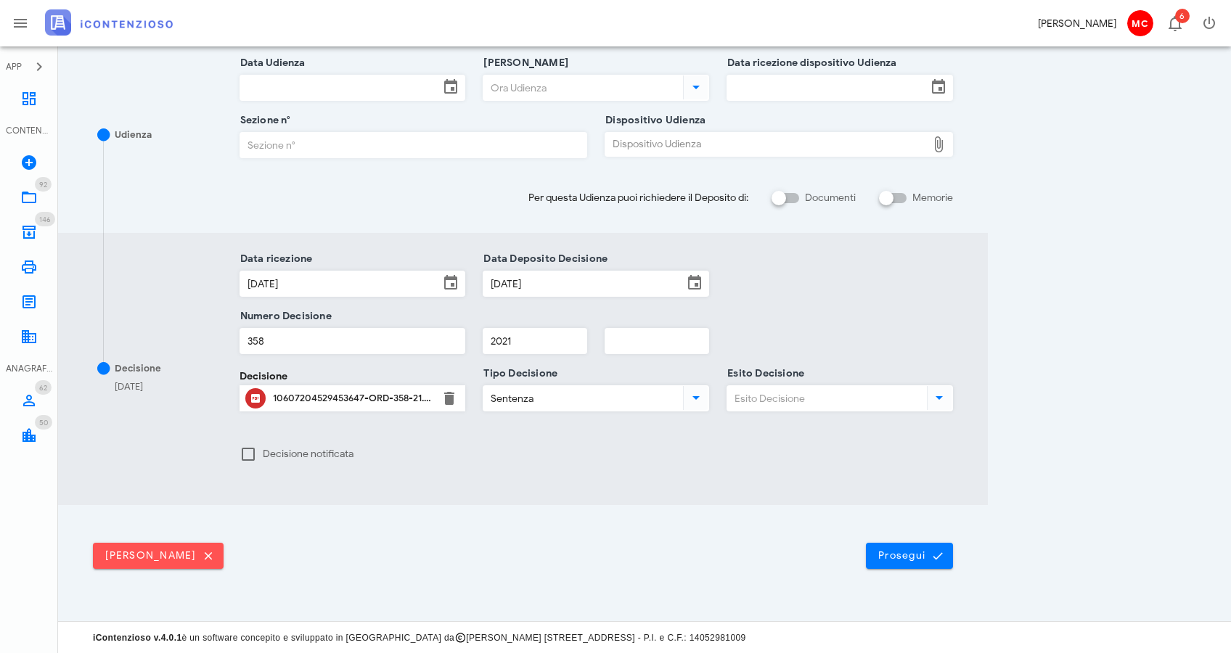
scroll to position [12, 0]
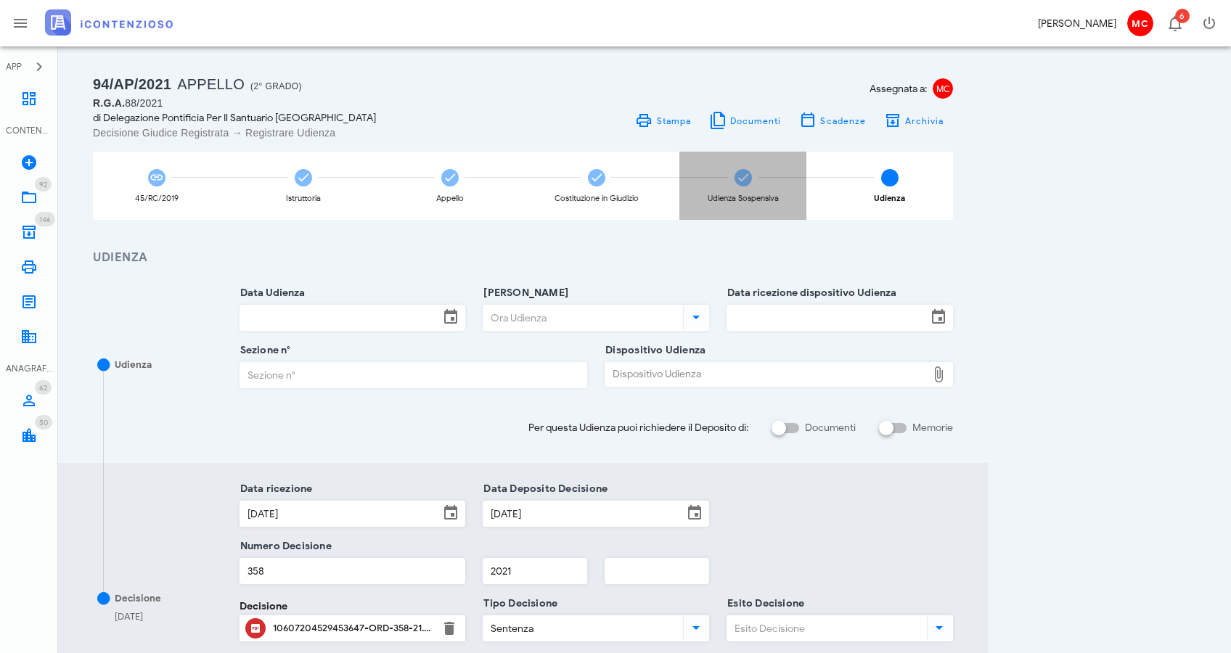
click at [728, 182] on div "Udienza Sospensiva" at bounding box center [743, 186] width 127 height 68
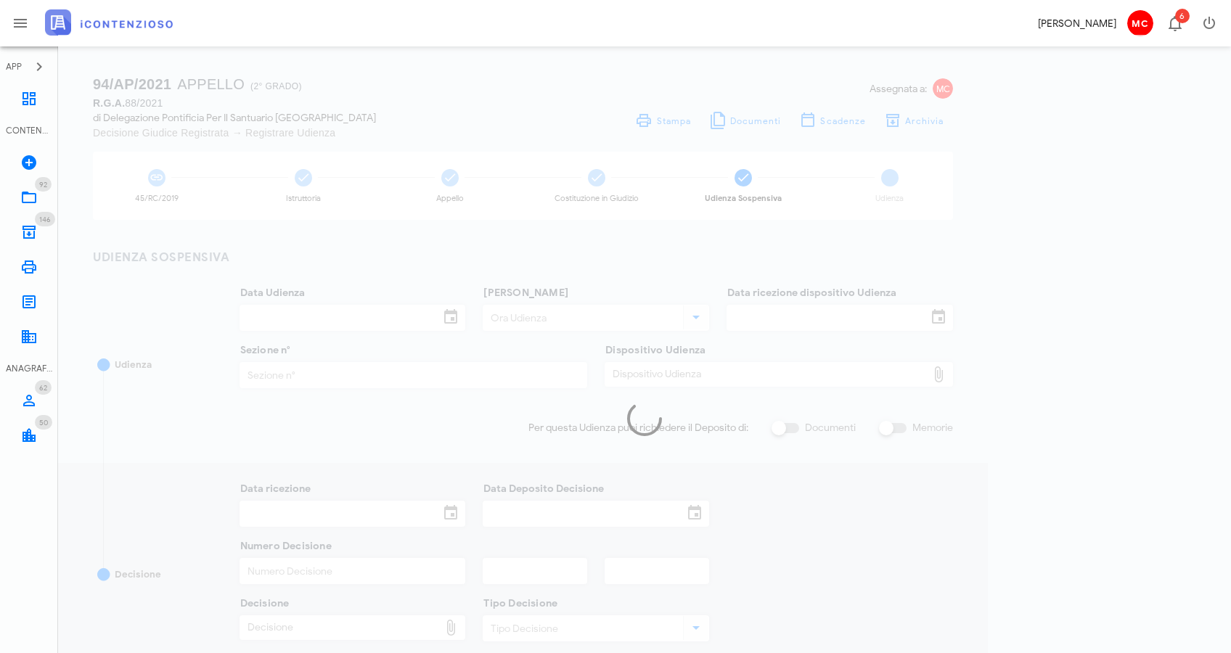
type input "11/05/2021"
type input "15:00"
type input "29/03/2021"
type input "4"
checkbox input "true"
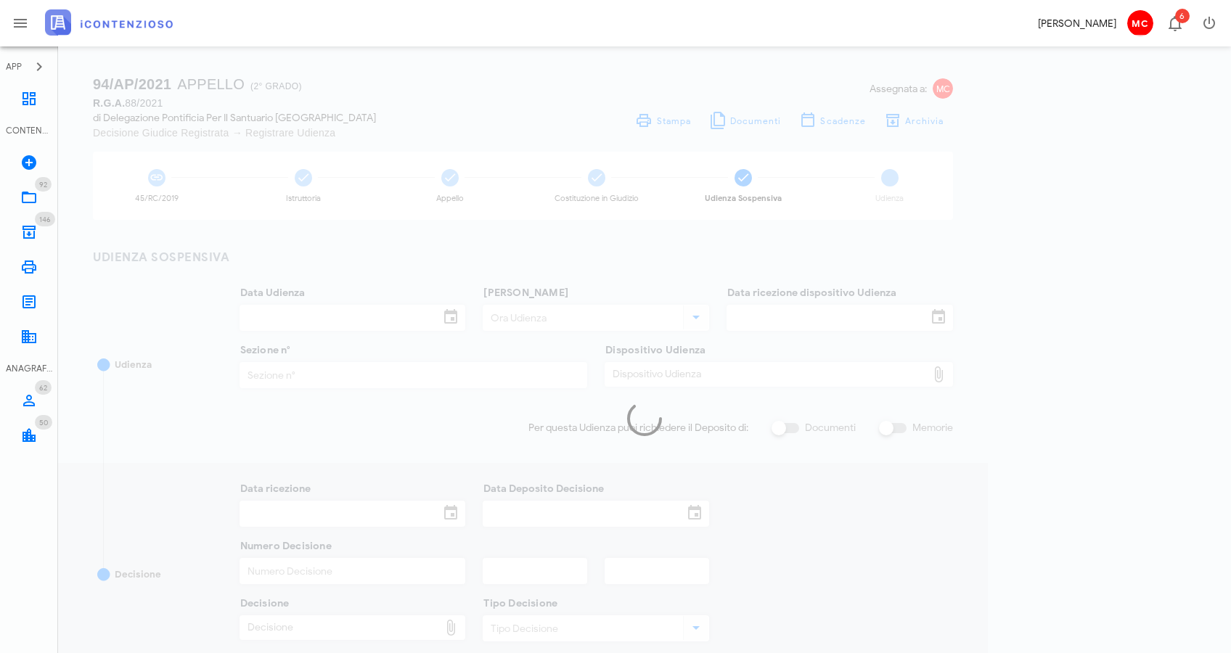
type input "11/05/2021"
type input "358"
type input "2021"
type input "Ordinanza di sospensione"
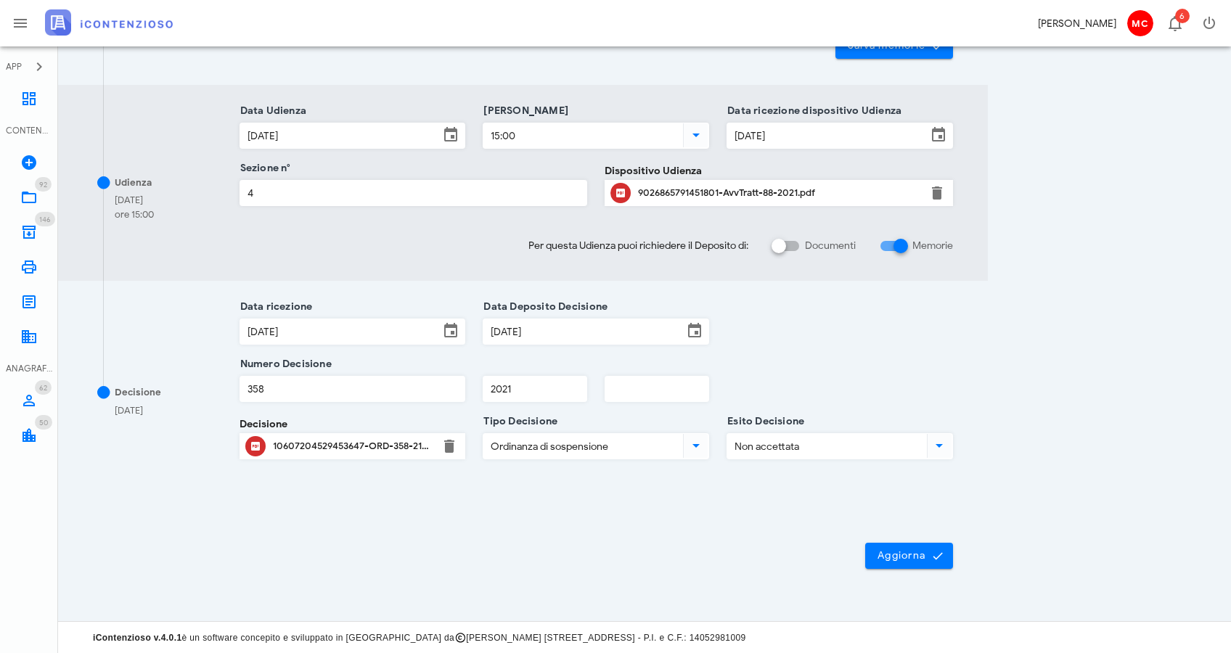
scroll to position [80, 0]
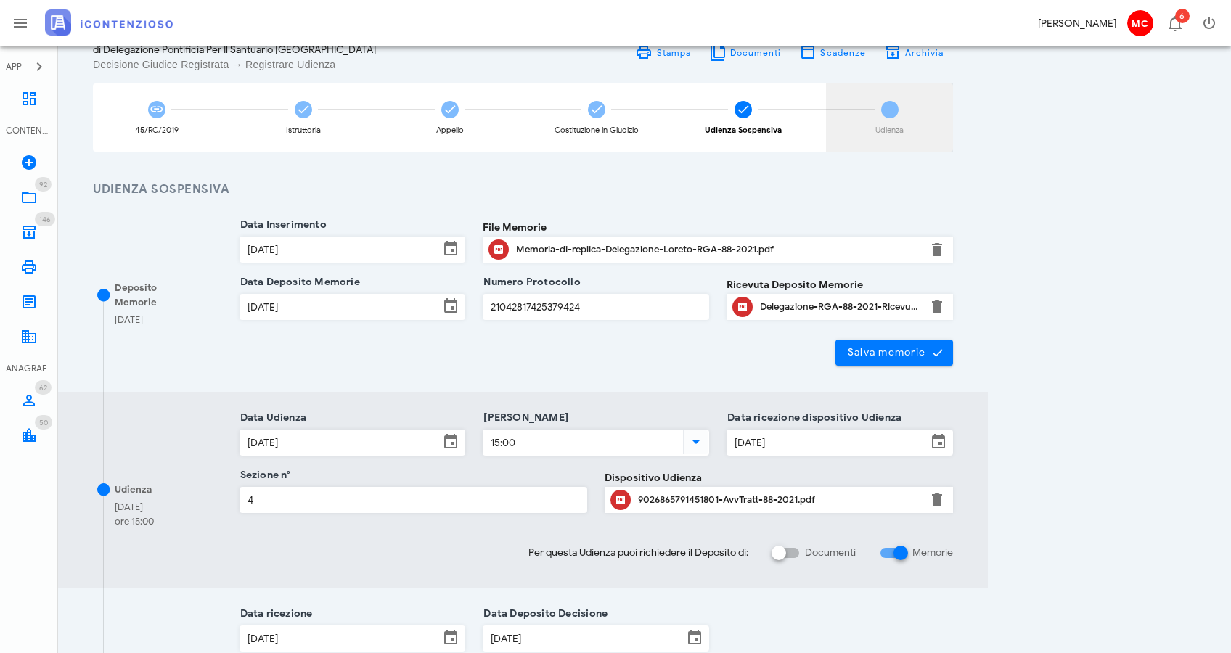
click at [884, 116] on span "6" at bounding box center [889, 109] width 17 height 17
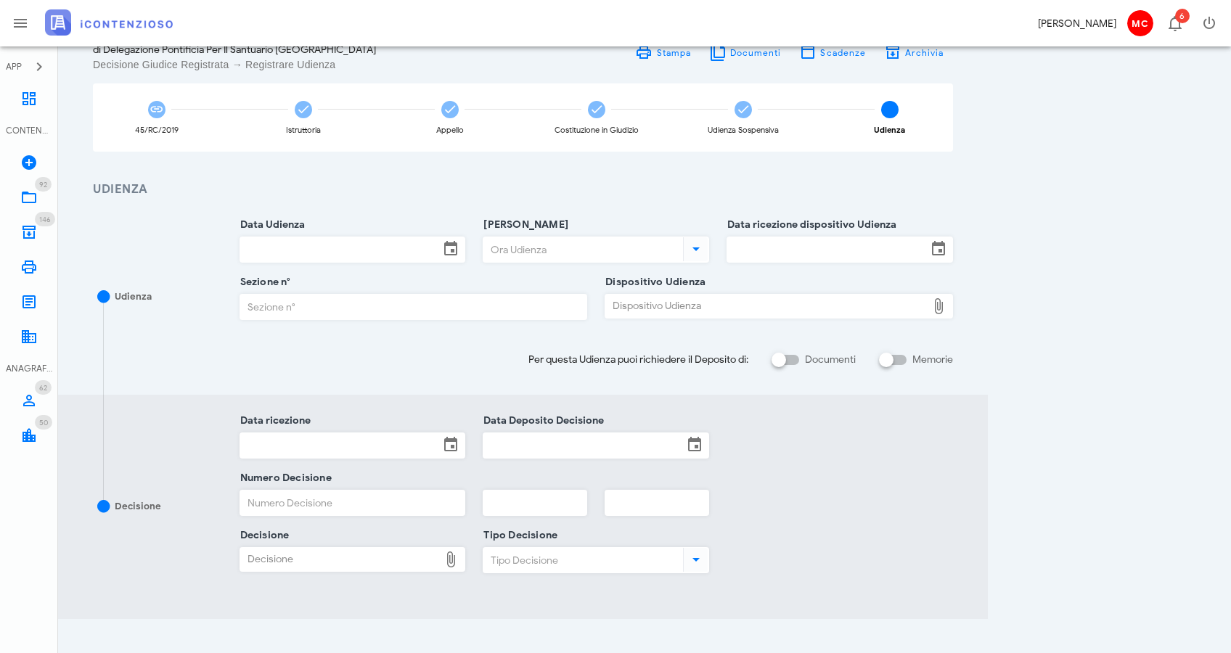
click at [1033, 323] on div "94/AP/2021 Appello (2° Grado) R.G.A. 88/2021 di Delegazione Pontificia Per Il S…" at bounding box center [645, 351] width 1138 height 734
click at [349, 239] on input "Data Udienza" at bounding box center [340, 249] width 200 height 25
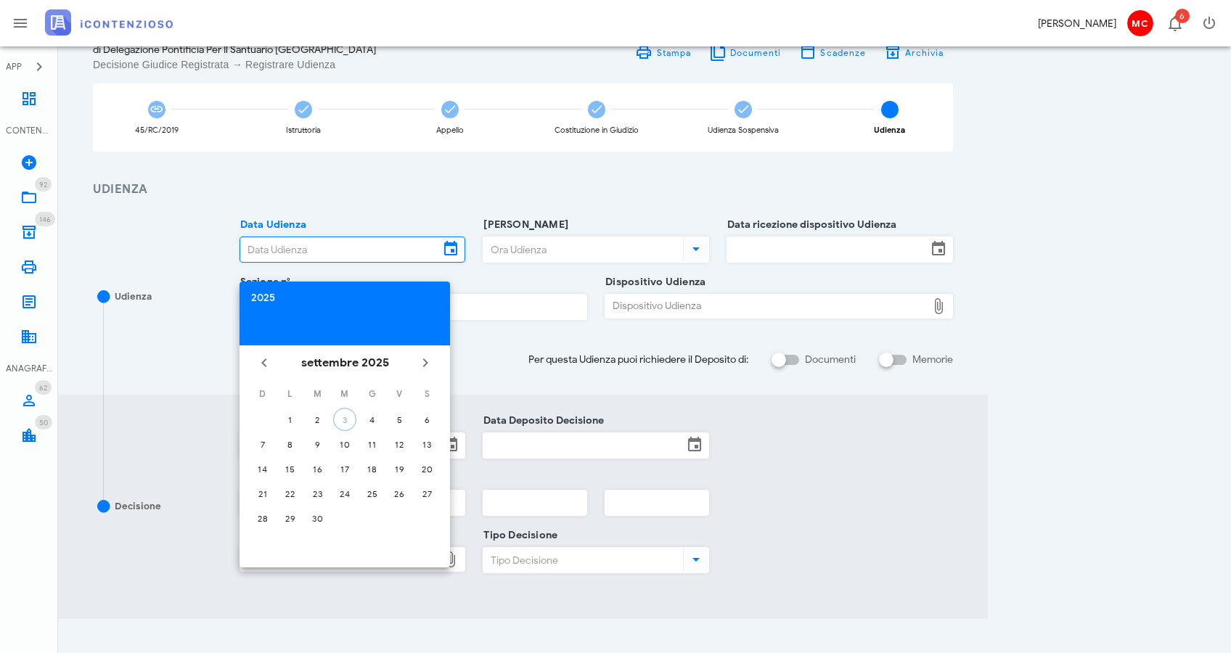
click at [260, 293] on div "2025" at bounding box center [344, 298] width 187 height 10
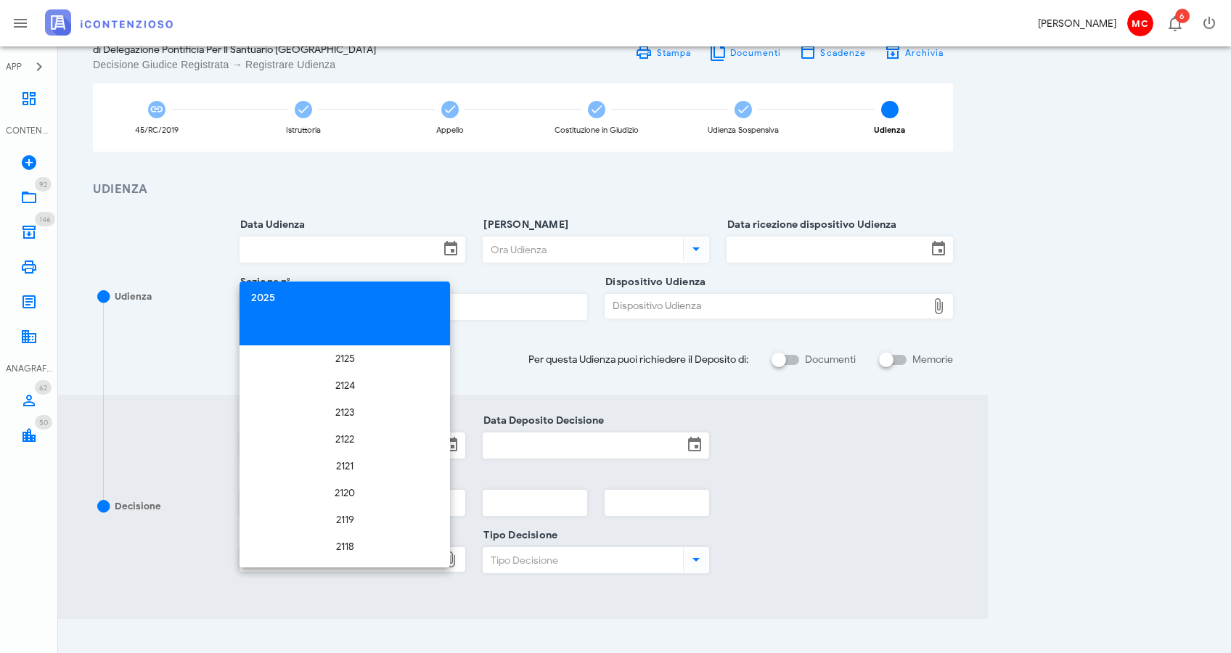
scroll to position [2602, 0]
click at [262, 299] on div "2025" at bounding box center [344, 298] width 187 height 10
click at [918, 469] on div "Data ricezione Data Deposito Decisione" at bounding box center [597, 449] width 732 height 57
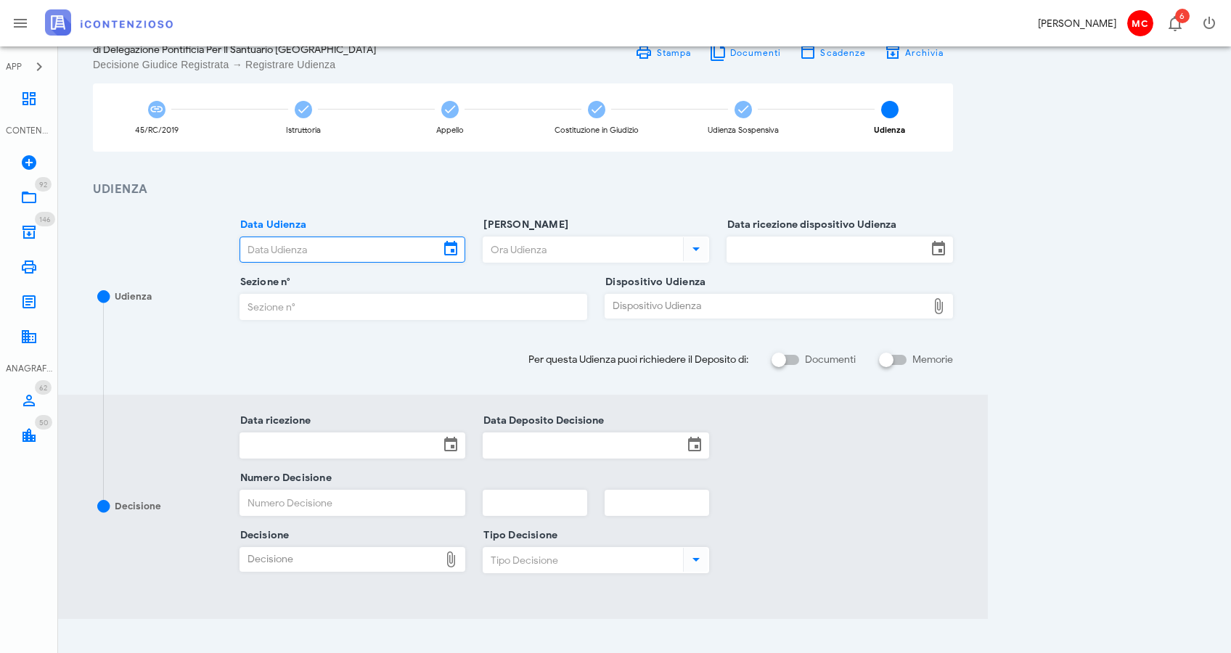
click at [295, 250] on input "Data Udienza" at bounding box center [340, 249] width 200 height 25
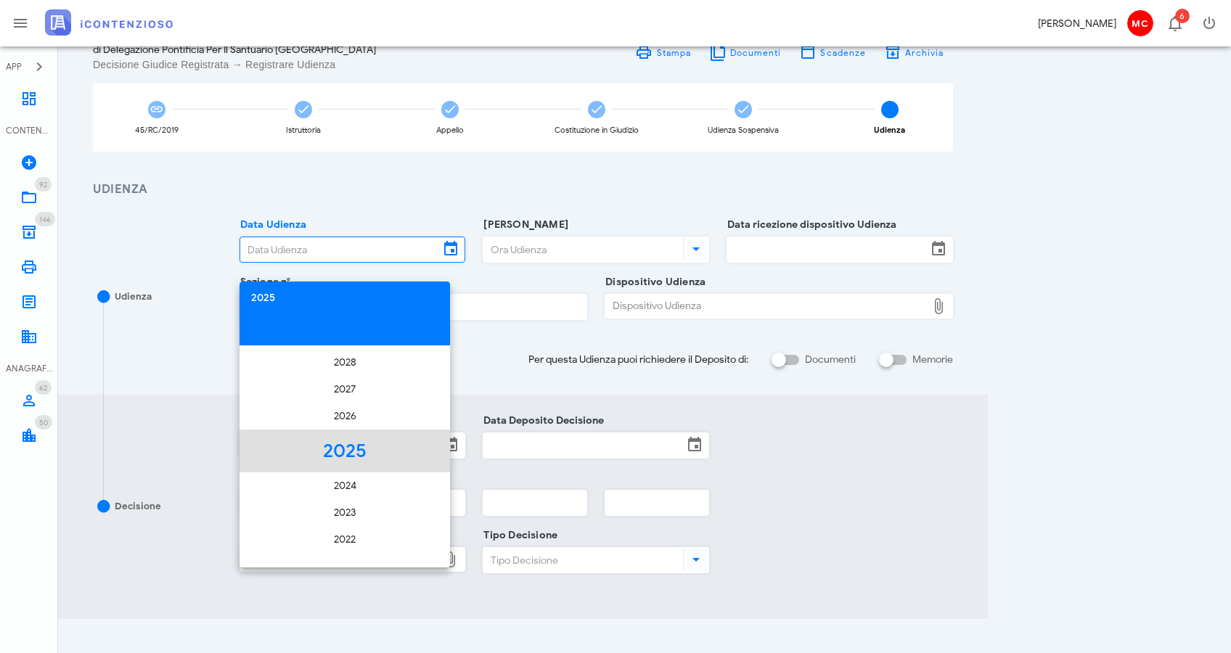
click at [369, 460] on li "2025" at bounding box center [345, 451] width 211 height 43
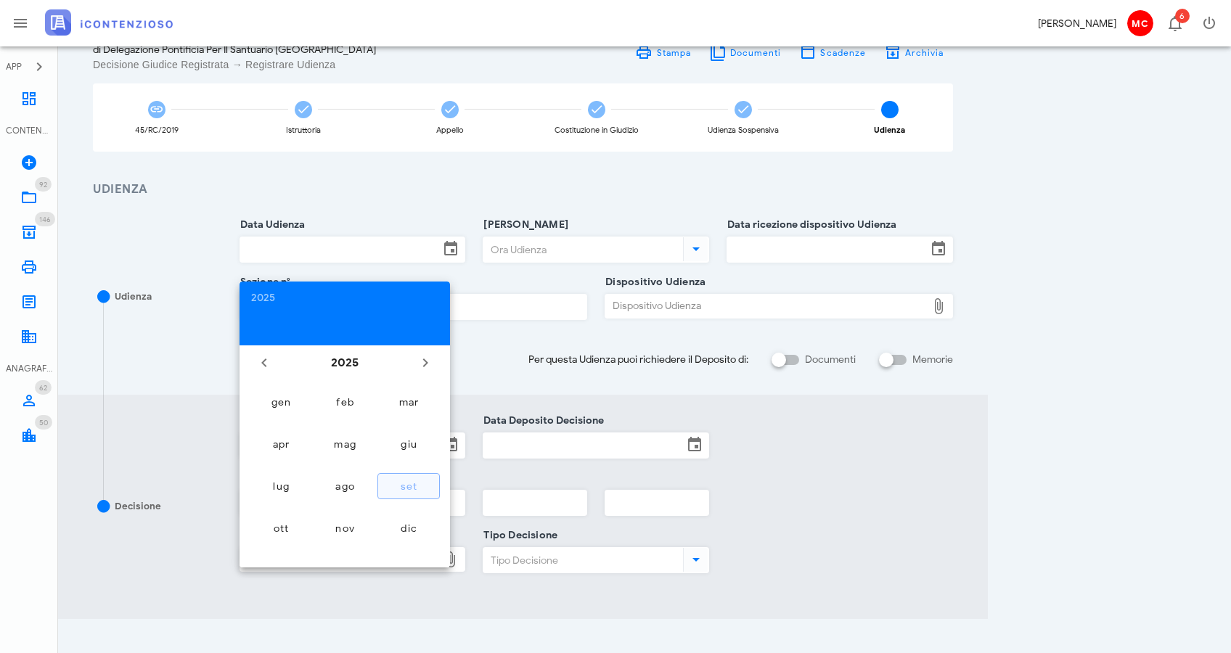
click at [421, 489] on div "set" at bounding box center [409, 487] width 38 height 12
click at [322, 523] on div "30" at bounding box center [317, 518] width 23 height 11
type input "30/09/2025"
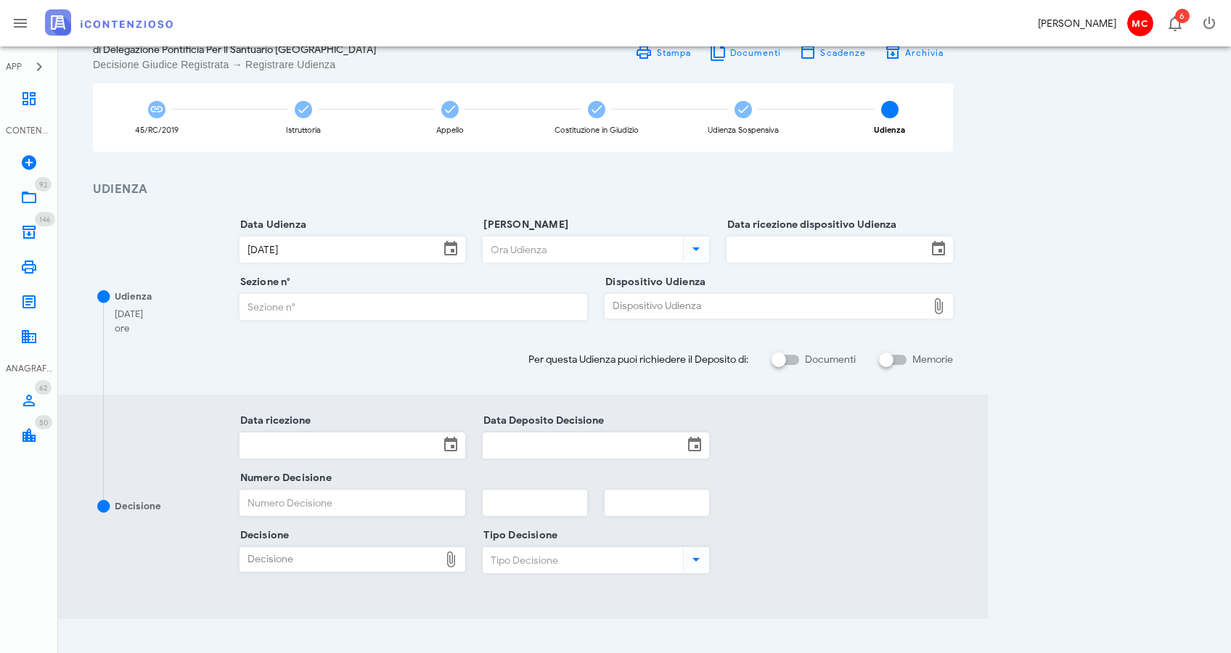
click at [516, 250] on input "Ora Udienza" at bounding box center [582, 249] width 197 height 25
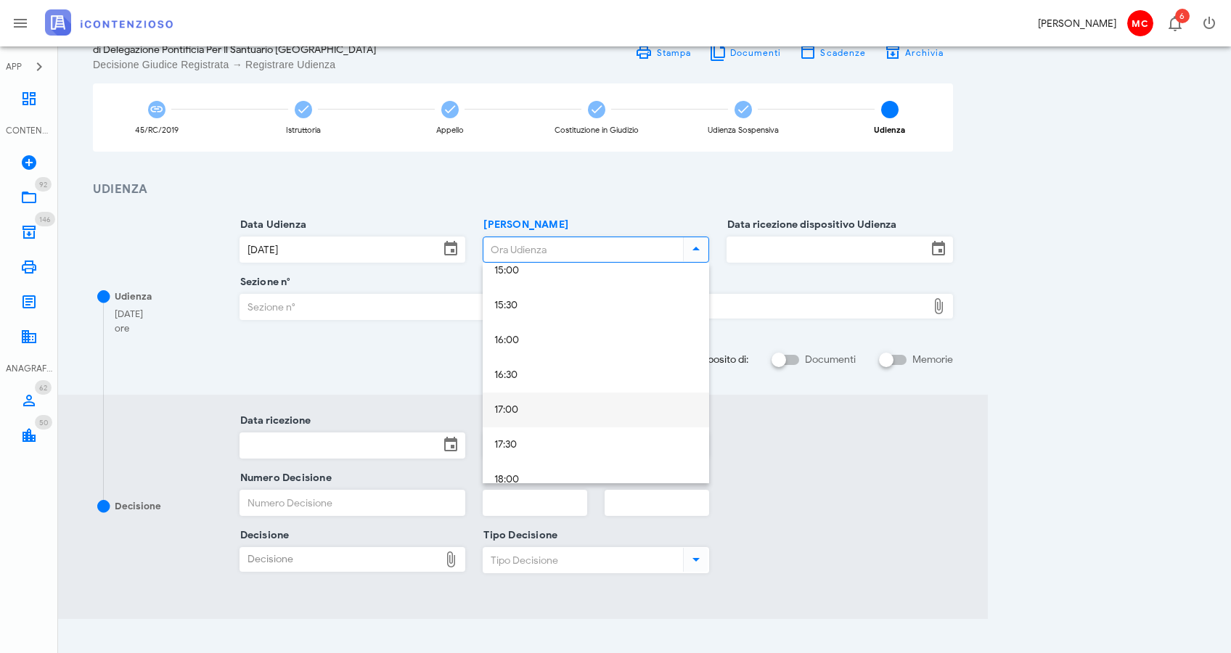
scroll to position [1070, 0]
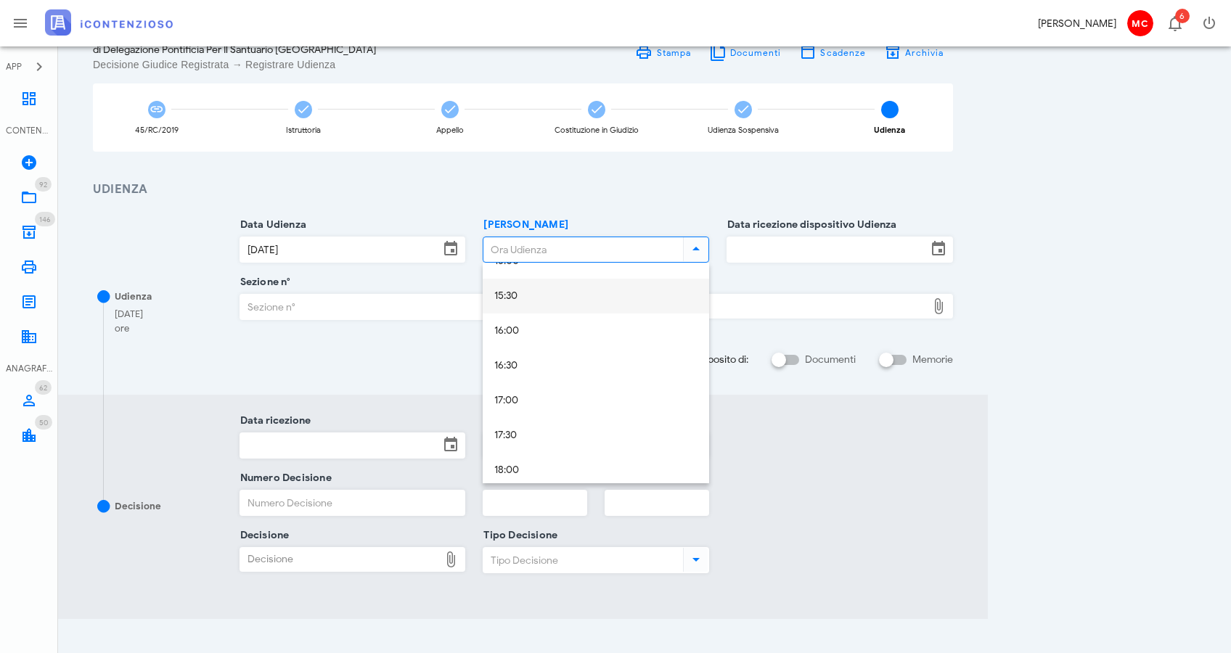
click at [564, 307] on div "15:30" at bounding box center [595, 297] width 203 height 30
type input "15:30"
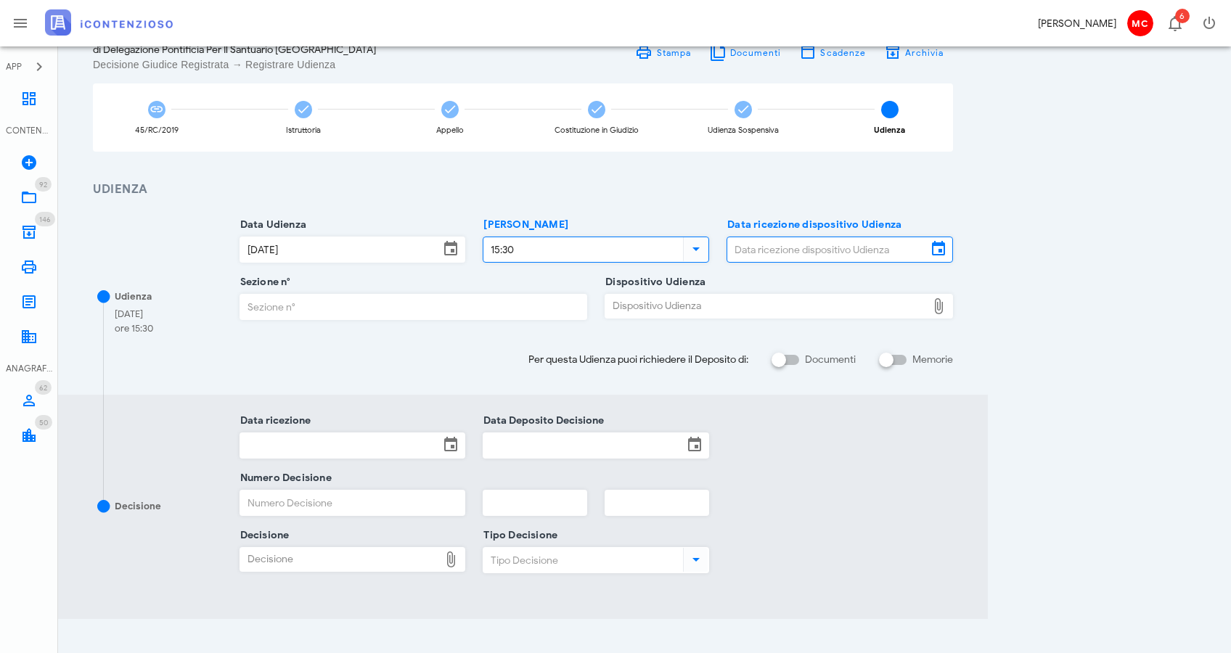
click at [821, 250] on input "Data ricezione dispositivo Udienza" at bounding box center [827, 249] width 200 height 25
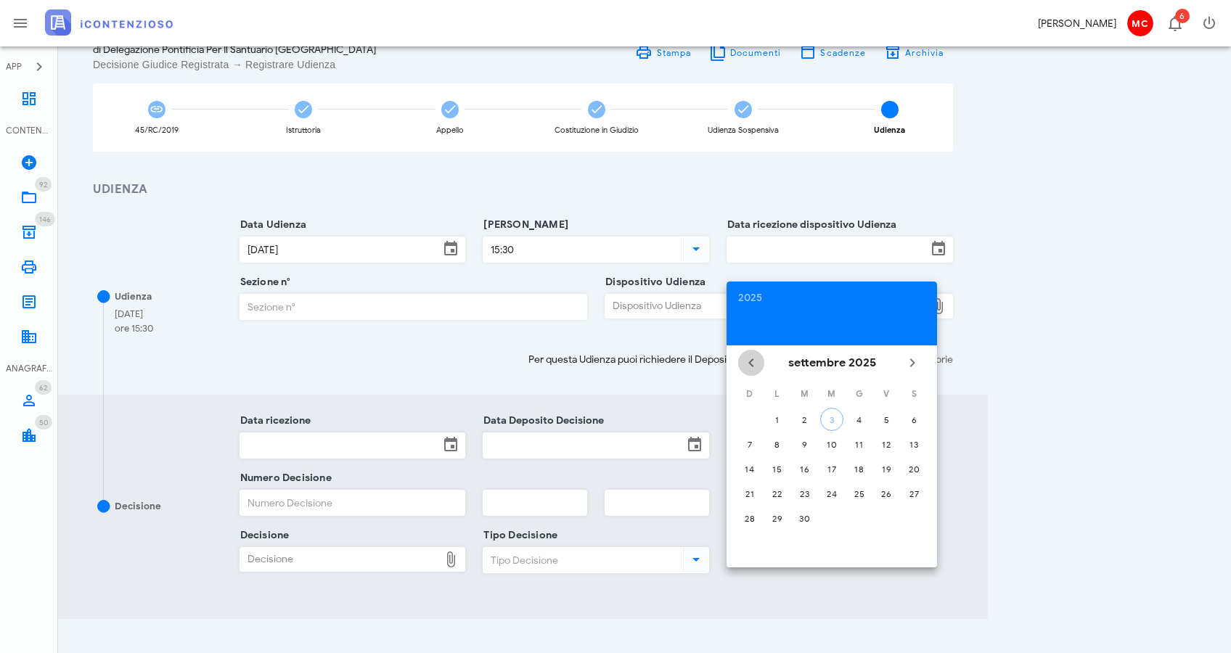
click at [762, 362] on span "Il mese scorso" at bounding box center [751, 362] width 26 height 17
click at [857, 442] on div "10" at bounding box center [859, 444] width 23 height 11
type input "[DATE]"
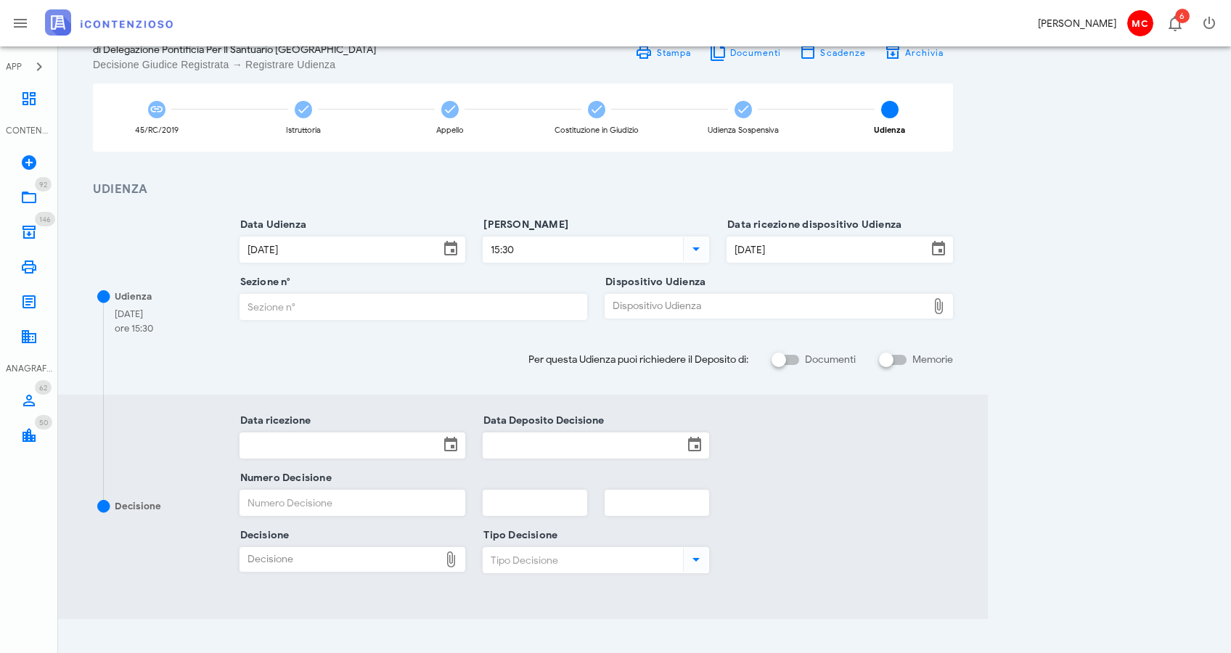
click at [340, 311] on input "Sezione n°" at bounding box center [413, 307] width 347 height 25
type input "4"
click at [696, 309] on div "Dispositivo Udienza" at bounding box center [766, 306] width 322 height 23
type input "C:\fakepath\AvvTratt___88_2021.pdf"
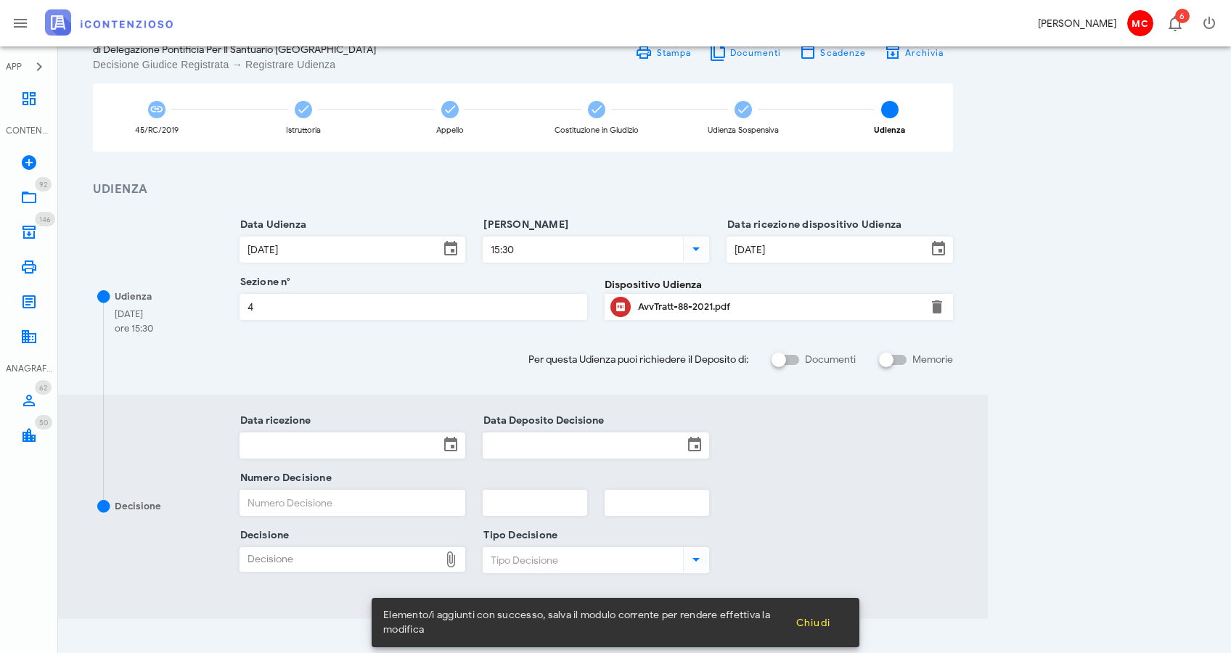
scroll to position [194, 0]
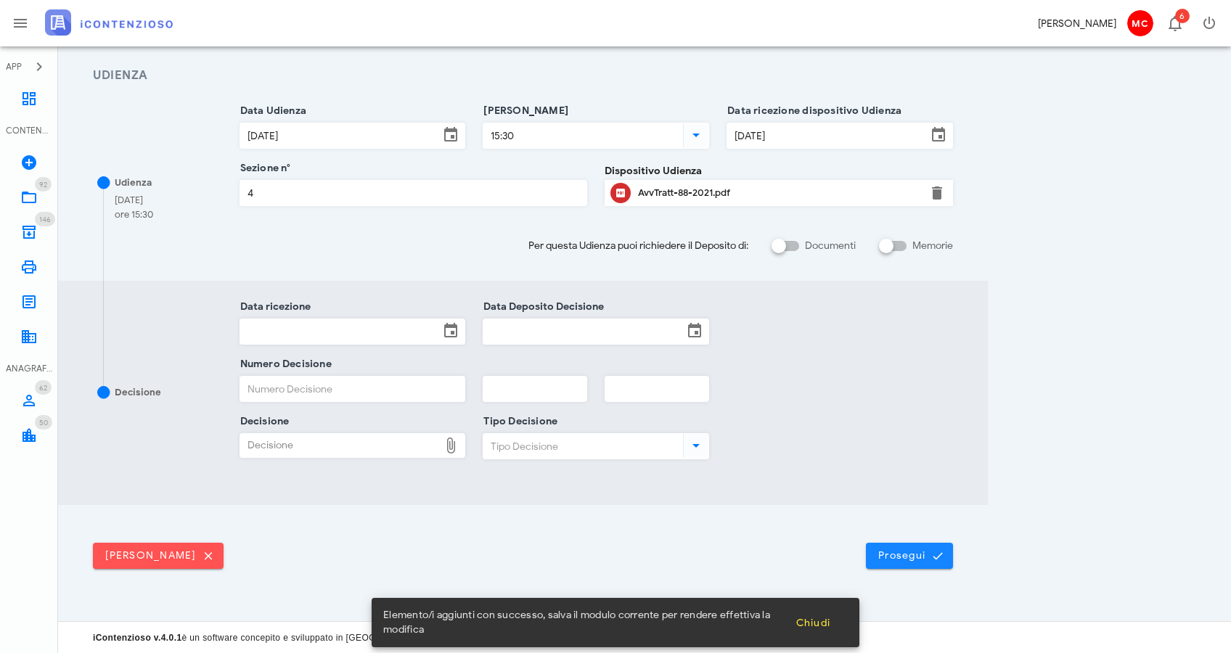
click at [943, 552] on icon "submit" at bounding box center [937, 556] width 13 height 13
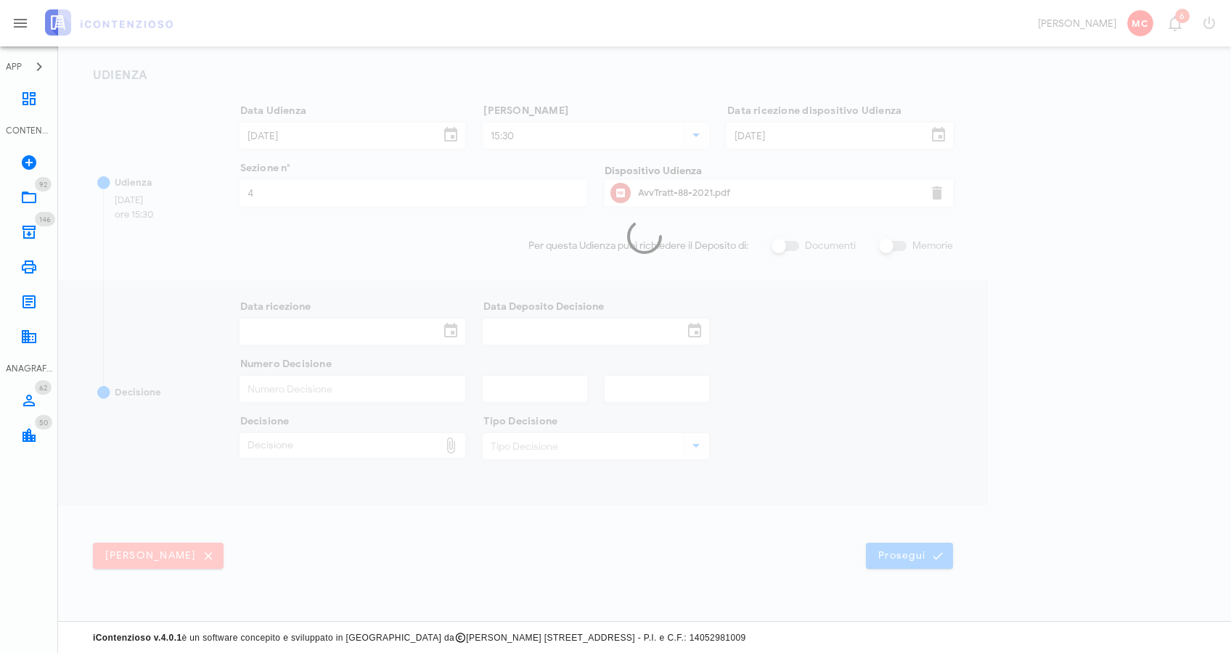
scroll to position [0, 0]
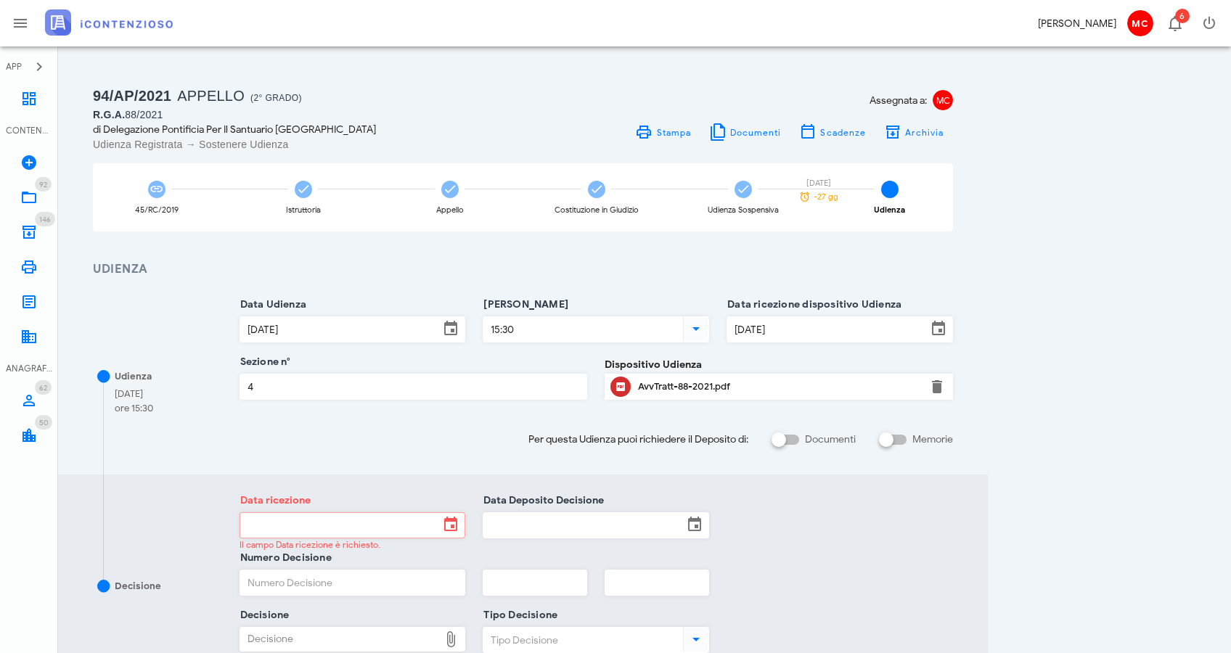
click at [1055, 405] on div "94/AP/2021 Appello (2° Grado) R.G.A. 88/2021 di Delegazione Pontificia Per Il S…" at bounding box center [645, 431] width 1138 height 734
click at [23, 96] on icon at bounding box center [28, 98] width 17 height 17
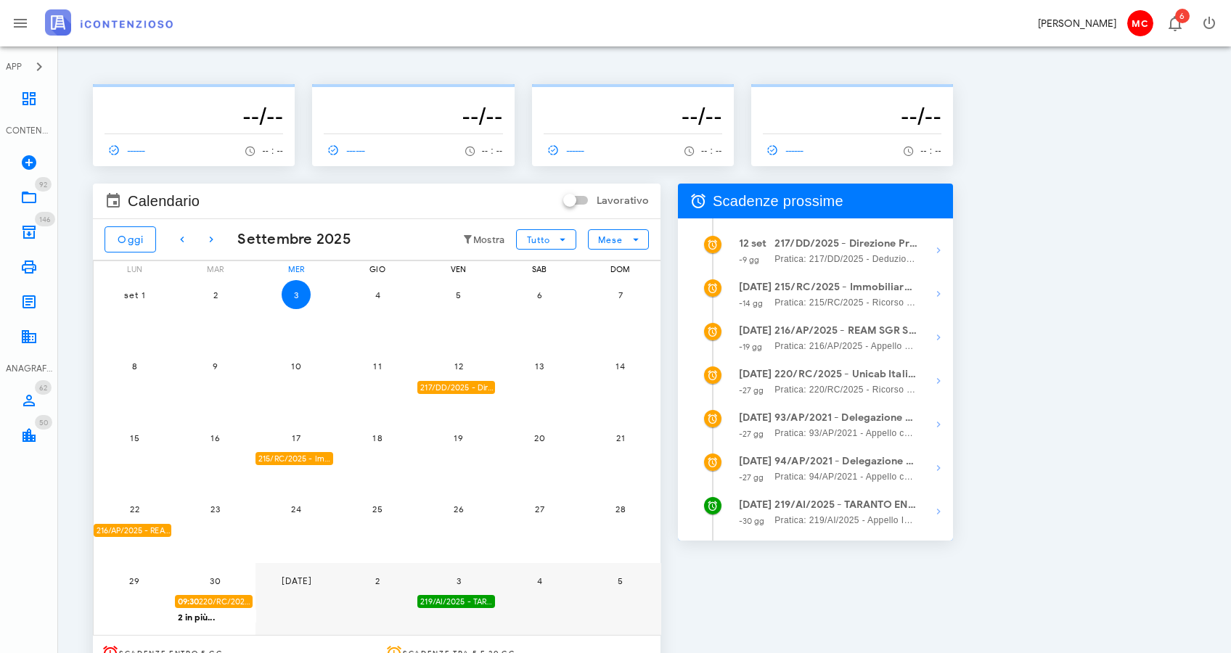
scroll to position [18, 0]
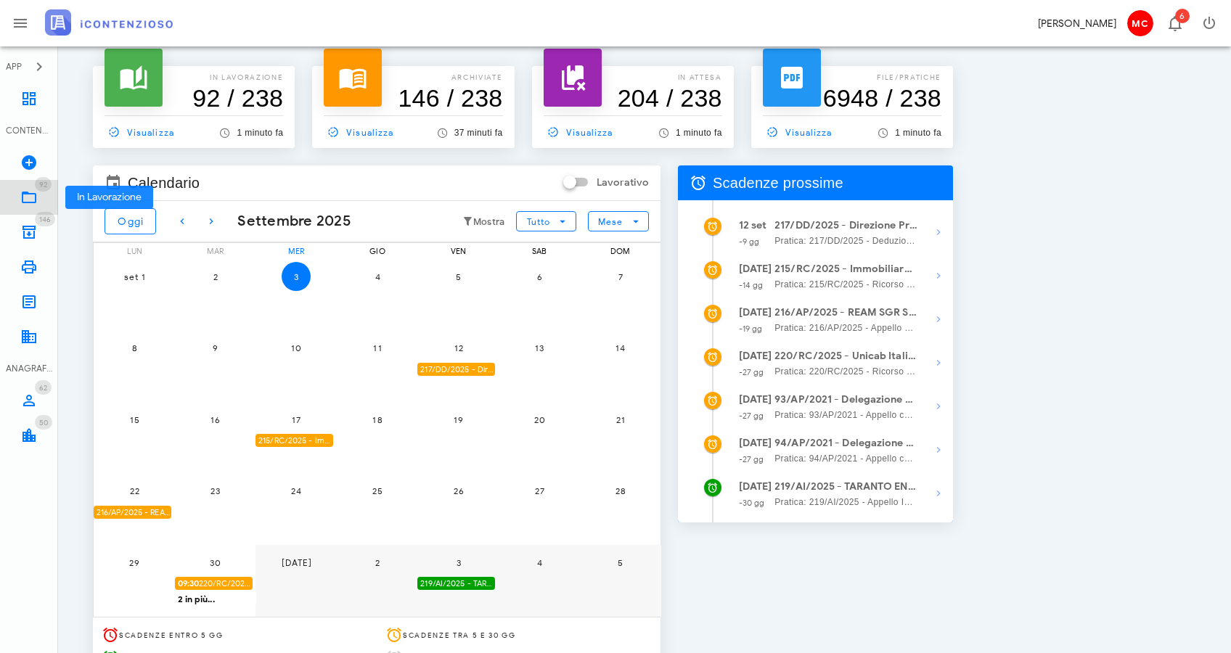
click at [26, 203] on icon at bounding box center [28, 197] width 17 height 17
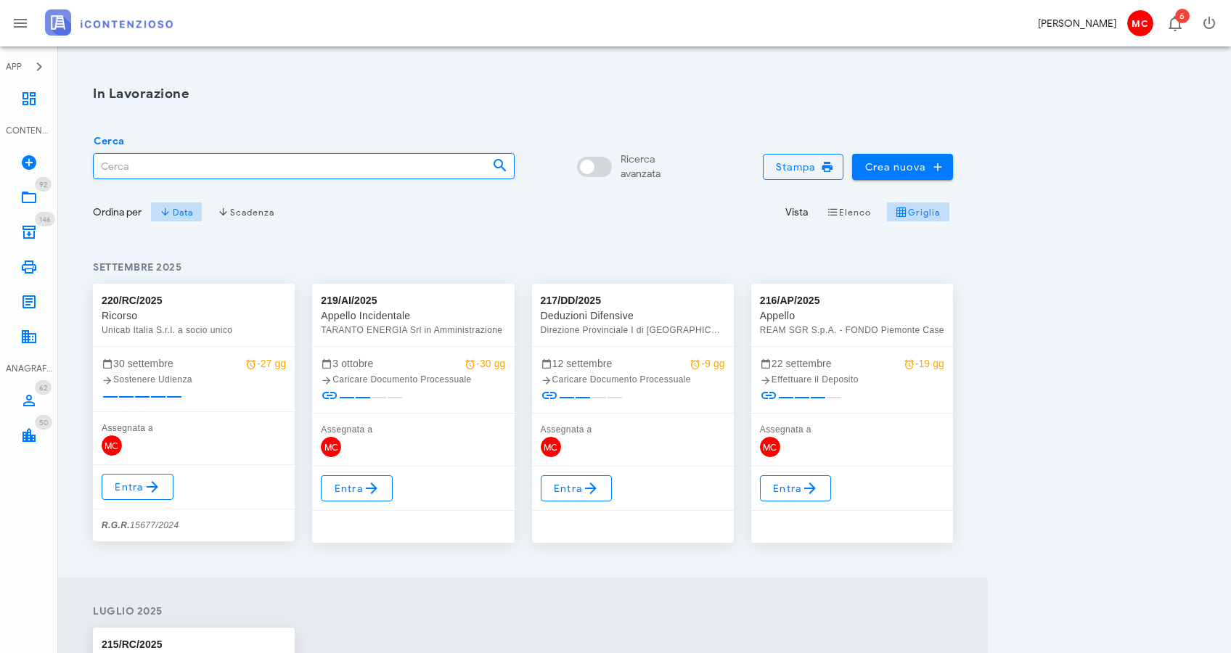
click at [281, 169] on input "Cerca" at bounding box center [287, 166] width 387 height 25
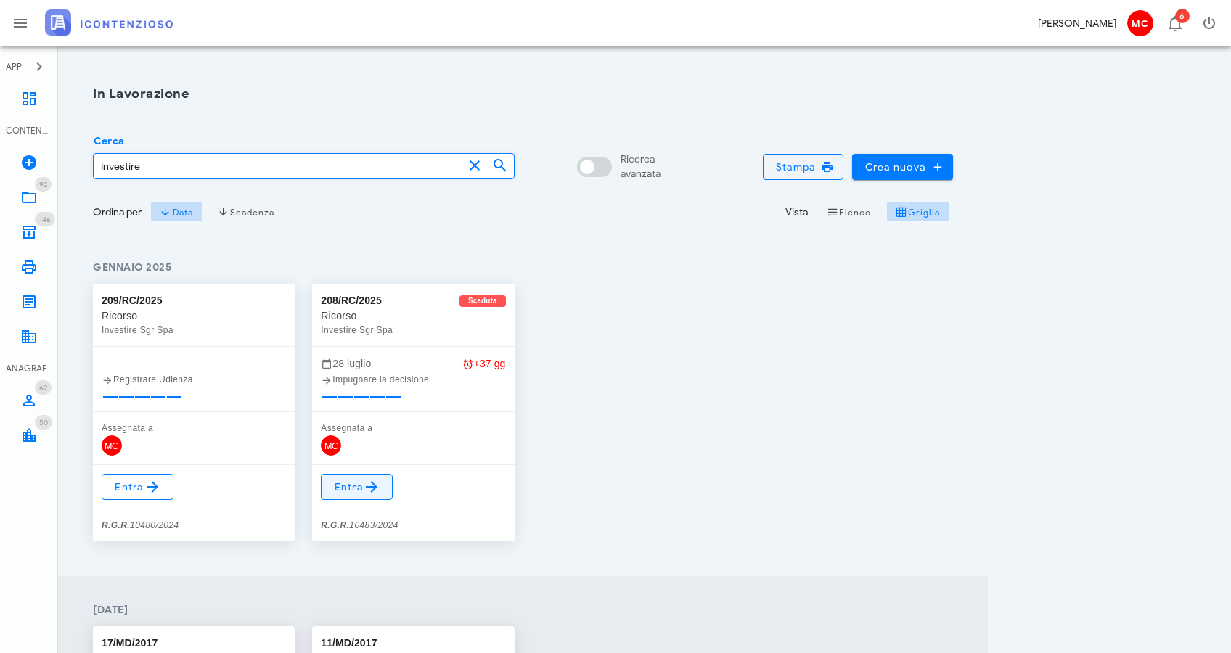
type input "Investire"
click at [364, 487] on icon at bounding box center [371, 486] width 17 height 17
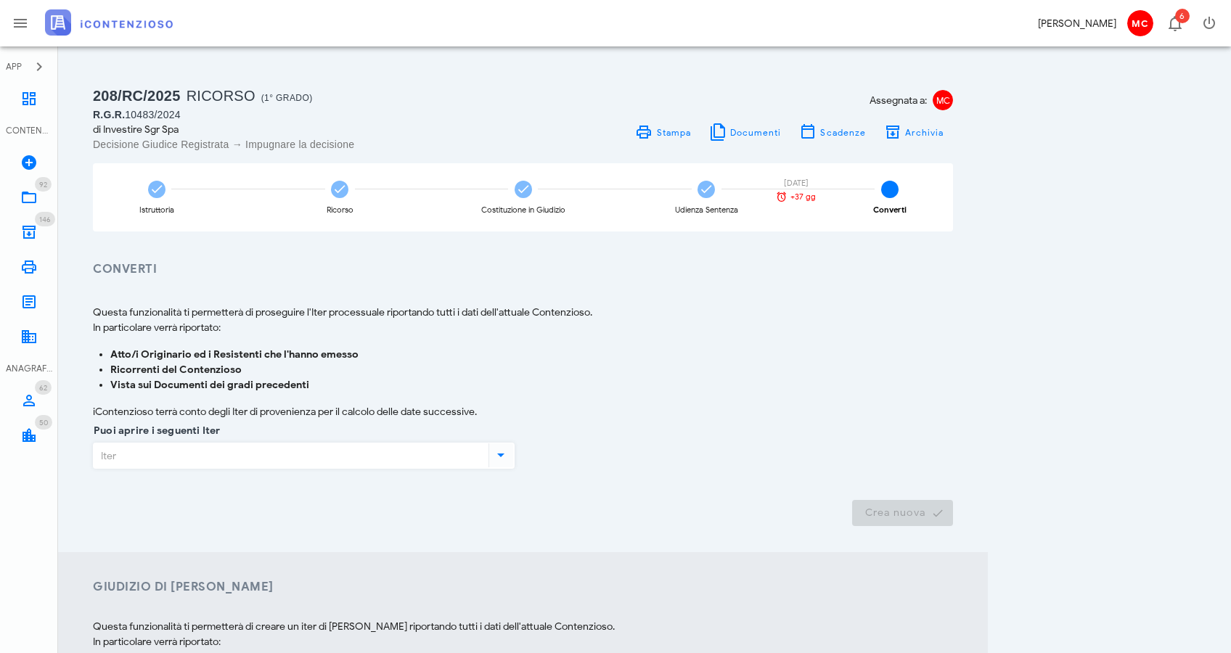
scroll to position [9, 0]
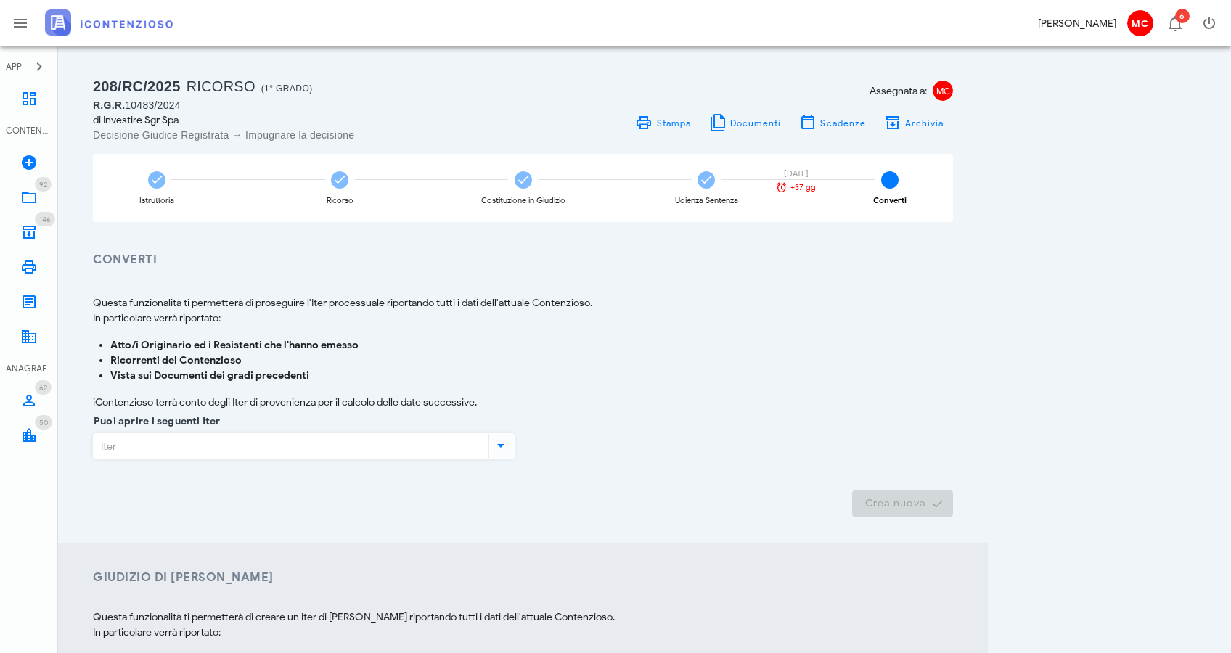
click at [394, 449] on input "Puoi aprire i seguenti Iter" at bounding box center [290, 446] width 392 height 25
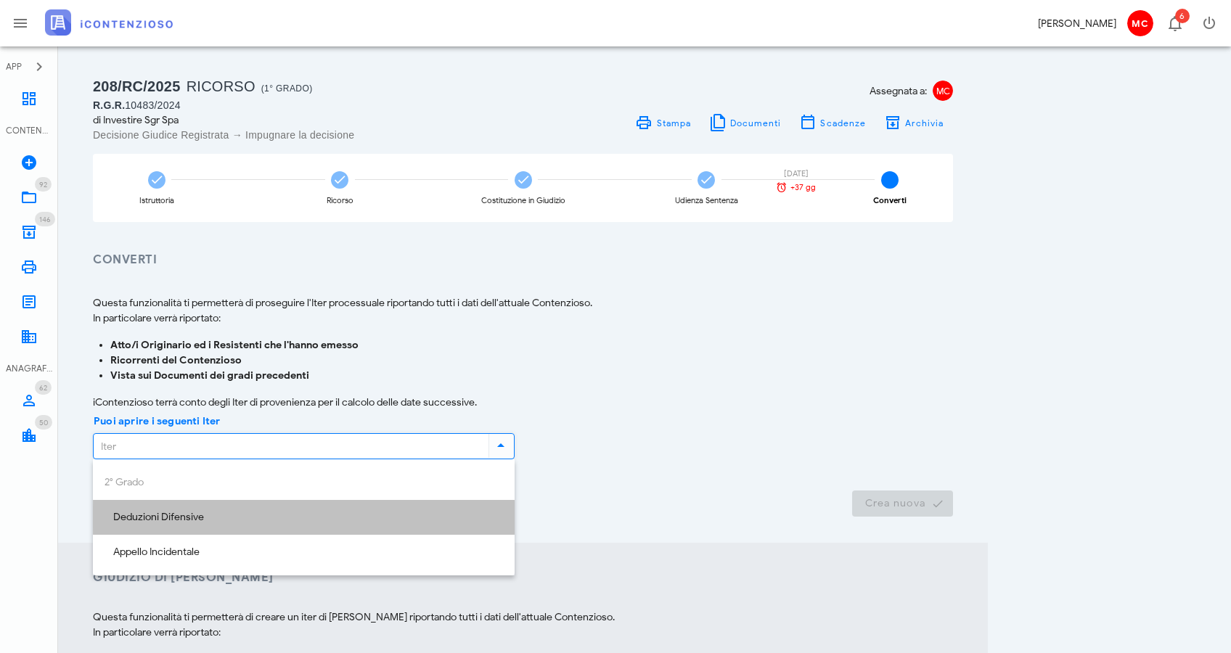
click at [384, 515] on div "Deduzioni Difensive" at bounding box center [304, 518] width 399 height 12
type input "Deduzioni Difensive"
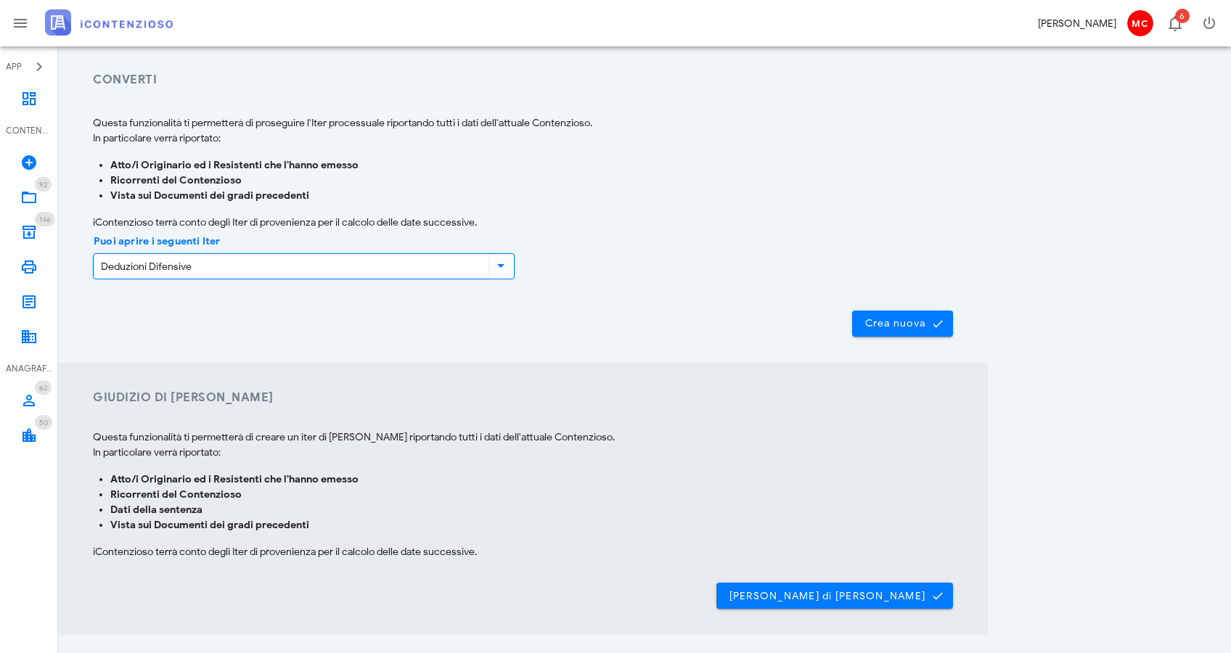
scroll to position [229, 0]
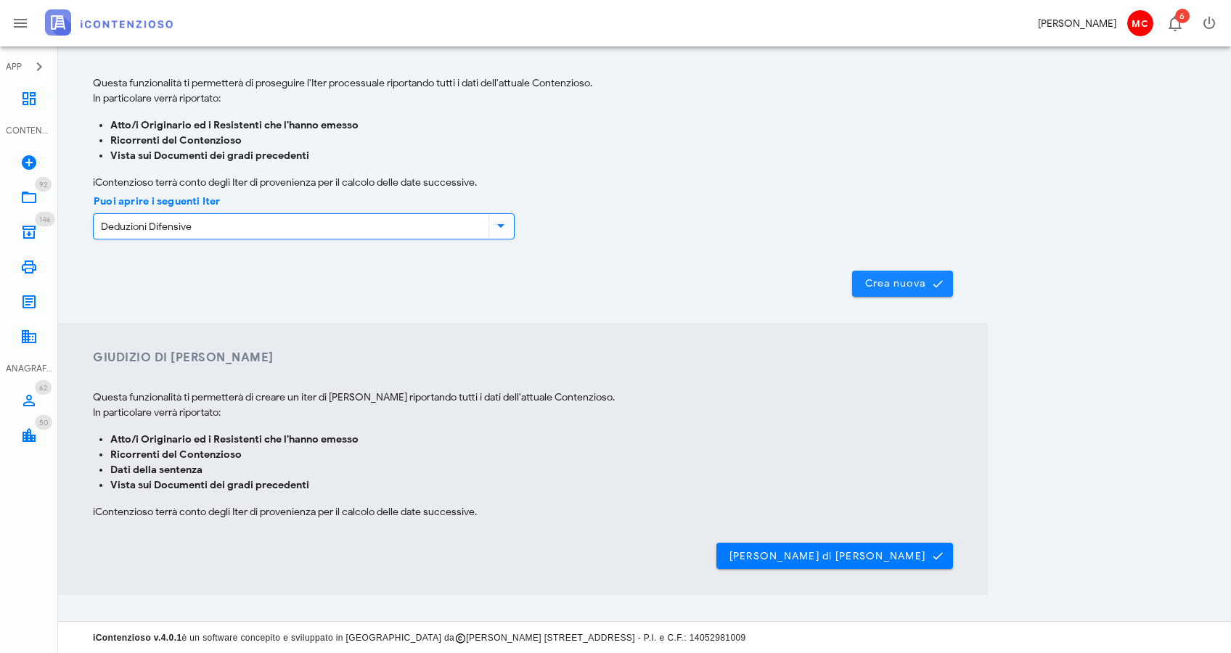
click at [950, 280] on button "Crea nuova" at bounding box center [902, 284] width 101 height 26
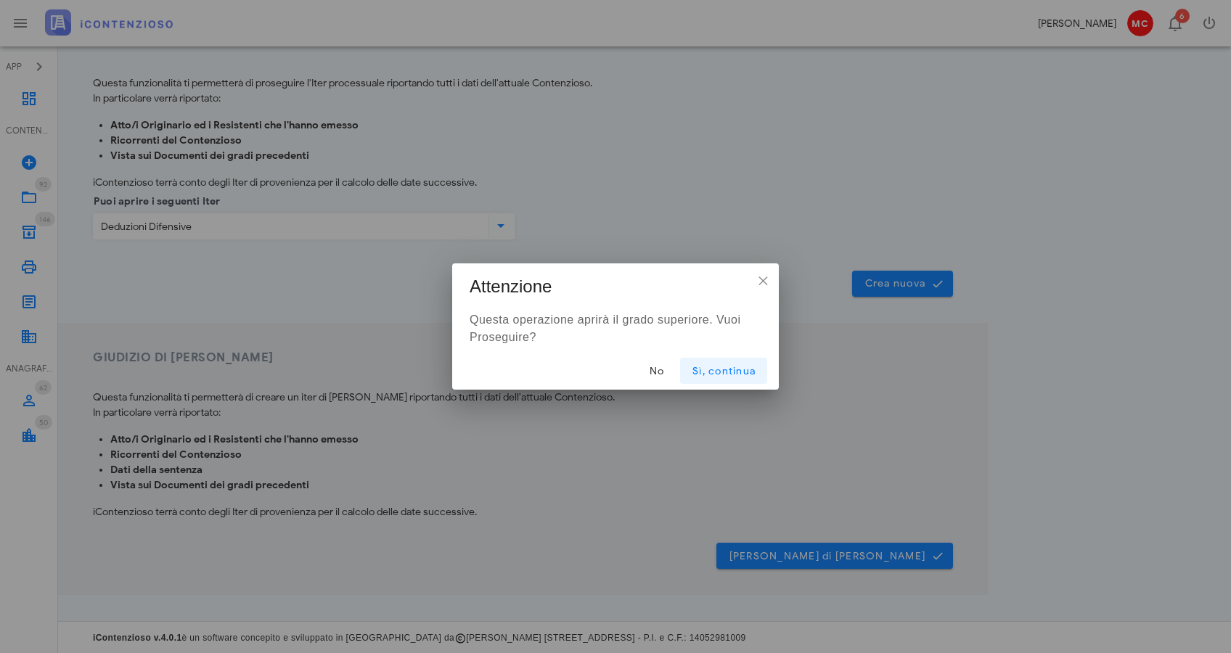
click at [736, 377] on span "Sì, continua" at bounding box center [724, 371] width 64 height 12
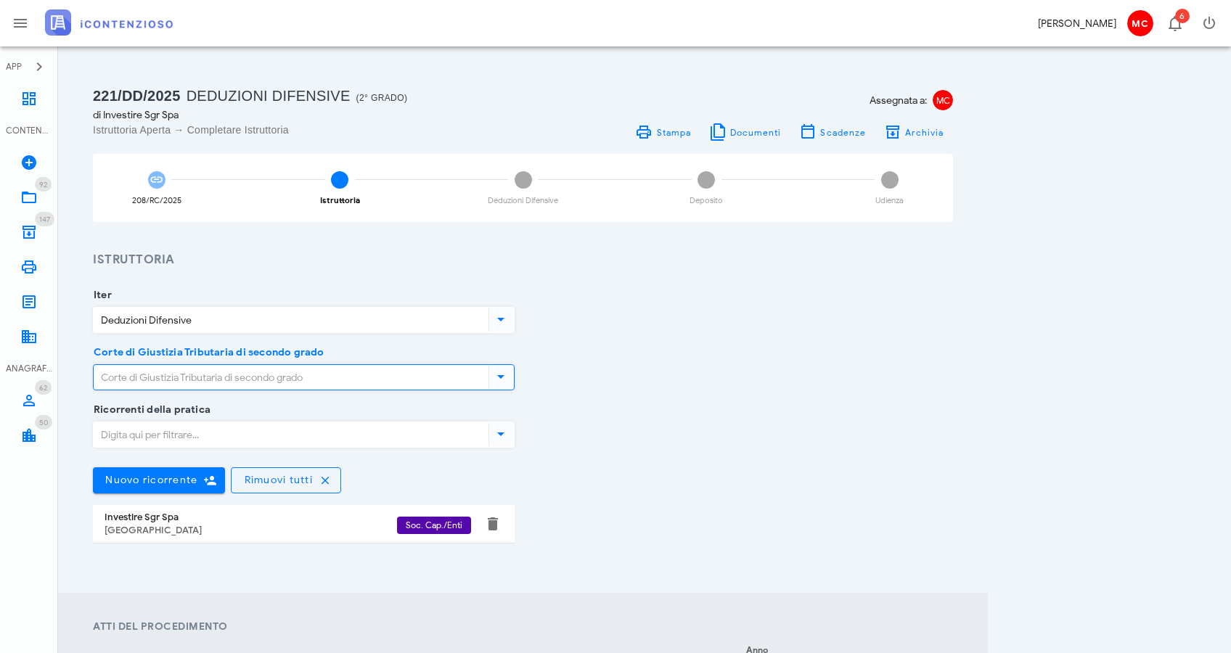
click at [448, 382] on input "Corte di Giustizia Tributaria di secondo grado" at bounding box center [290, 377] width 392 height 25
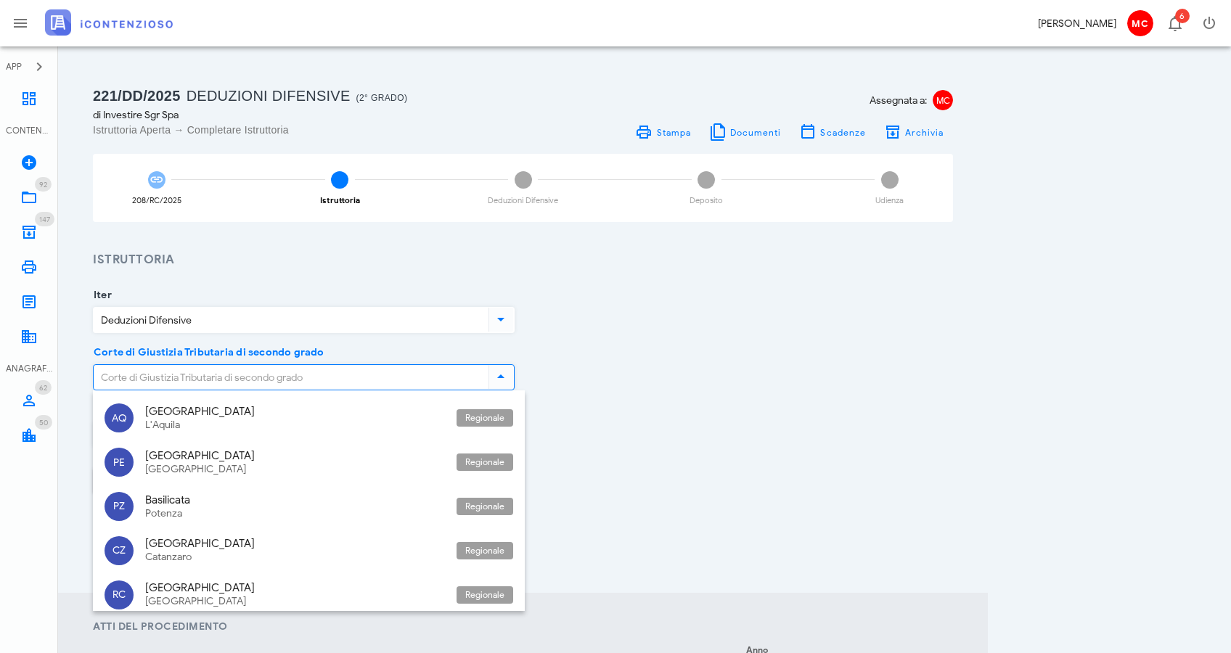
type input "l"
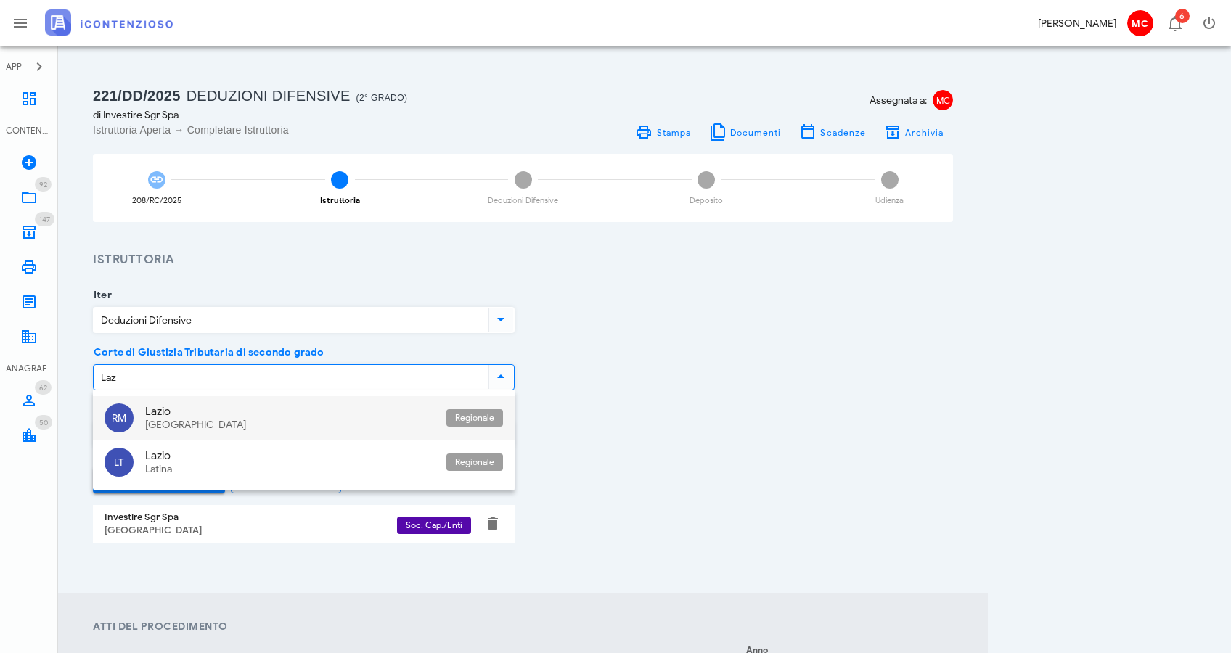
click at [329, 419] on div "Lazio [GEOGRAPHIC_DATA]" at bounding box center [290, 418] width 290 height 44
type input "Lazio - [GEOGRAPHIC_DATA]"
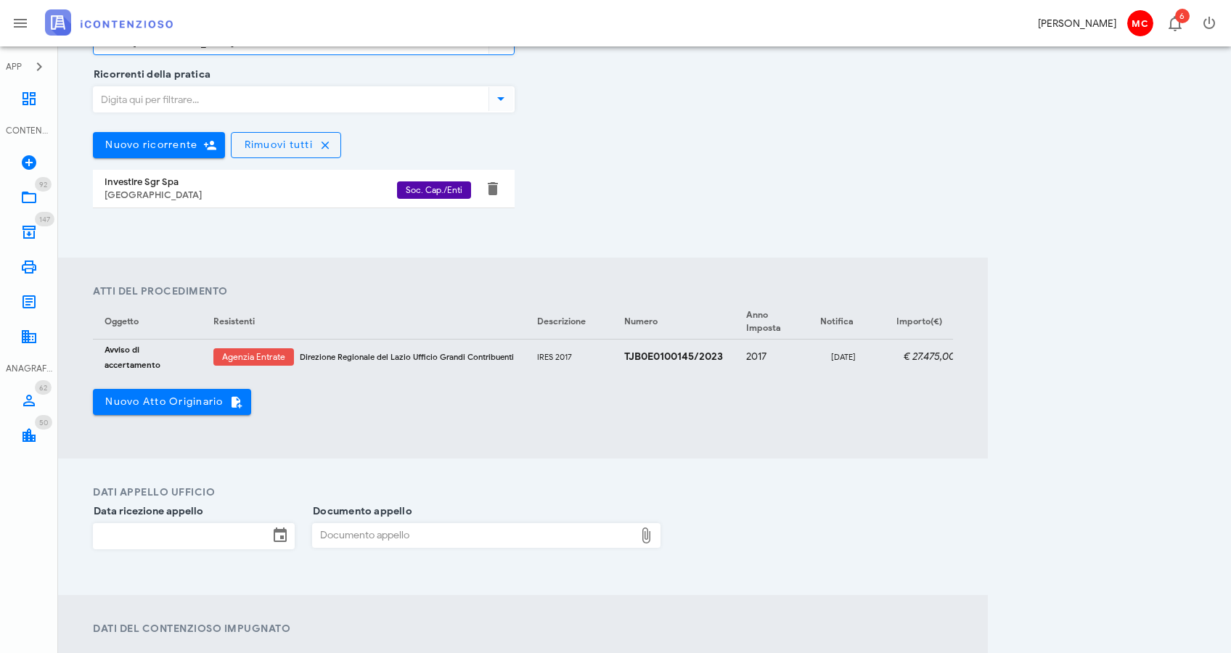
scroll to position [407, 0]
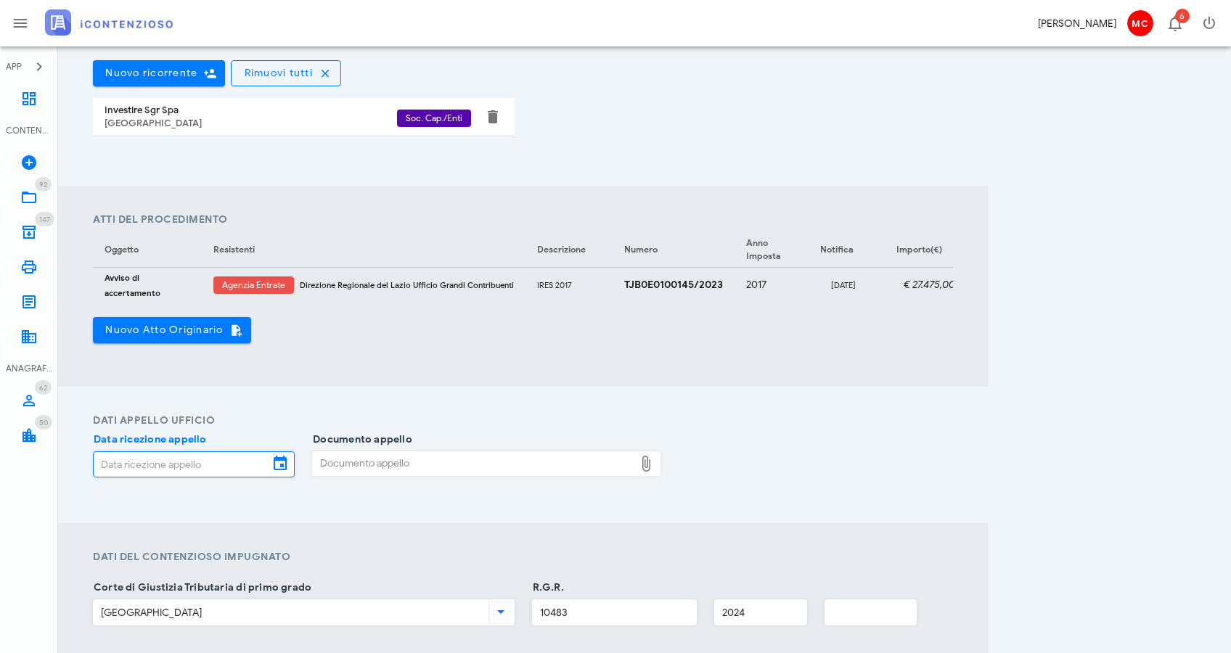
click at [139, 469] on input "Data ricezione appello" at bounding box center [181, 464] width 175 height 25
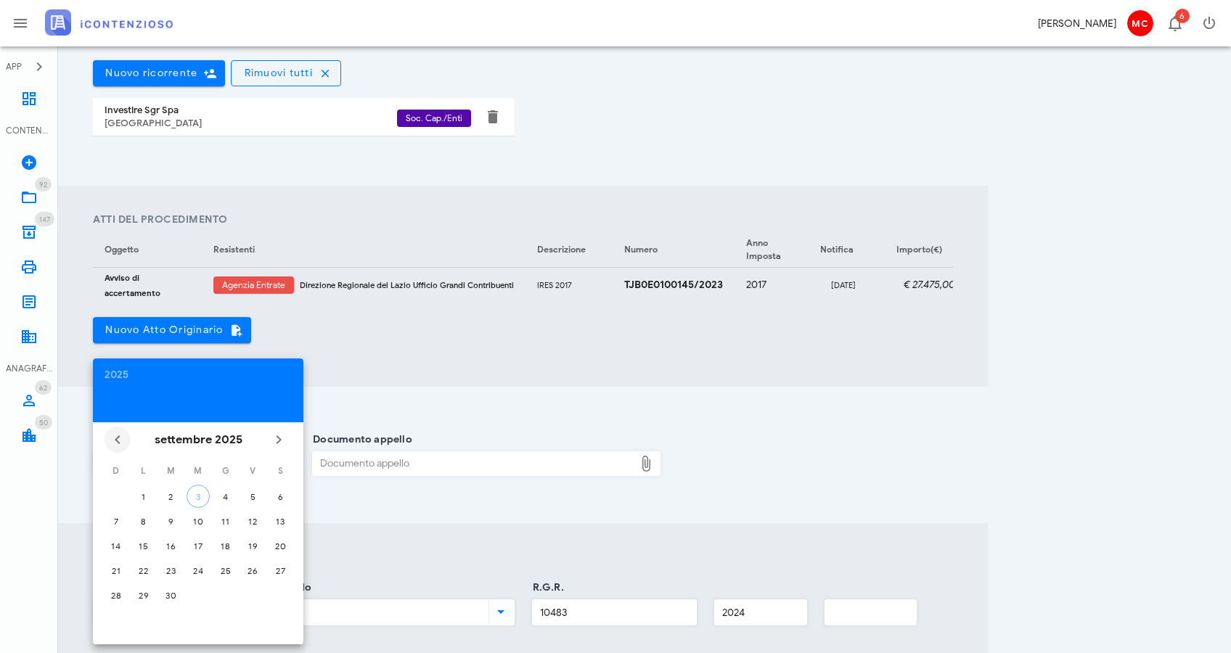
click at [124, 436] on icon "Il mese scorso" at bounding box center [117, 439] width 17 height 17
click at [225, 519] on div "10" at bounding box center [225, 521] width 23 height 11
type input "[DATE]"
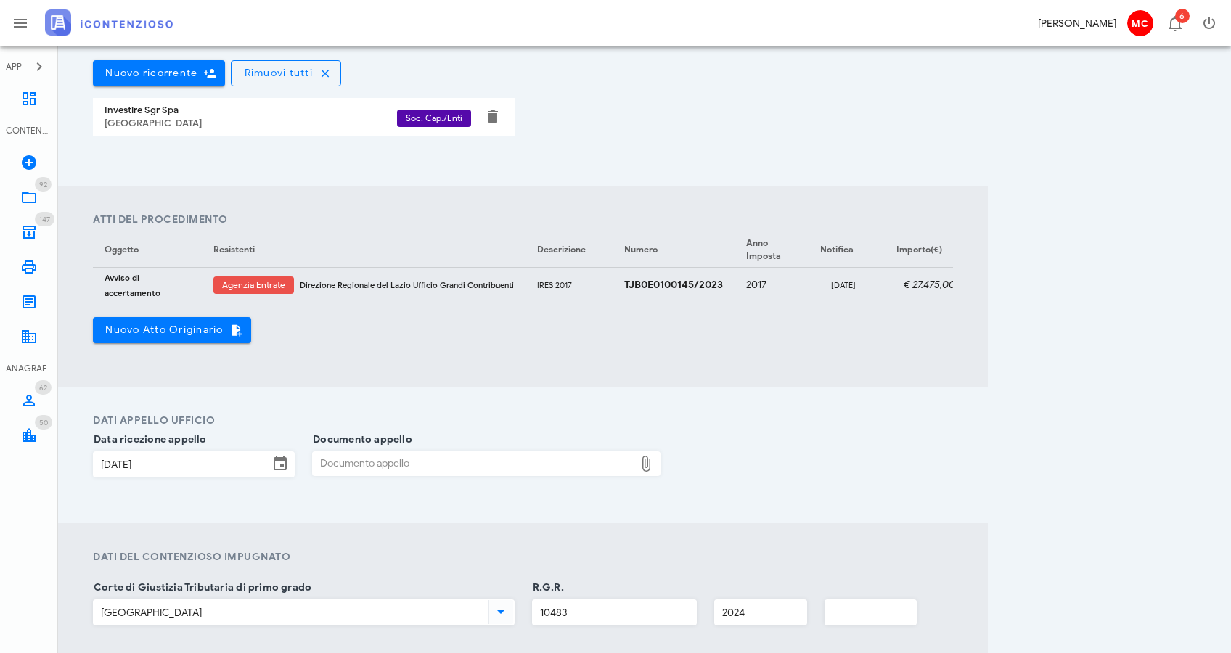
click at [352, 470] on div "Documento appello" at bounding box center [474, 463] width 322 height 23
type input "C:\fakepath\AGEDRLAZ_63550_2025_921.pdf"
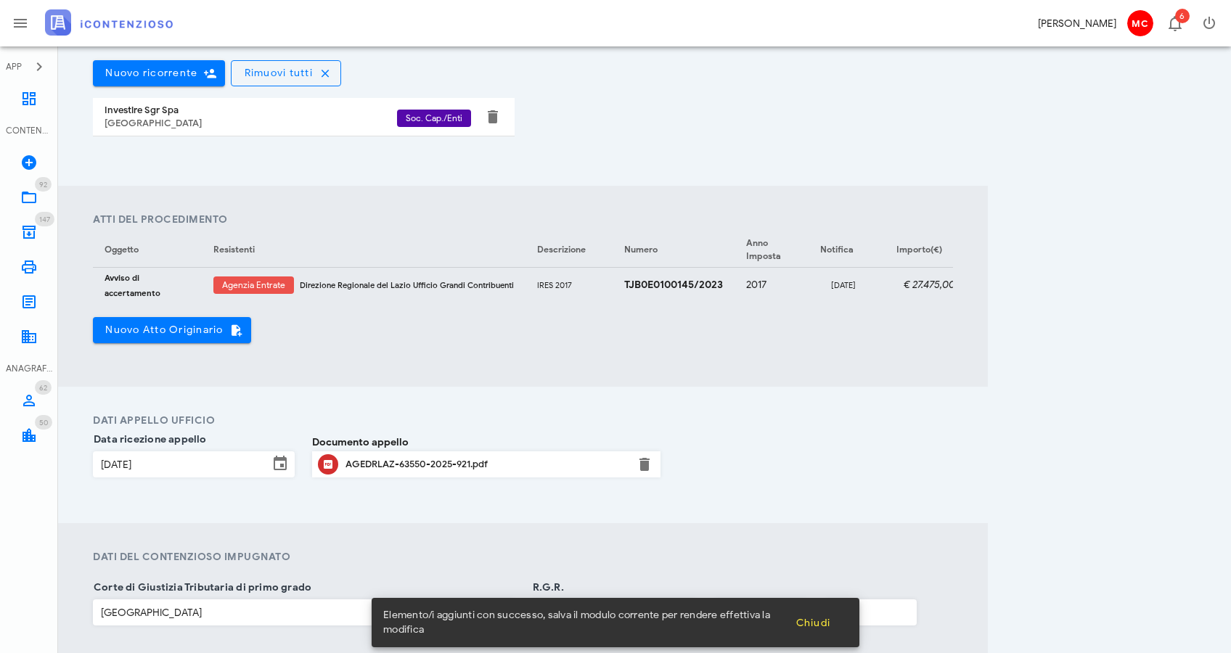
click at [773, 364] on section "Atti del Procedimento Oggetto Resistenti Descrizione Numero Anno Imposta Notifi…" at bounding box center [523, 286] width 930 height 201
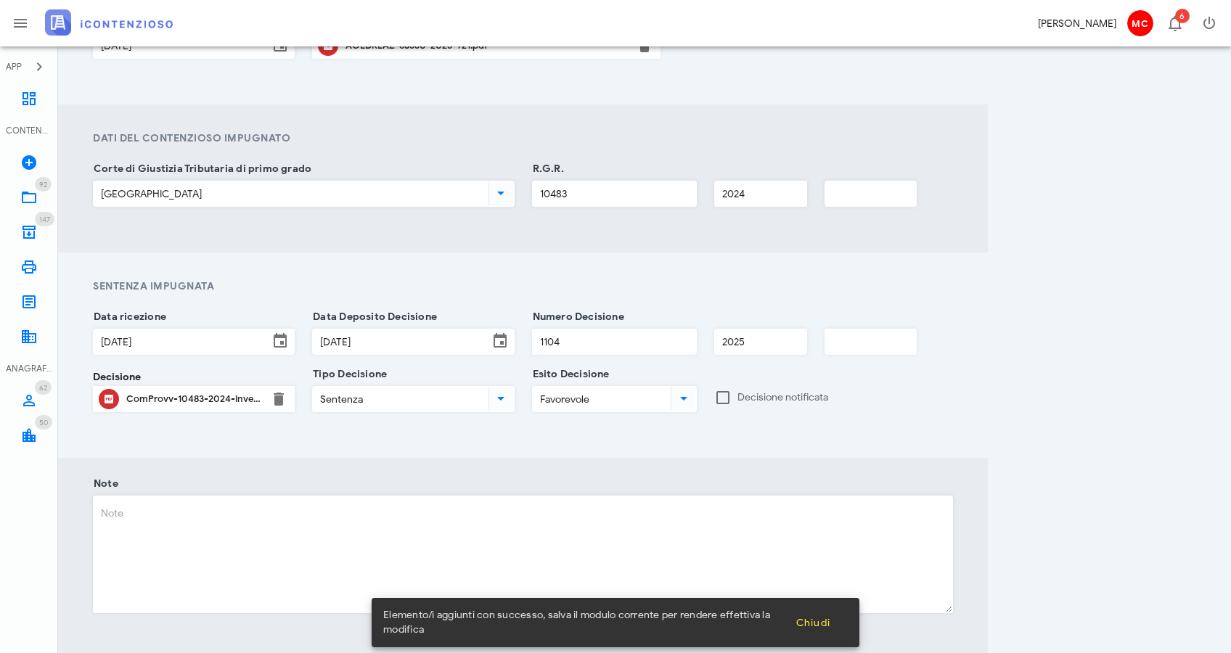
scroll to position [939, 0]
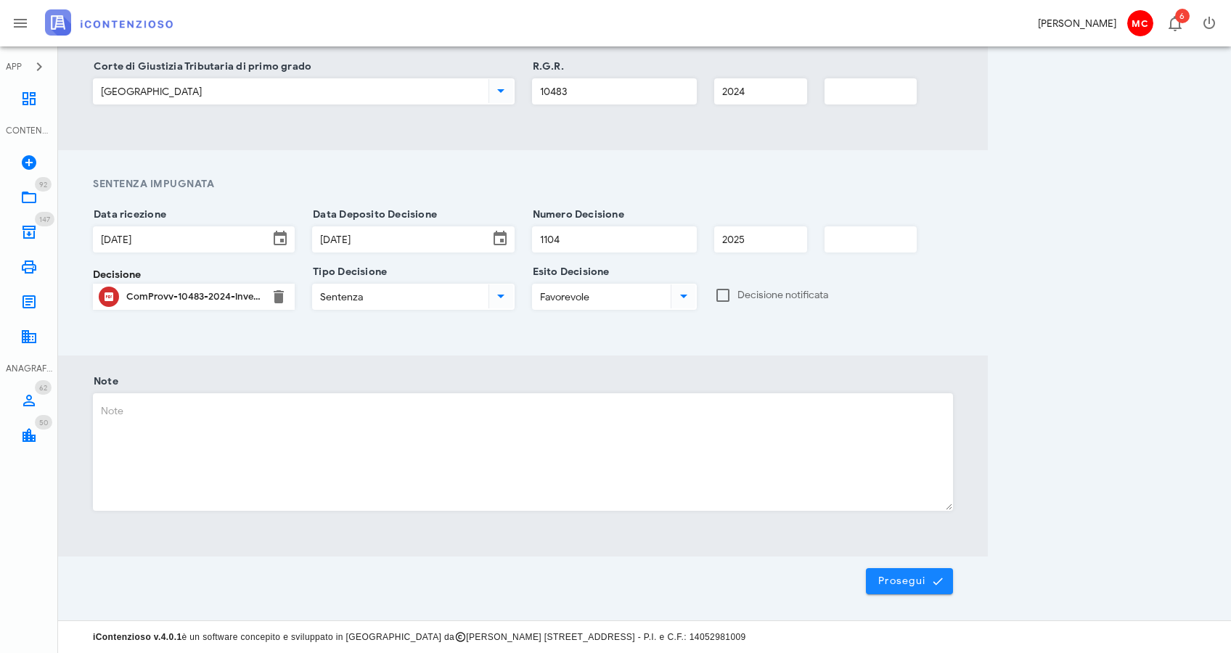
click at [892, 577] on span "Prosegui" at bounding box center [910, 581] width 64 height 13
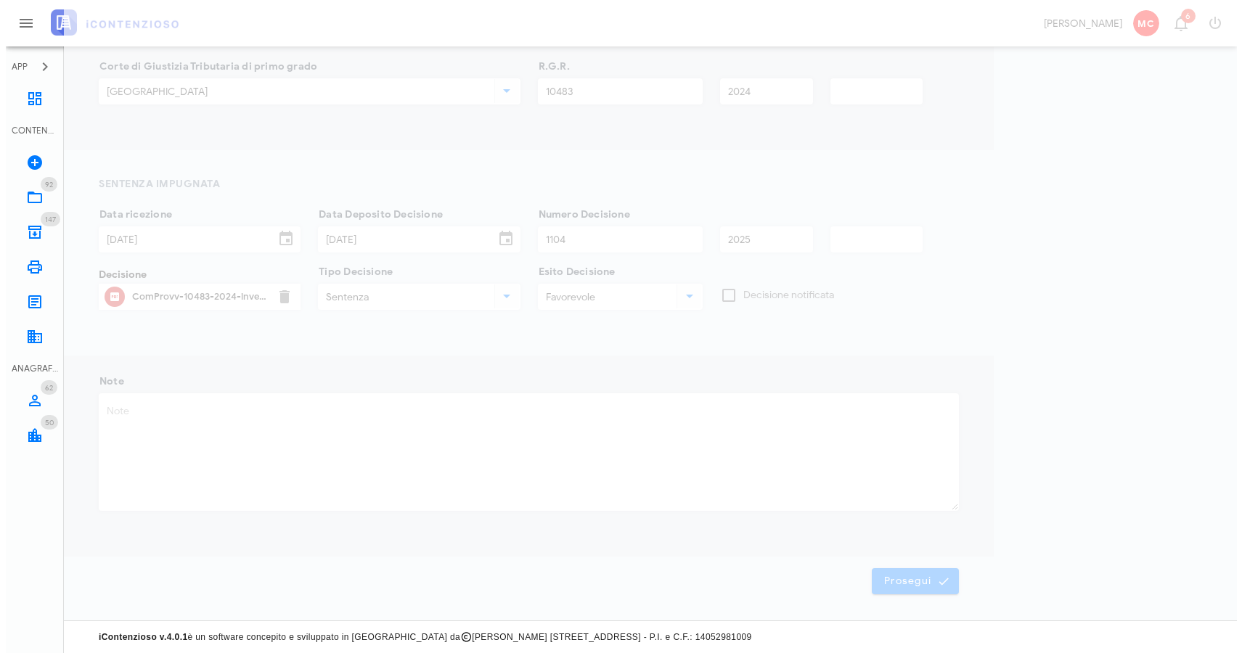
scroll to position [0, 0]
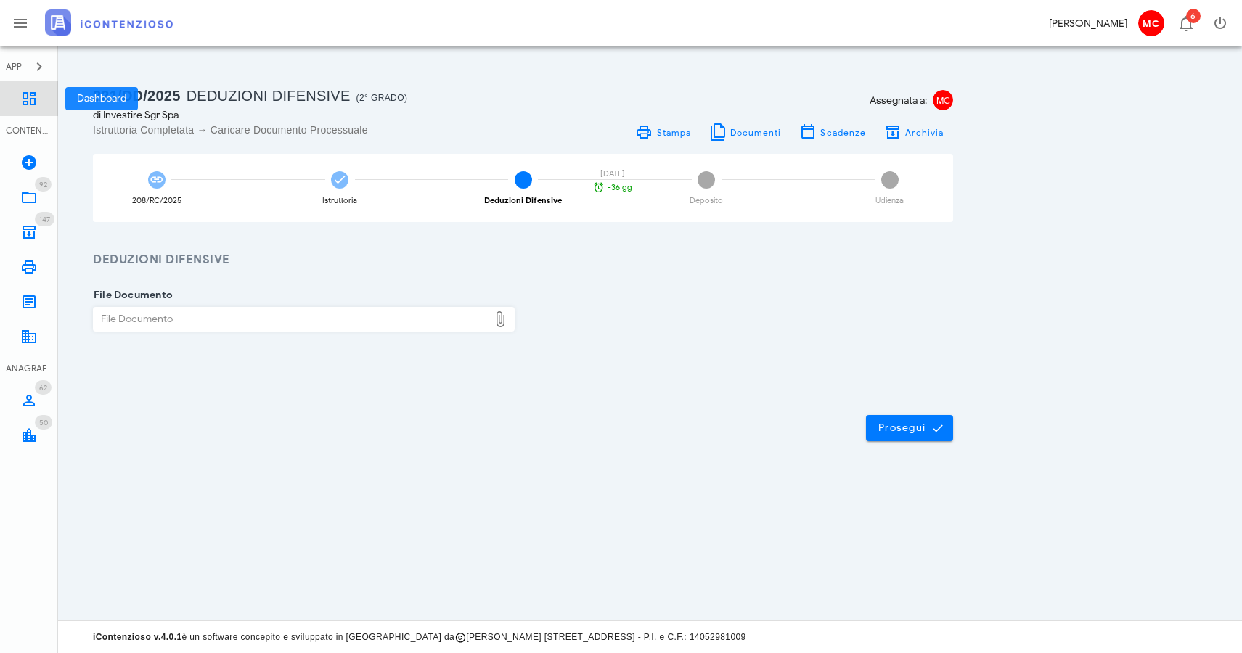
click at [24, 98] on icon at bounding box center [28, 98] width 17 height 17
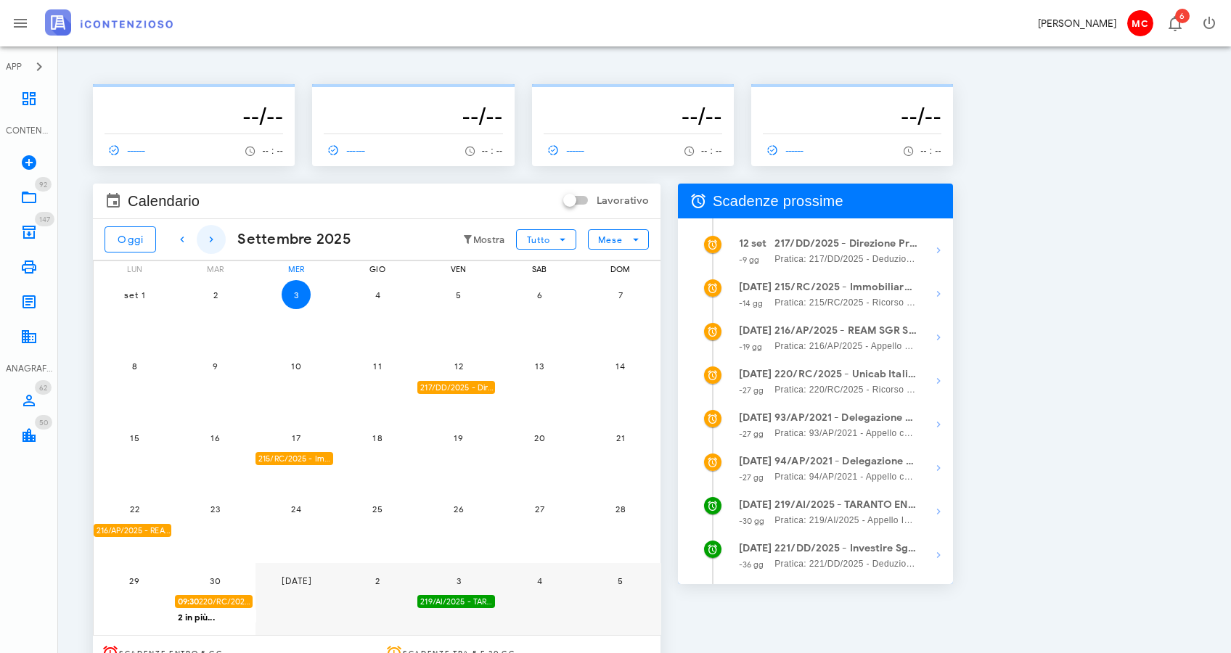
click at [211, 237] on icon "button" at bounding box center [211, 239] width 17 height 17
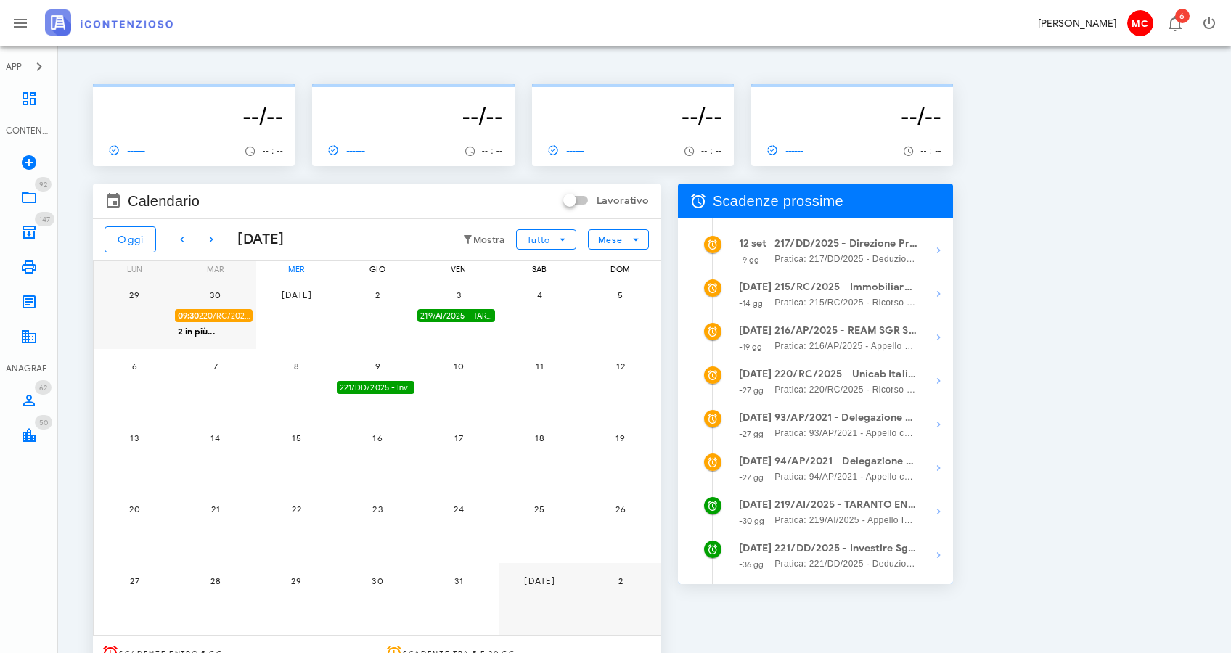
scroll to position [19, 0]
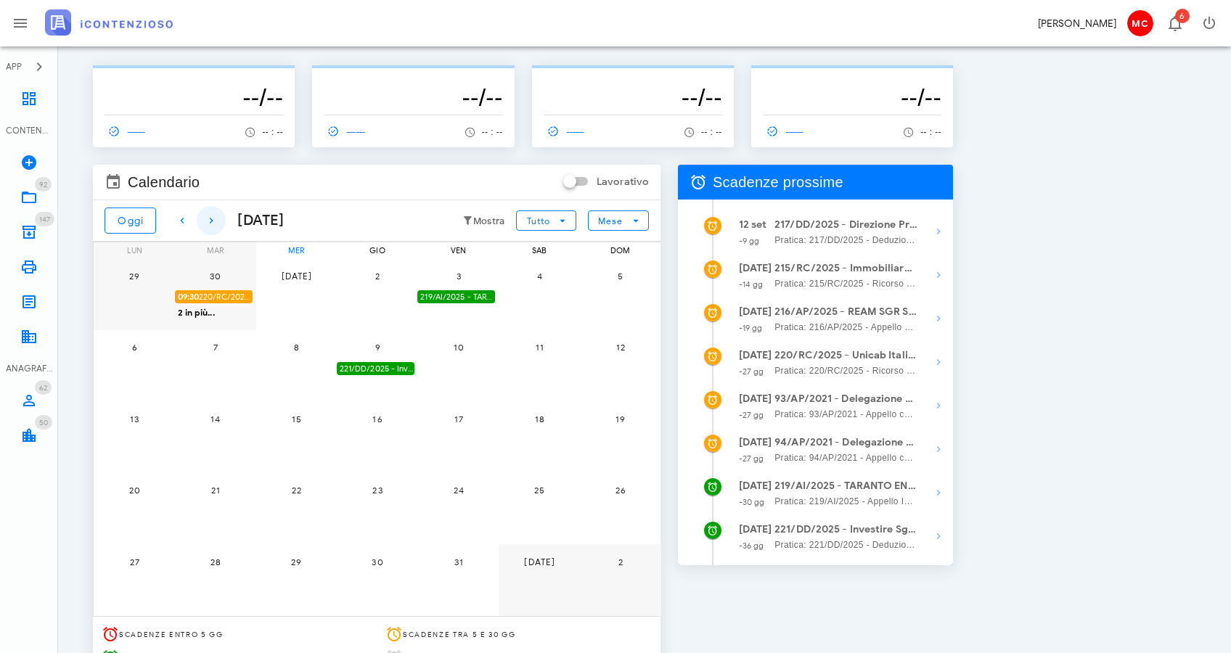
click at [218, 227] on icon "button" at bounding box center [211, 220] width 17 height 17
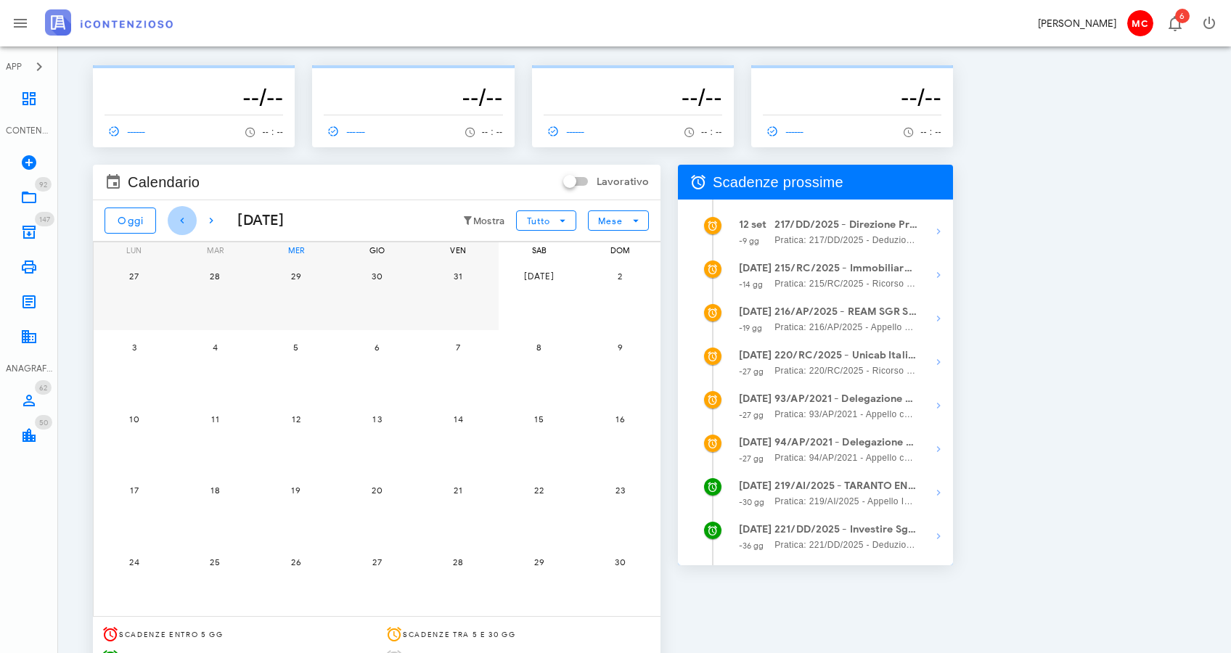
click at [181, 219] on icon "button" at bounding box center [182, 220] width 17 height 17
click at [181, 218] on icon "button" at bounding box center [182, 220] width 17 height 17
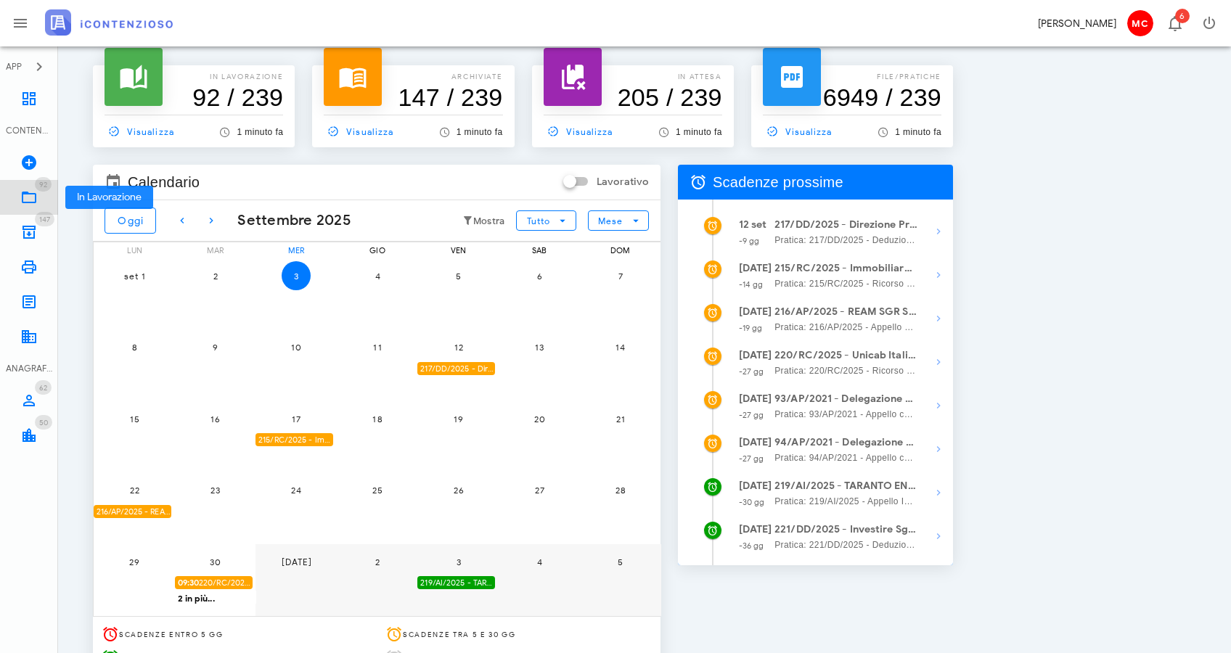
click at [30, 187] on link "92 In Lavorazione 92" at bounding box center [29, 197] width 58 height 35
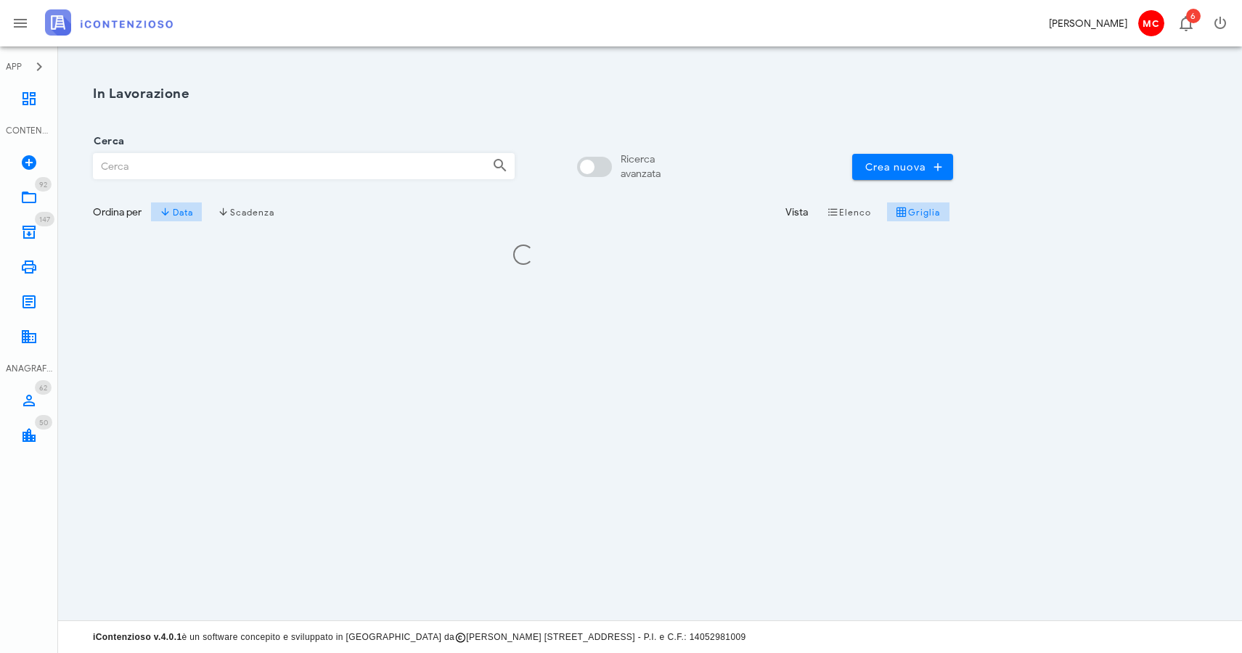
click at [290, 168] on input "Cerca" at bounding box center [287, 166] width 387 height 25
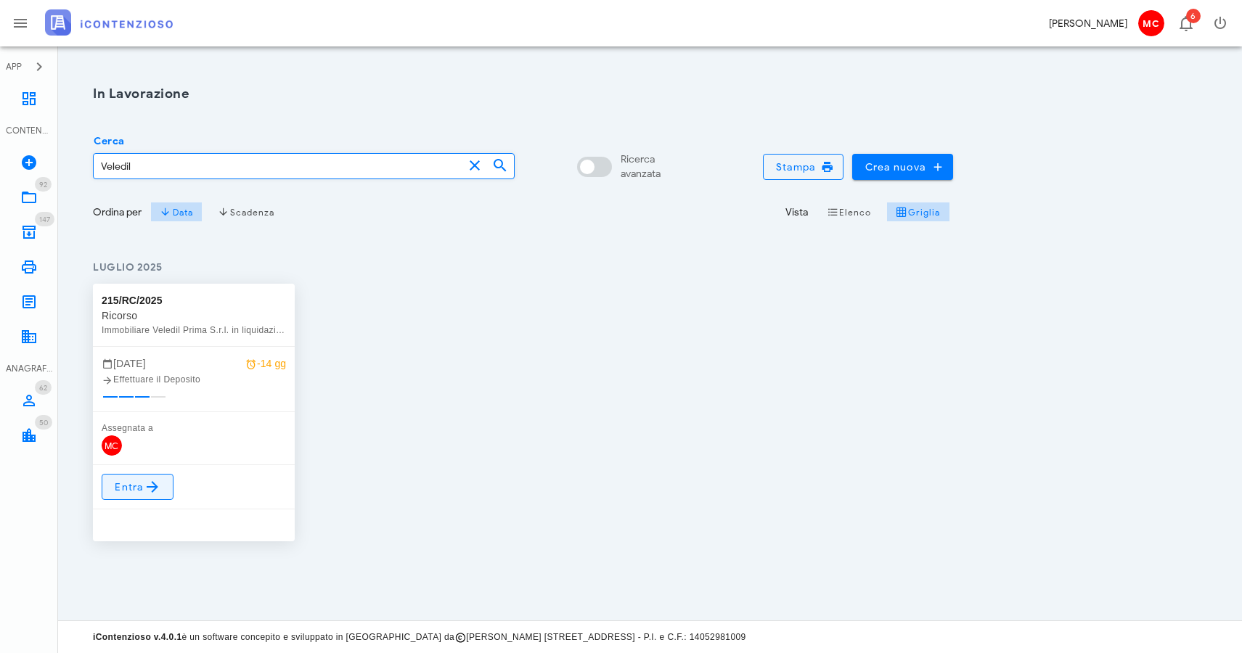
type input "Veledil"
click at [131, 494] on span "Entra" at bounding box center [137, 486] width 47 height 17
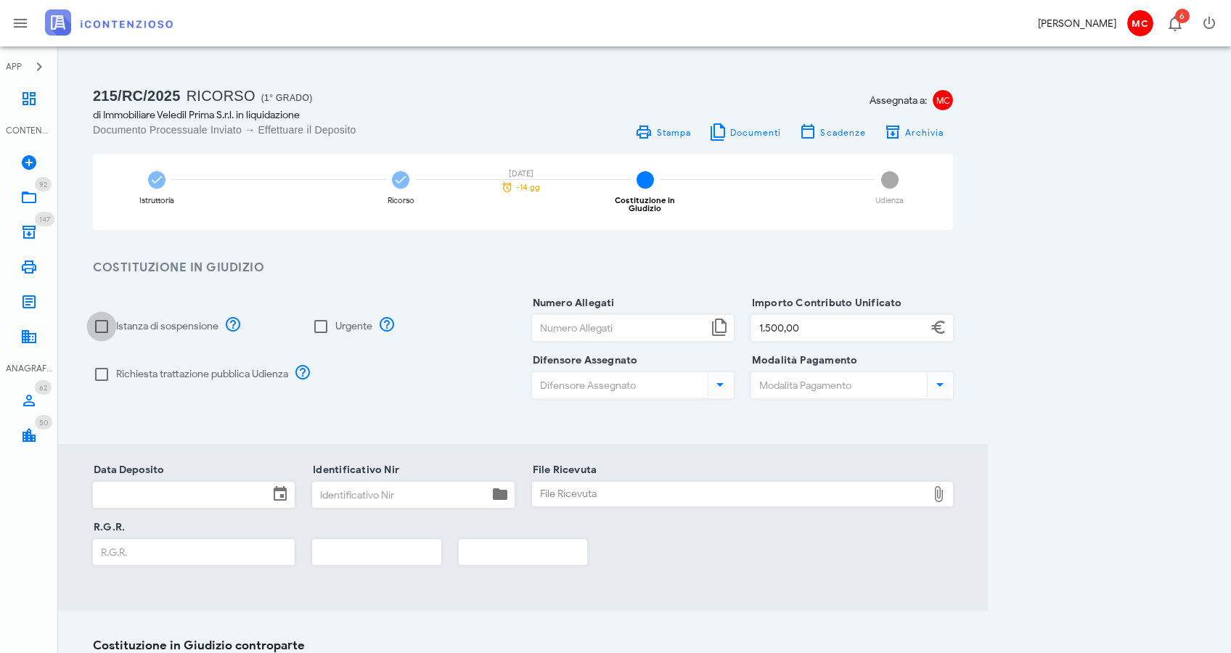
click at [102, 320] on div at bounding box center [101, 326] width 25 height 25
checkbox input "true"
click at [95, 370] on div at bounding box center [101, 374] width 25 height 25
checkbox input "true"
click at [555, 325] on input "Numero Allegati" at bounding box center [620, 328] width 175 height 25
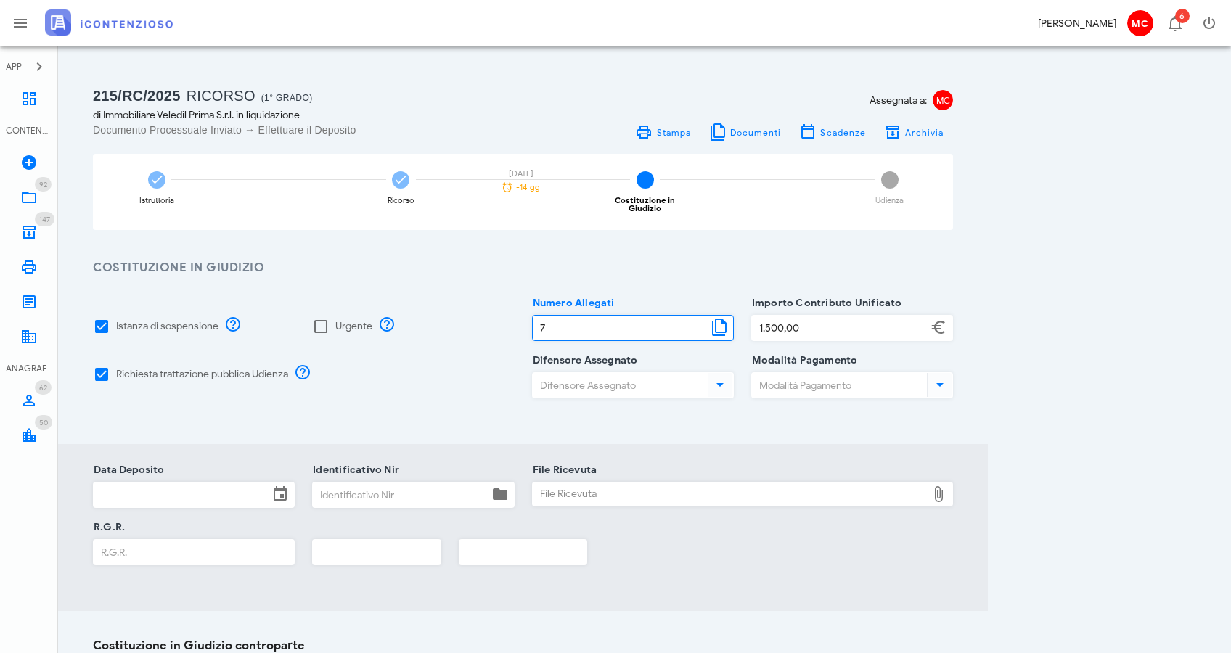
type input "7"
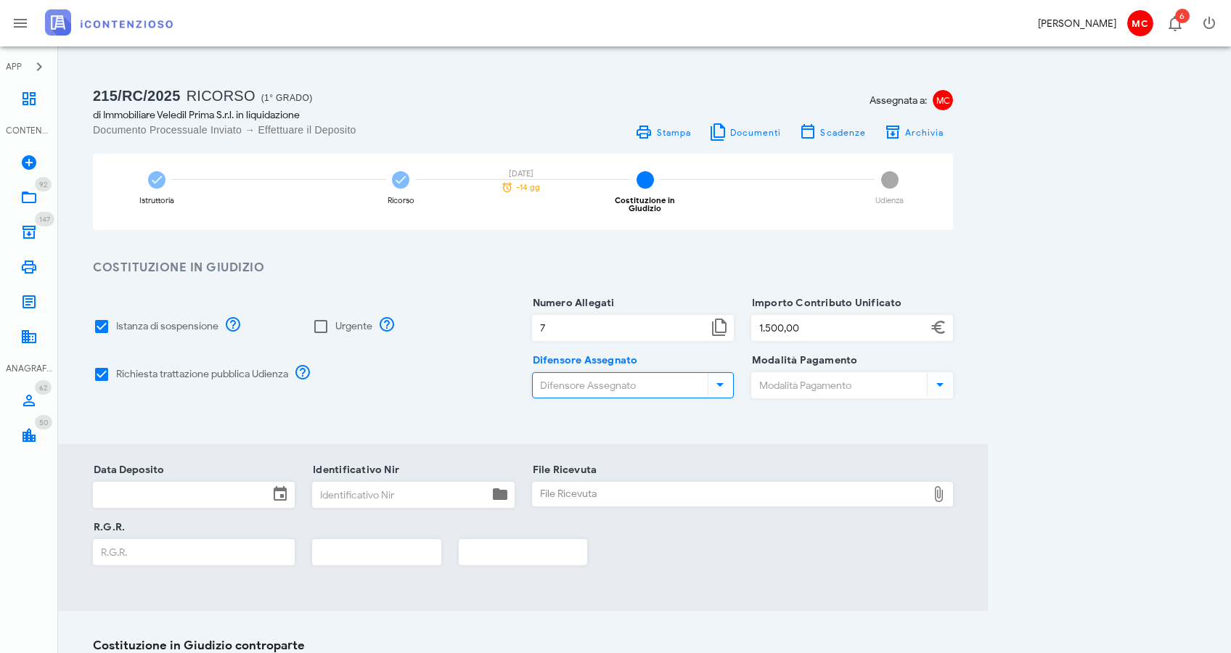
click at [642, 380] on input "Difensore Assegnato" at bounding box center [619, 385] width 172 height 25
click at [642, 410] on div "[PERSON_NAME]" at bounding box center [705, 411] width 242 height 12
type input "[PERSON_NAME]"
click at [810, 373] on input "Modalità Pagamento" at bounding box center [838, 385] width 172 height 25
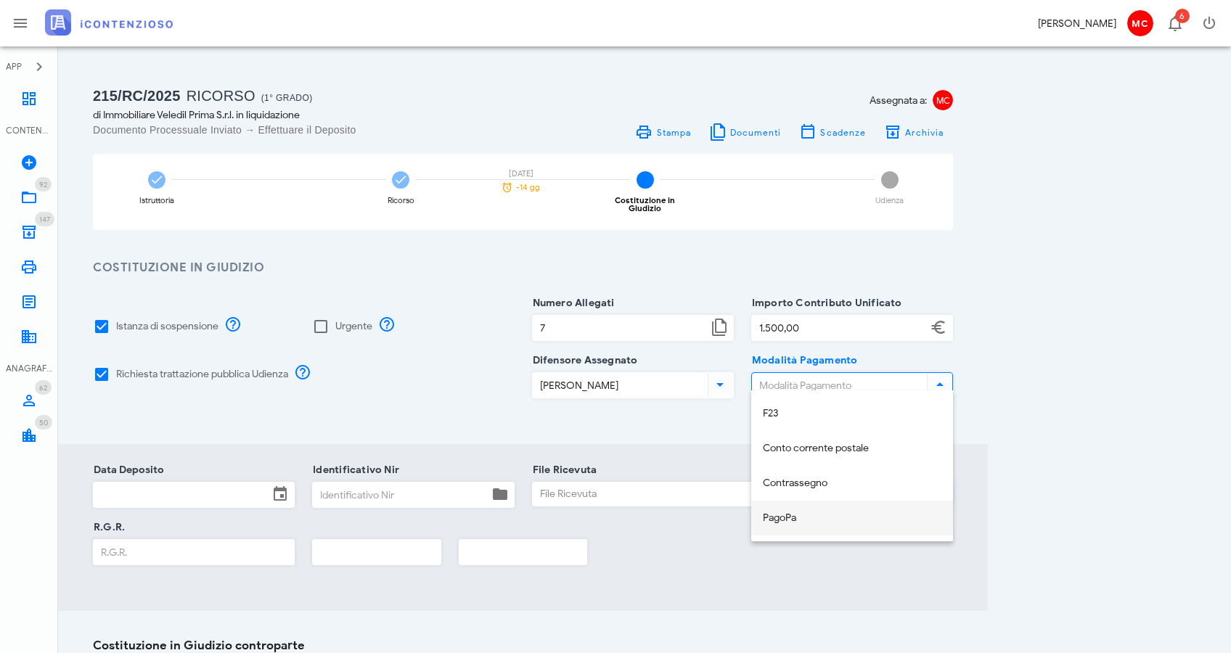
click at [843, 511] on div "PagoPa" at bounding box center [852, 519] width 179 height 30
type input "PagoPa"
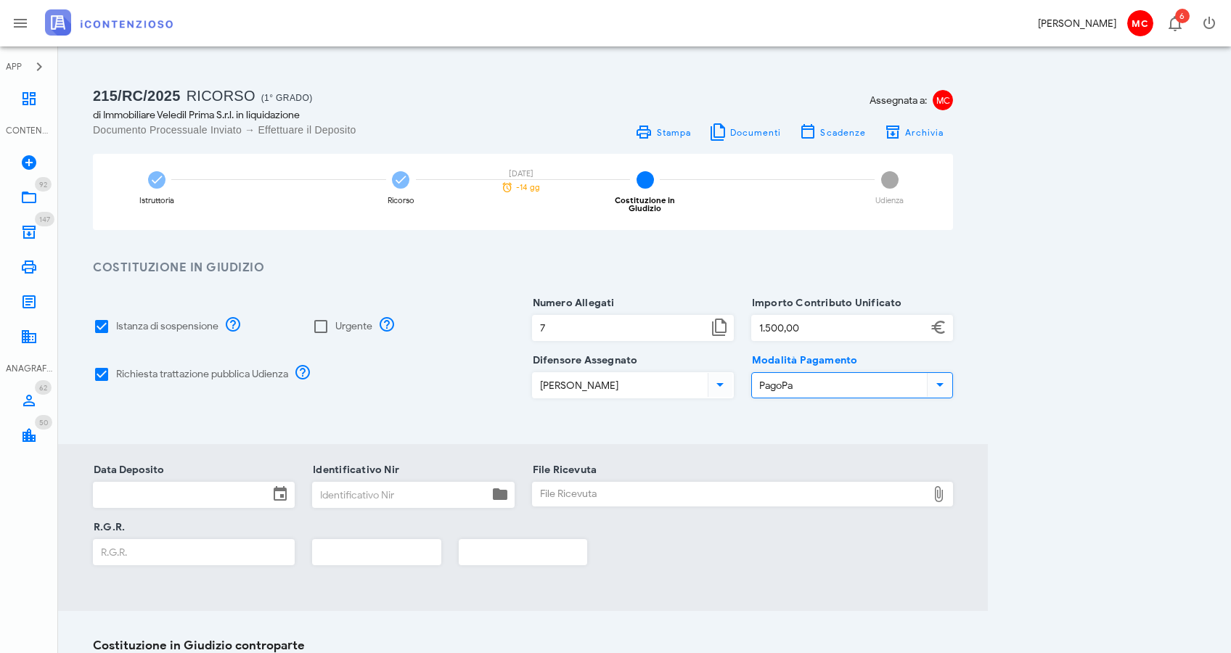
click at [422, 483] on input "Identificativo Nir" at bounding box center [400, 495] width 175 height 25
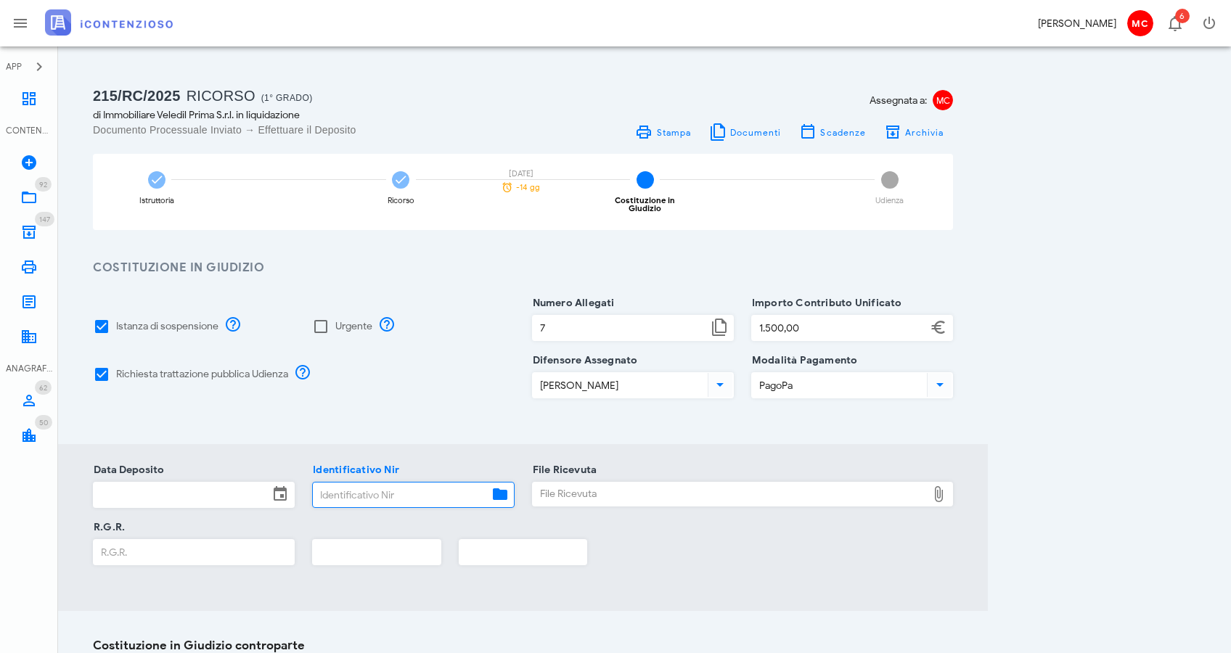
paste input "T-1363136/2025"
type input "T-1363136/2025"
click at [234, 494] on input "Data Deposito" at bounding box center [181, 495] width 175 height 25
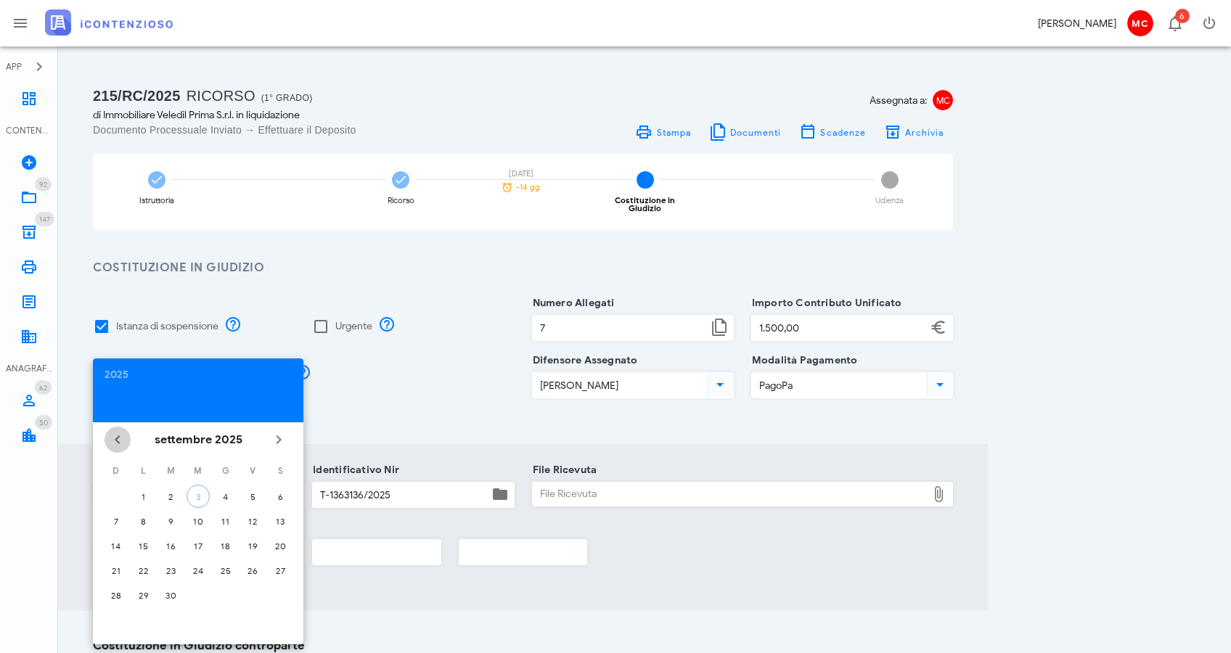
click at [122, 438] on icon "Il mese scorso" at bounding box center [117, 439] width 17 height 17
click at [223, 574] on div "24" at bounding box center [225, 571] width 23 height 11
type input "[DATE]"
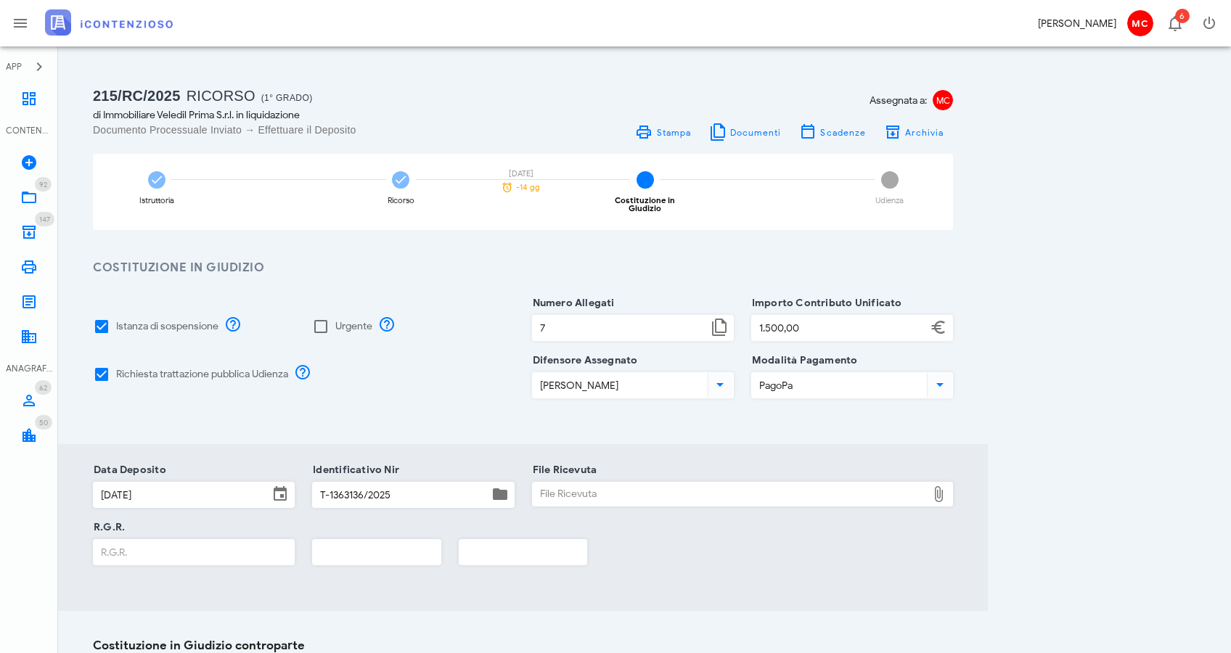
click at [584, 486] on div "File Ricevuta" at bounding box center [730, 494] width 395 height 23
type input "C:\fakepath\Namirial PEC Webmail :: POSTA CERTIFICATA: Acquisizione della prati…"
click at [211, 546] on input "R.G.R." at bounding box center [194, 552] width 200 height 25
type input "3593"
type input "2025"
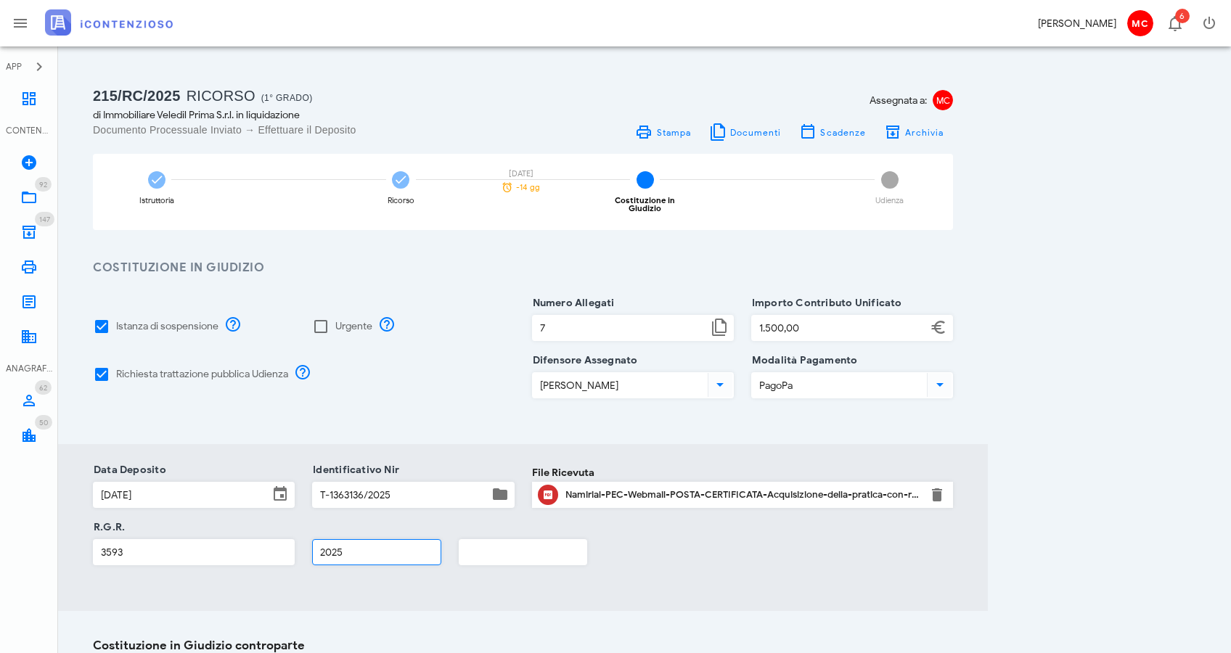
click at [672, 572] on div "R.G.R. 3593 2025" at bounding box center [523, 556] width 878 height 57
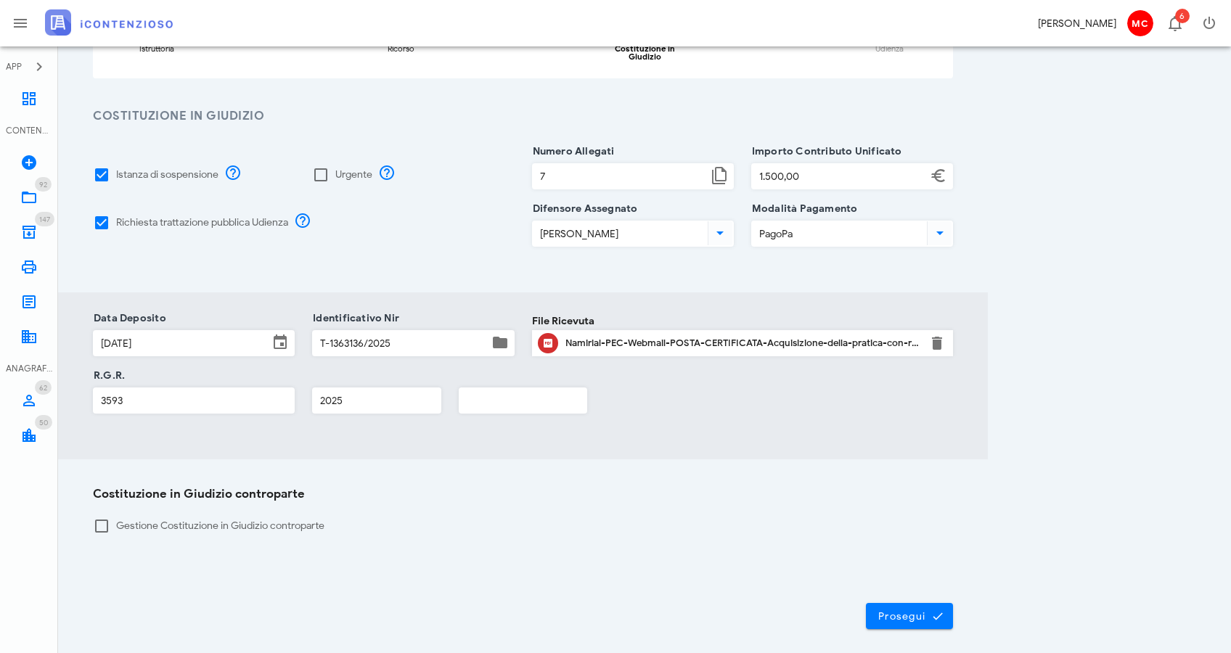
scroll to position [204, 0]
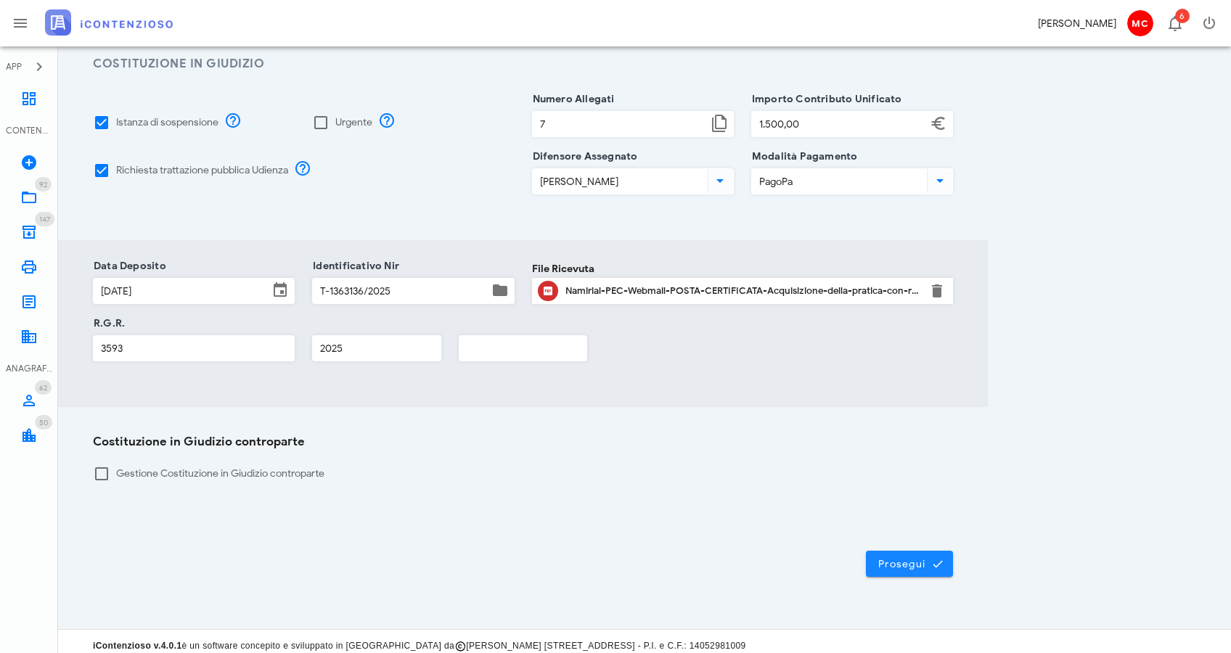
click at [921, 551] on button "Prosegui" at bounding box center [909, 564] width 87 height 26
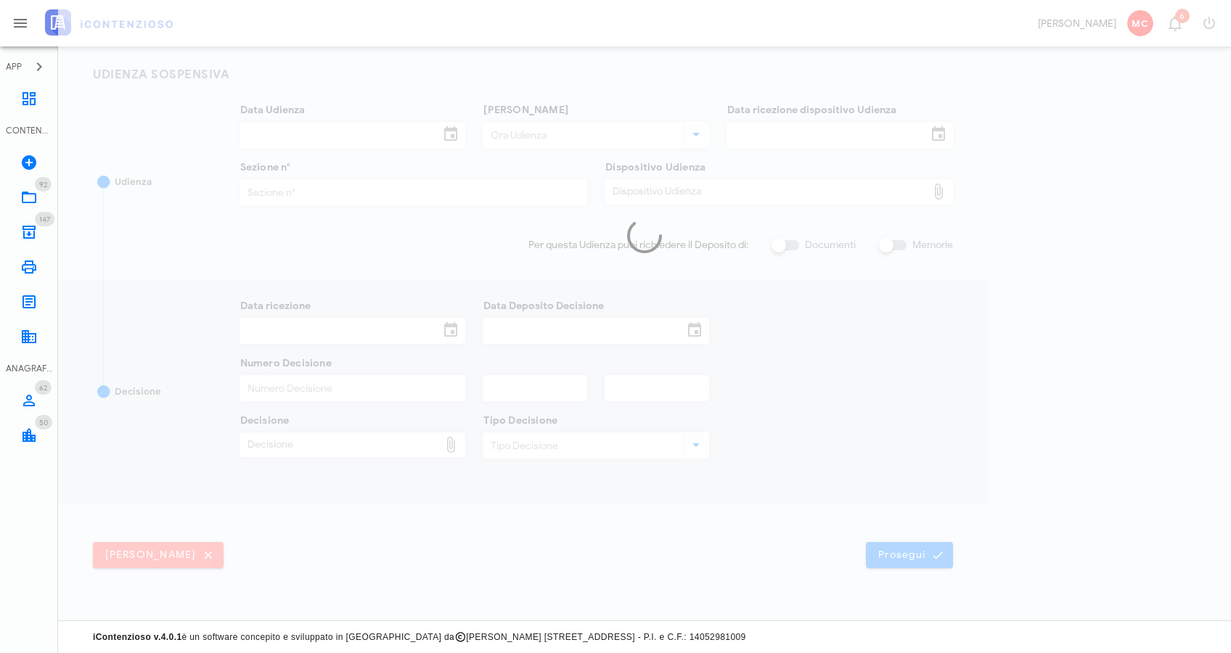
scroll to position [194, 0]
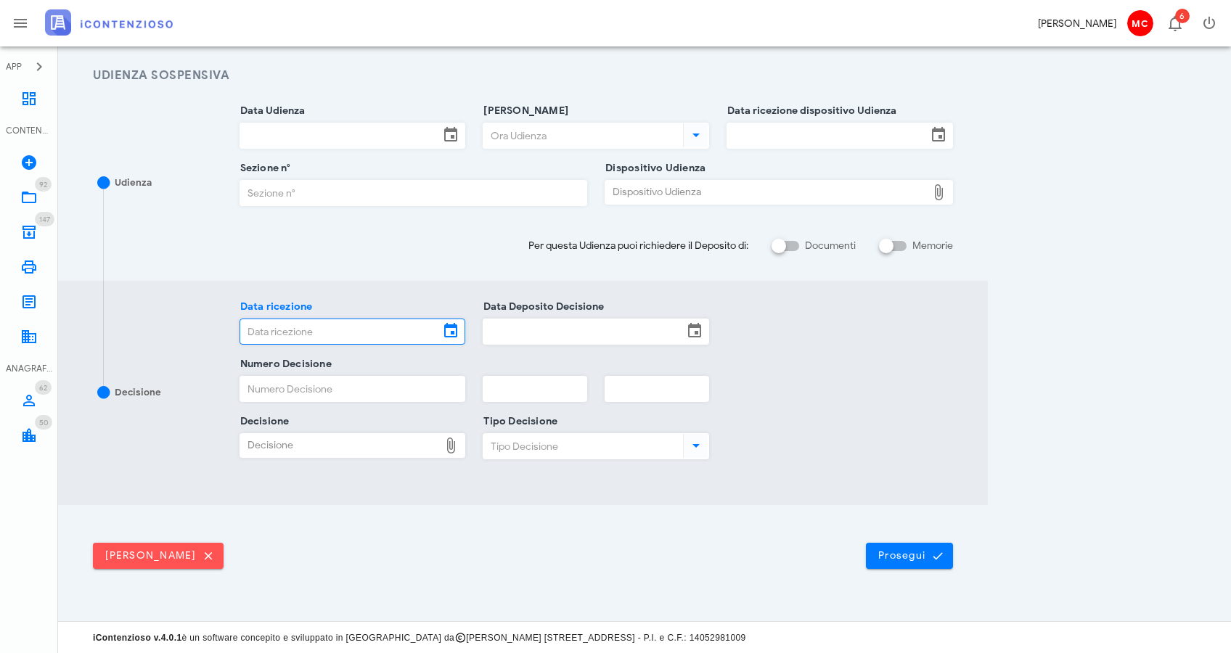
click at [378, 337] on input "Data ricezione" at bounding box center [340, 331] width 200 height 25
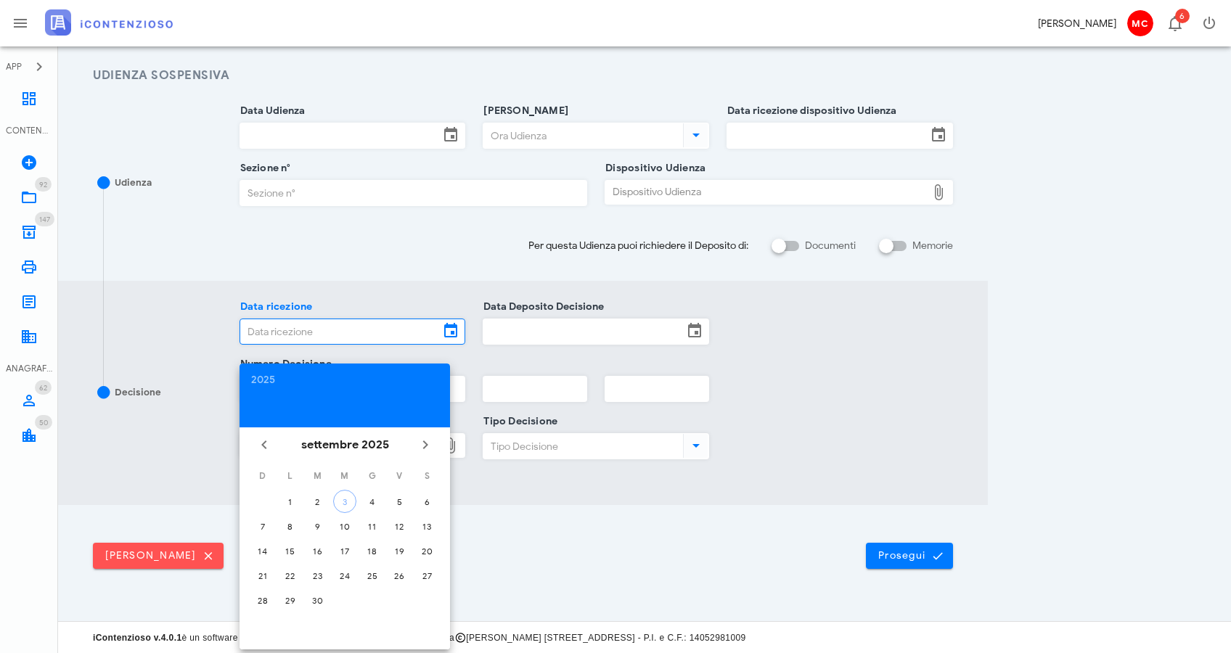
click at [904, 365] on div "Numero Decisione" at bounding box center [597, 392] width 732 height 57
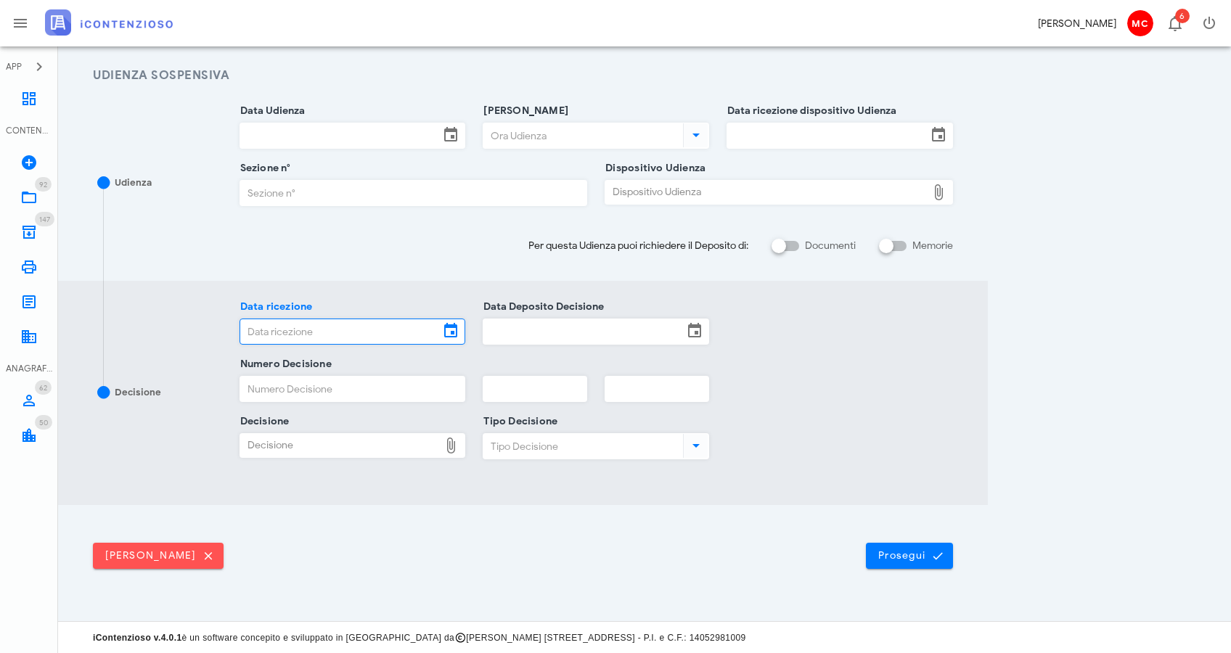
click at [289, 329] on input "Data ricezione" at bounding box center [340, 331] width 200 height 25
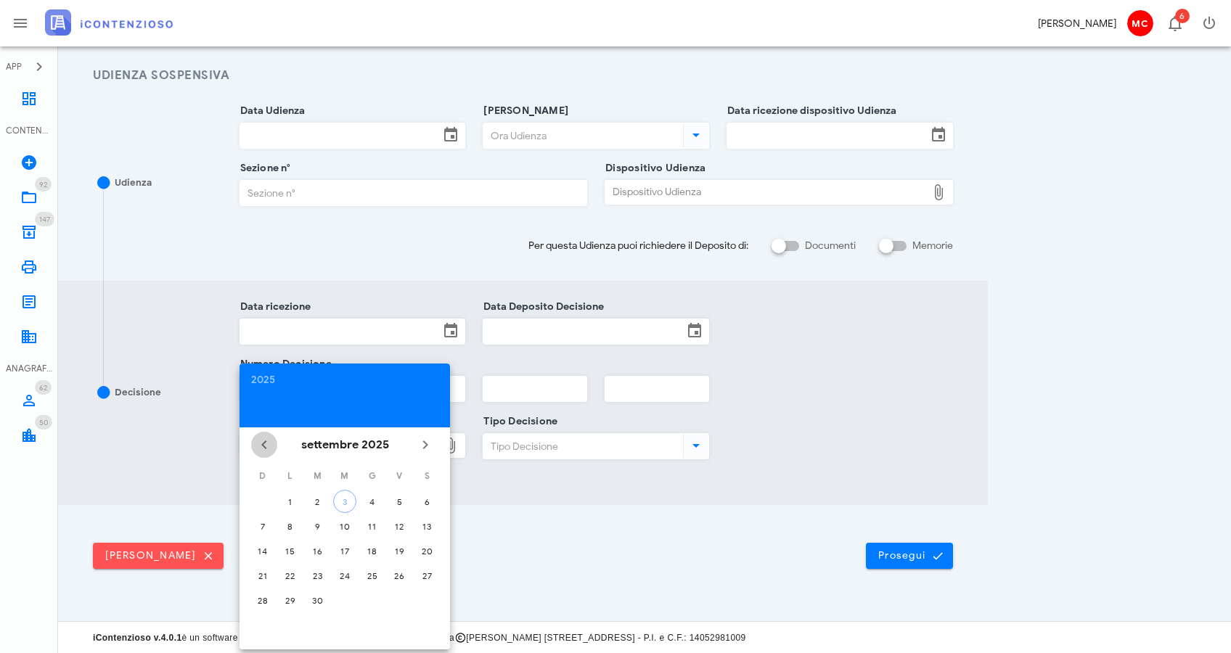
click at [259, 440] on icon "Il mese scorso" at bounding box center [264, 444] width 17 height 17
click at [297, 520] on button "4" at bounding box center [290, 526] width 23 height 23
type input "[DATE]"
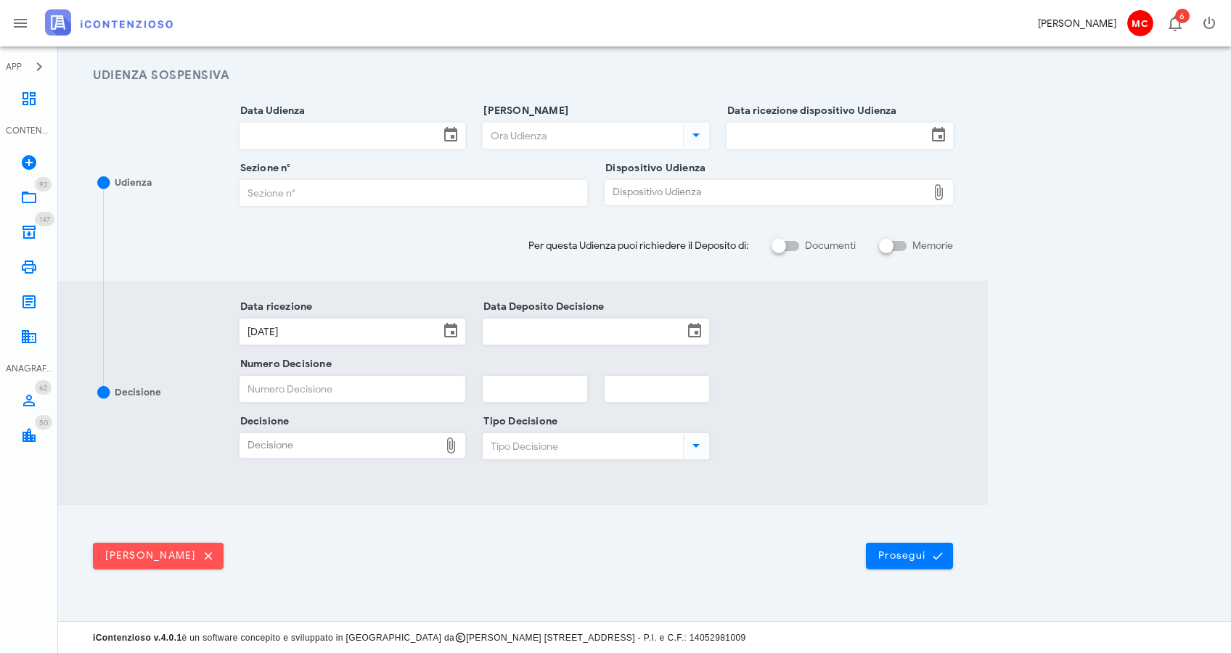
click at [613, 333] on input "Data Deposito Decisione" at bounding box center [584, 331] width 200 height 25
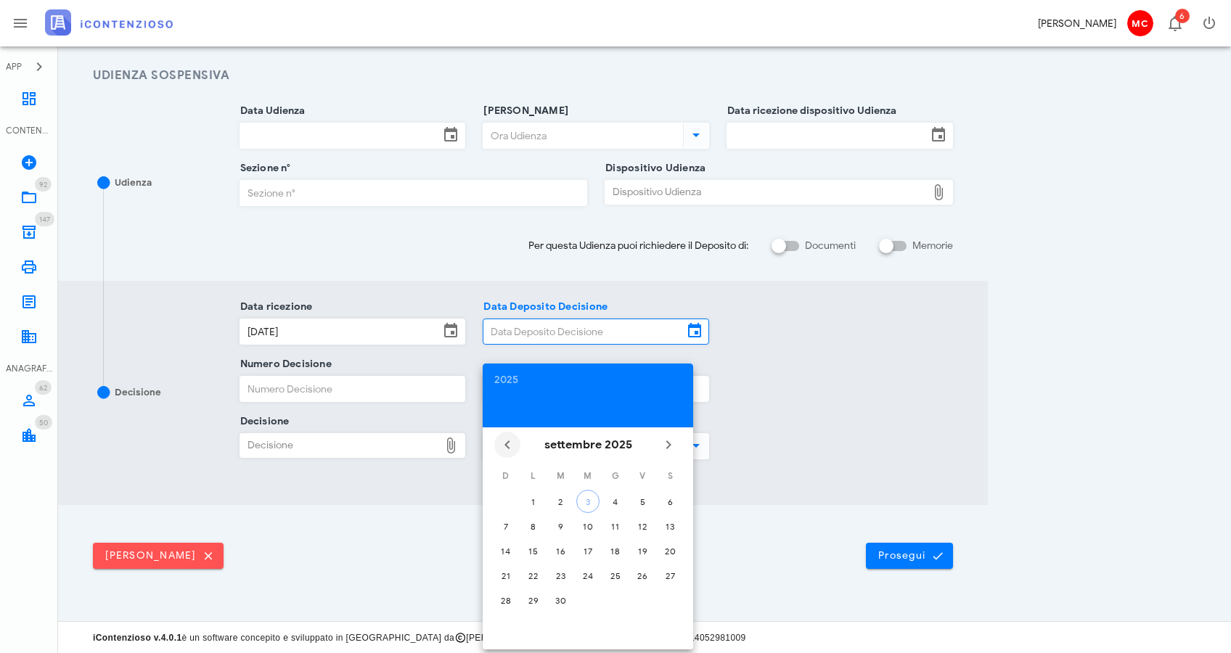
click at [502, 446] on icon "Il mese scorso" at bounding box center [507, 444] width 17 height 17
click at [645, 507] on button "1" at bounding box center [642, 501] width 23 height 23
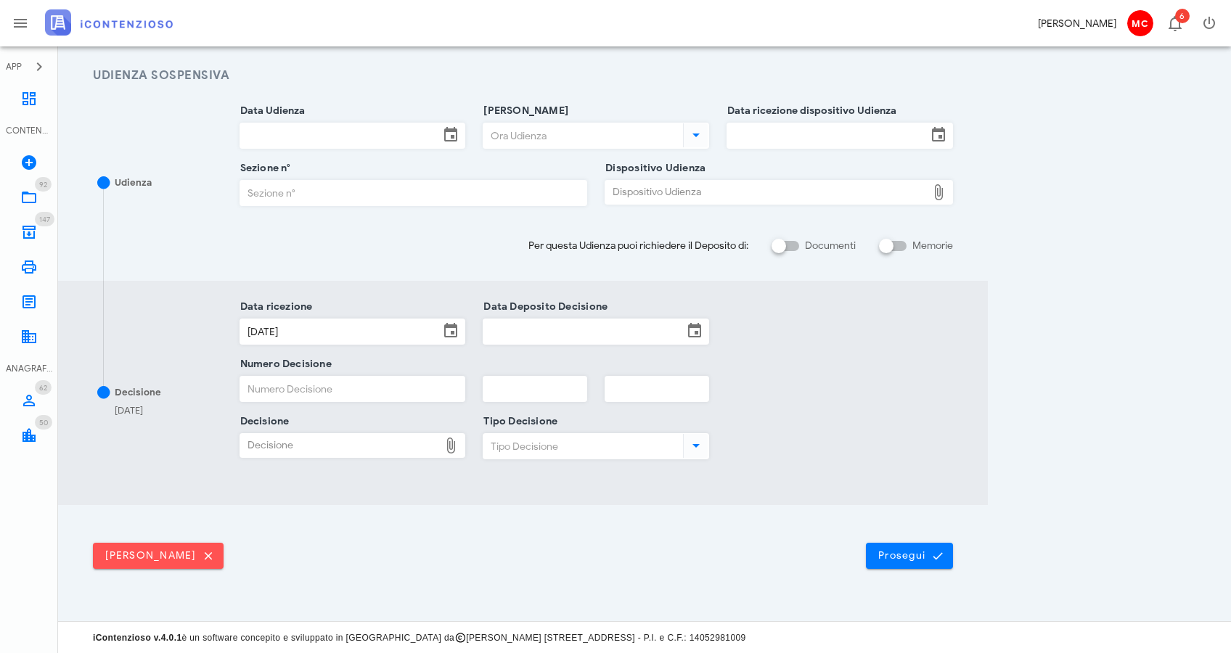
type input "[DATE]"
click at [401, 391] on input "Numero Decisione" at bounding box center [352, 389] width 225 height 25
type input "1793"
type input "2025"
click at [387, 453] on div "Decisione" at bounding box center [340, 445] width 200 height 23
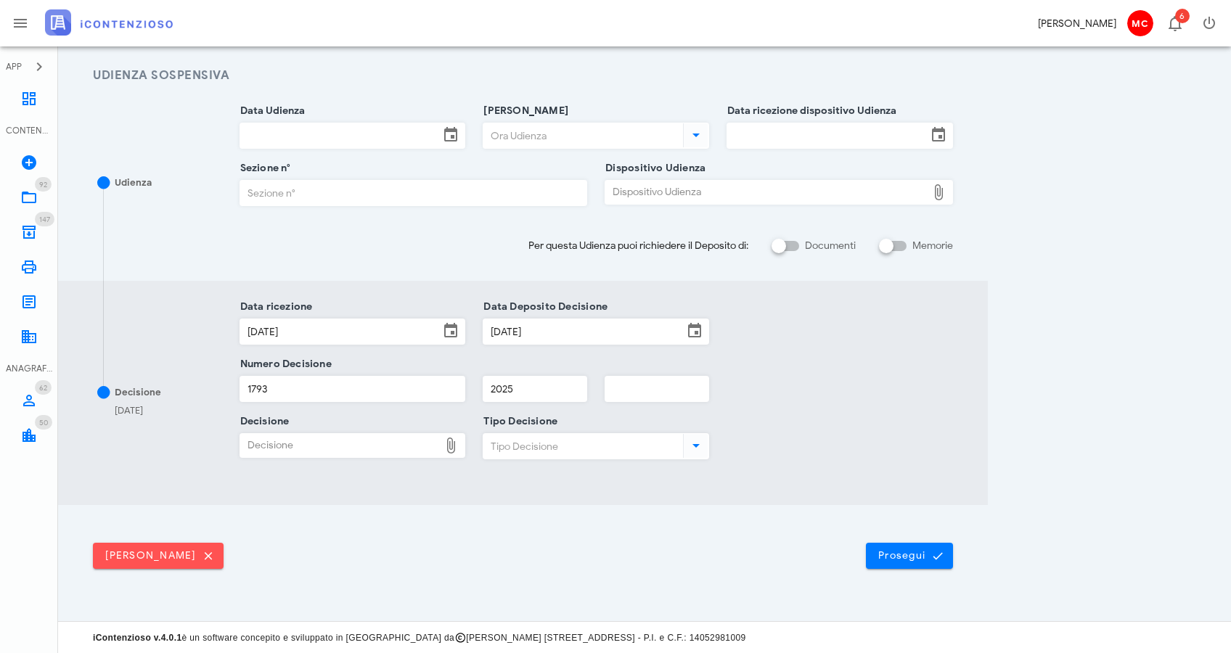
type input "C:\fakepath\Ordinanza_3593_25_signed.pdf"
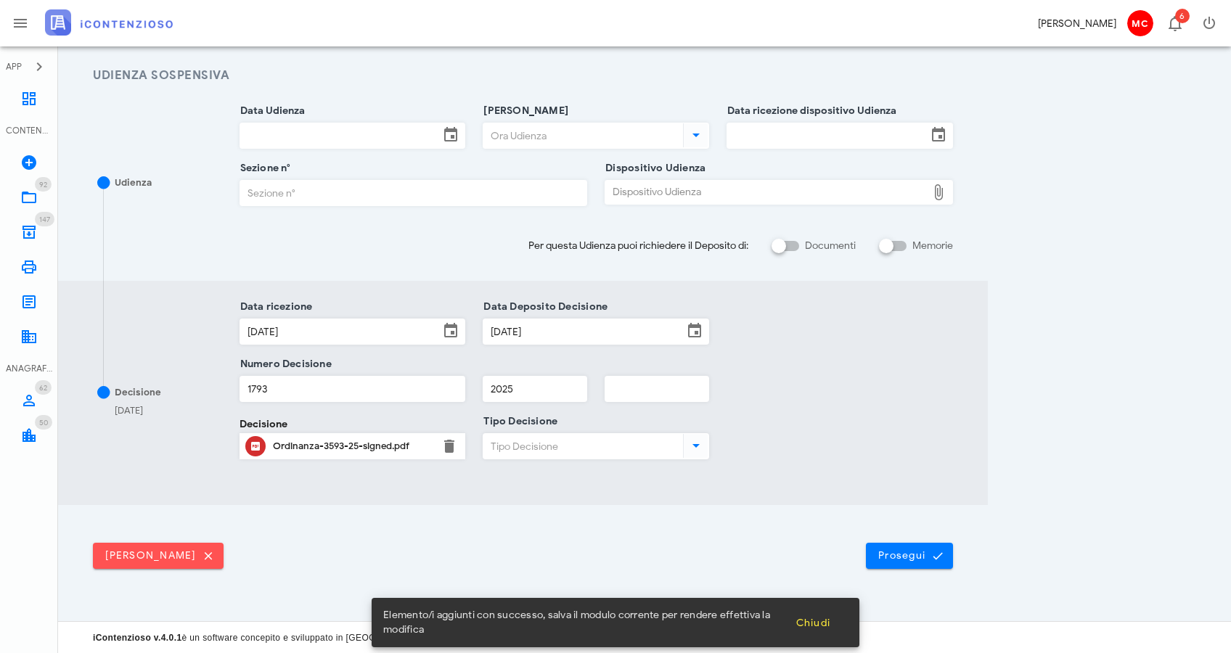
click at [609, 441] on input "Tipo Decisione" at bounding box center [582, 446] width 197 height 25
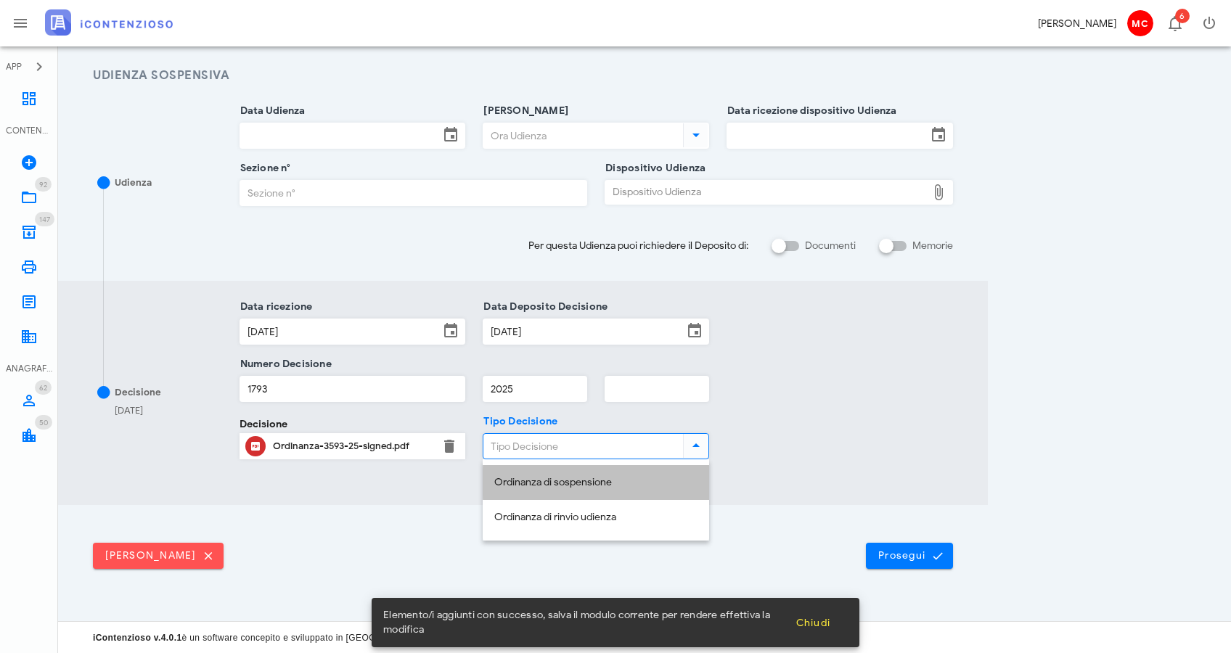
click at [605, 479] on div "Ordinanza di sospensione" at bounding box center [595, 483] width 203 height 12
type input "Ordinanza di sospensione"
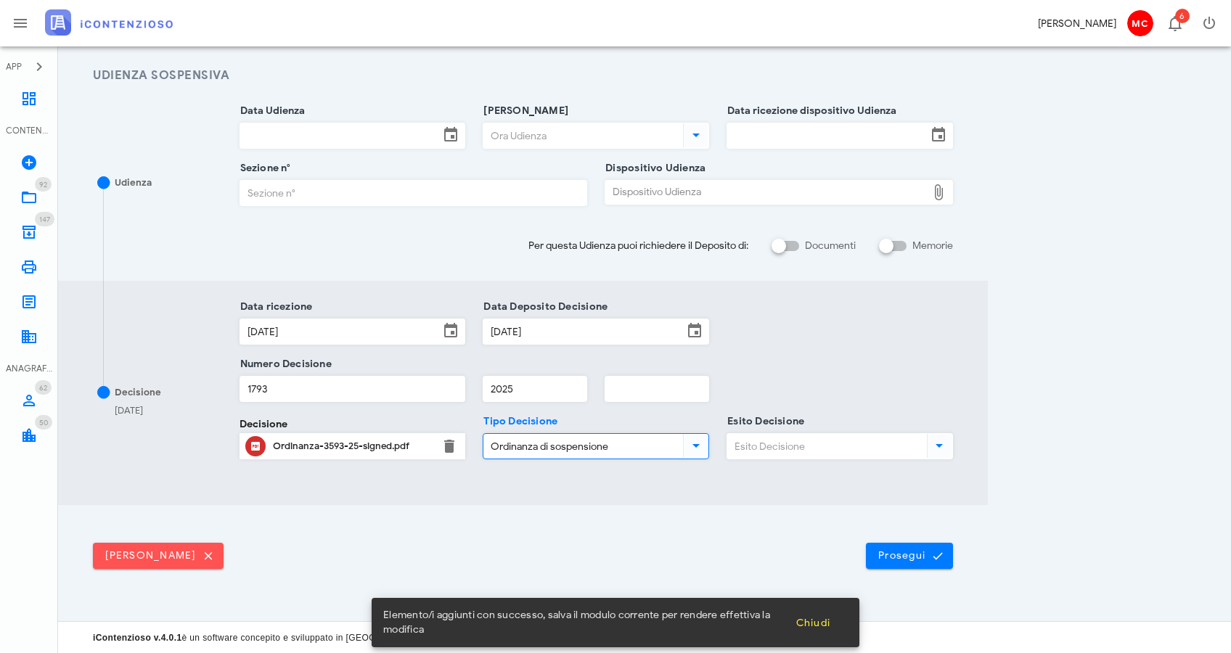
click at [762, 455] on input "Esito Decisione" at bounding box center [825, 446] width 197 height 25
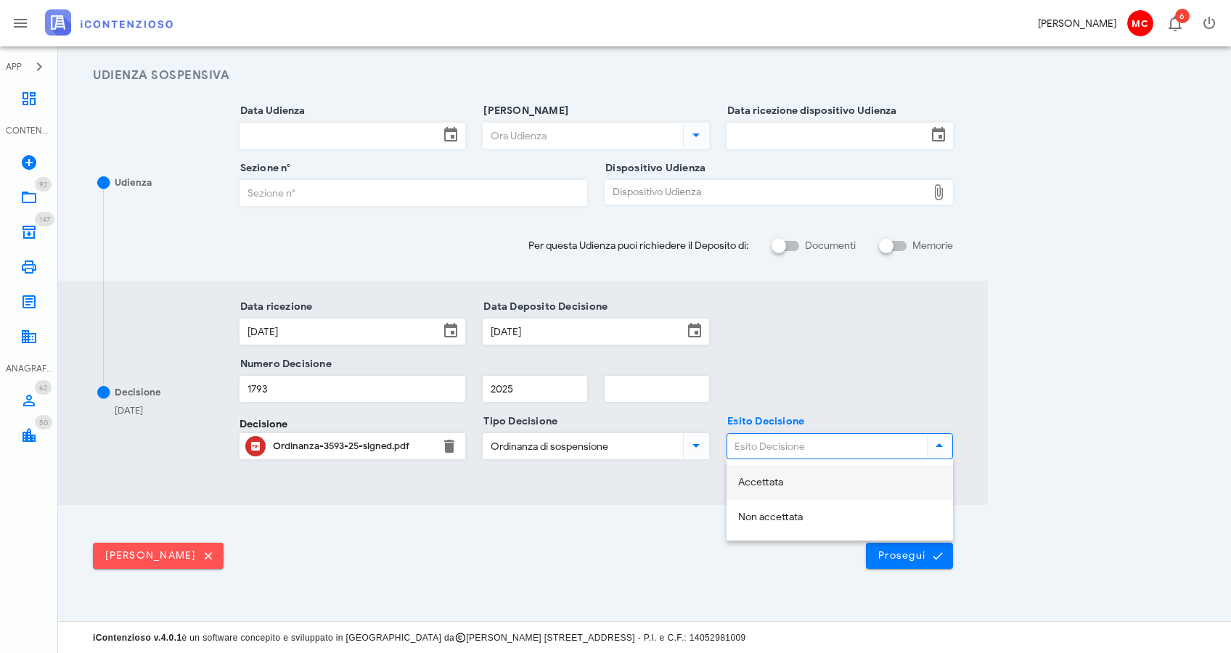
click at [767, 489] on div "Accettata" at bounding box center [839, 483] width 203 height 30
type input "Accettata"
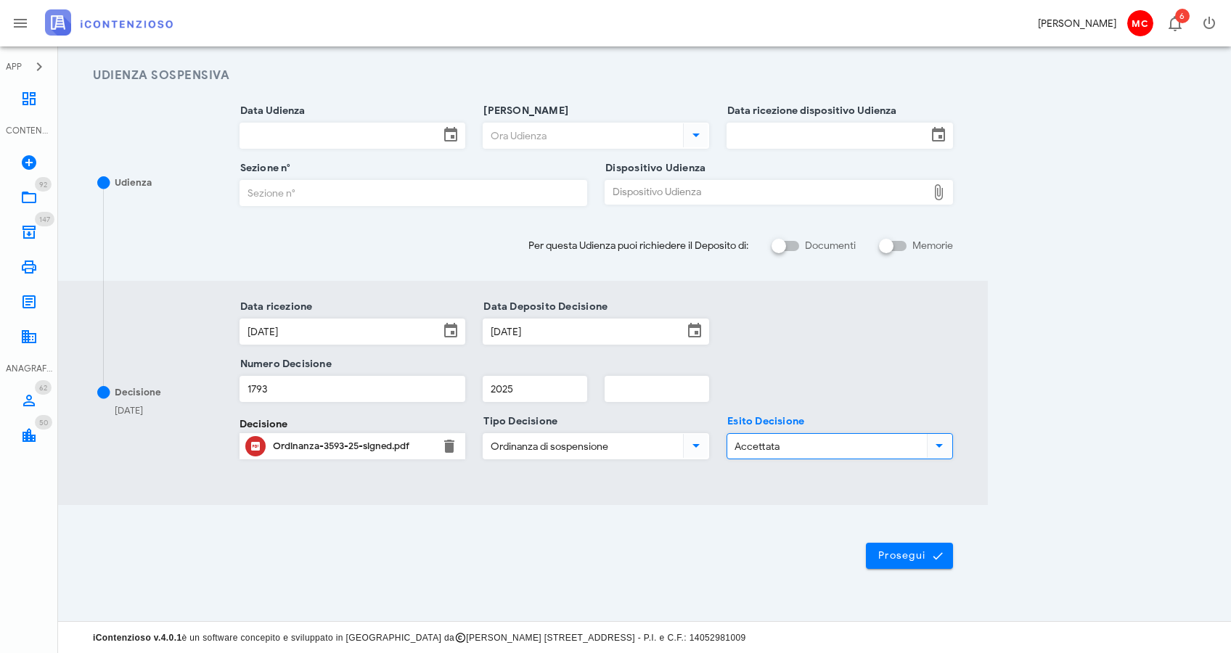
click at [880, 561] on button "Prosegui" at bounding box center [909, 556] width 87 height 26
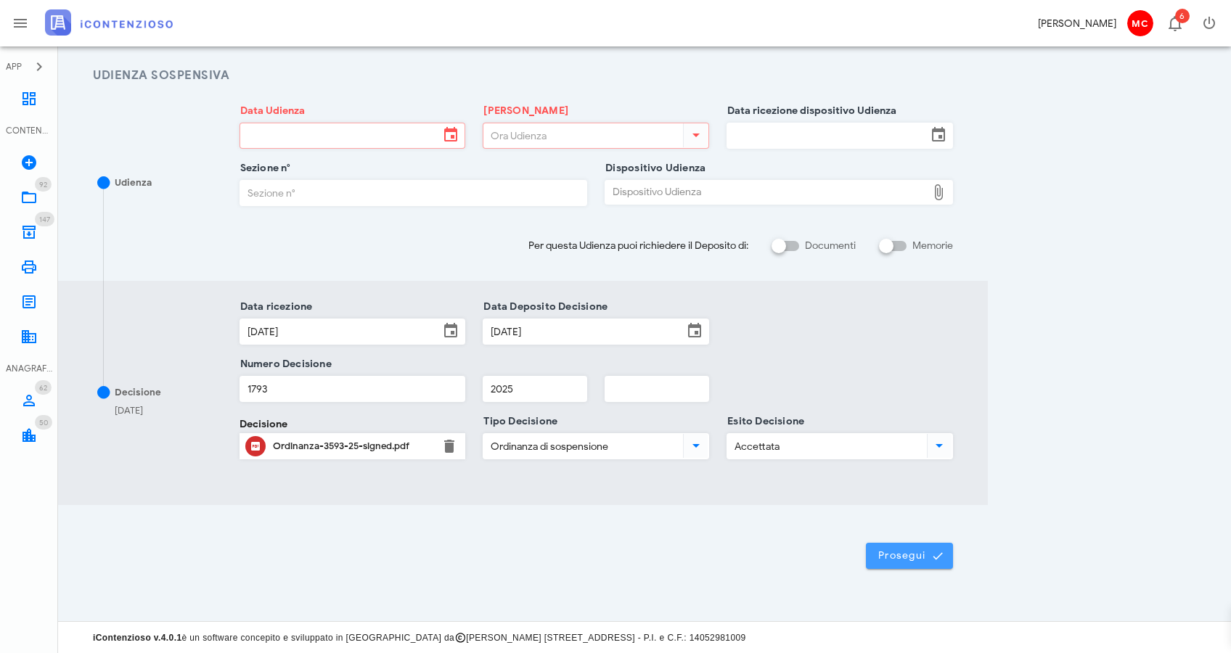
scroll to position [0, 0]
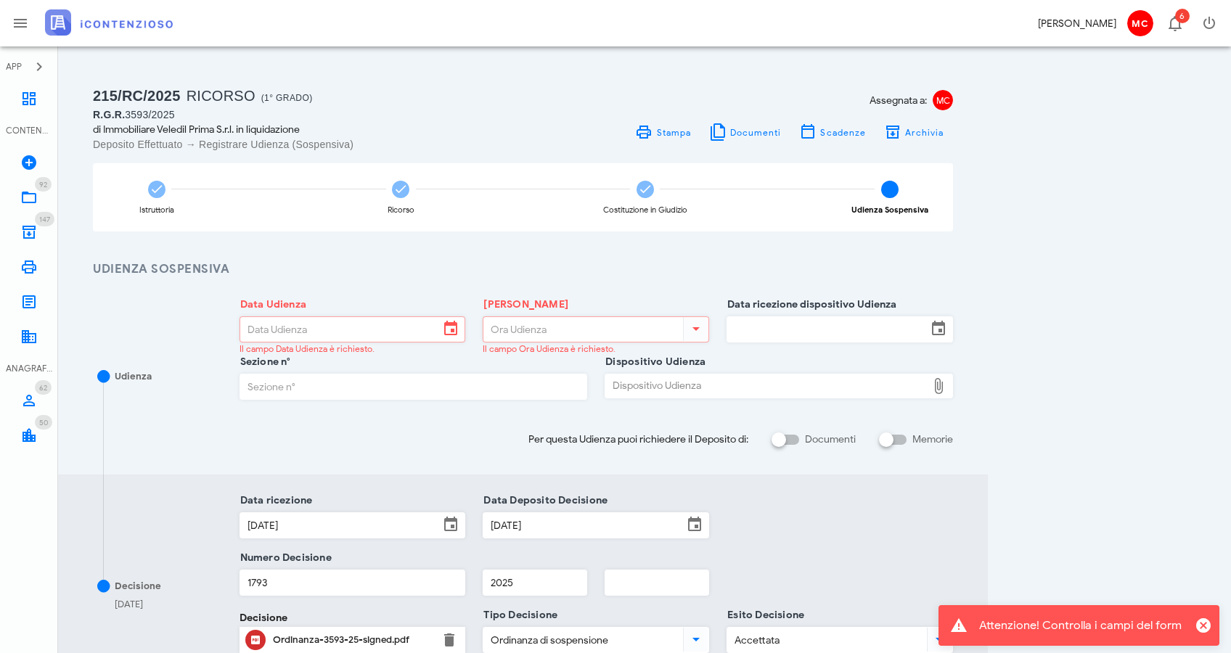
click at [333, 329] on input "Data Udienza" at bounding box center [340, 329] width 200 height 25
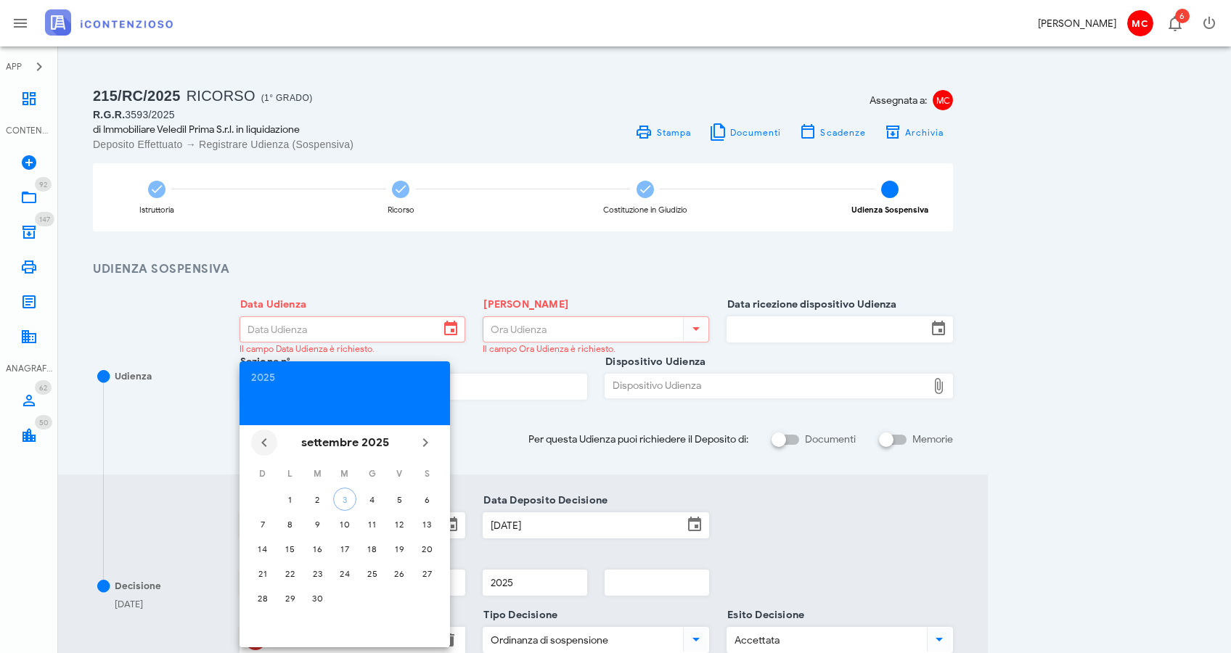
click at [267, 441] on icon "Il mese scorso" at bounding box center [264, 442] width 17 height 17
click at [397, 499] on div "1" at bounding box center [399, 499] width 23 height 11
type input "01/08/2025"
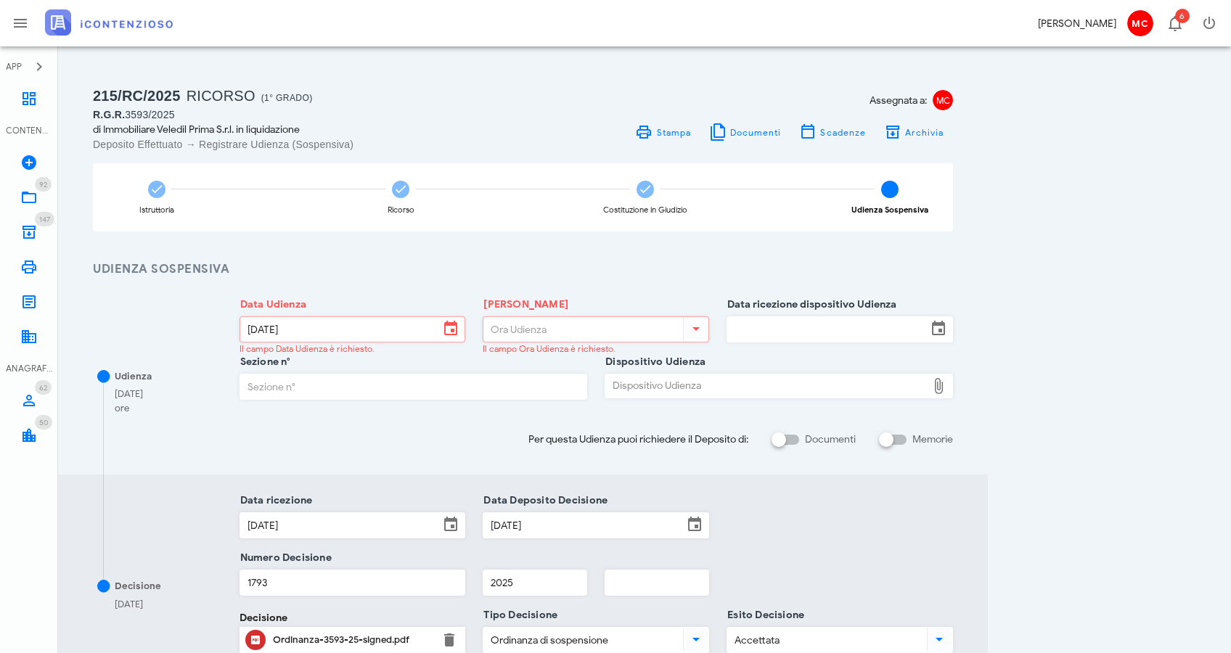
click at [530, 333] on input "Ora Udienza" at bounding box center [582, 329] width 197 height 25
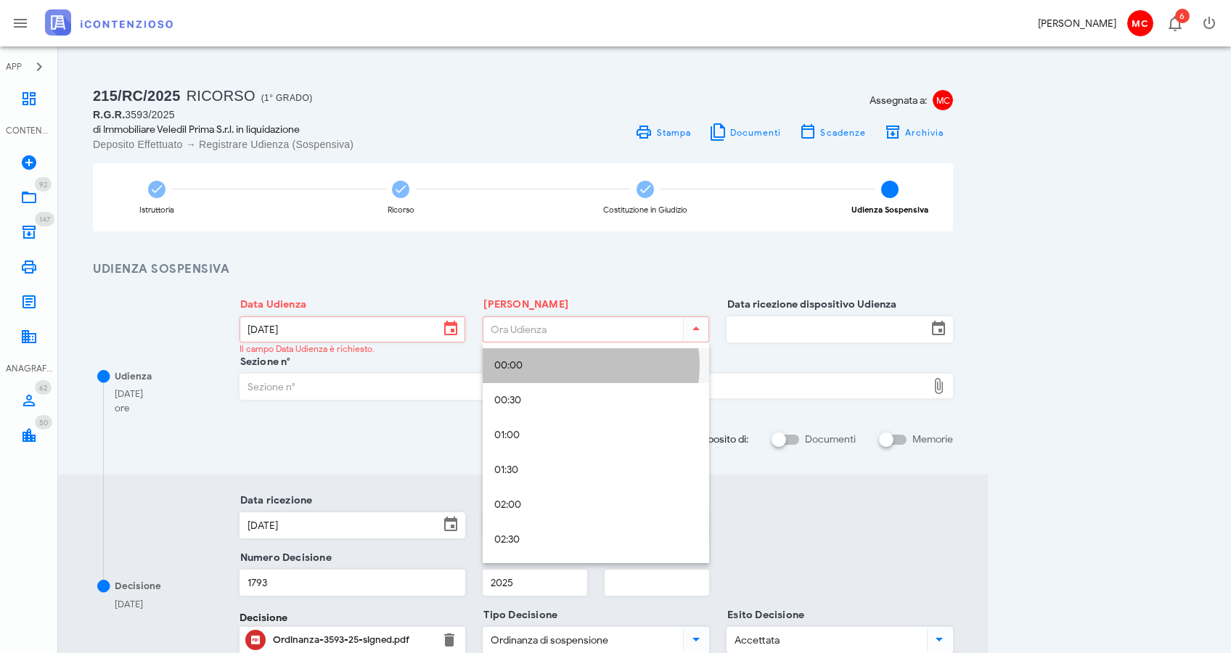
click at [523, 359] on div "00:00" at bounding box center [595, 366] width 203 height 30
type input "00:00"
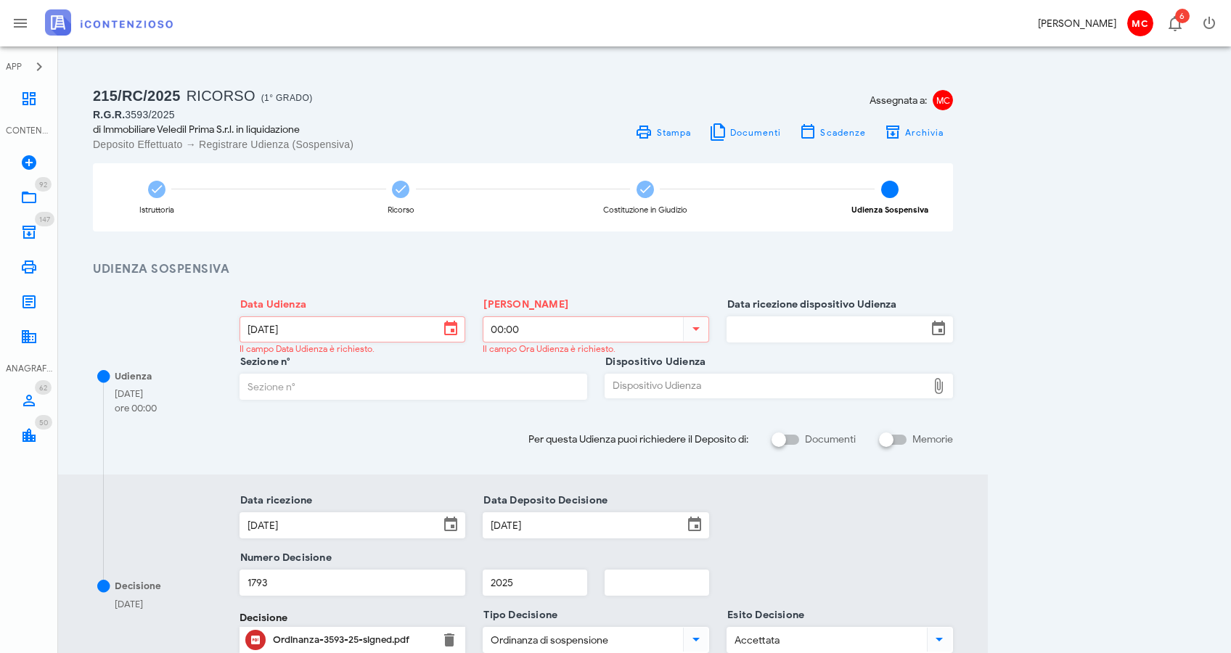
click at [738, 322] on input "Data ricezione dispositivo Udienza" at bounding box center [827, 329] width 200 height 25
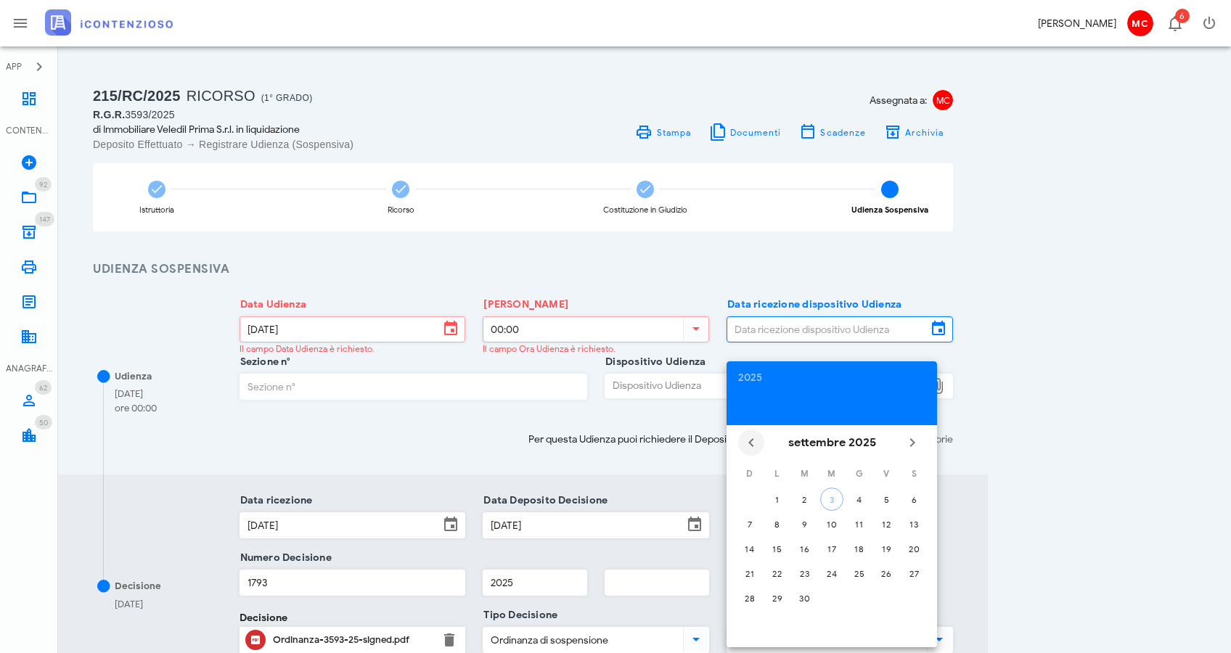
click at [747, 447] on icon "Il mese scorso" at bounding box center [751, 442] width 17 height 17
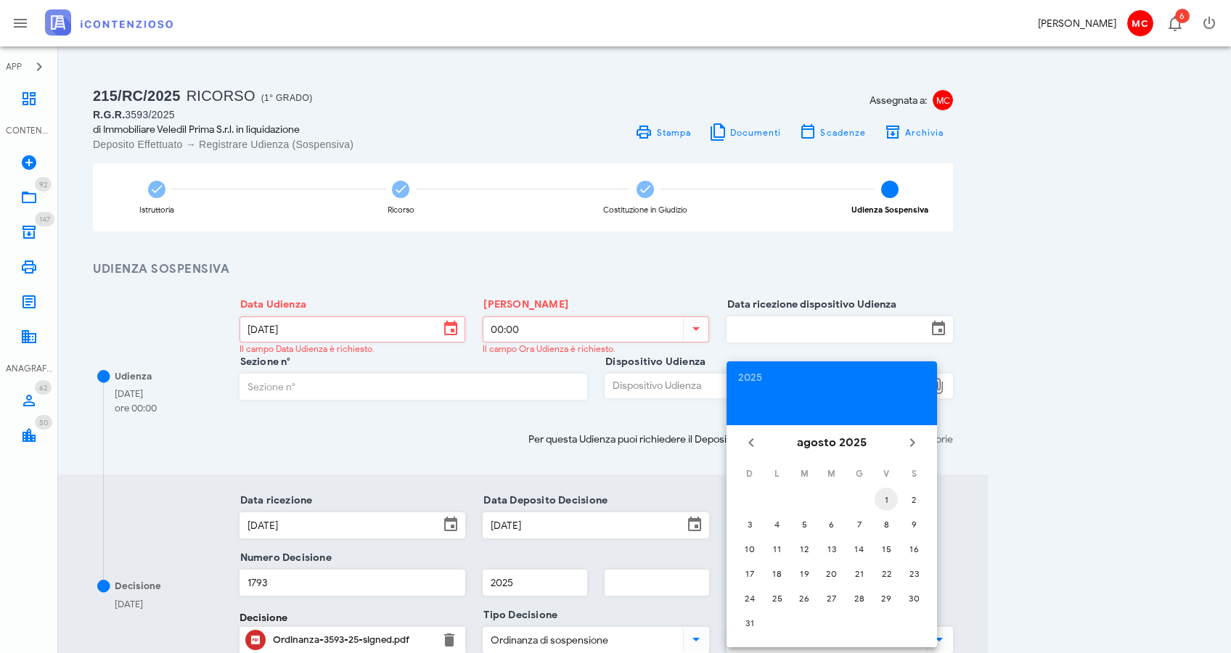
click at [884, 505] on button "1" at bounding box center [886, 499] width 23 height 23
type input "01/08/2025"
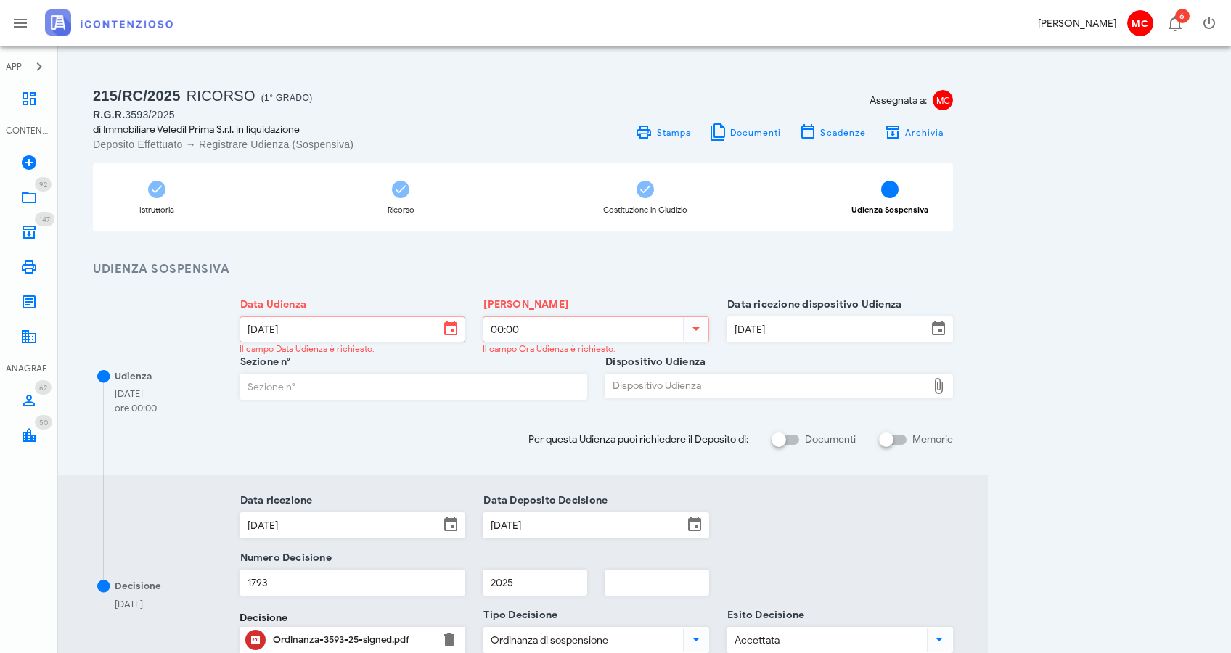
click at [348, 392] on input "Sezione n°" at bounding box center [413, 387] width 347 height 25
type input "11"
click at [682, 390] on div "Dispositivo Udienza" at bounding box center [766, 386] width 322 height 23
type input "C:\fakepath\ComProvv___3593_2025.pdf"
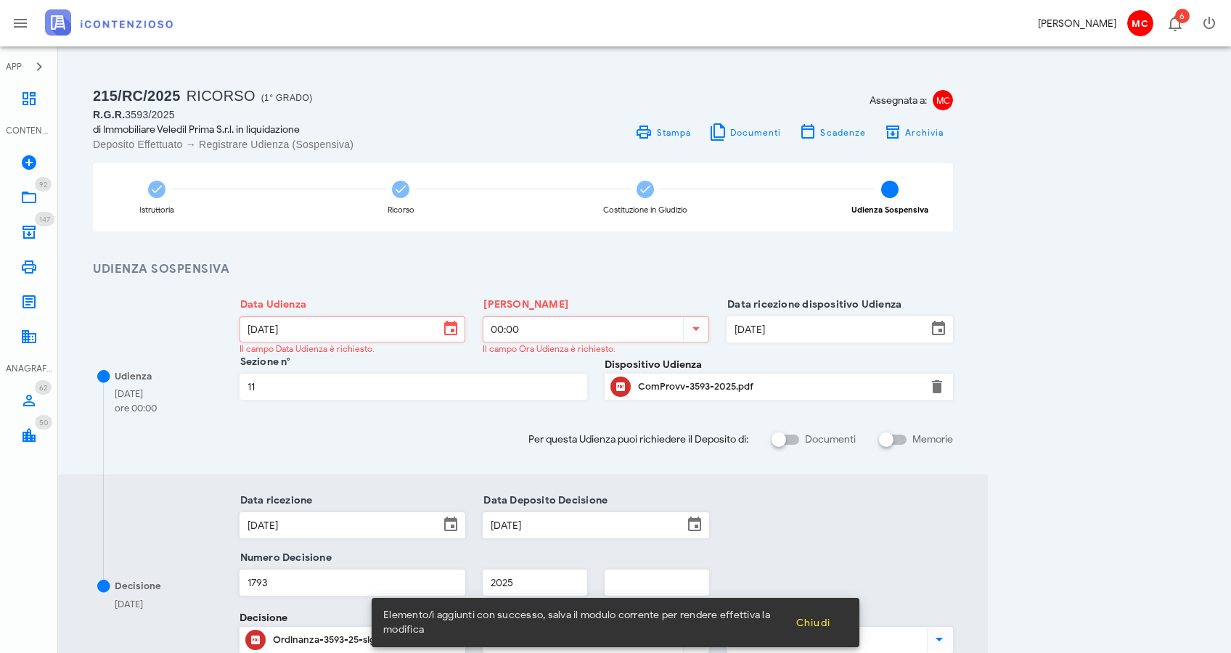
click at [1056, 431] on div "215/RC/2025 Ricorso (1° Grado) R.G.R. 3593/2025 di Immobiliare Veledil Prima S.…" at bounding box center [645, 431] width 1138 height 734
click at [600, 337] on input "00:00" at bounding box center [582, 329] width 197 height 25
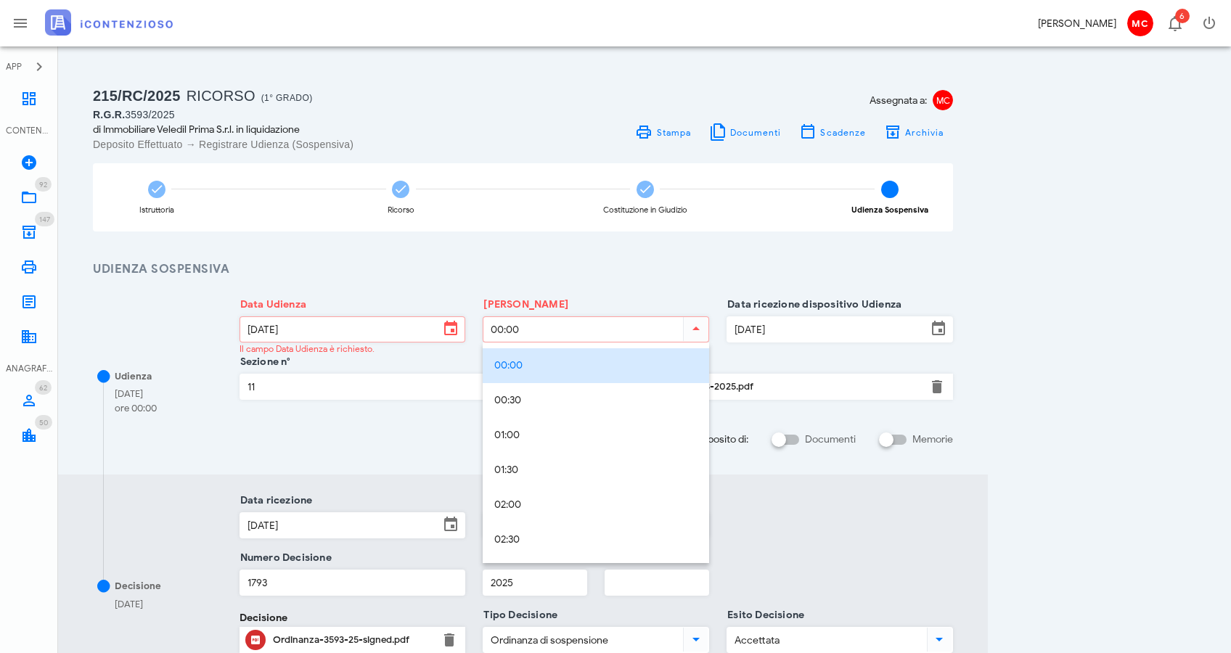
click at [1136, 435] on div "215/RC/2025 Ricorso (1° Grado) R.G.R. 3593/2025 di Immobiliare Veledil Prima S.…" at bounding box center [645, 431] width 1138 height 734
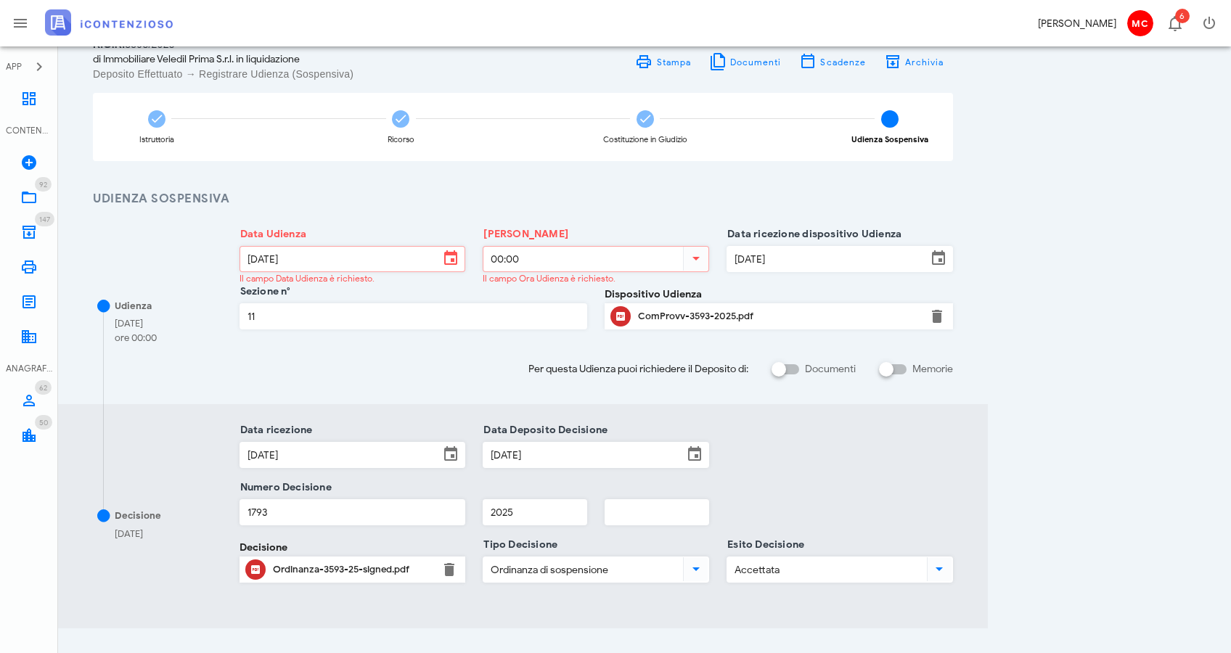
scroll to position [194, 0]
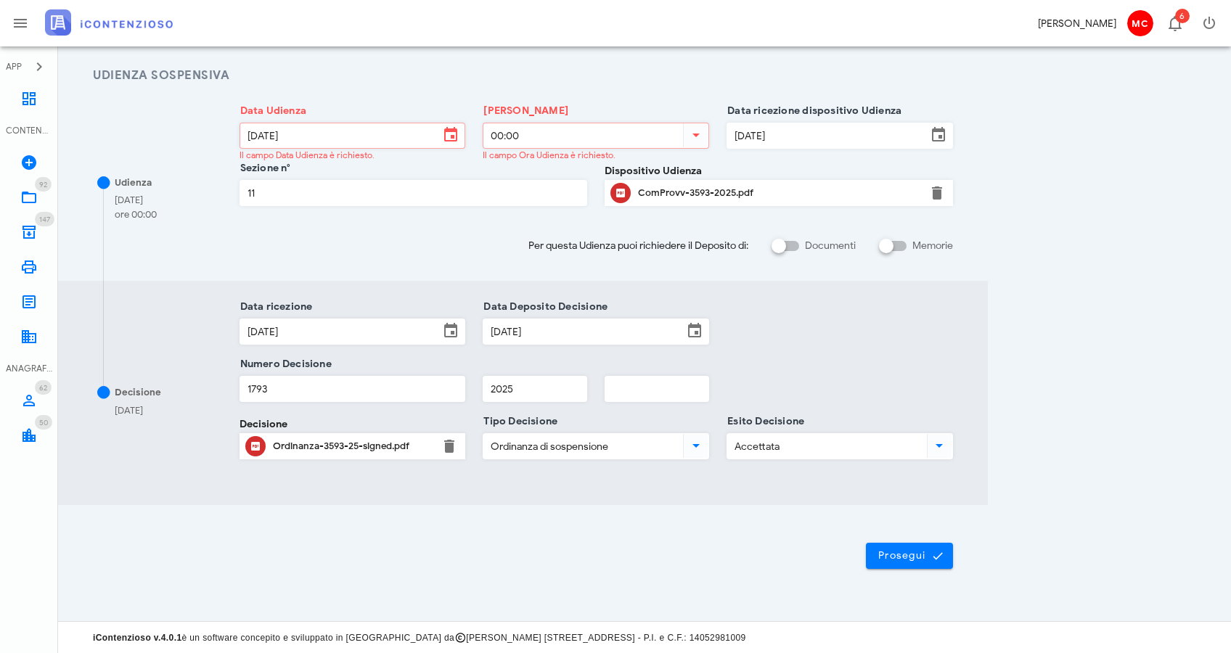
click at [935, 563] on button "Prosegui" at bounding box center [909, 556] width 87 height 26
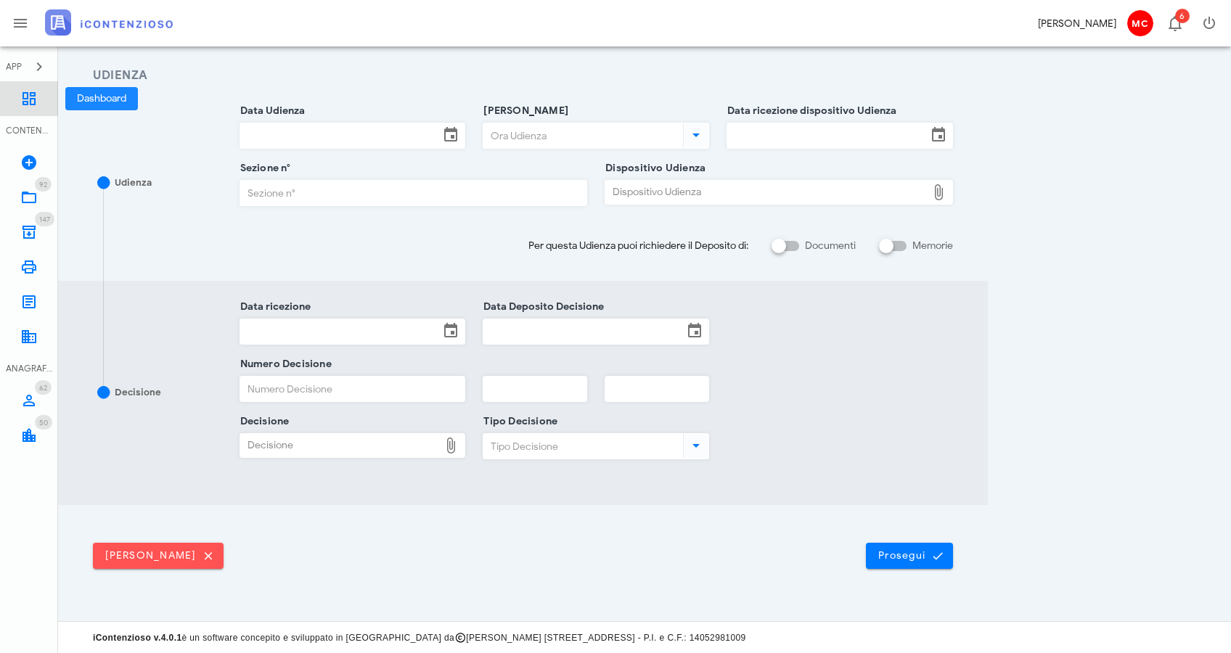
click at [39, 91] on link "Dashboard" at bounding box center [29, 98] width 58 height 35
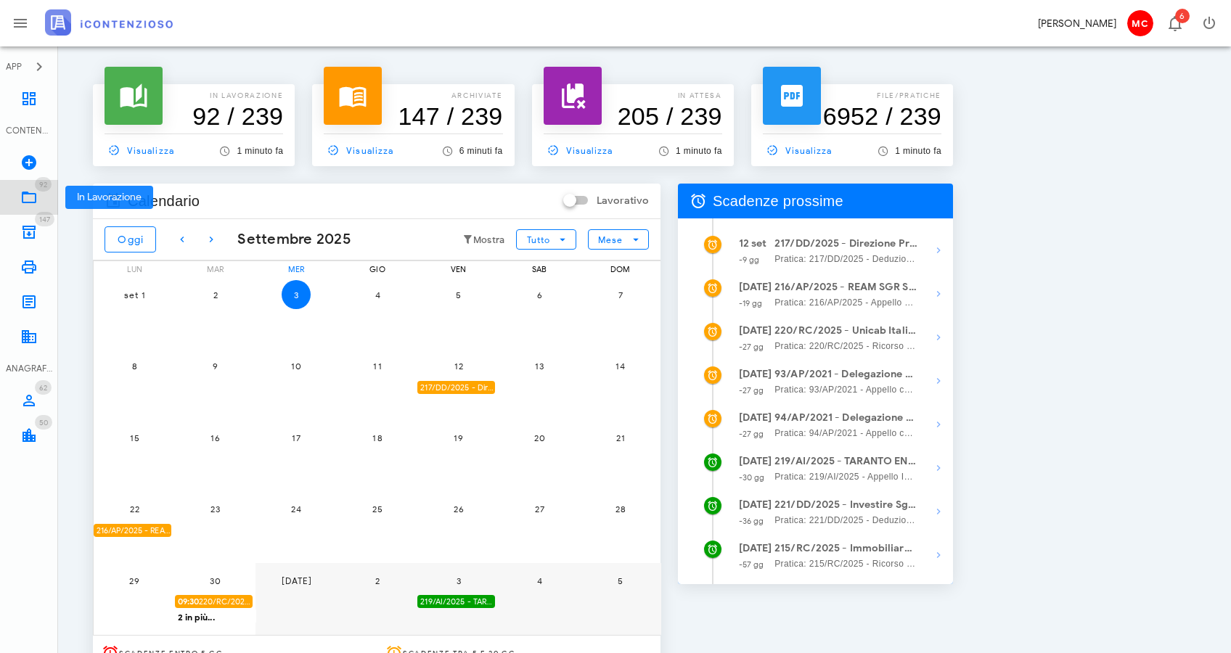
click at [30, 197] on icon at bounding box center [28, 197] width 17 height 17
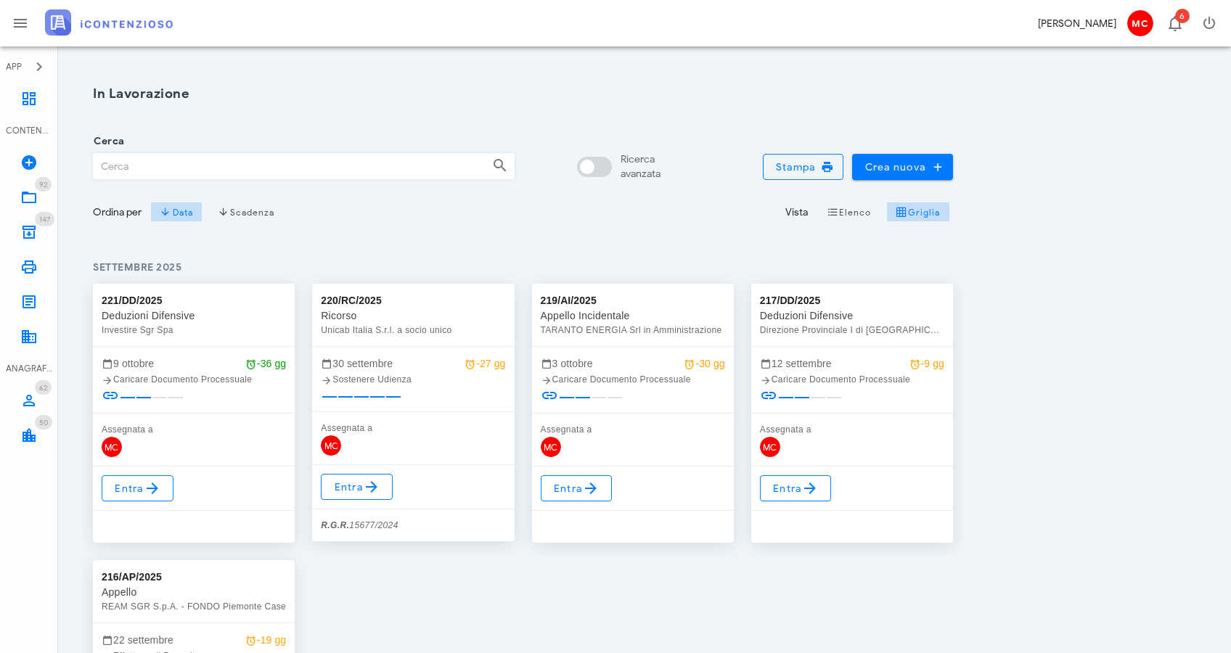
click at [213, 168] on input "Cerca" at bounding box center [287, 166] width 387 height 25
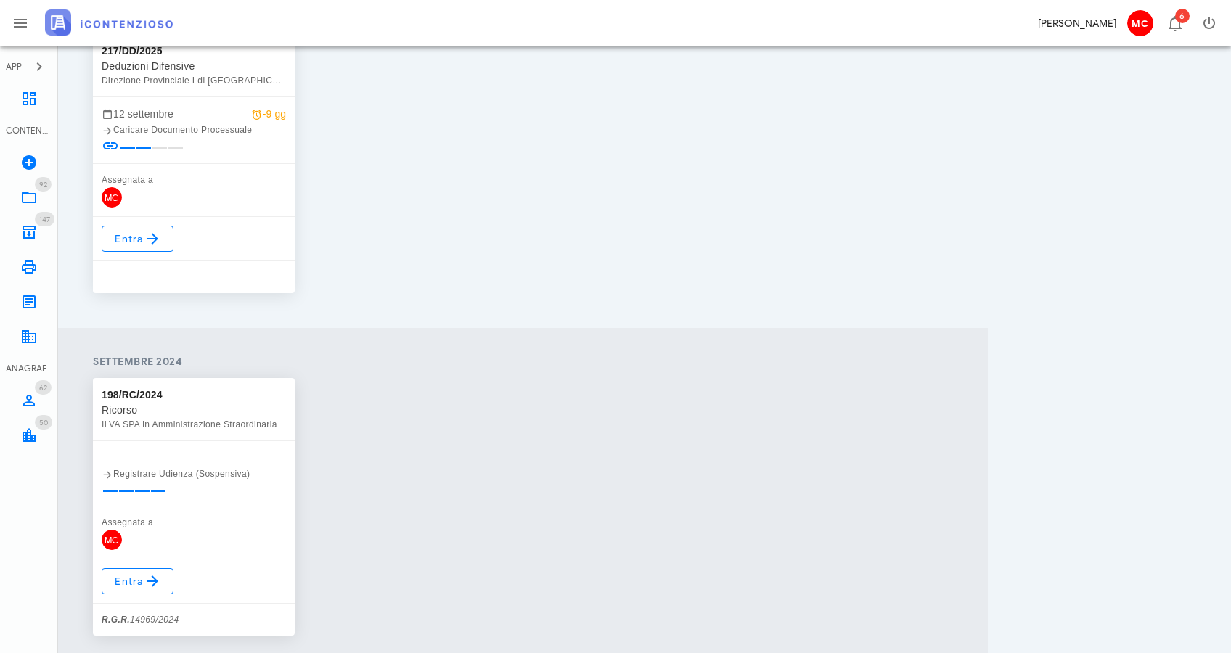
scroll to position [321, 0]
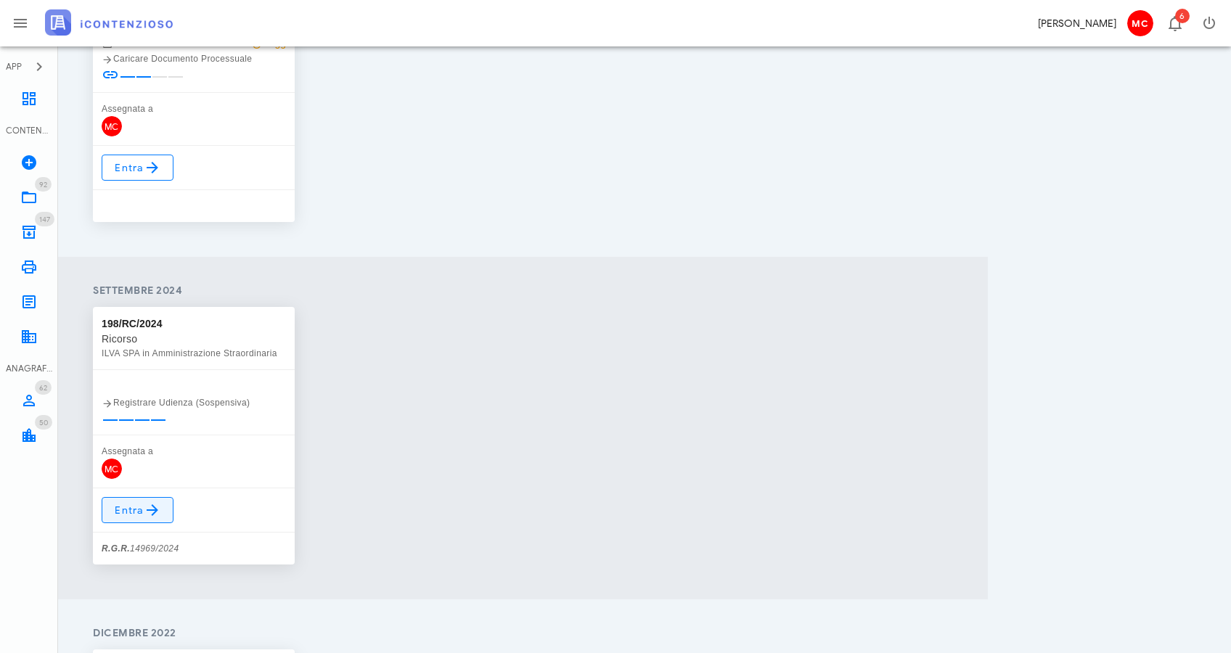
type input "ILVA"
click at [160, 510] on icon at bounding box center [152, 510] width 17 height 17
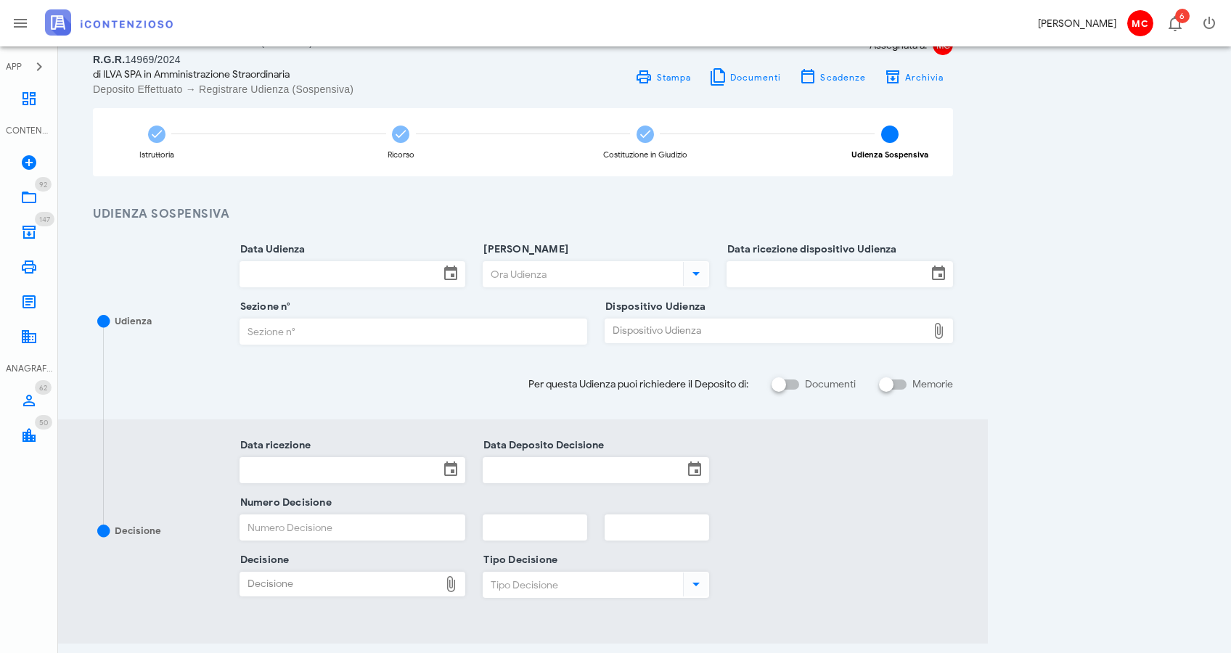
scroll to position [194, 0]
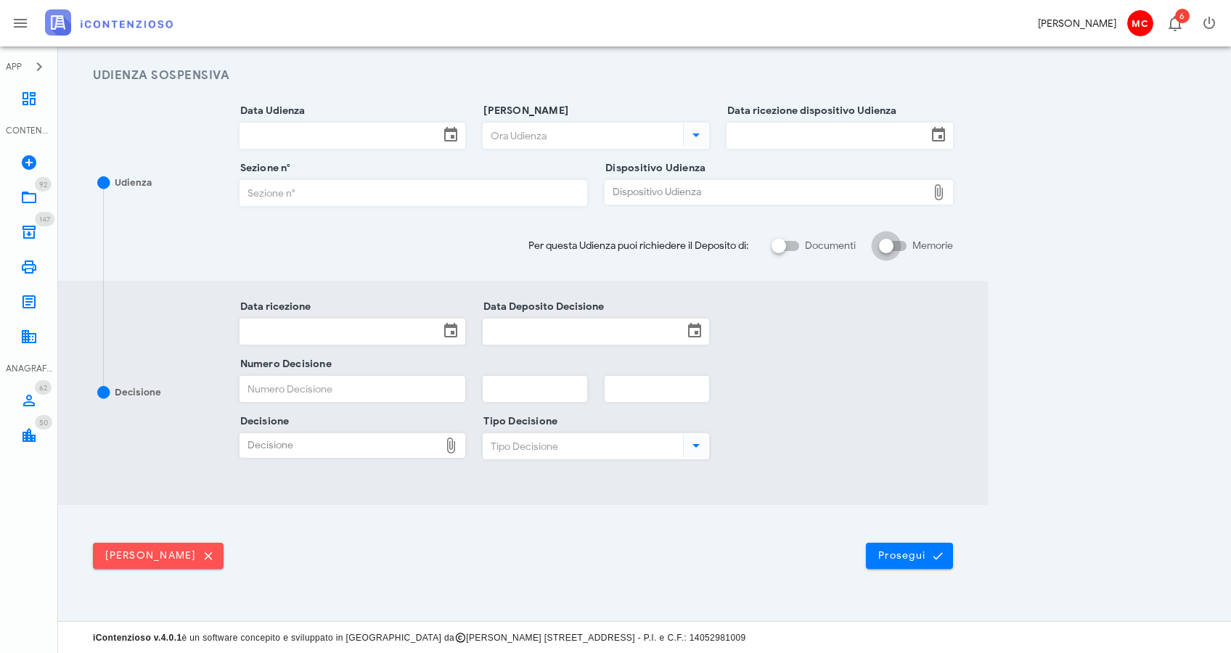
click at [886, 243] on div at bounding box center [886, 246] width 25 height 25
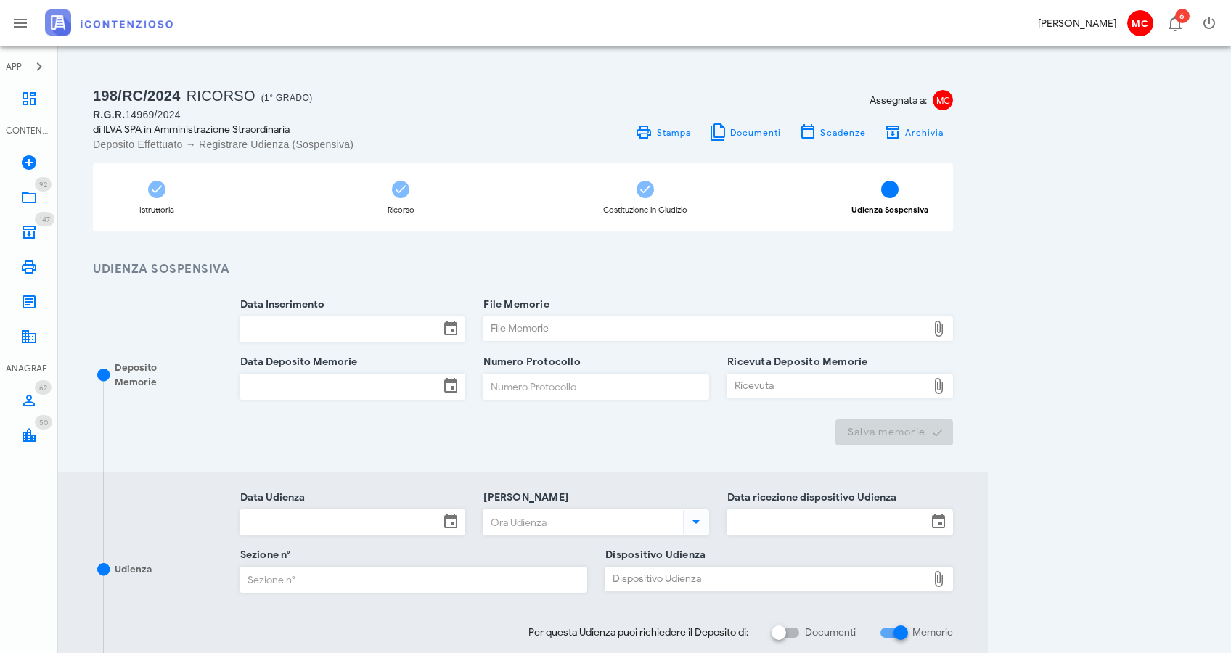
scroll to position [53, 0]
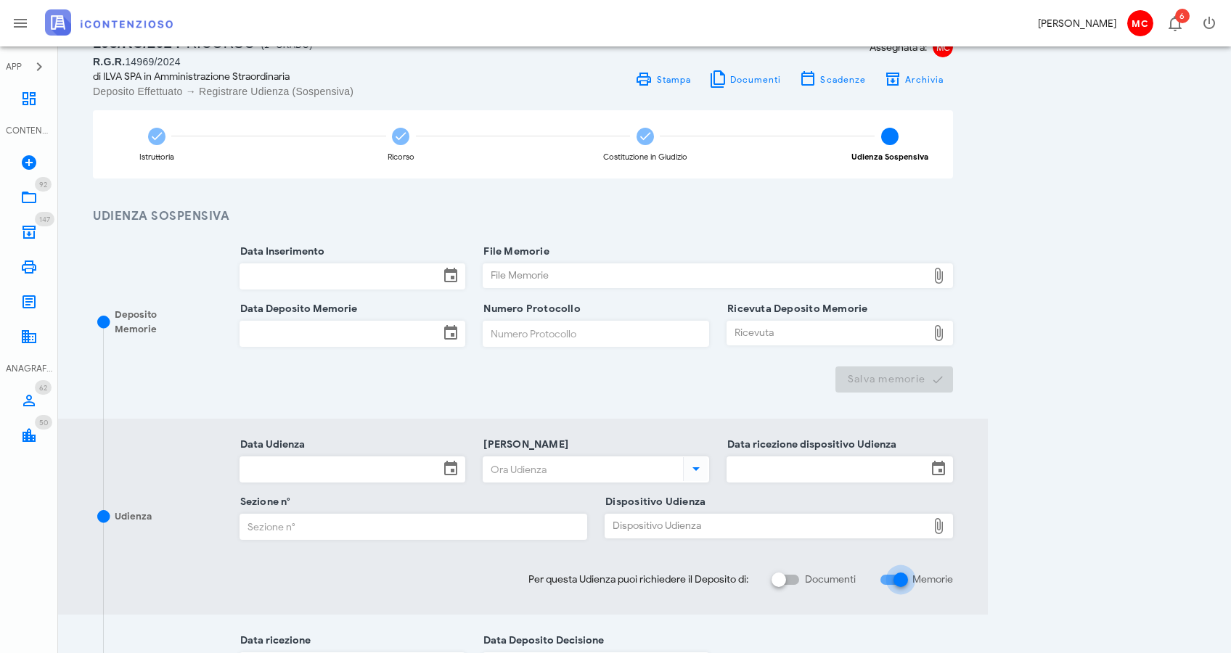
click at [907, 573] on div at bounding box center [901, 580] width 25 height 25
checkbox input "false"
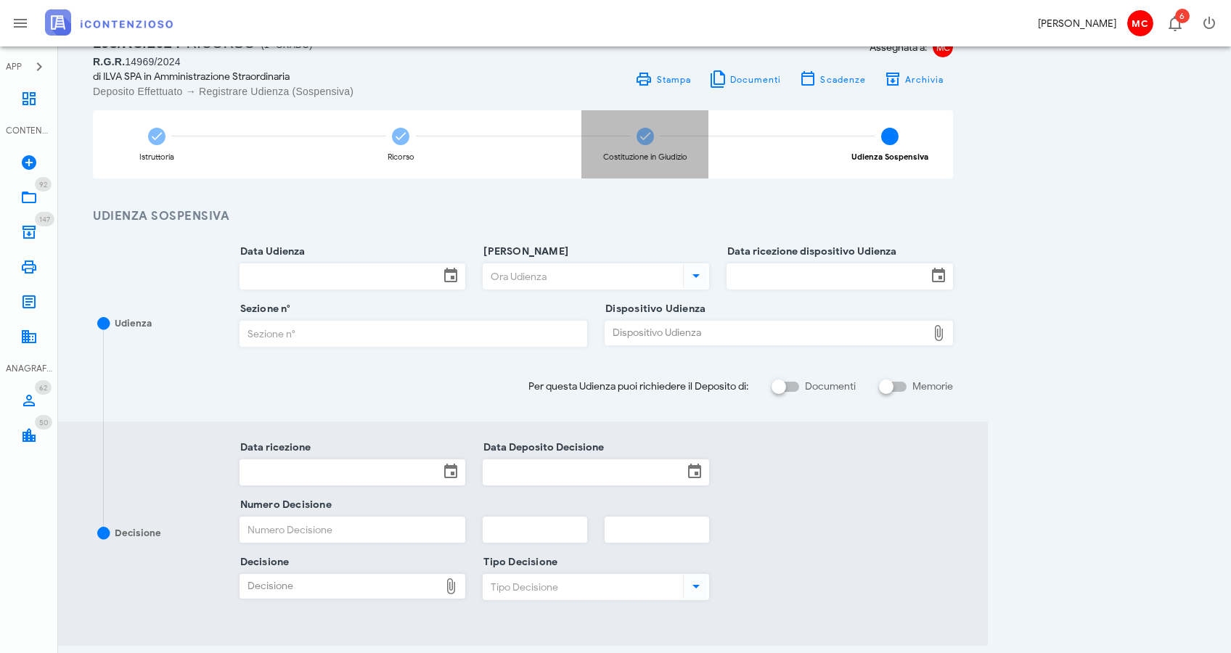
click at [647, 139] on icon at bounding box center [645, 136] width 15 height 15
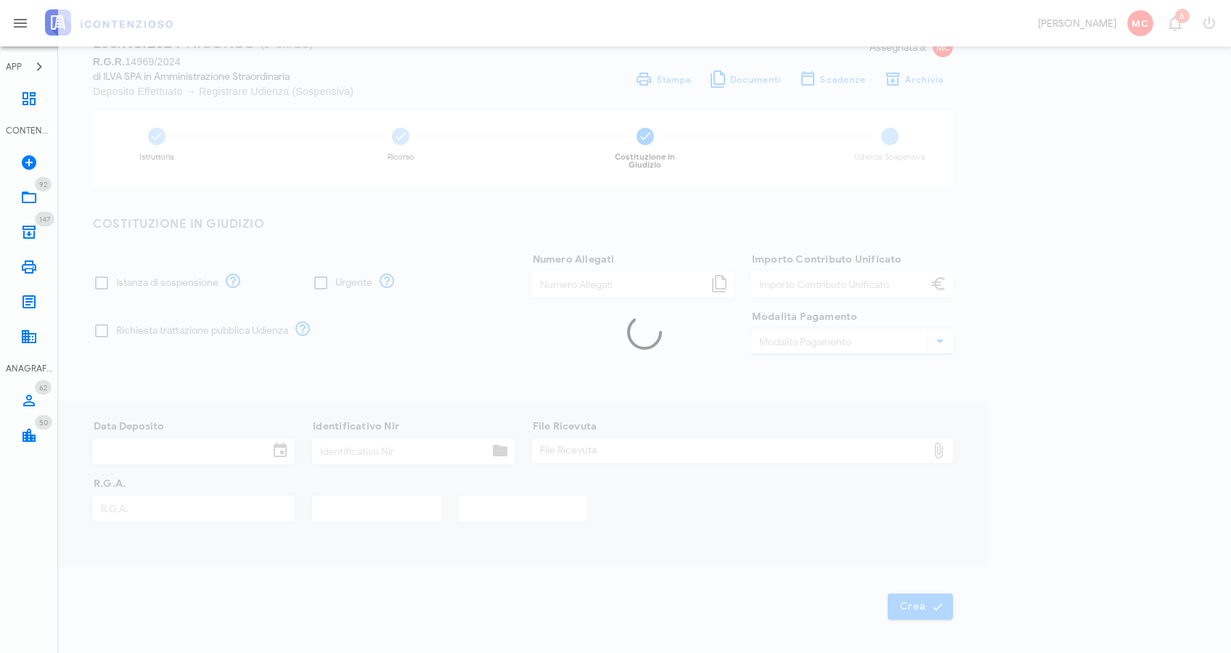
checkbox input "true"
type input "5"
type input "120,00"
type input "F23"
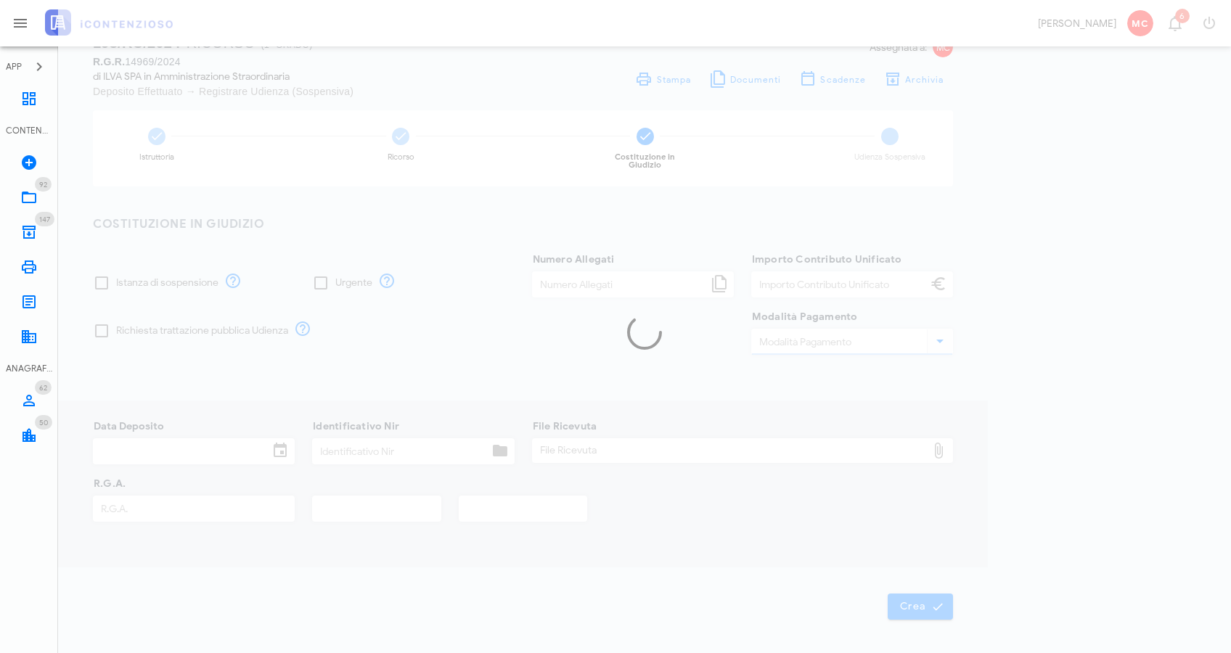
type input "27/09/2024"
type input "T-1153916/2024"
type input "14969"
type input "2024"
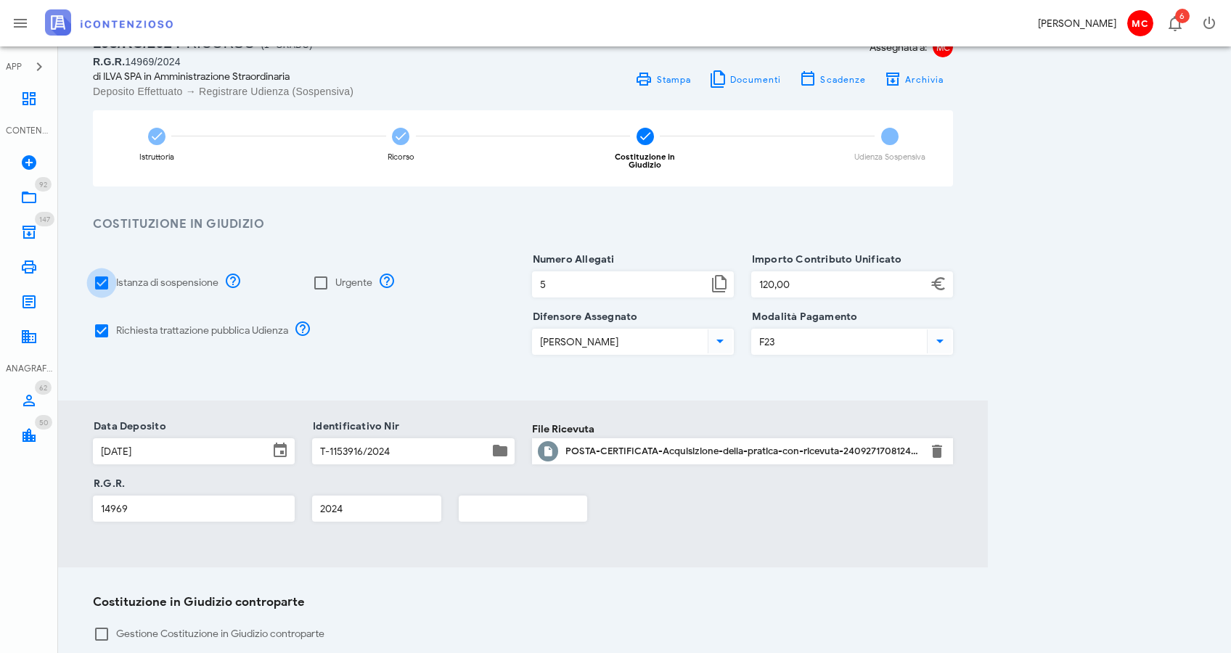
click at [99, 280] on div at bounding box center [101, 283] width 25 height 25
checkbox input "true"
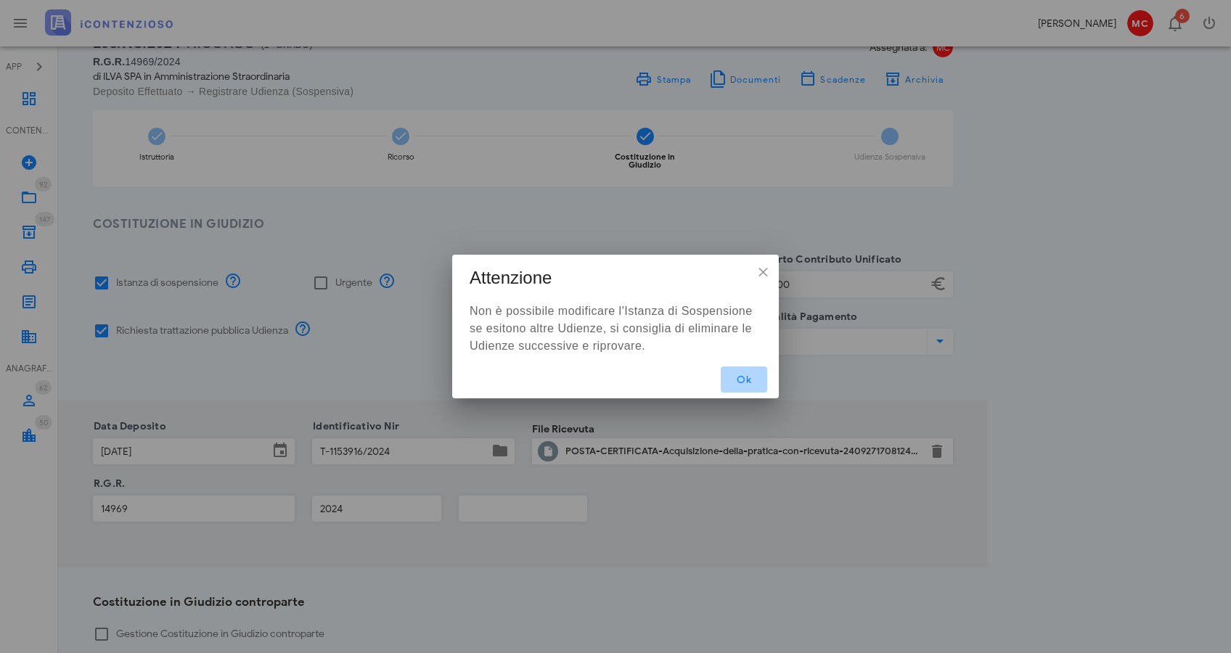
click at [756, 378] on button "Ok" at bounding box center [744, 380] width 46 height 26
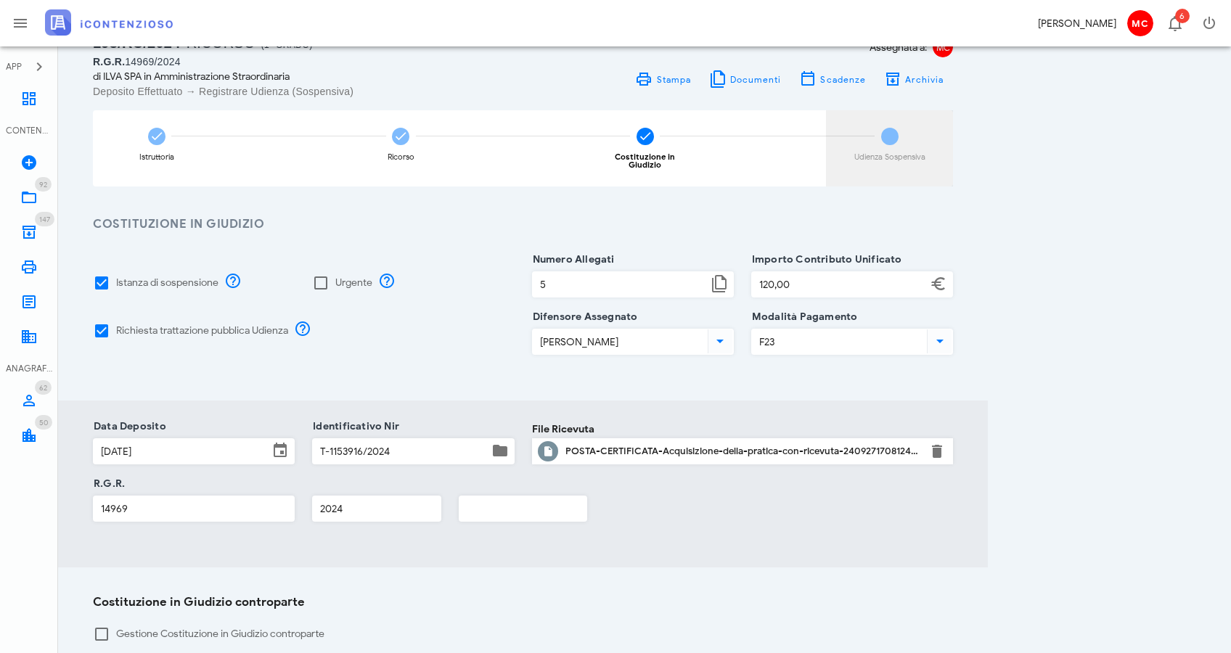
click at [877, 147] on div "4 Udienza Sospensiva" at bounding box center [889, 148] width 127 height 76
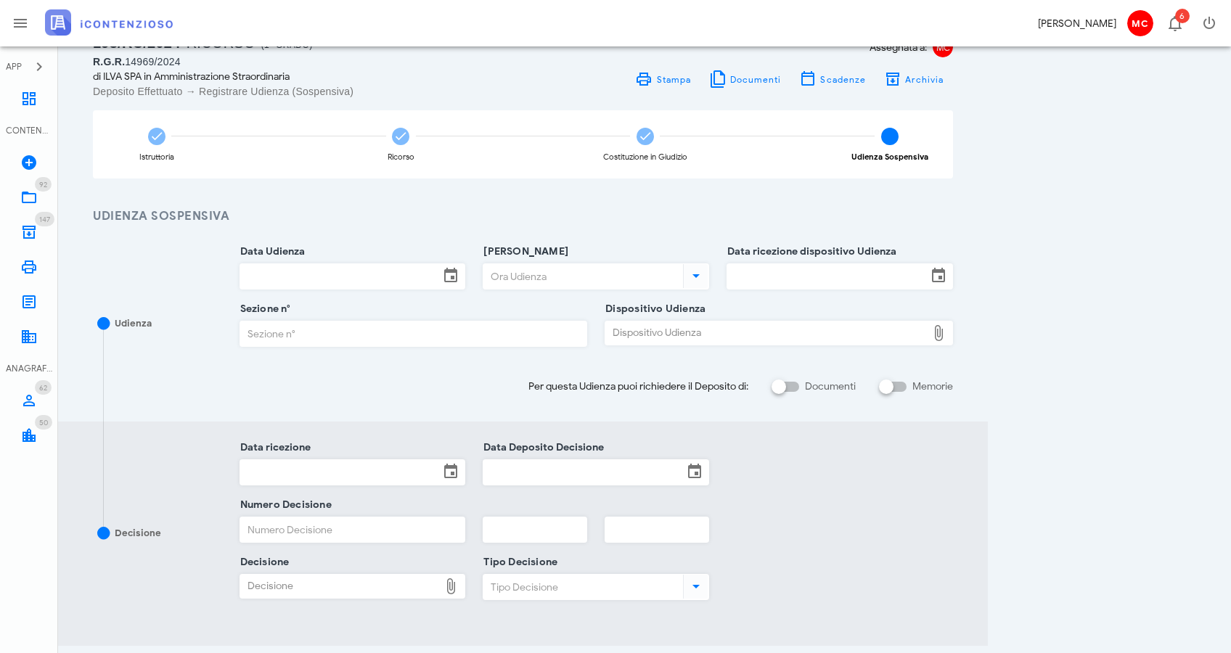
scroll to position [194, 0]
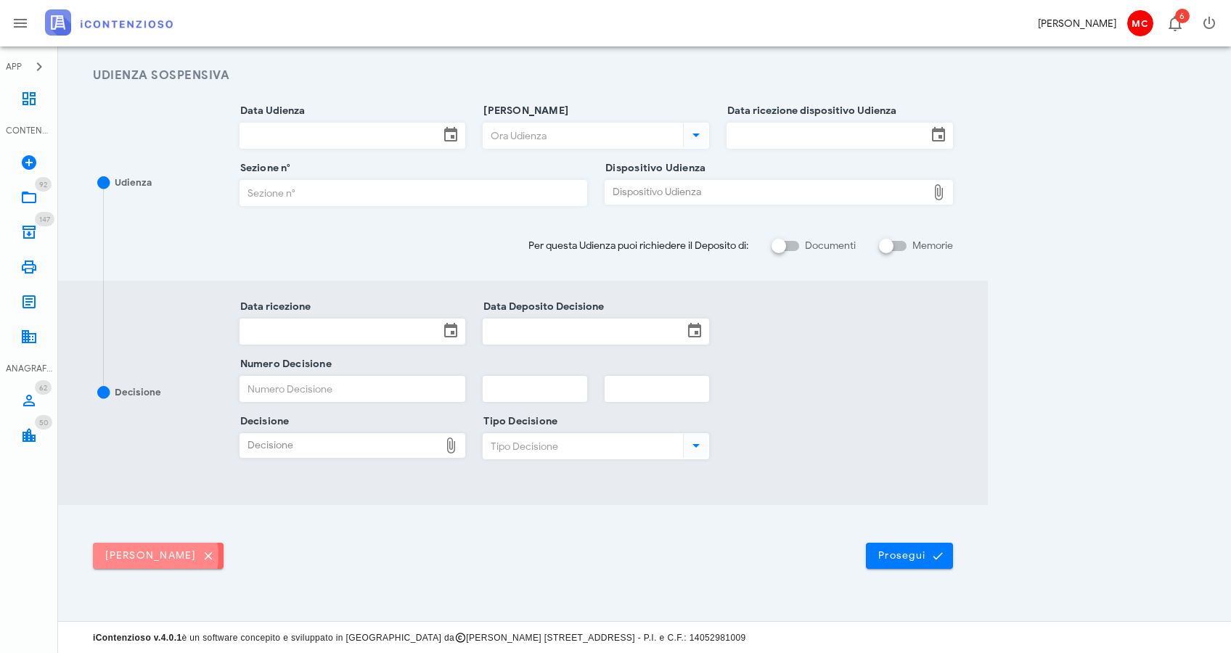
click at [203, 566] on button "Elimina udienza" at bounding box center [158, 556] width 131 height 26
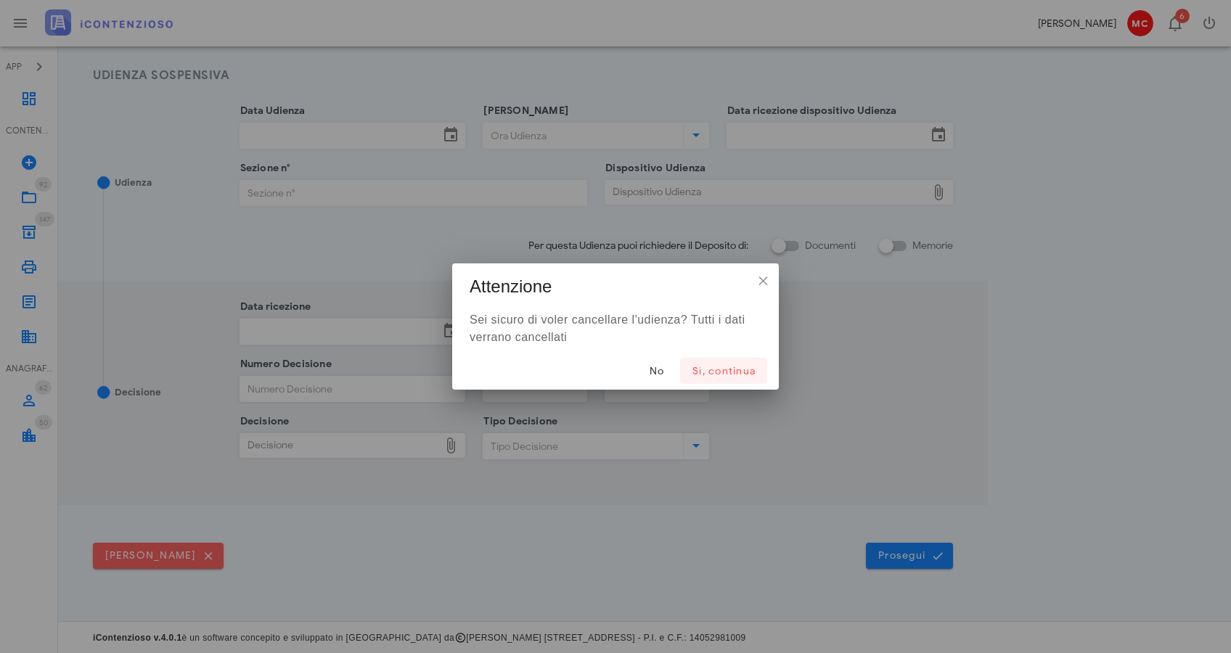
click at [731, 378] on button "Sì, continua" at bounding box center [723, 371] width 87 height 26
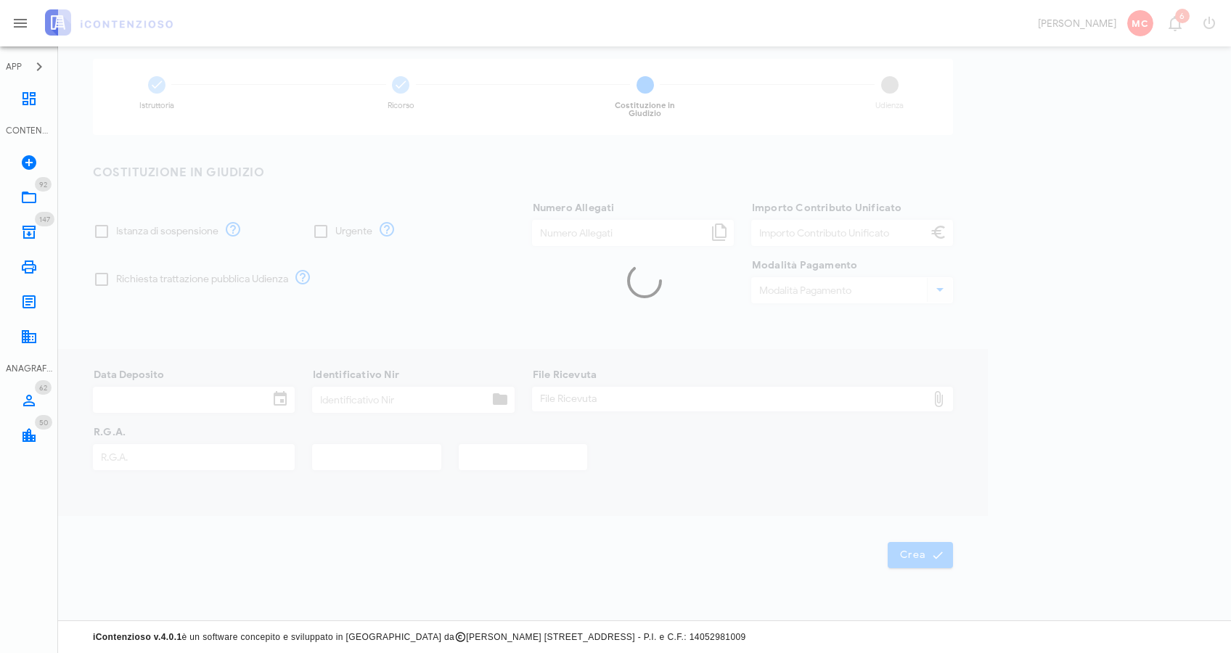
checkbox input "true"
type input "5"
type input "120,00"
type input "F23"
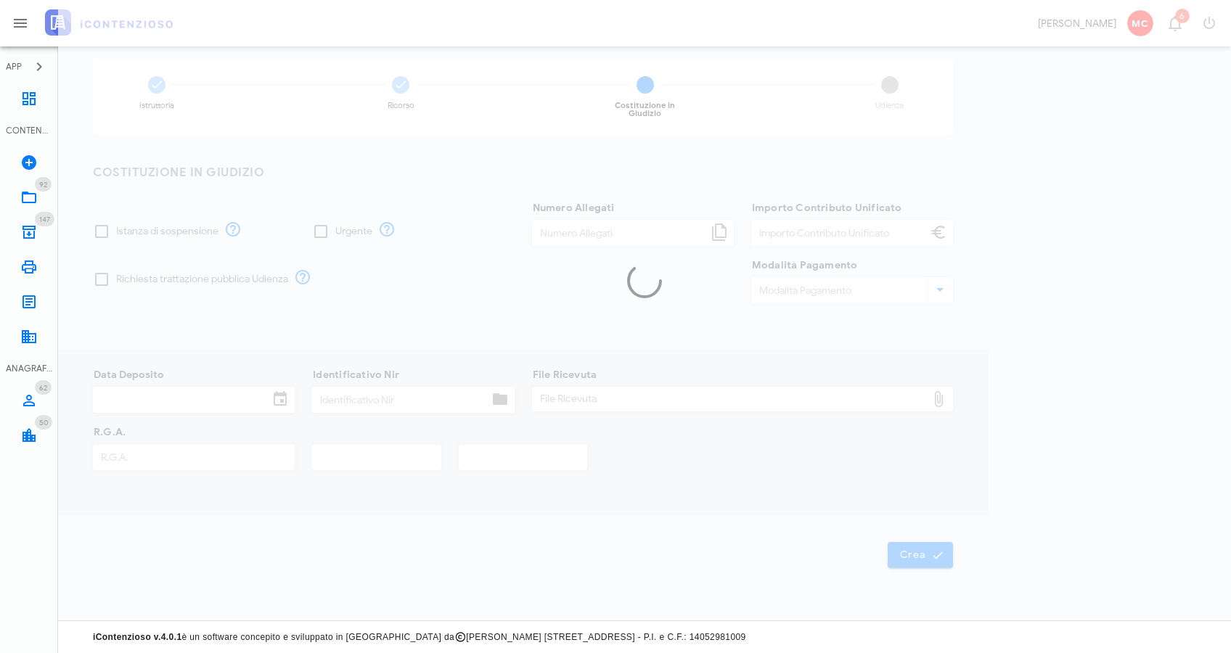
type input "27/09/2024"
type input "T-1153916/2024"
type input "14969"
type input "2024"
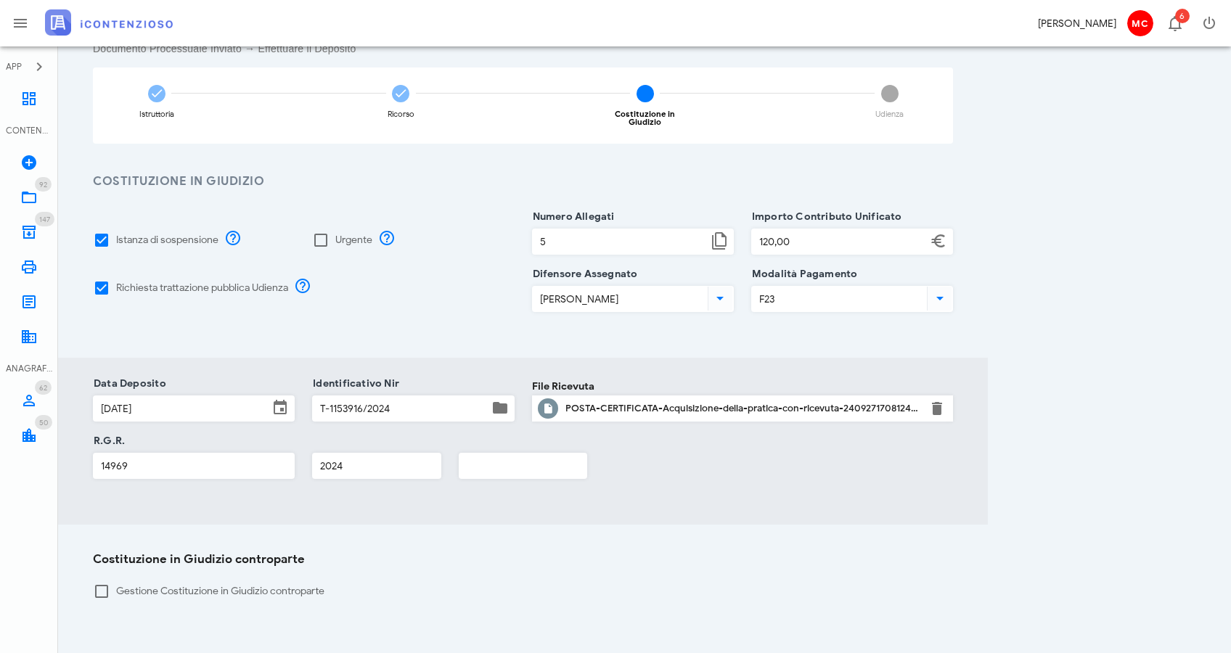
click at [894, 95] on span "4" at bounding box center [889, 93] width 17 height 17
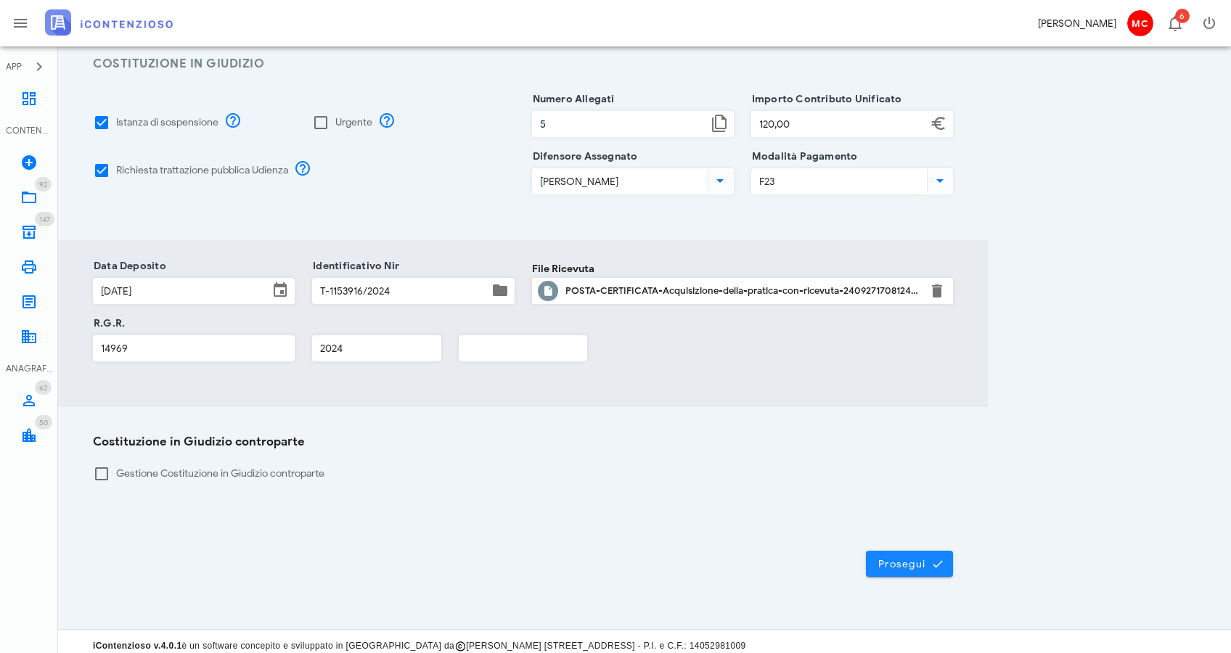
click at [902, 551] on button "Prosegui" at bounding box center [909, 564] width 87 height 26
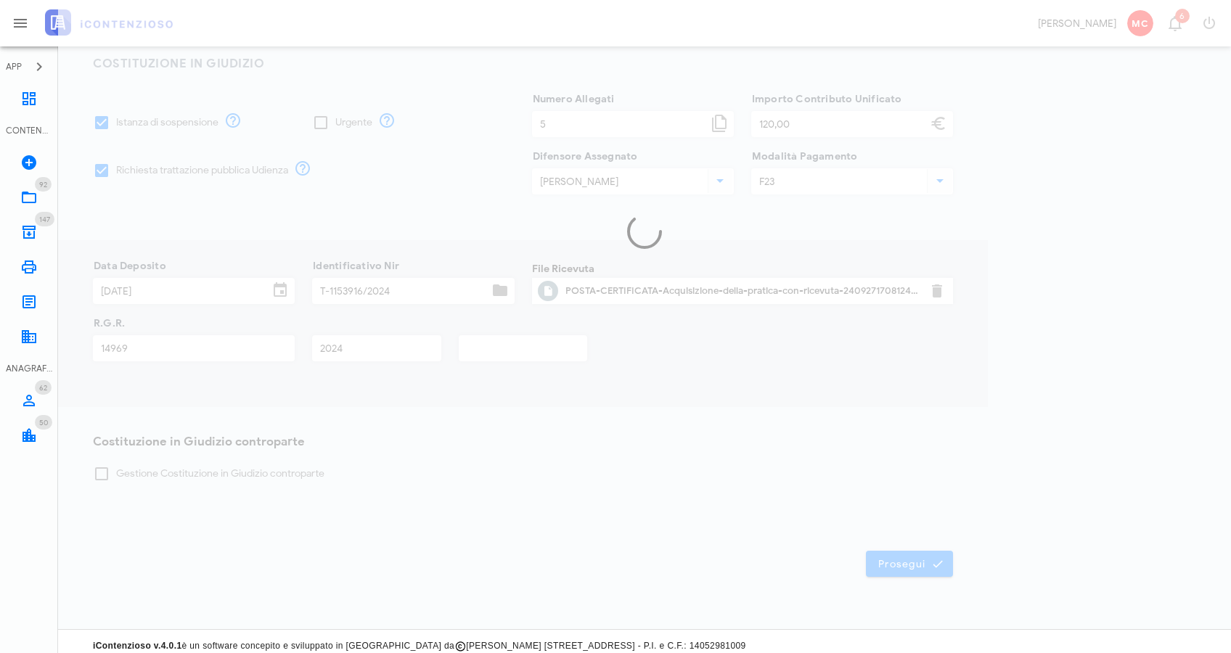
scroll to position [194, 0]
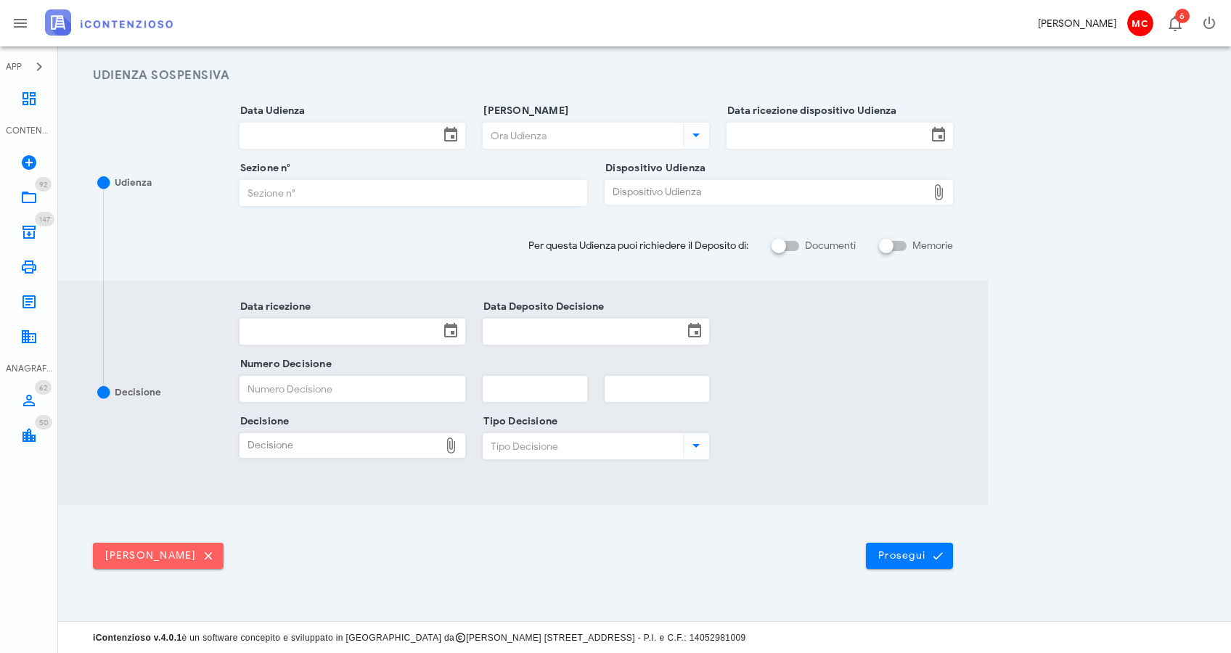
click at [119, 558] on span "Elimina udienza" at bounding box center [158, 556] width 107 height 13
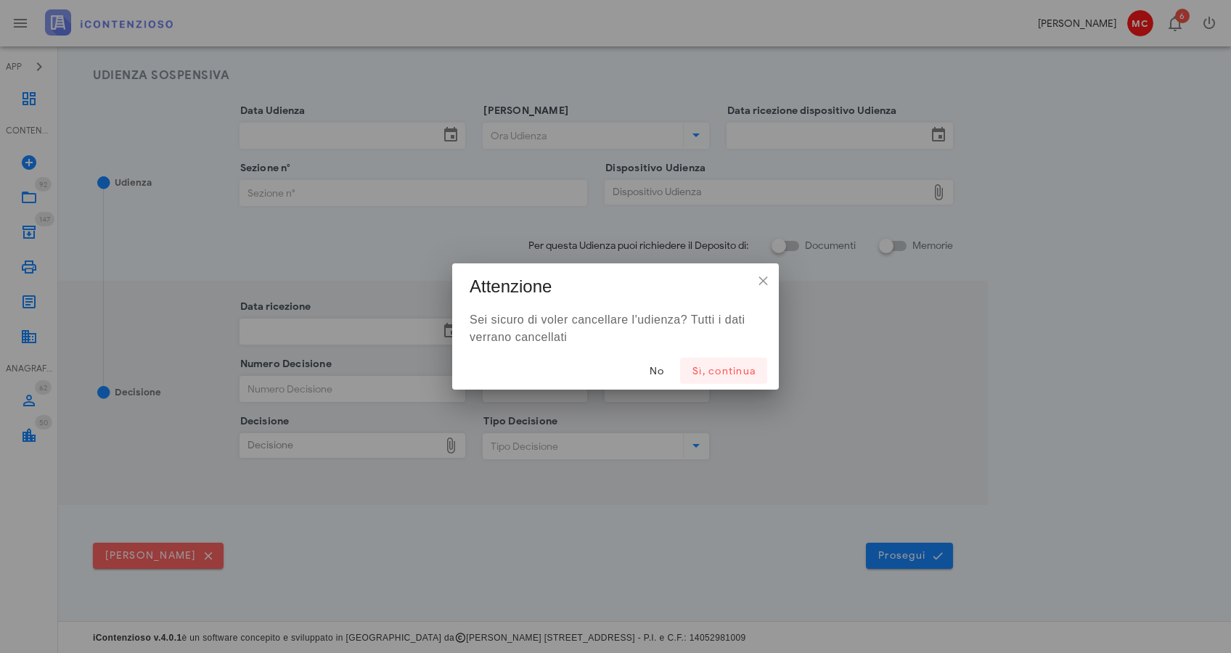
click at [740, 370] on span "Sì, continua" at bounding box center [724, 371] width 64 height 12
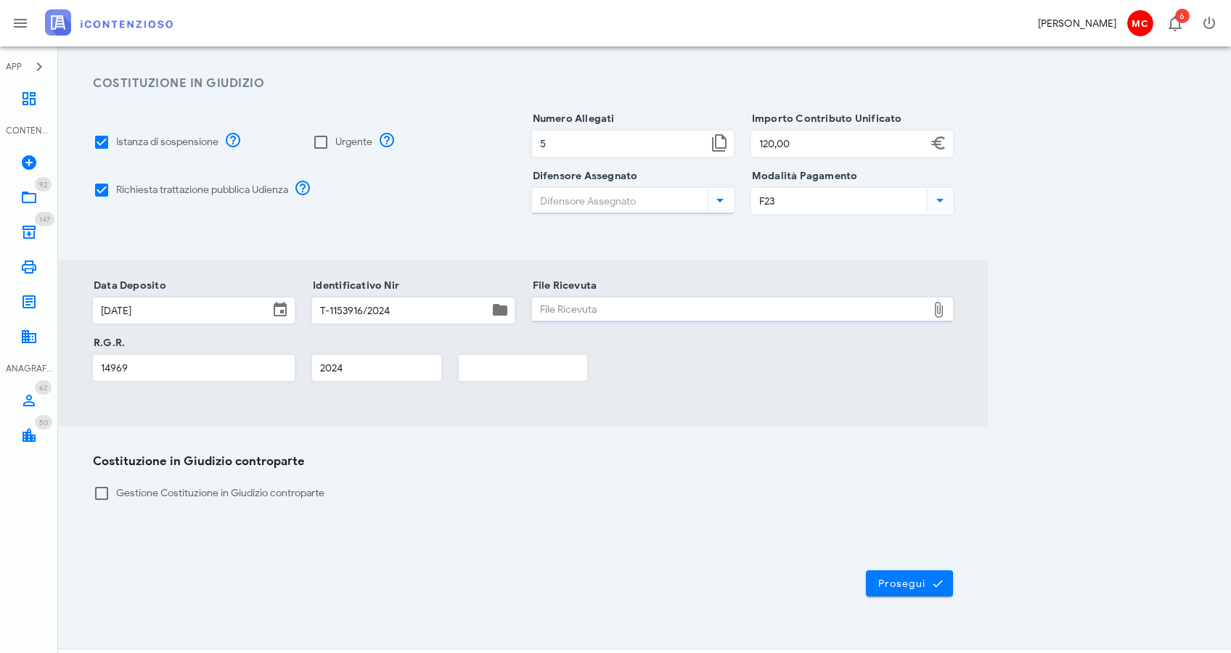
scroll to position [96, 0]
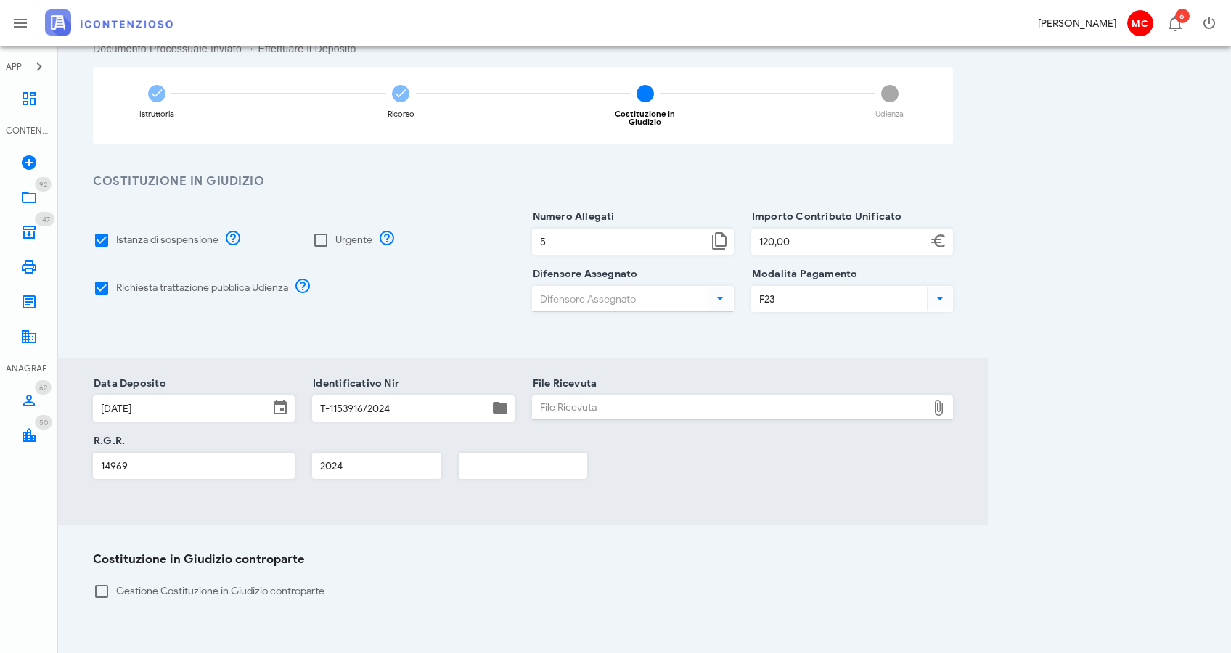
type input "Corrado Maugeri"
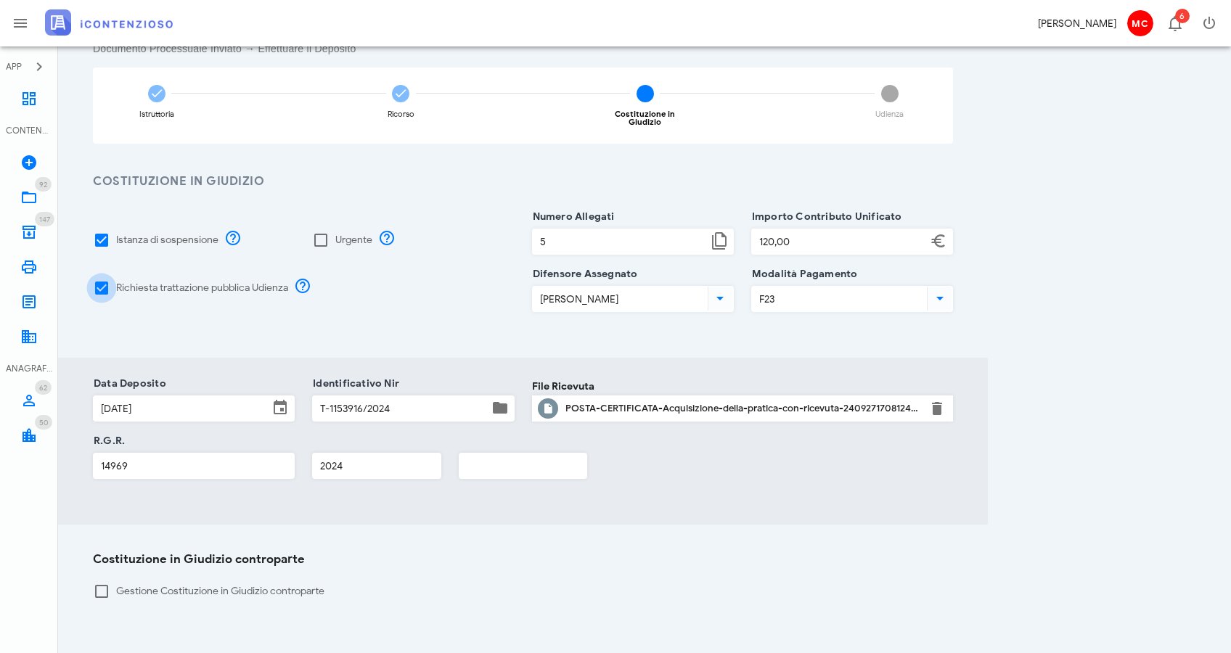
drag, startPoint x: 102, startPoint y: 281, endPoint x: 110, endPoint y: 280, distance: 8.0
click at [102, 281] on div at bounding box center [101, 288] width 25 height 25
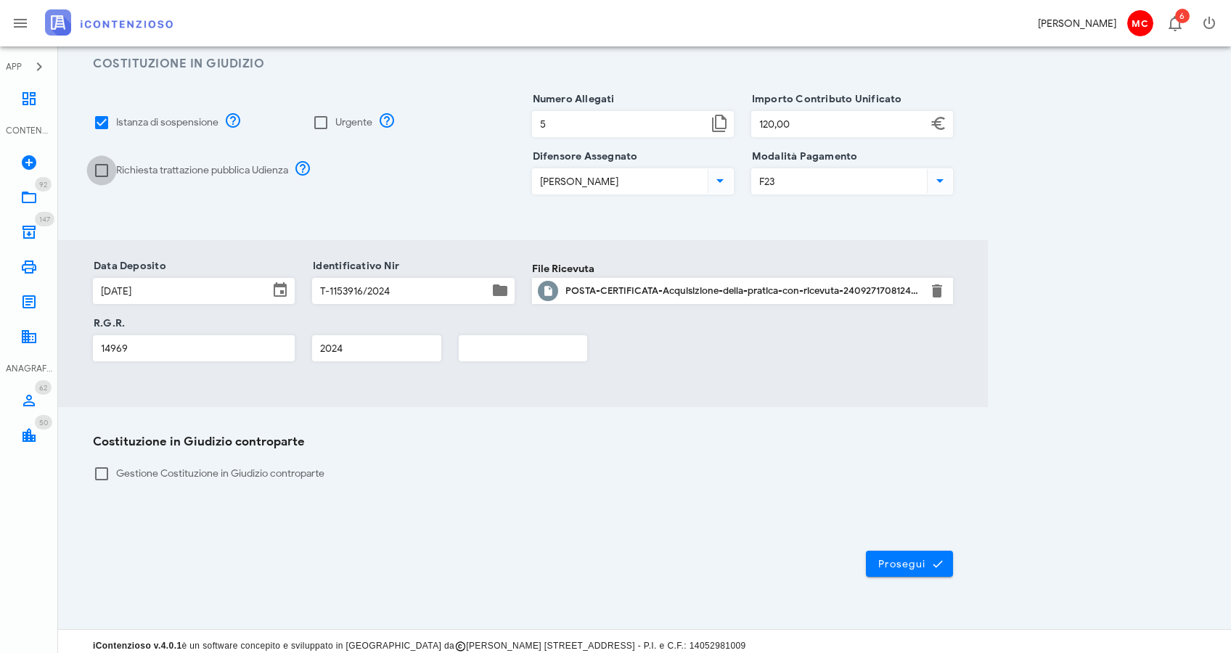
click at [100, 161] on div at bounding box center [101, 170] width 25 height 25
checkbox input "true"
drag, startPoint x: 98, startPoint y: 116, endPoint x: 107, endPoint y: 120, distance: 9.4
click at [98, 116] on div at bounding box center [101, 122] width 25 height 25
checkbox input "false"
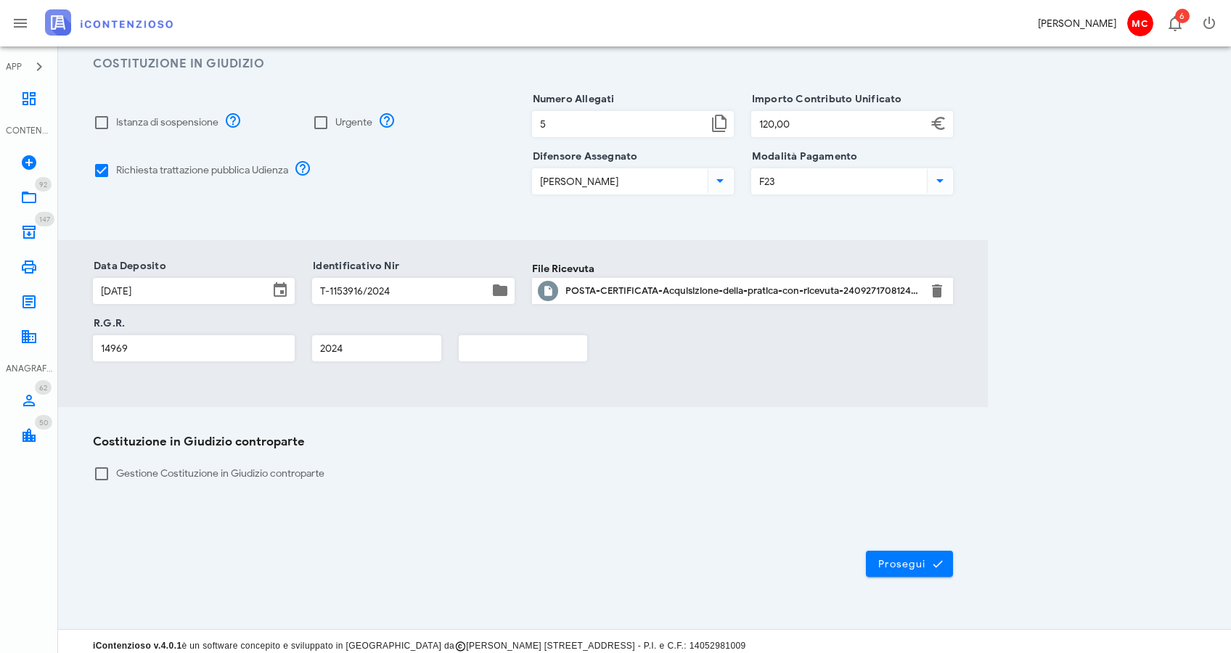
drag, startPoint x: 884, startPoint y: 560, endPoint x: 872, endPoint y: 547, distance: 18.0
click at [884, 560] on span "Prosegui" at bounding box center [910, 564] width 64 height 13
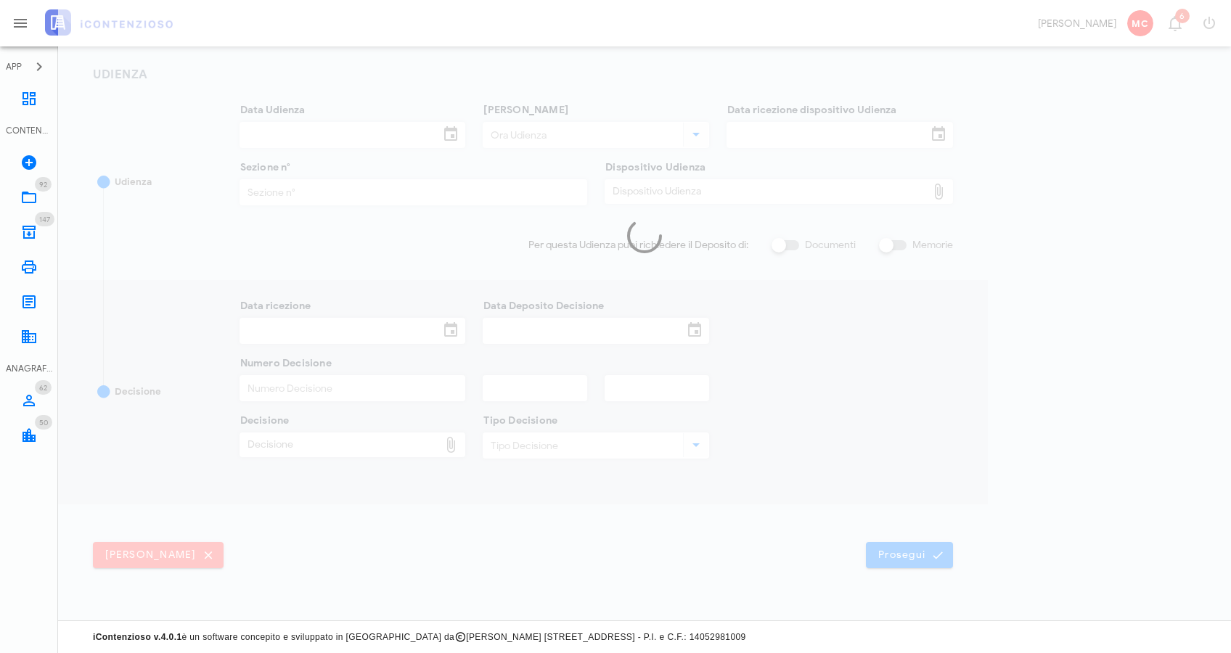
scroll to position [194, 0]
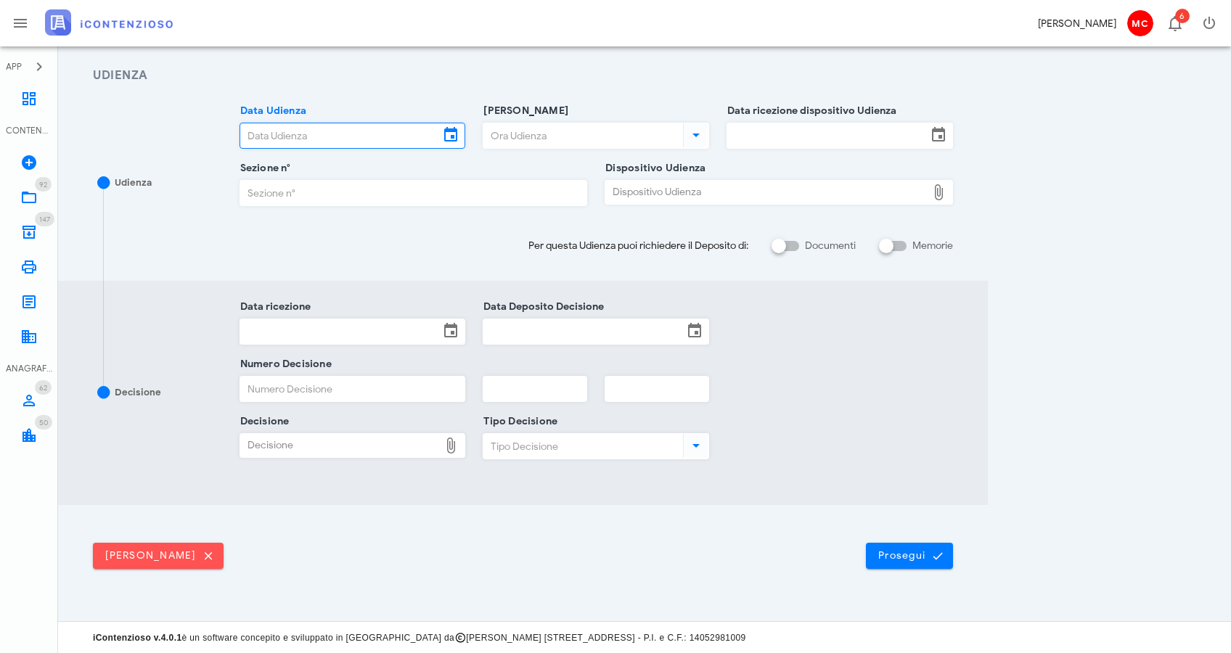
click at [338, 134] on input "Data Udienza" at bounding box center [340, 135] width 200 height 25
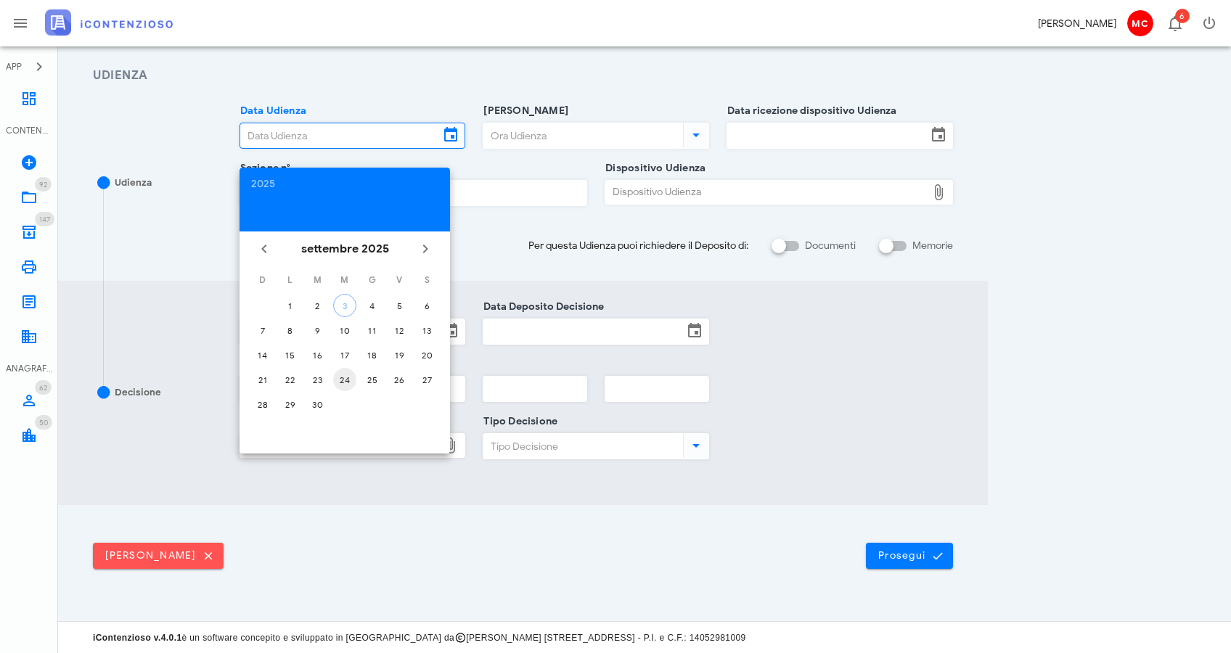
click at [350, 378] on div "24" at bounding box center [344, 380] width 23 height 11
type input "24/09/2025"
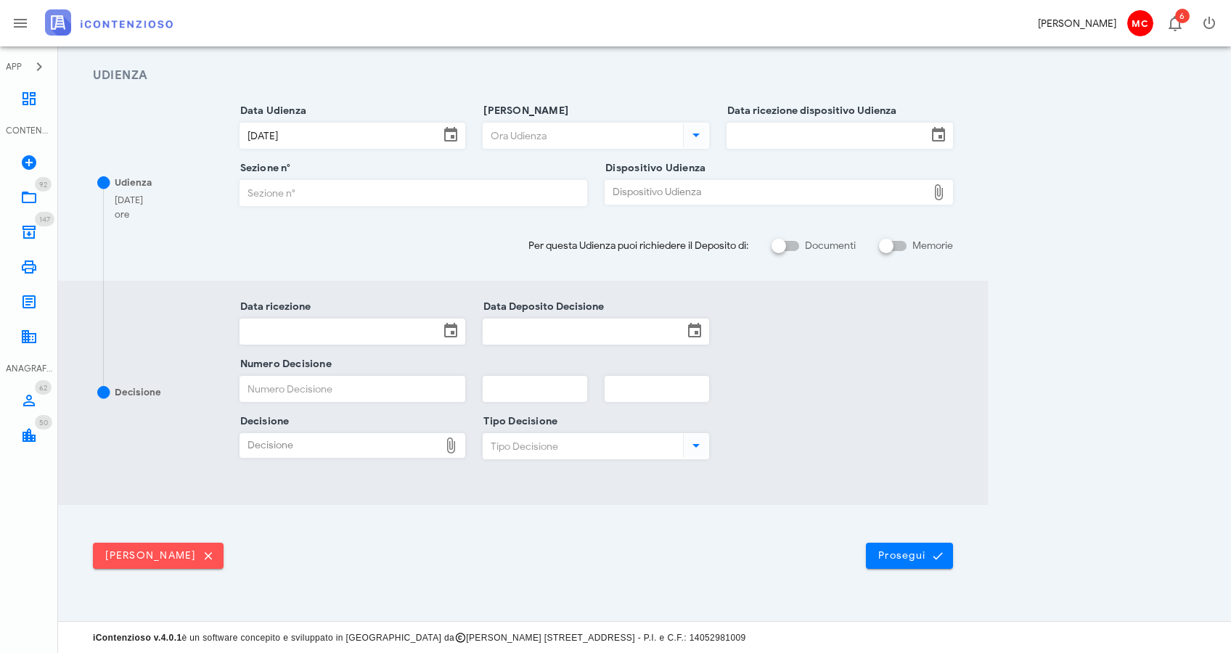
click at [557, 149] on div "Ora Udienza" at bounding box center [596, 146] width 227 height 46
click at [558, 139] on input "Ora Udienza" at bounding box center [582, 135] width 197 height 25
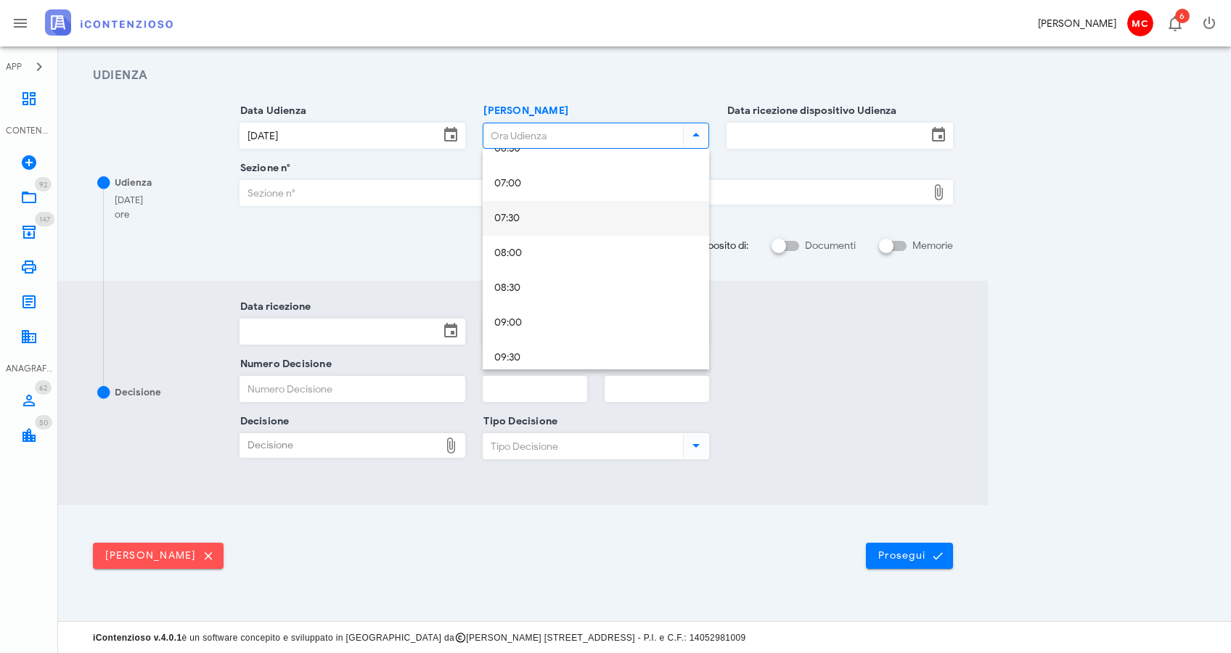
scroll to position [548, 0]
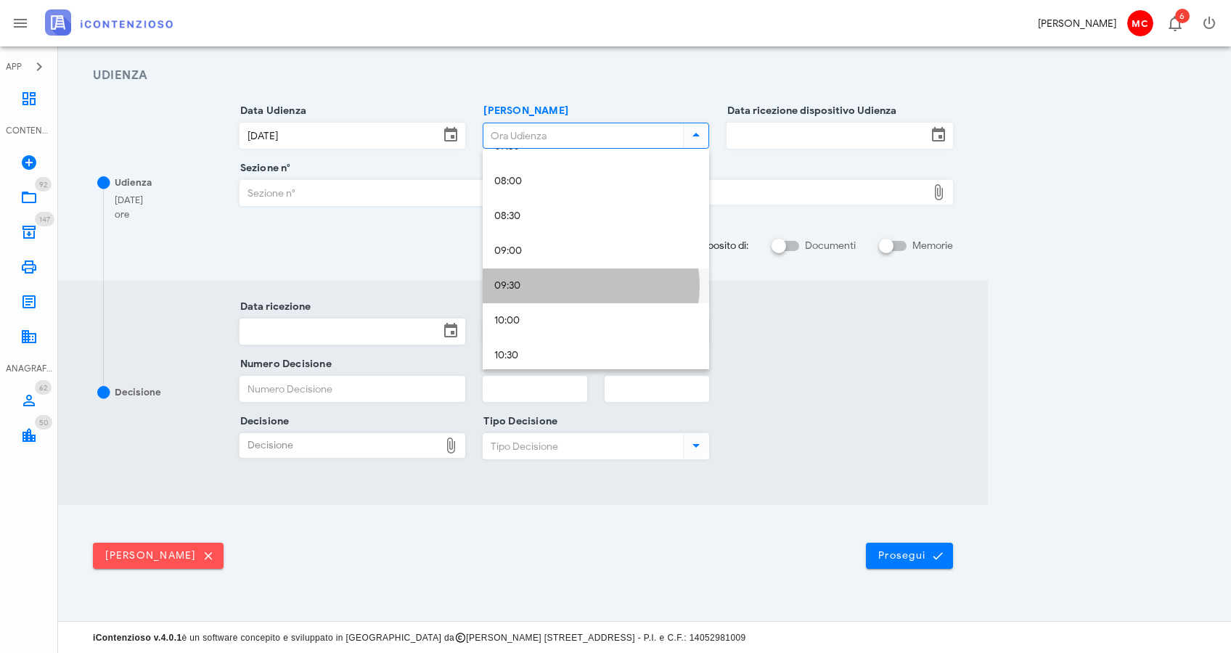
click at [553, 281] on div "09:30" at bounding box center [595, 286] width 203 height 12
type input "09:30"
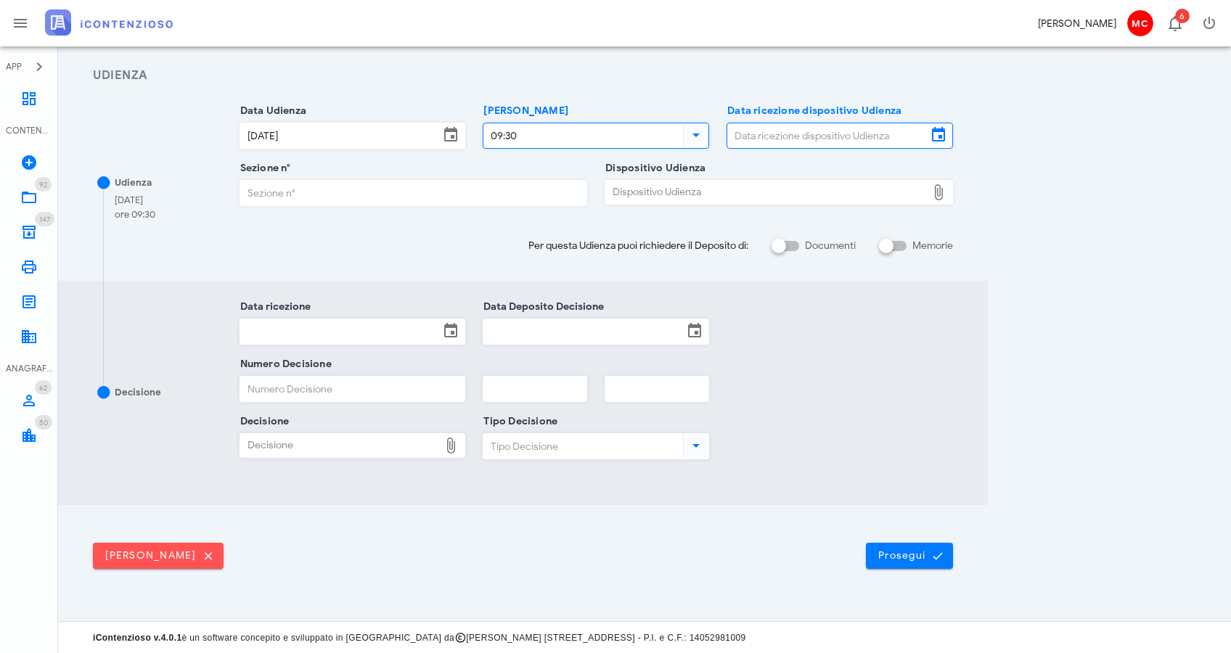
click at [798, 132] on input "Data ricezione dispositivo Udienza" at bounding box center [827, 135] width 200 height 25
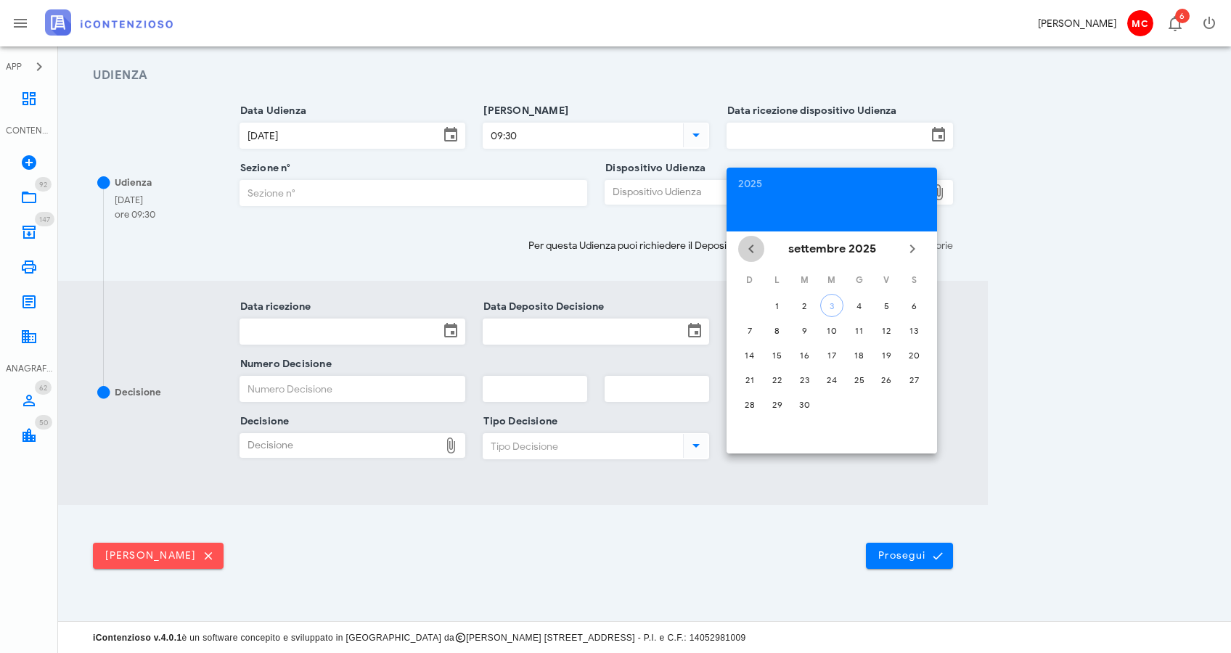
click at [754, 250] on icon "Il mese scorso" at bounding box center [751, 248] width 17 height 17
click at [807, 310] on div "1" at bounding box center [804, 306] width 23 height 11
type input "01/07/2025"
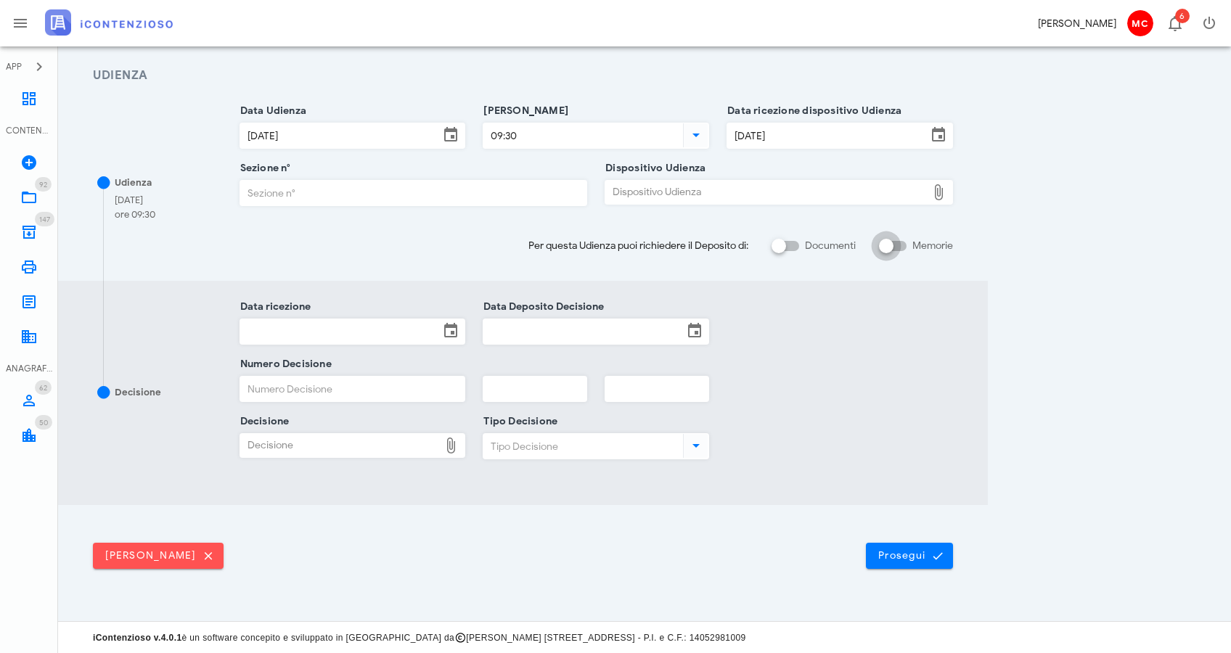
click at [883, 247] on div at bounding box center [886, 246] width 25 height 25
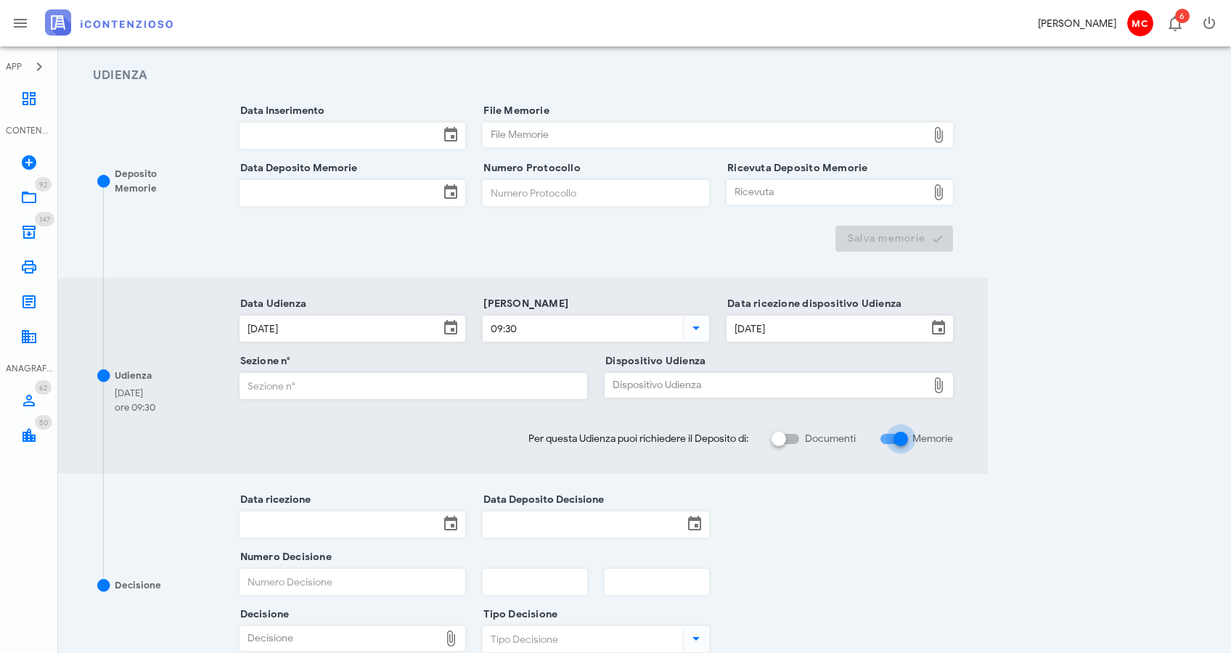
click at [902, 438] on div at bounding box center [901, 439] width 25 height 25
checkbox input "false"
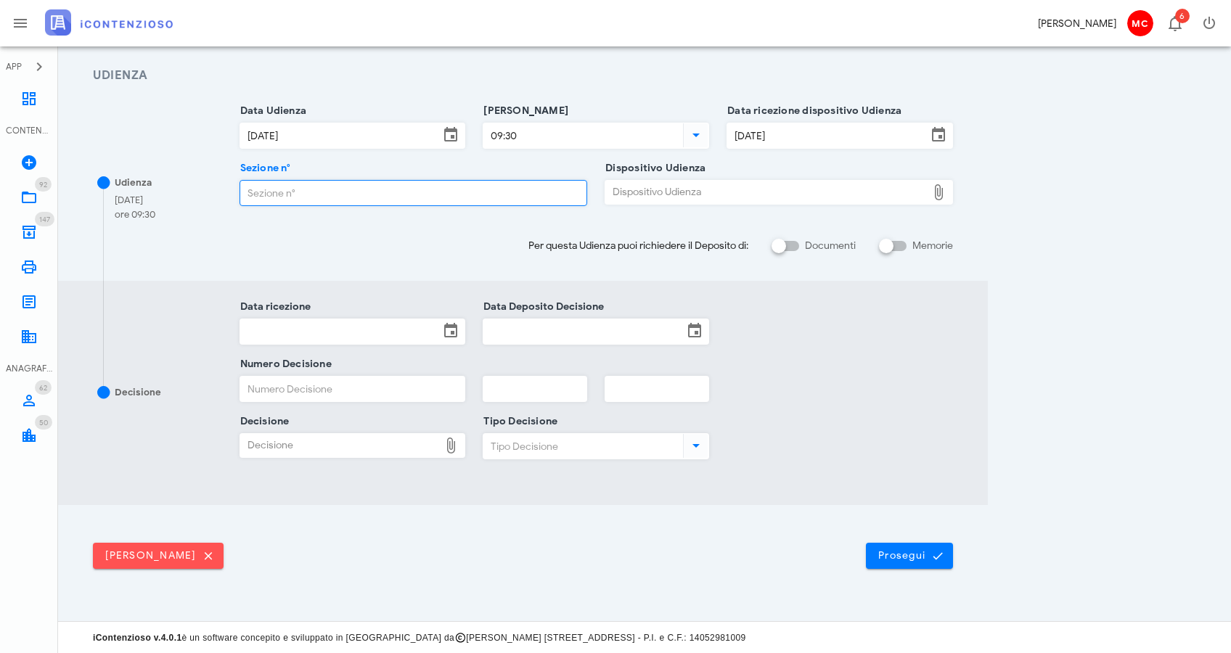
click at [323, 197] on input "Sezione n°" at bounding box center [413, 193] width 347 height 25
type input "27"
click at [634, 187] on div "Dispositivo Udienza" at bounding box center [766, 192] width 322 height 23
type input "C:\fakepath\AvvTratt___14969_2024.pdf"
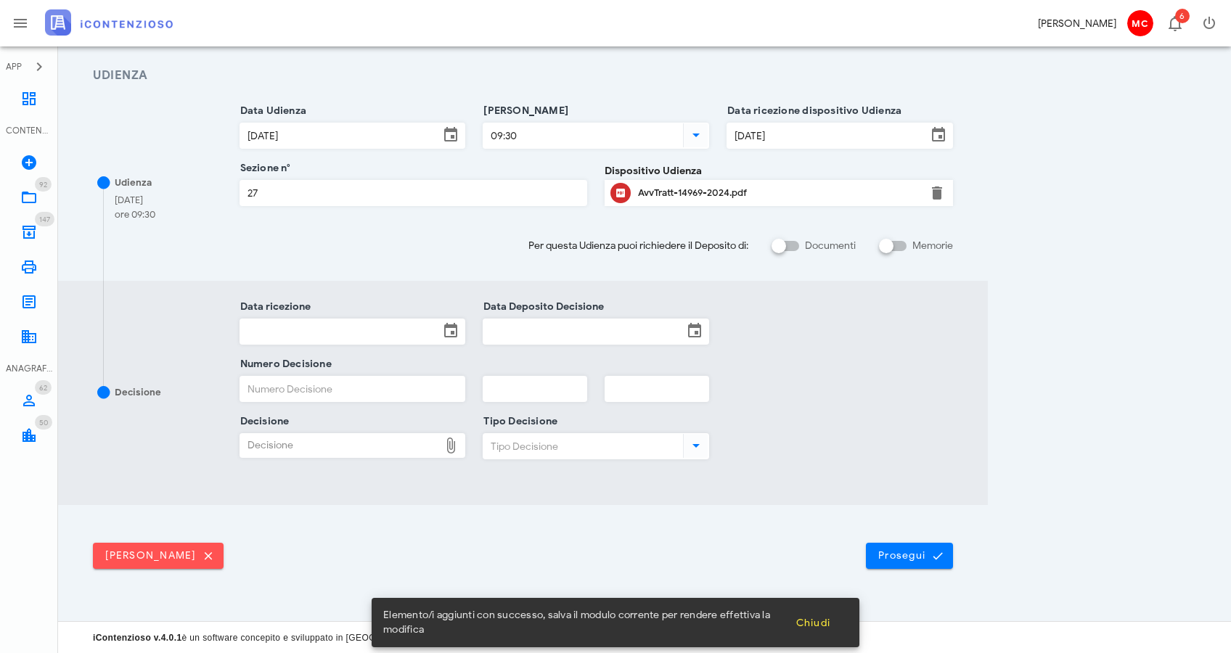
click at [887, 330] on div "Data ricezione Data Deposito Decisione" at bounding box center [597, 335] width 732 height 57
click at [883, 248] on div at bounding box center [886, 246] width 25 height 25
checkbox input "true"
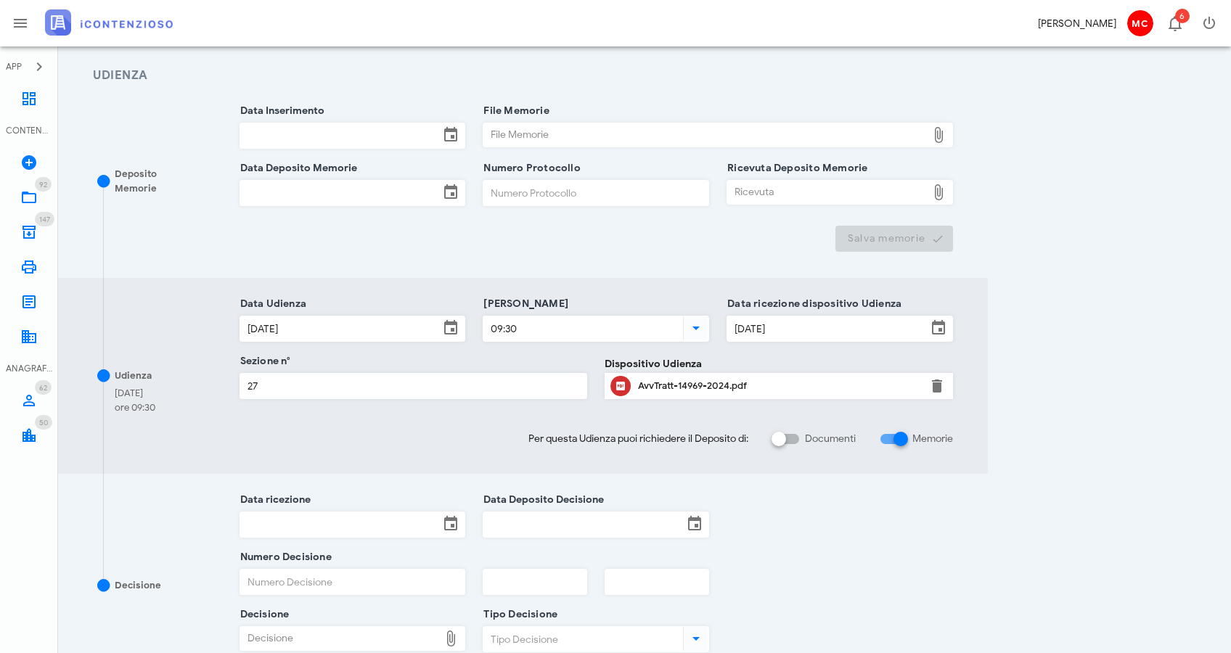
click at [1042, 297] on div "198/RC/2024 Ricorso (1° Grado) R.G.R. 14969/2024 di ILVA SPA in Amministrazione…" at bounding box center [645, 333] width 1138 height 927
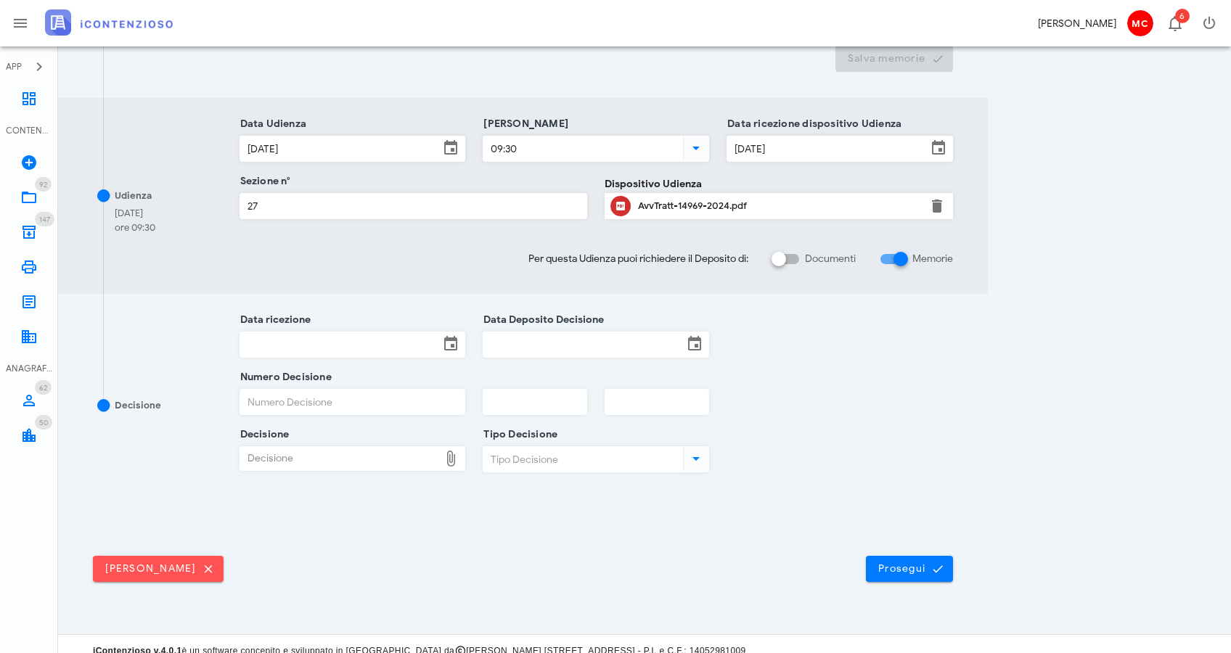
scroll to position [387, 0]
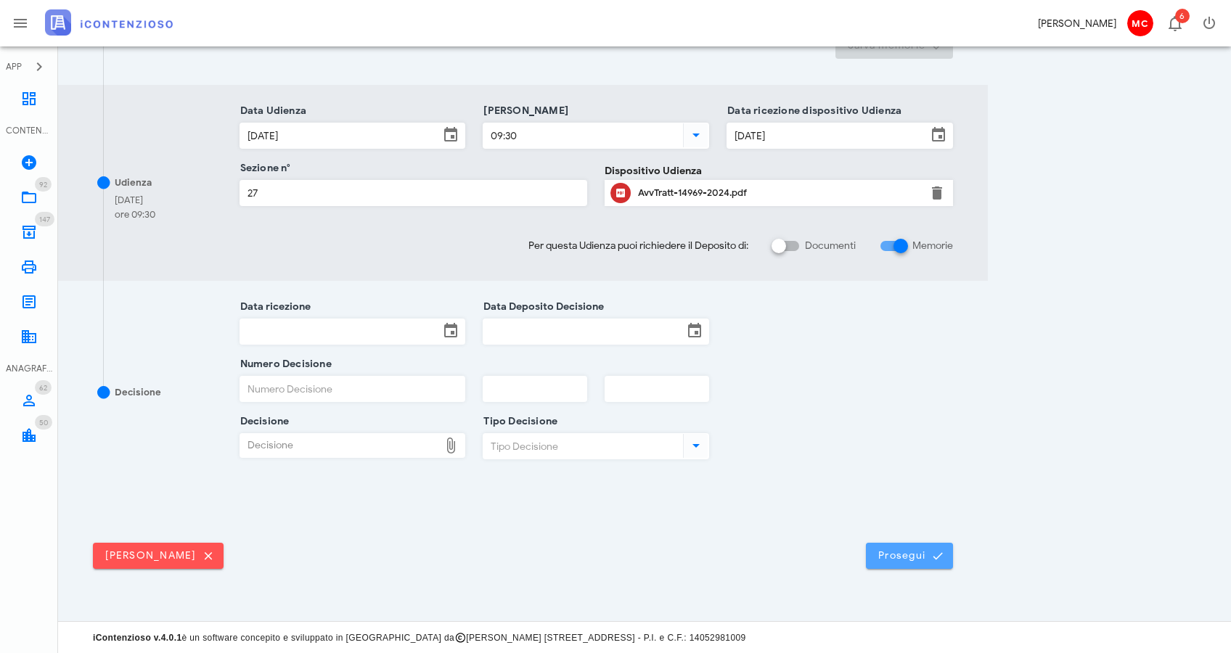
click at [922, 552] on span "Prosegui" at bounding box center [910, 556] width 64 height 13
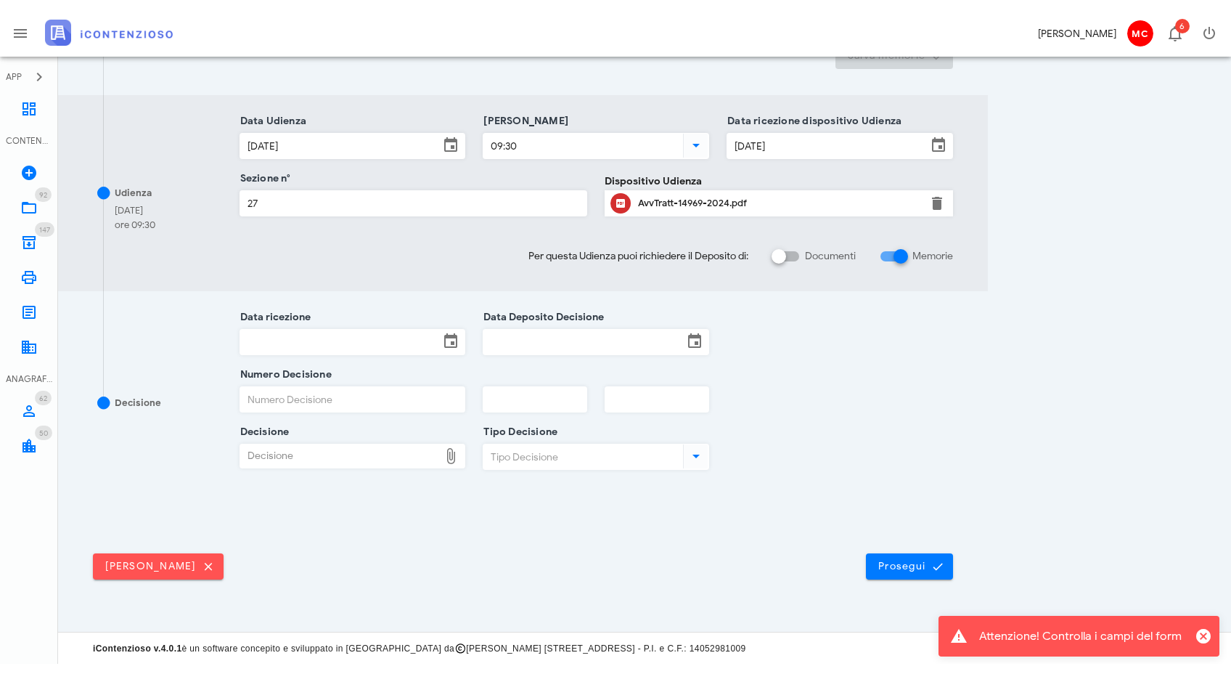
scroll to position [0, 0]
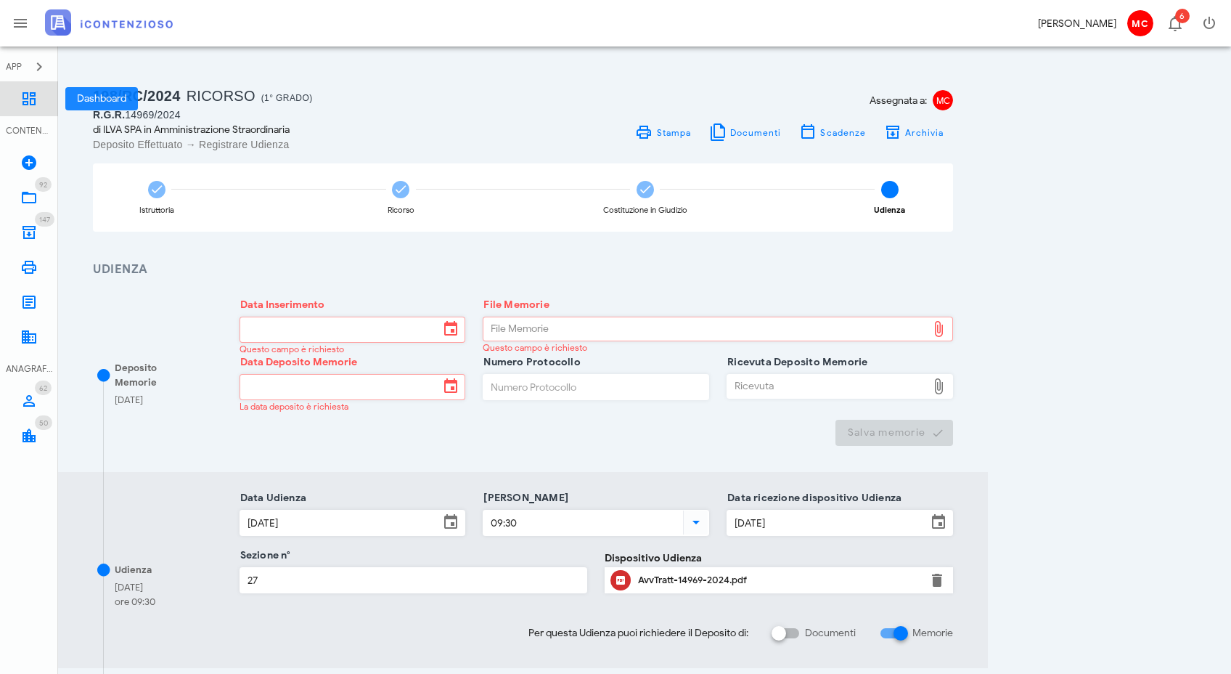
click at [23, 110] on link "Dashboard" at bounding box center [29, 98] width 58 height 35
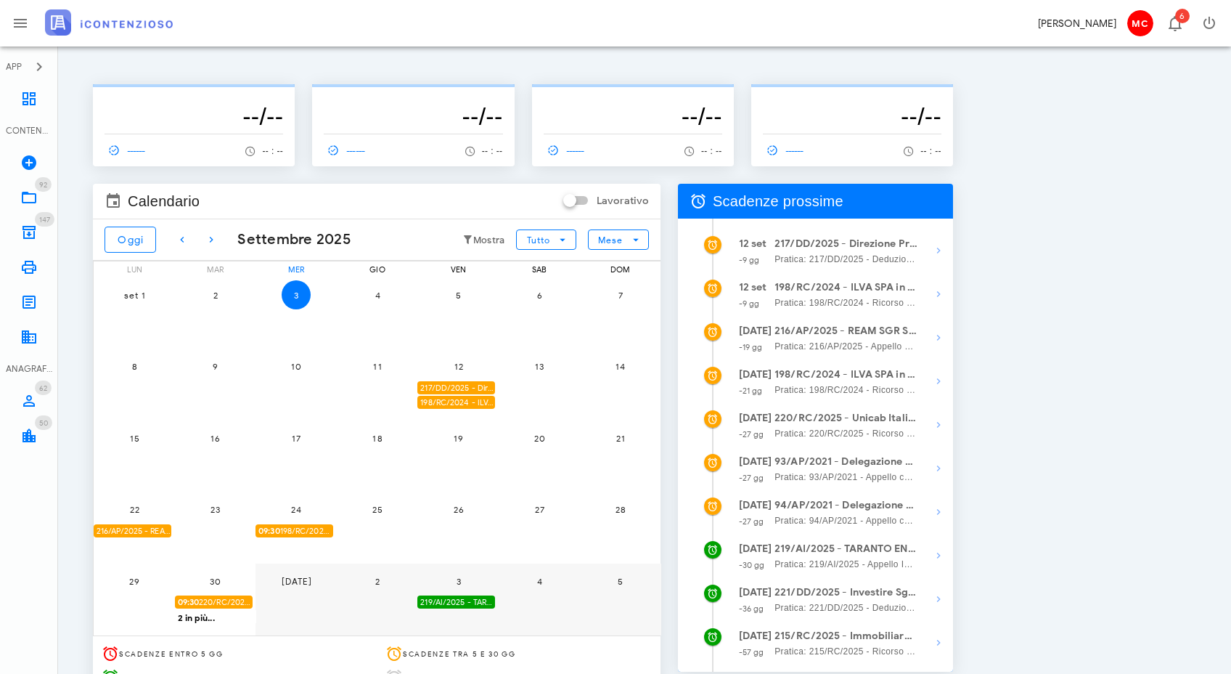
click at [482, 245] on small "Mostra" at bounding box center [489, 240] width 32 height 12
click at [483, 242] on small "Mostra" at bounding box center [489, 240] width 32 height 12
click at [620, 245] on span "Mese" at bounding box center [617, 239] width 41 height 13
click at [668, 305] on div "Calendario Lavorativo [DATE] [DATE] Mostra Tutto Mese lun mar mer gio ven sab […" at bounding box center [376, 439] width 585 height 528
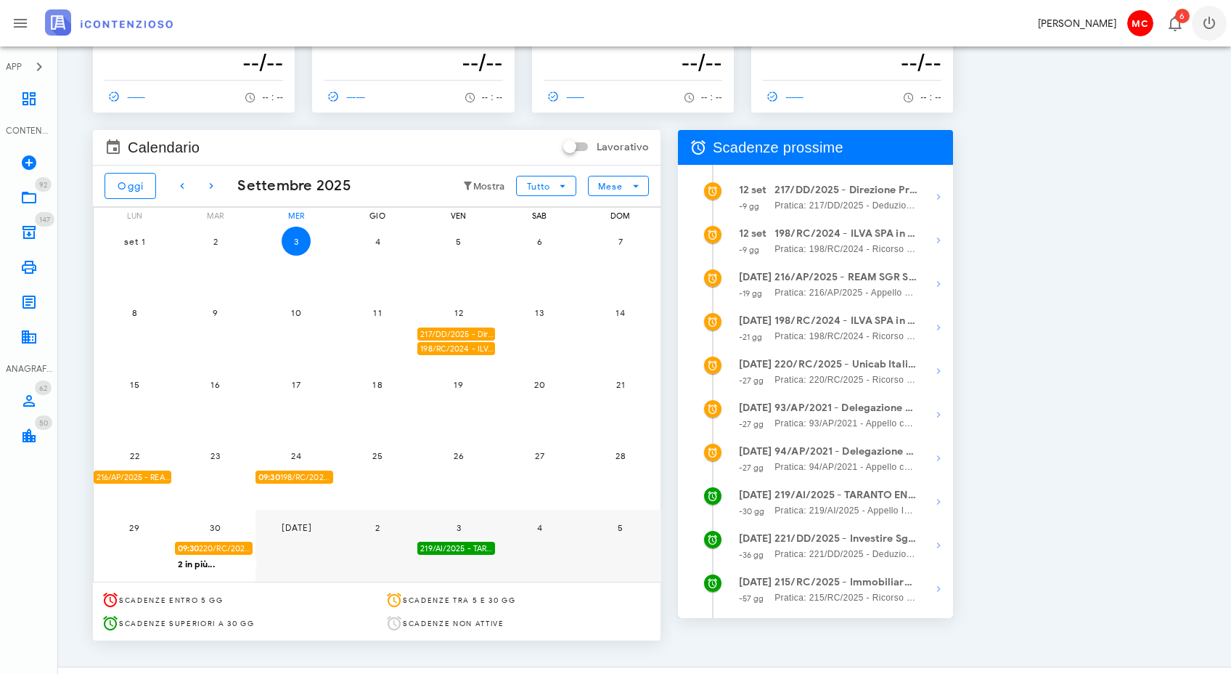
click at [1208, 23] on icon "button" at bounding box center [1209, 23] width 17 height 17
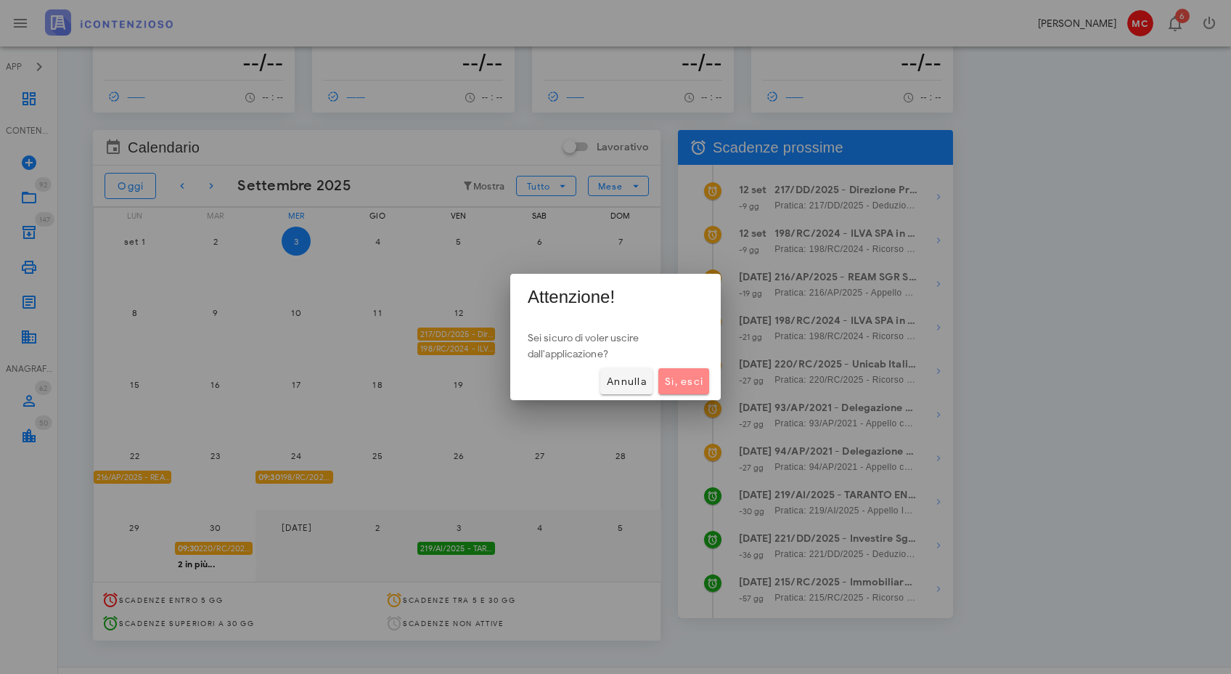
click at [685, 384] on span "Sì, esci" at bounding box center [683, 381] width 39 height 12
